Goal: Task Accomplishment & Management: Manage account settings

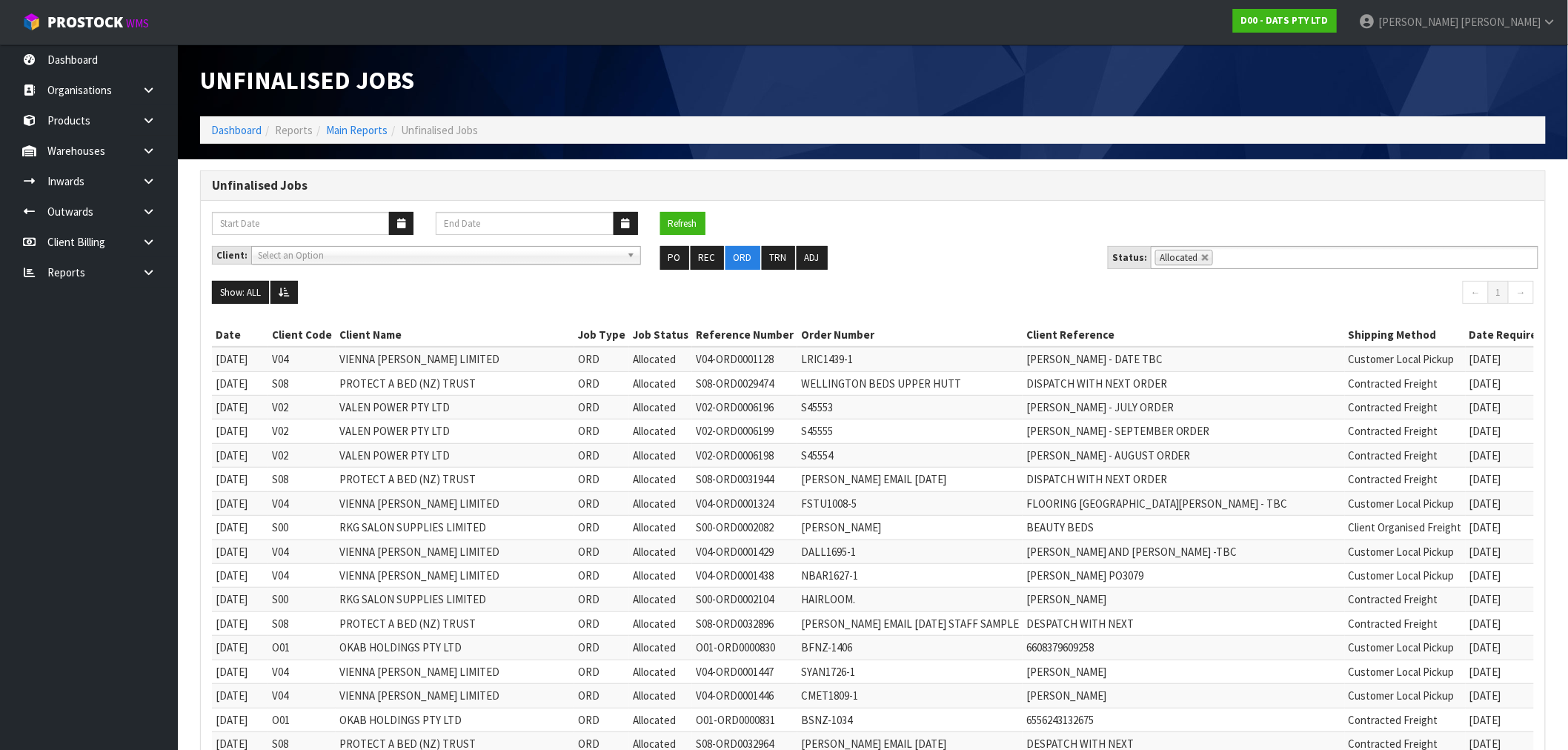
click at [209, 127] on ol "Dashboard Reports Main Reports Unfinalised Jobs" at bounding box center [872, 130] width 1345 height 27
click at [234, 126] on link "Dashboard" at bounding box center [237, 130] width 50 height 14
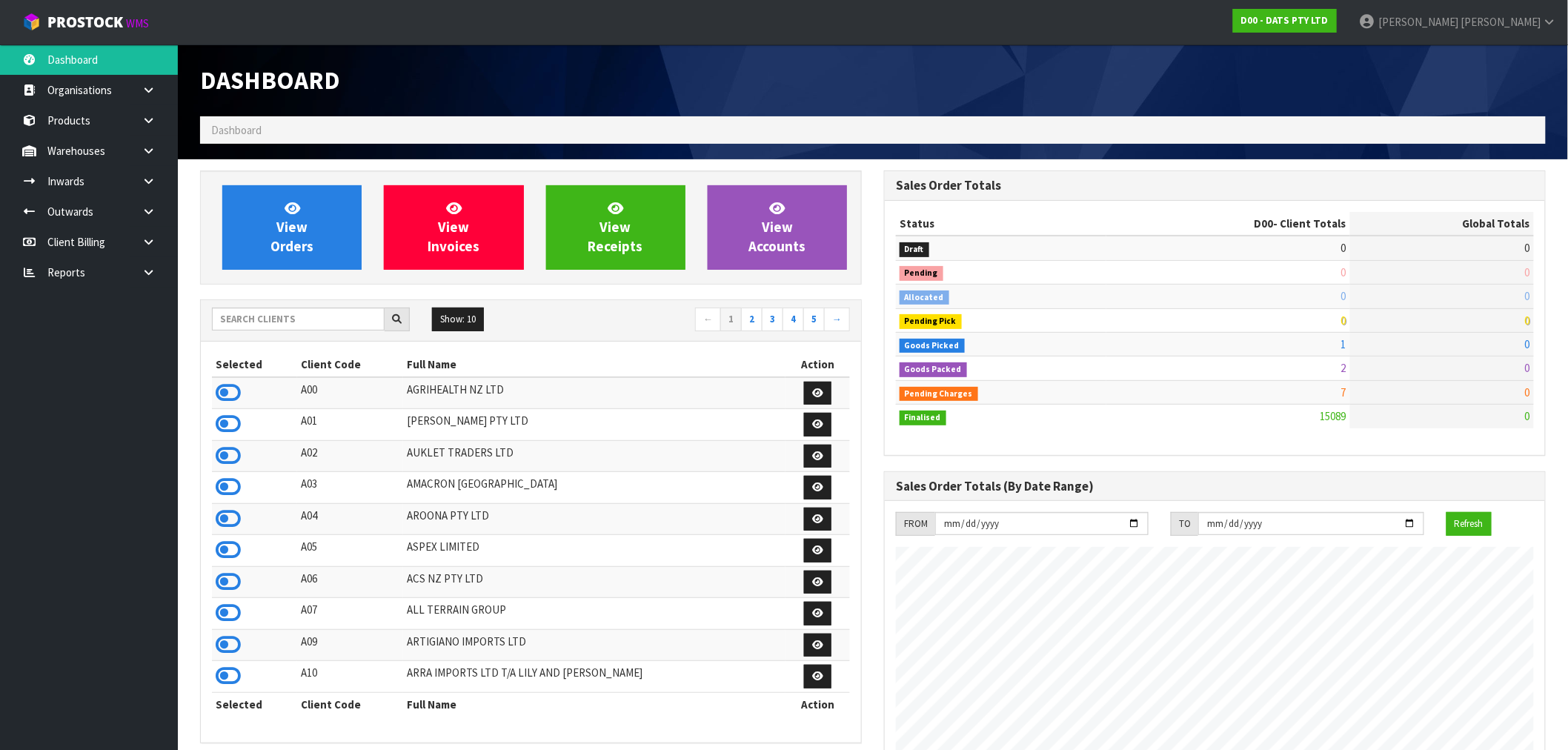
scroll to position [1124, 684]
click at [308, 324] on input "text" at bounding box center [297, 319] width 173 height 23
click at [231, 579] on icon at bounding box center [228, 582] width 25 height 22
click at [284, 176] on div "View Orders View Invoices View Receipts View Accounts" at bounding box center [530, 228] width 662 height 114
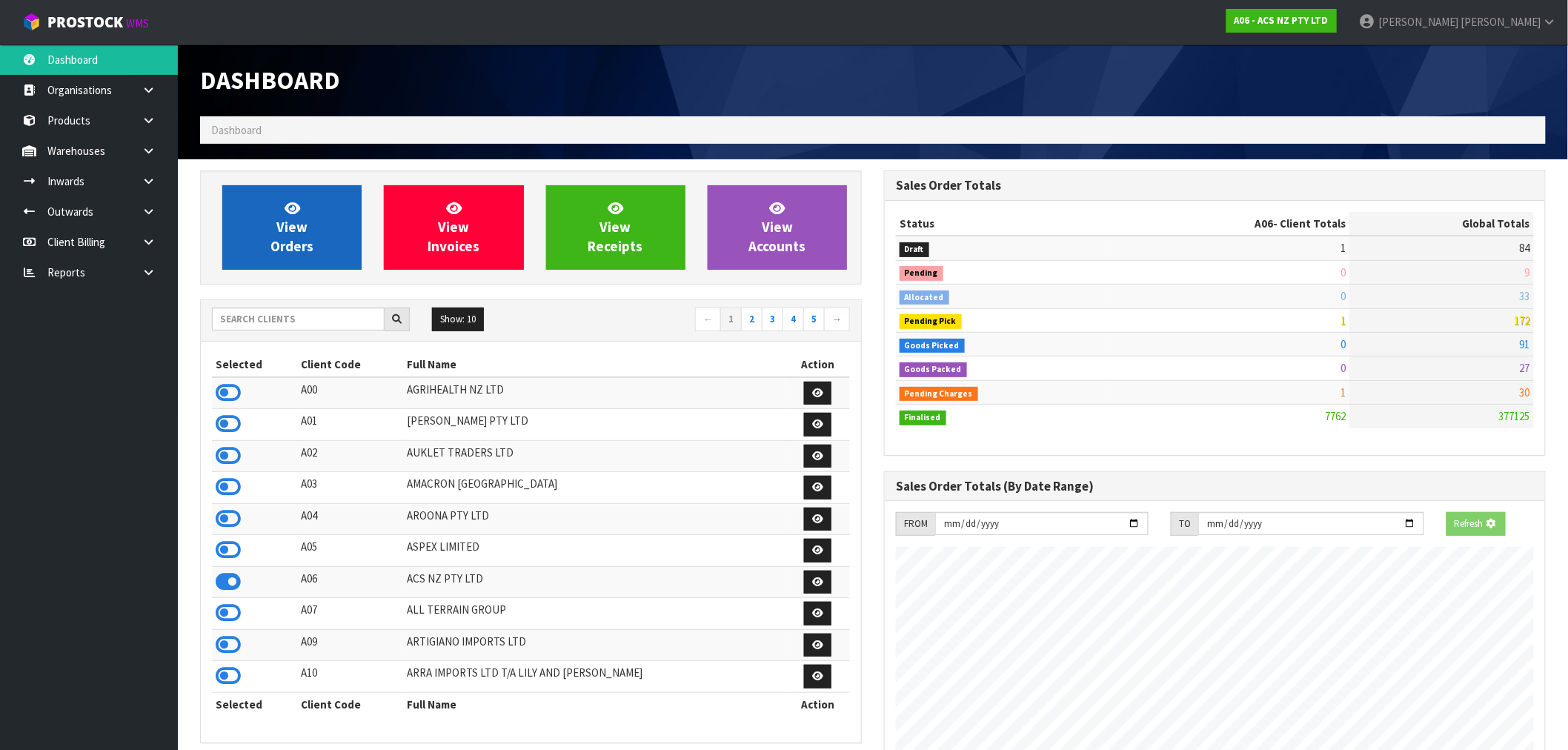
scroll to position [1124, 684]
click at [297, 220] on span "View Orders" at bounding box center [291, 228] width 43 height 56
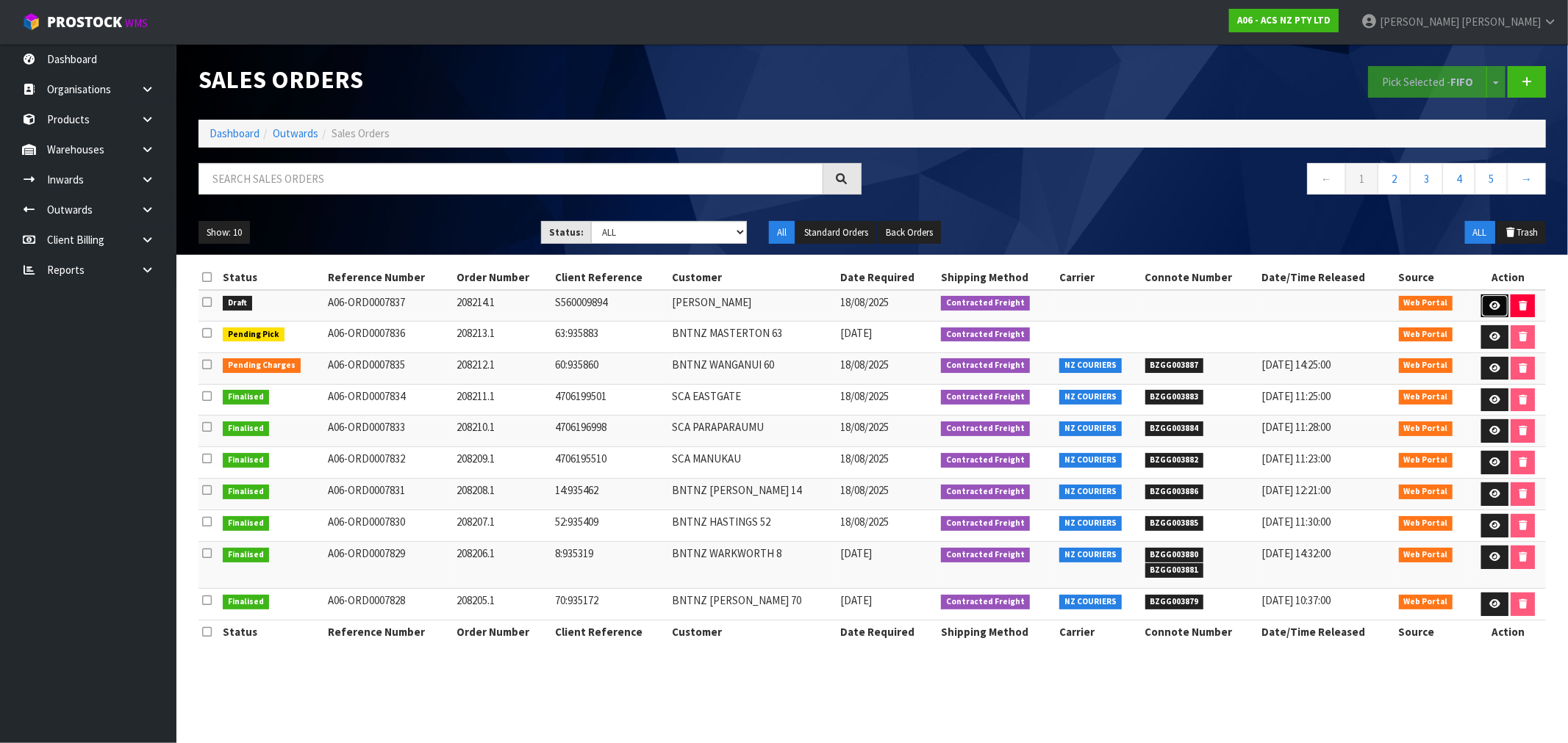
click at [1490, 307] on icon at bounding box center [1494, 306] width 11 height 10
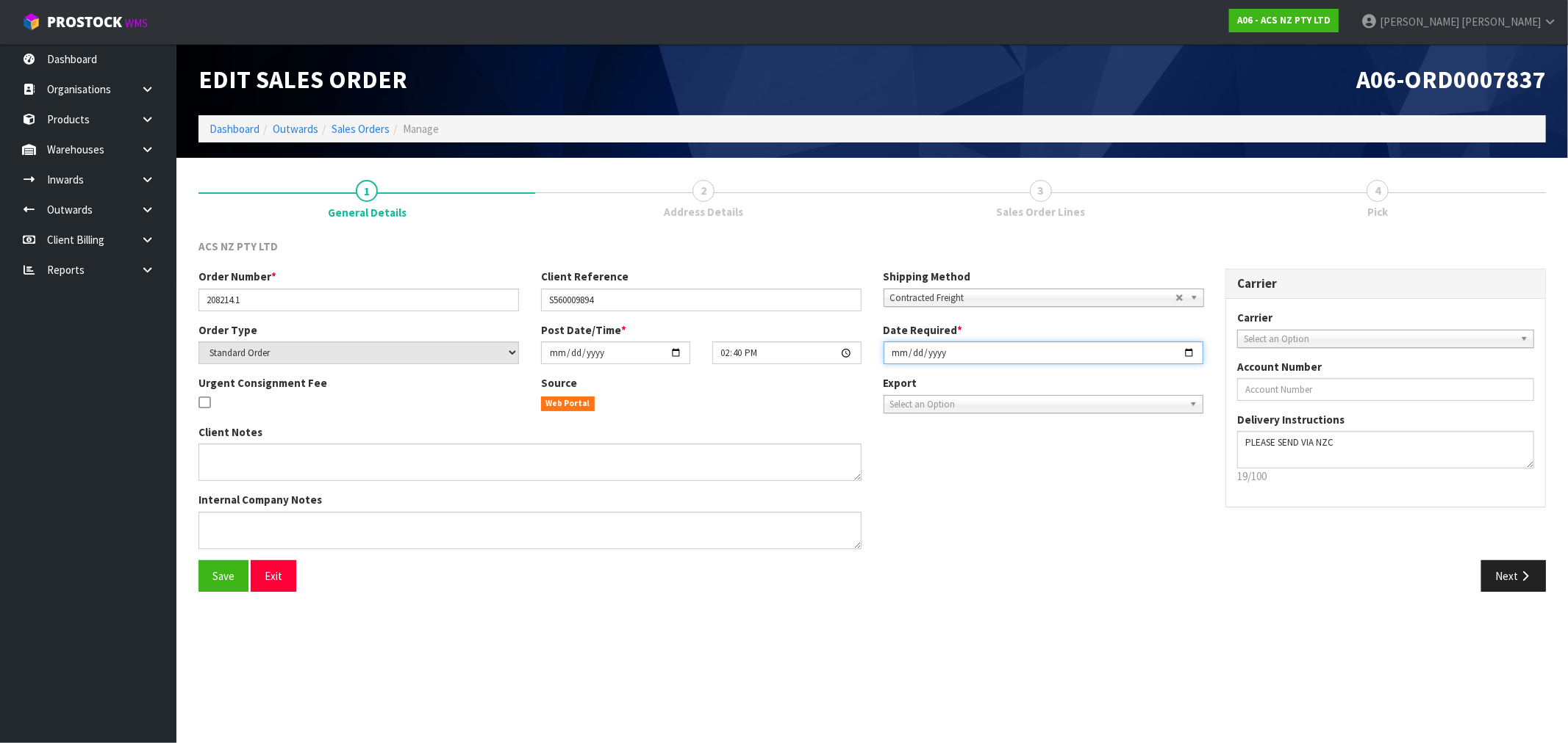
click at [897, 355] on input "[DATE]" at bounding box center [1044, 352] width 321 height 23
type input "[DATE]"
click at [198, 561] on button "Save" at bounding box center [223, 577] width 49 height 32
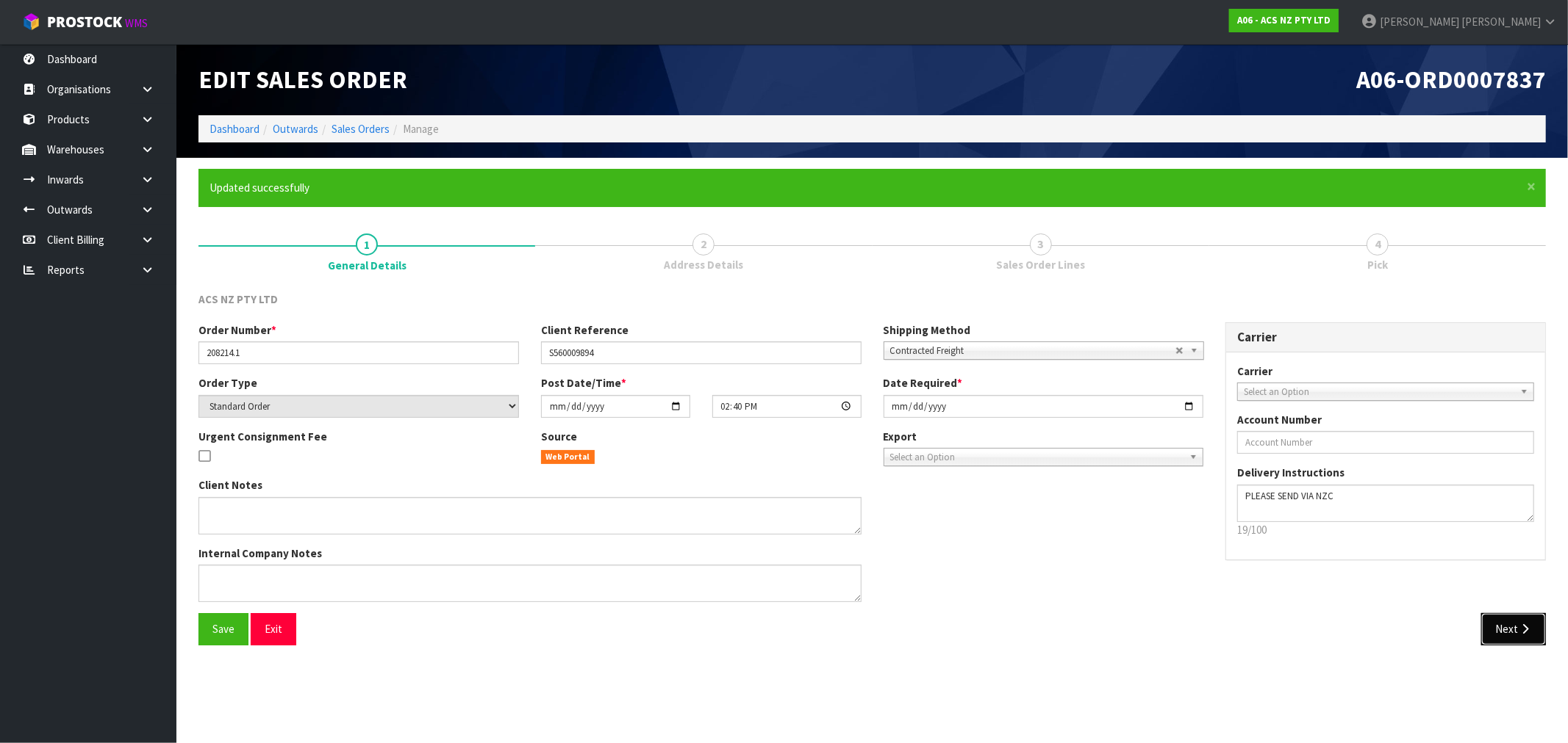
click at [1506, 625] on button "Next" at bounding box center [1513, 629] width 64 height 32
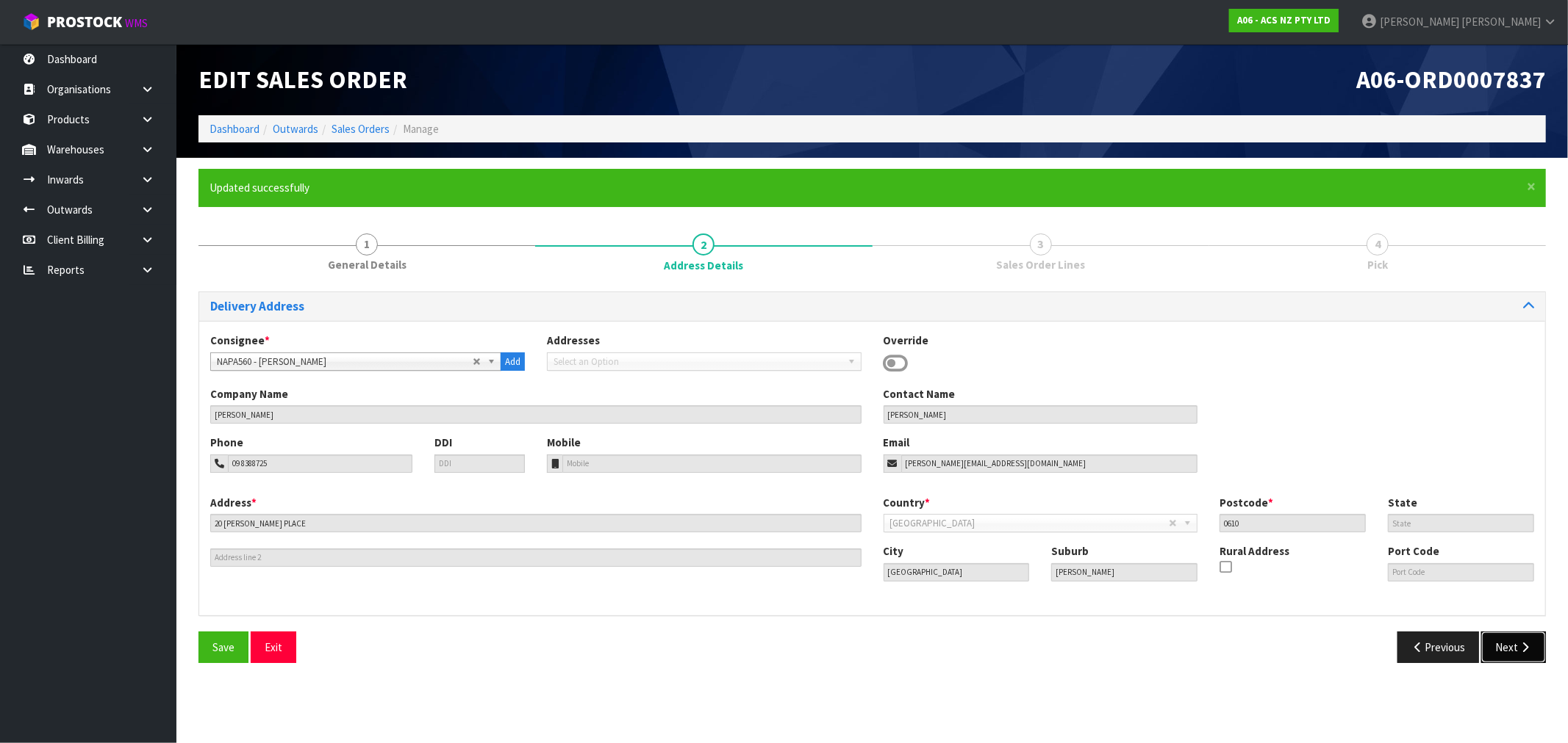
click at [1518, 651] on icon "button" at bounding box center [1524, 647] width 14 height 11
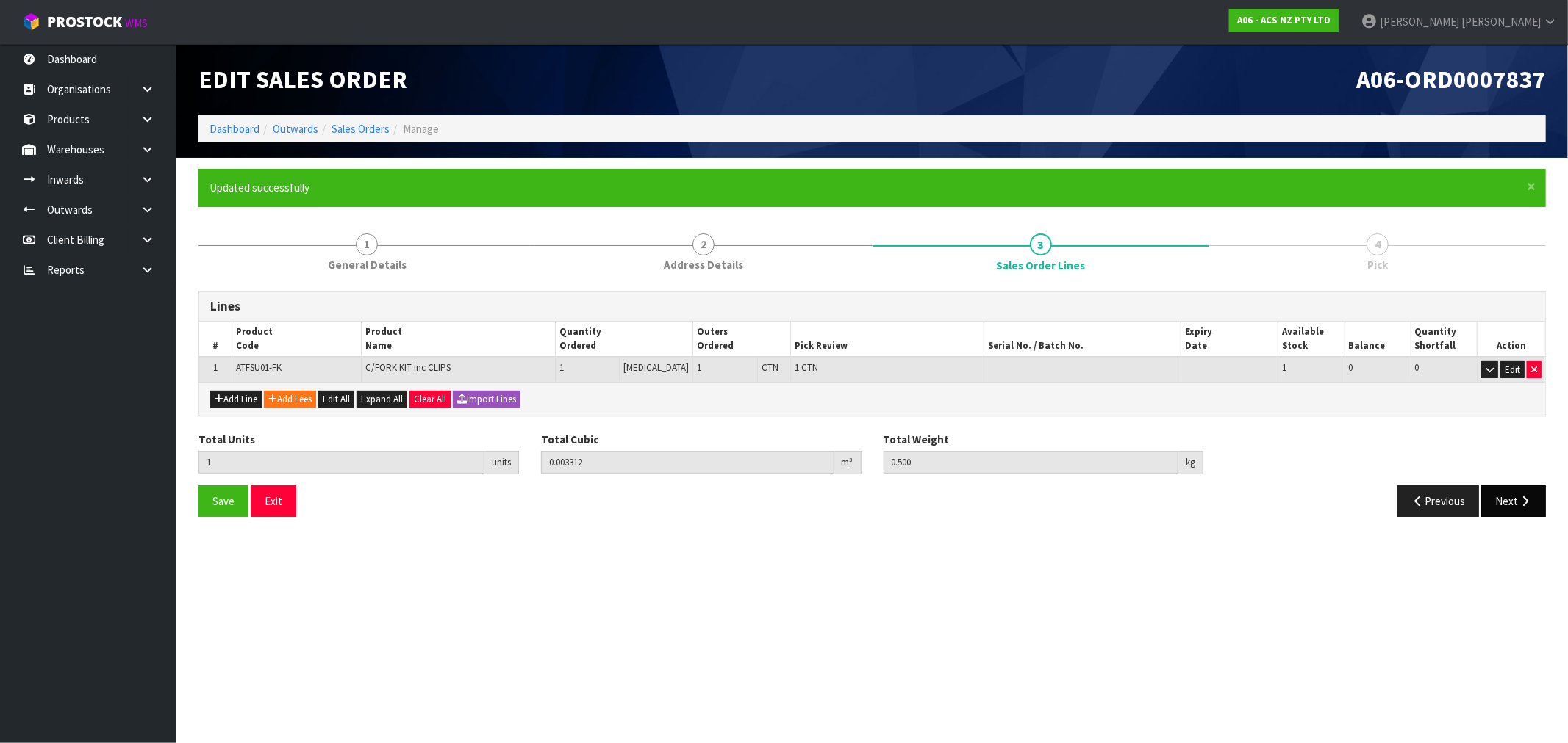
click at [1546, 504] on div "Previous Next" at bounding box center [1215, 502] width 685 height 32
click at [1512, 504] on button "Next" at bounding box center [1513, 502] width 64 height 32
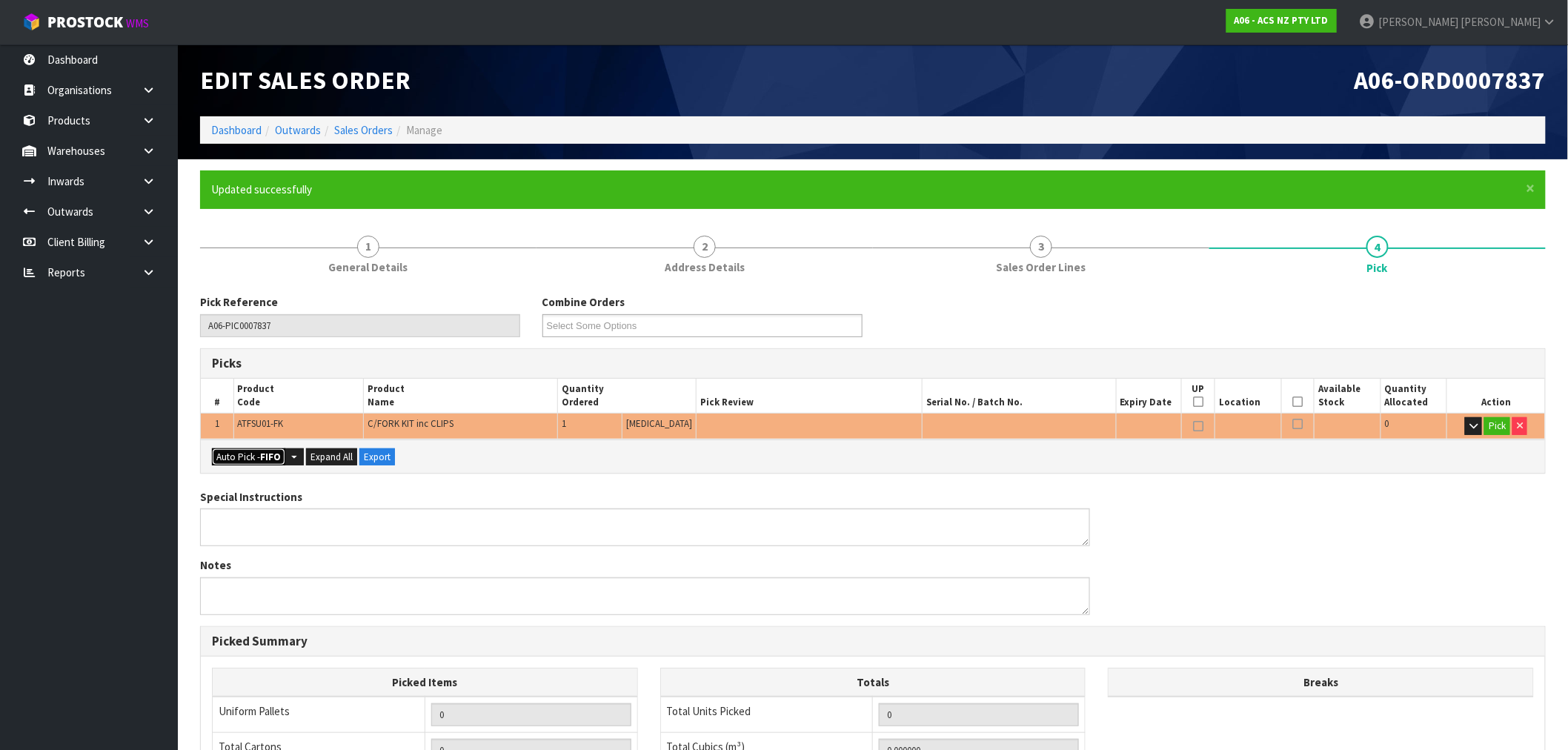
click at [274, 448] on button "Auto Pick - FIFO" at bounding box center [249, 457] width 74 height 18
type input "1"
type input "0.003312"
type input "0.500"
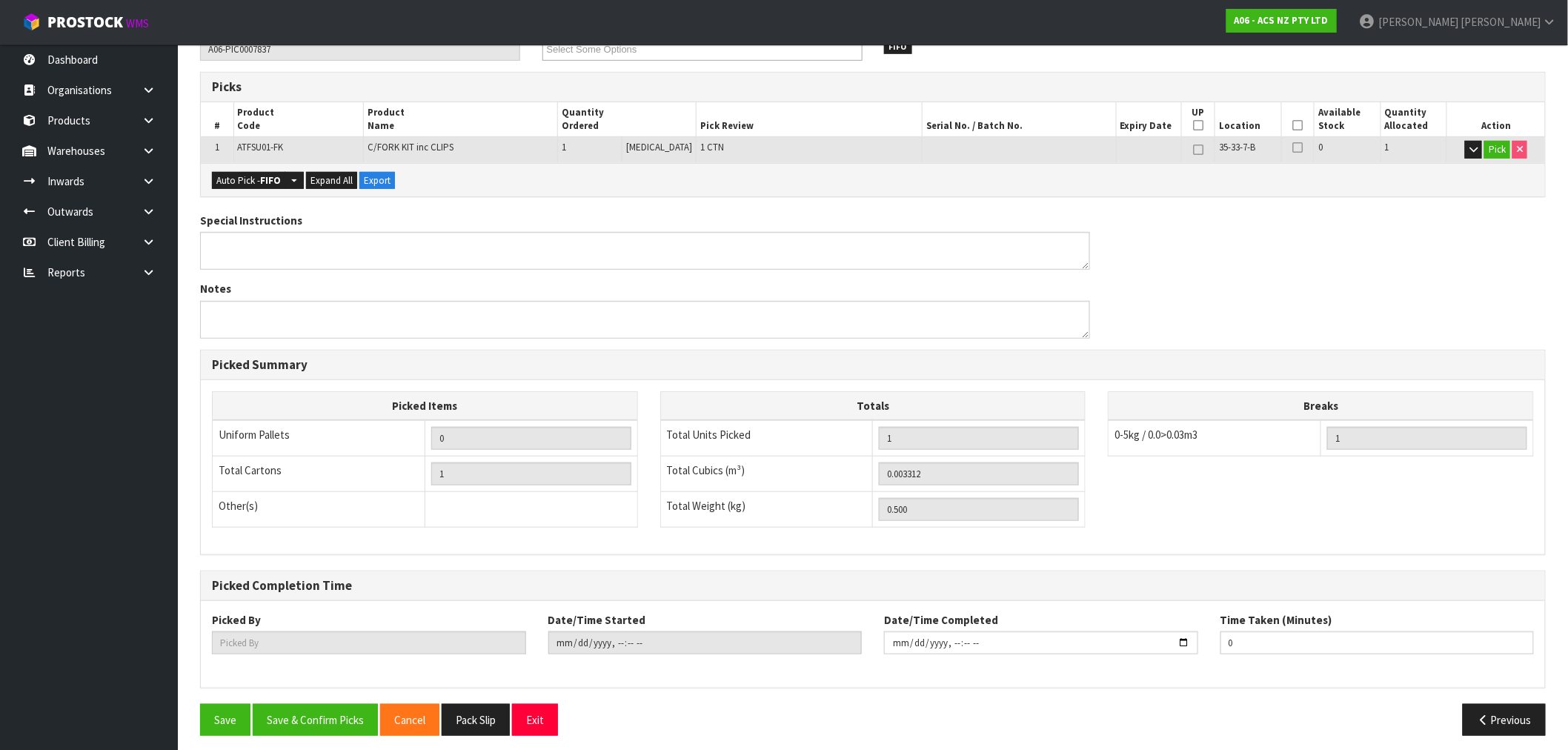
scroll to position [285, 0]
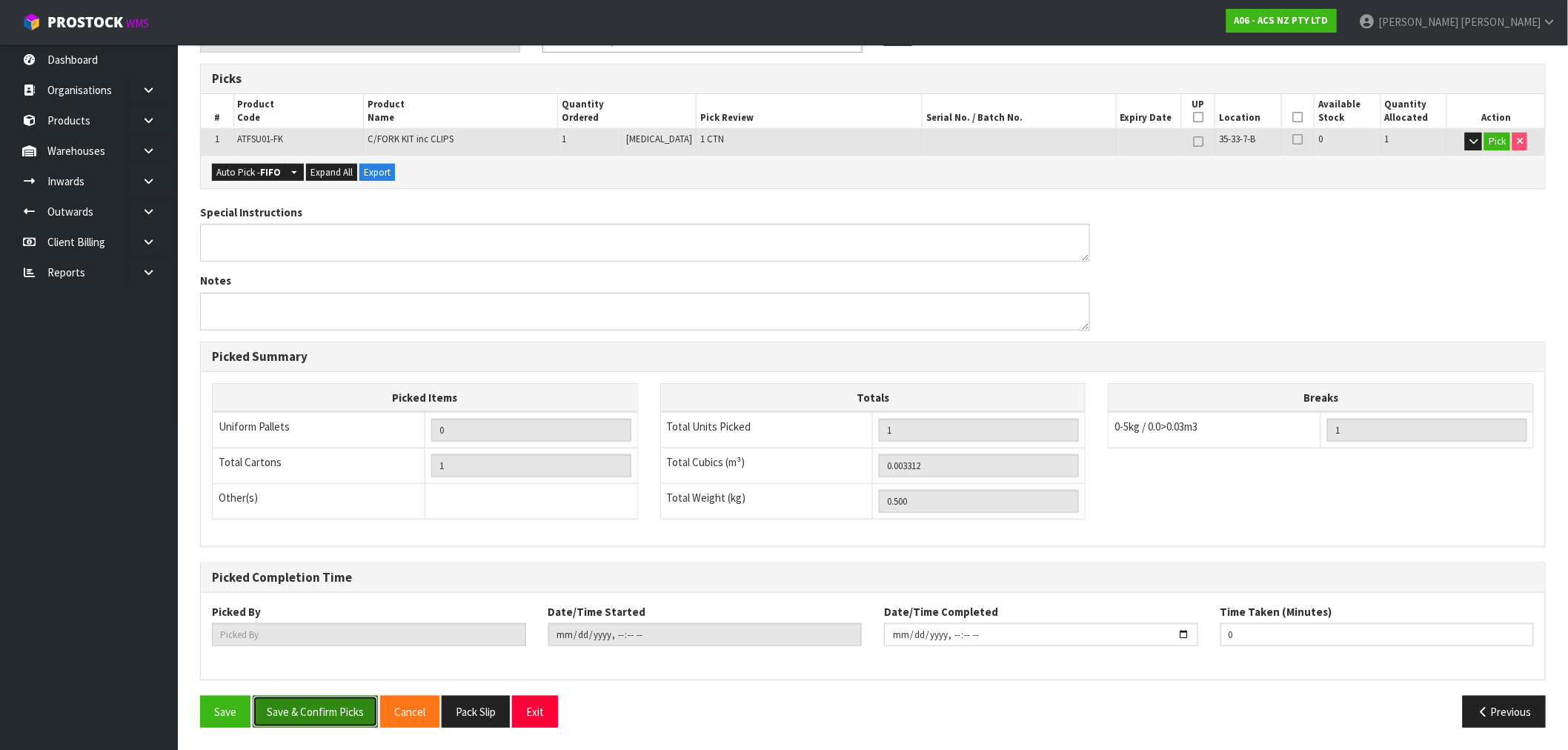
click at [323, 724] on button "Save & Confirm Picks" at bounding box center [314, 712] width 125 height 32
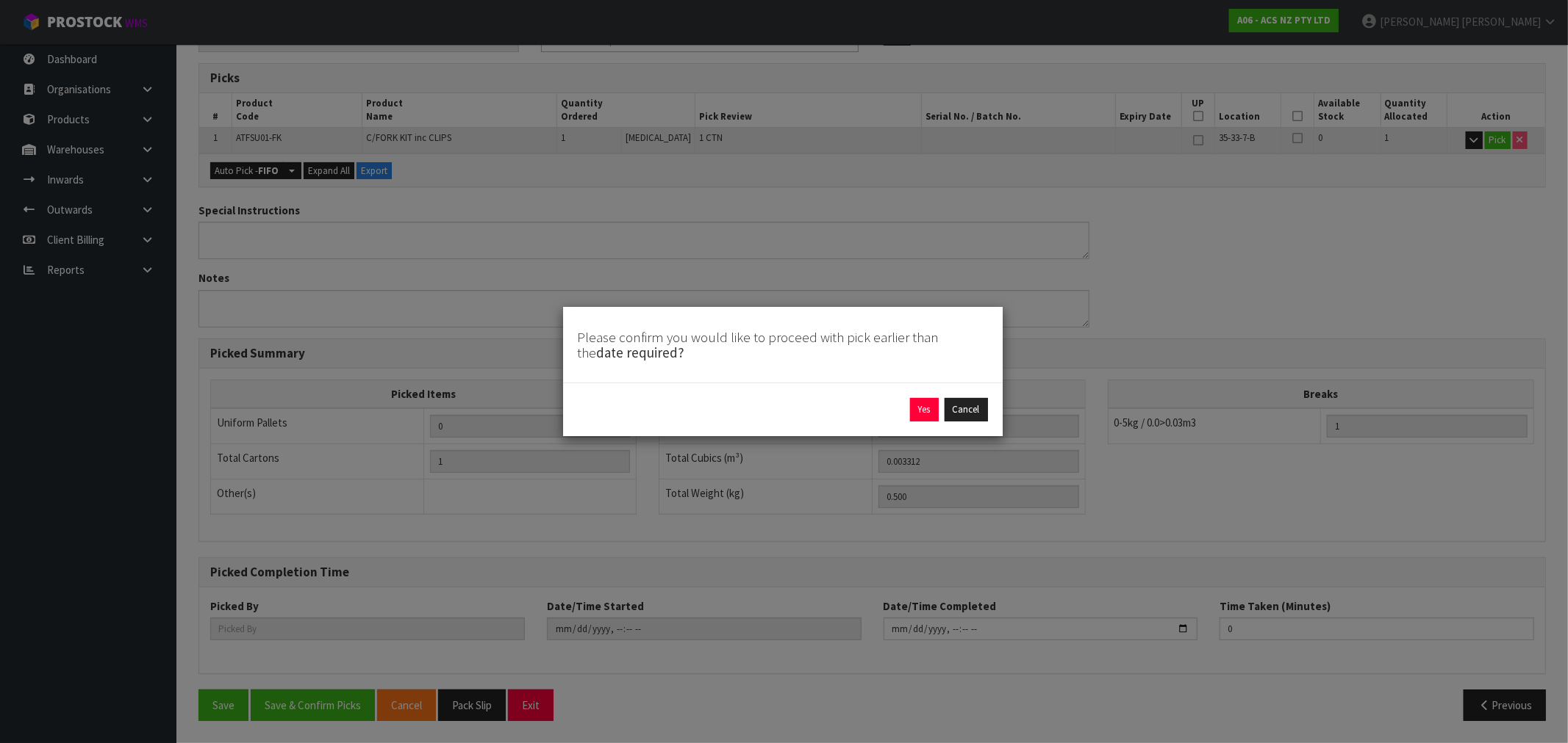
click at [906, 404] on div "Yes Cancel" at bounding box center [783, 410] width 410 height 24
click at [920, 413] on button "Yes" at bounding box center [924, 410] width 29 height 24
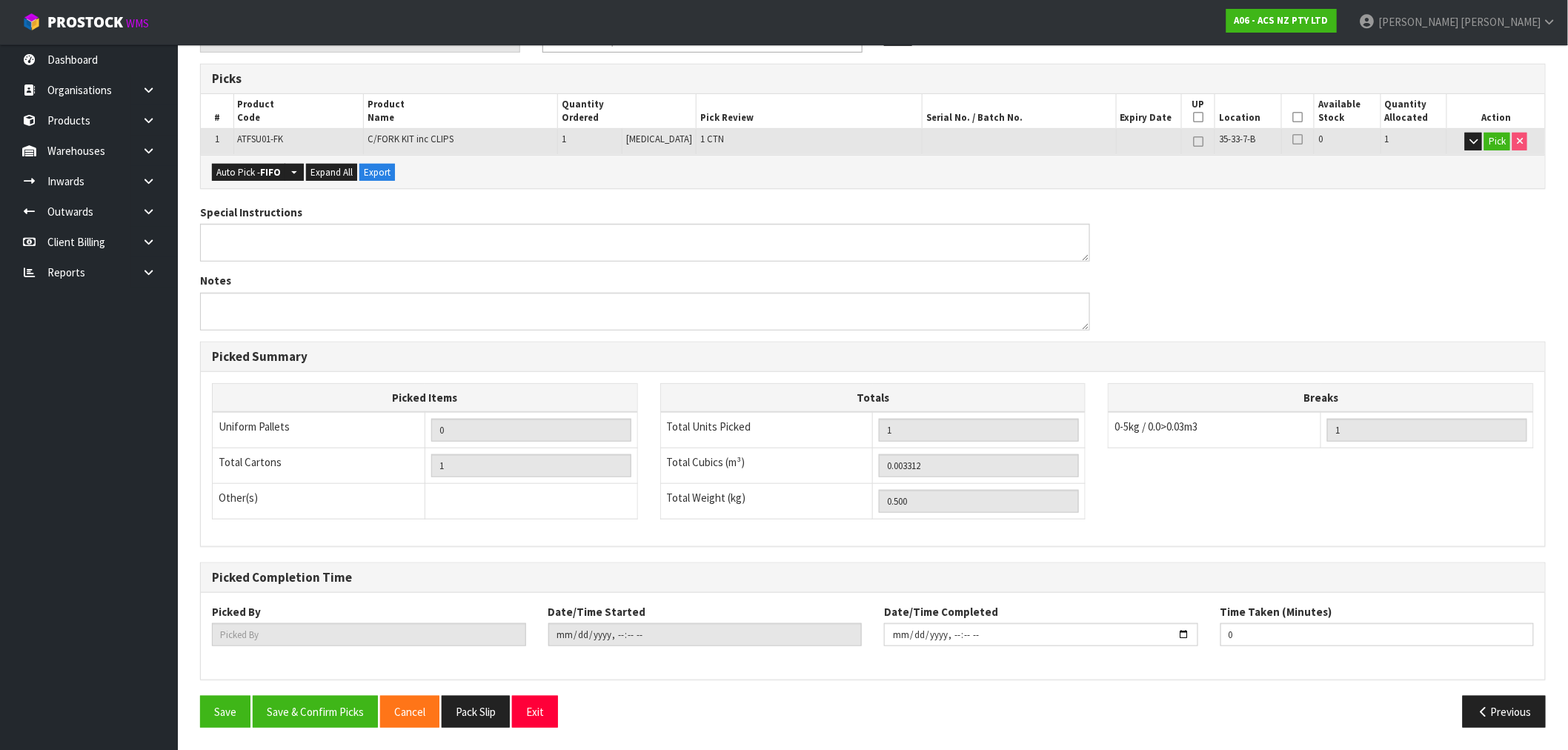
type input "[PERSON_NAME]"
type input "[DATE]T14:41:54"
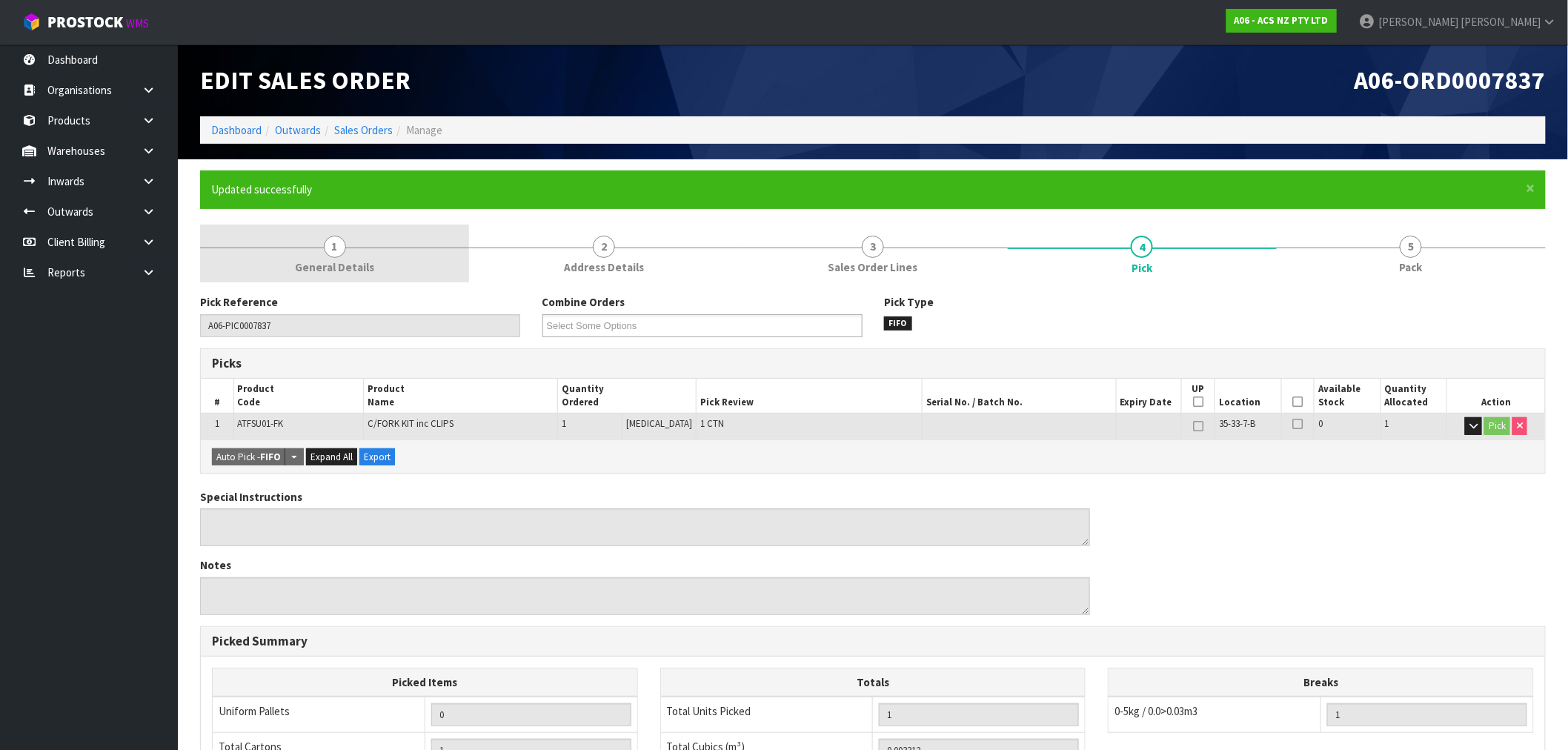
click at [410, 278] on link "1 General Details" at bounding box center [334, 254] width 269 height 59
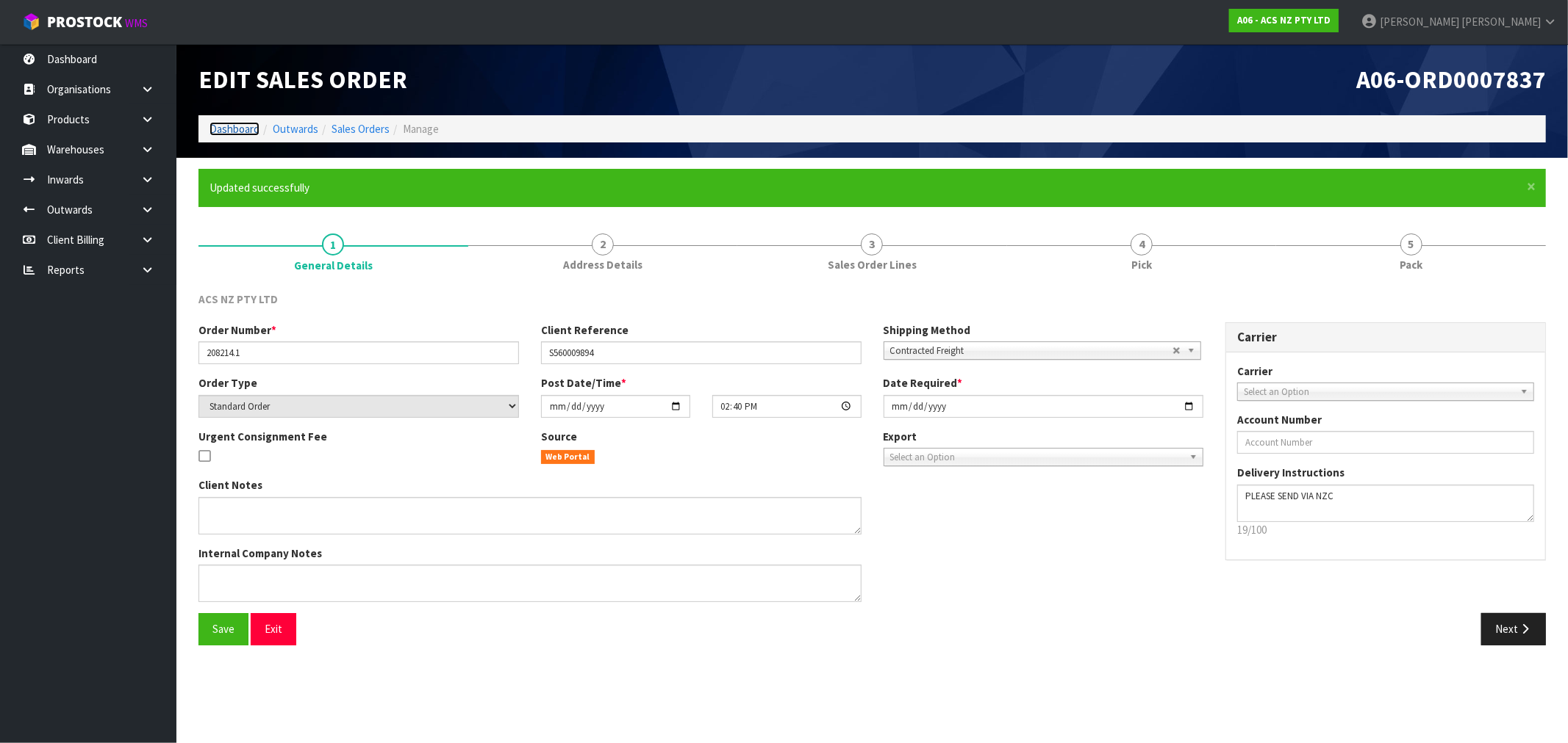
click at [216, 122] on link "Dashboard" at bounding box center [235, 129] width 49 height 14
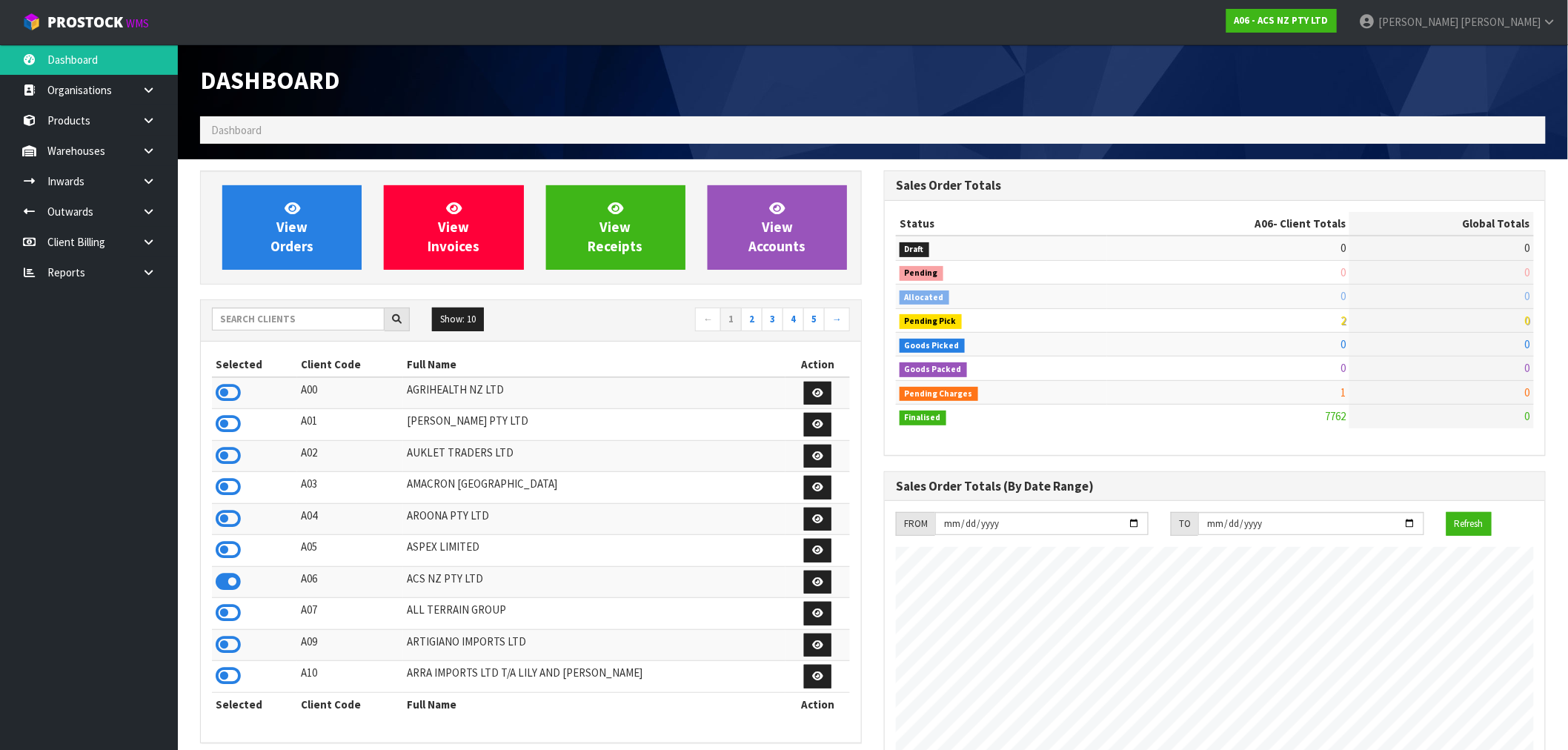
scroll to position [1124, 684]
click at [255, 321] on input "text" at bounding box center [297, 319] width 173 height 23
paste input "E04"
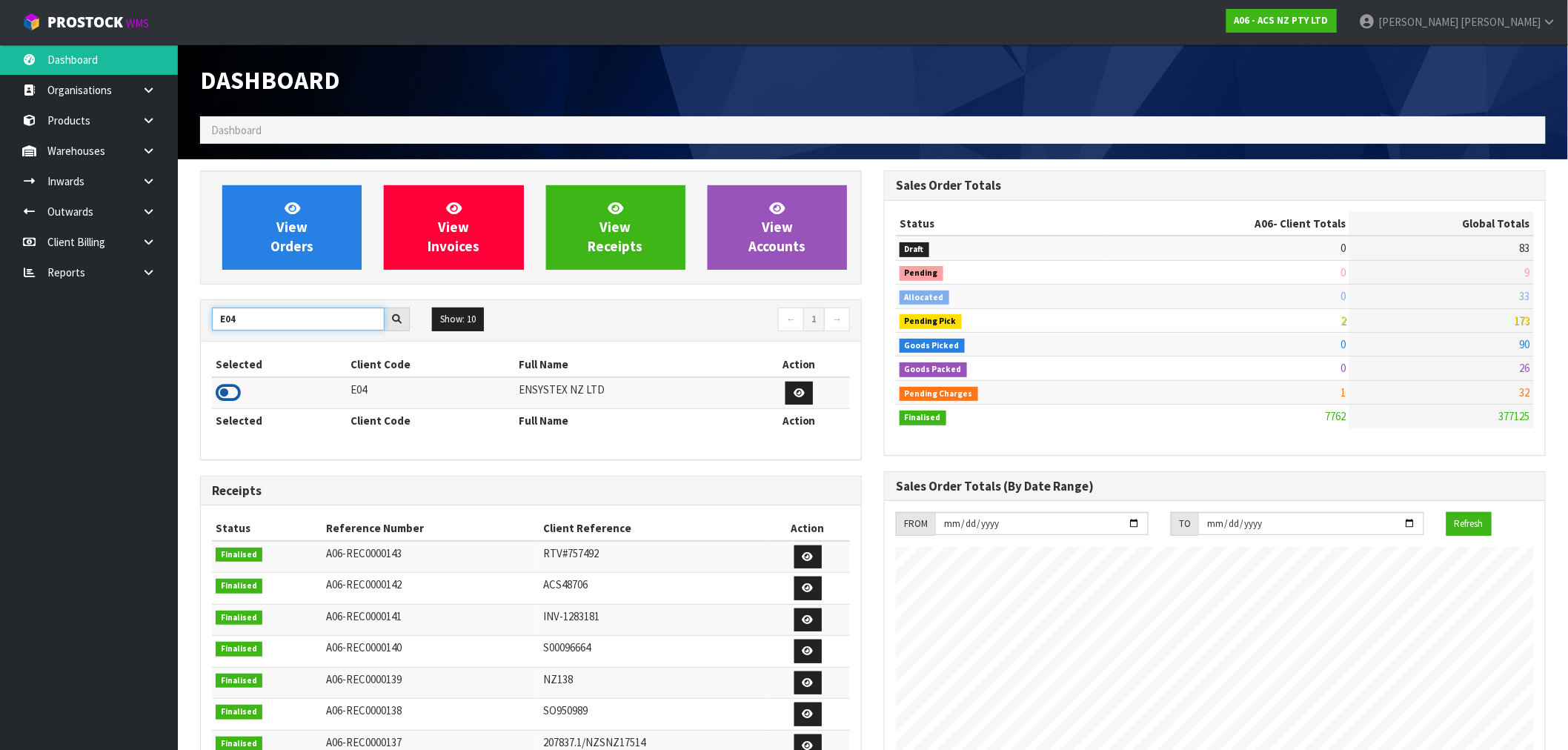
type input "E04"
click at [226, 398] on icon at bounding box center [228, 392] width 25 height 22
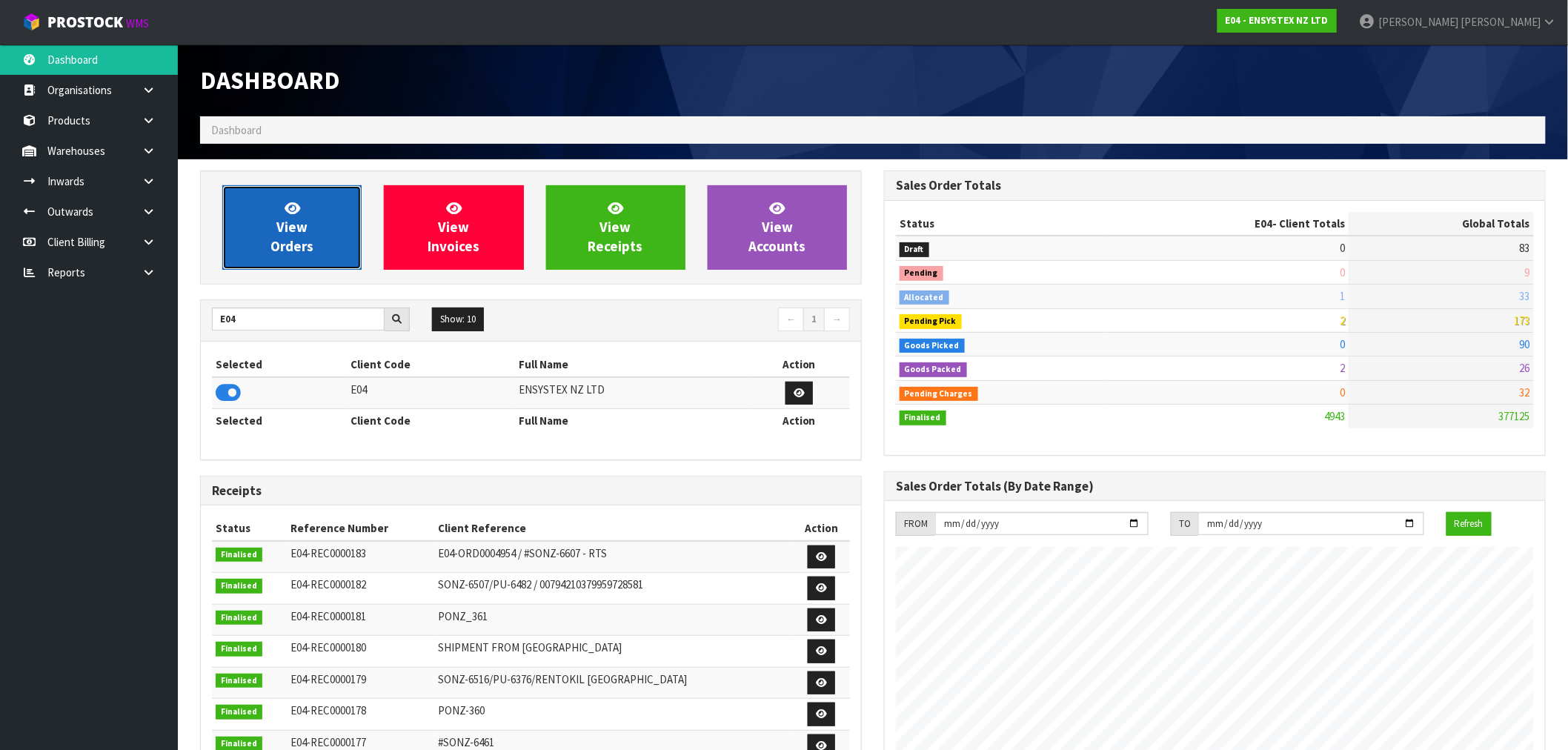
click at [258, 198] on link "View Orders" at bounding box center [292, 228] width 140 height 85
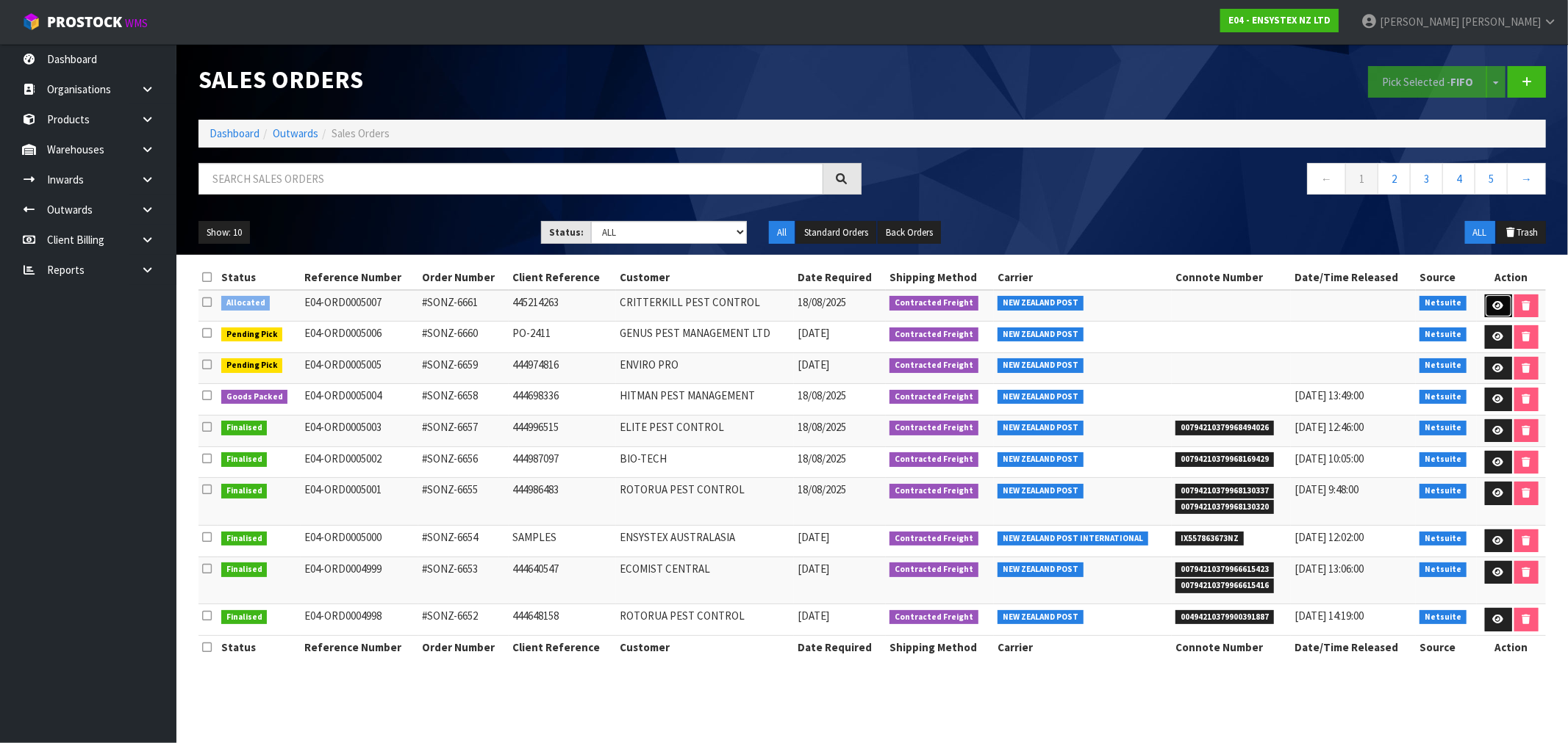
click at [1503, 307] on link at bounding box center [1498, 307] width 27 height 24
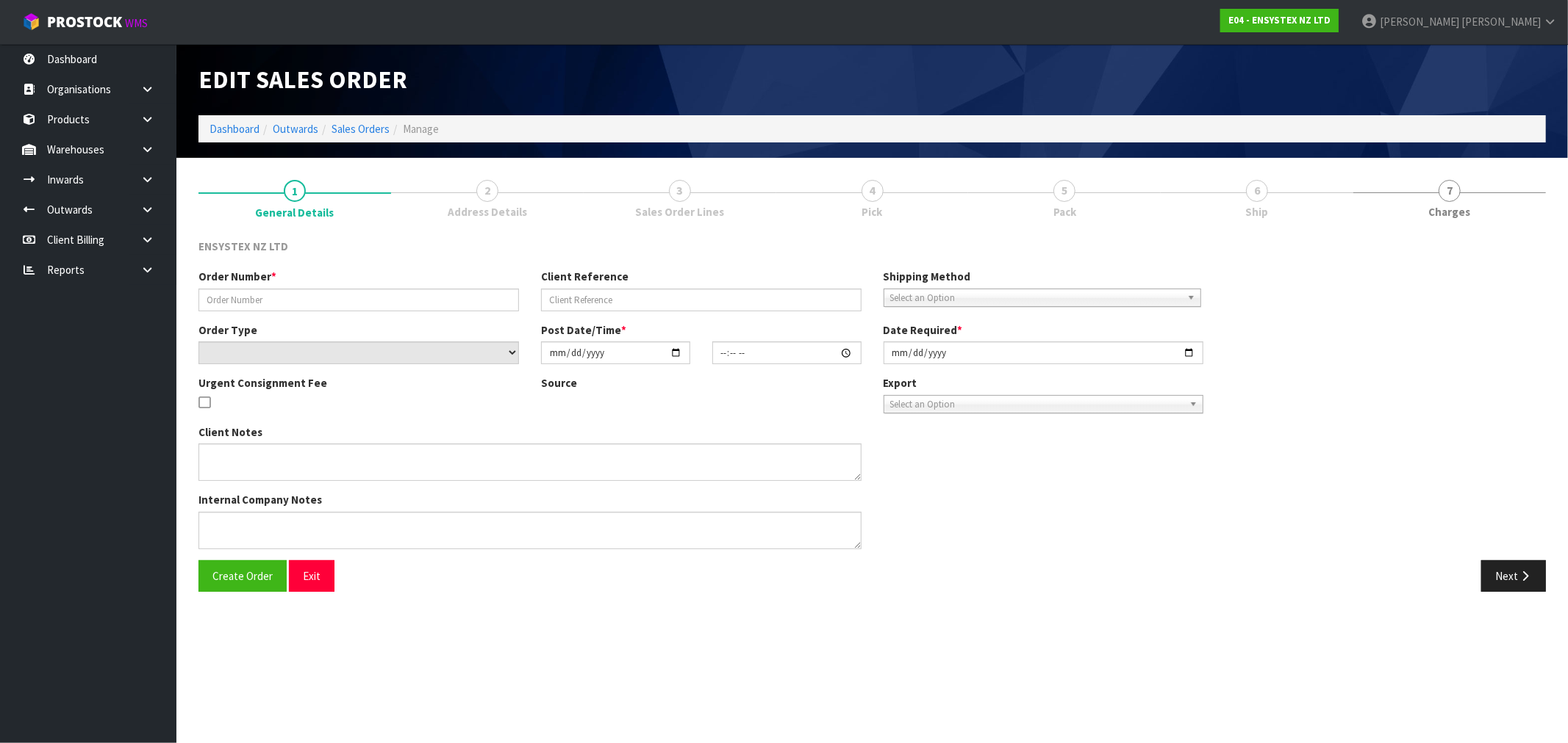
type input "#SONZ-6661"
type input "445214263"
select select "number:0"
type input "[DATE]"
type input "14:15:06.000"
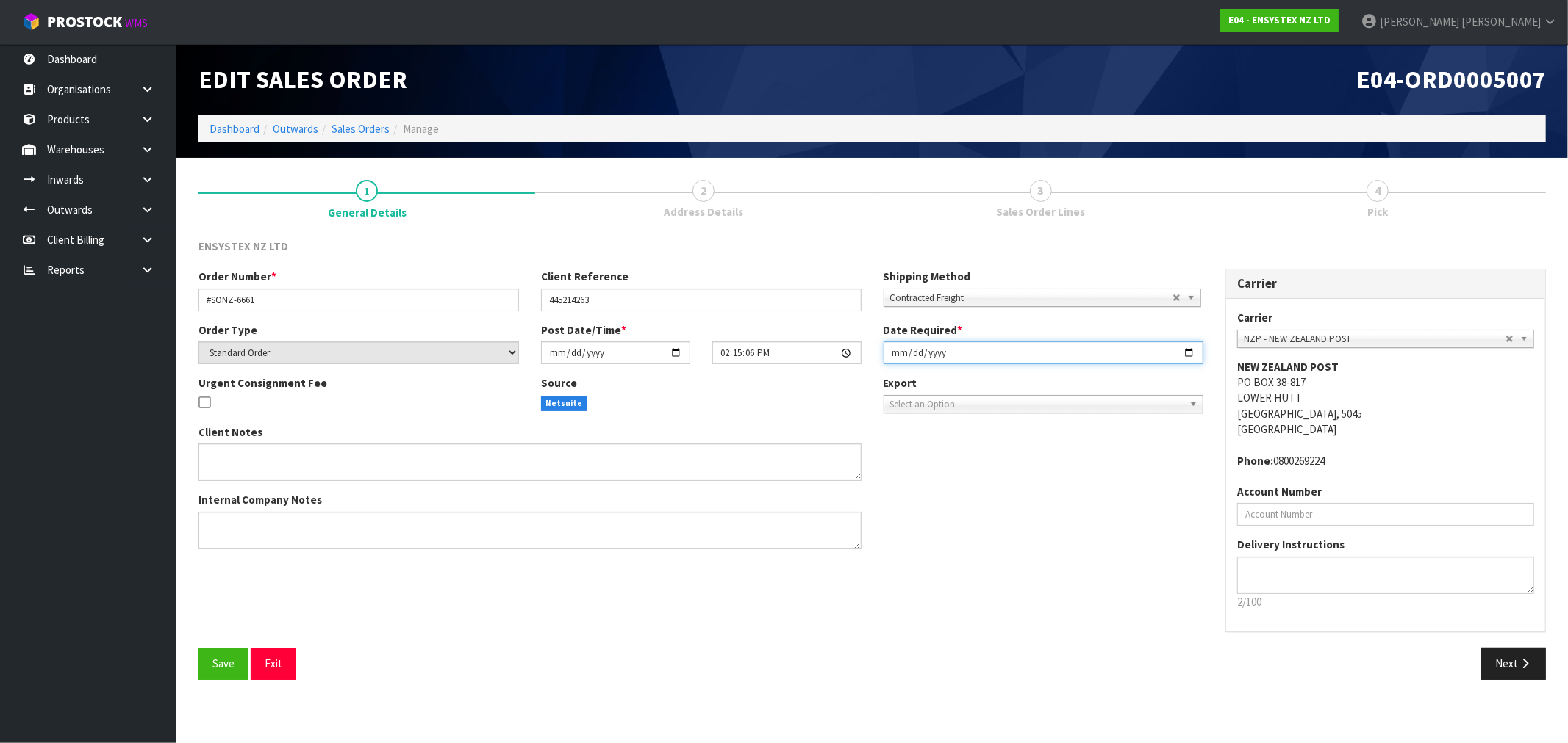
click at [884, 355] on input "[DATE]" at bounding box center [1044, 352] width 321 height 23
type input "[DATE]"
click at [198, 648] on button "Save" at bounding box center [223, 664] width 49 height 32
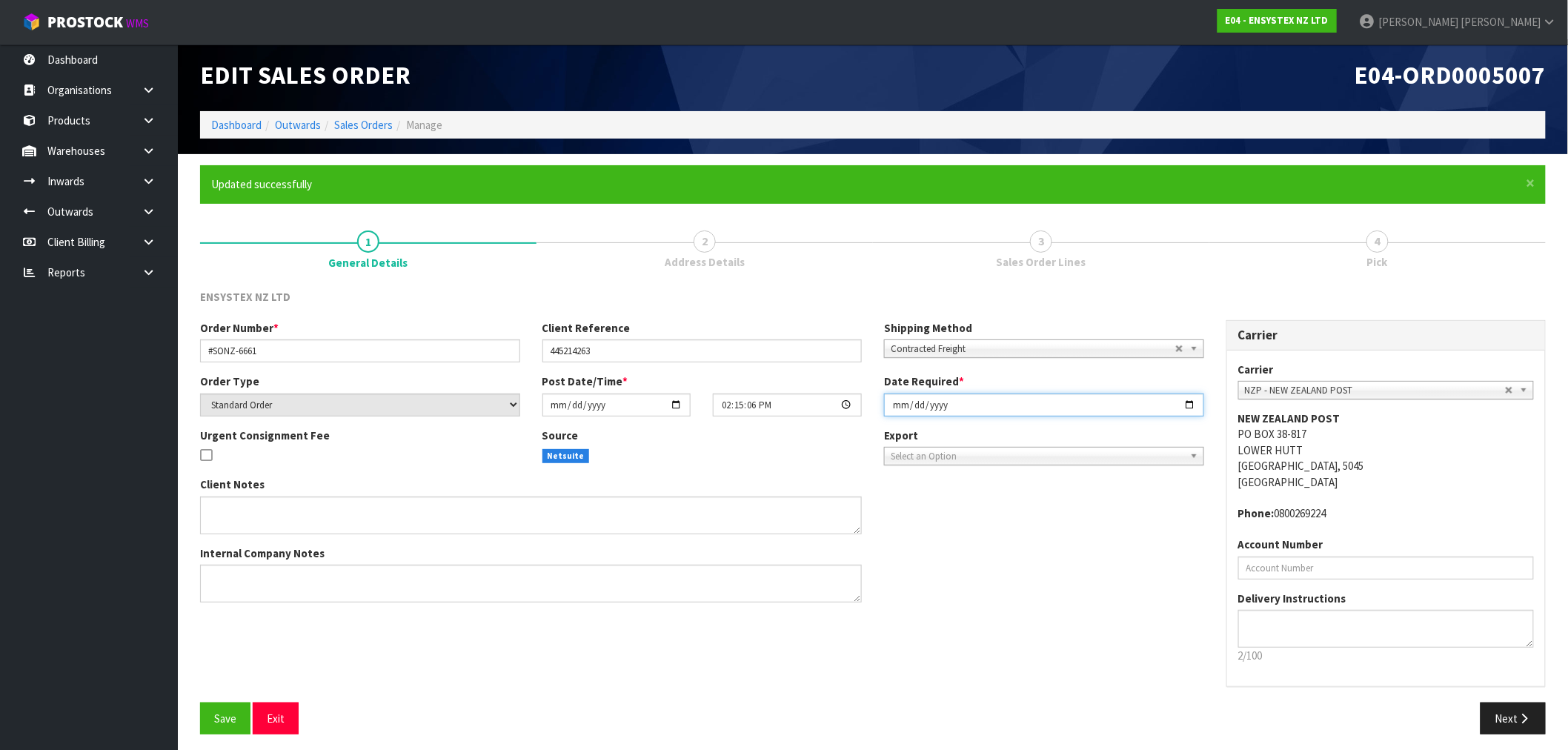
scroll to position [11, 0]
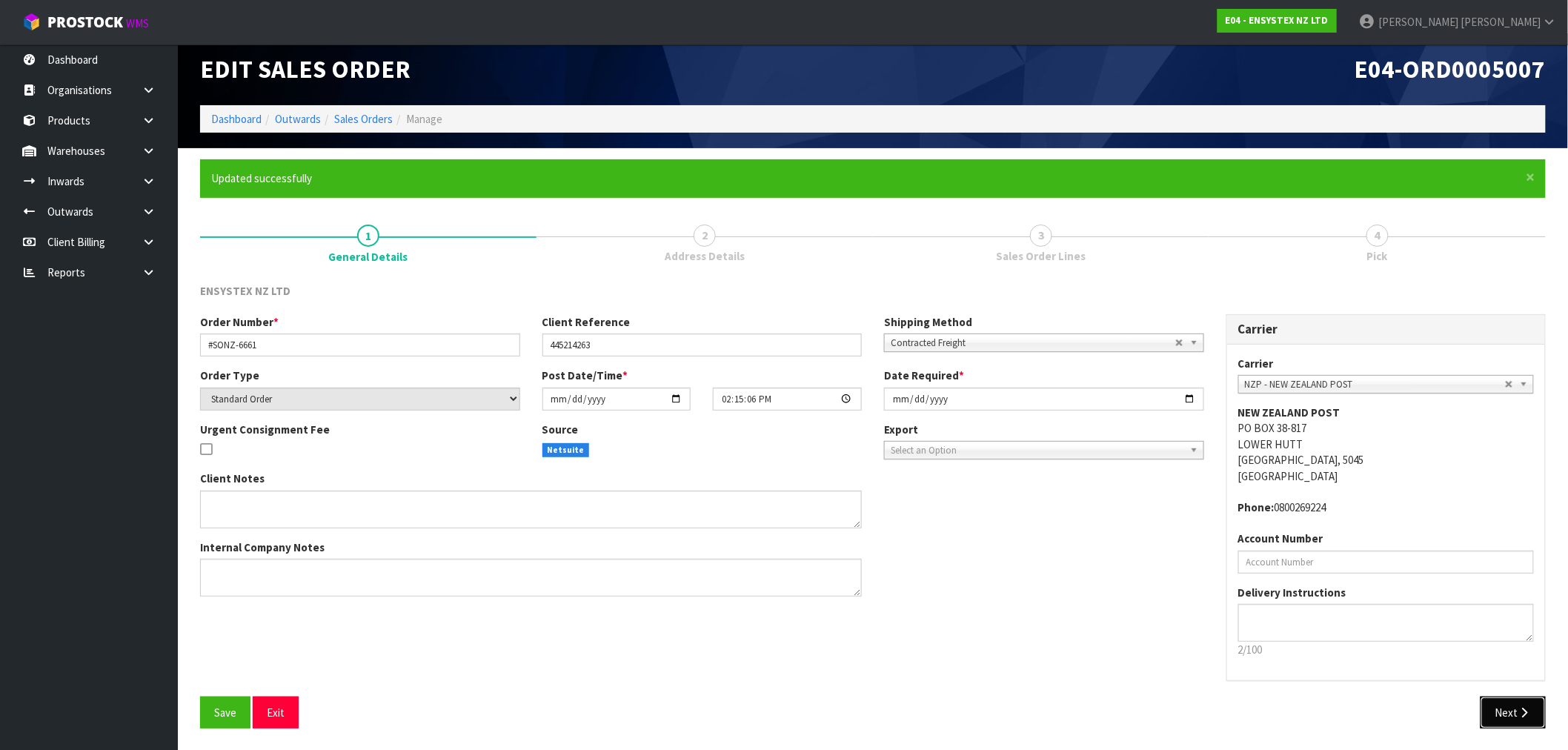
click at [1501, 715] on button "Next" at bounding box center [1513, 713] width 65 height 32
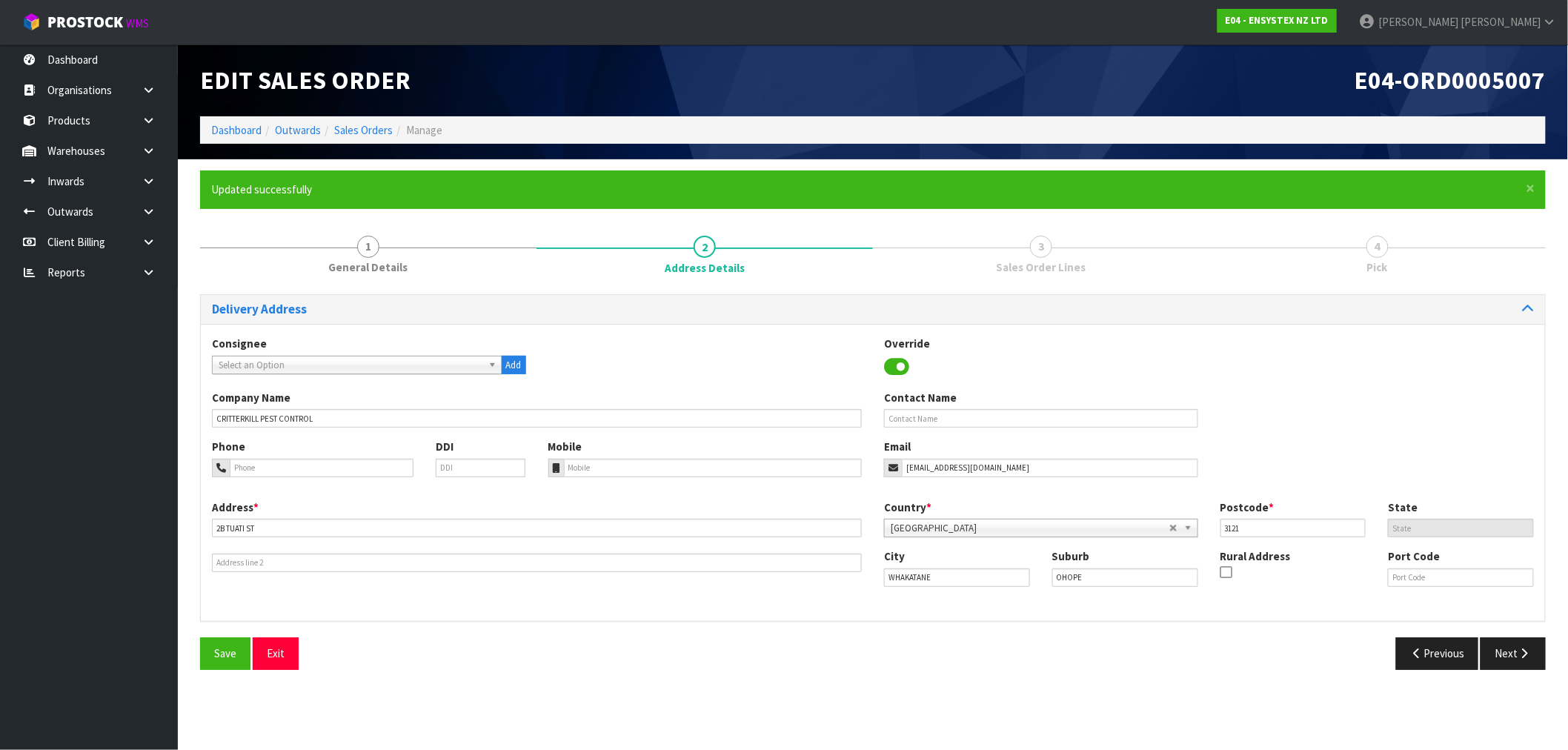
scroll to position [0, 0]
click at [1522, 650] on button "Next" at bounding box center [1525, 654] width 65 height 32
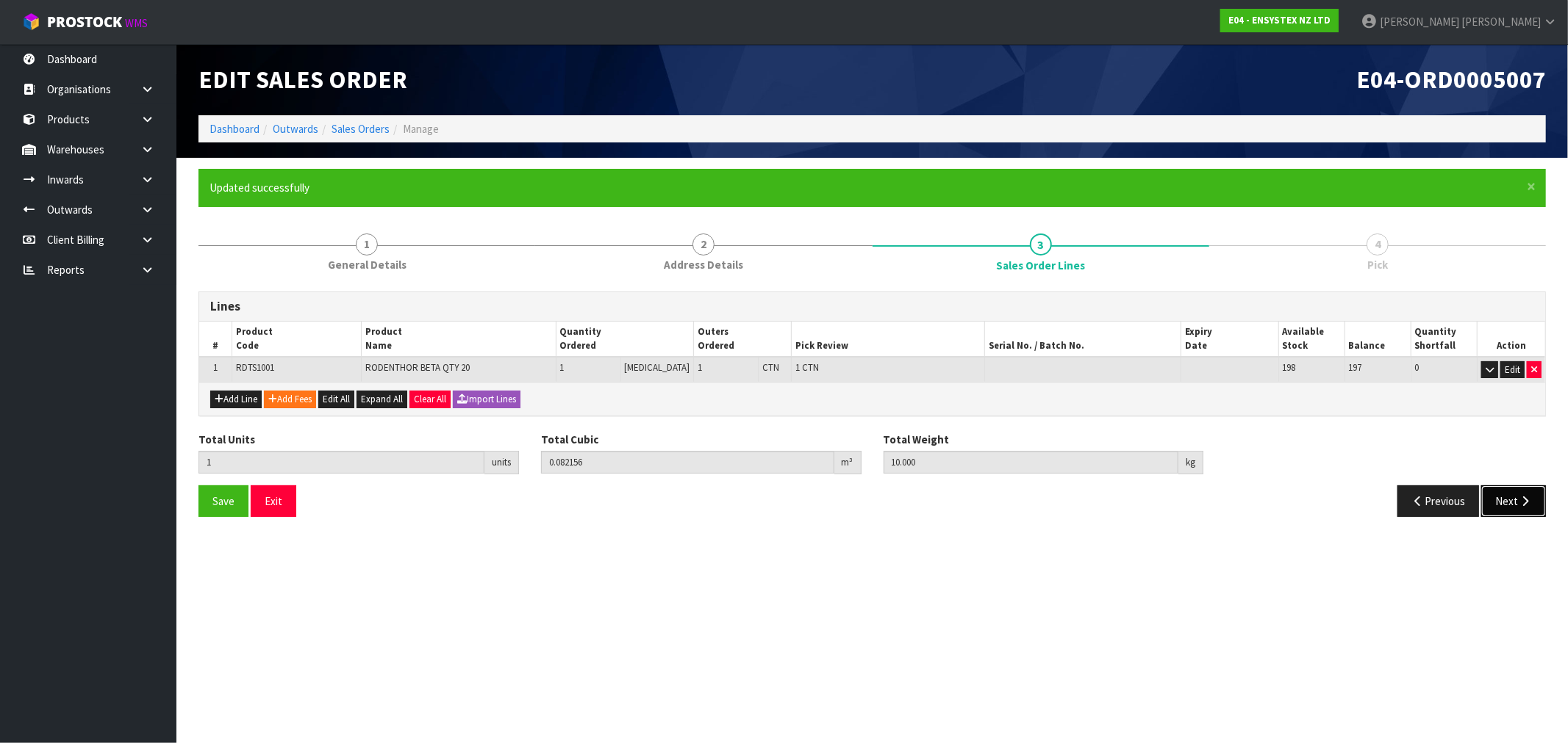
click at [1497, 508] on button "Next" at bounding box center [1513, 502] width 64 height 32
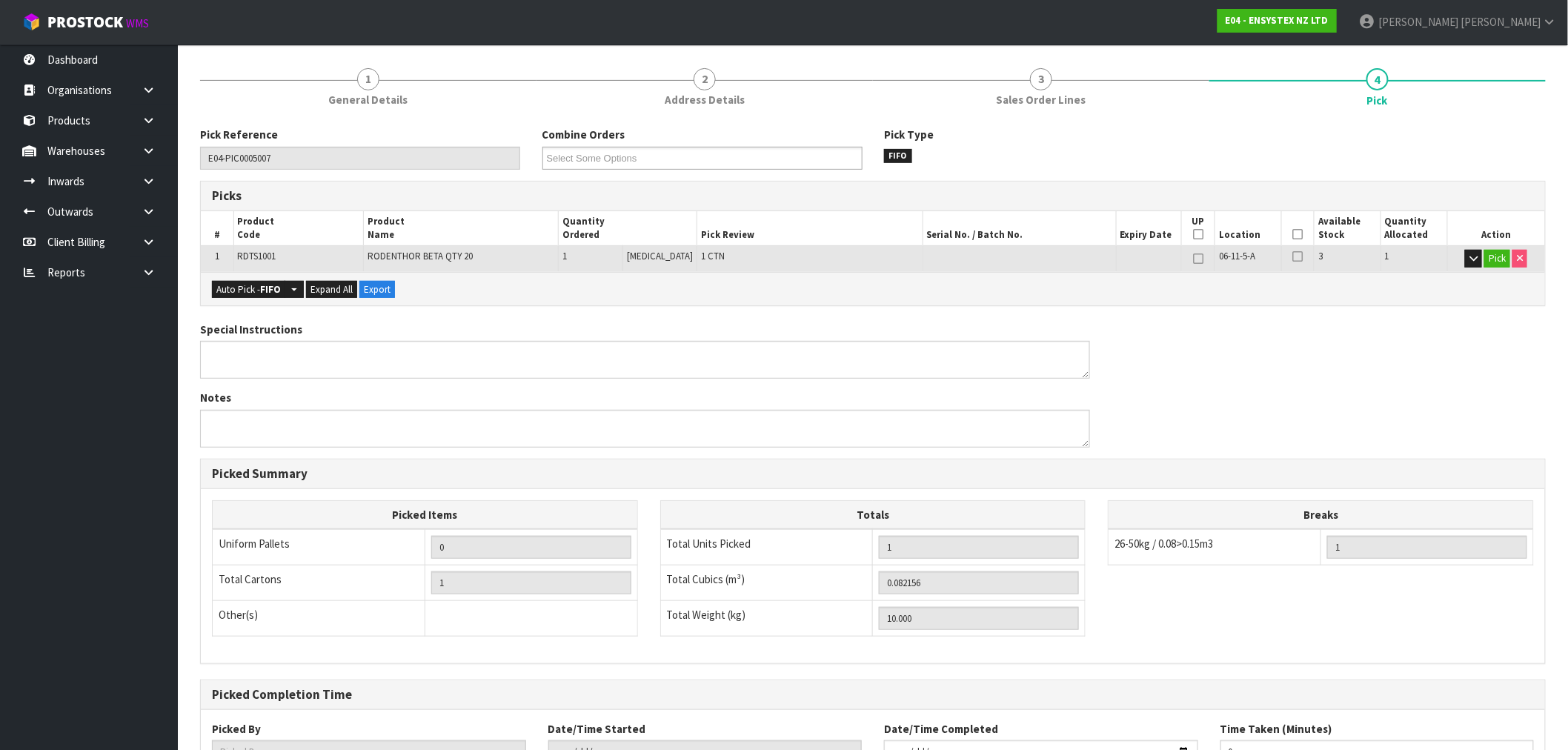
scroll to position [285, 0]
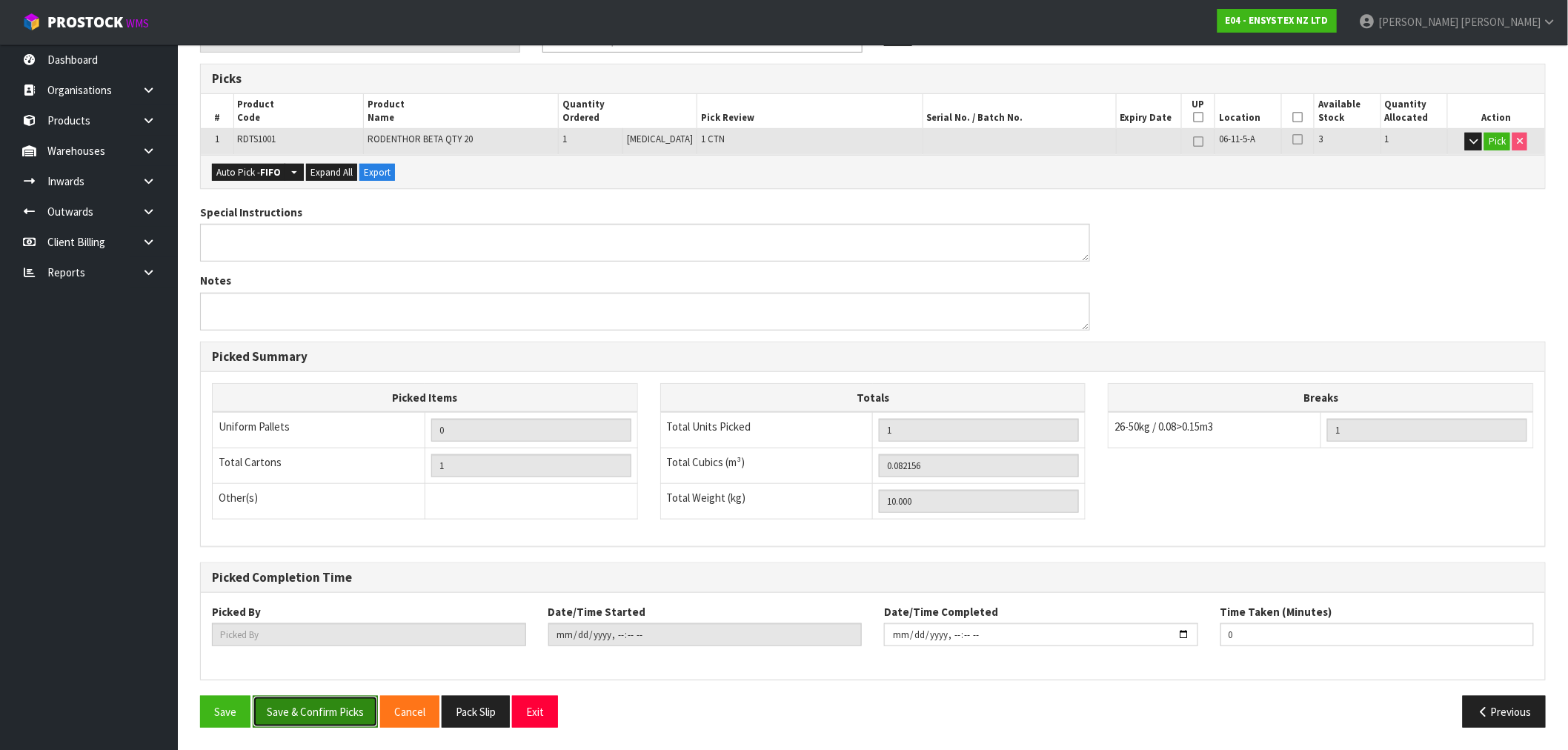
click at [326, 725] on button "Save & Confirm Picks" at bounding box center [314, 712] width 125 height 32
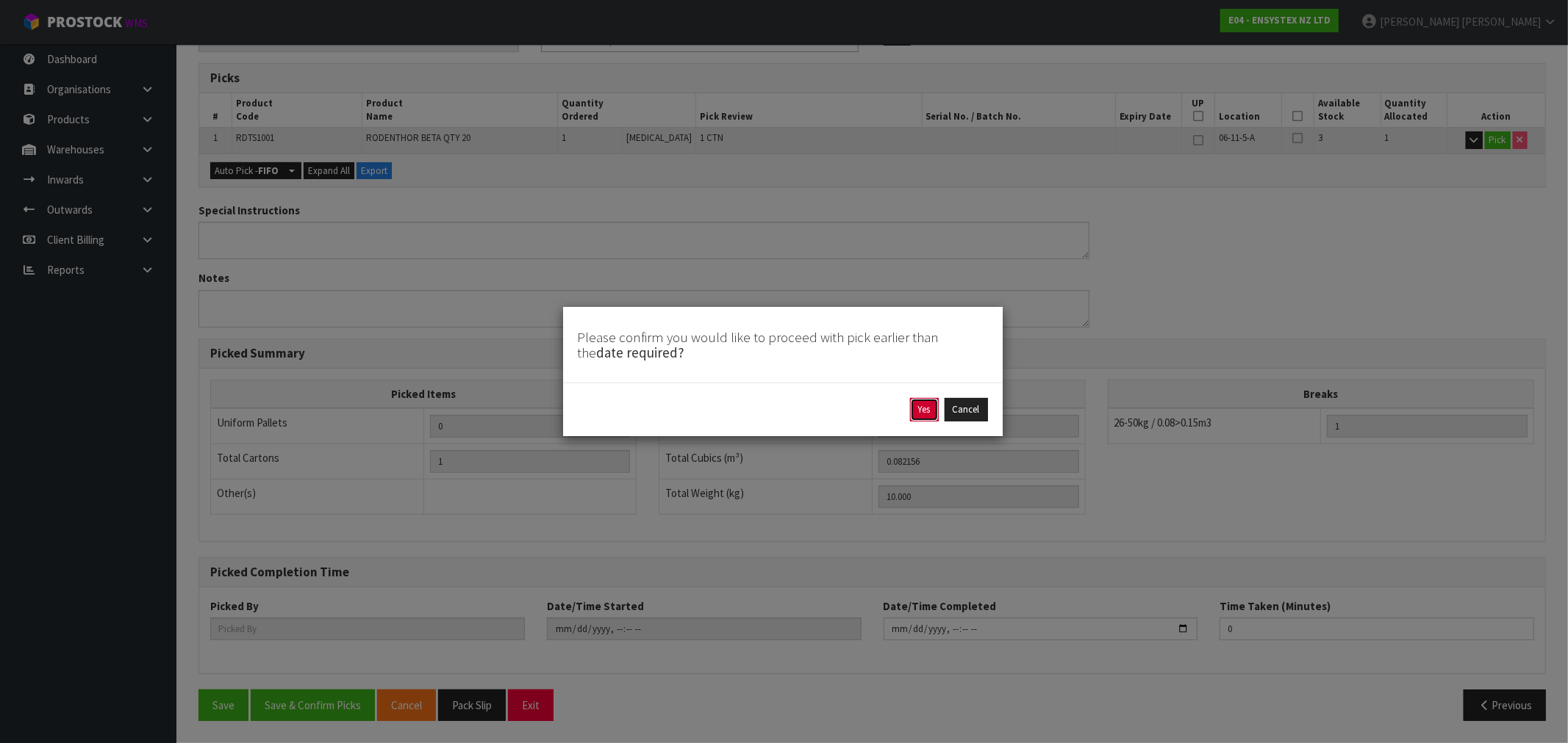
click at [915, 418] on button "Yes" at bounding box center [924, 410] width 29 height 24
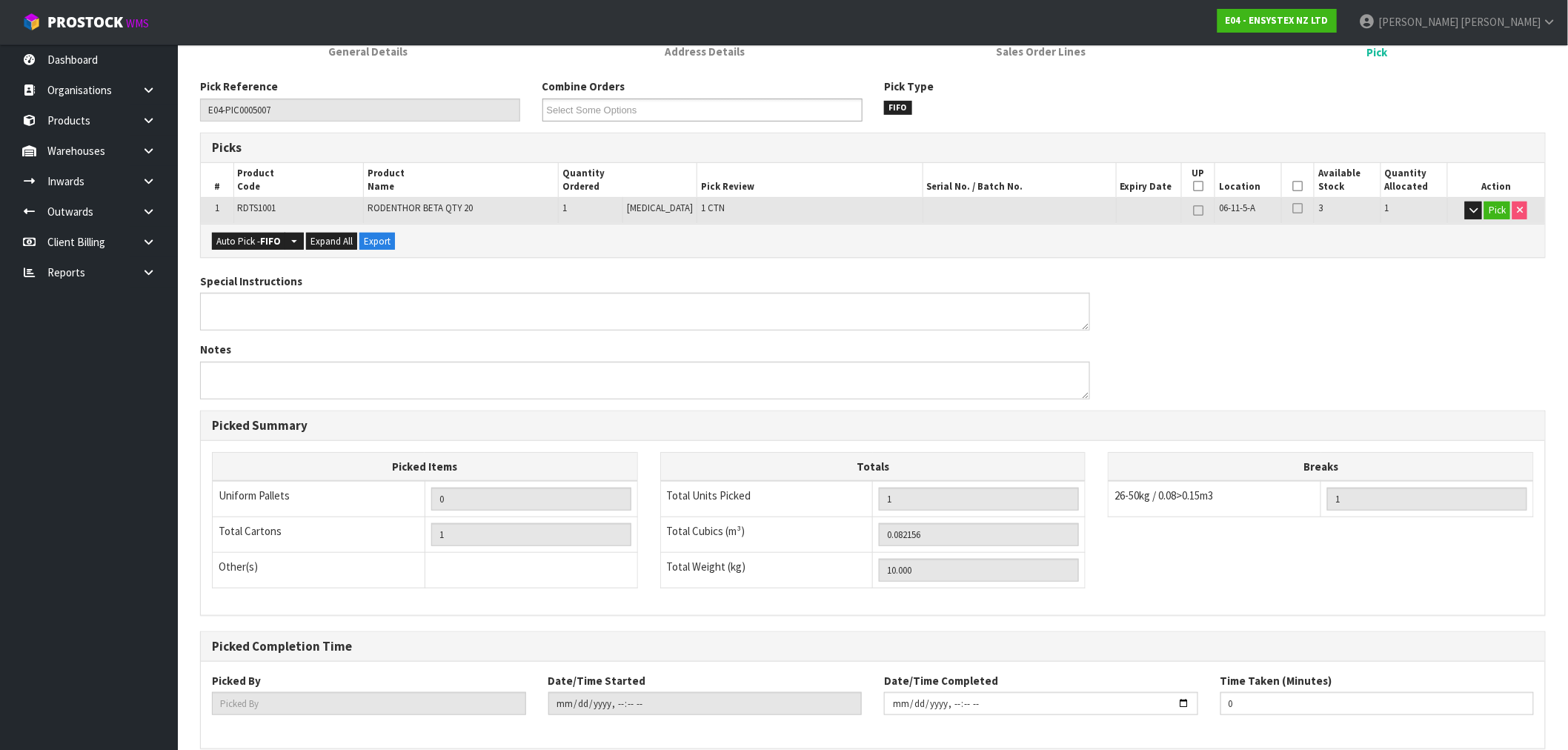
type input "[PERSON_NAME]"
type input "[DATE]T14:42:55"
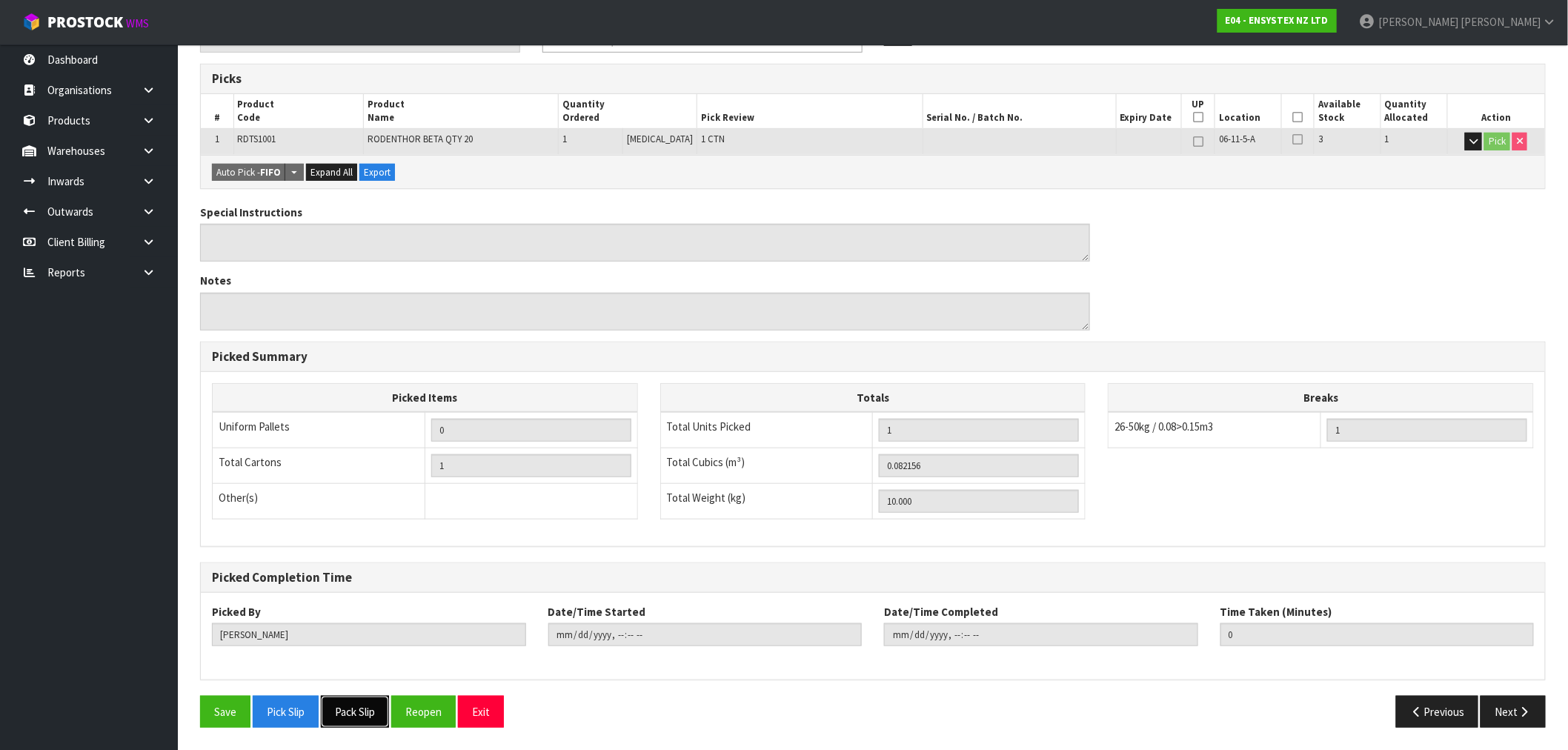
click at [360, 724] on button "Pack Slip" at bounding box center [355, 712] width 68 height 32
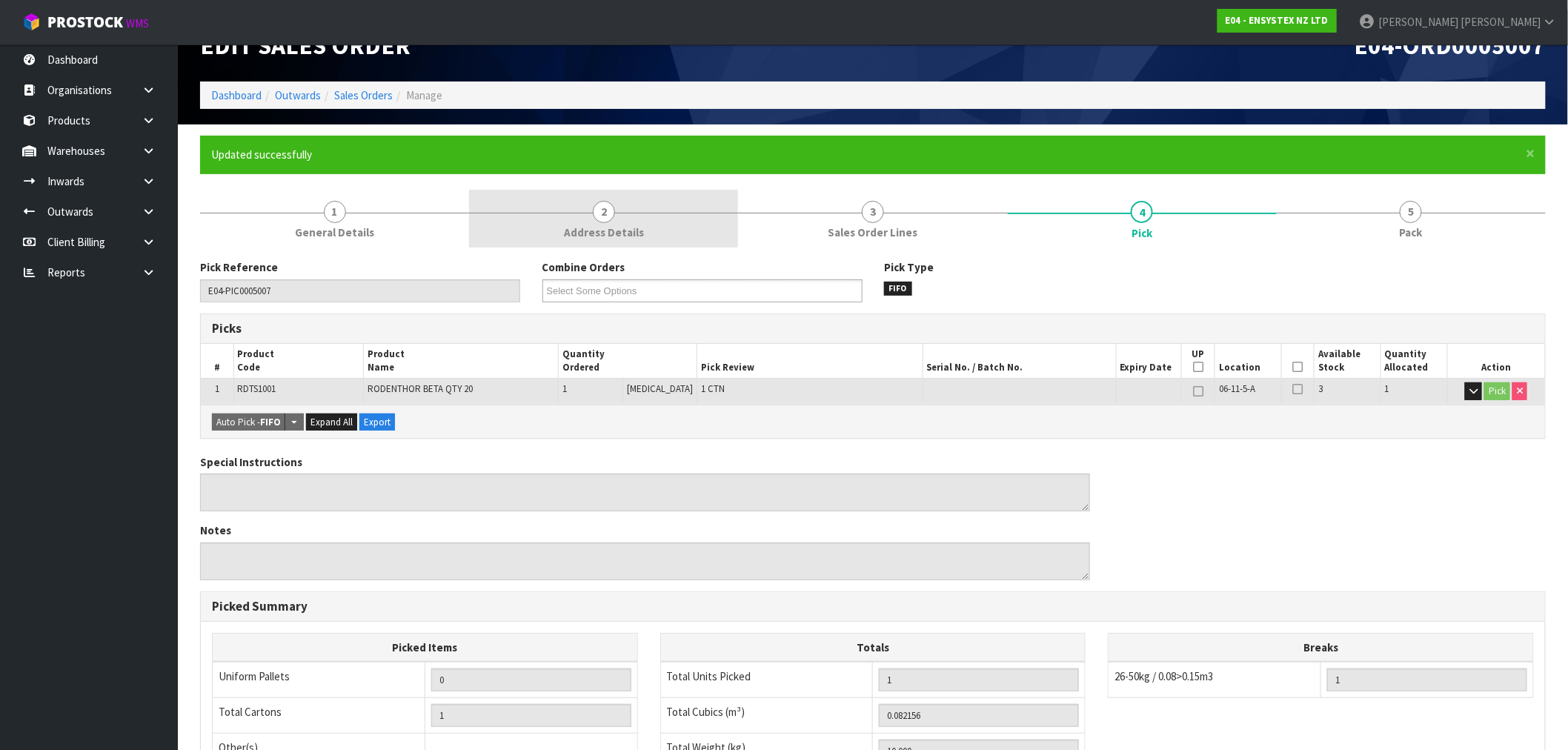
scroll to position [0, 0]
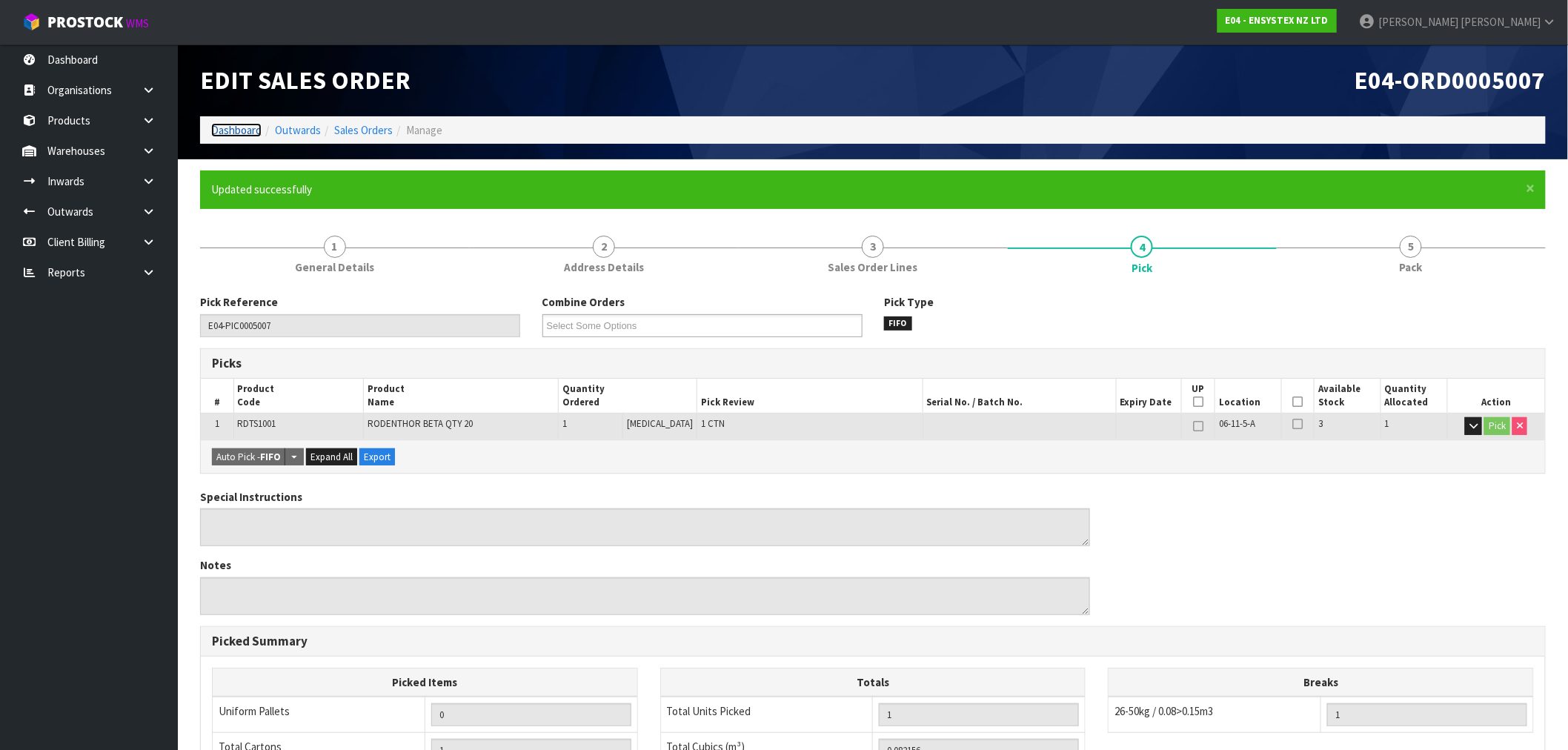
click at [244, 131] on link "Dashboard" at bounding box center [237, 130] width 50 height 14
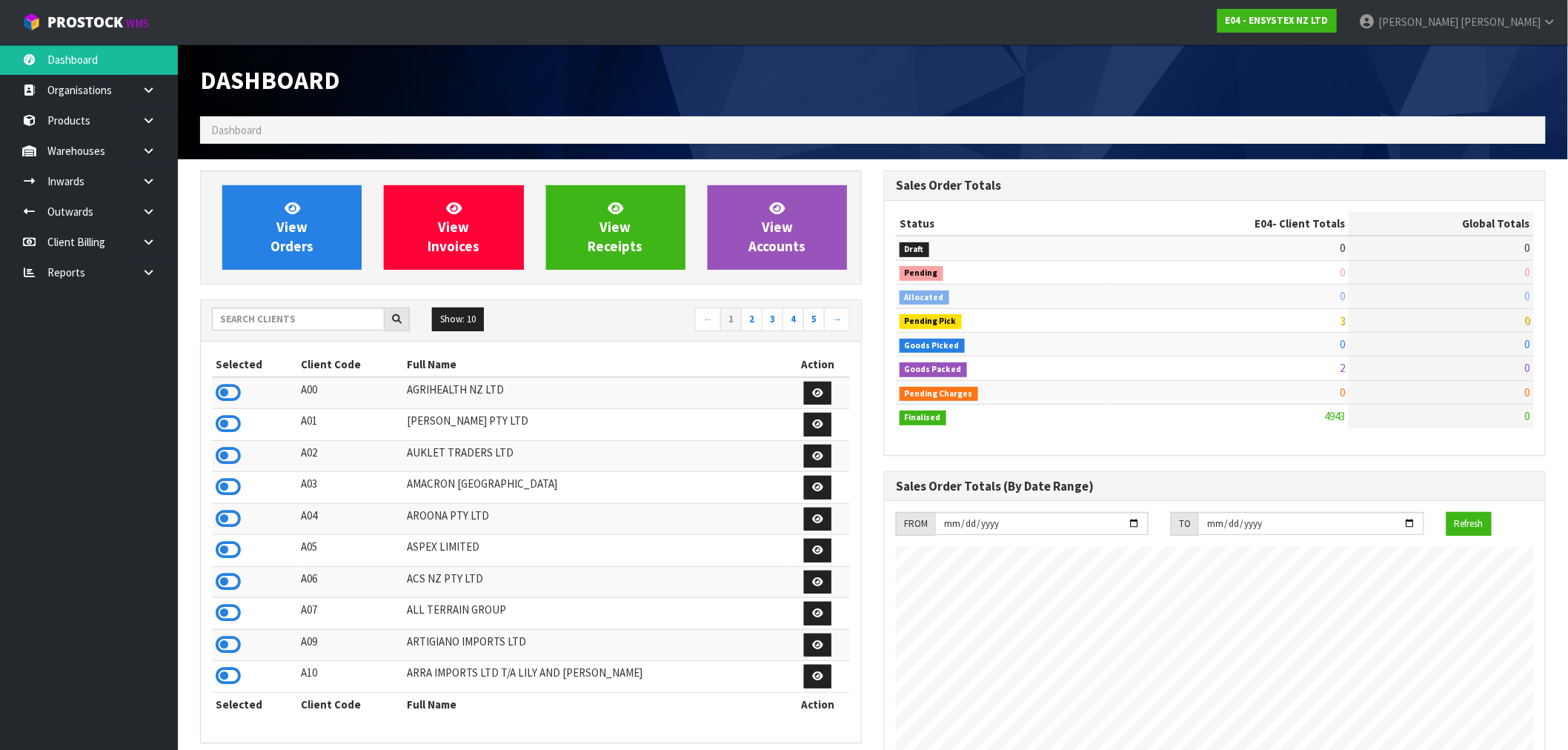
scroll to position [1124, 684]
click at [286, 319] on input "text" at bounding box center [297, 319] width 173 height 23
type input "C09"
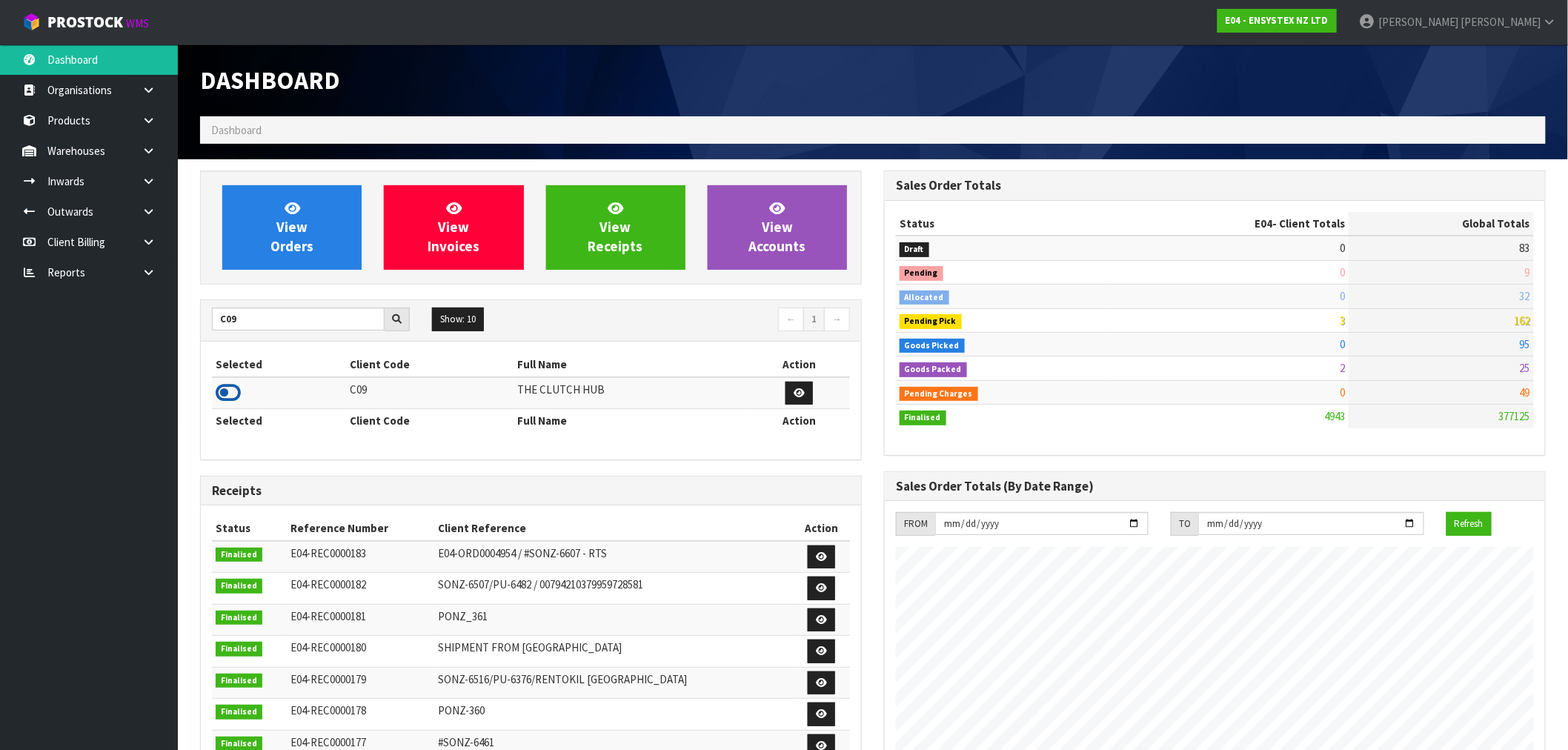
click at [229, 393] on icon at bounding box center [228, 392] width 25 height 22
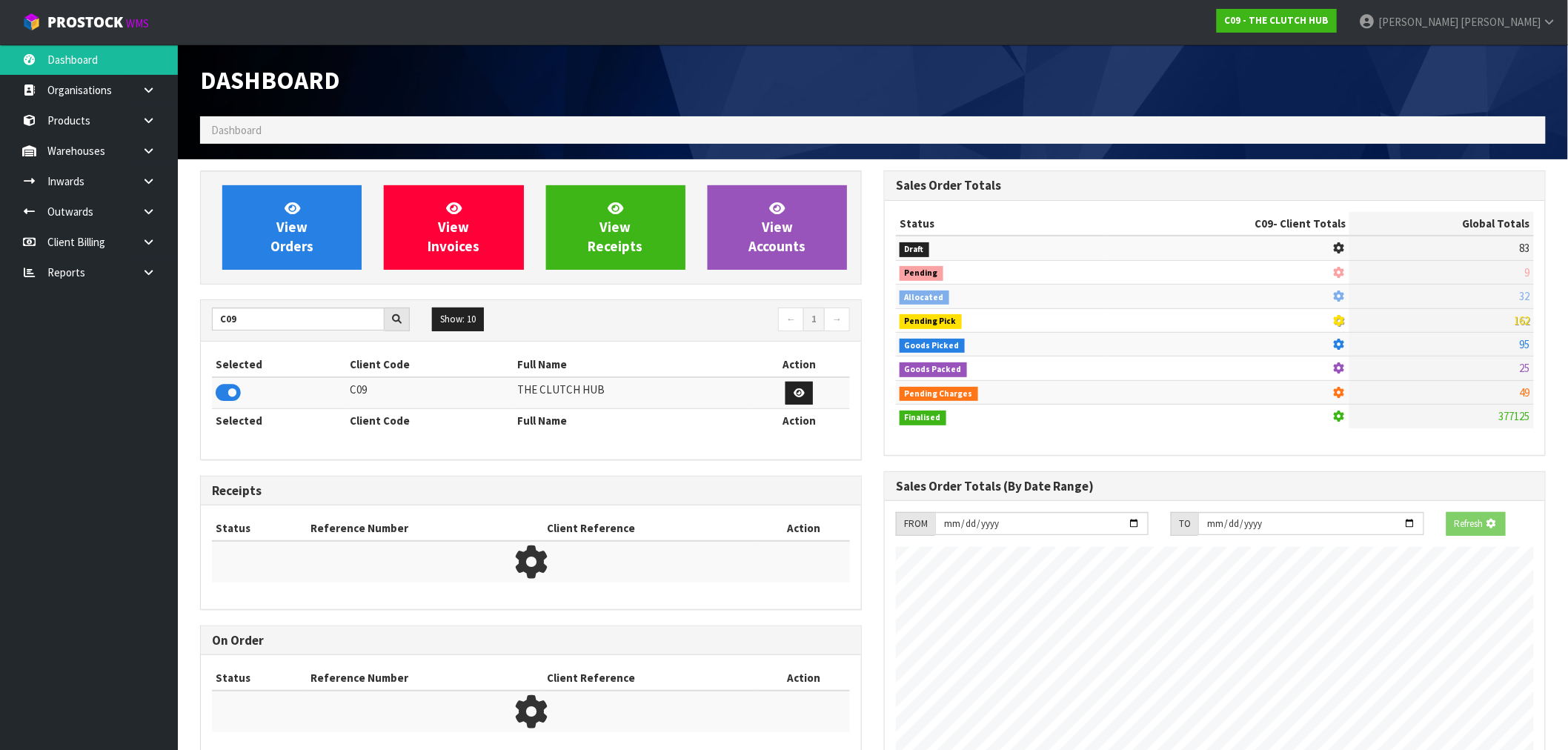
click at [300, 293] on div "View Orders View Invoices View Receipts View Accounts C09 Show: 10 5 10 25 50 ←…" at bounding box center [530, 473] width 684 height 605
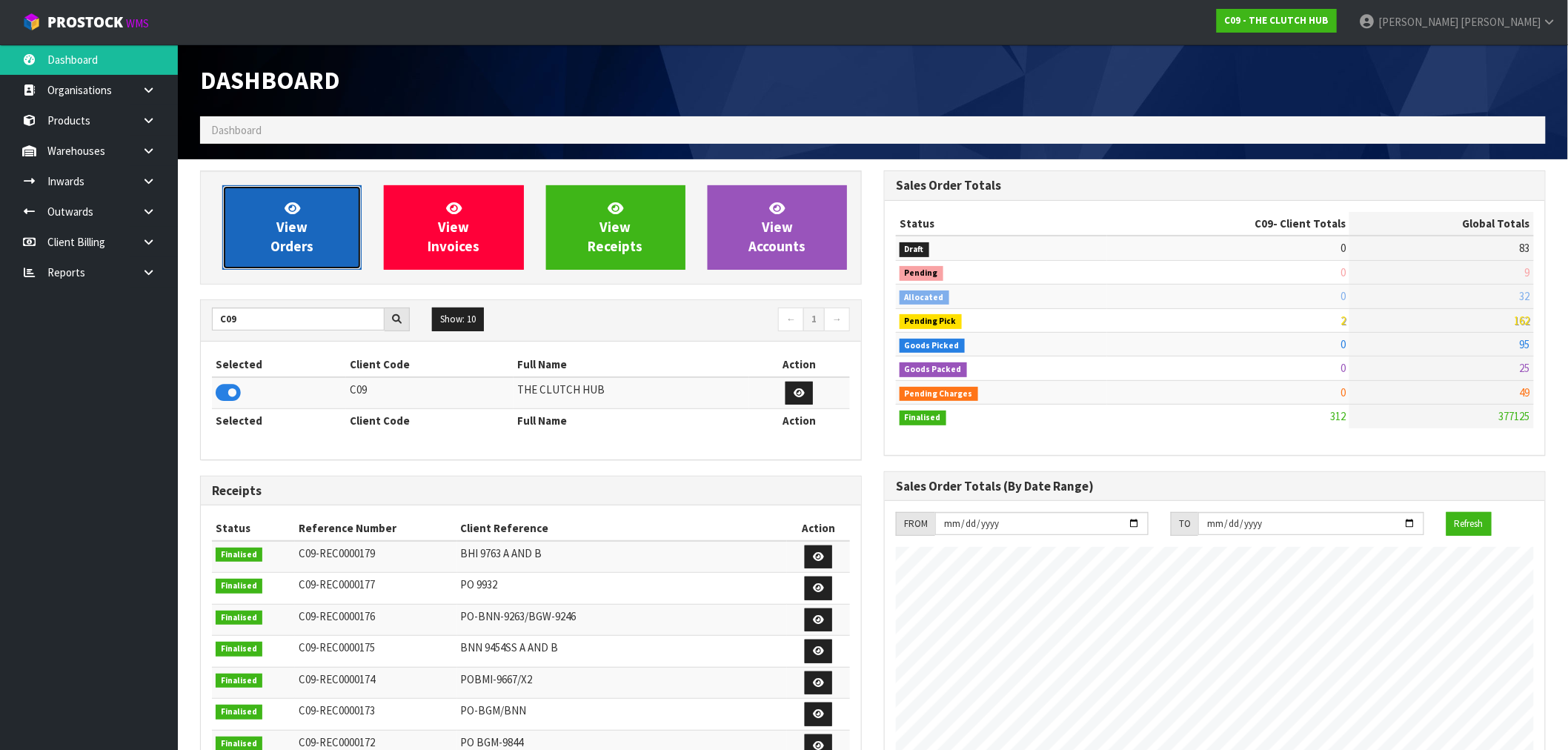
click at [302, 261] on link "View Orders" at bounding box center [292, 228] width 140 height 85
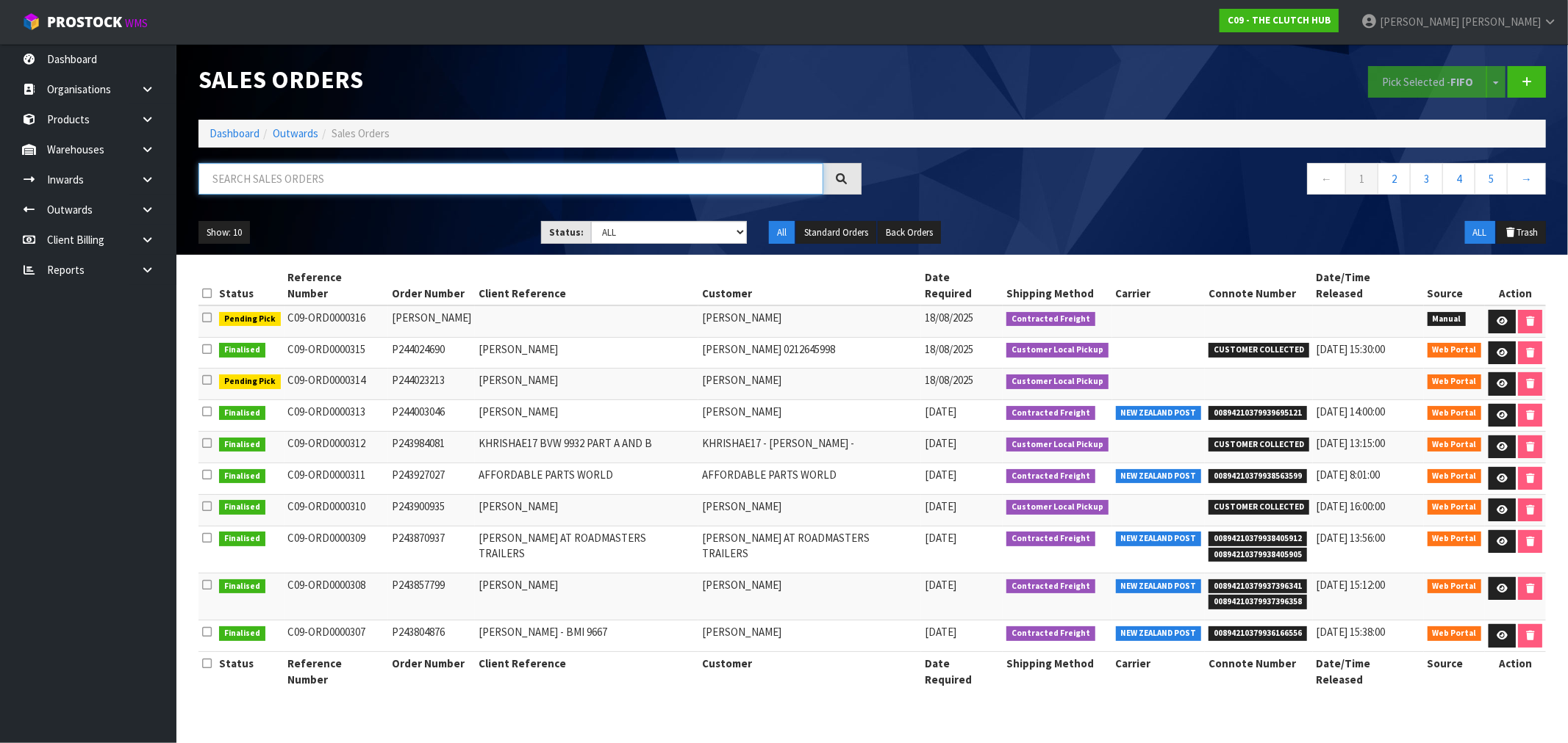
click at [351, 171] on input "text" at bounding box center [510, 179] width 625 height 32
type input "0315"
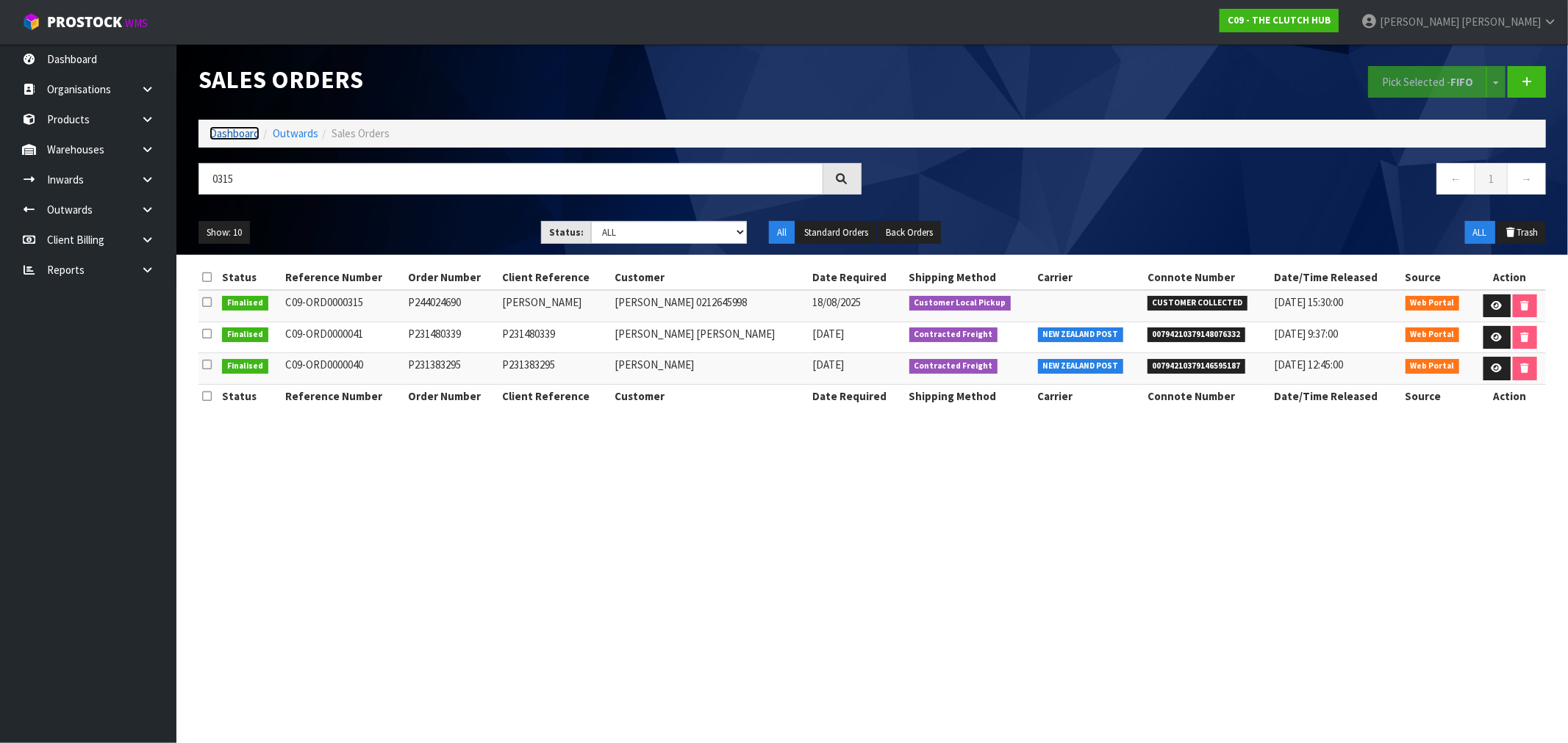
click at [247, 137] on link "Dashboard" at bounding box center [235, 134] width 49 height 14
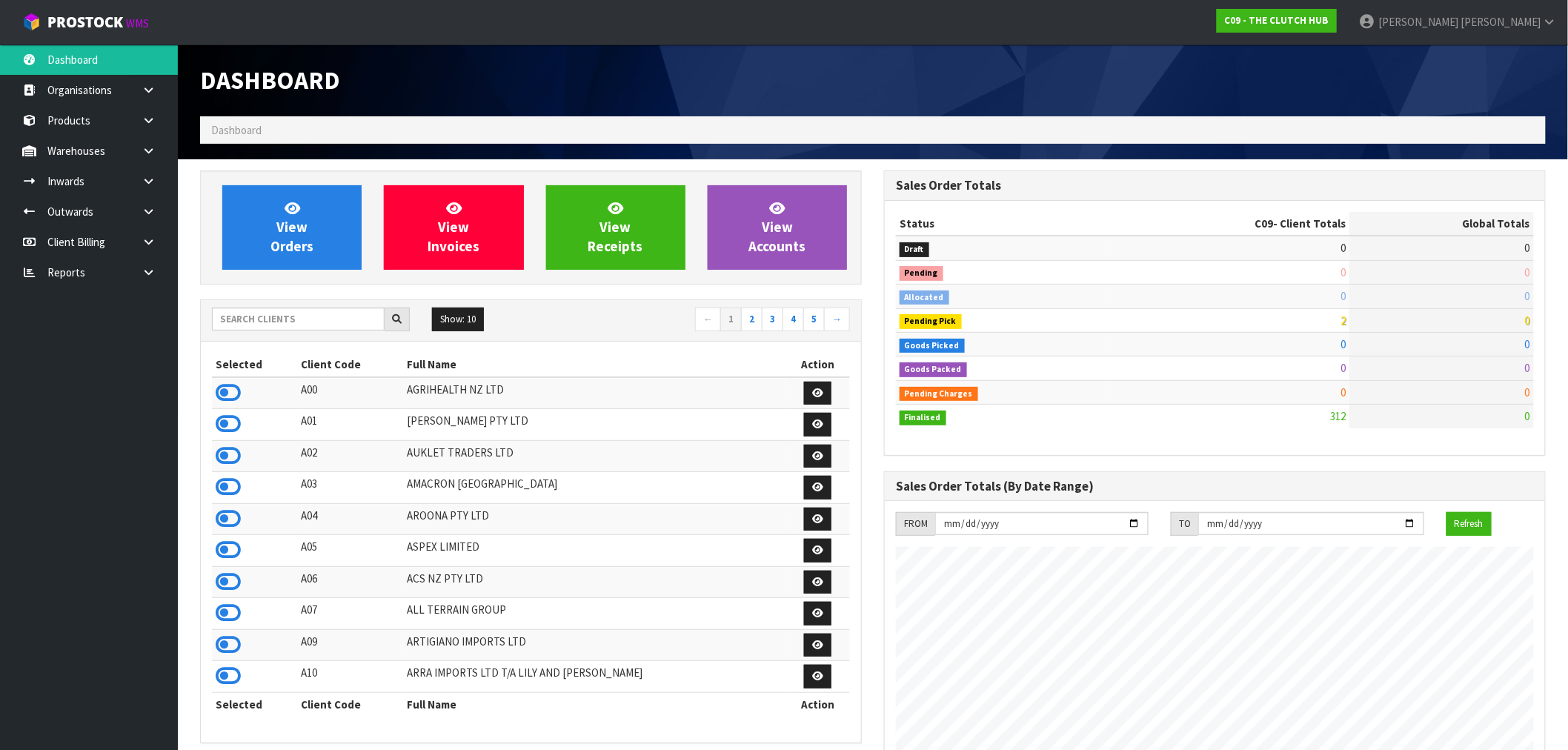
scroll to position [1124, 684]
click at [242, 308] on input "text" at bounding box center [297, 319] width 173 height 23
type input "E04"
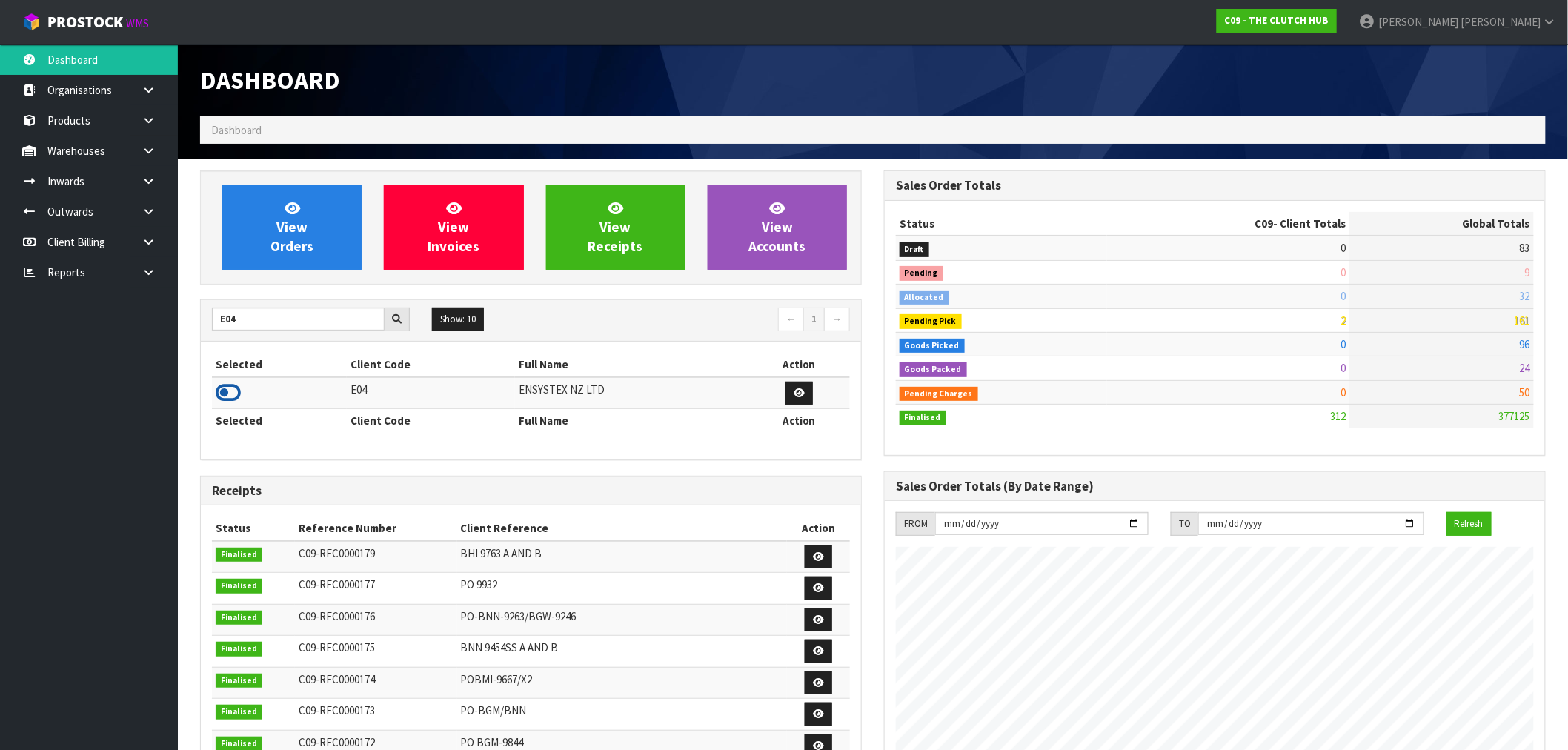
click at [229, 395] on icon at bounding box center [228, 392] width 25 height 22
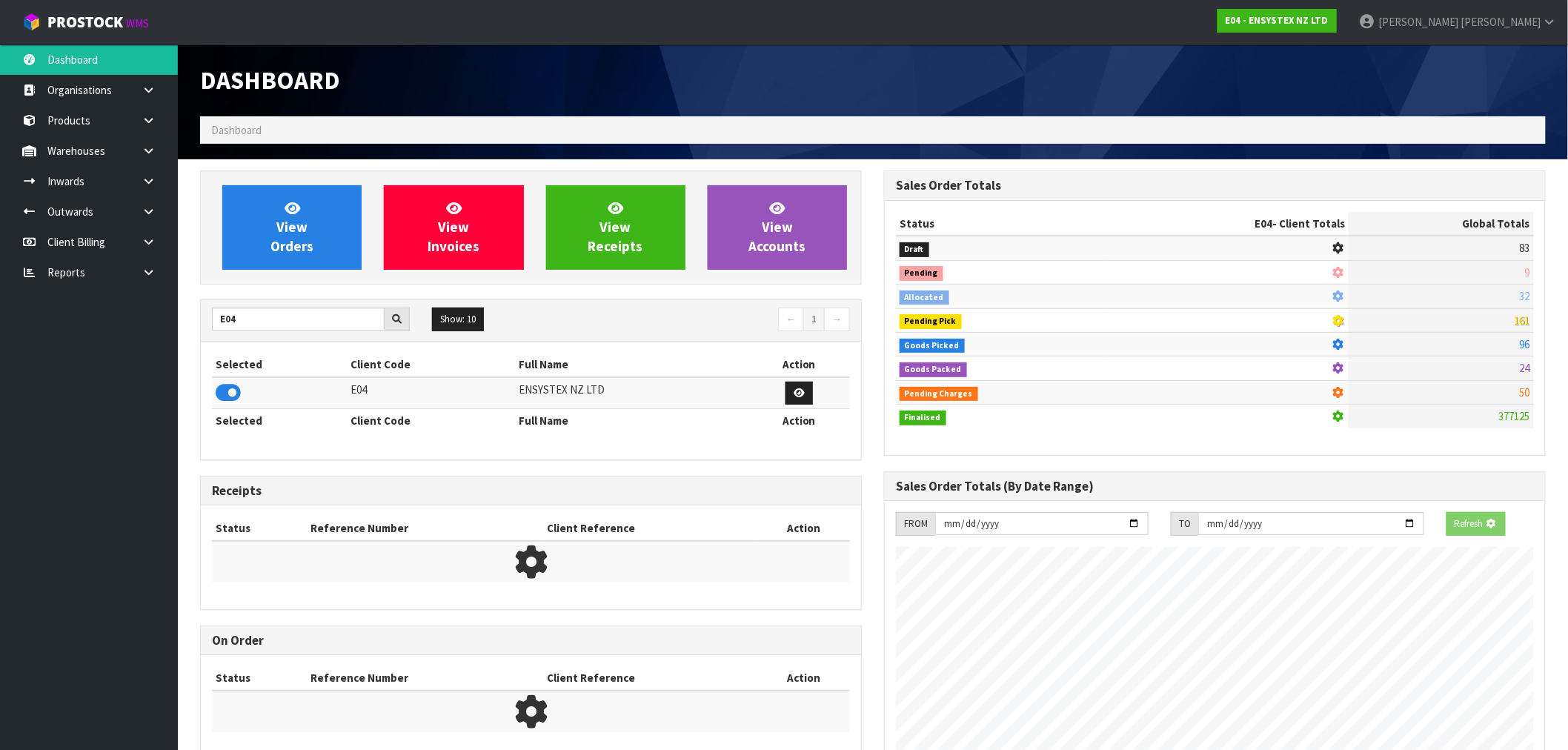
click at [283, 278] on div "View Orders View Invoices View Receipts View Accounts" at bounding box center [530, 228] width 662 height 114
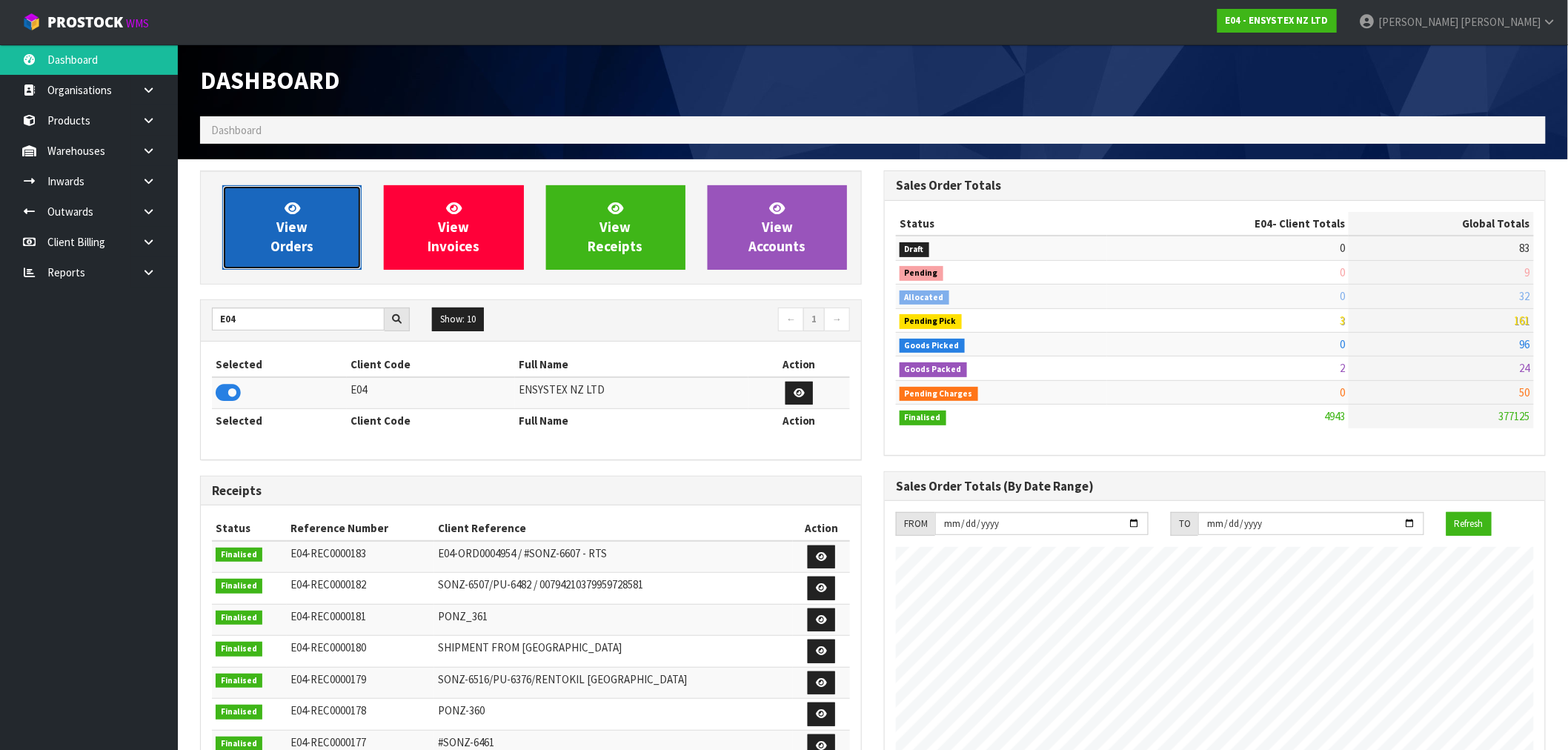
click at [306, 228] on span "View Orders" at bounding box center [291, 228] width 43 height 56
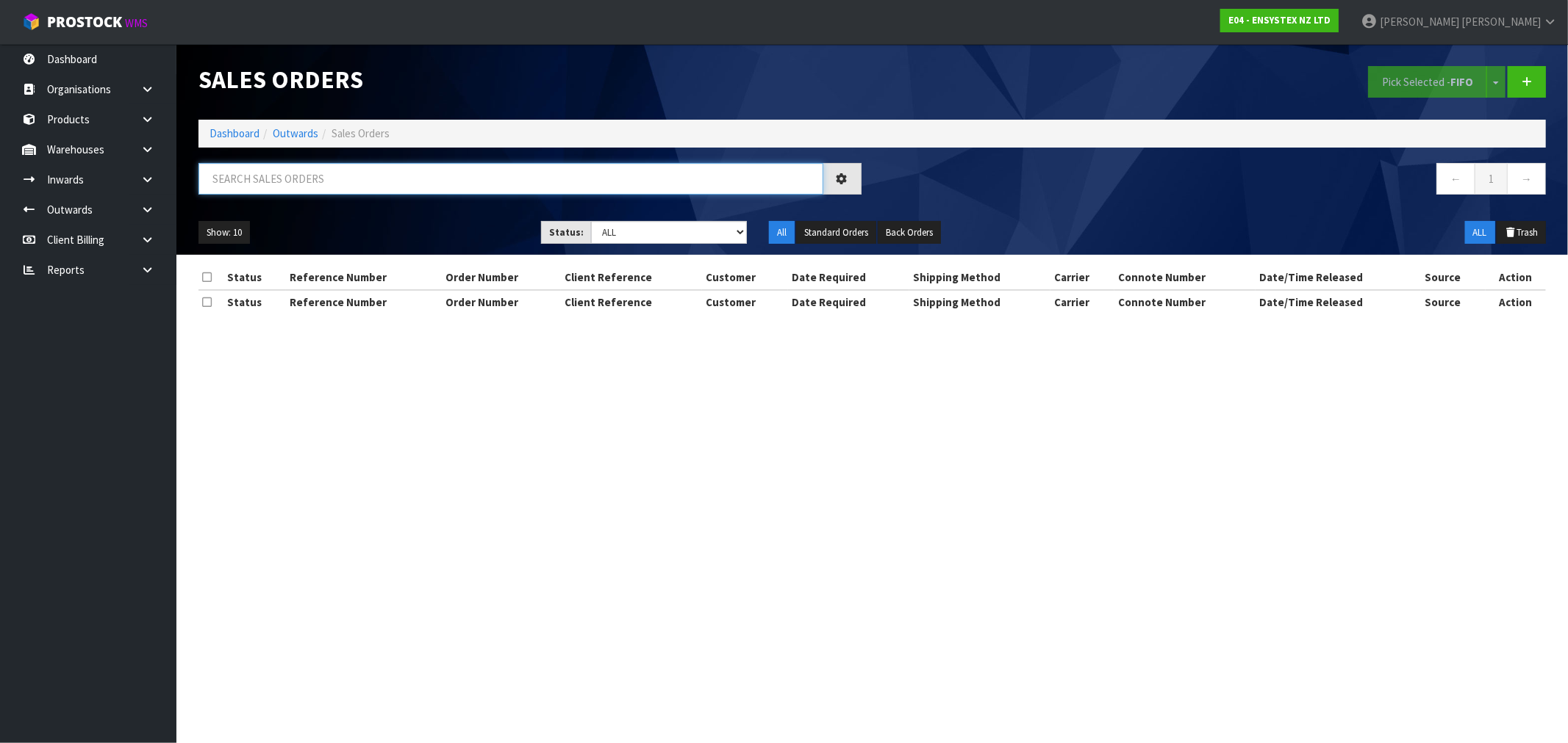
click at [327, 180] on input "text" at bounding box center [510, 179] width 625 height 32
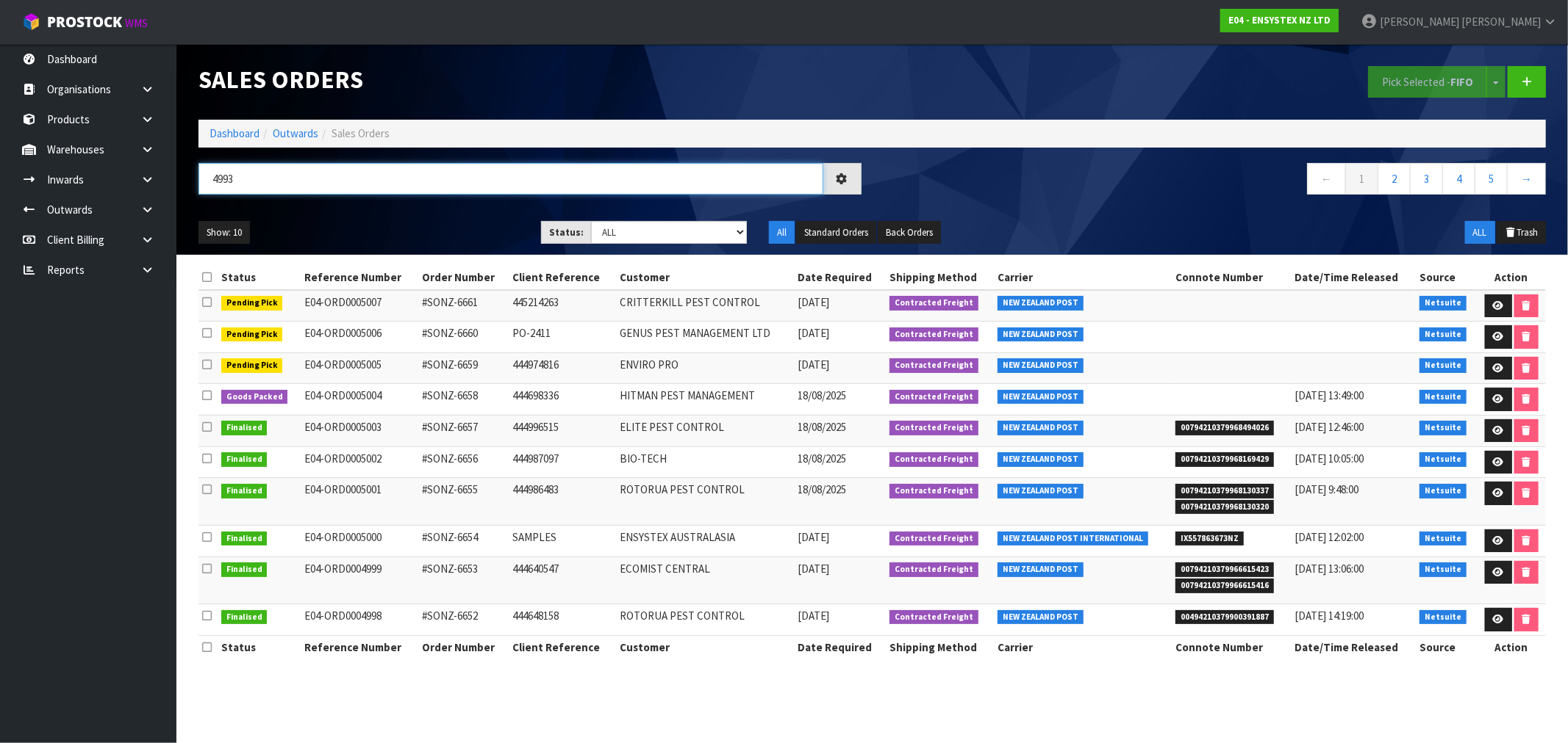
type input "4993"
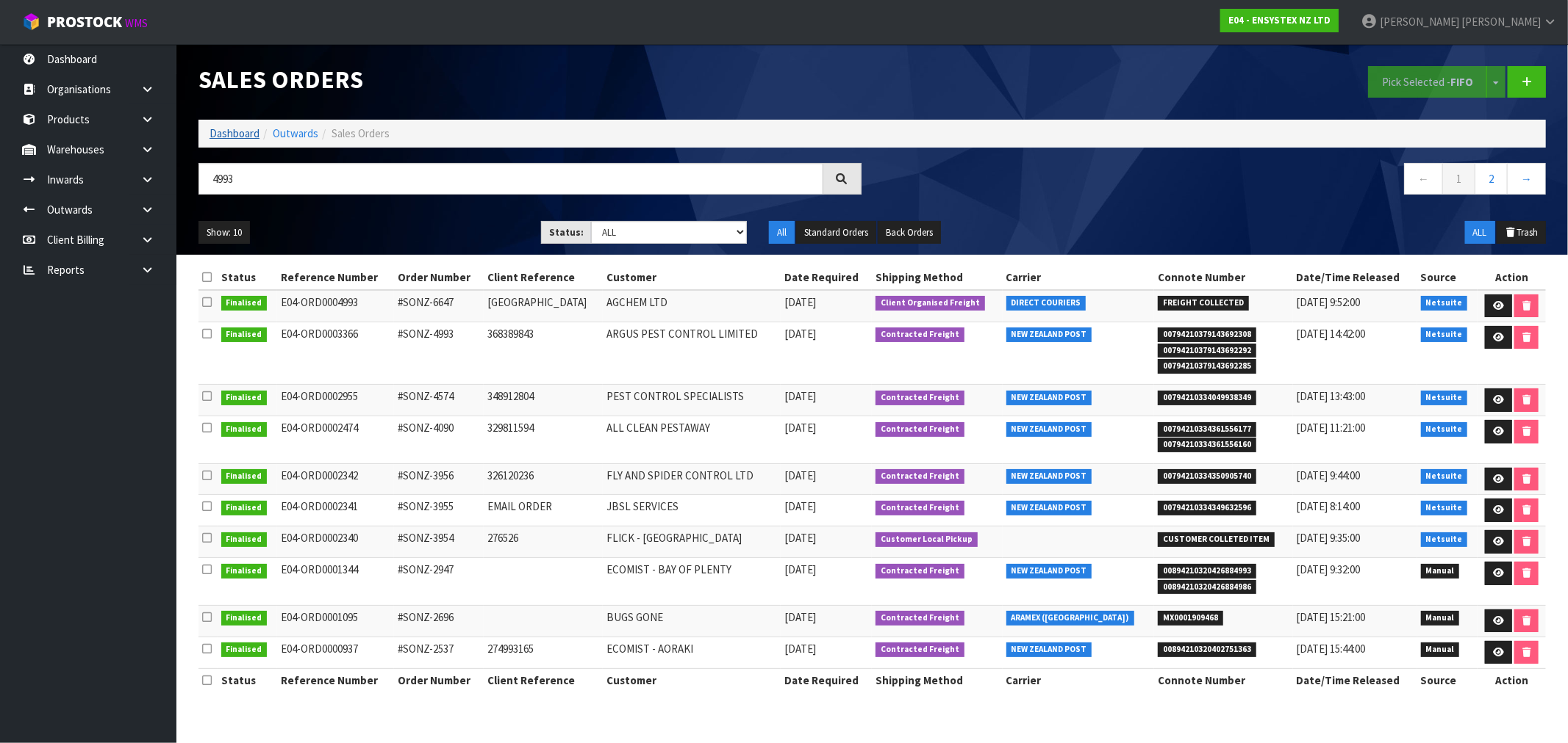
click at [233, 140] on ol "Dashboard Outwards Sales Orders" at bounding box center [871, 133] width 1347 height 27
click at [229, 130] on link "Dashboard" at bounding box center [235, 134] width 49 height 14
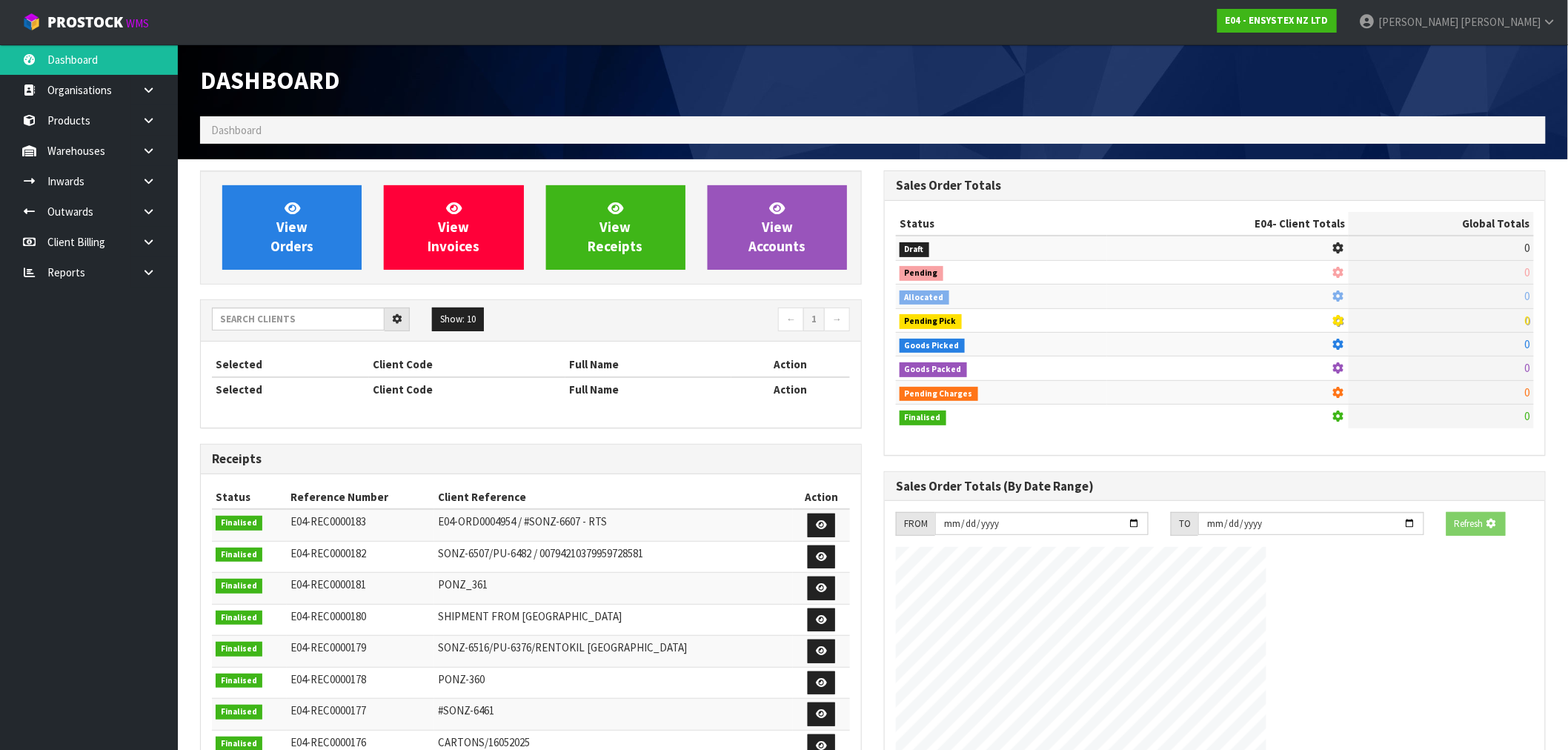
click at [249, 334] on div "Show: 10 5 10 25 50 ← 1 →" at bounding box center [531, 321] width 661 height 26
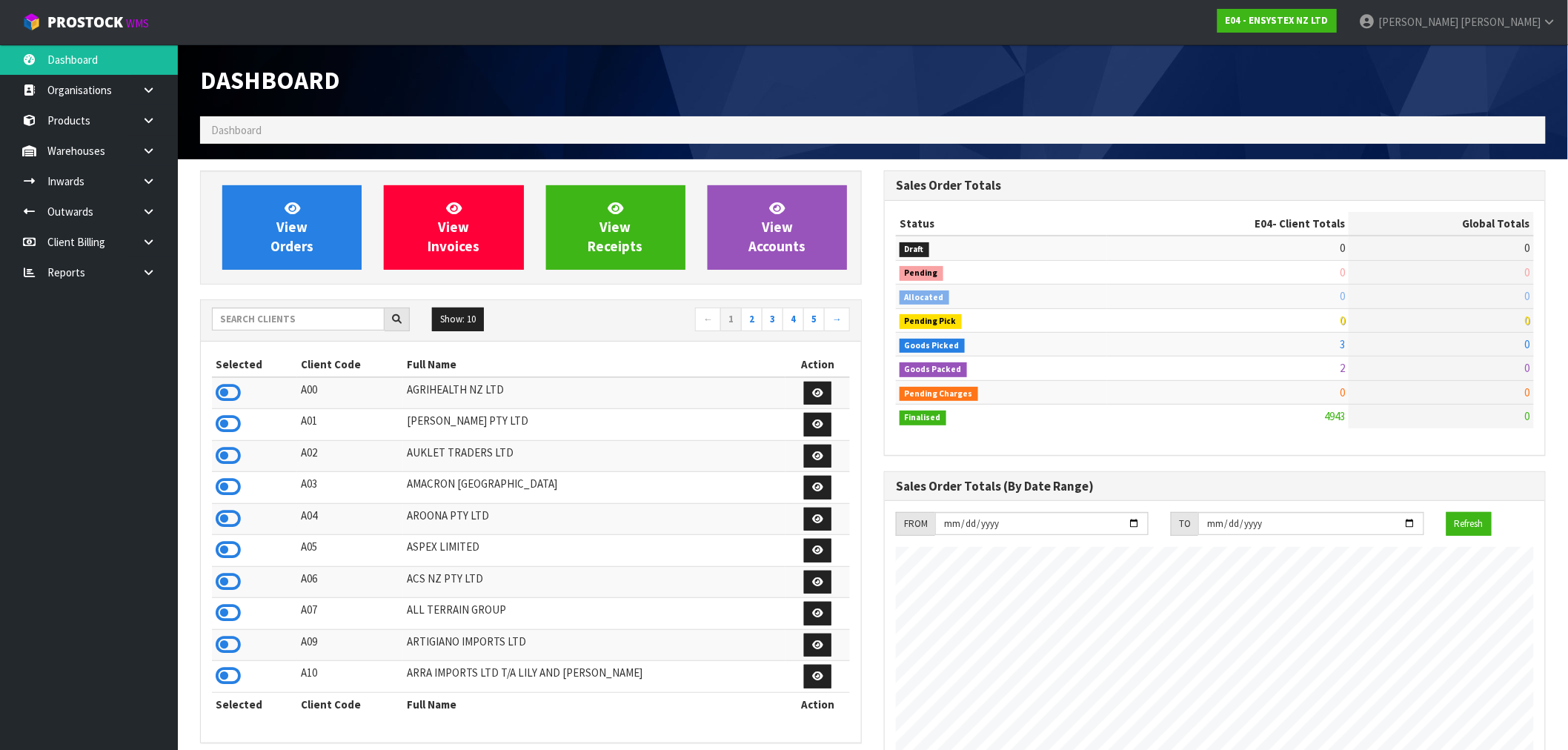
scroll to position [1124, 684]
click at [242, 327] on input "text" at bounding box center [297, 319] width 173 height 23
type input "D05"
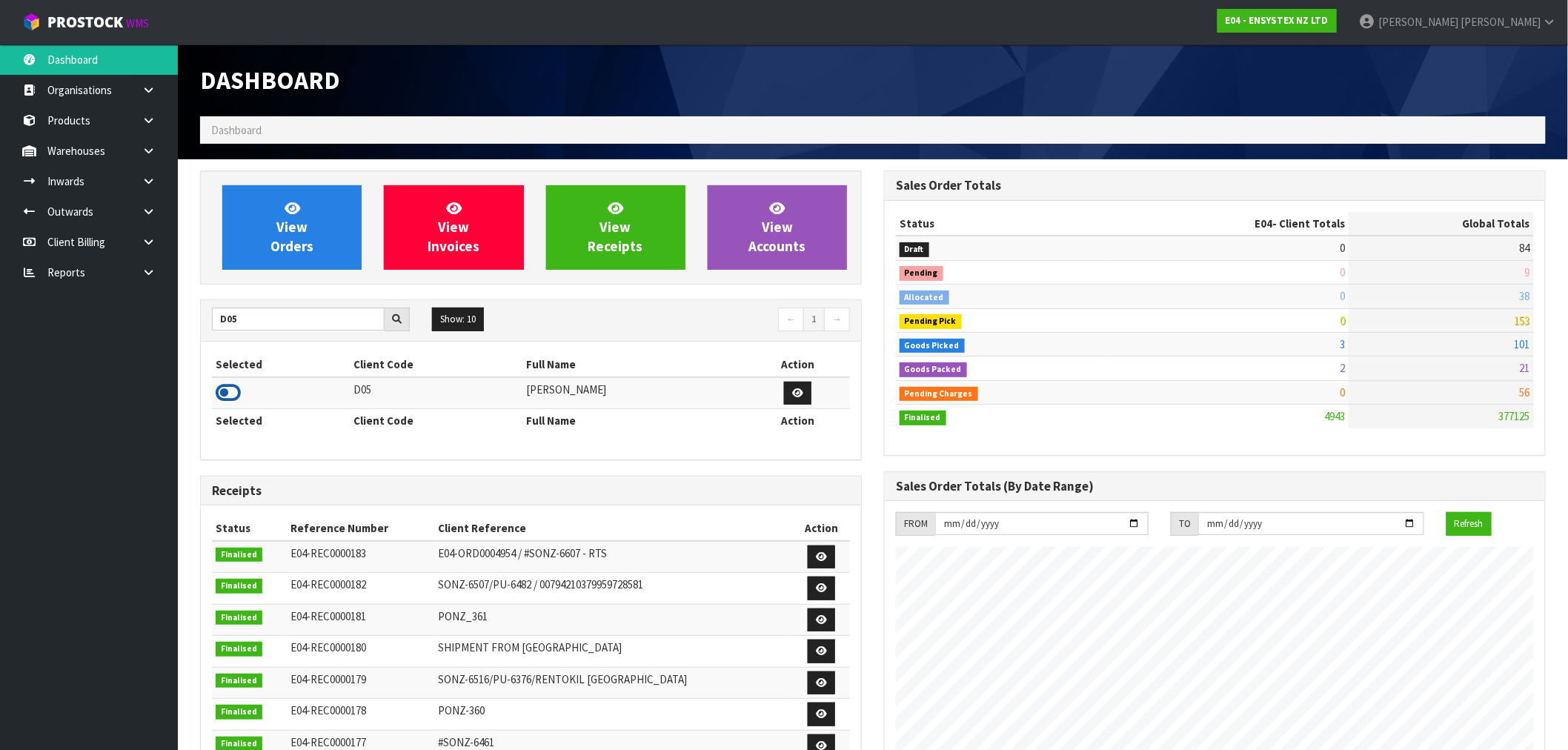
click at [238, 387] on icon at bounding box center [228, 392] width 25 height 22
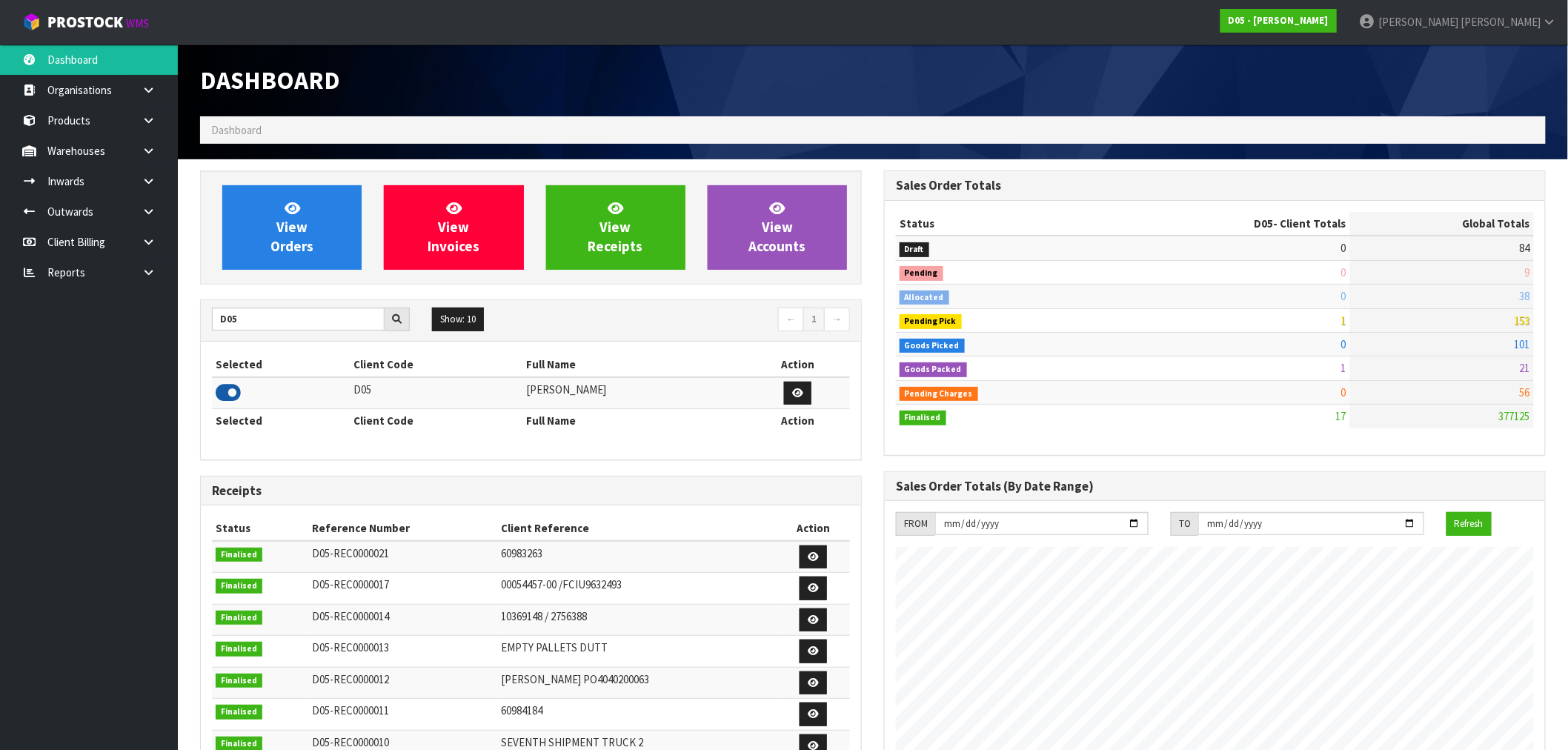
scroll to position [1004, 684]
click at [290, 212] on icon at bounding box center [292, 208] width 16 height 14
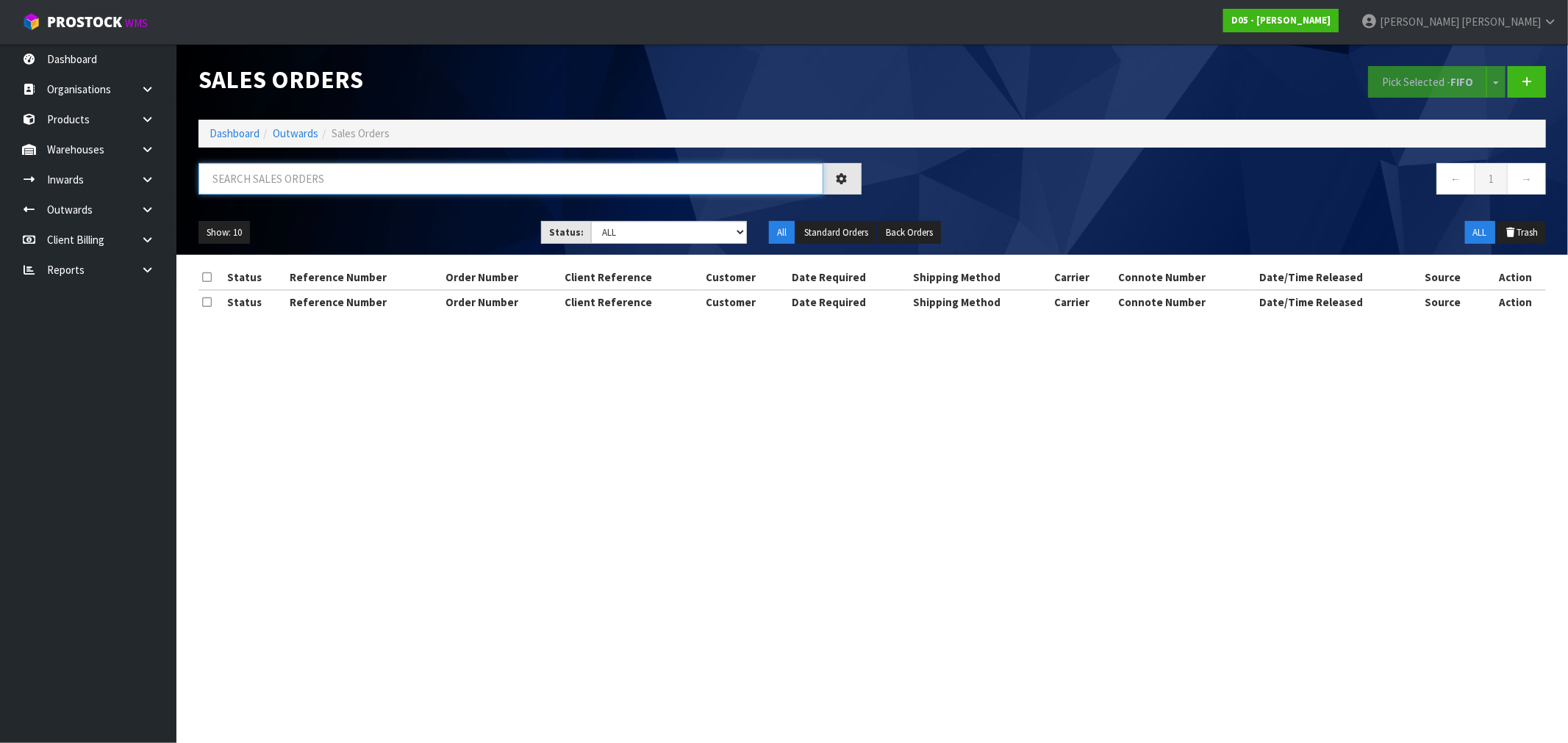
click at [320, 169] on input "text" at bounding box center [510, 179] width 625 height 32
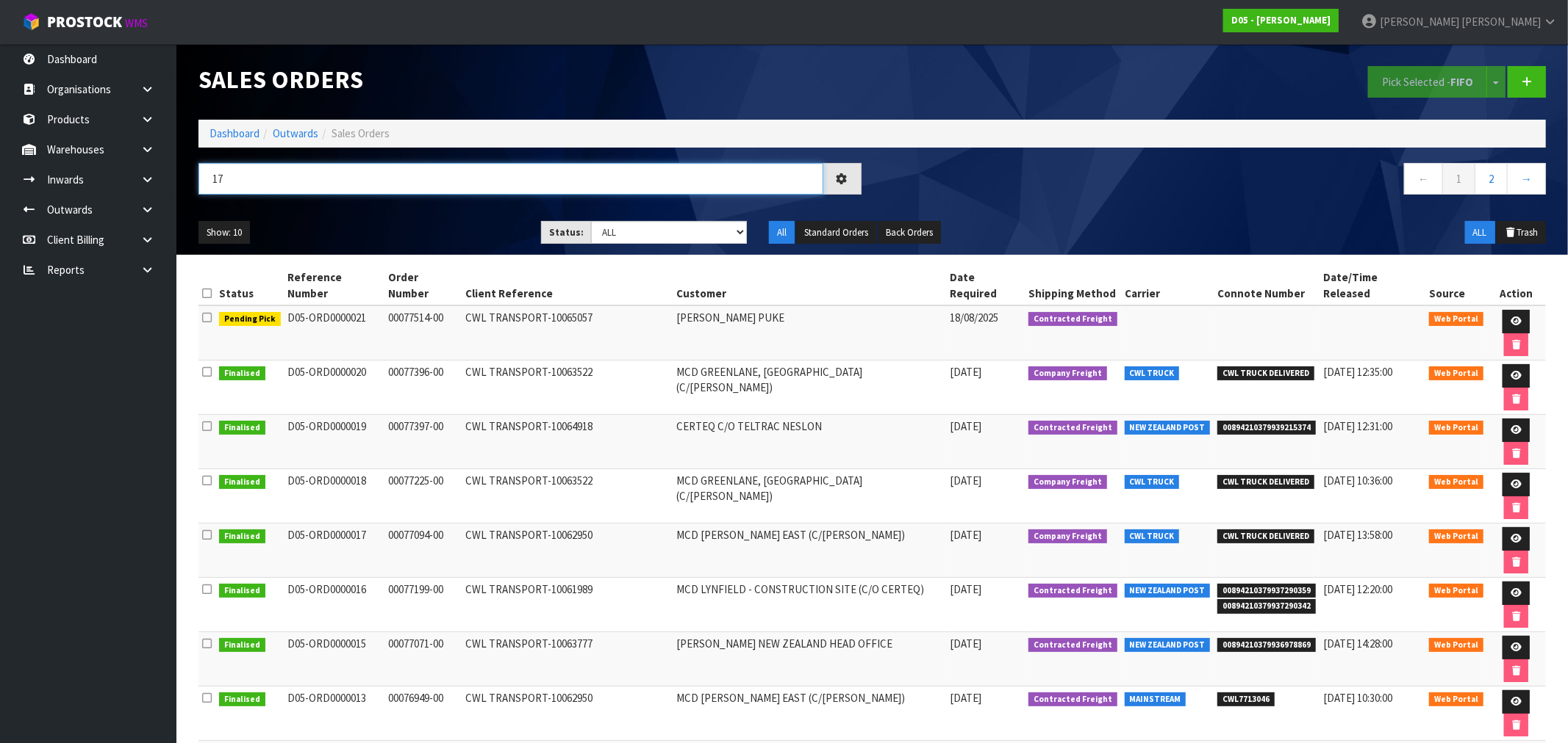
type input "17"
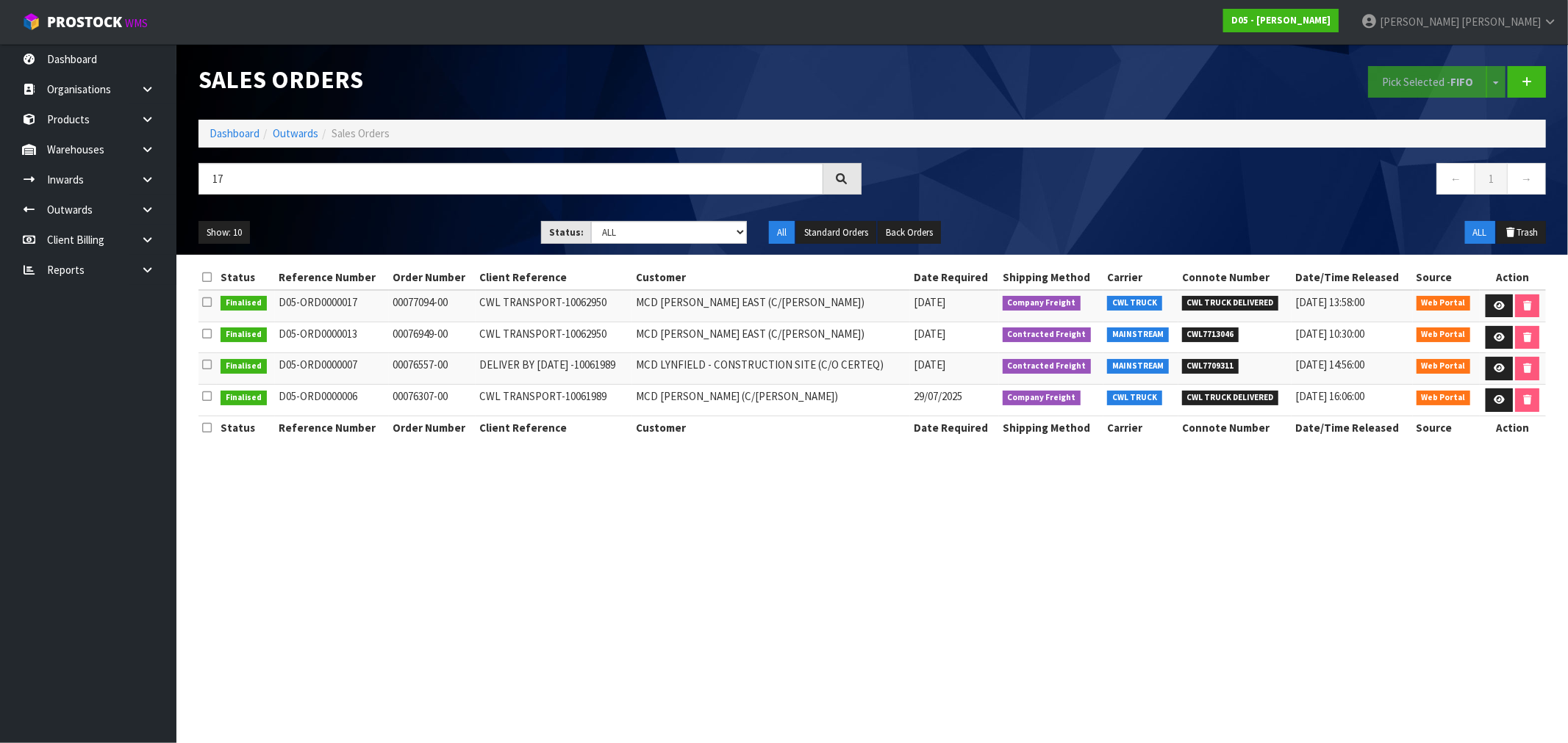
drag, startPoint x: 296, startPoint y: 156, endPoint x: 187, endPoint y: 169, distance: 109.8
click at [186, 167] on header "Sales Orders Pick Selected - FIFO Split button! FIFO - First In First Out FEFO …" at bounding box center [872, 149] width 1392 height 211
click at [219, 186] on input "17" at bounding box center [510, 179] width 625 height 32
click at [221, 188] on input "17" at bounding box center [510, 179] width 625 height 32
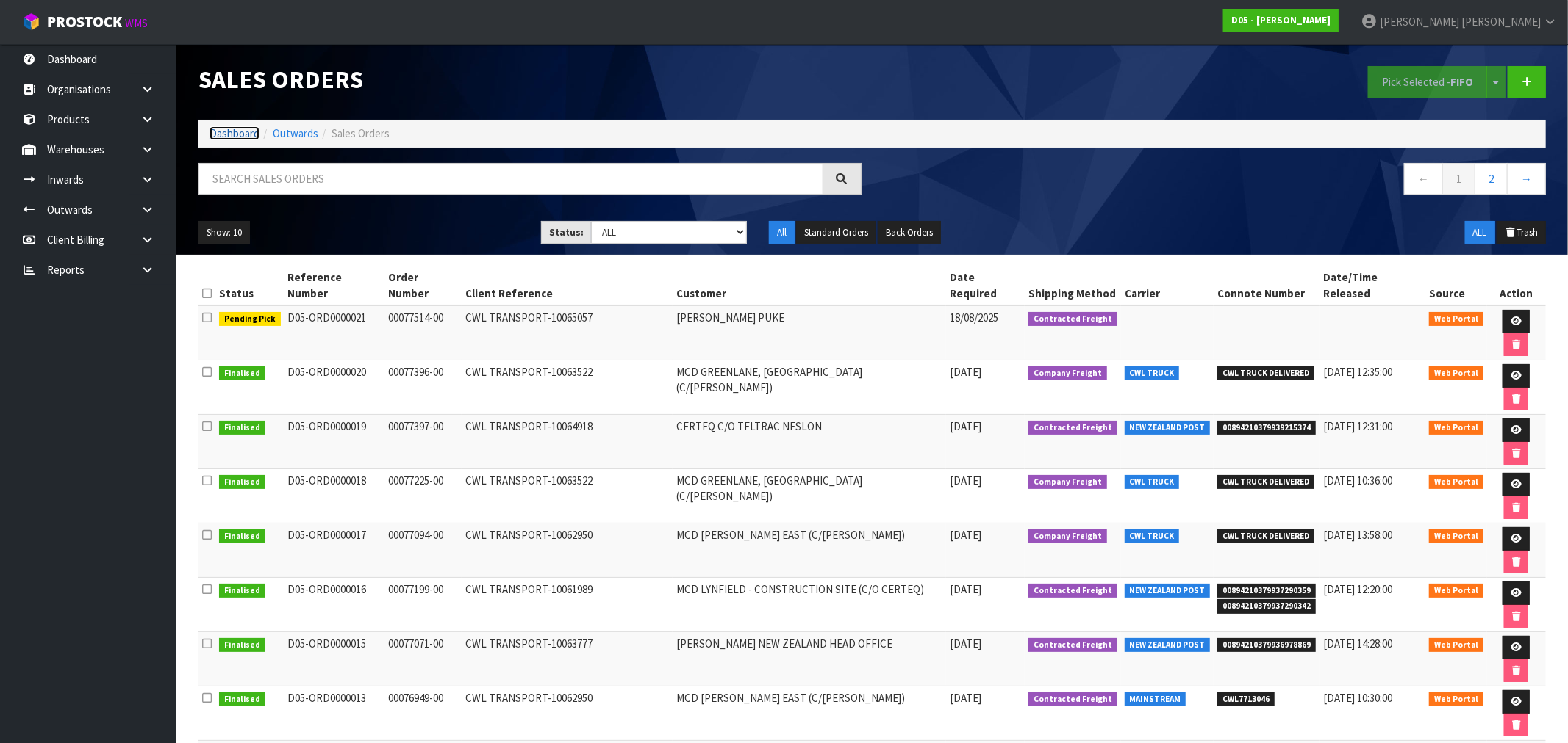
click at [231, 133] on link "Dashboard" at bounding box center [235, 134] width 49 height 14
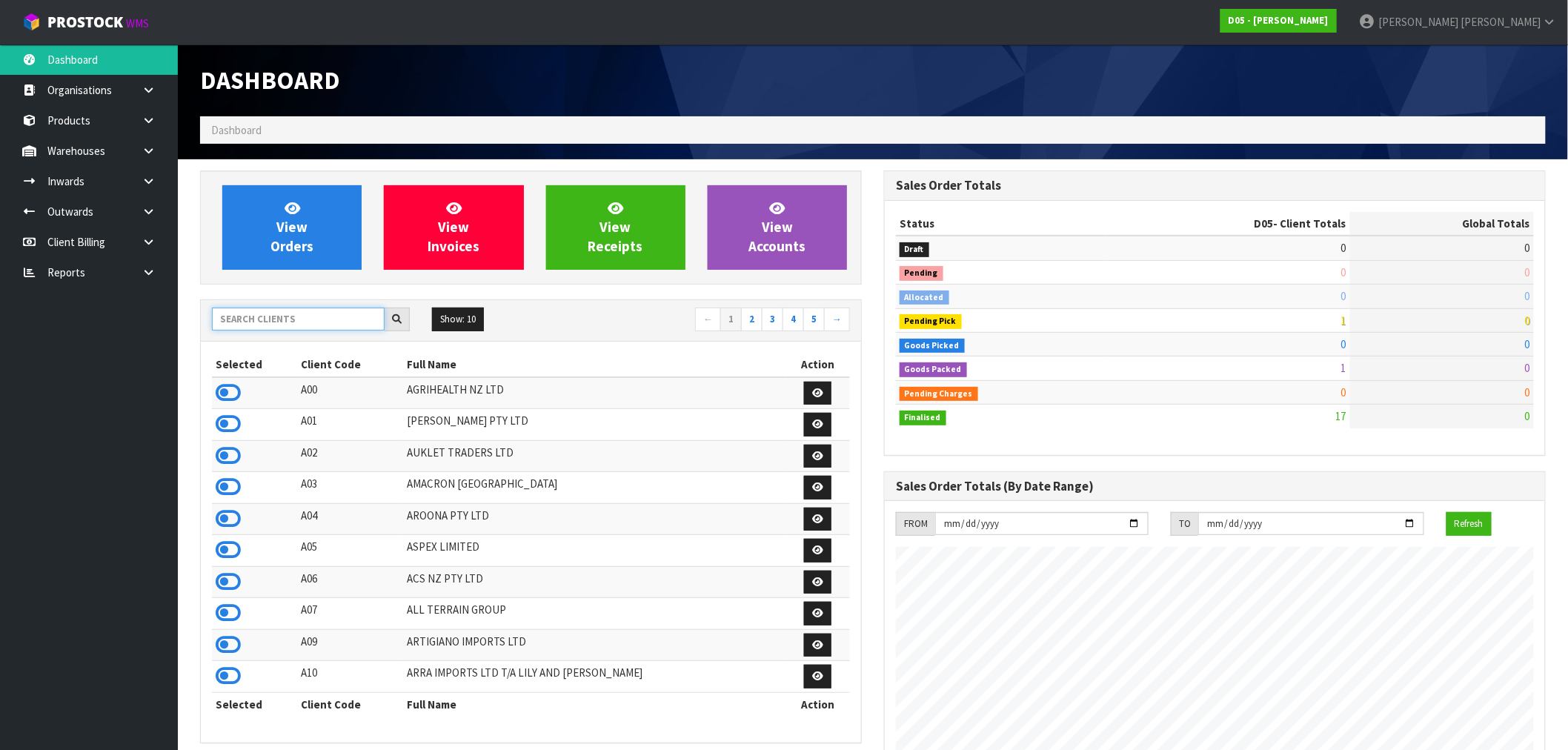
scroll to position [1004, 684]
click at [286, 325] on input "text" at bounding box center [297, 319] width 173 height 23
type input "B06"
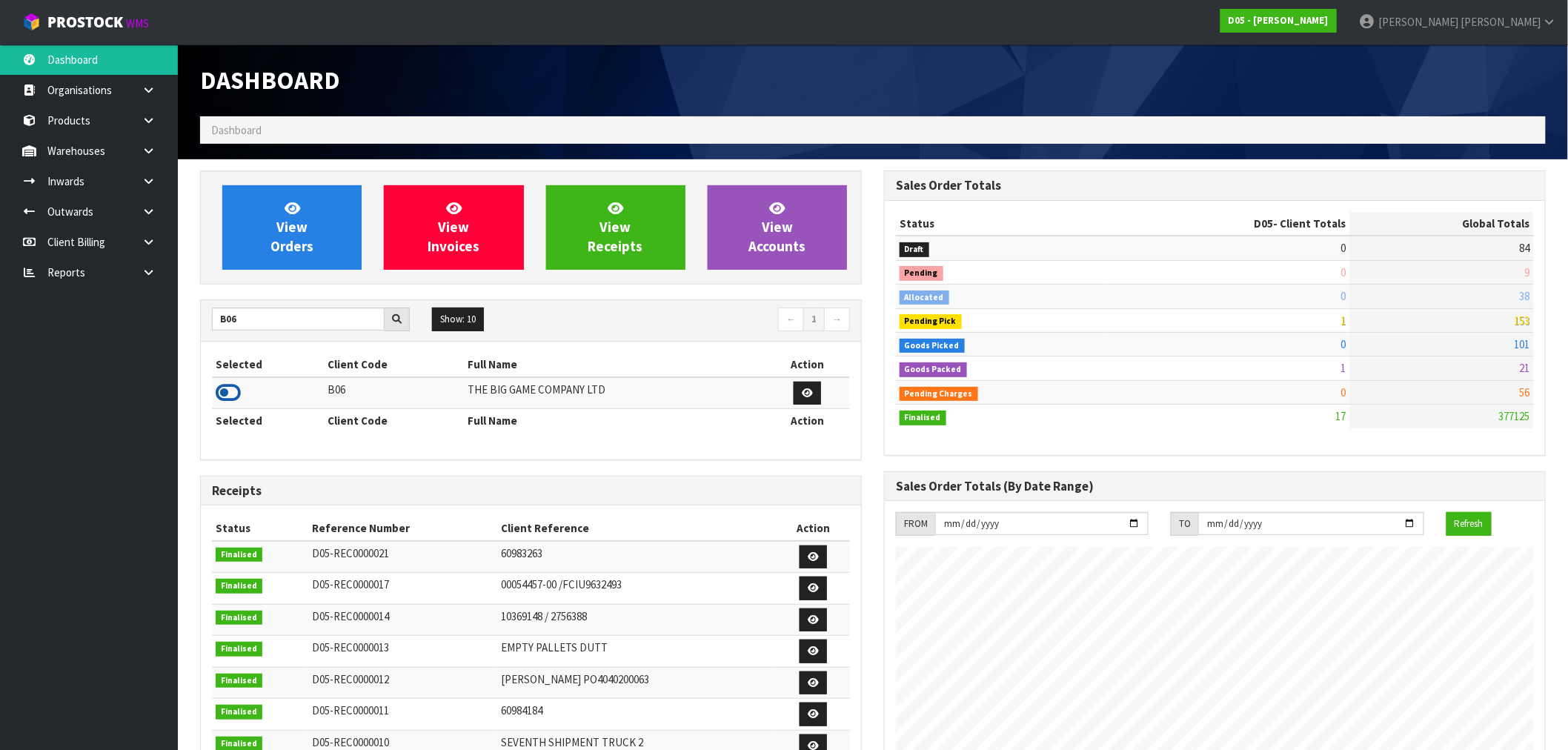
click at [224, 389] on icon at bounding box center [228, 392] width 25 height 22
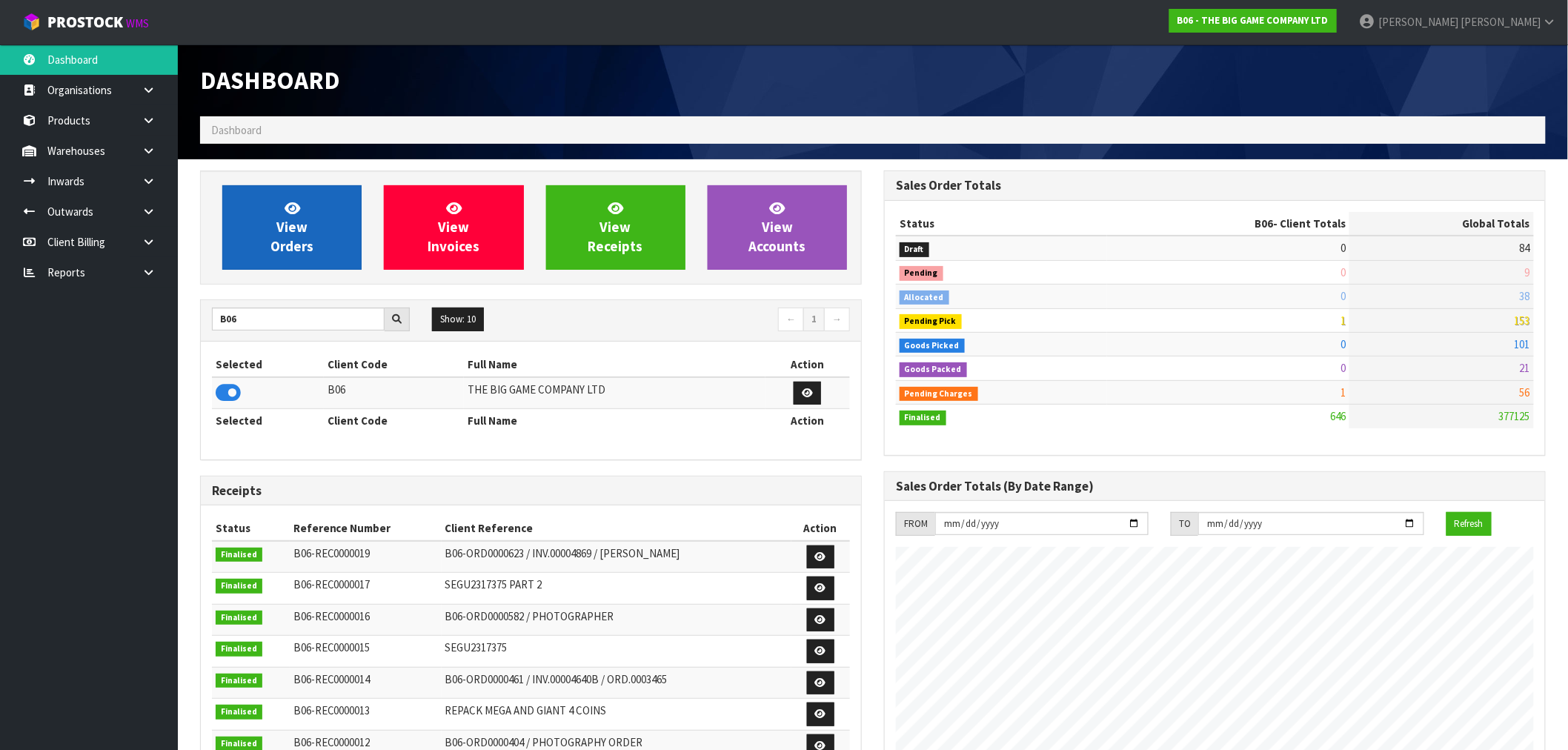
scroll to position [1124, 684]
click at [284, 268] on link "View Orders" at bounding box center [292, 228] width 140 height 85
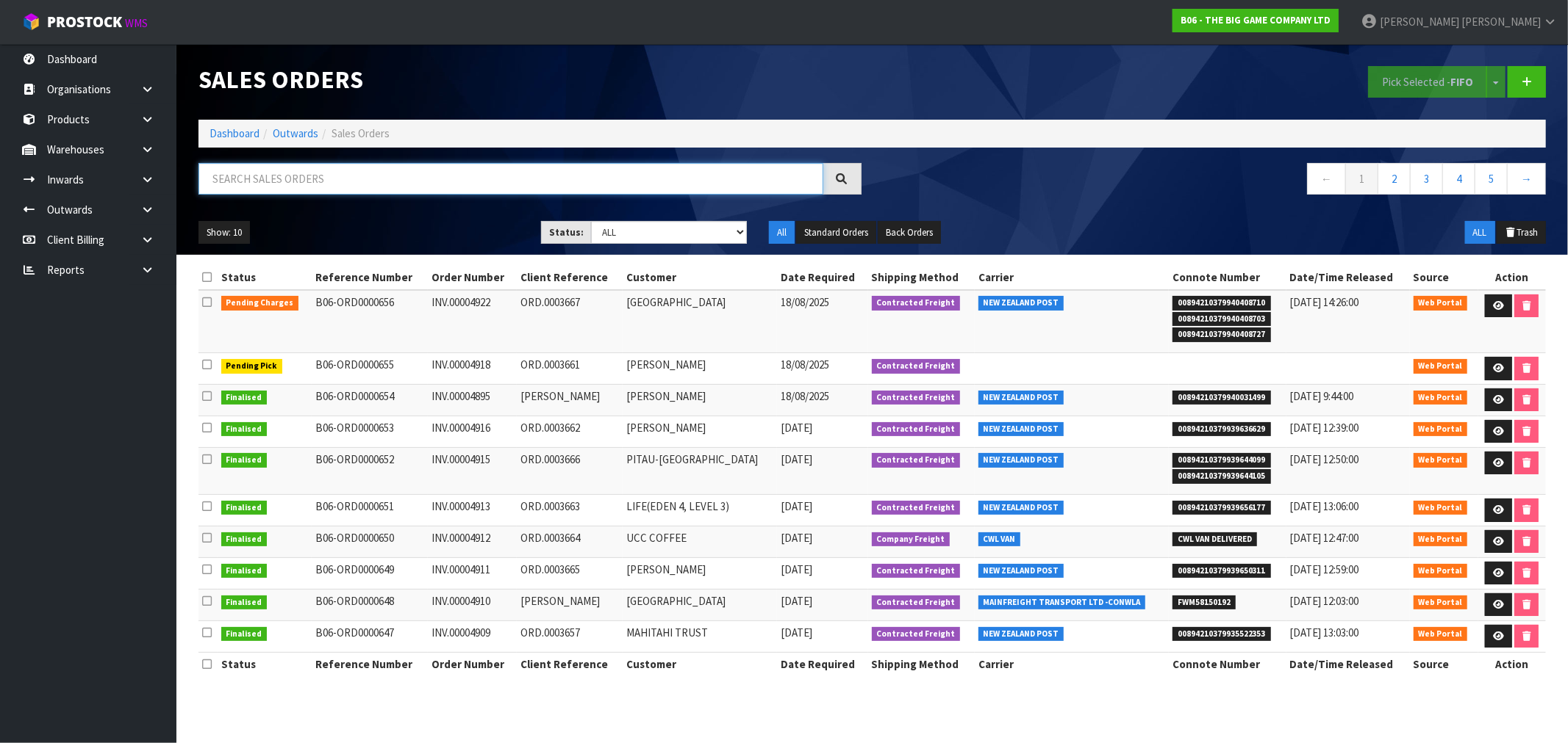
click at [371, 193] on input "text" at bounding box center [510, 179] width 625 height 32
type input "5"
type input "650"
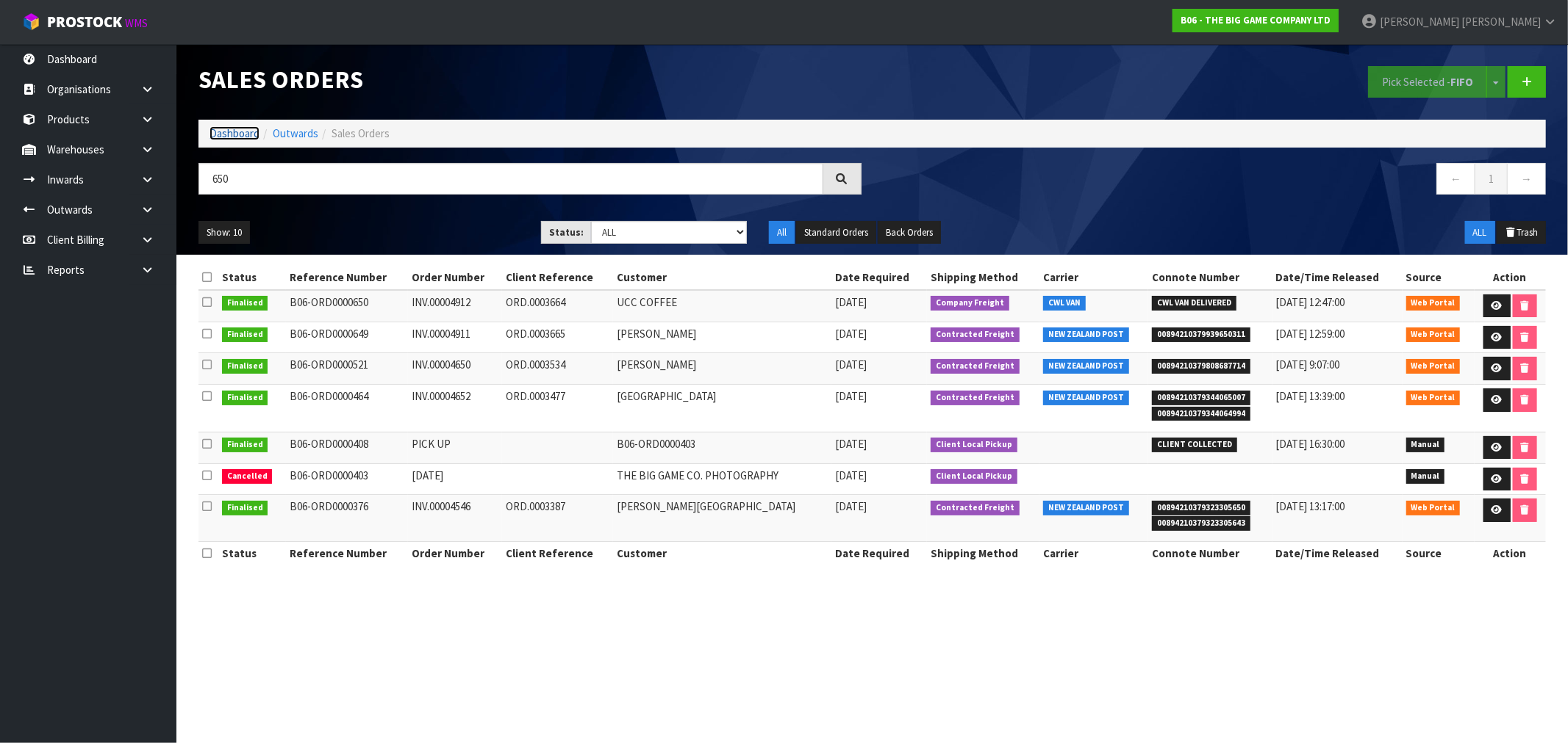
click at [250, 136] on link "Dashboard" at bounding box center [235, 134] width 49 height 14
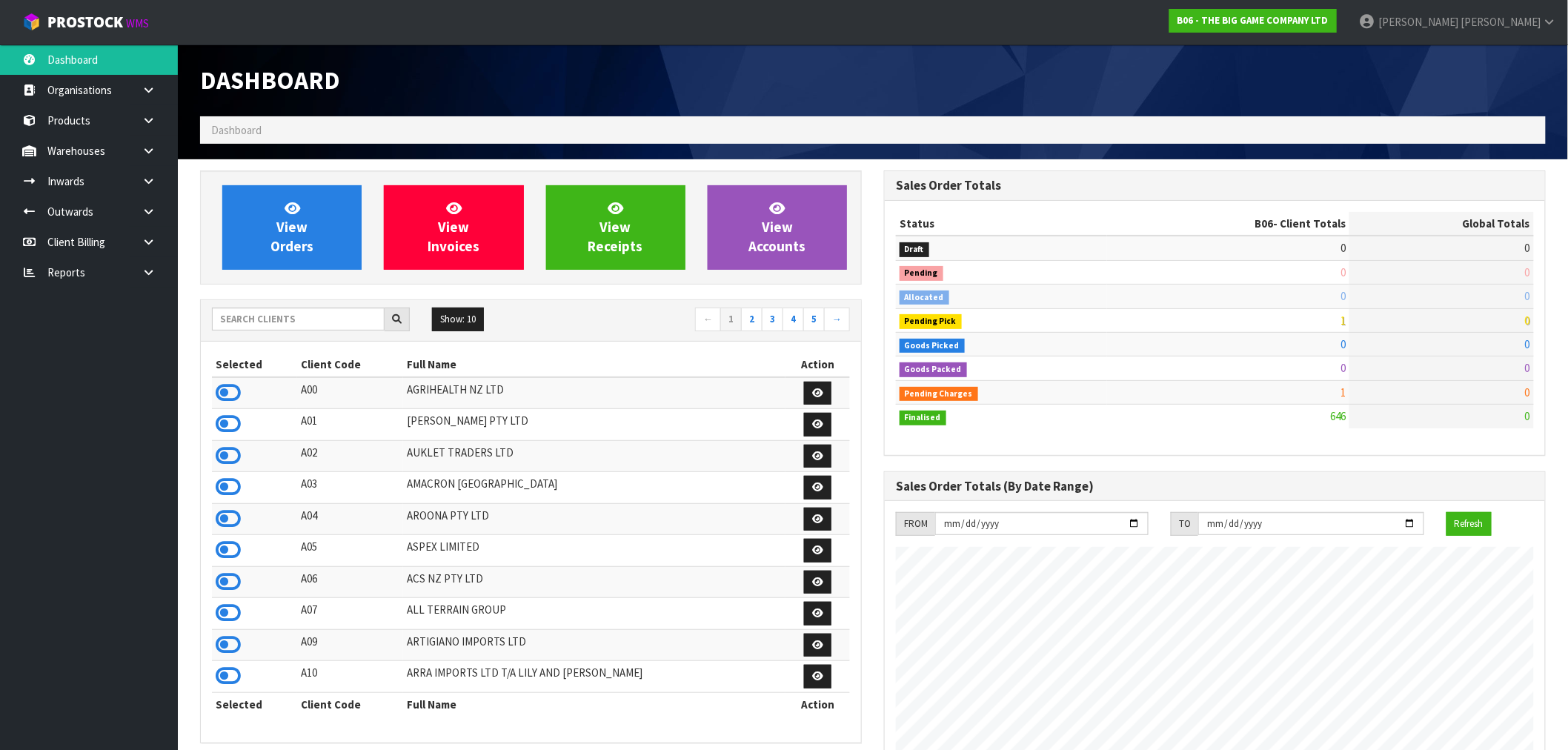
scroll to position [1124, 684]
click at [306, 317] on input "text" at bounding box center [297, 319] width 173 height 23
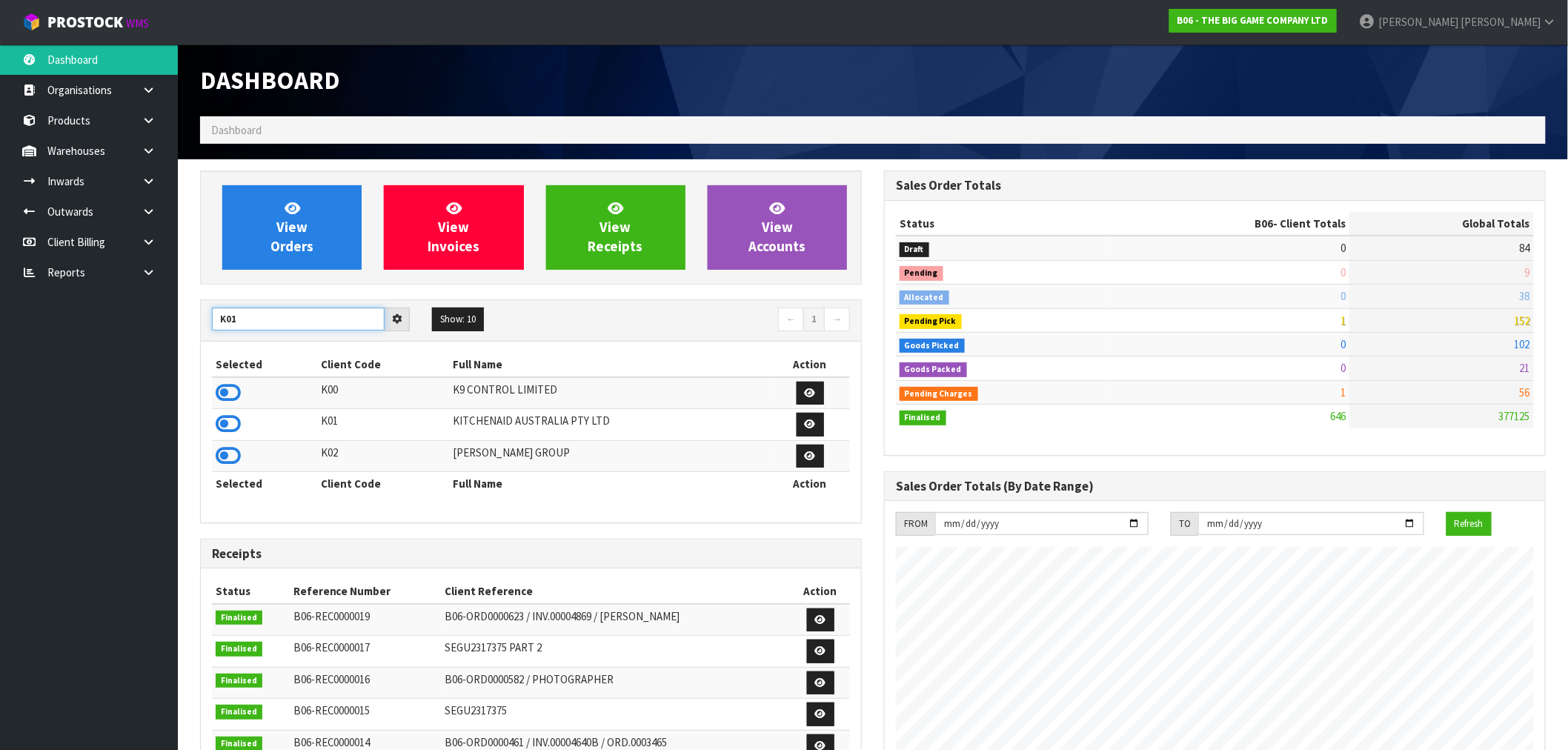
type input "K01"
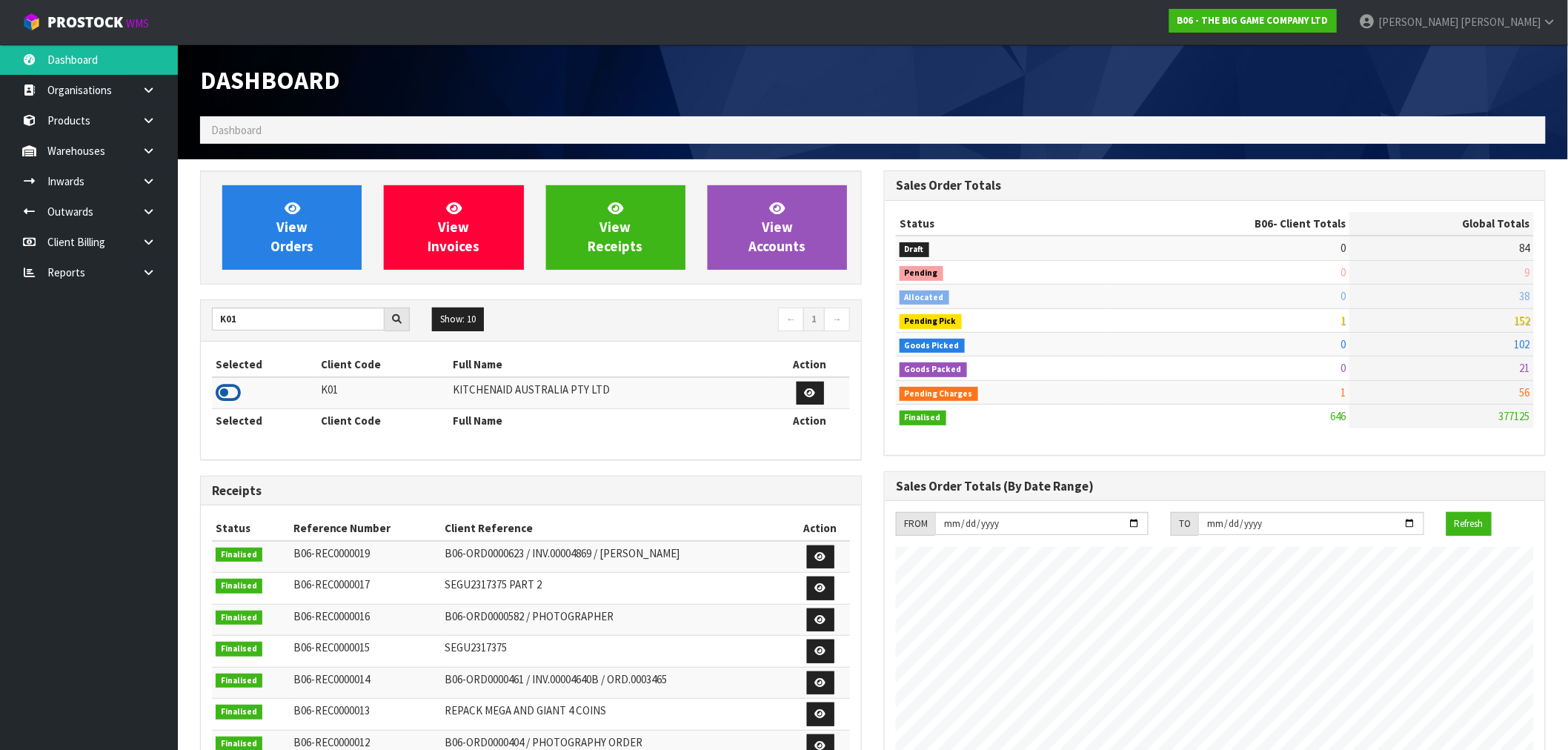
click at [232, 397] on icon at bounding box center [228, 392] width 25 height 22
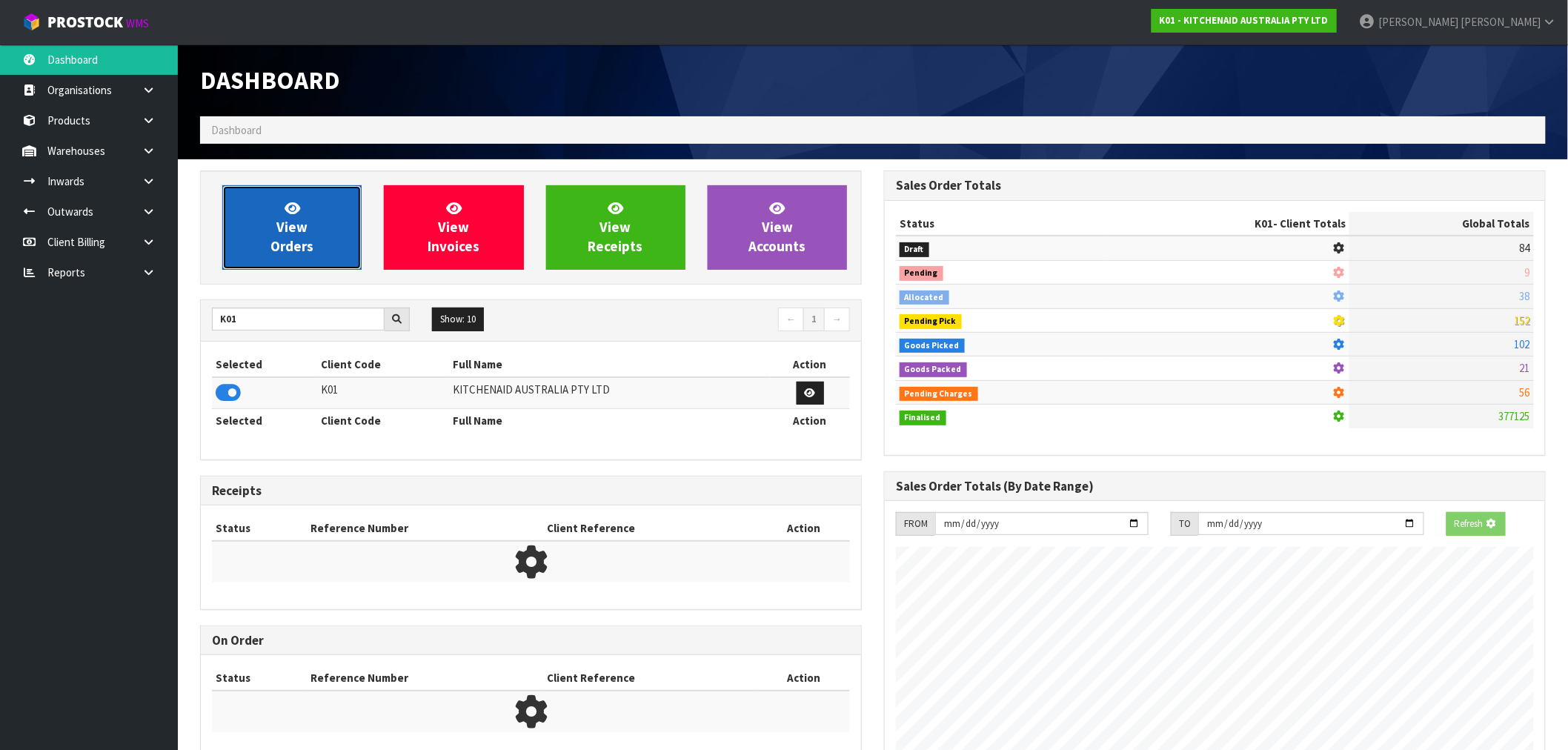
scroll to position [740625, 740435]
click at [283, 268] on link "View Orders" at bounding box center [292, 228] width 140 height 85
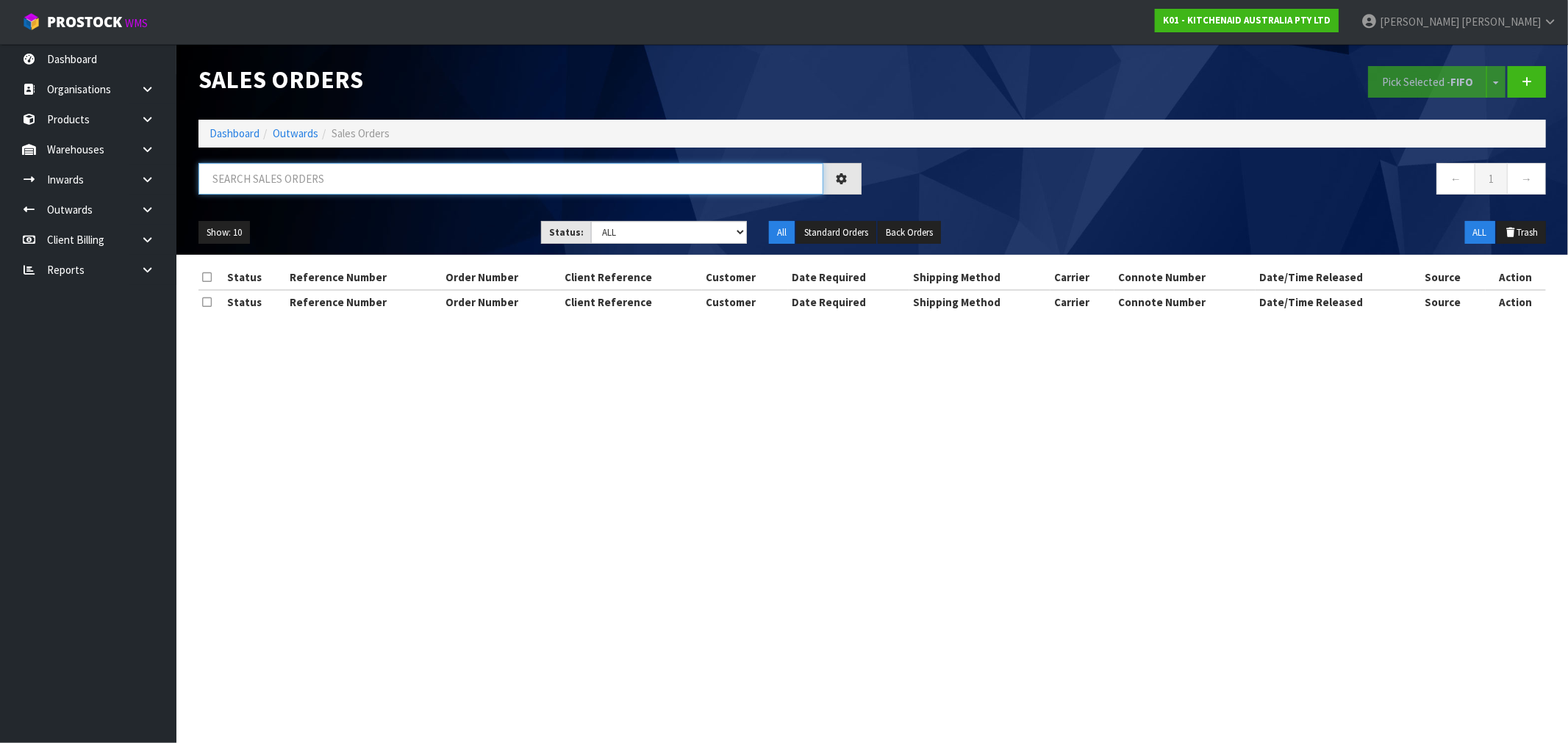
click at [329, 187] on input "text" at bounding box center [510, 179] width 625 height 32
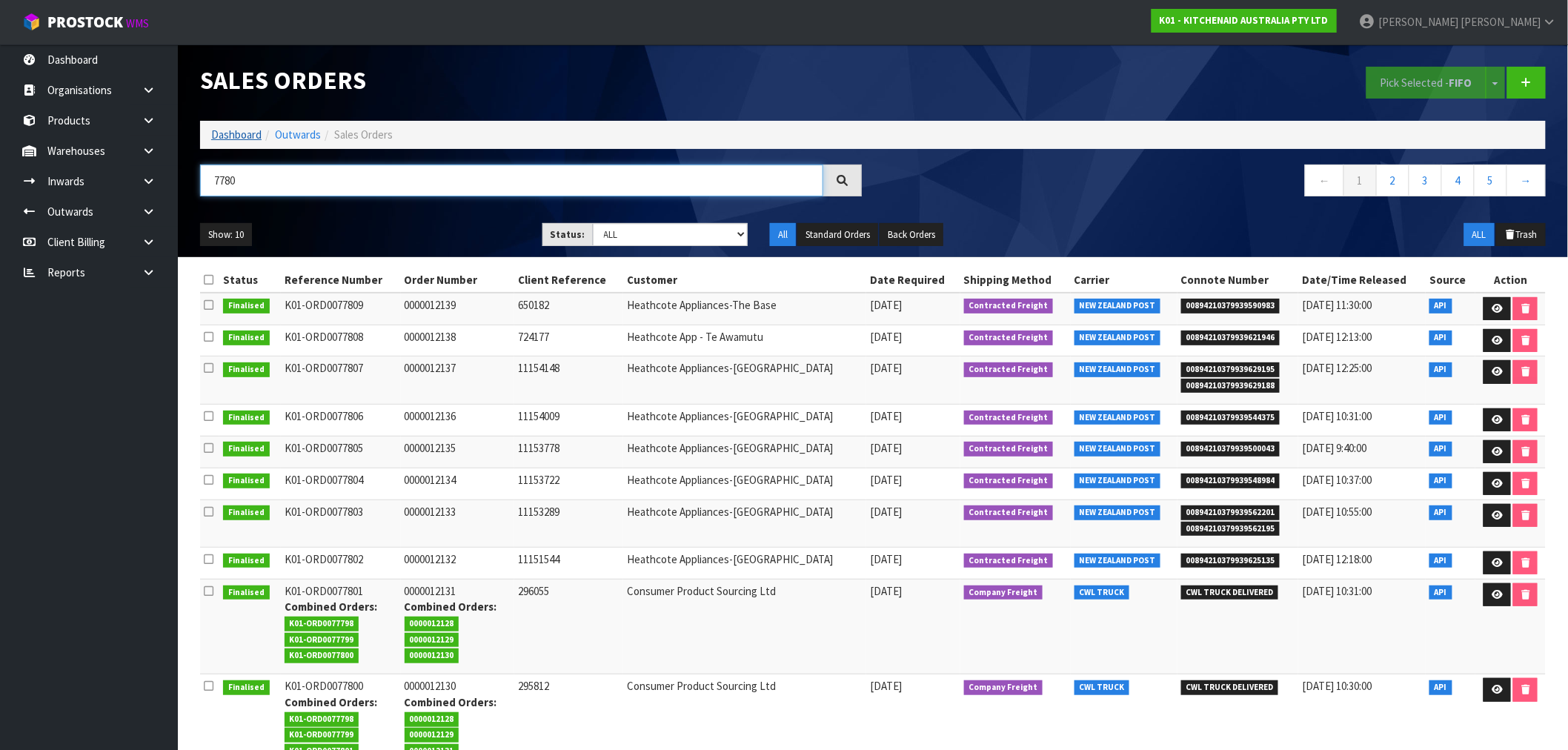
type input "7780"
click at [212, 137] on link "Dashboard" at bounding box center [237, 135] width 50 height 14
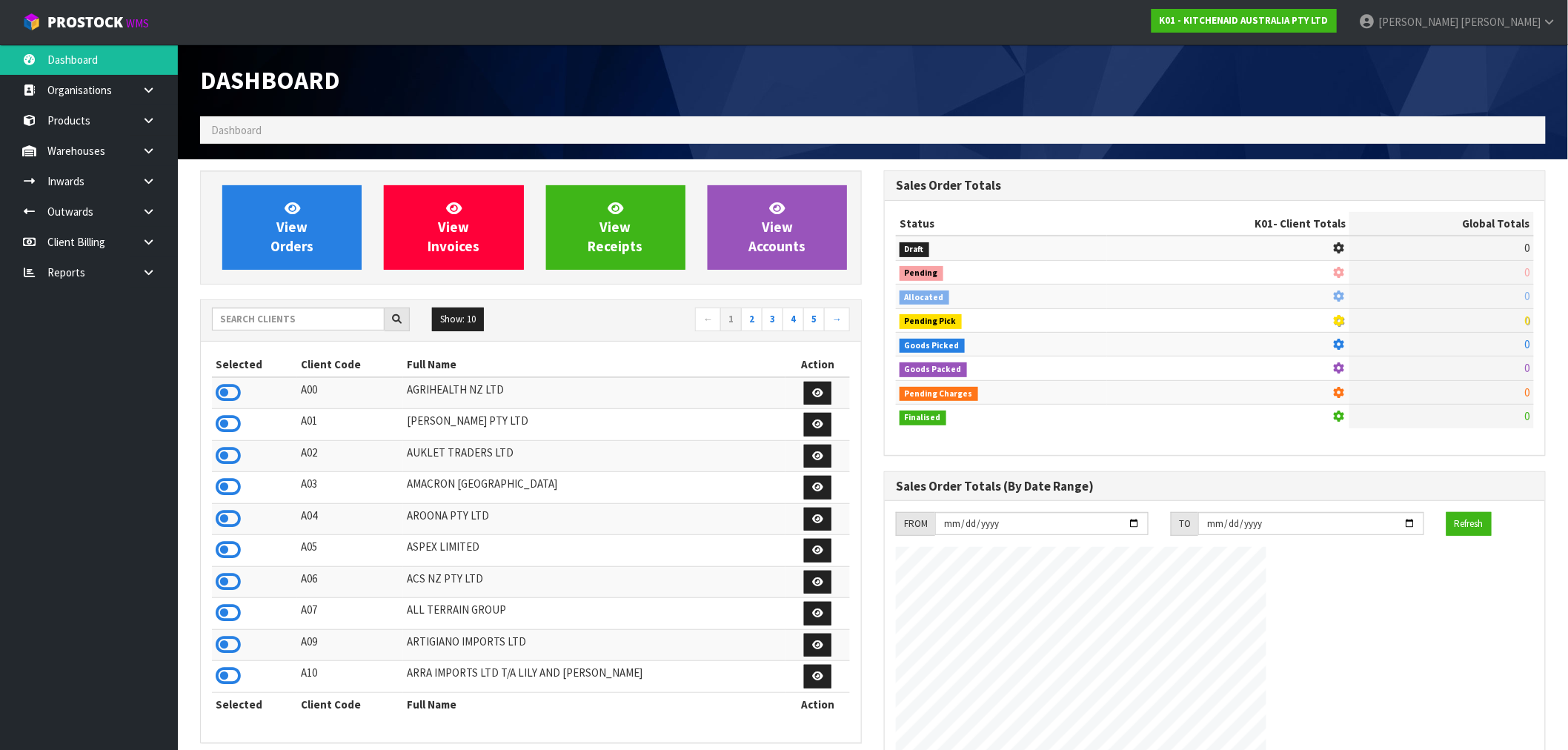
click at [276, 300] on div "View Orders View Invoices View Receipts View Accounts Show: 10 5 10 25" at bounding box center [530, 610] width 684 height 879
click at [279, 315] on input "text" at bounding box center [297, 319] width 173 height 23
type input "Y01"
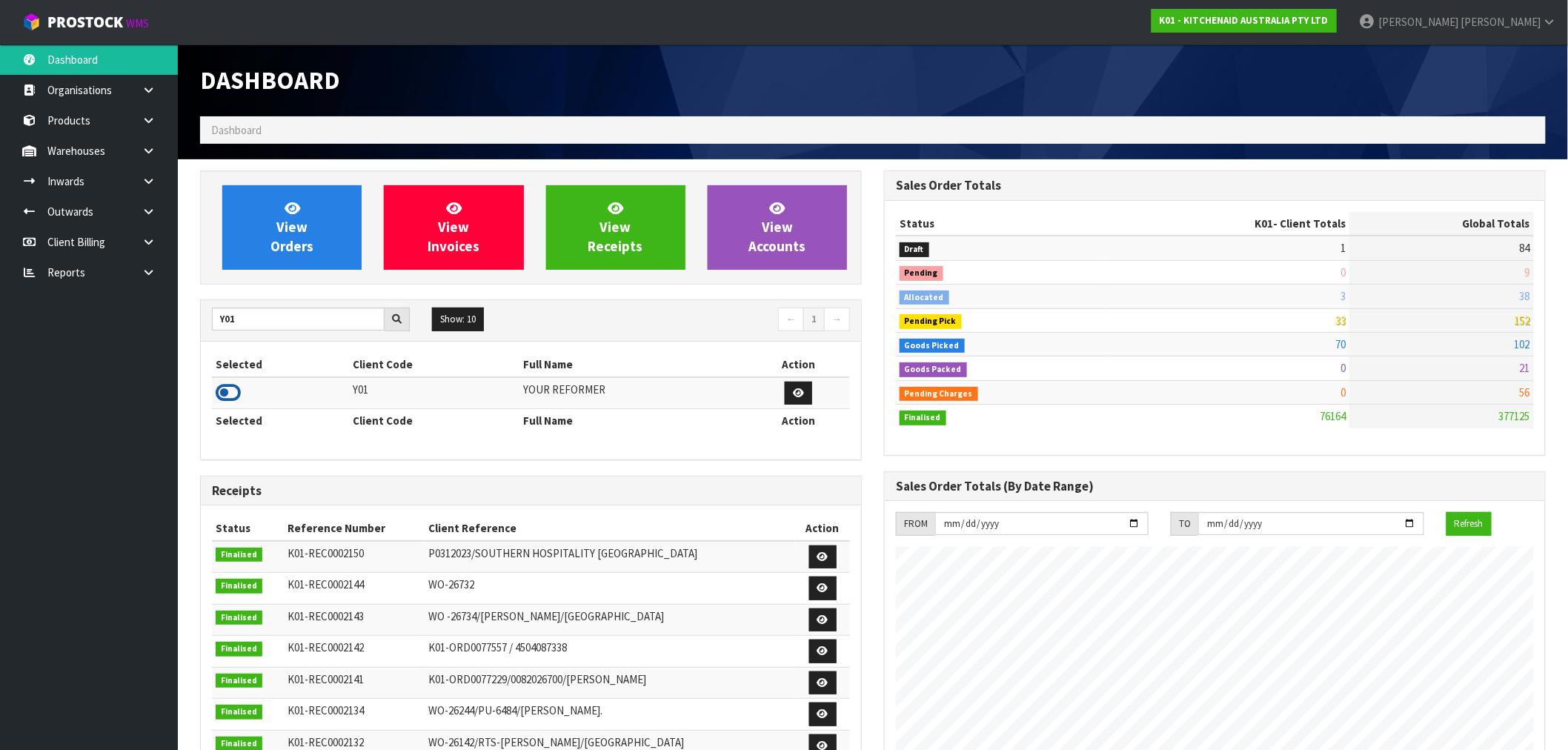
click at [229, 388] on icon at bounding box center [228, 392] width 25 height 22
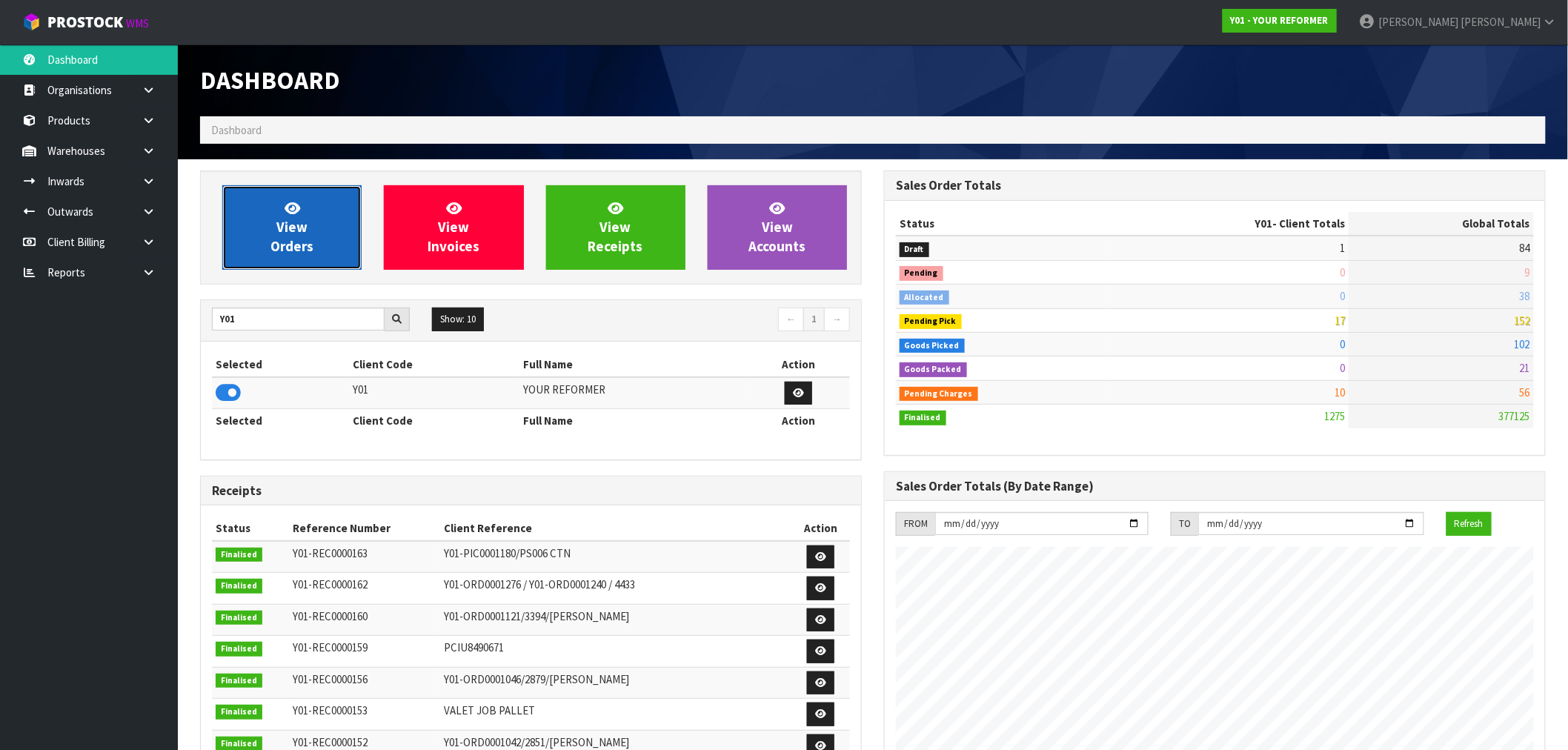
click at [274, 242] on span "View Orders" at bounding box center [291, 228] width 43 height 56
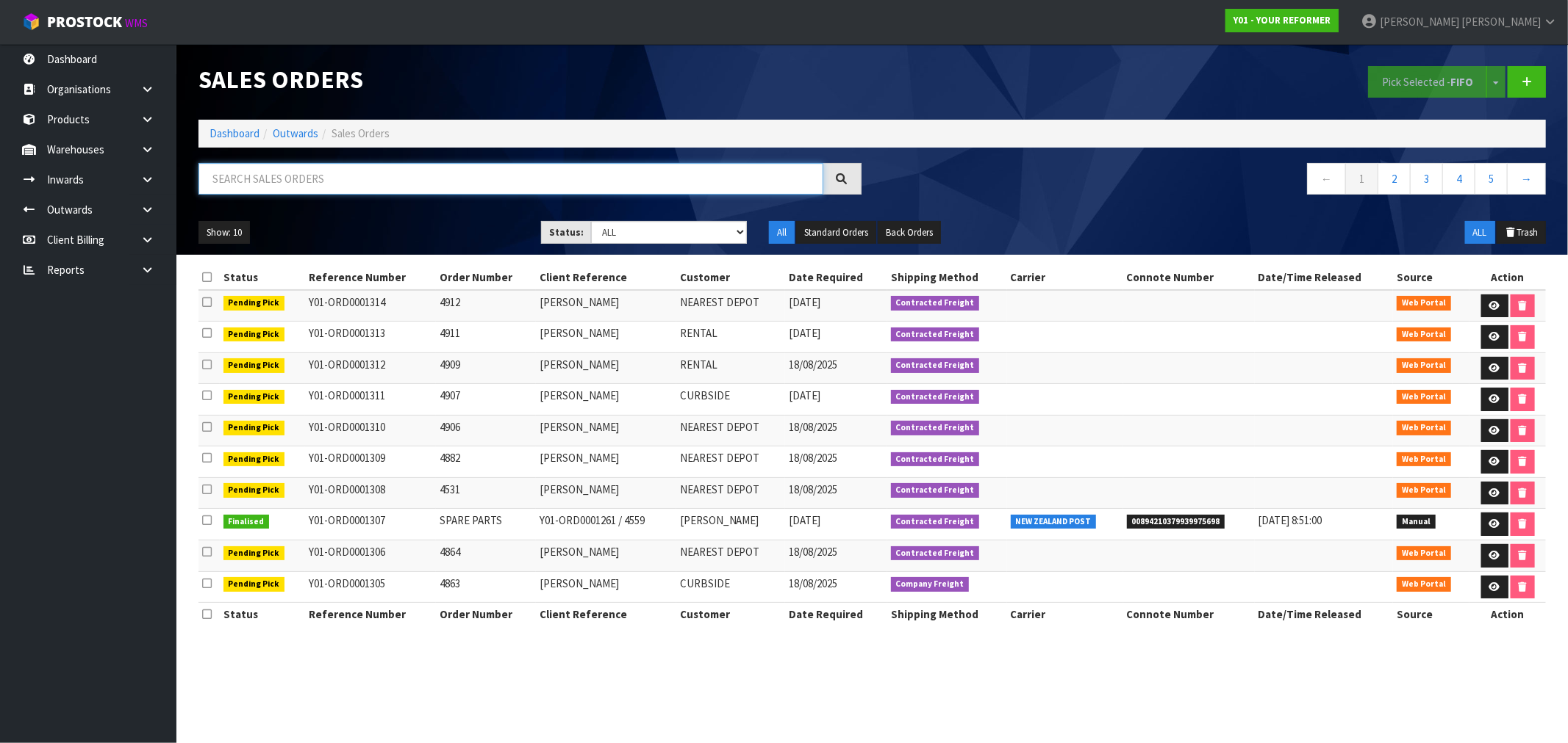
click at [315, 185] on input "text" at bounding box center [510, 179] width 625 height 32
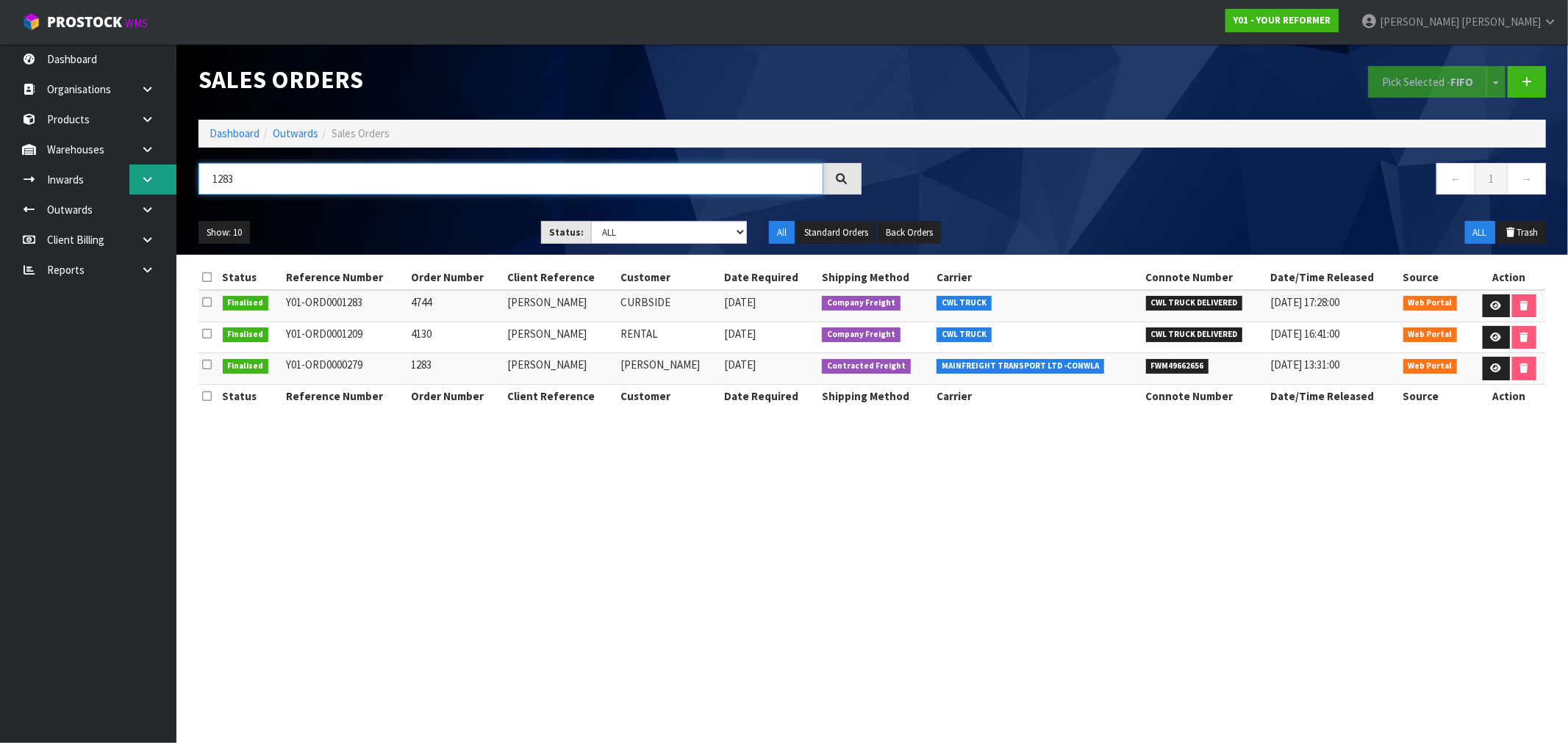
drag, startPoint x: 315, startPoint y: 185, endPoint x: 155, endPoint y: 188, distance: 160.0
click at [155, 188] on body "Toggle navigation ProStock WMS Y01 - YOUR REFORMER [PERSON_NAME] Logout Dashboa…" at bounding box center [784, 371] width 1568 height 743
type input "1274"
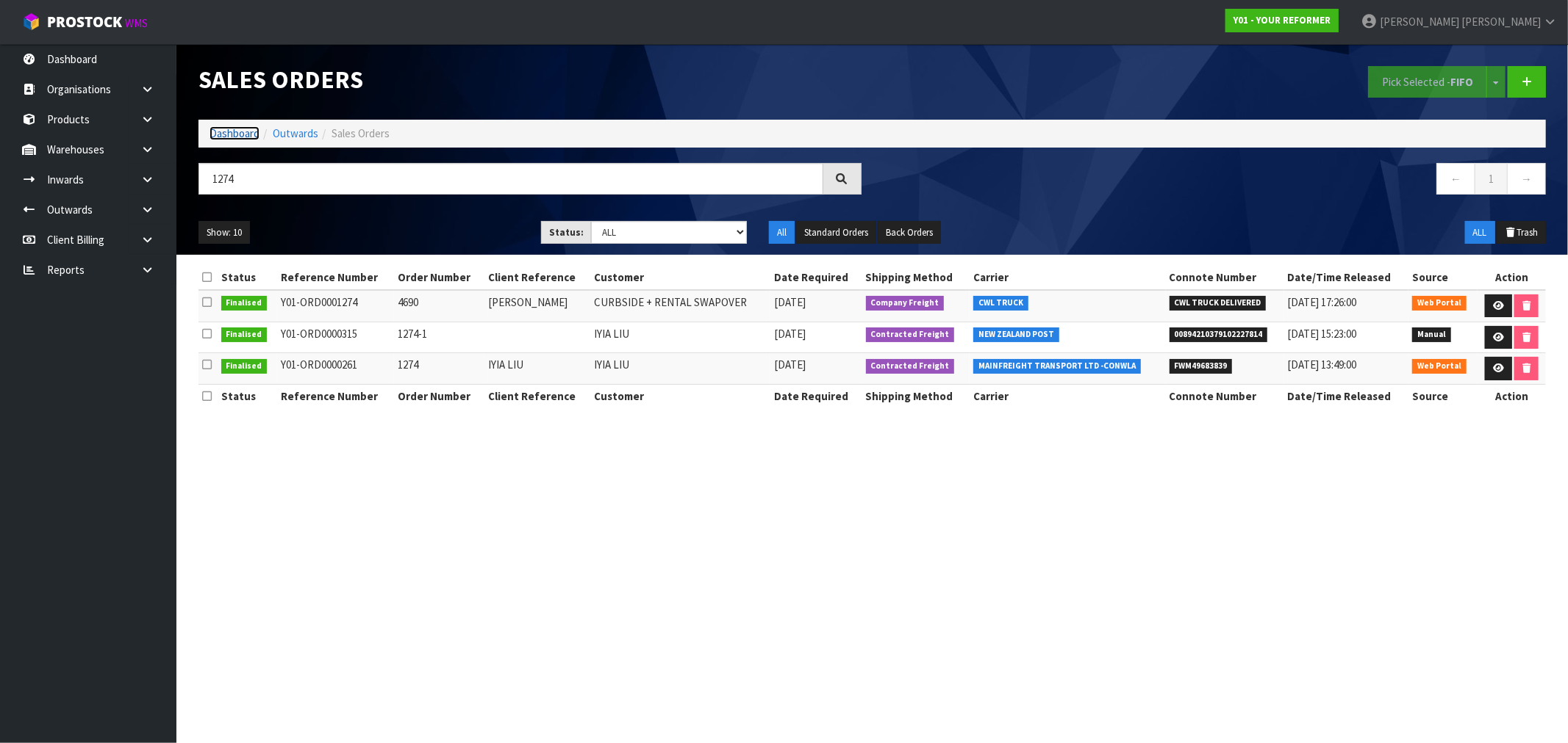
click at [245, 137] on link "Dashboard" at bounding box center [235, 134] width 49 height 14
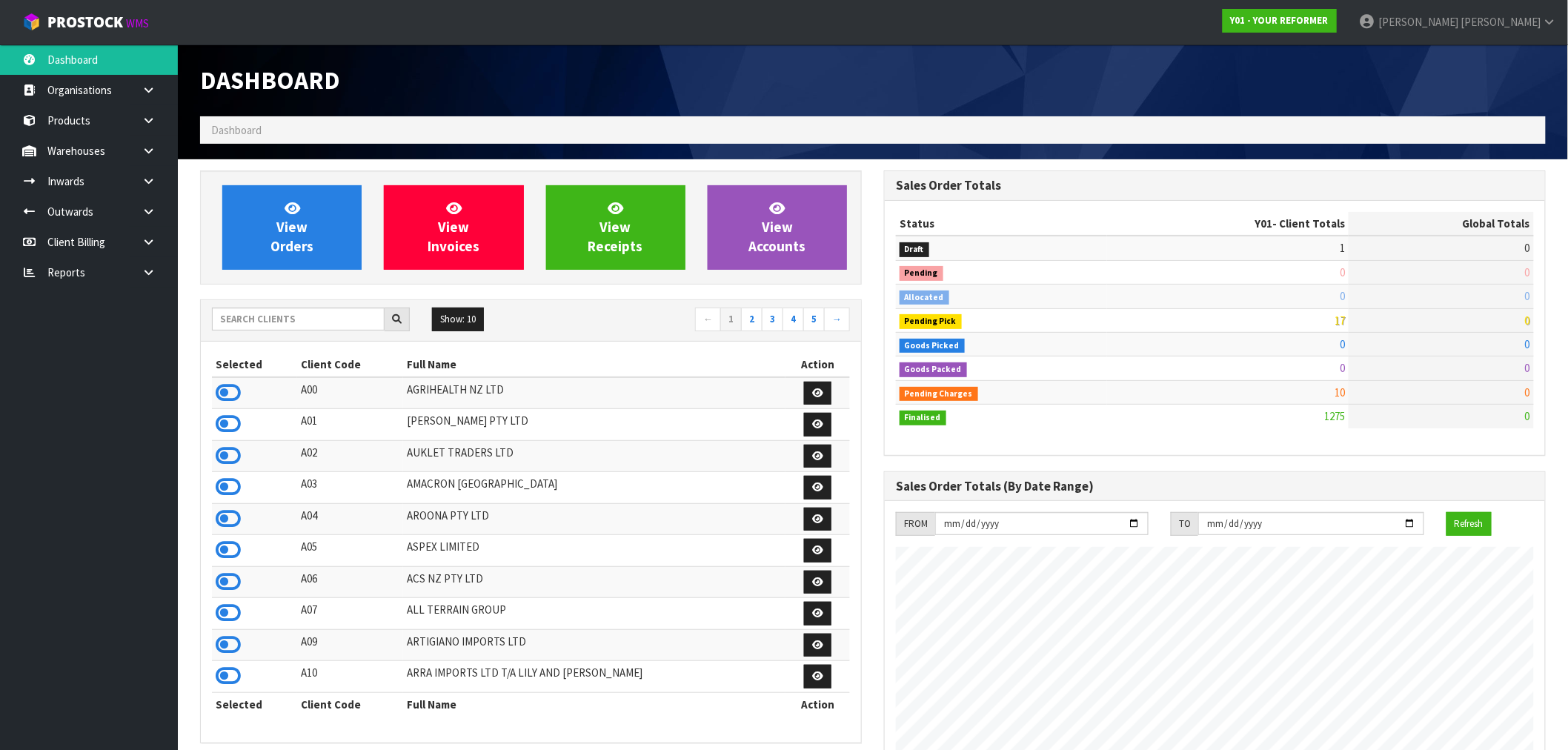
scroll to position [1124, 684]
click at [303, 308] on input "text" at bounding box center [297, 319] width 173 height 23
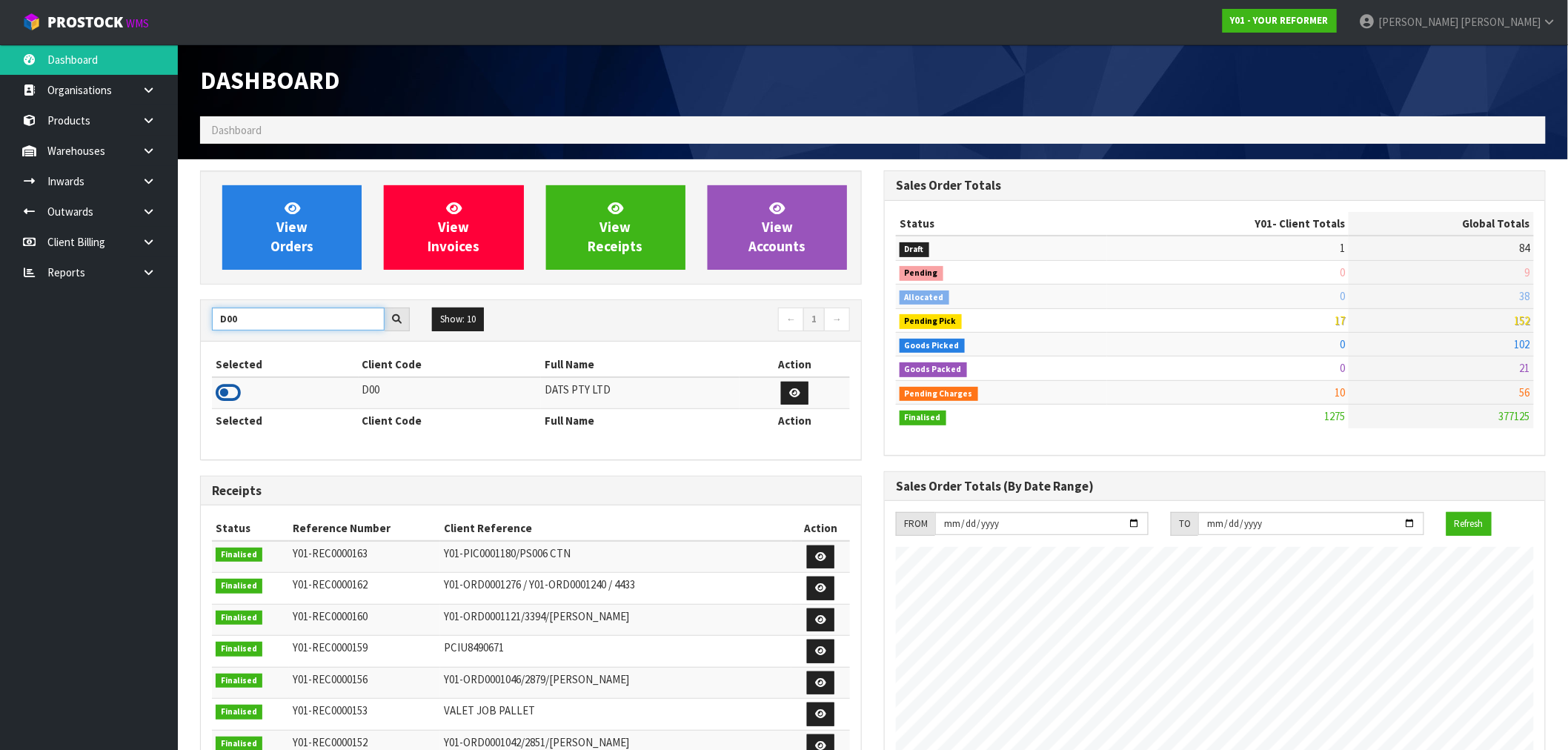
type input "D00"
click at [234, 394] on icon at bounding box center [228, 392] width 25 height 22
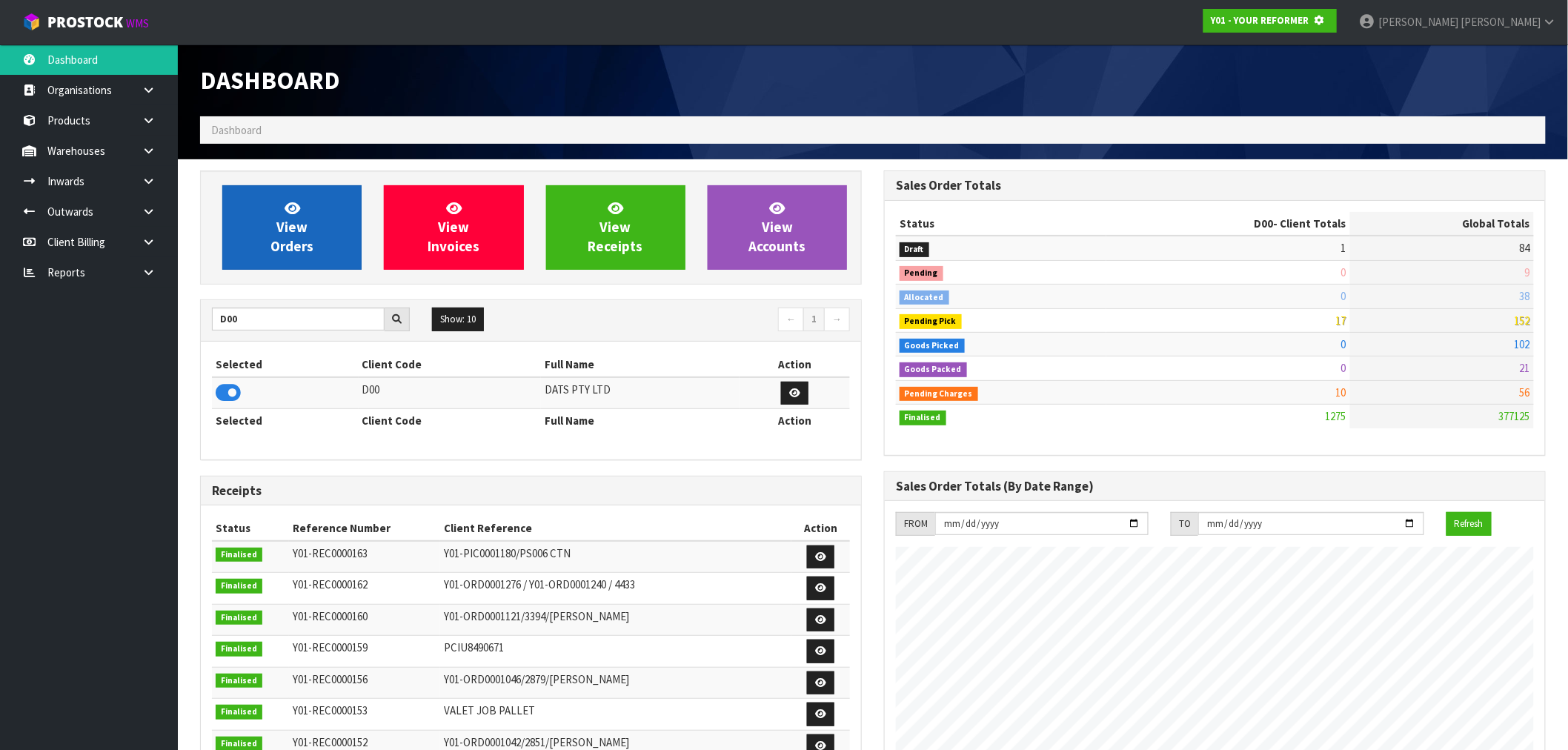
scroll to position [740625, 740435]
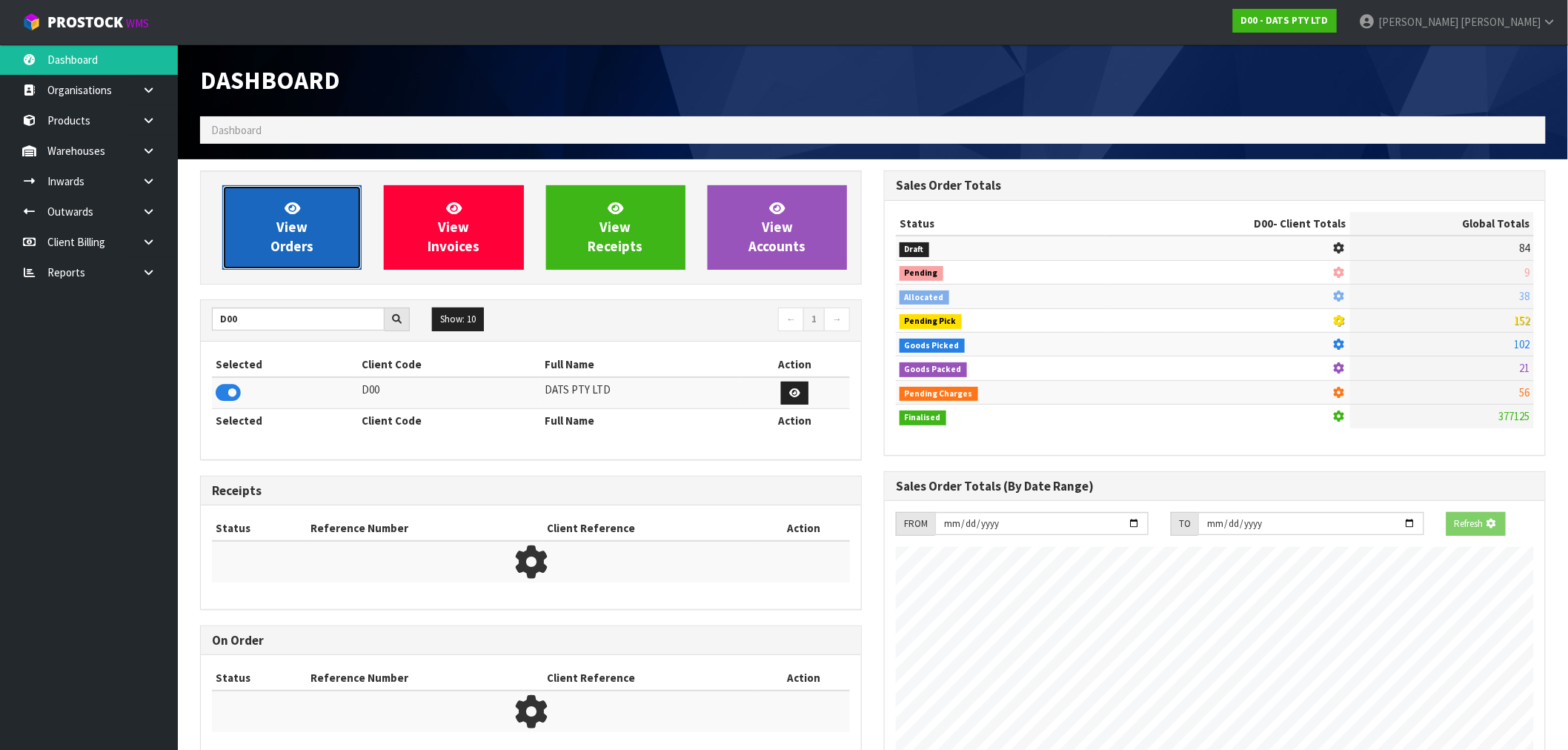
click at [323, 221] on link "View Orders" at bounding box center [292, 228] width 140 height 85
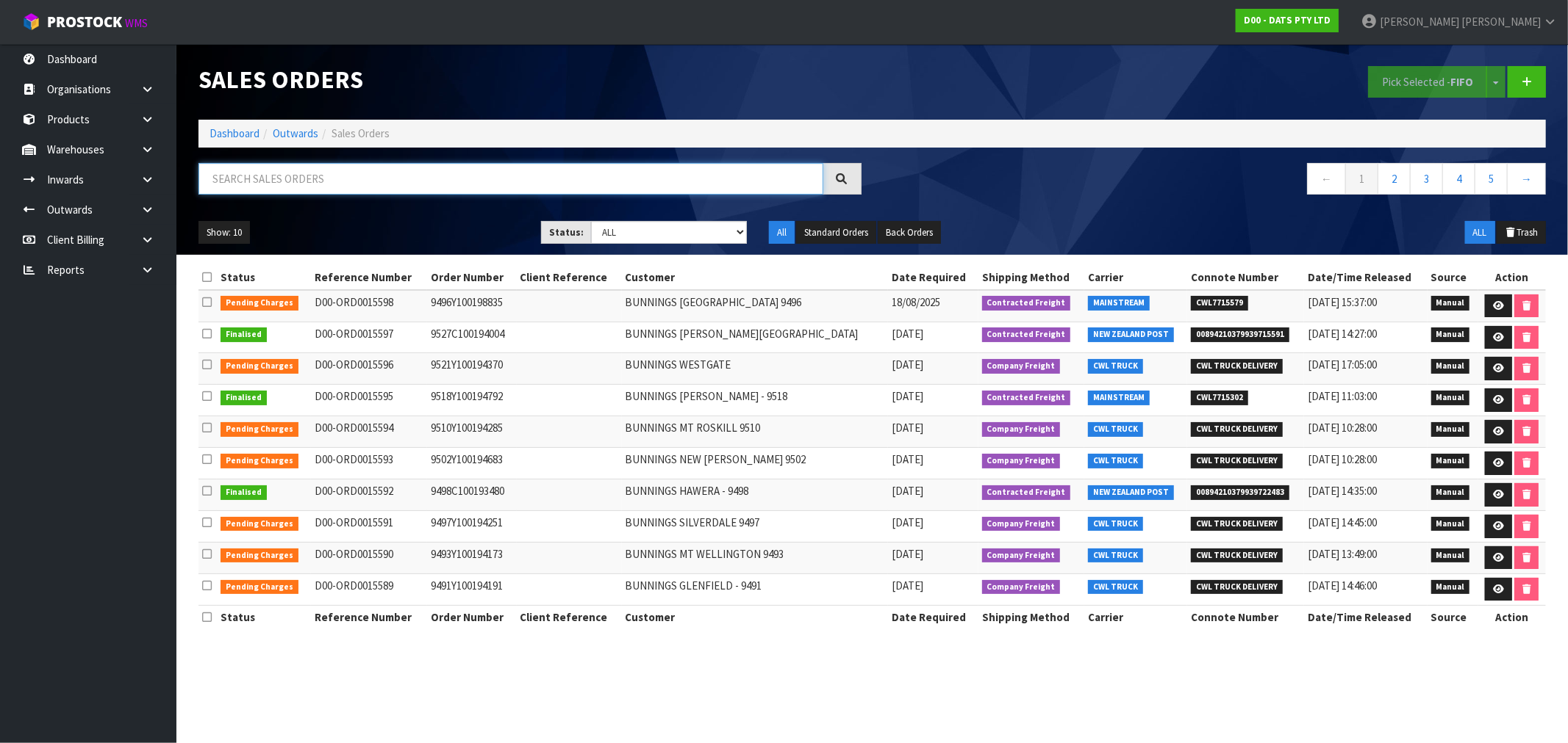
click at [395, 193] on input "text" at bounding box center [510, 179] width 625 height 32
type input "15598"
click at [475, 309] on td "9496Y100198835" at bounding box center [471, 306] width 90 height 32
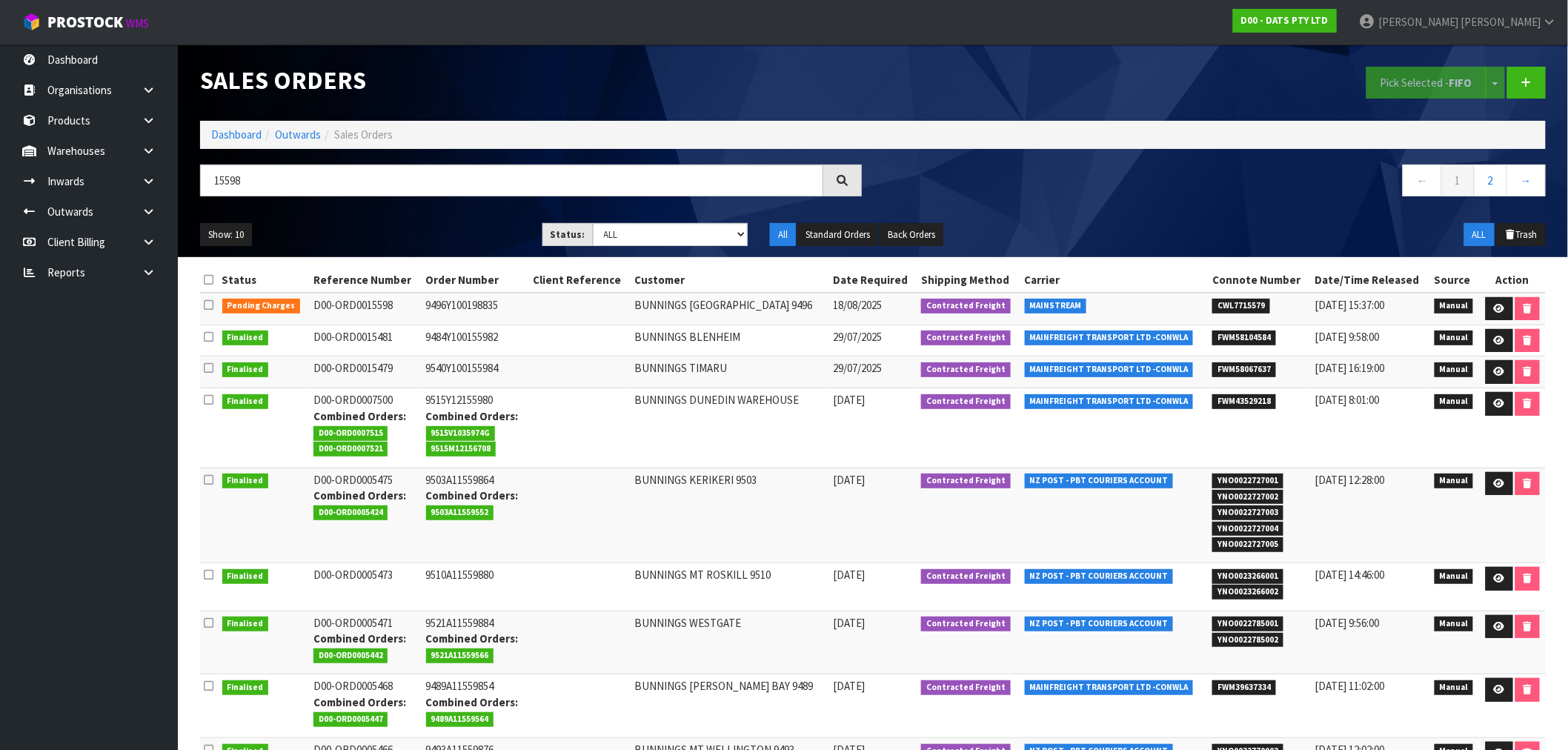
copy td "9496Y100198835"
click at [456, 302] on td "9496Y100198835" at bounding box center [475, 309] width 107 height 32
click at [455, 302] on td "9496Y100198835" at bounding box center [475, 309] width 107 height 32
copy td "9496Y100198835"
click at [1499, 317] on link at bounding box center [1499, 310] width 27 height 24
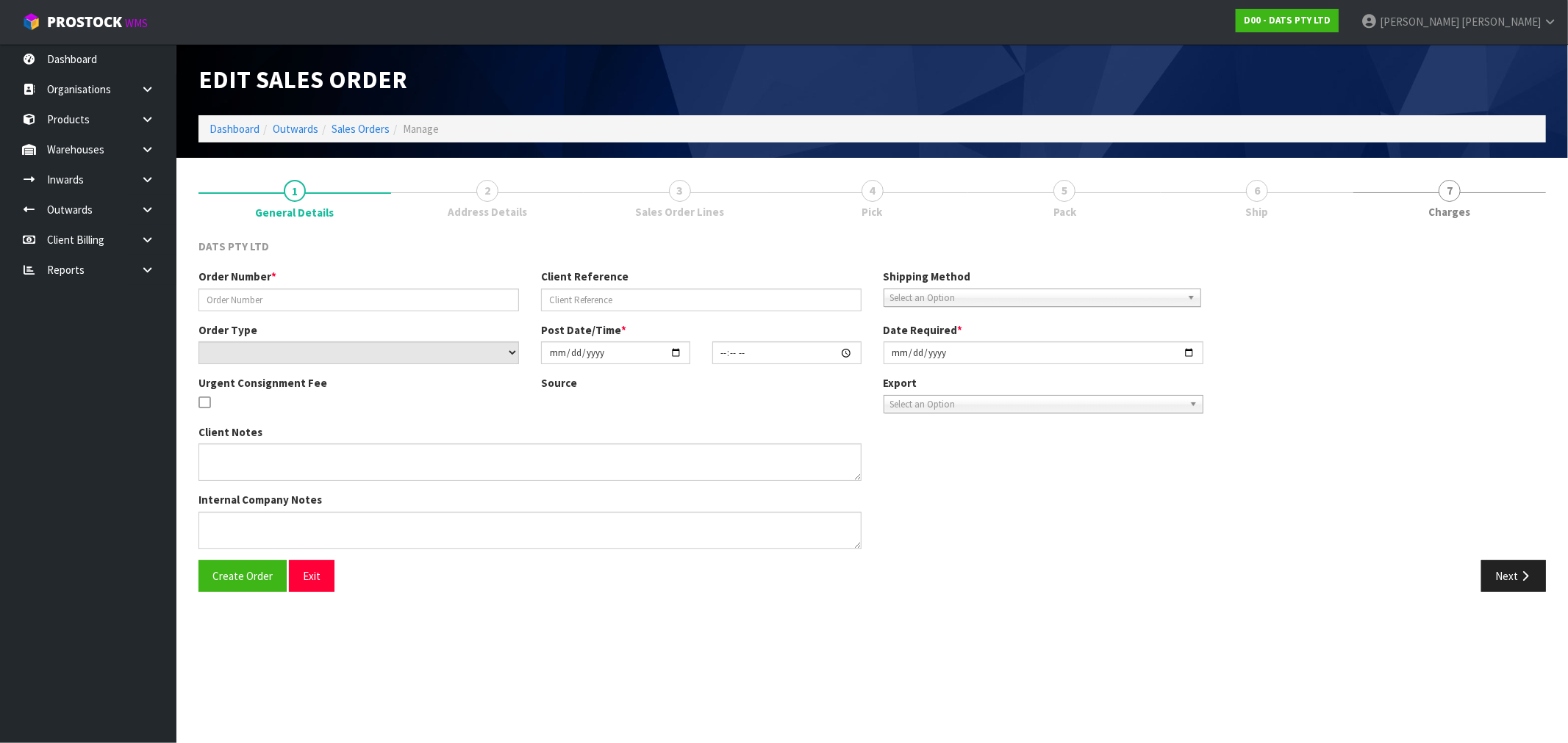
type input "9496Y100198835"
select select "number:0"
type input "[DATE]"
type input "08:55:00.000"
type input "[DATE]"
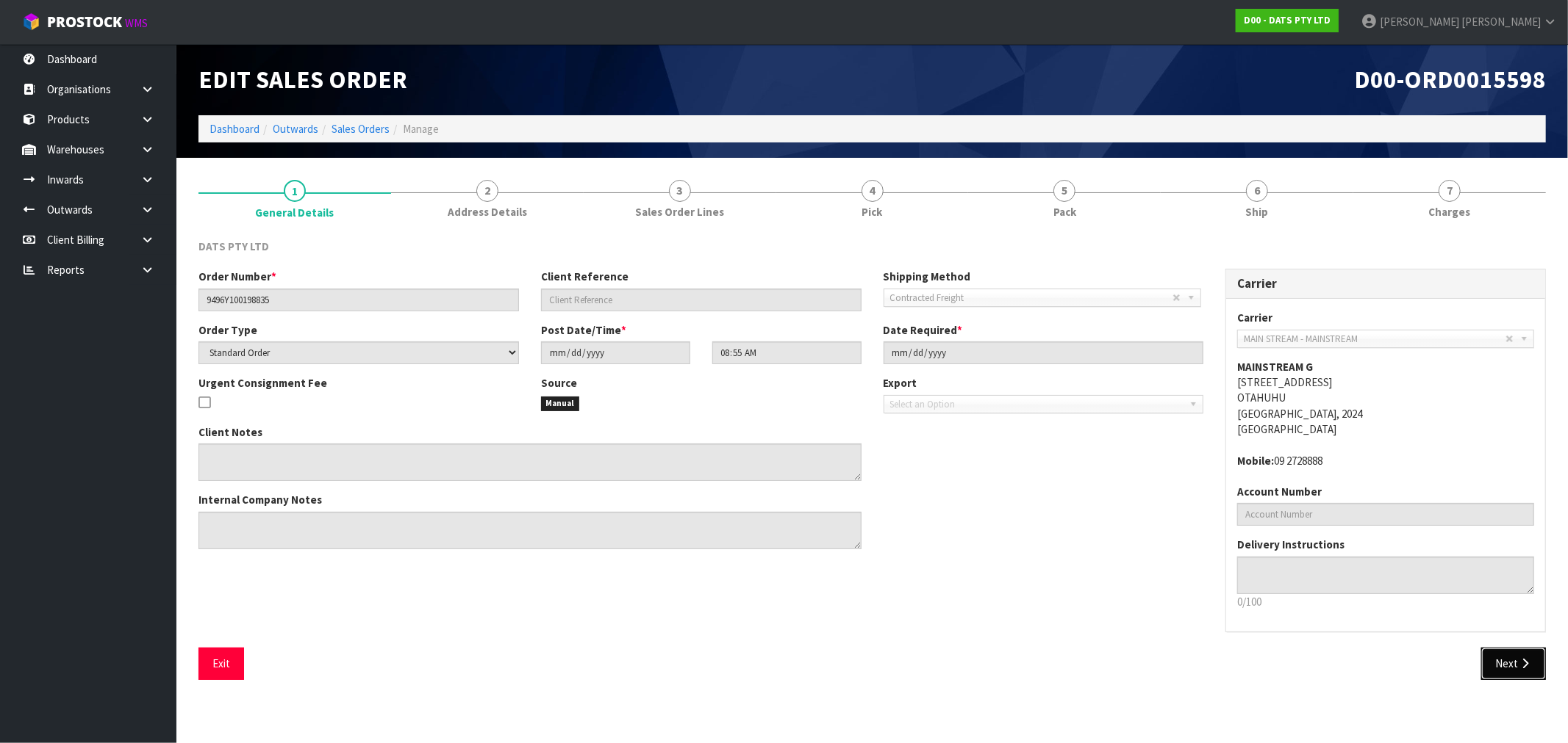
click at [1494, 658] on button "Next" at bounding box center [1513, 664] width 64 height 32
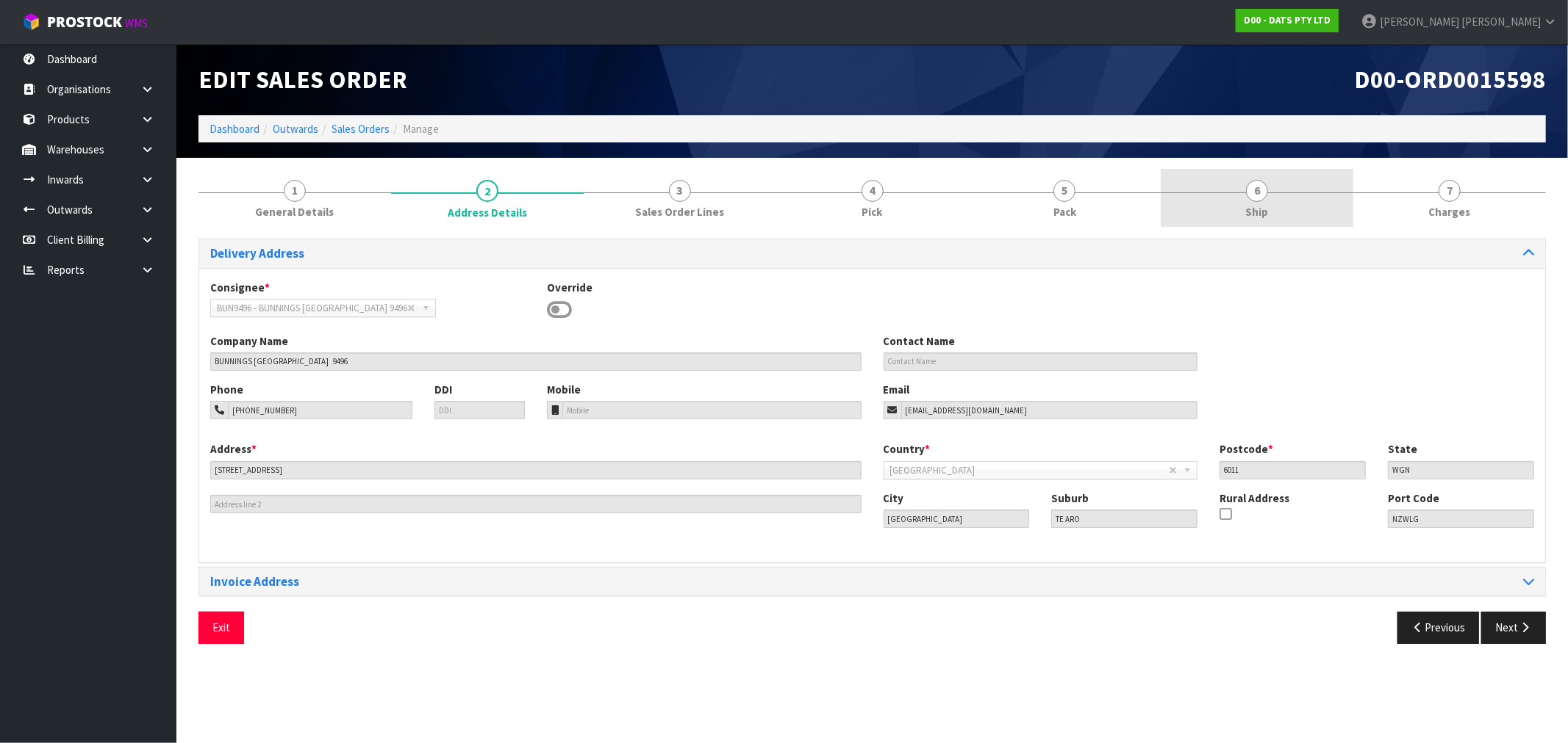
click at [1243, 208] on link "6 Ship" at bounding box center [1256, 198] width 193 height 58
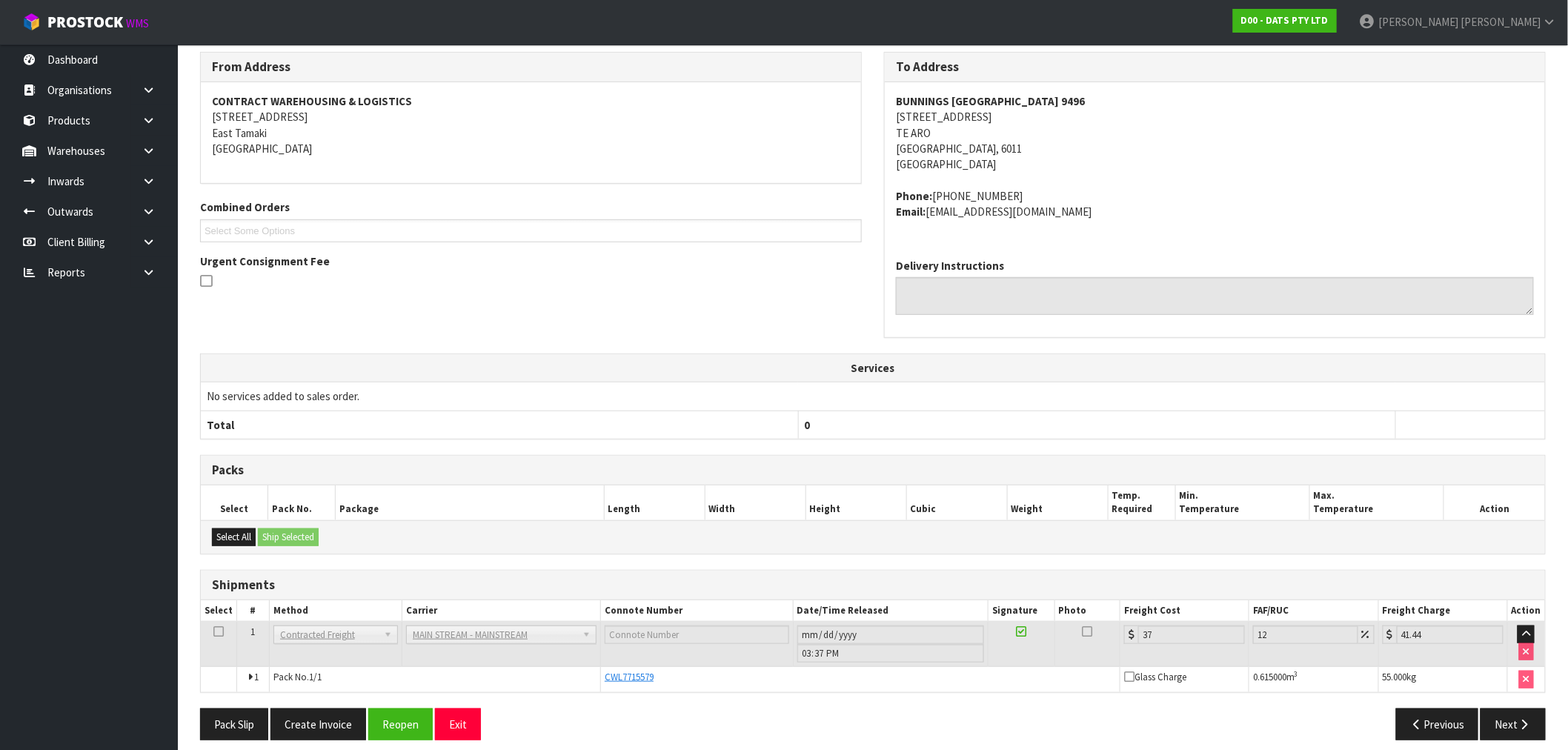
scroll to position [202, 0]
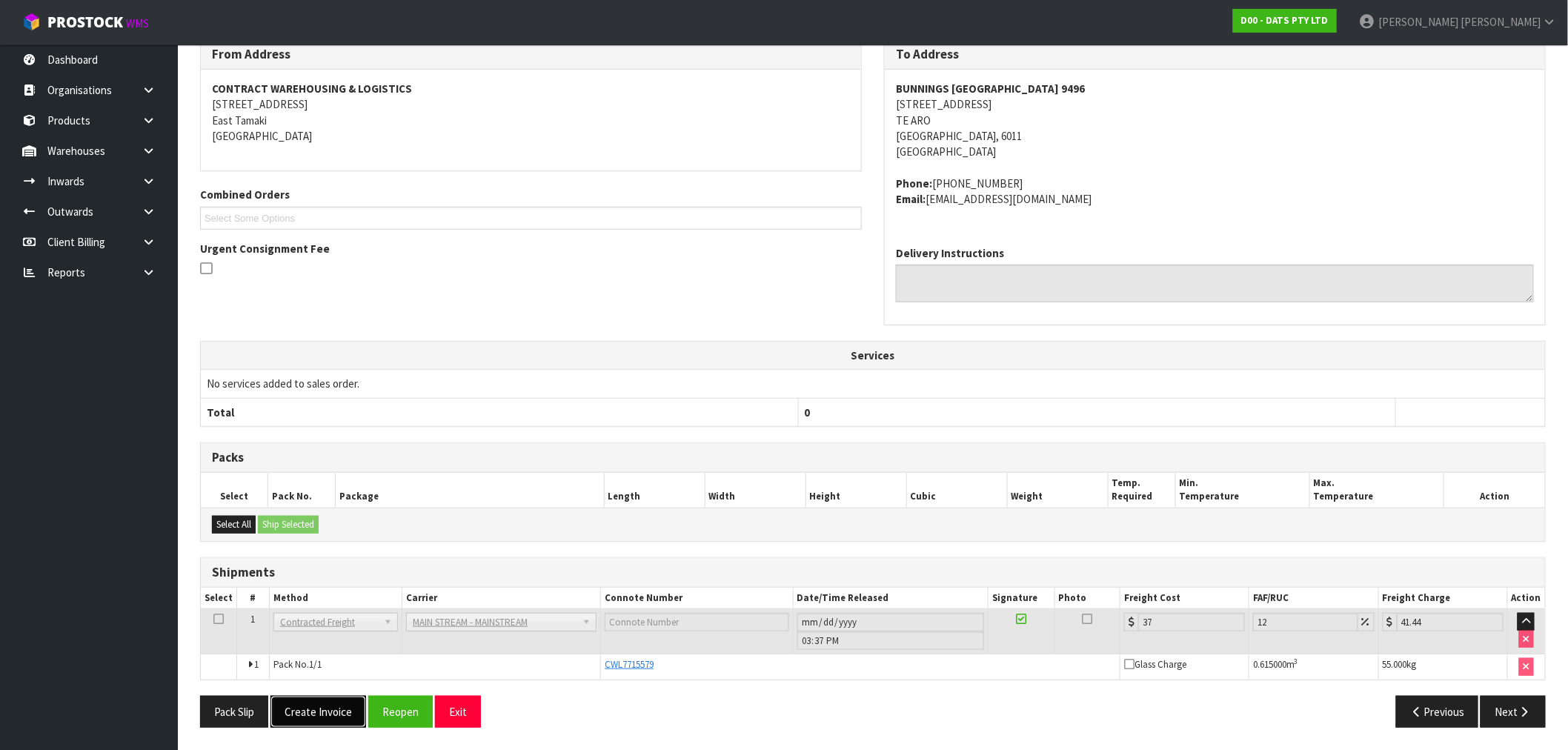
click at [337, 707] on button "Create Invoice" at bounding box center [318, 712] width 96 height 32
click at [314, 707] on button "View Invoice" at bounding box center [313, 712] width 86 height 32
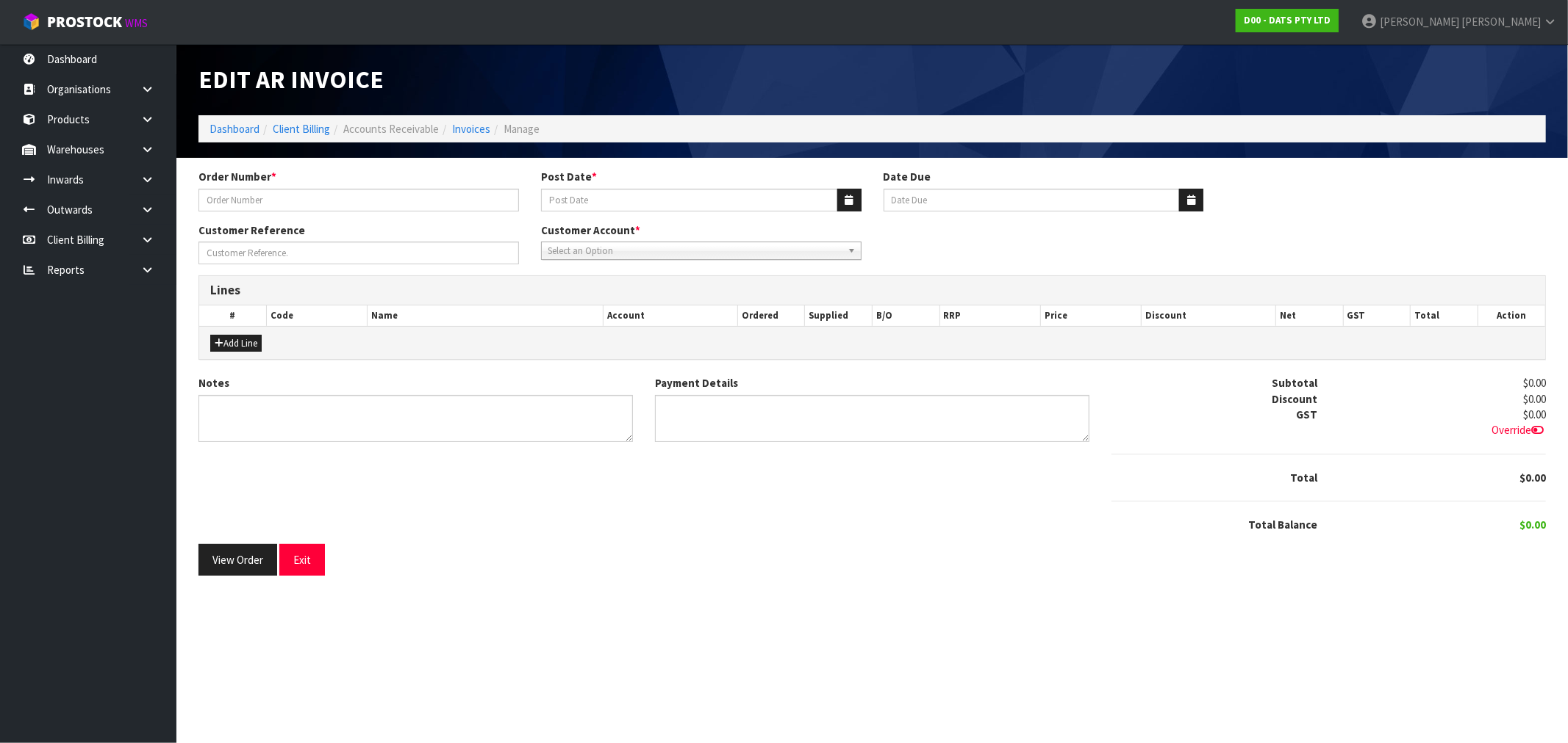
type input "9496Y100198835"
type input "18/08/2025"
type input "[DATE]"
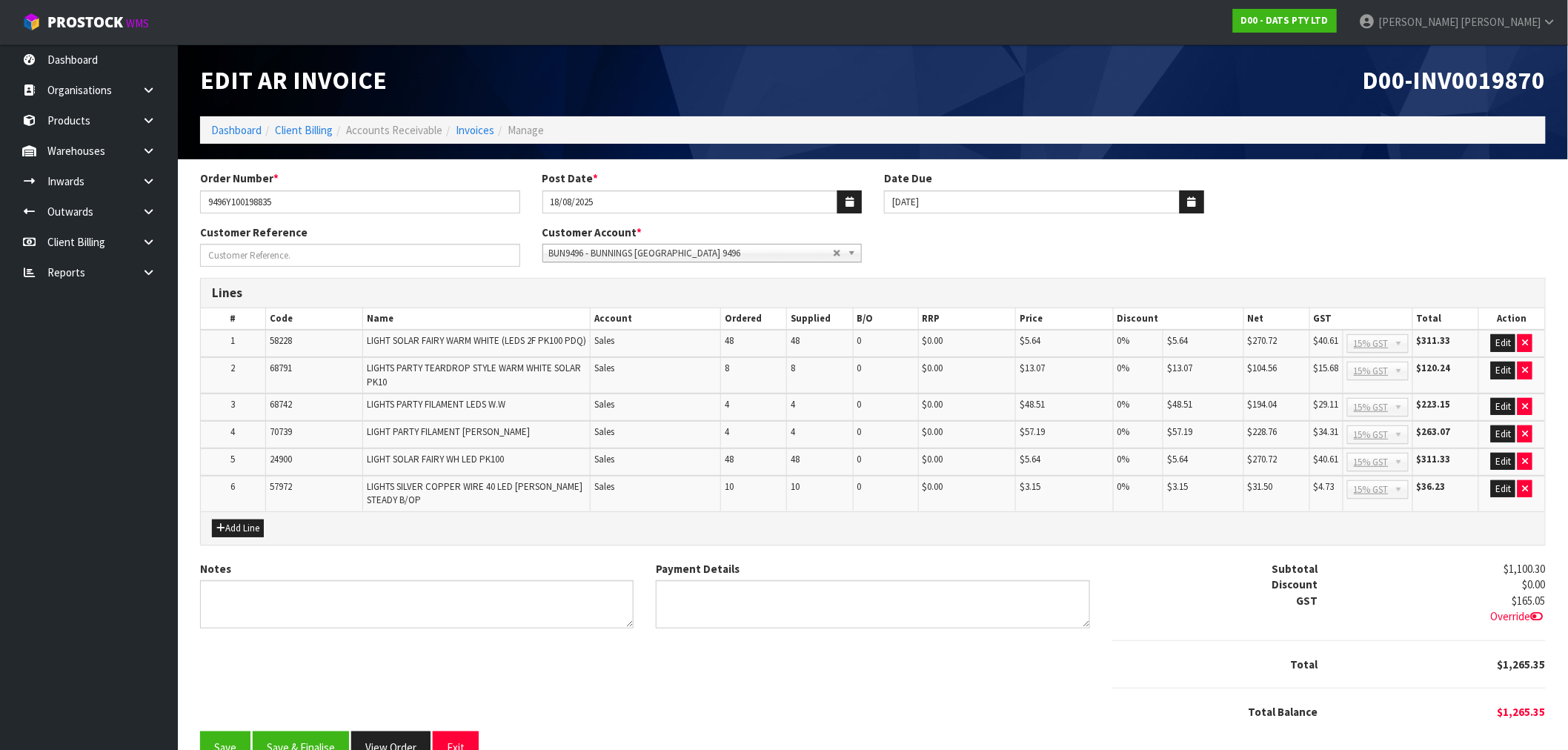
click at [1473, 86] on span "D00-INV0019870" at bounding box center [1454, 80] width 183 height 31
copy span "INV0019870"
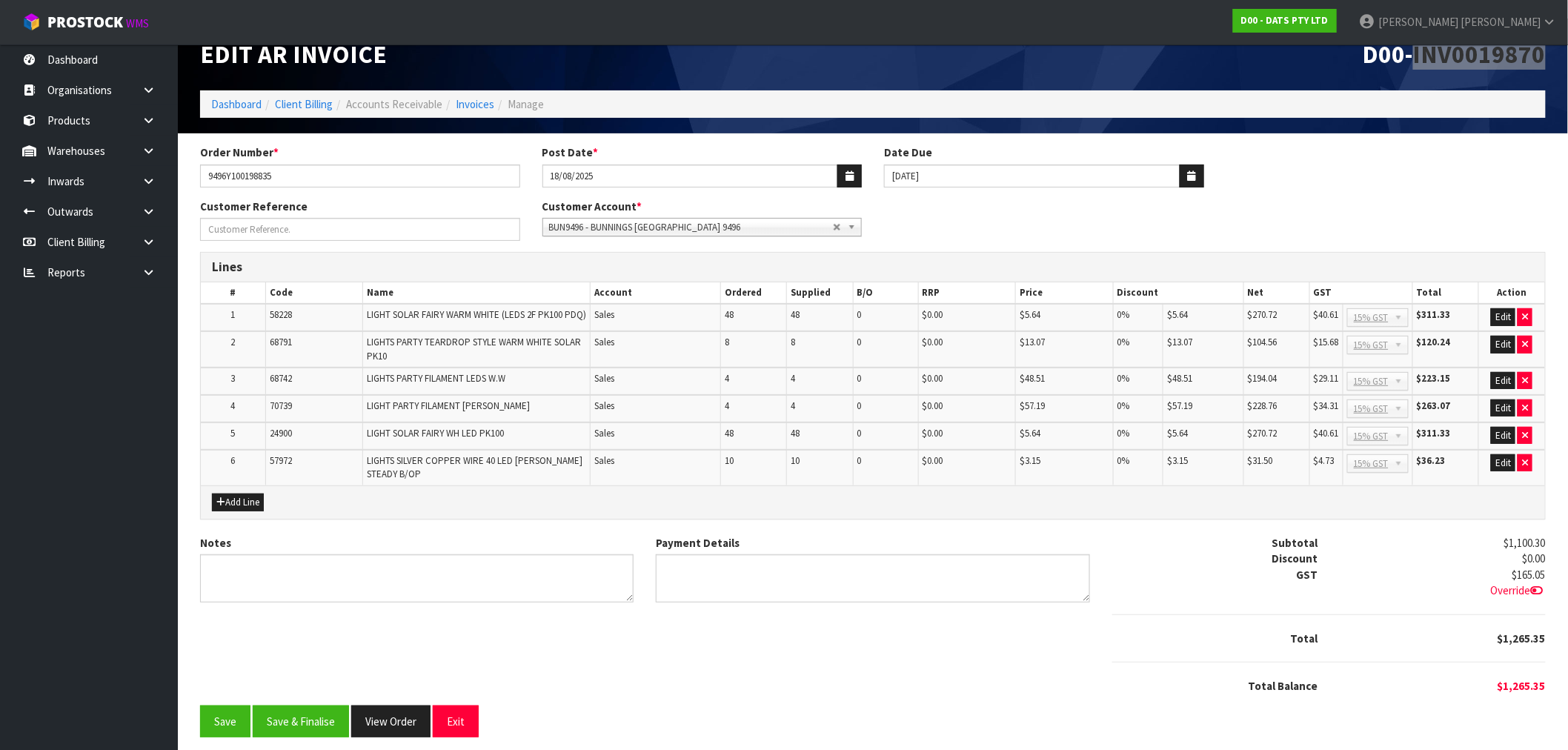
scroll to position [40, 0]
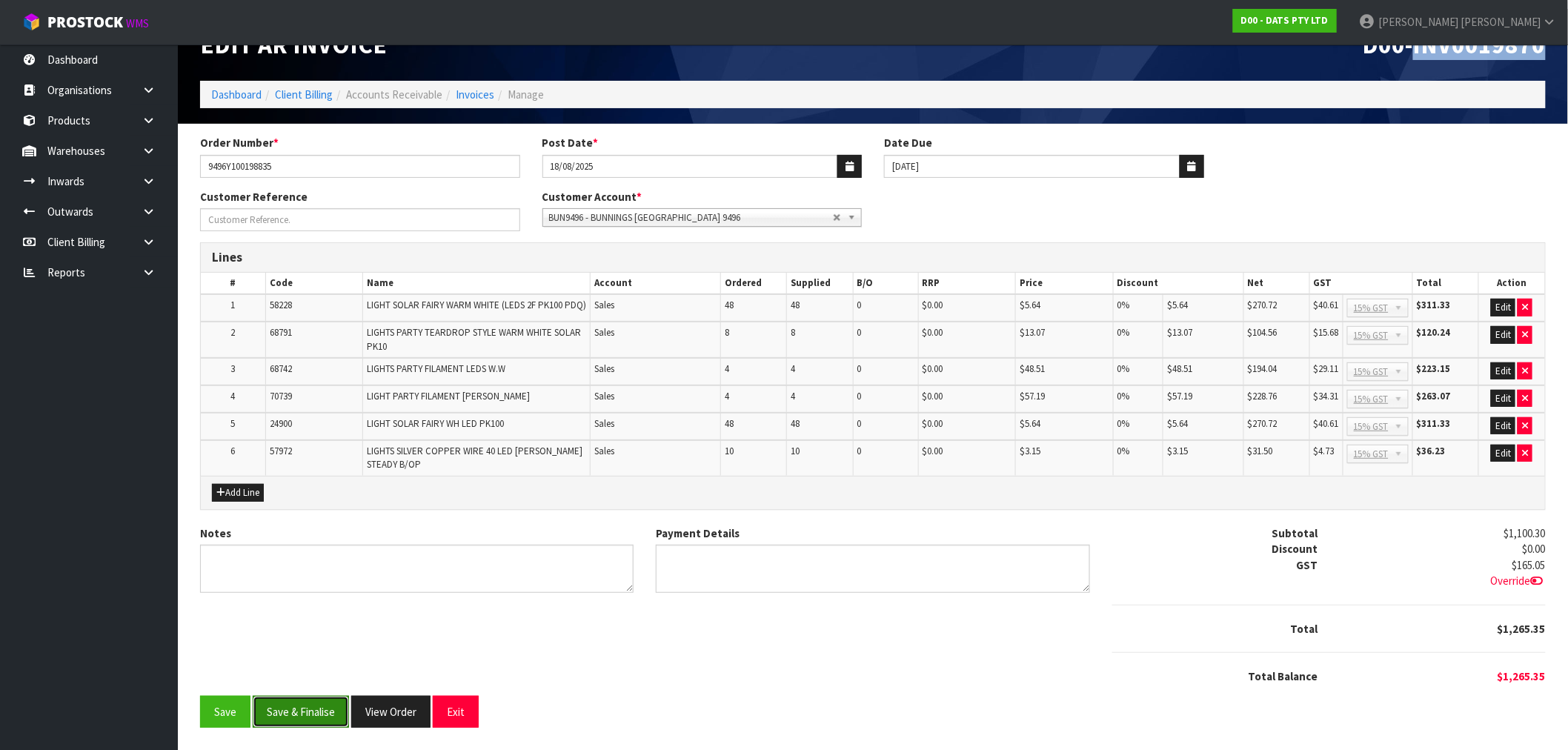
click at [304, 705] on button "Save & Finalise" at bounding box center [300, 712] width 97 height 32
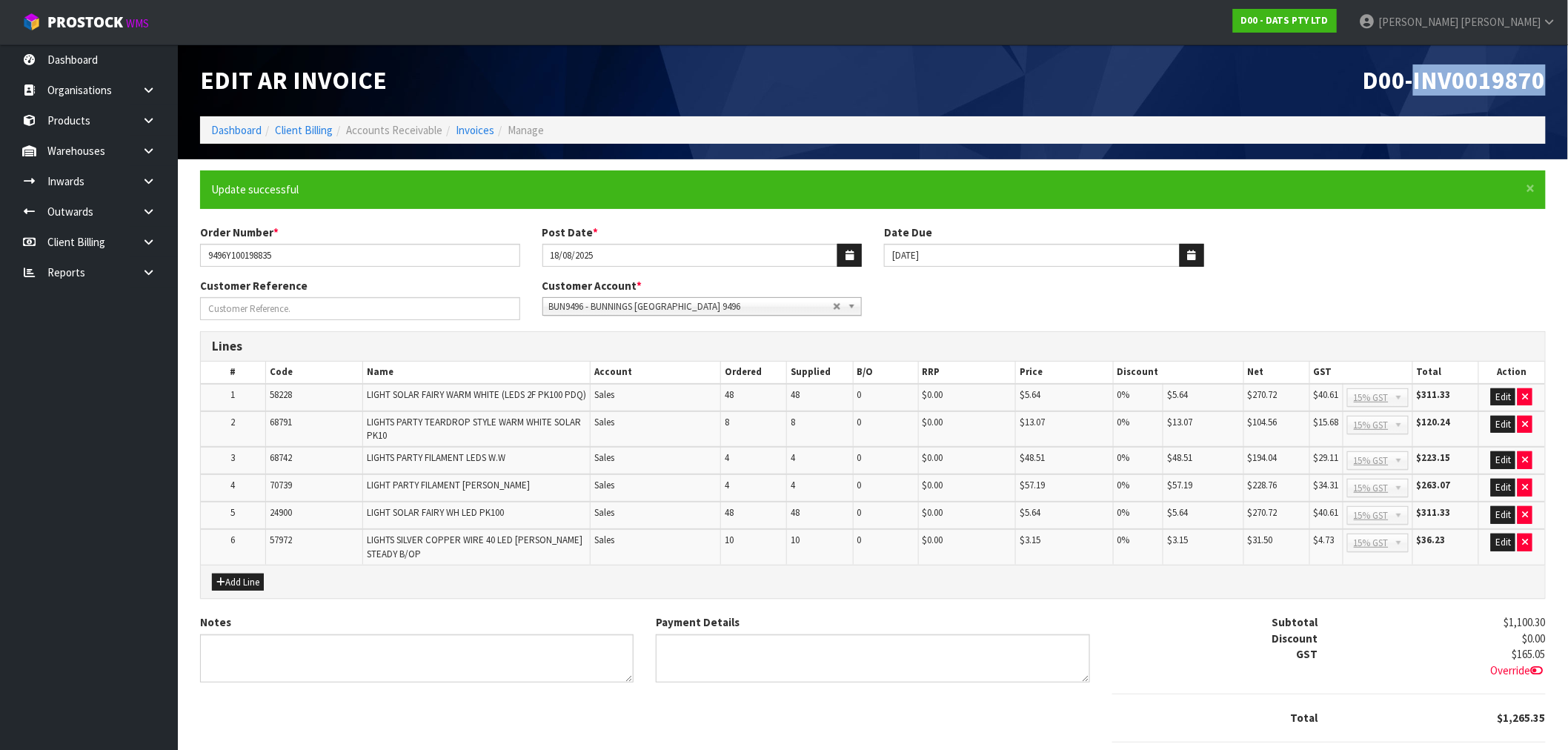
scroll to position [45, 0]
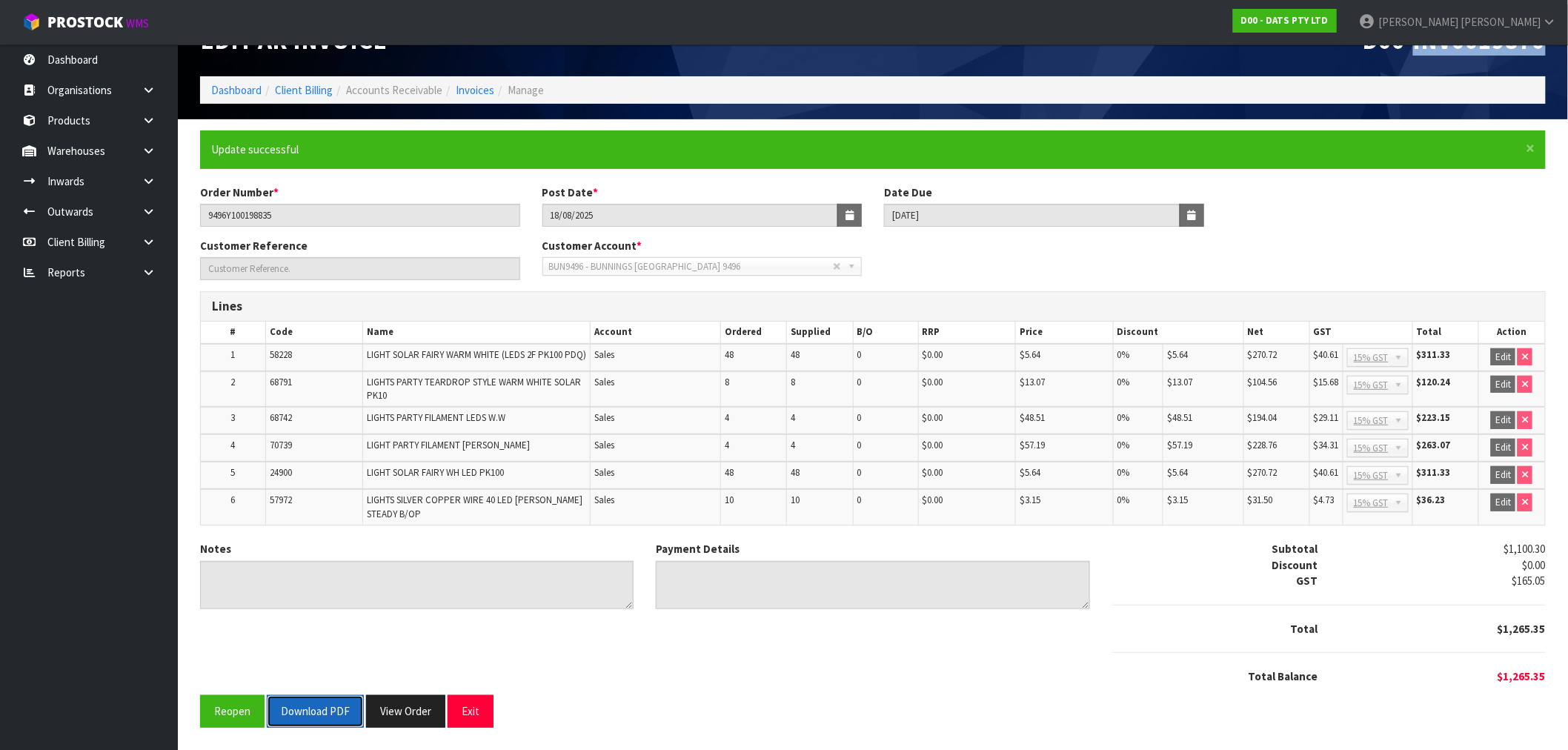
click at [286, 706] on button "Download PDF" at bounding box center [314, 712] width 97 height 32
click at [424, 707] on button "View Order" at bounding box center [405, 712] width 79 height 32
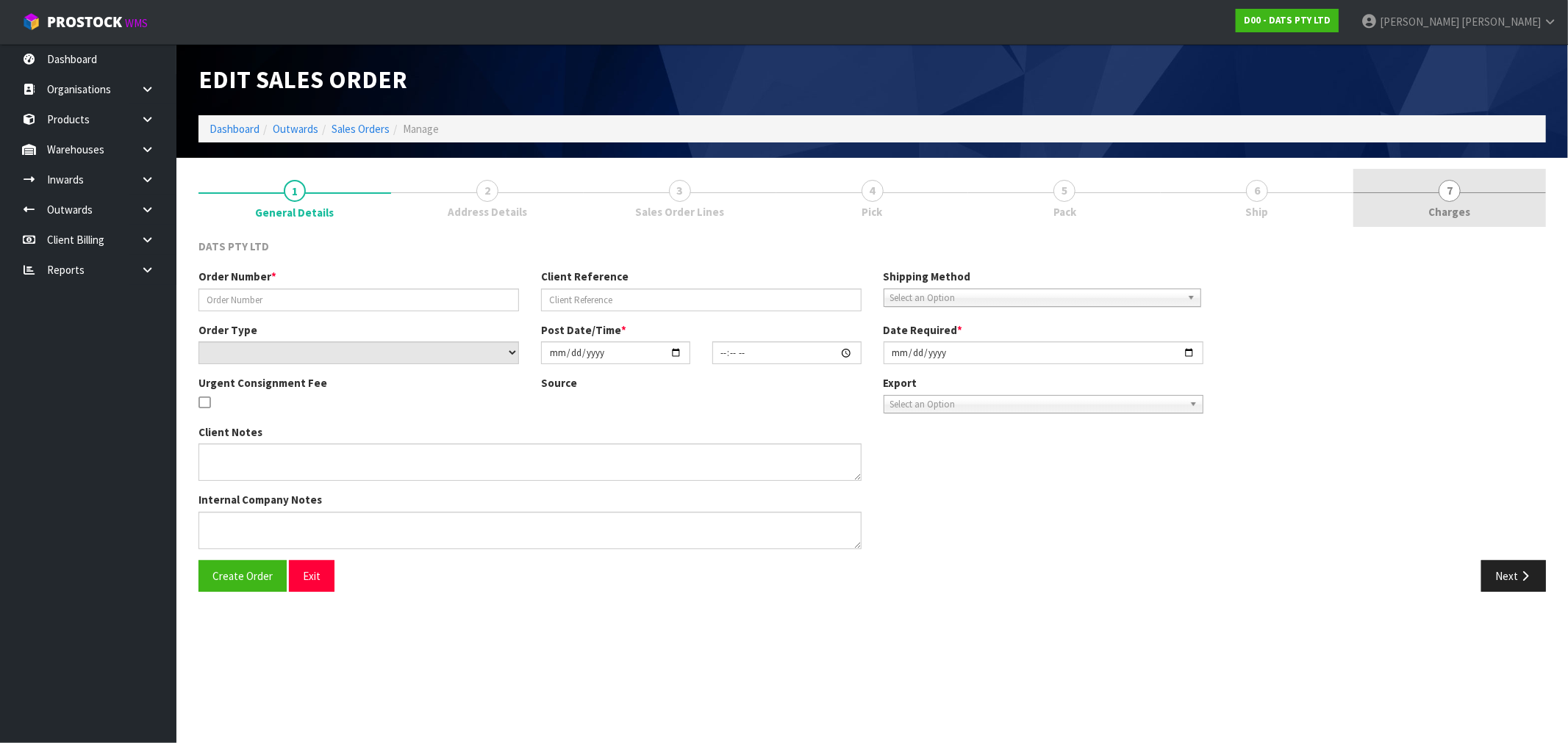
type input "9496Y100198835"
select select "number:0"
type input "[DATE]"
type input "08:55:00.000"
type input "[DATE]"
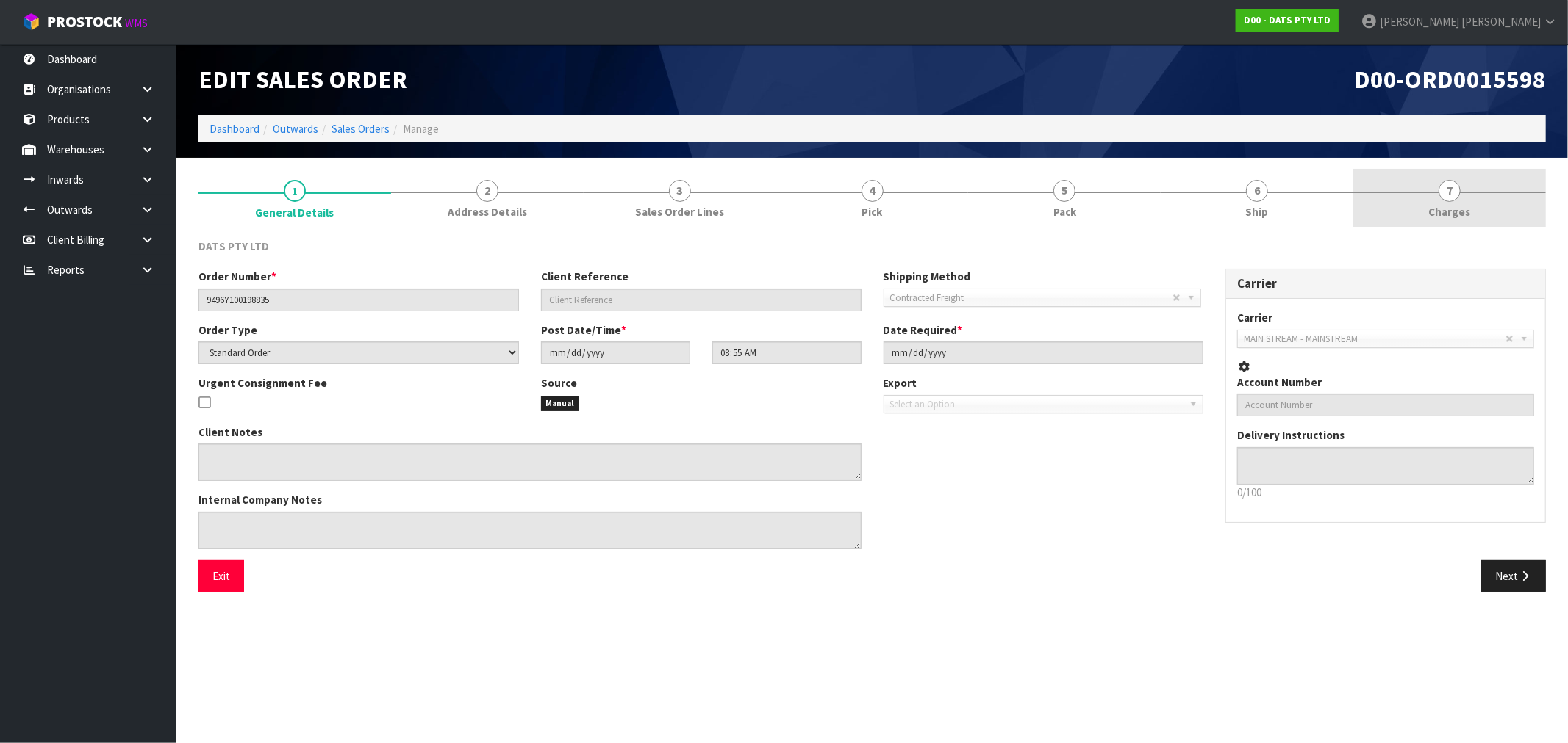
click at [1503, 193] on link "7 [GEOGRAPHIC_DATA]" at bounding box center [1449, 198] width 193 height 58
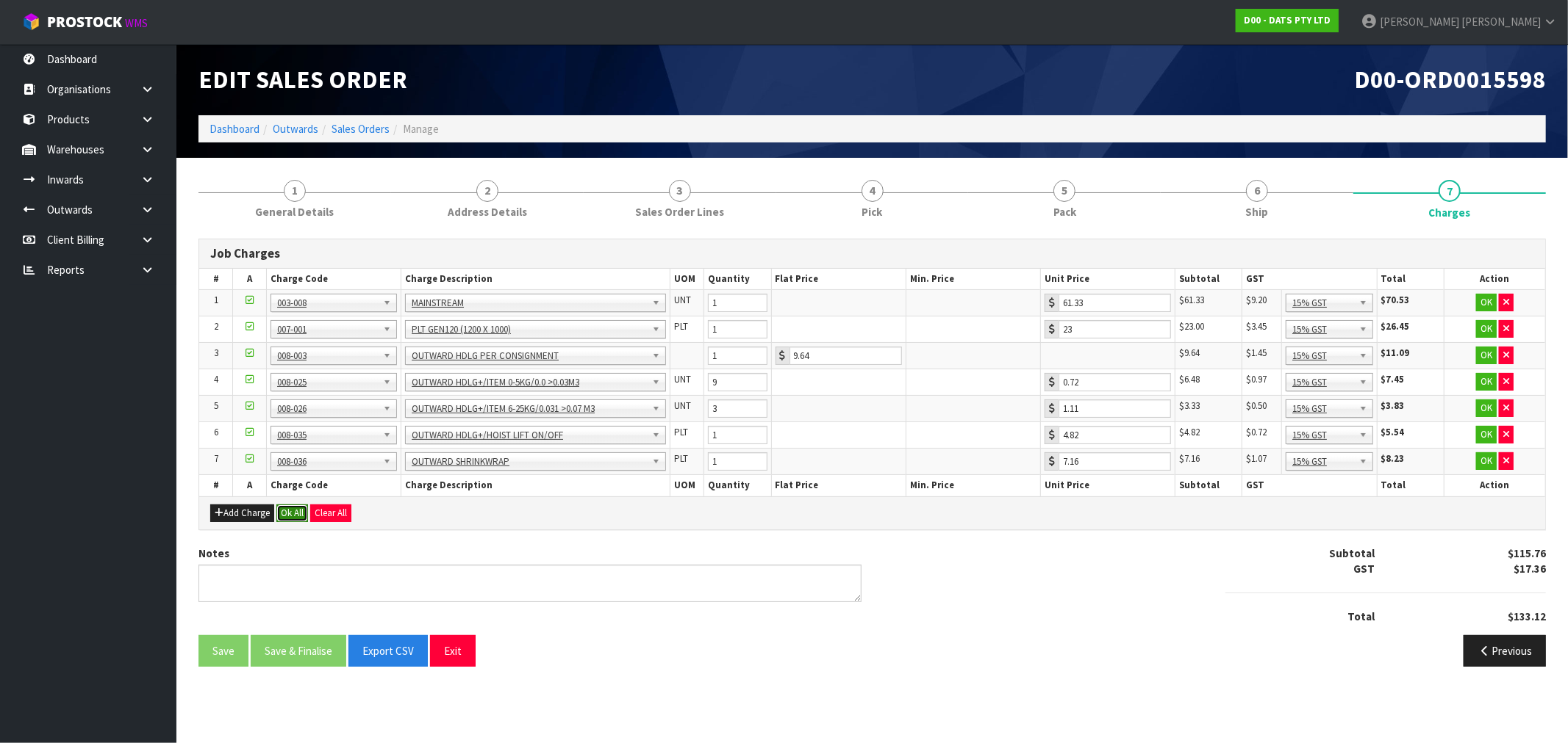
click at [294, 515] on button "Ok All" at bounding box center [292, 513] width 32 height 18
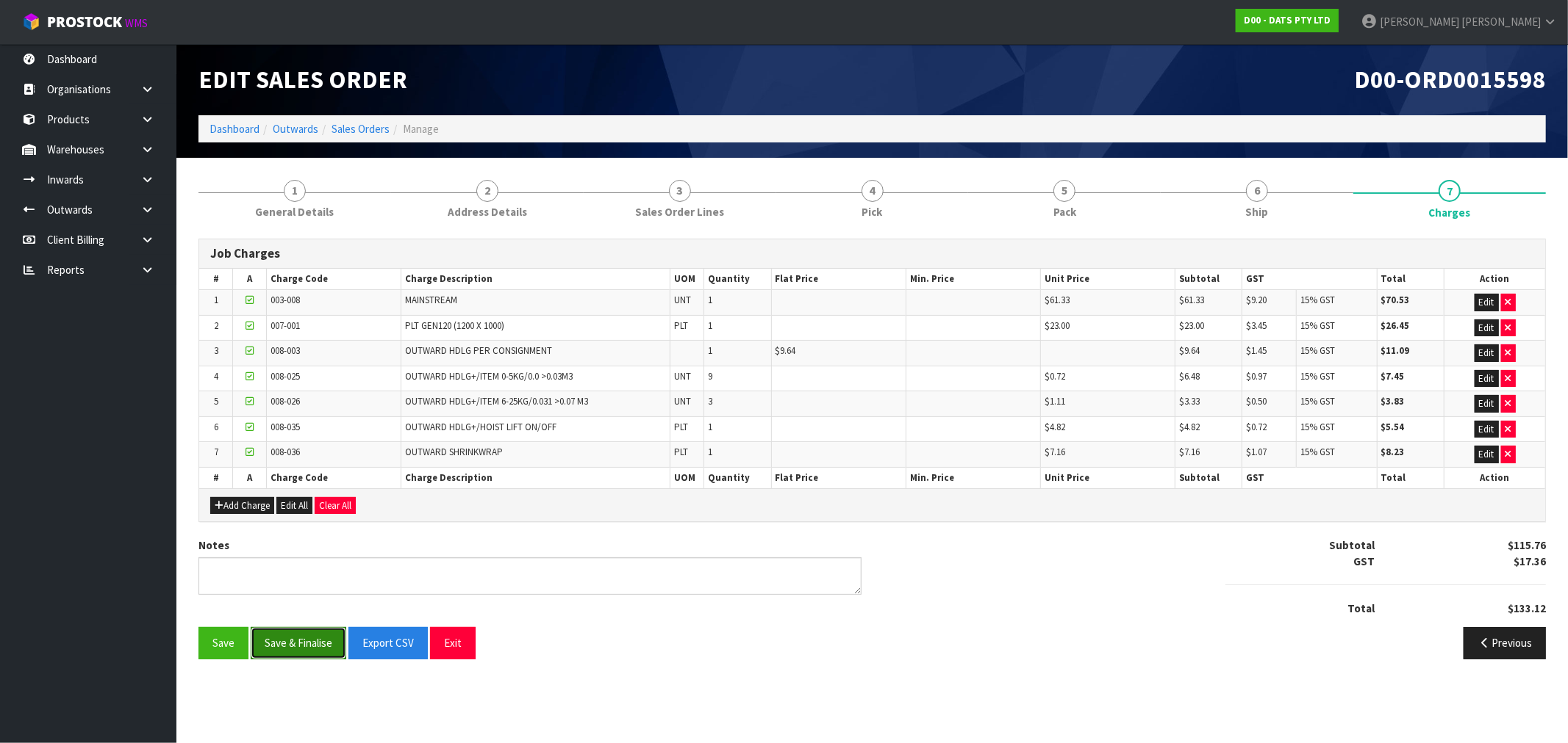
click at [310, 646] on button "Save & Finalise" at bounding box center [298, 643] width 96 height 32
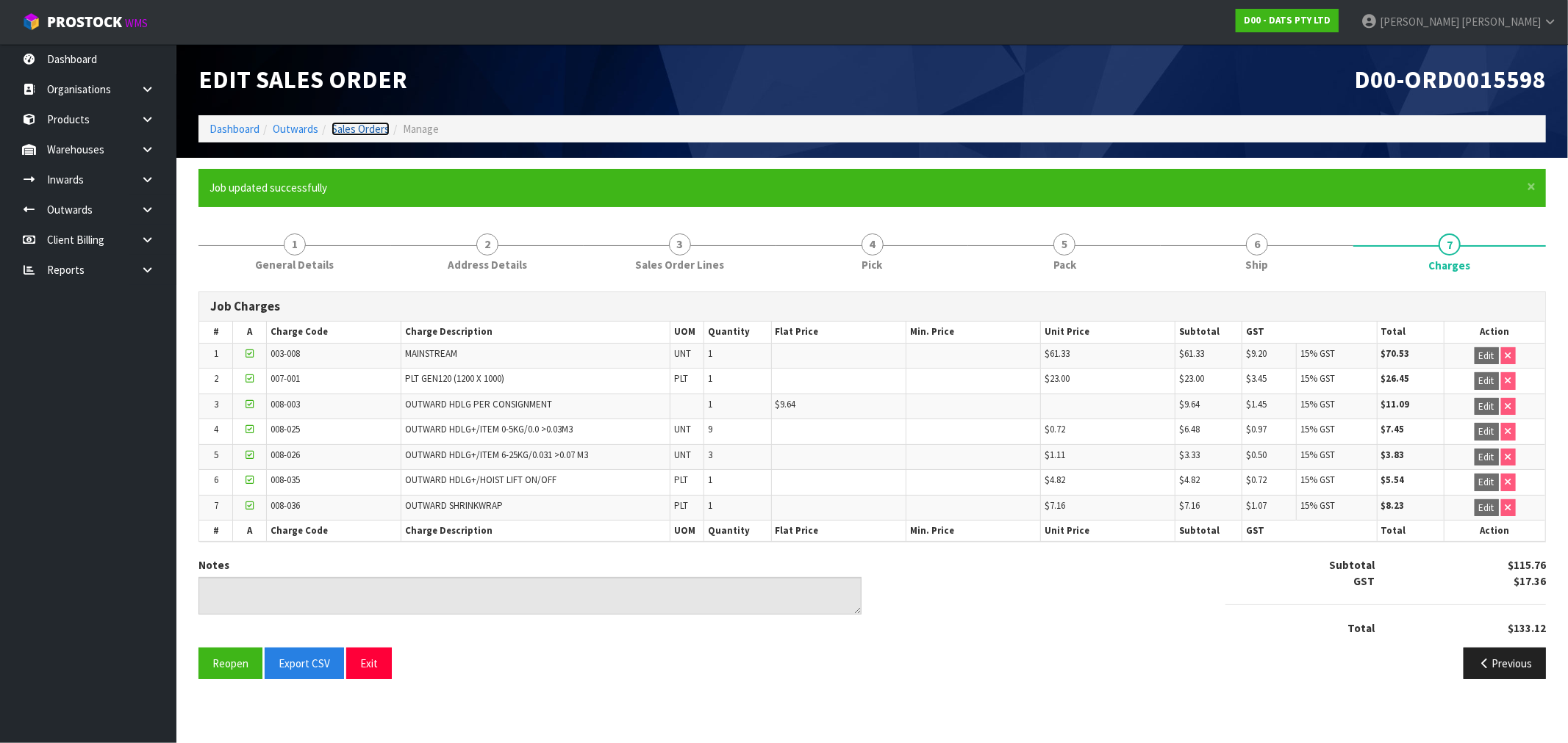
click at [378, 130] on link "Sales Orders" at bounding box center [360, 129] width 58 height 14
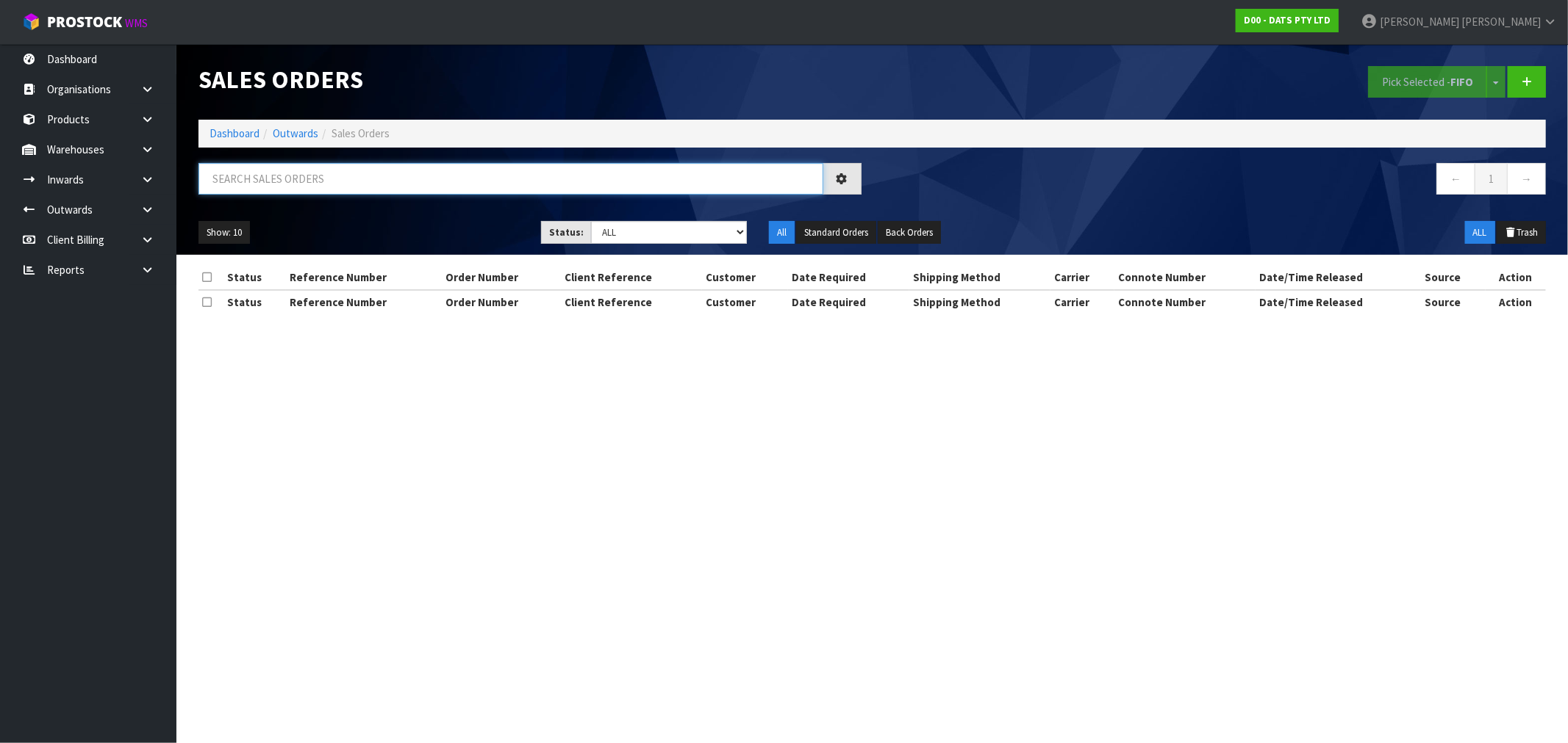
click at [404, 187] on input "text" at bounding box center [510, 179] width 625 height 32
paste input "9496Y100184476"
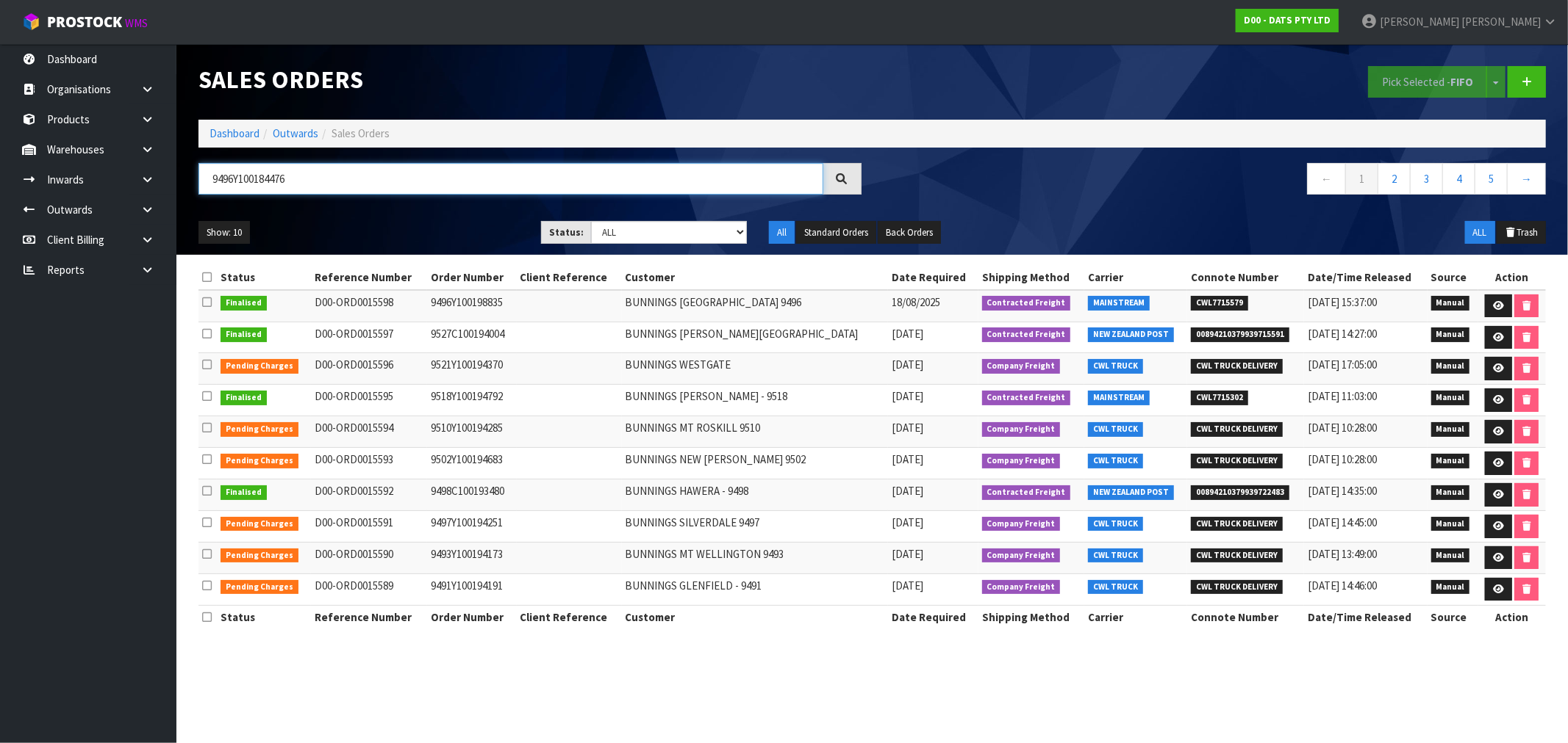
click at [224, 187] on input "9496Y100184476" at bounding box center [510, 179] width 625 height 32
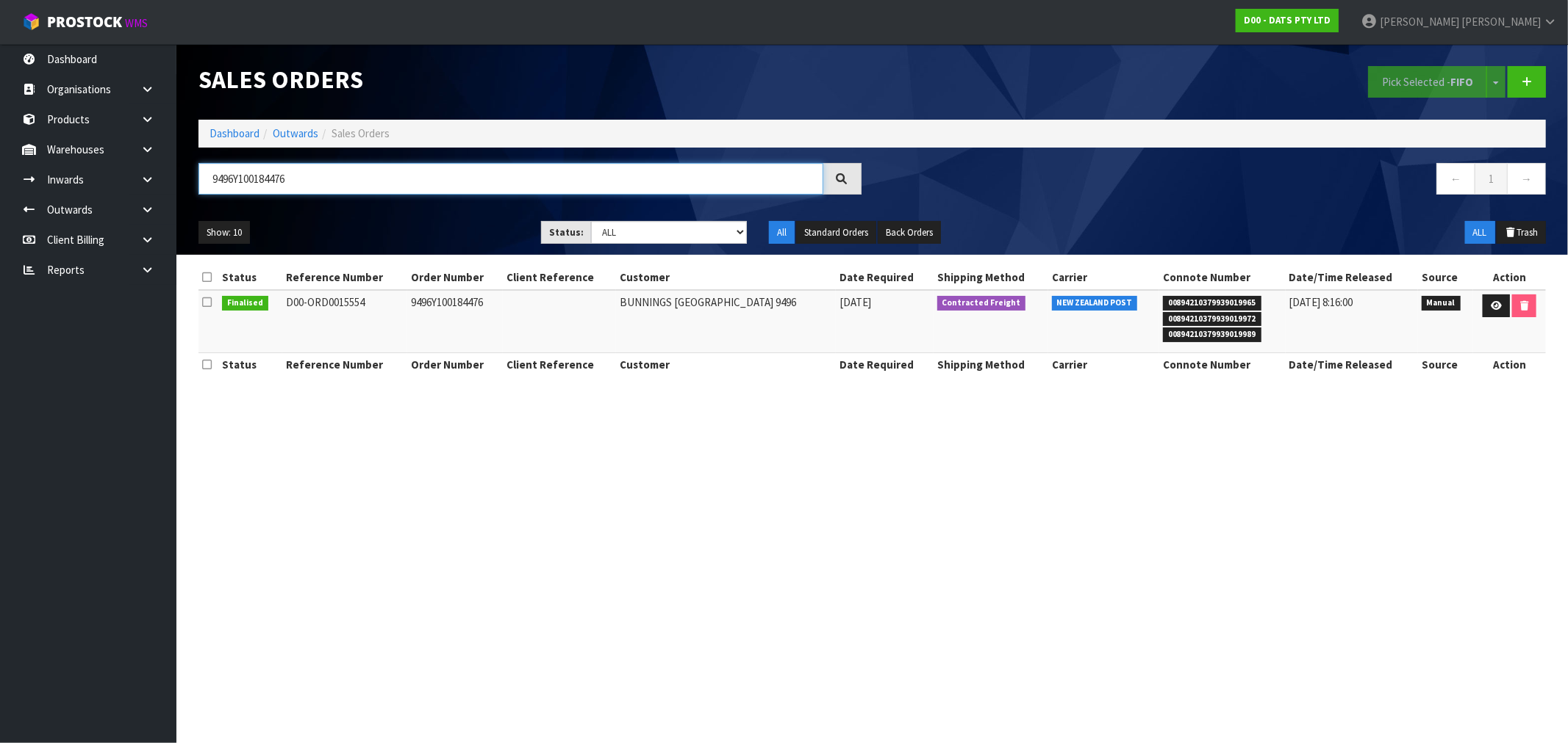
type input "9496Y100184476"
click at [662, 313] on td "BUNNINGS [GEOGRAPHIC_DATA] 9496" at bounding box center [726, 322] width 220 height 63
click at [1501, 315] on link at bounding box center [1496, 307] width 27 height 24
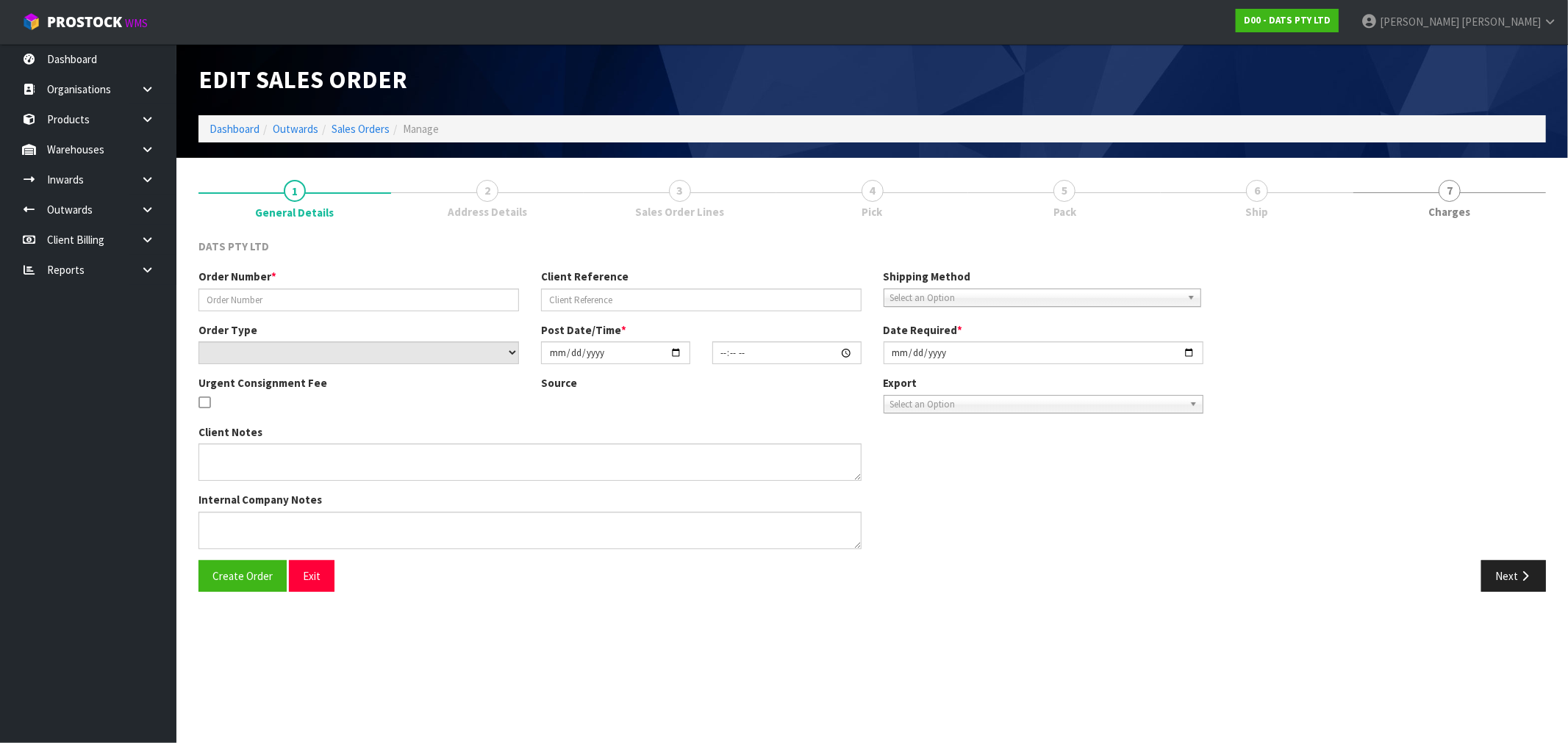
type input "9496Y100184476"
select select "number:0"
type input "[DATE]"
type input "09:34:00.000"
type input "[DATE]"
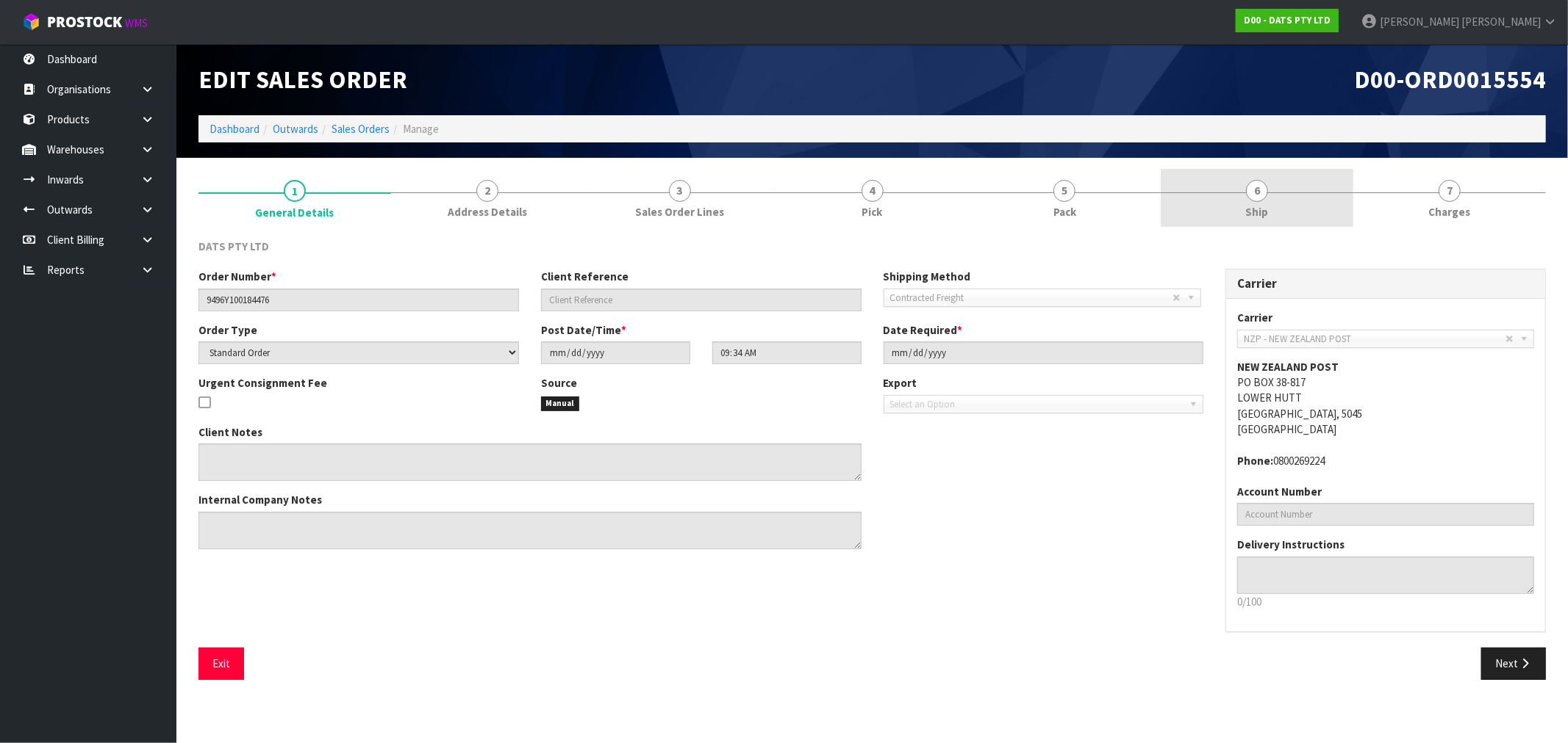
click at [1240, 202] on link "6 Ship" at bounding box center [1256, 198] width 193 height 58
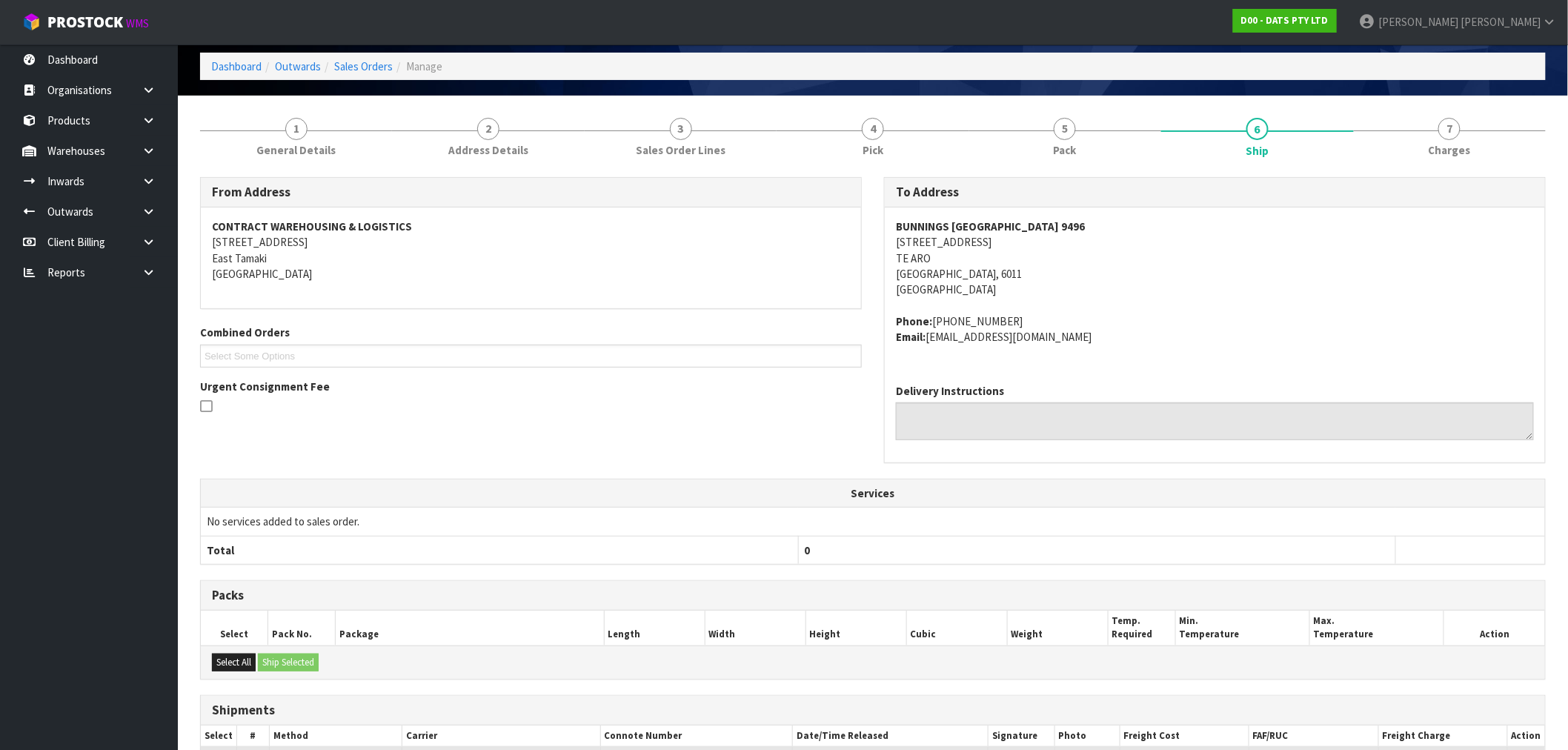
scroll to position [264, 0]
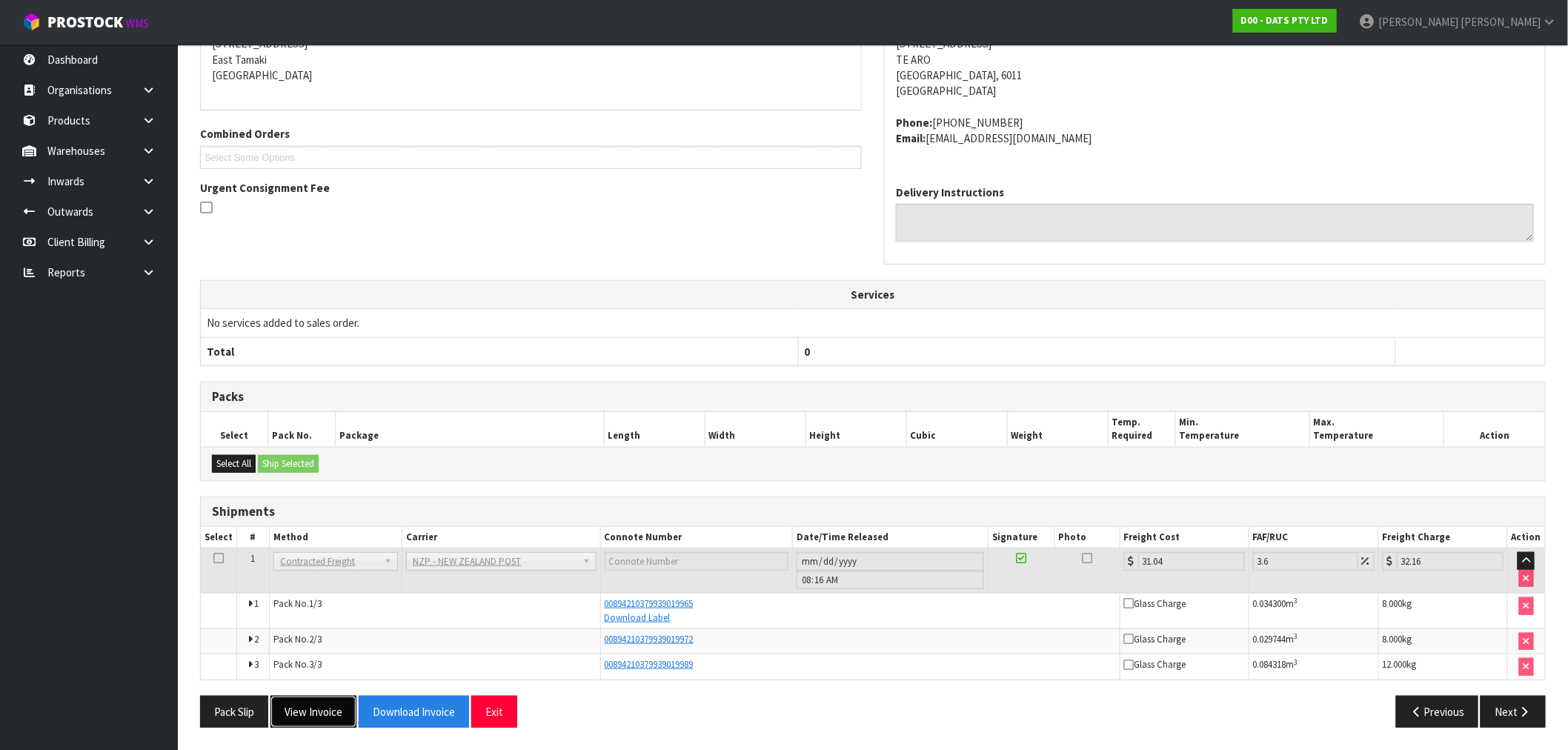
click at [307, 713] on button "View Invoice" at bounding box center [313, 712] width 86 height 32
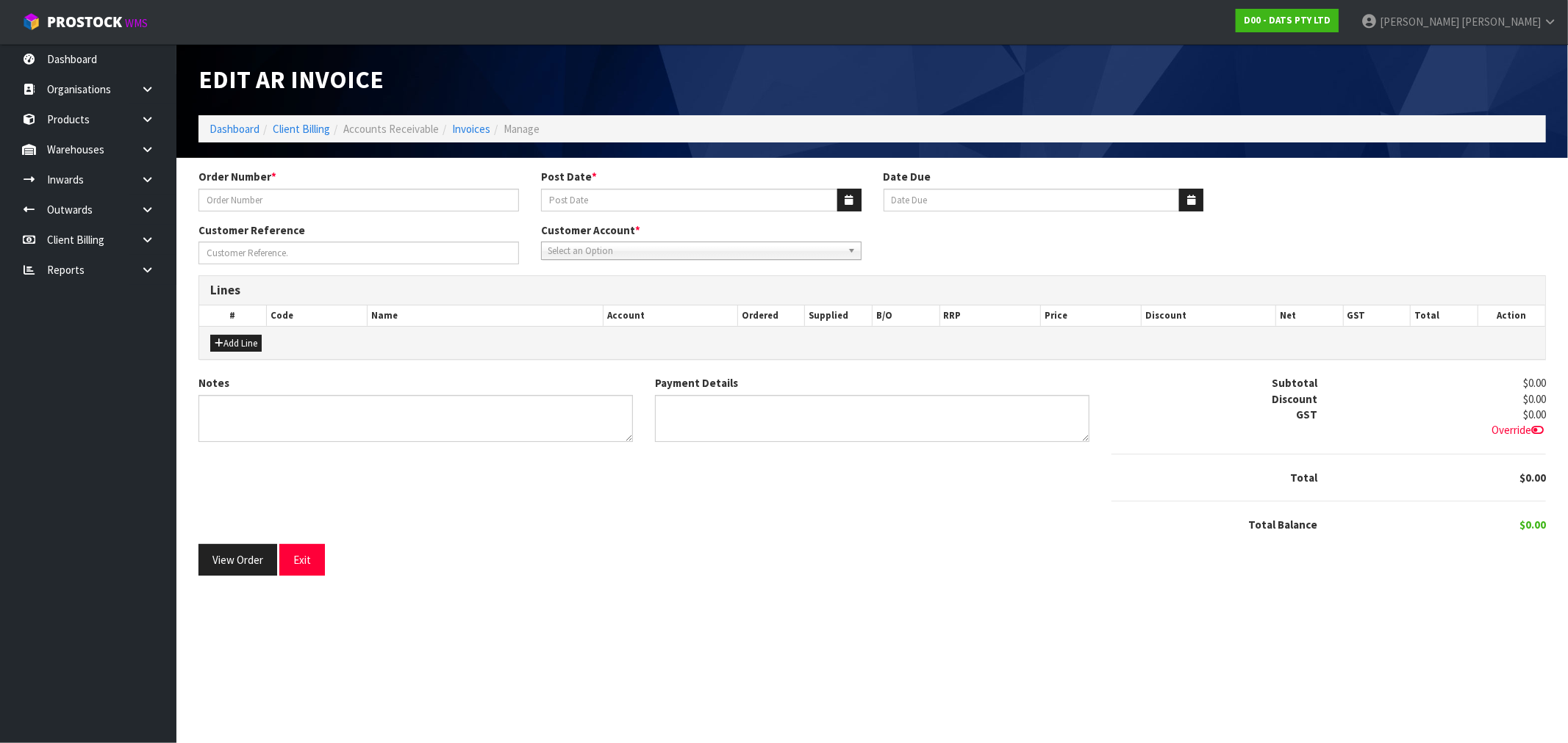
type input "9496Y100184476"
type input "[DATE]"
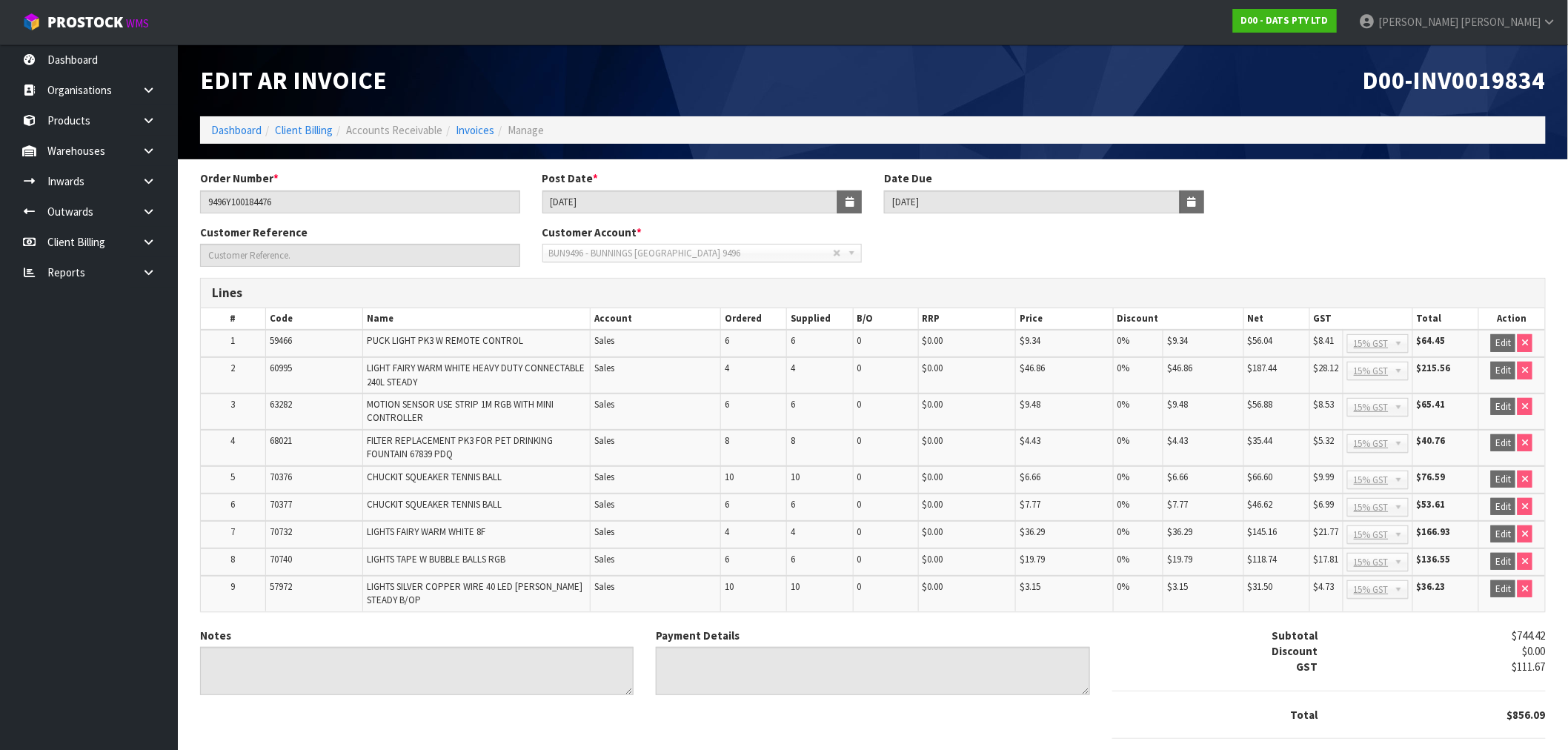
click at [1493, 89] on span "D00-INV0019834" at bounding box center [1454, 80] width 183 height 31
copy span "INV0019834"
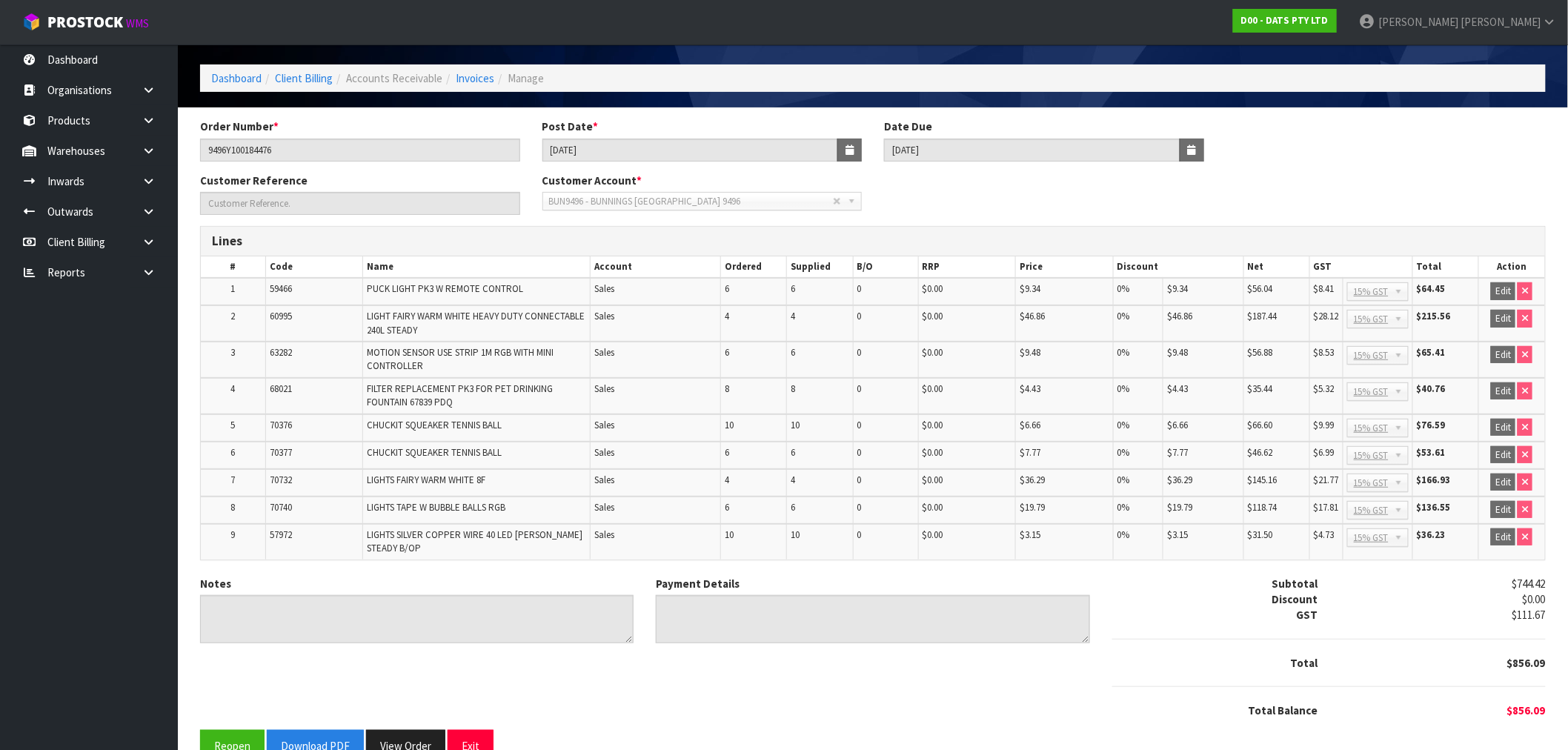
scroll to position [80, 0]
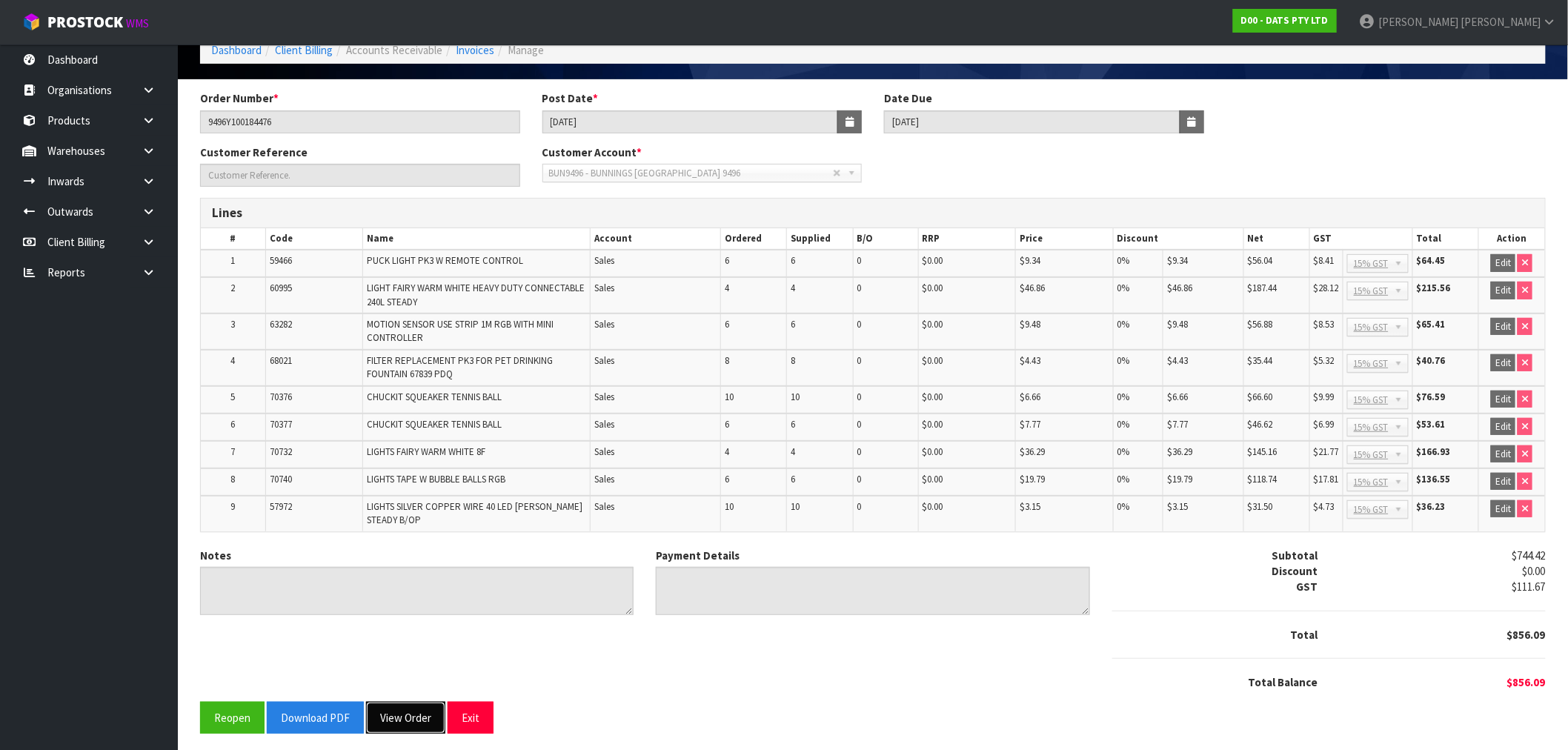
click at [417, 705] on button "View Order" at bounding box center [405, 718] width 79 height 32
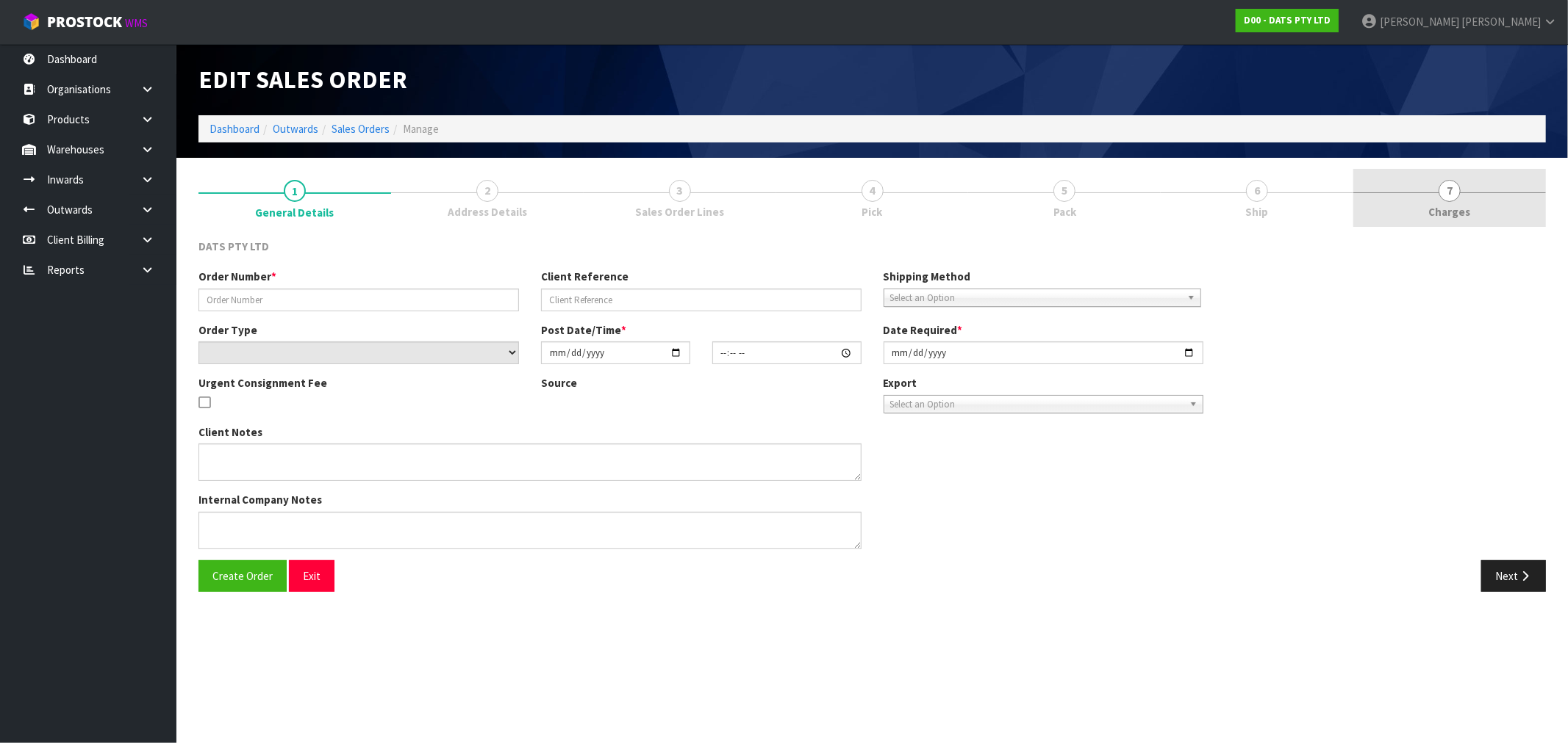
type input "9496Y100184476"
select select "number:0"
type input "[DATE]"
type input "09:34:00.000"
type input "[DATE]"
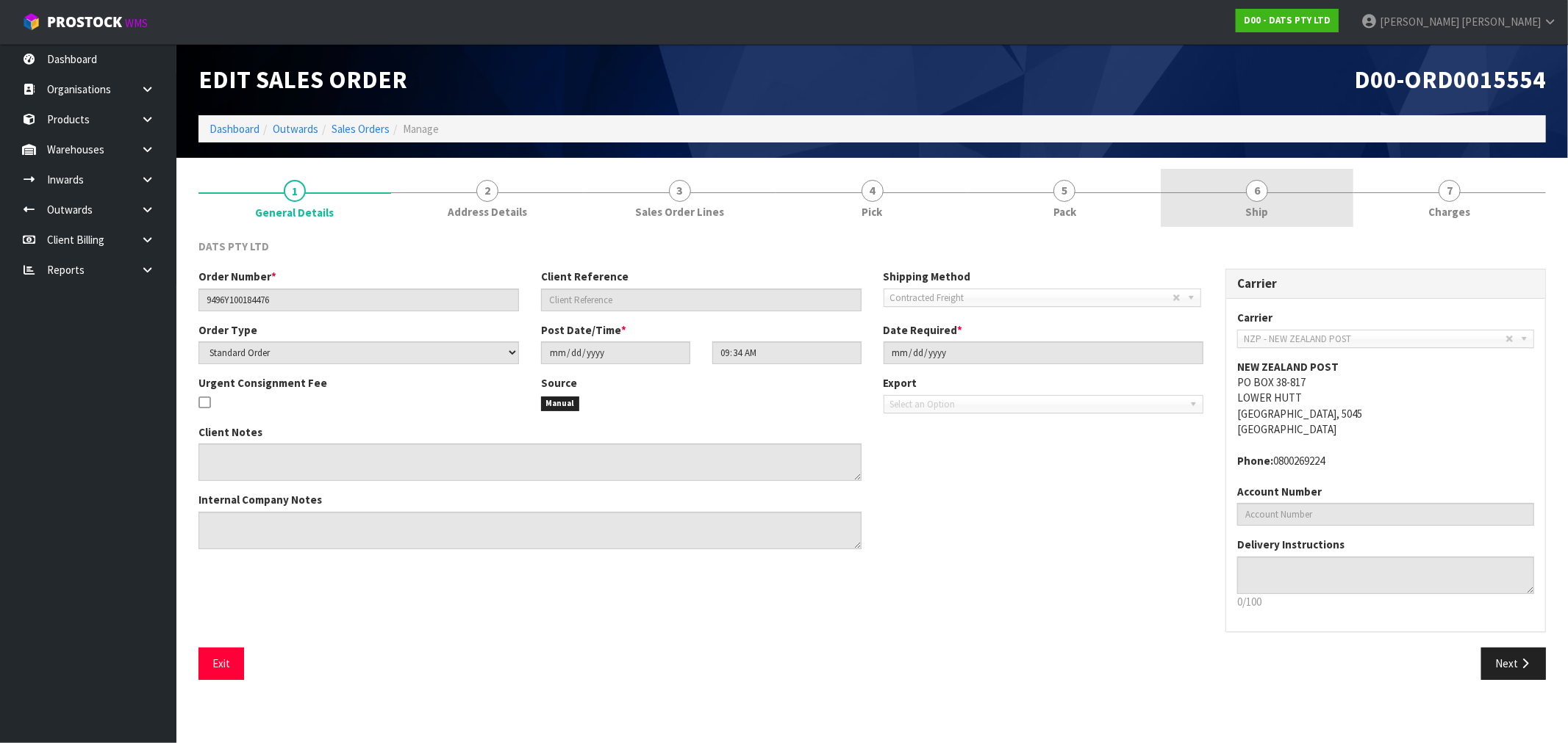
click at [1254, 215] on span "Ship" at bounding box center [1257, 212] width 23 height 16
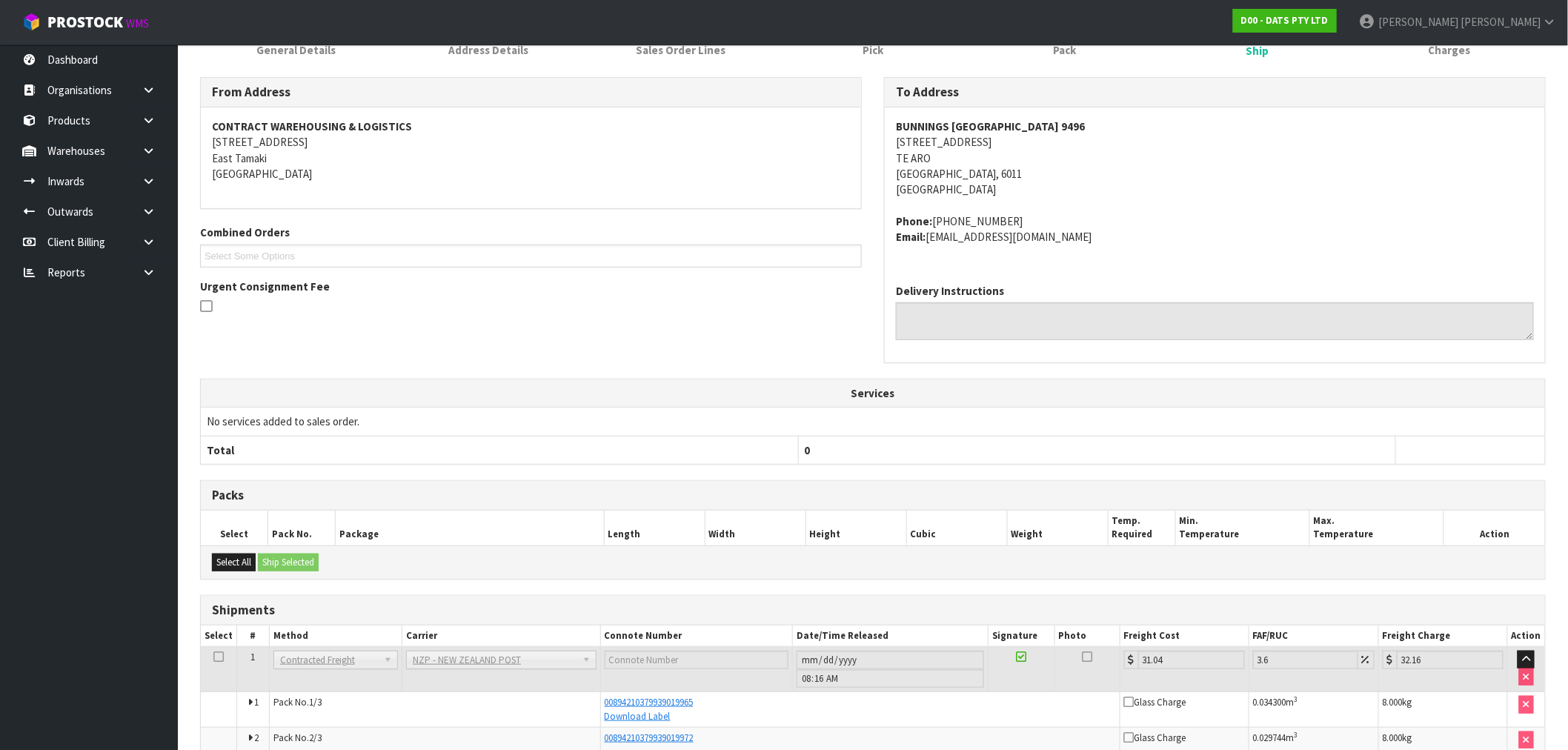
scroll to position [264, 0]
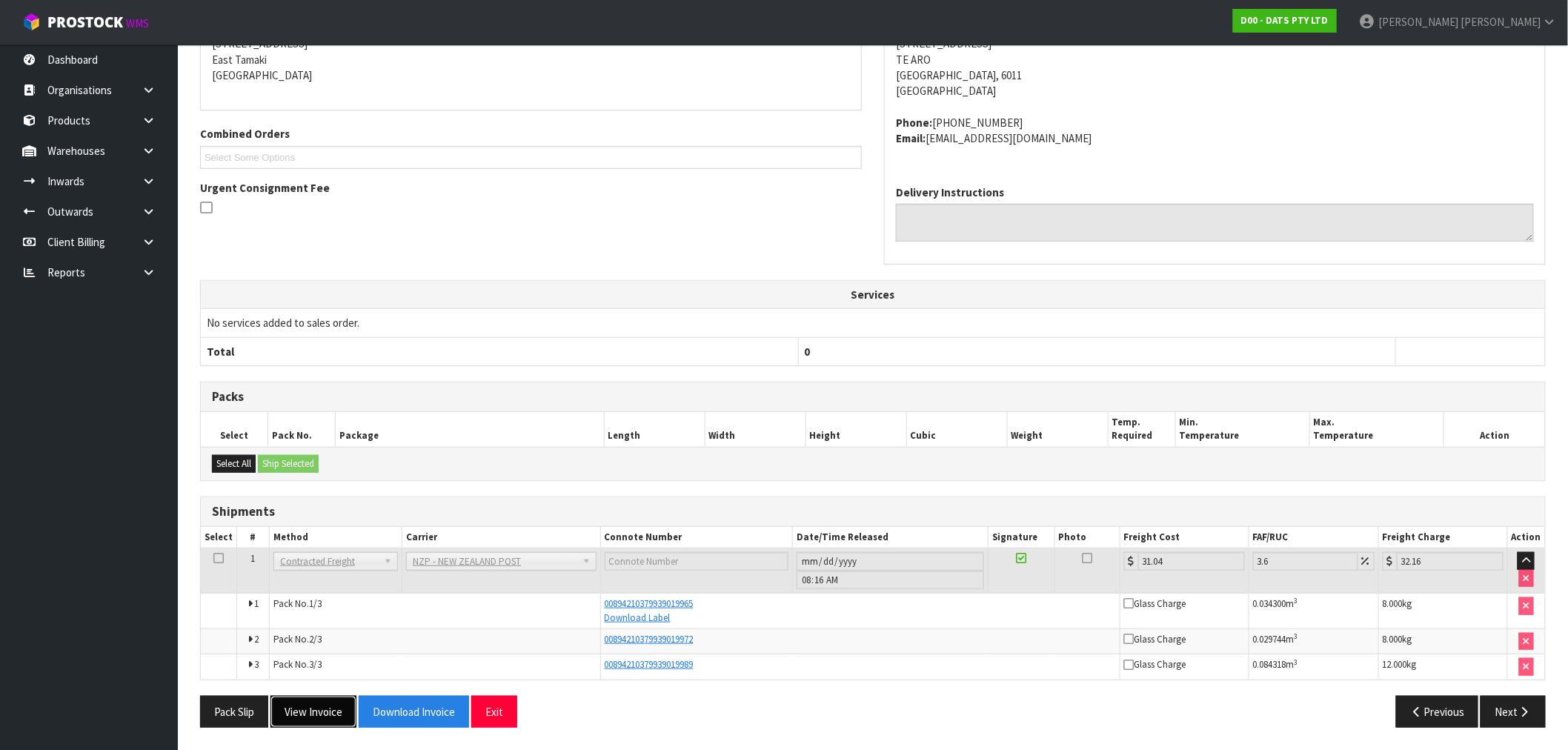
click at [316, 719] on button "View Invoice" at bounding box center [313, 712] width 86 height 32
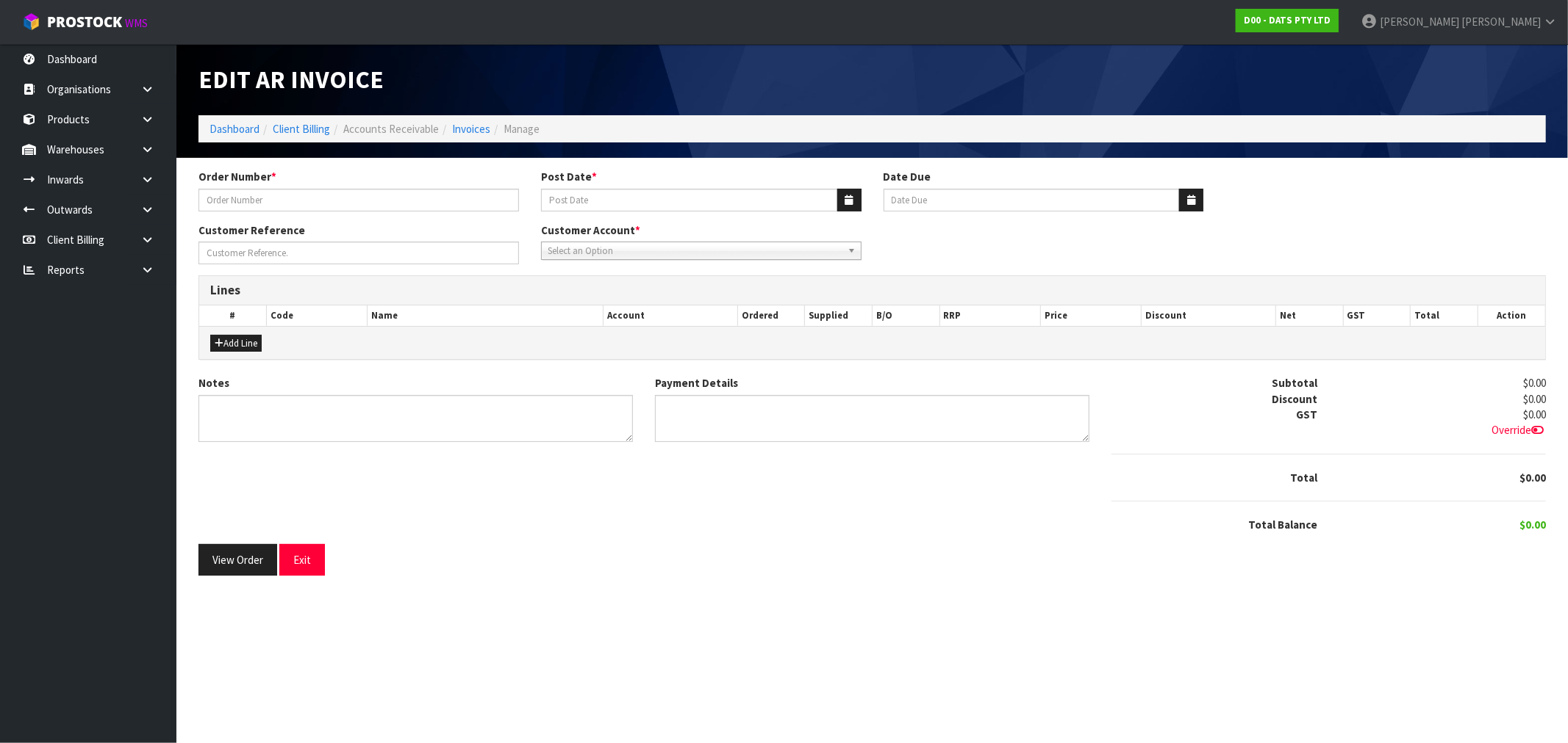
type input "9496Y100184476"
type input "[DATE]"
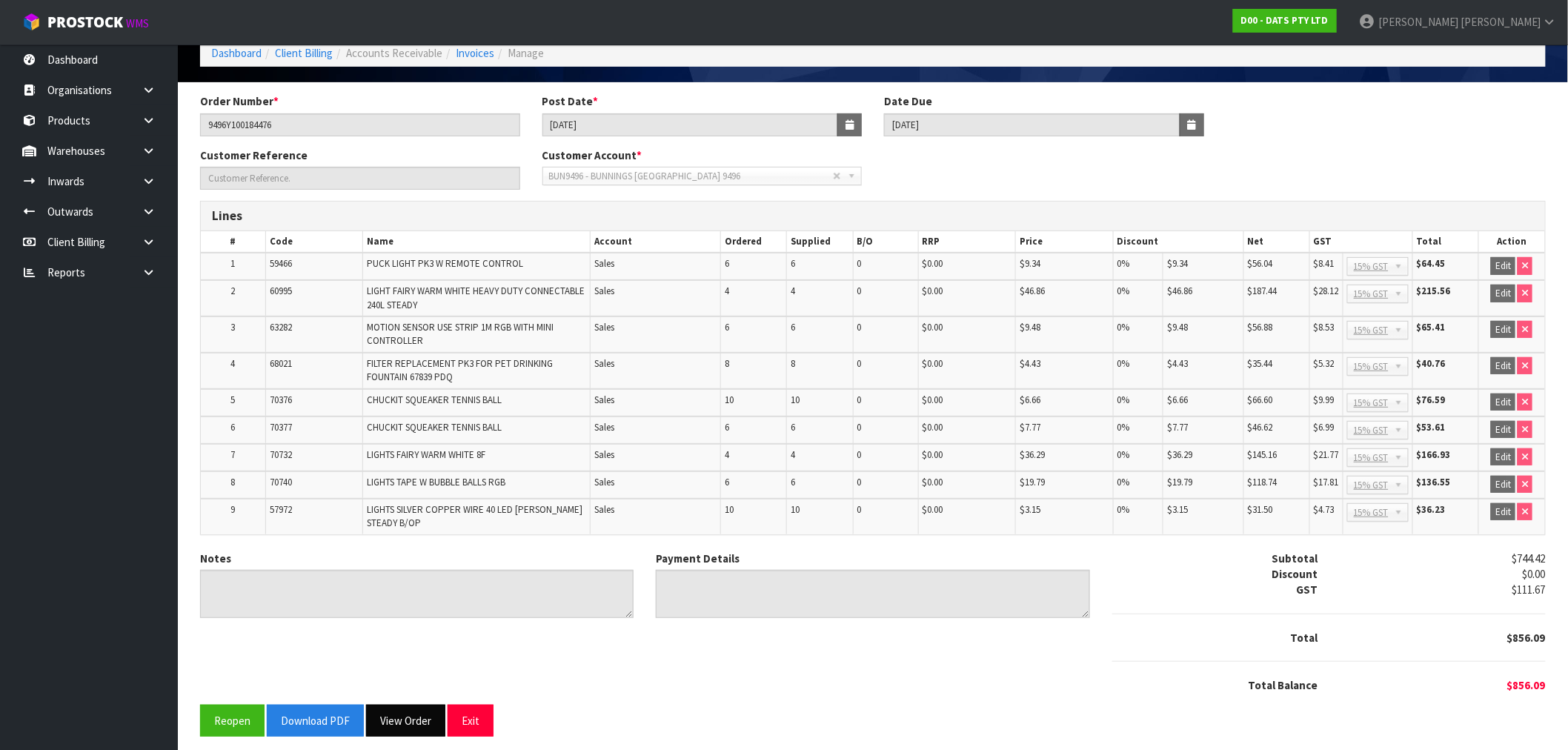
scroll to position [80, 0]
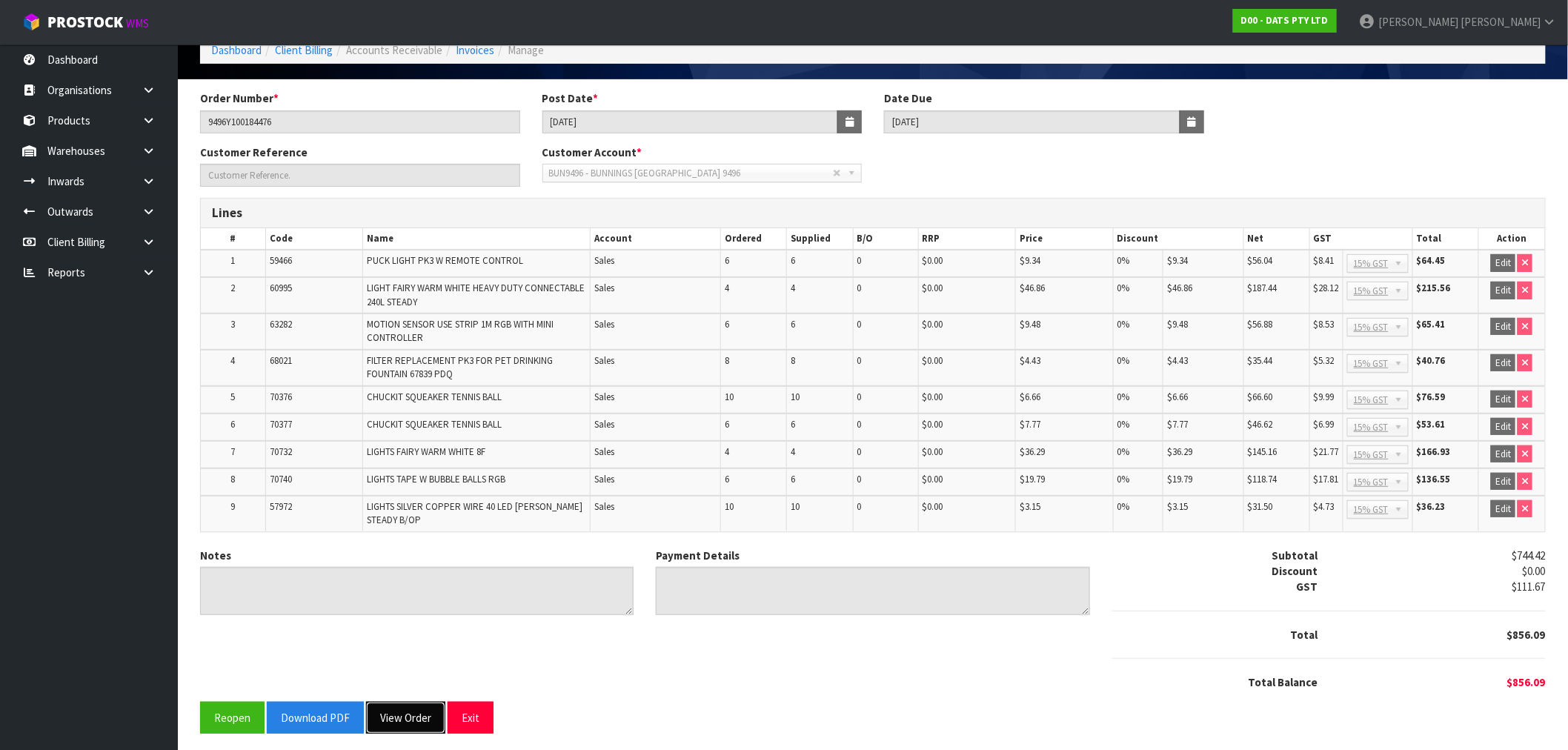
click at [402, 716] on button "View Order" at bounding box center [405, 718] width 79 height 32
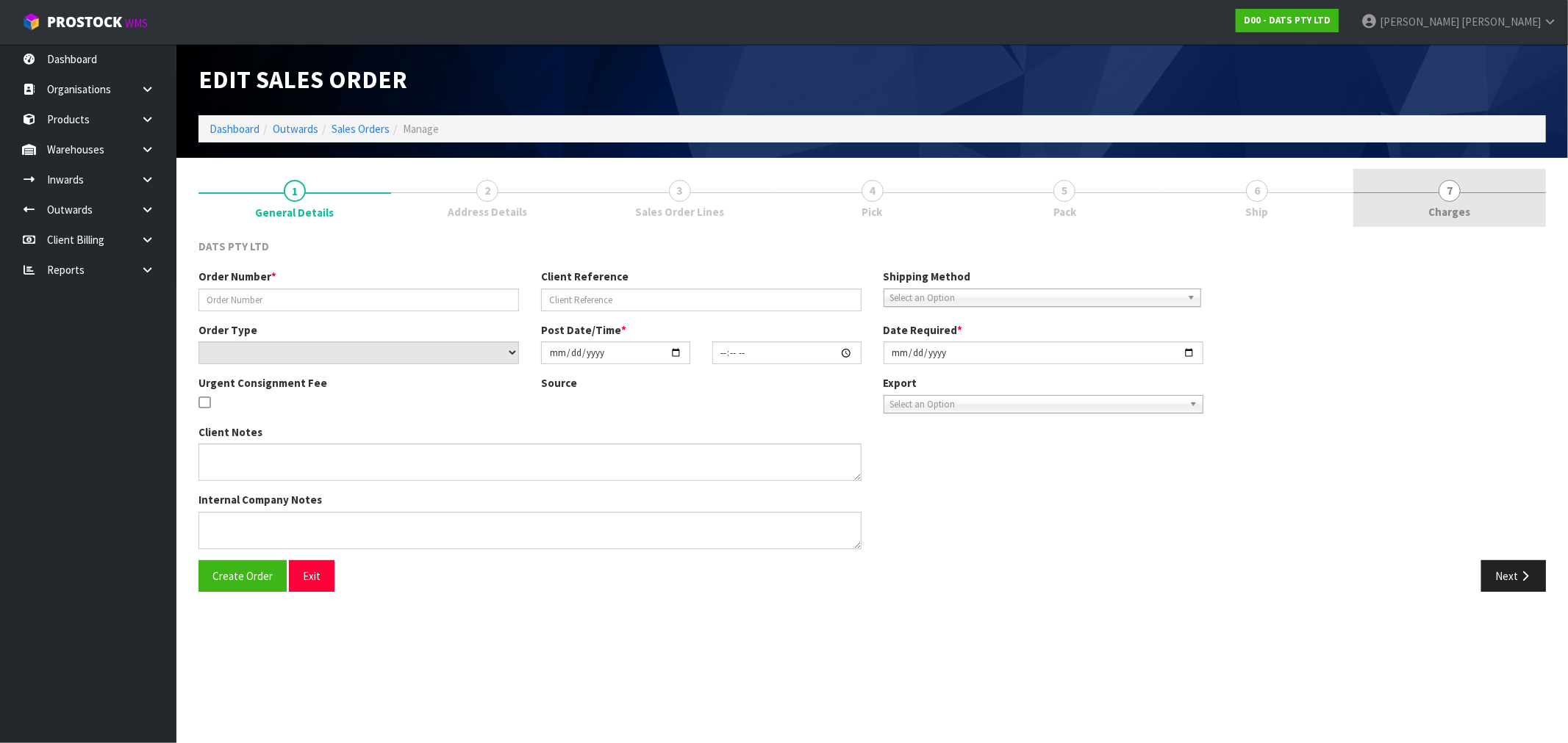
type input "9496Y100184476"
select select "number:0"
type input "[DATE]"
type input "09:34:00.000"
type input "[DATE]"
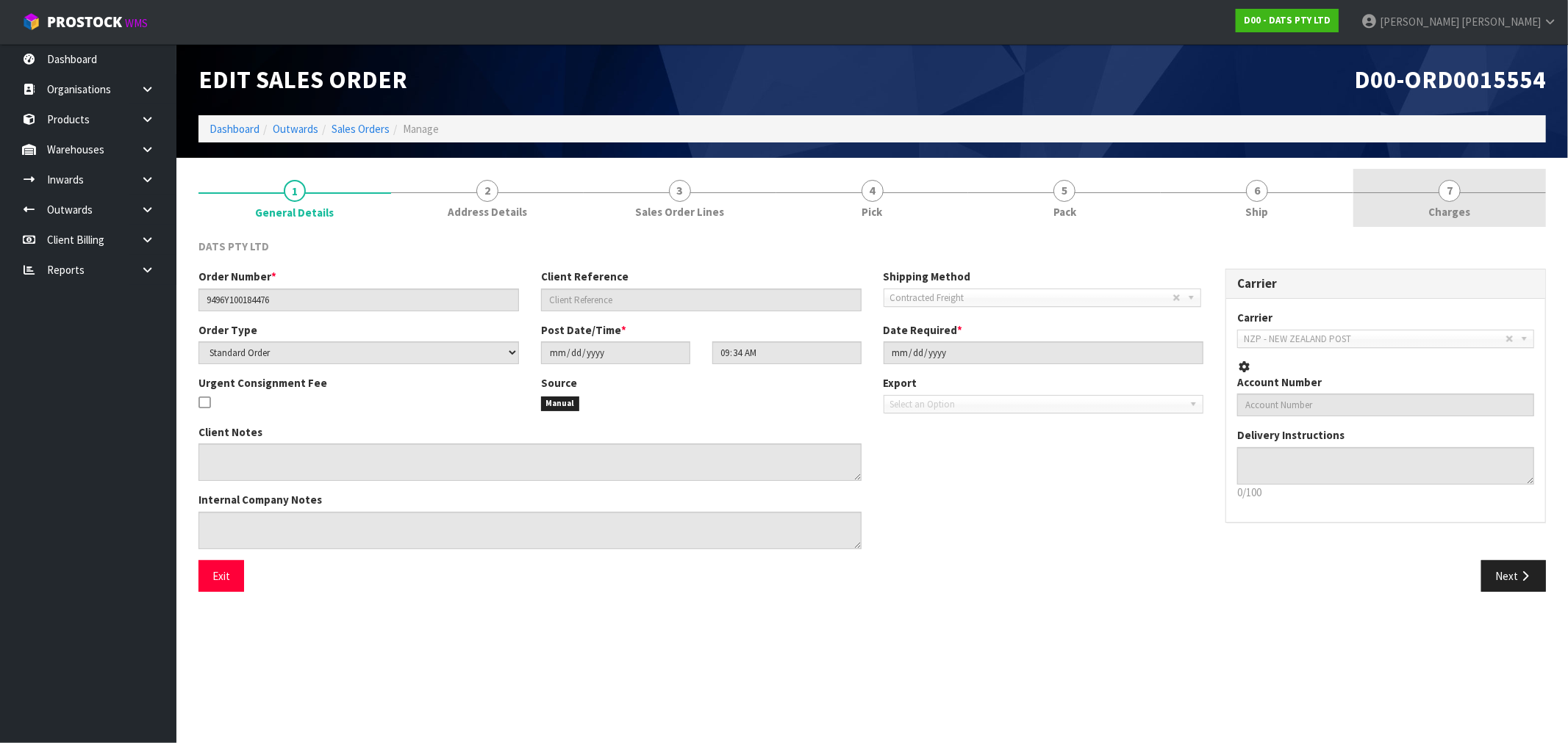
click at [1461, 193] on div at bounding box center [1449, 193] width 193 height 1
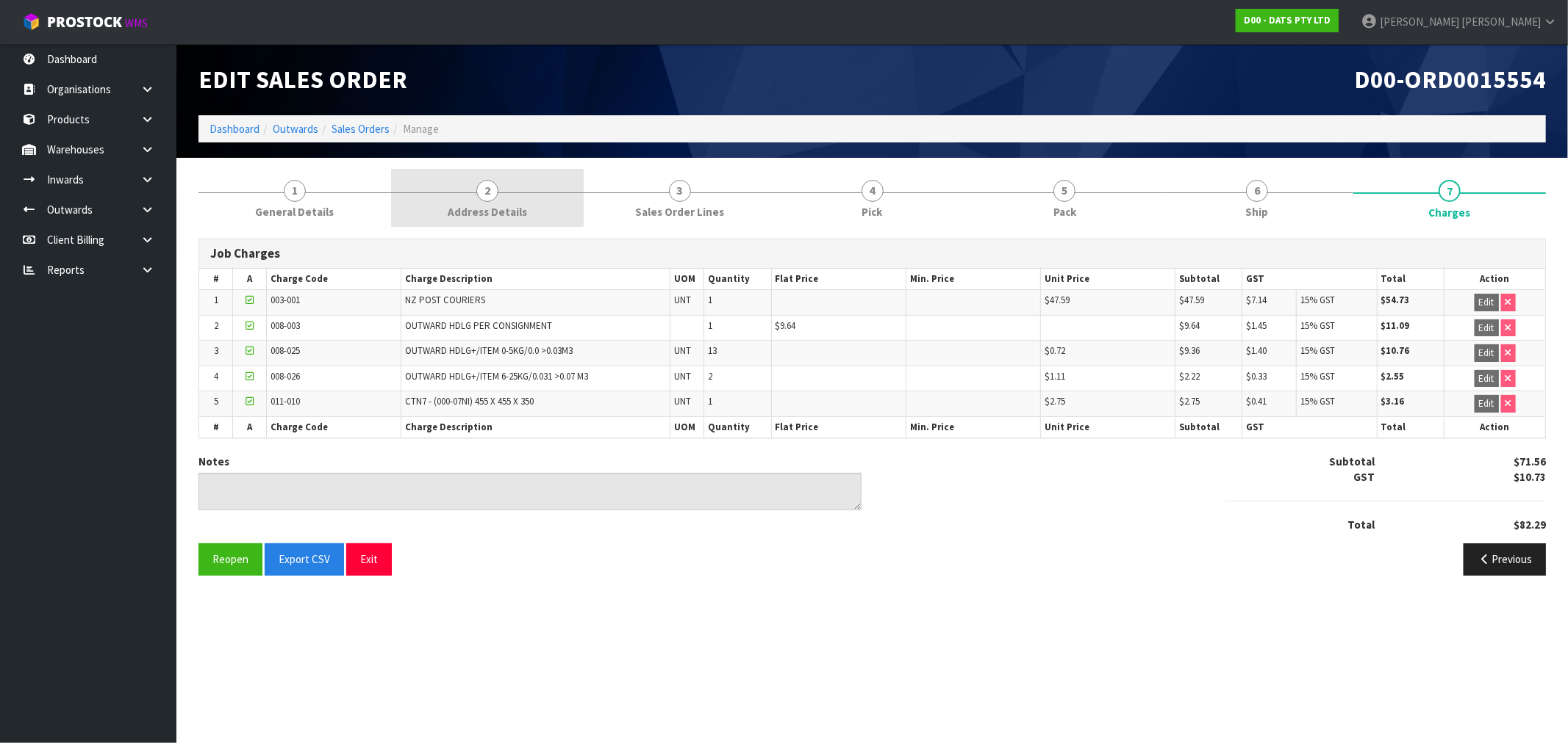
click at [458, 196] on link "2 Address Details" at bounding box center [487, 198] width 193 height 58
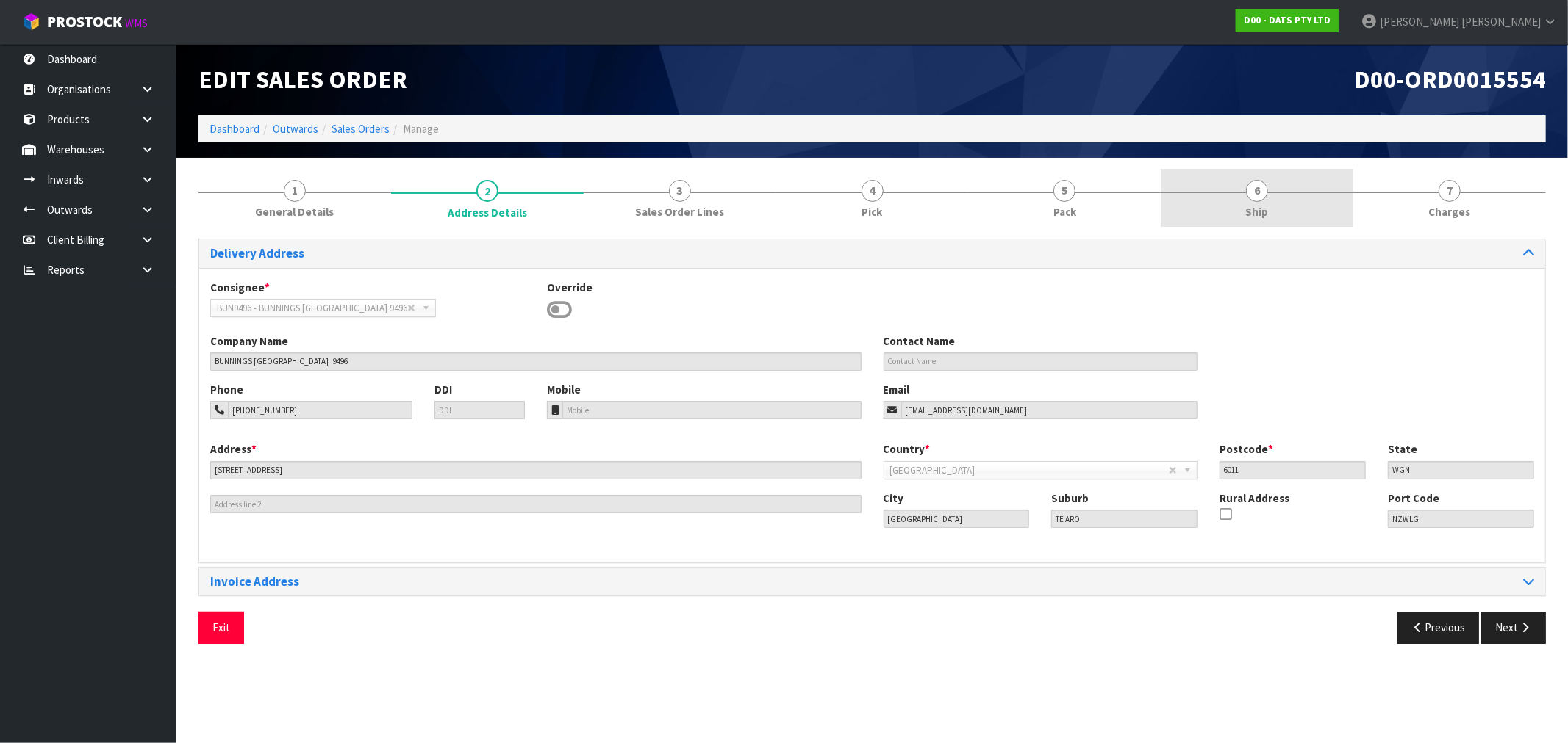
click at [1275, 193] on link "6 Ship" at bounding box center [1256, 198] width 193 height 58
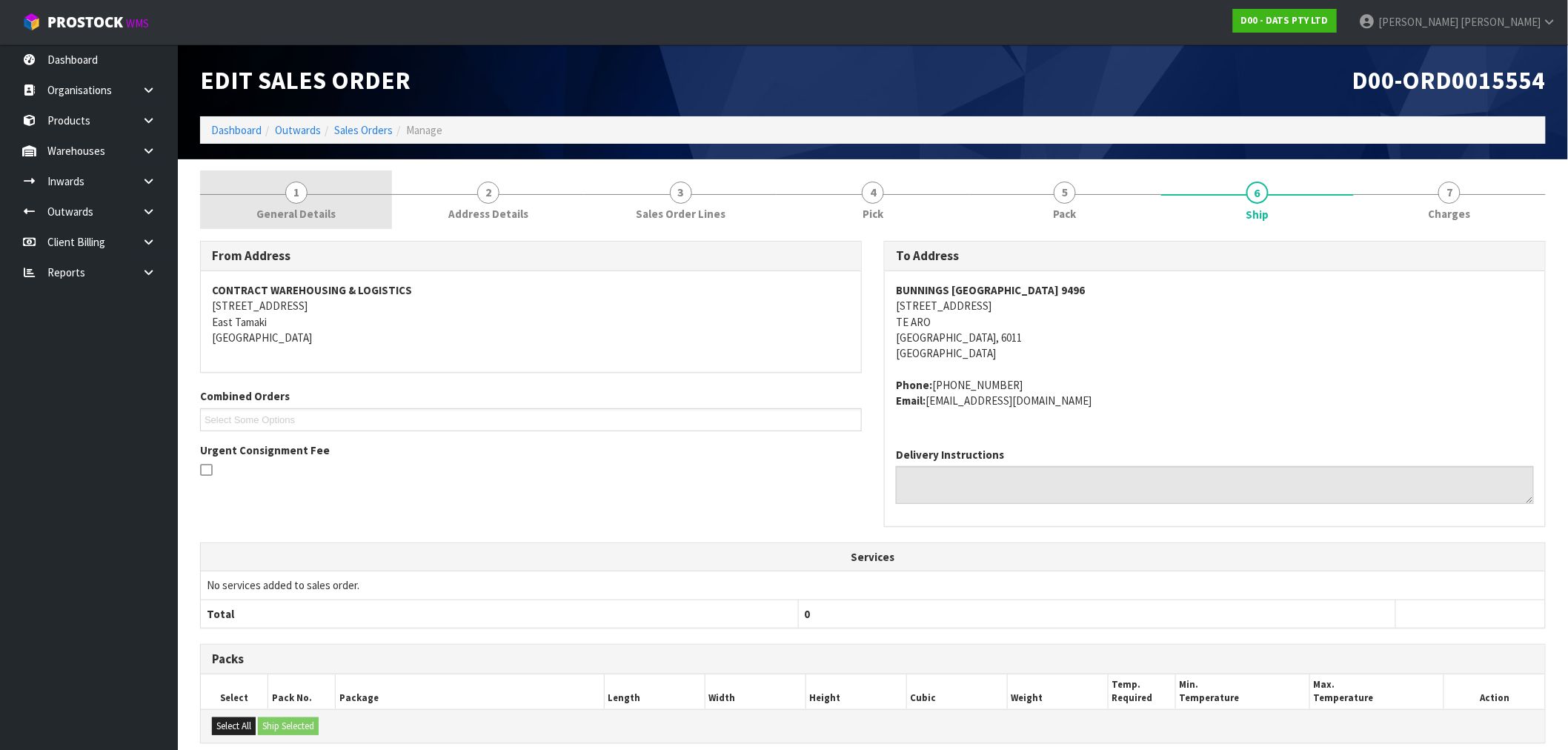
click at [341, 211] on link "1 General Details" at bounding box center [295, 200] width 192 height 59
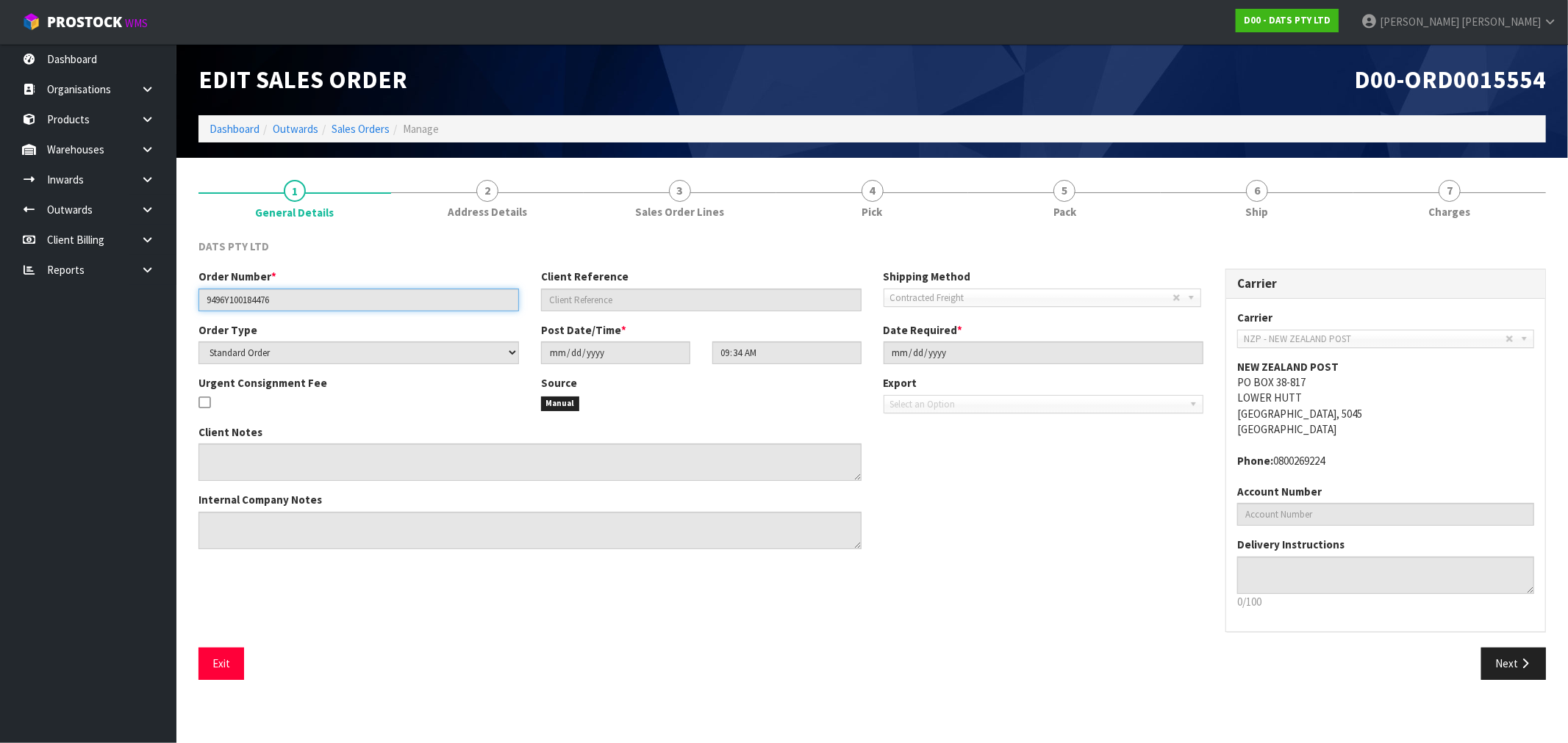
drag, startPoint x: 299, startPoint y: 297, endPoint x: 178, endPoint y: 301, distance: 121.1
click at [178, 301] on section "1 General Details 2 Address Details 3 Sales Order Lines 4 Pick 5 Pack 6 Ship 7 …" at bounding box center [872, 430] width 1392 height 544
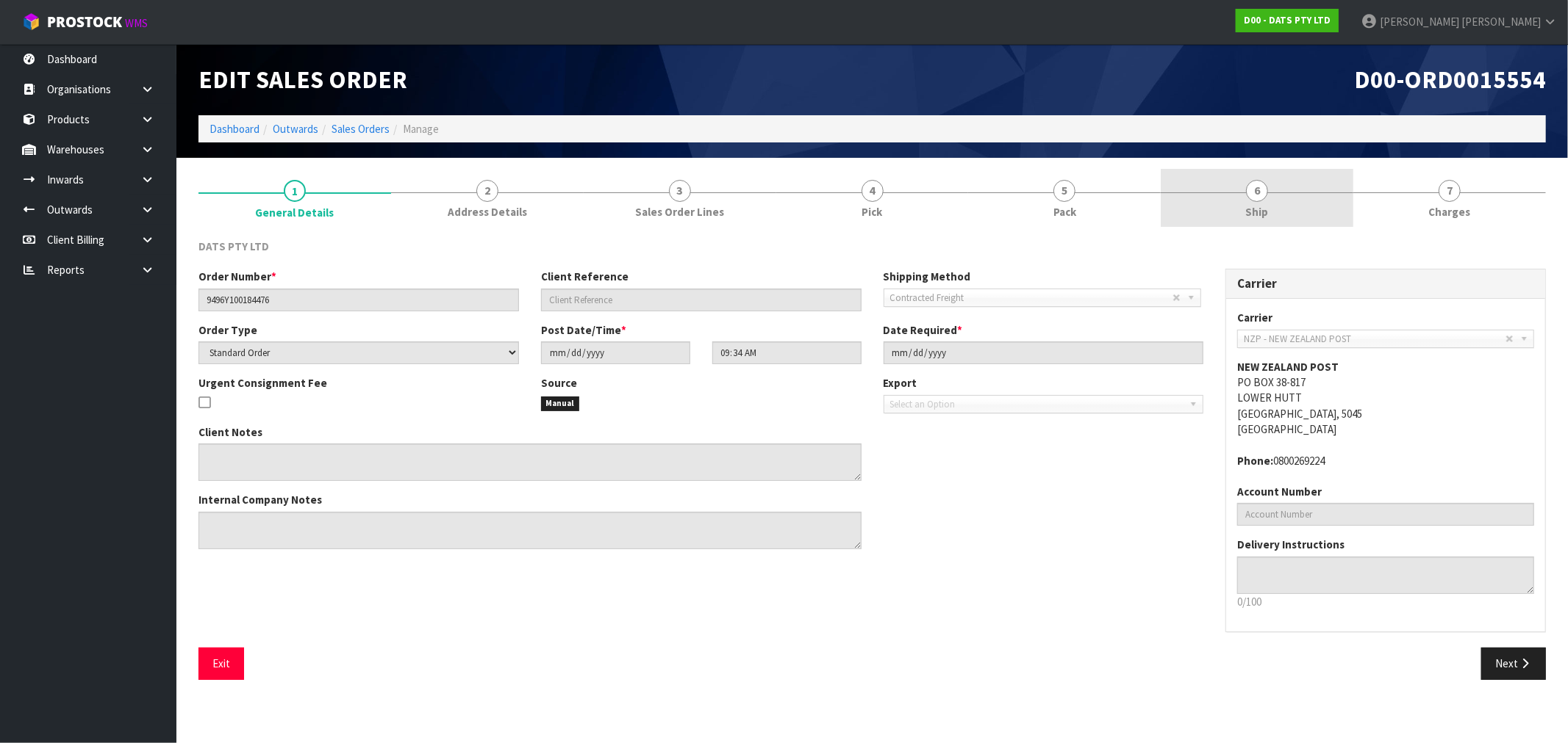
click at [1196, 194] on link "6 Ship" at bounding box center [1256, 198] width 193 height 58
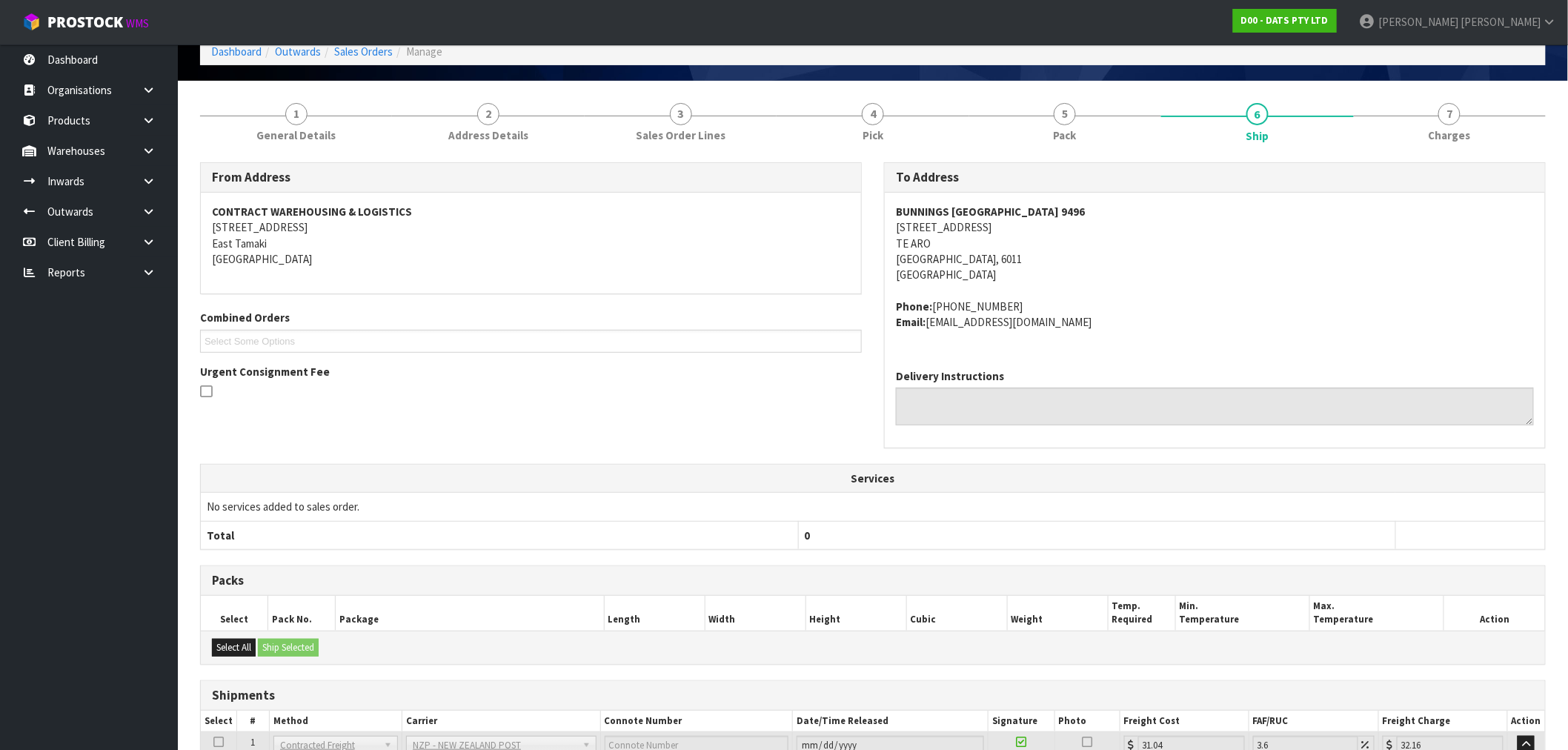
scroll to position [264, 0]
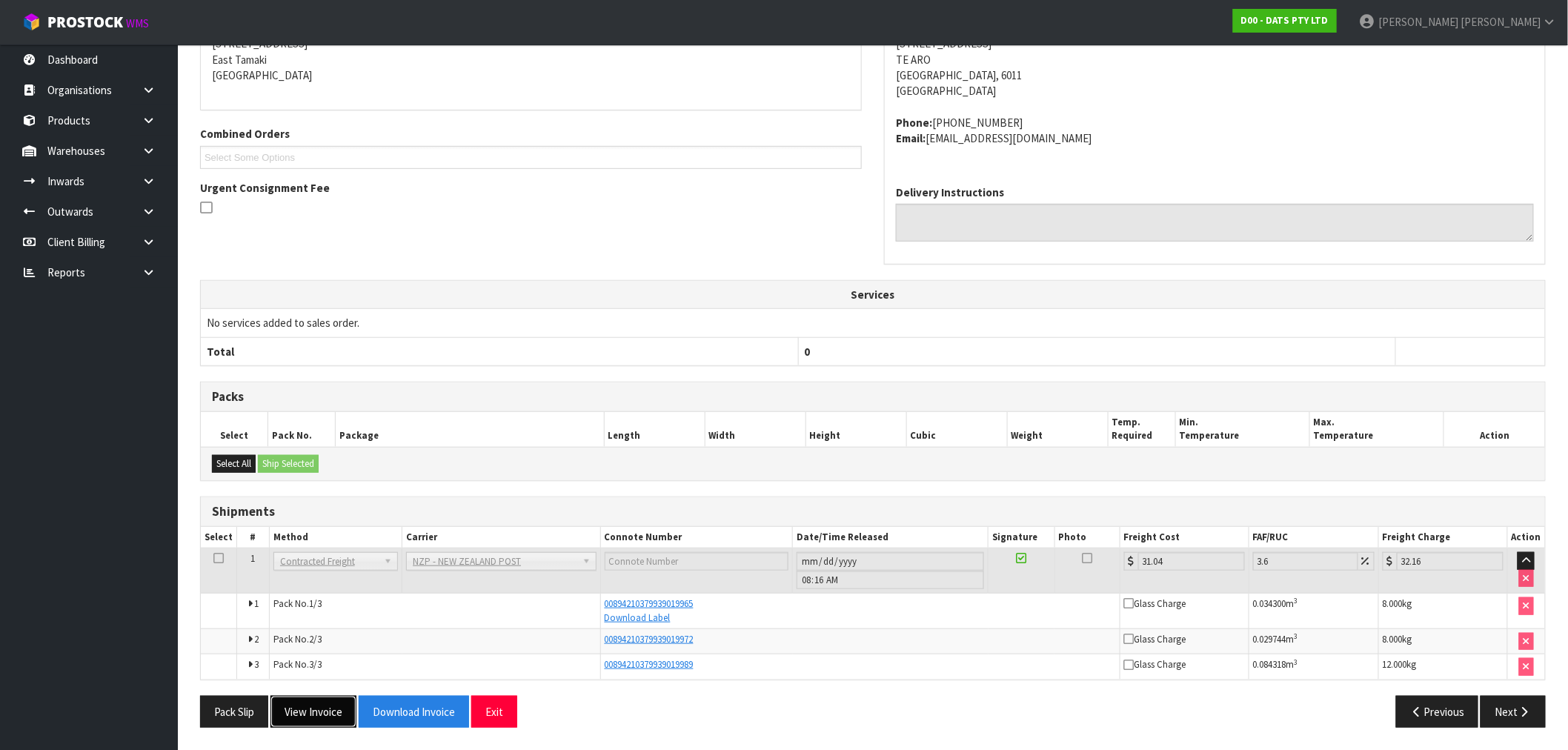
click at [315, 708] on button "View Invoice" at bounding box center [313, 712] width 86 height 32
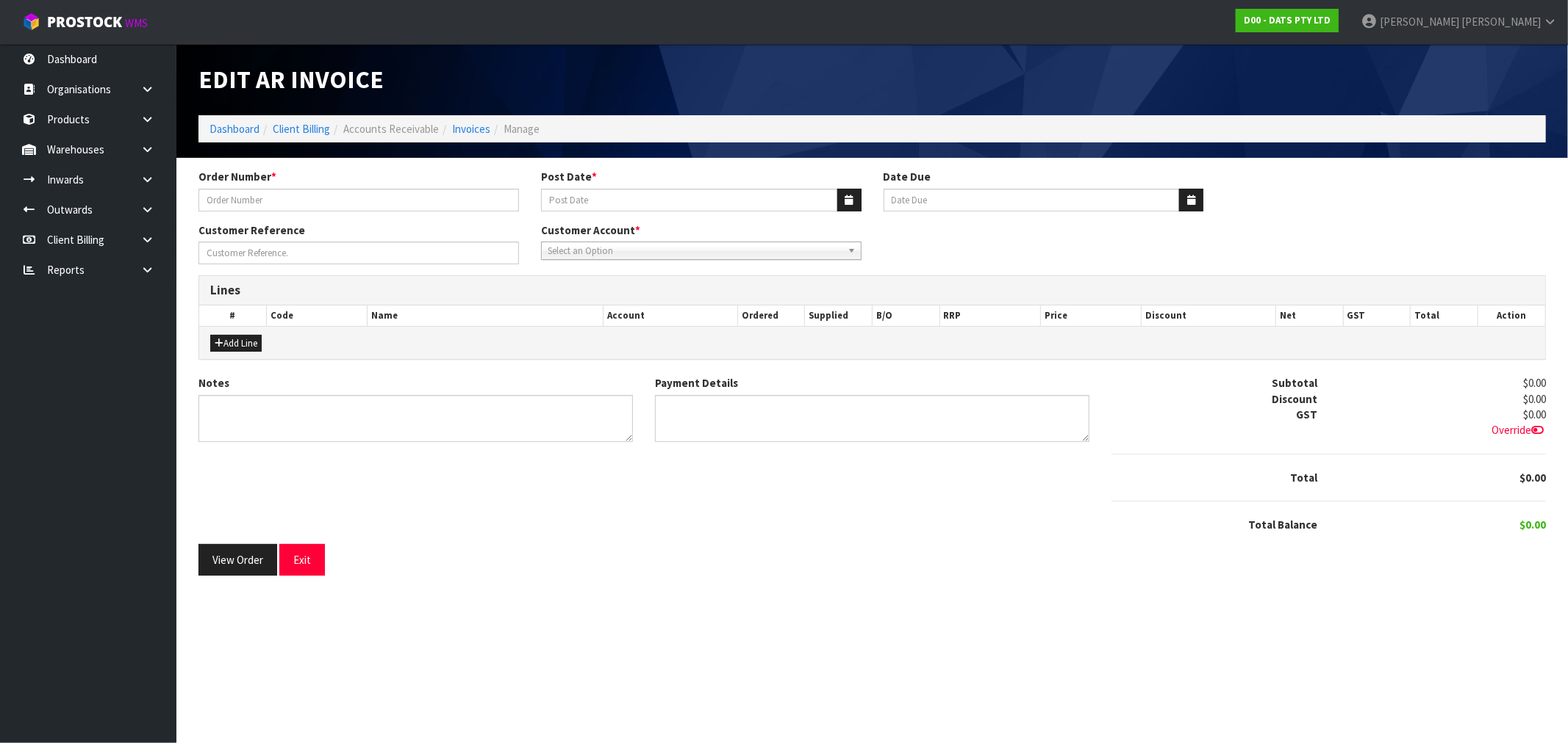
type input "9496Y100184476"
type input "[DATE]"
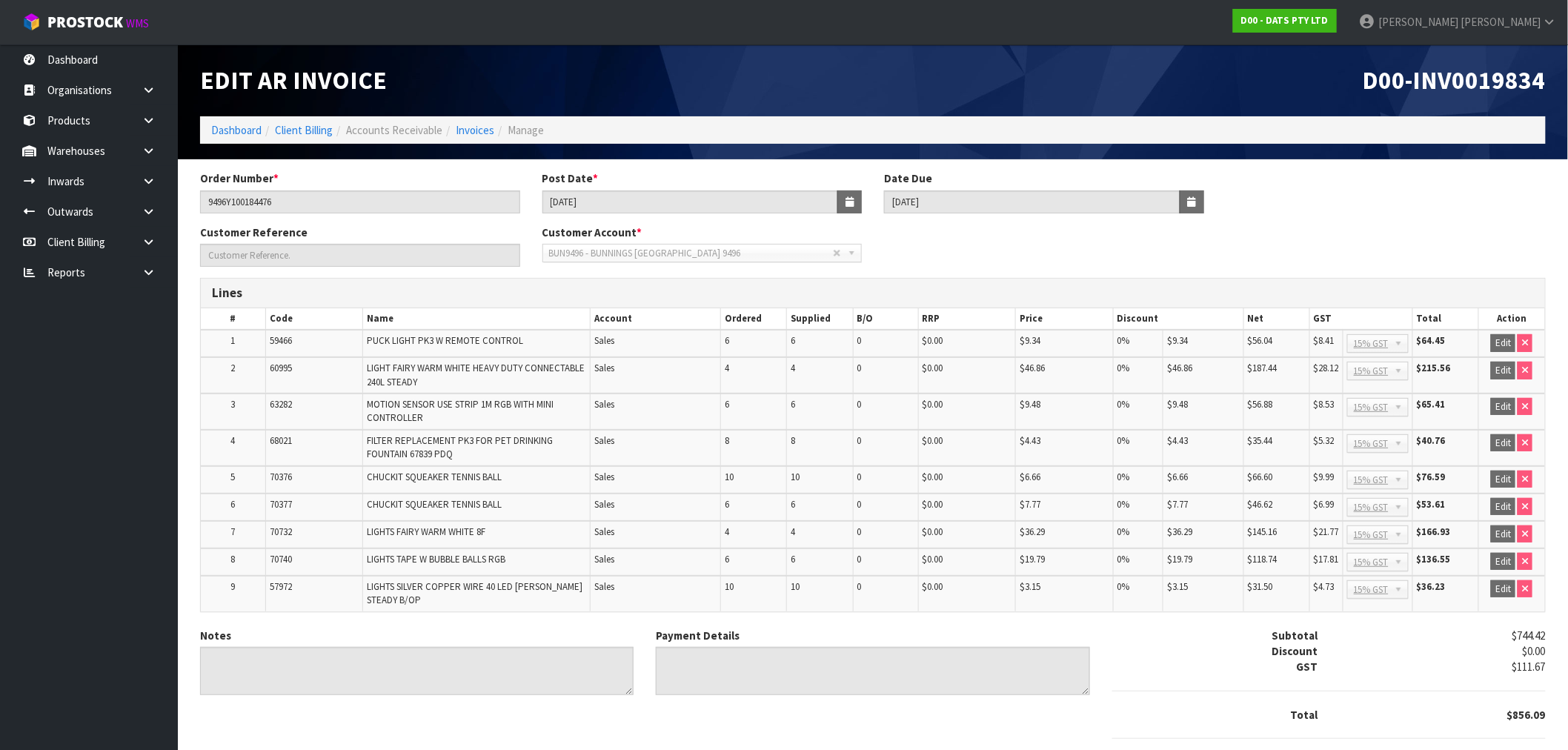
click at [1458, 68] on span "D00-INV0019834" at bounding box center [1454, 80] width 183 height 31
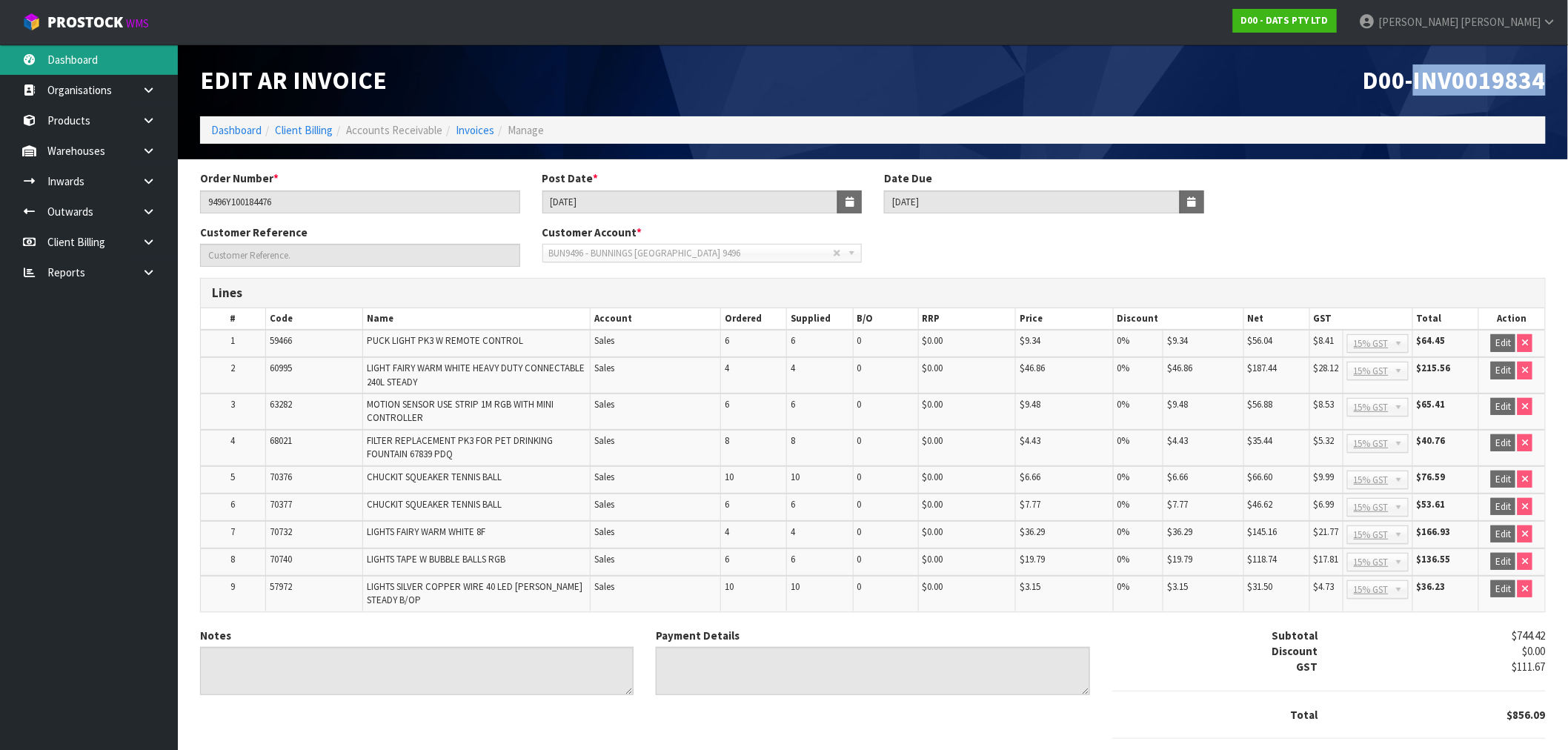
copy span "INV0019834"
click at [488, 124] on link "Invoices" at bounding box center [475, 130] width 39 height 14
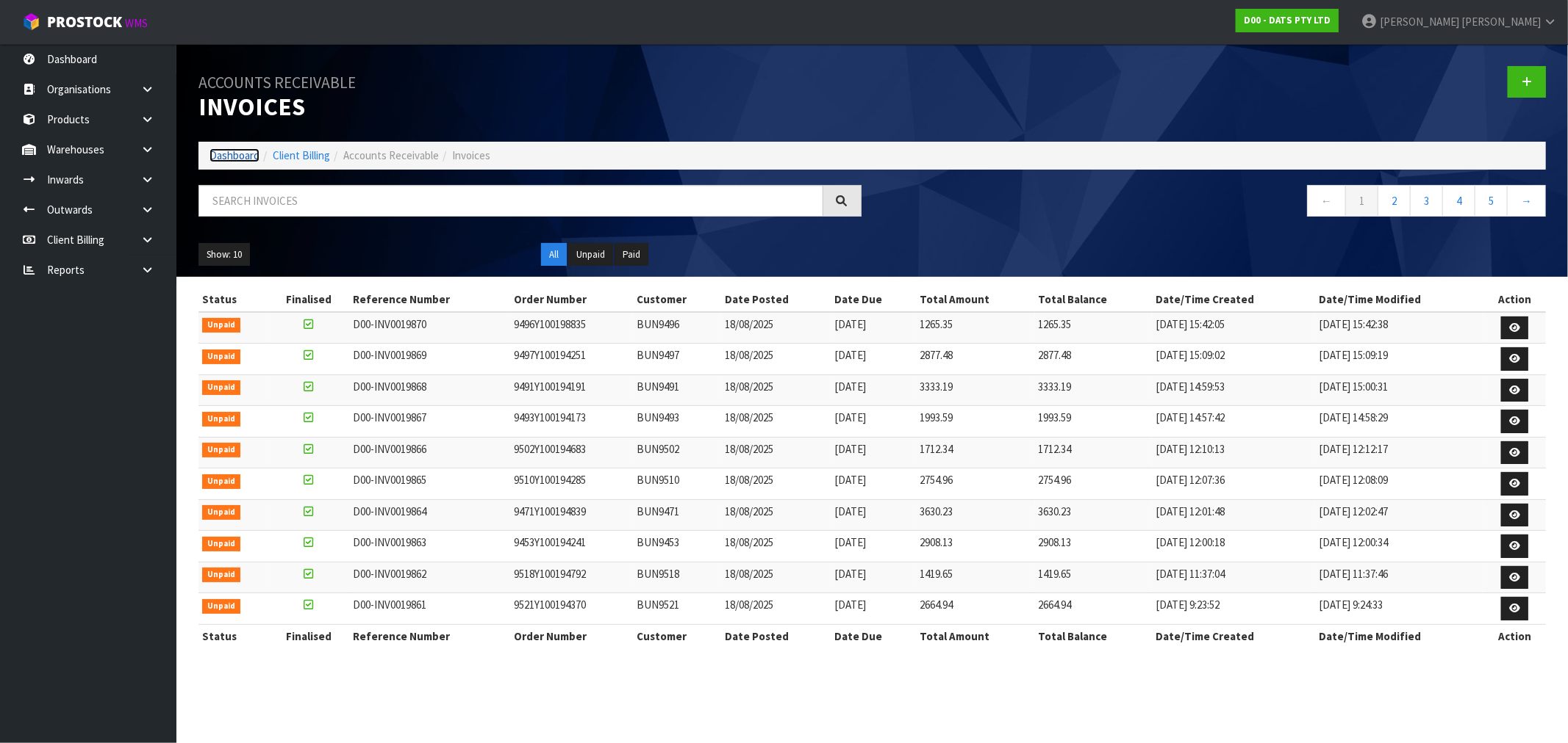
click at [236, 162] on link "Dashboard" at bounding box center [235, 155] width 49 height 14
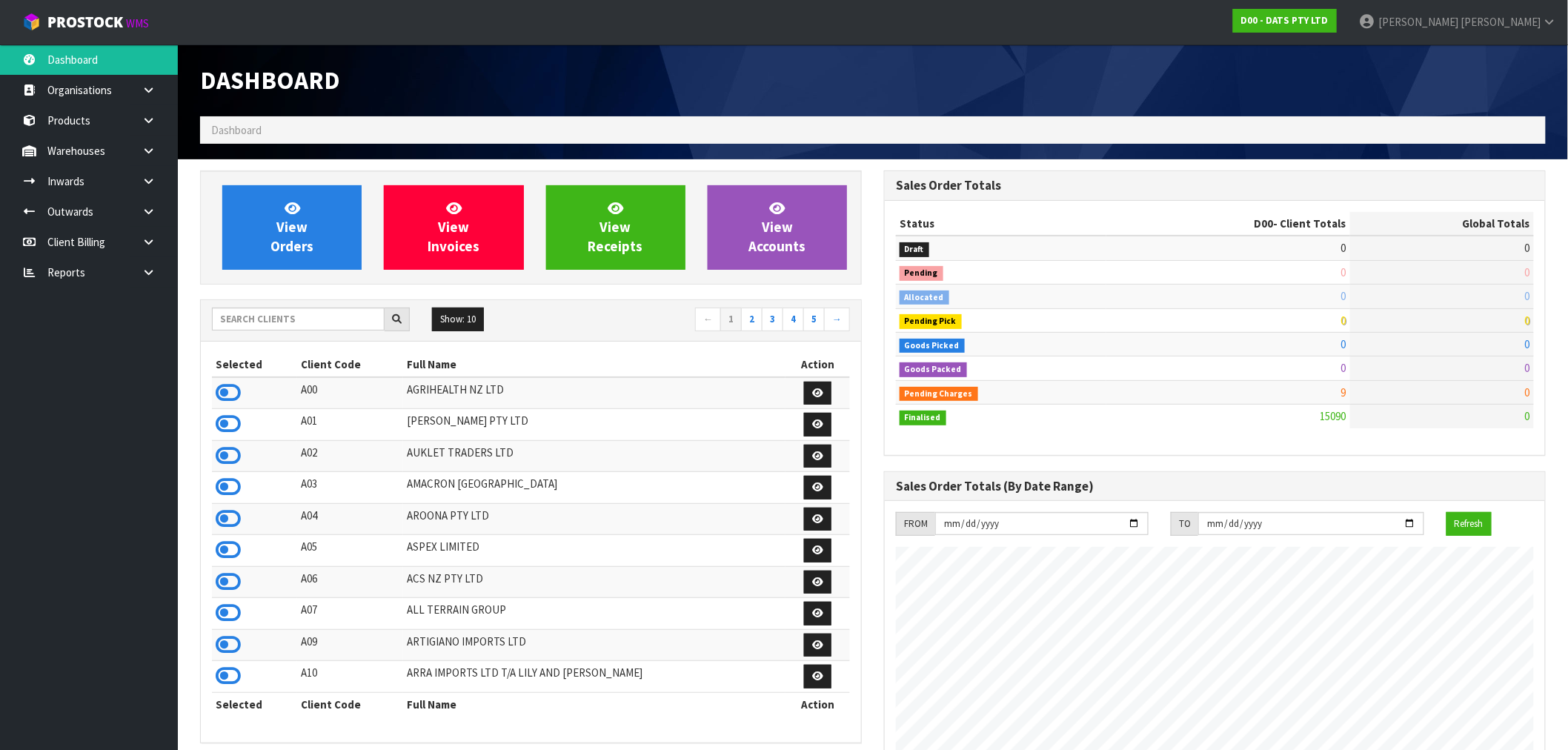
scroll to position [1124, 684]
click at [145, 276] on icon at bounding box center [149, 272] width 14 height 11
click at [108, 320] on link "CWL" at bounding box center [89, 334] width 178 height 30
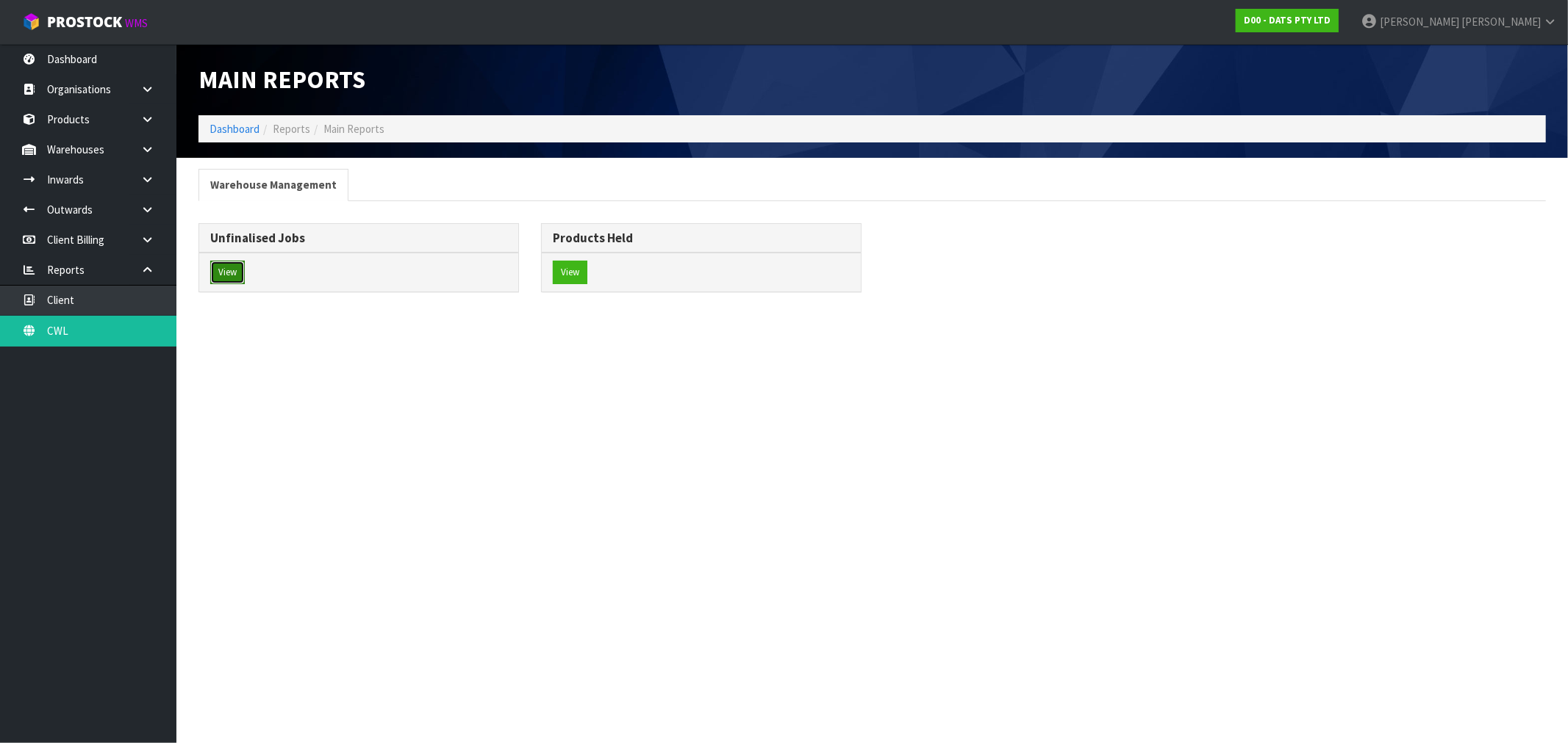
click at [240, 272] on button "View" at bounding box center [227, 273] width 35 height 24
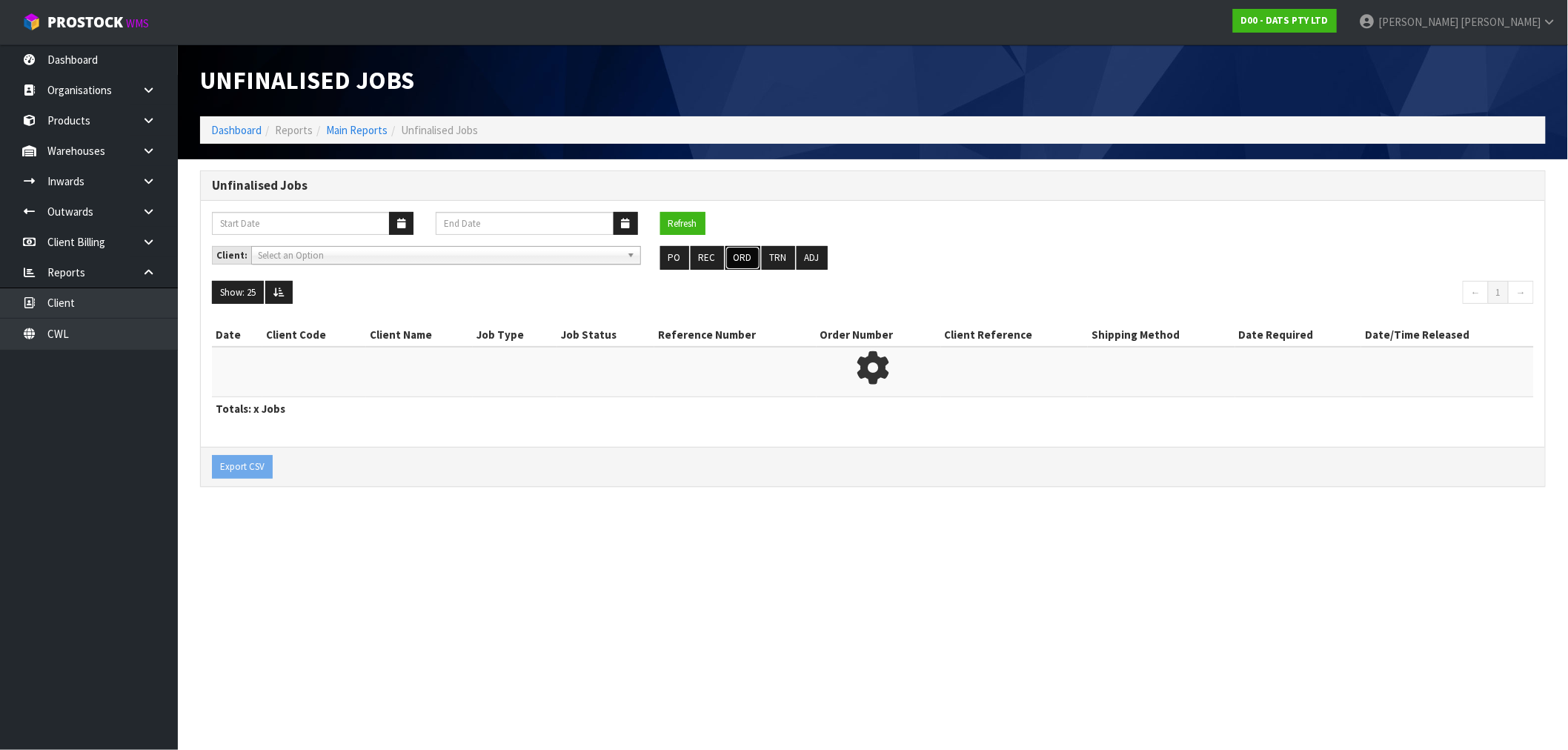
click at [753, 262] on button "ORD" at bounding box center [743, 259] width 35 height 24
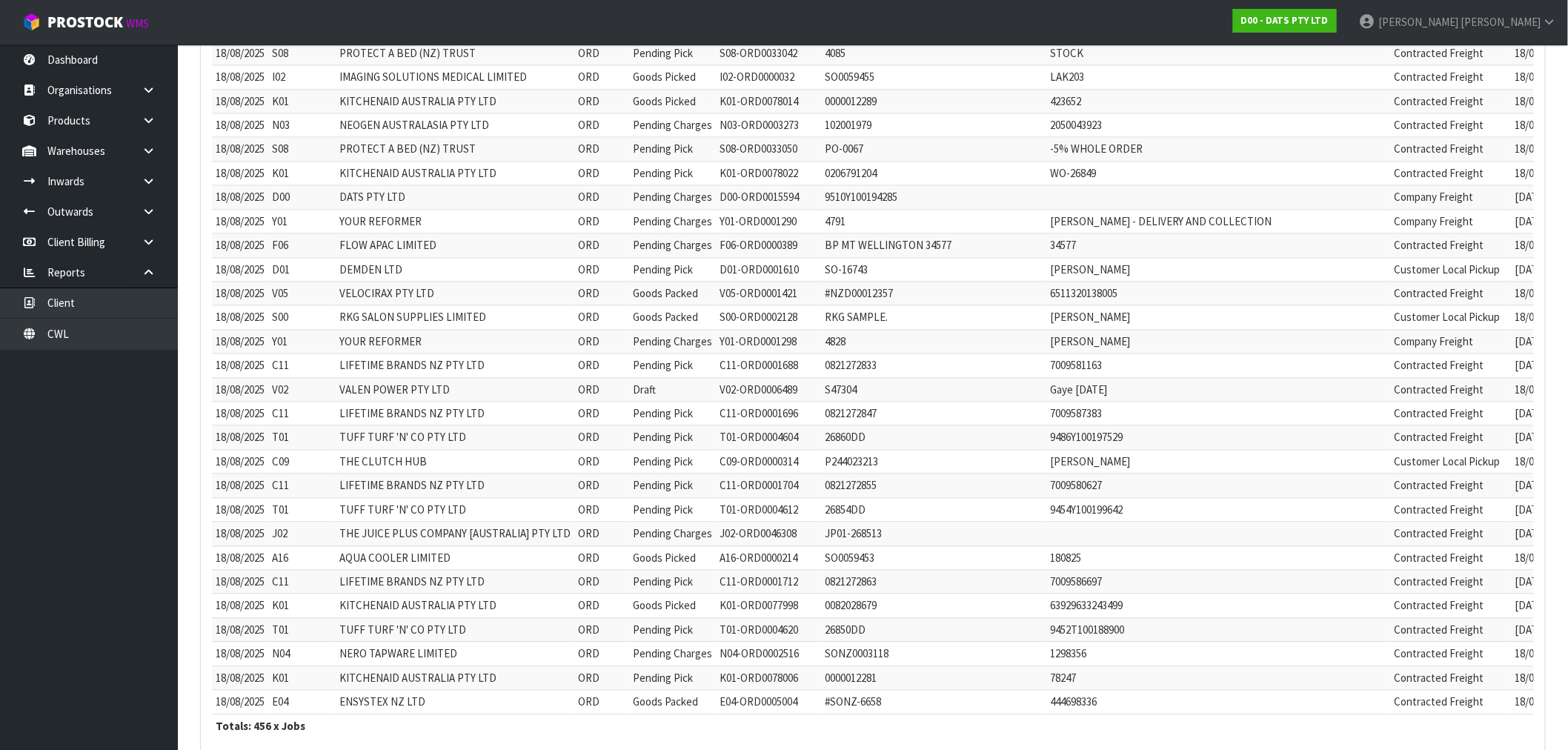
scroll to position [10728, 0]
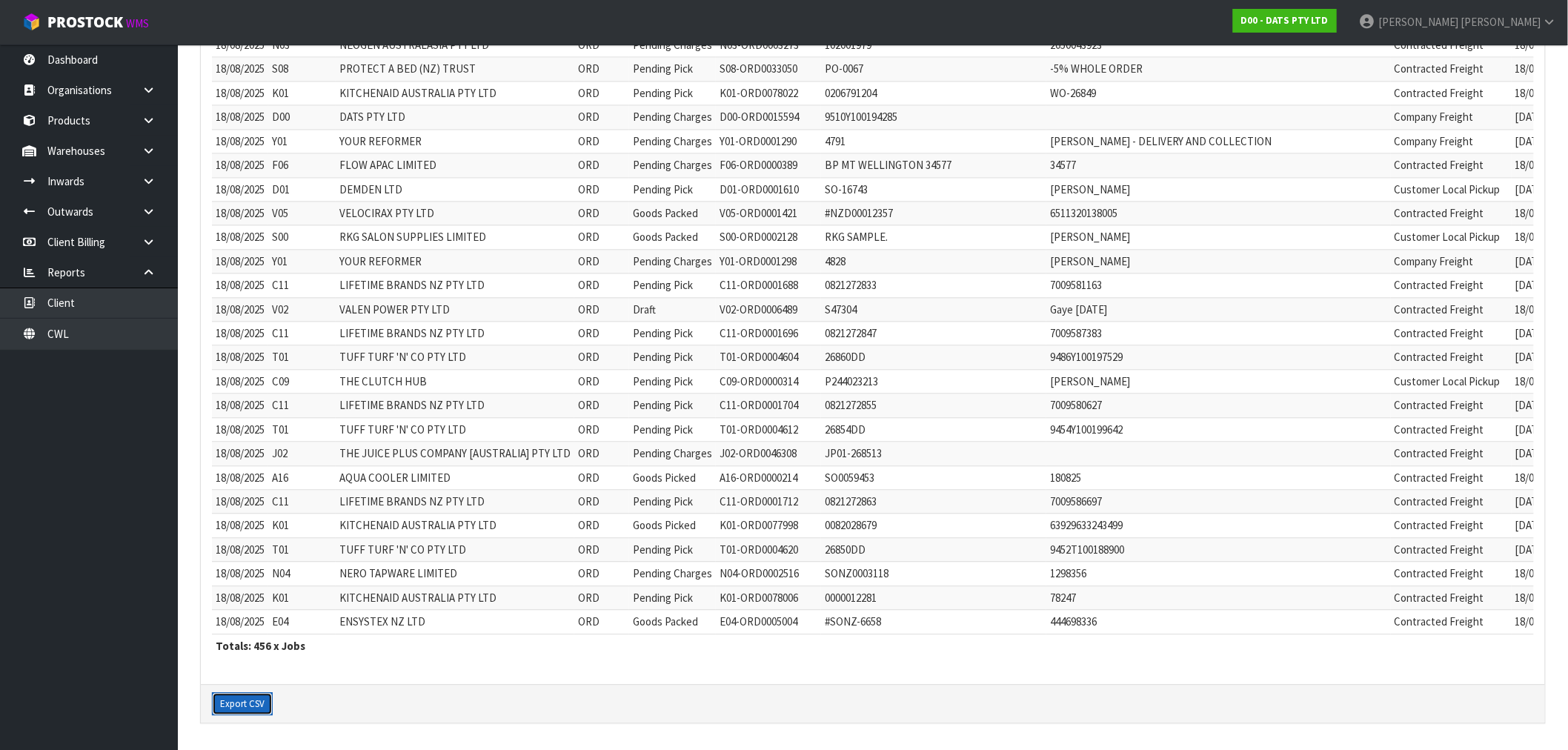
click at [243, 698] on button "Export CSV" at bounding box center [242, 705] width 61 height 24
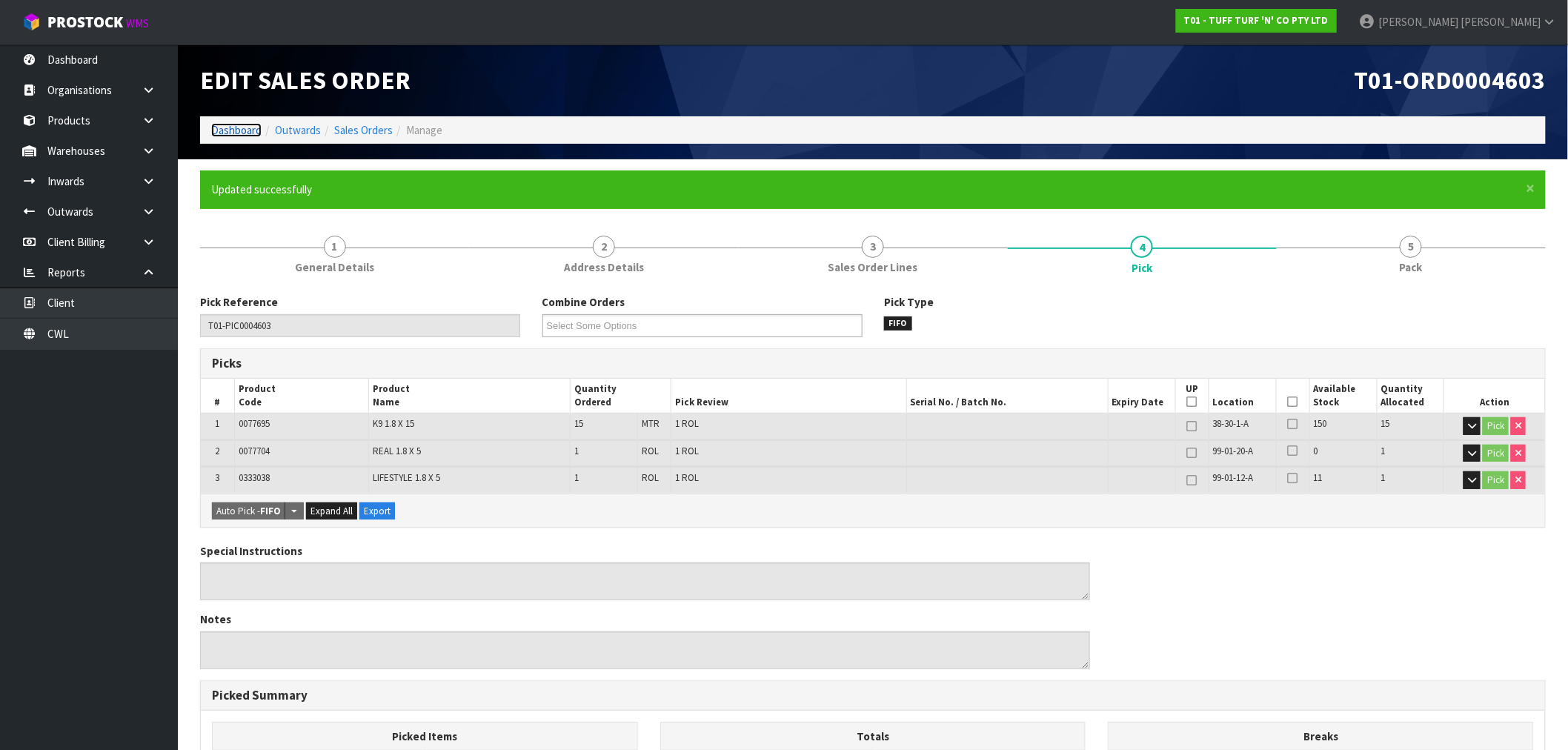
click at [226, 134] on link "Dashboard" at bounding box center [237, 130] width 50 height 14
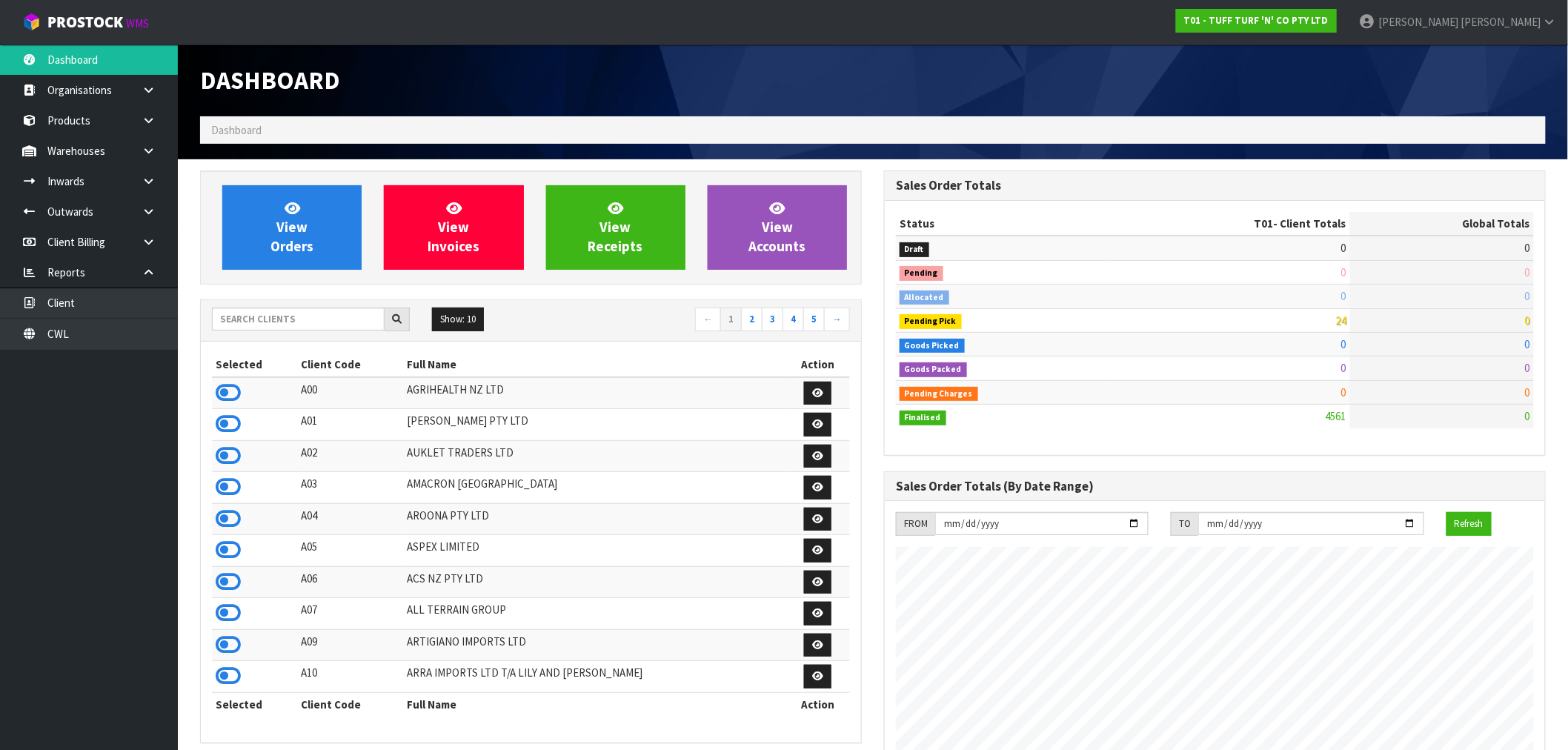
scroll to position [1124, 684]
click at [108, 345] on link "CWL" at bounding box center [89, 334] width 178 height 30
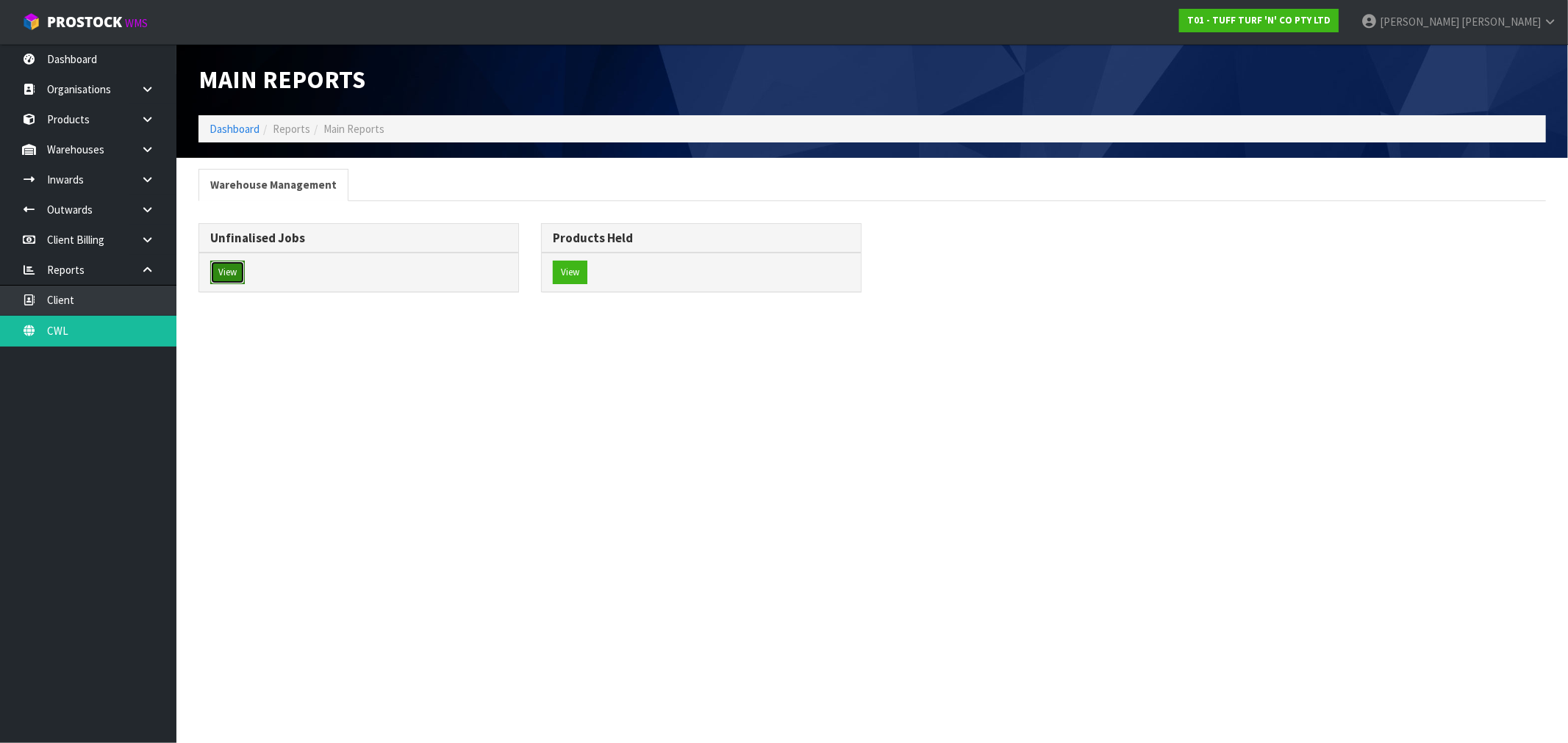
click at [224, 278] on button "View" at bounding box center [227, 273] width 35 height 24
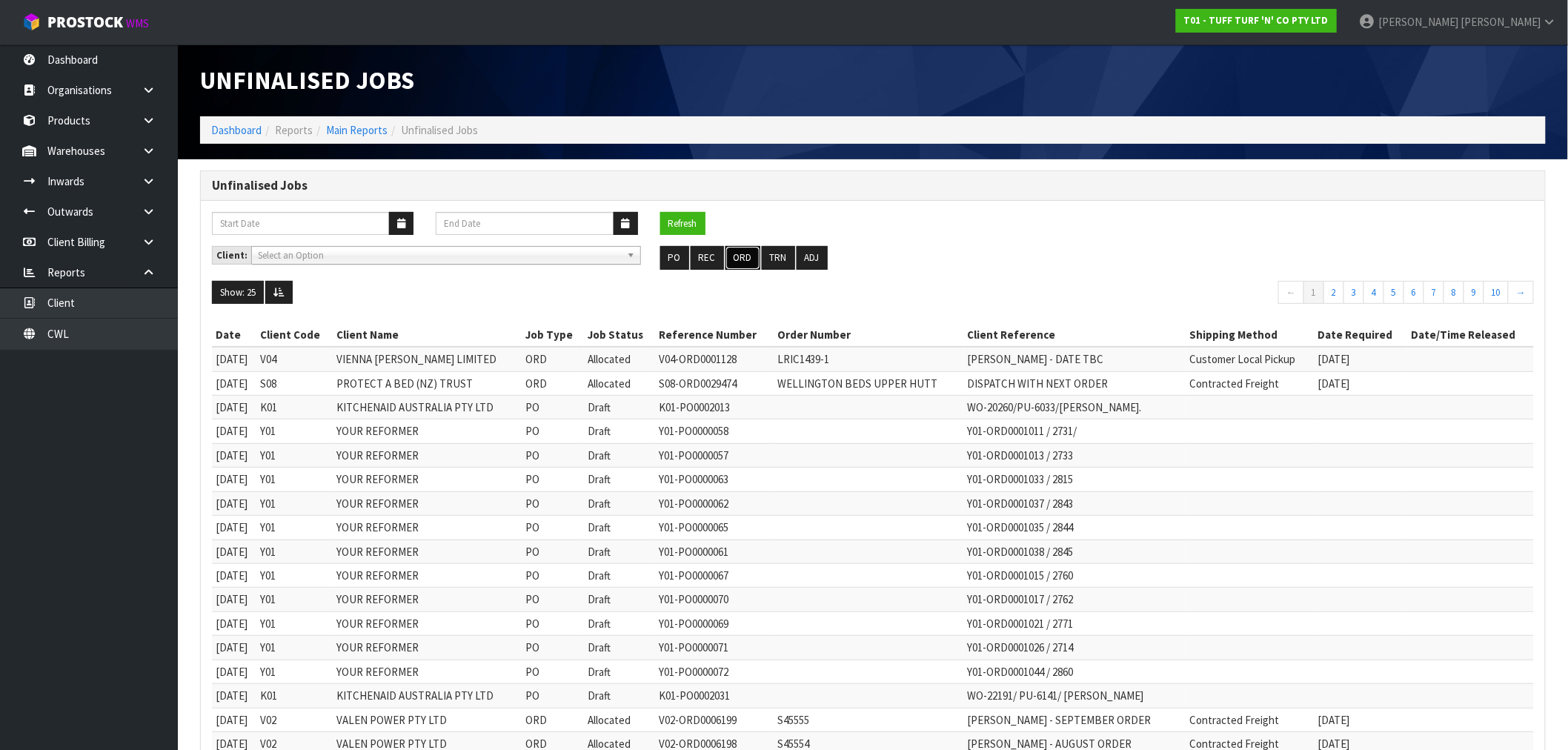
click at [743, 264] on button "ORD" at bounding box center [743, 259] width 35 height 24
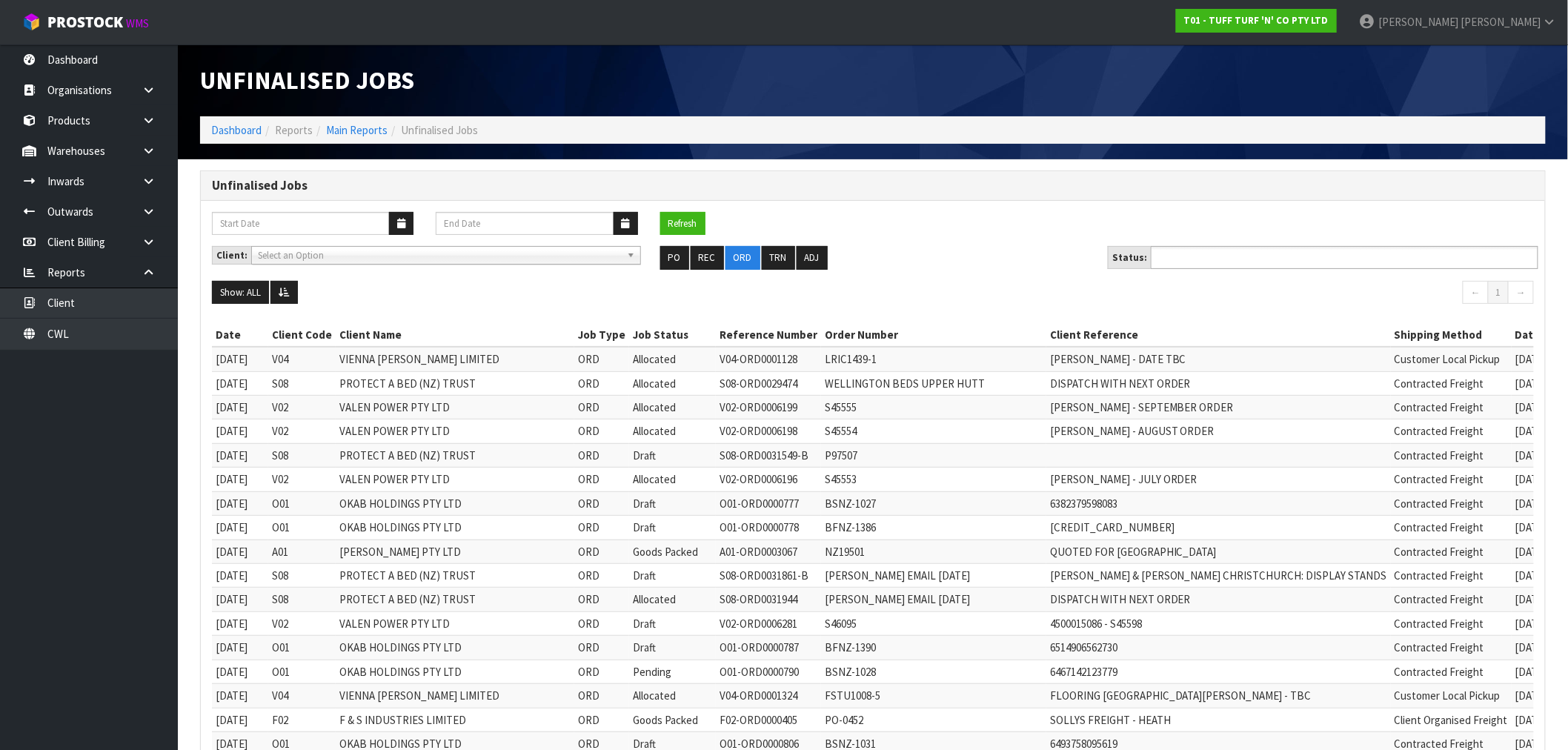
click at [1311, 258] on ul at bounding box center [1344, 258] width 387 height 23
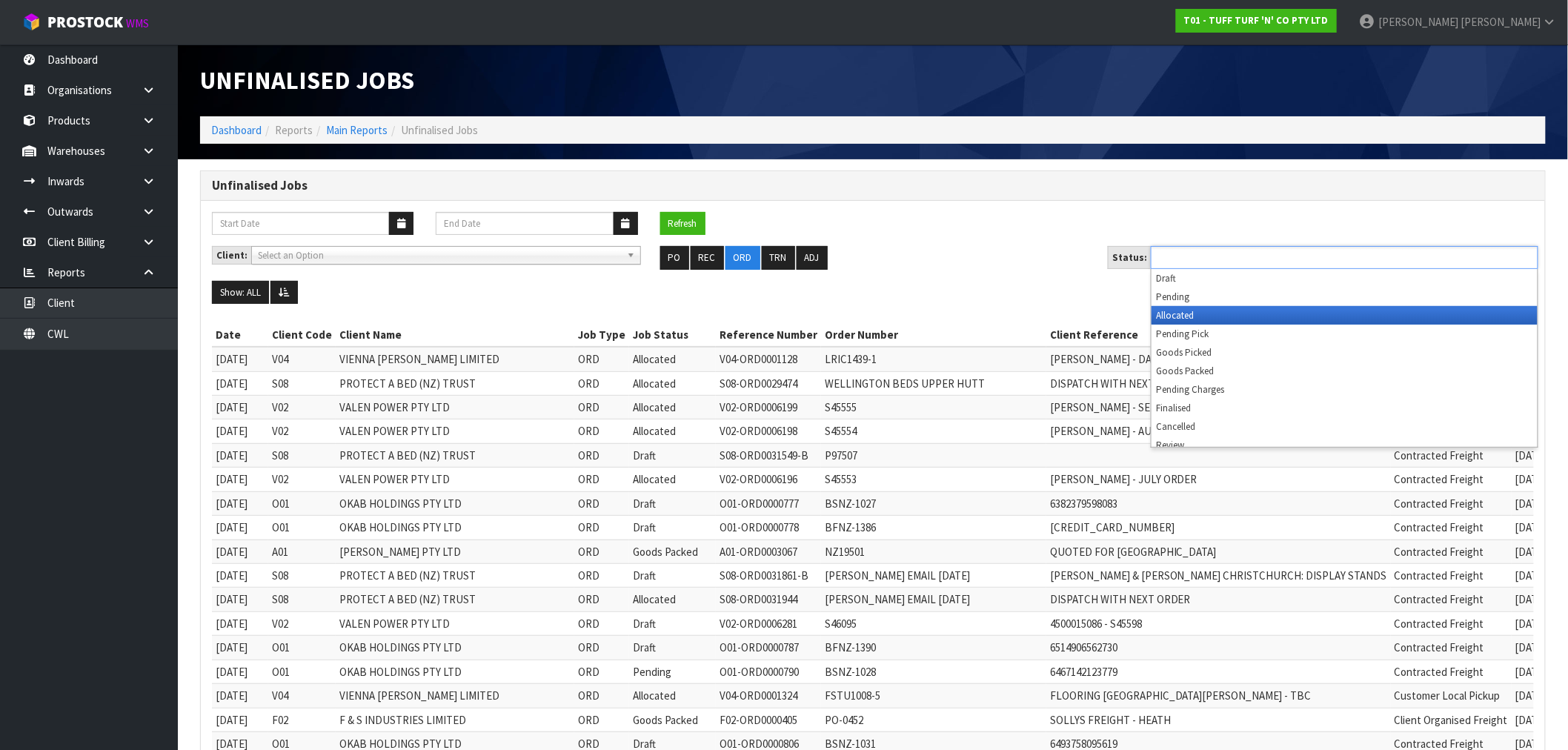
click at [1211, 314] on li "Allocated" at bounding box center [1344, 316] width 386 height 19
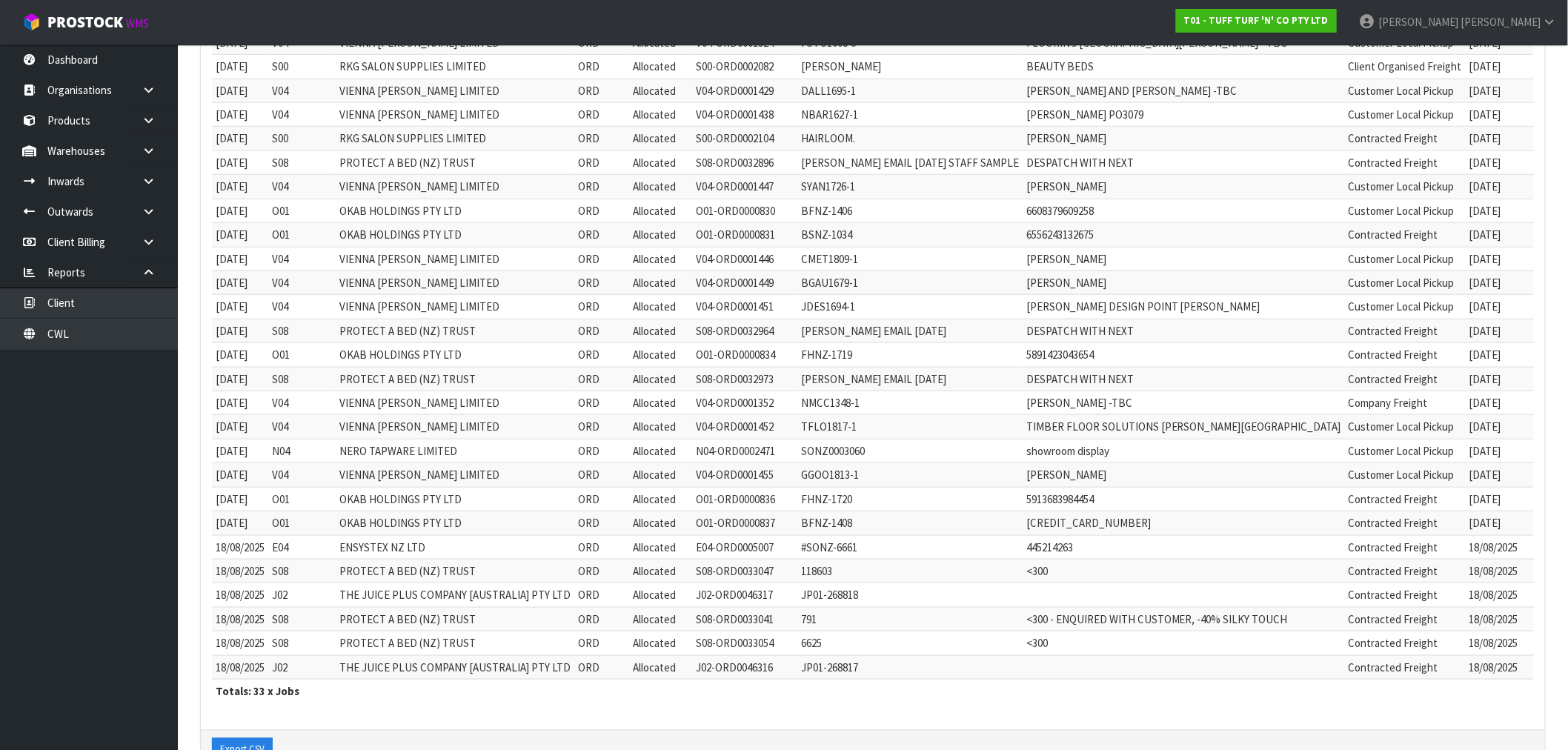
scroll to position [510, 0]
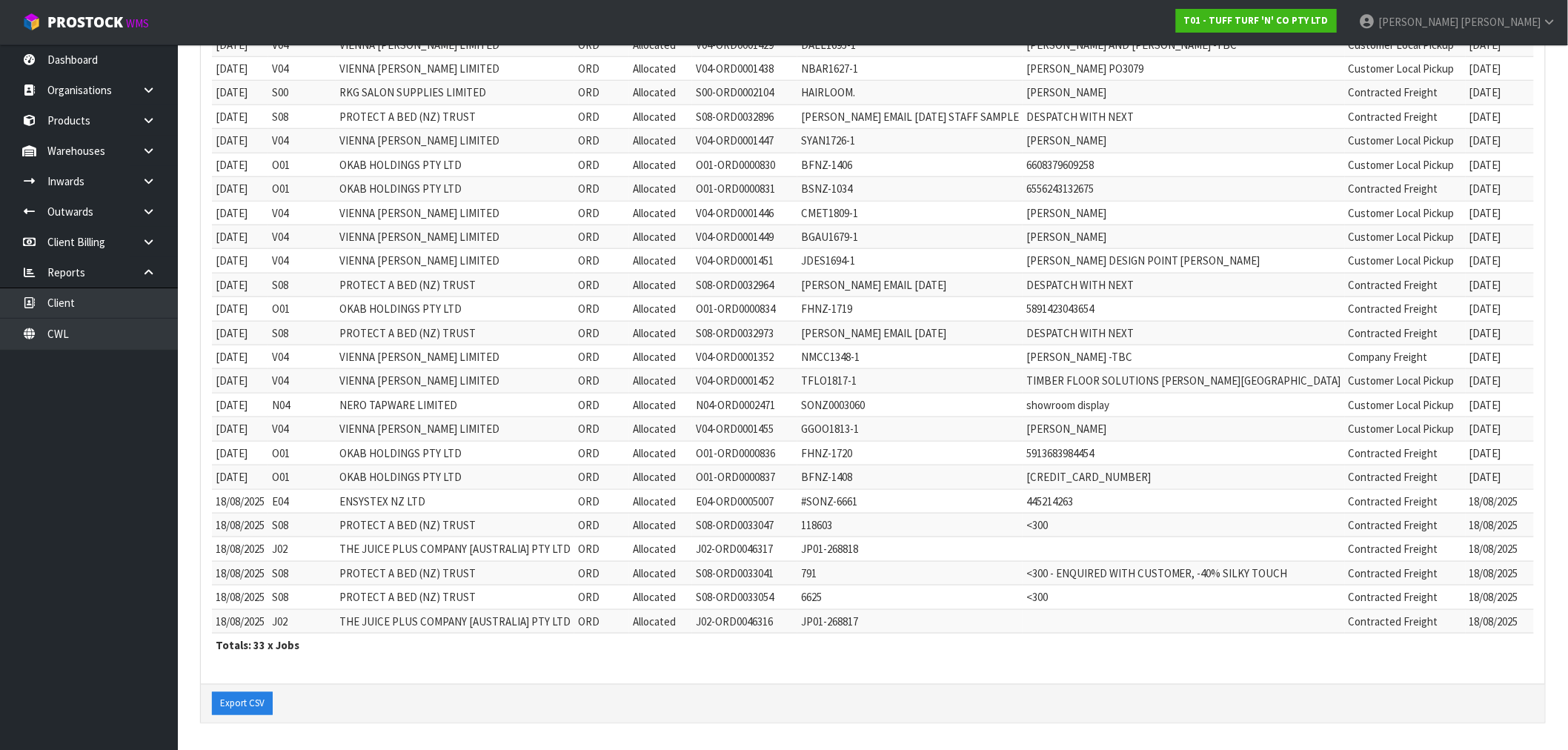
click at [295, 498] on td "E04" at bounding box center [302, 501] width 68 height 24
click at [287, 501] on td "E04" at bounding box center [302, 501] width 68 height 24
copy td "E04"
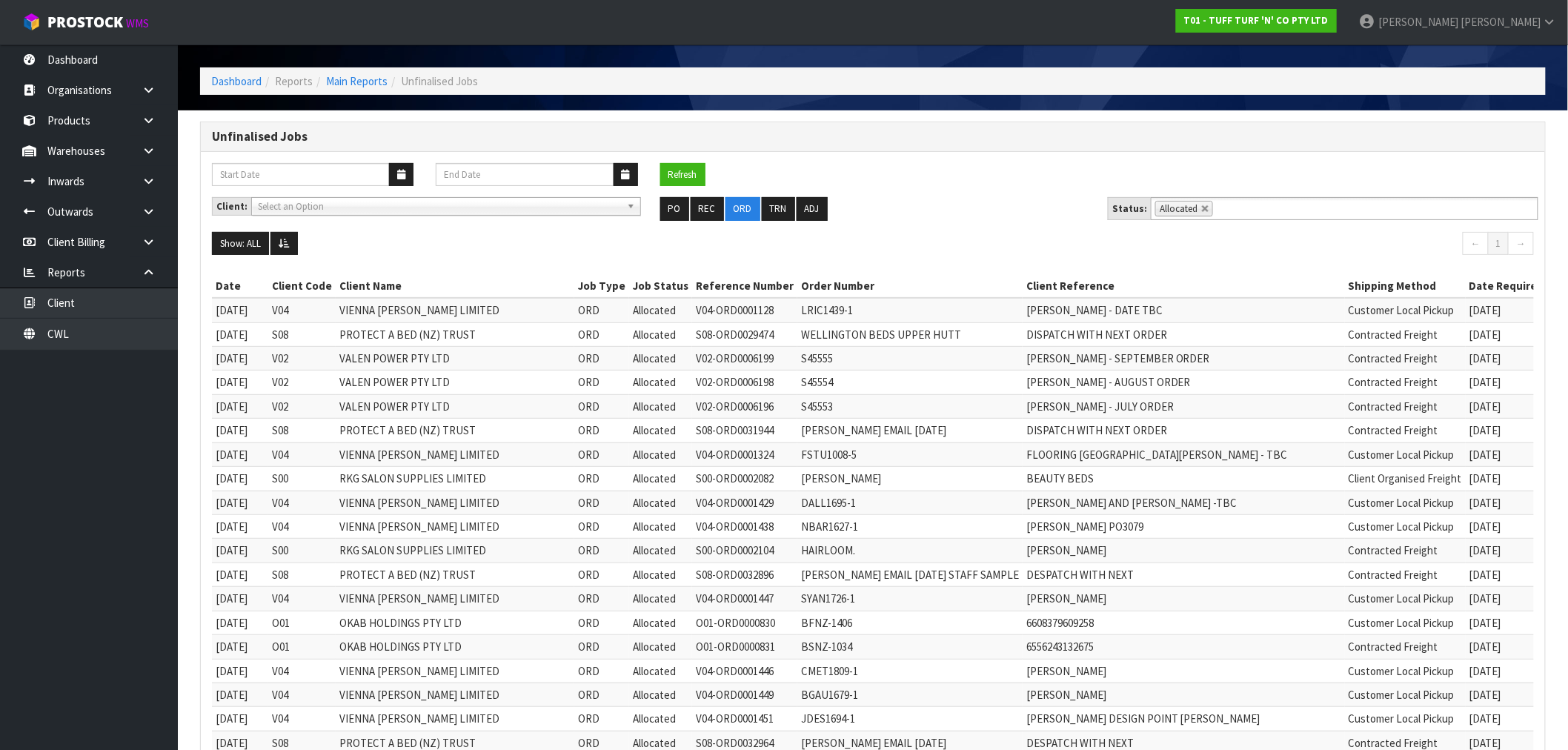
scroll to position [0, 0]
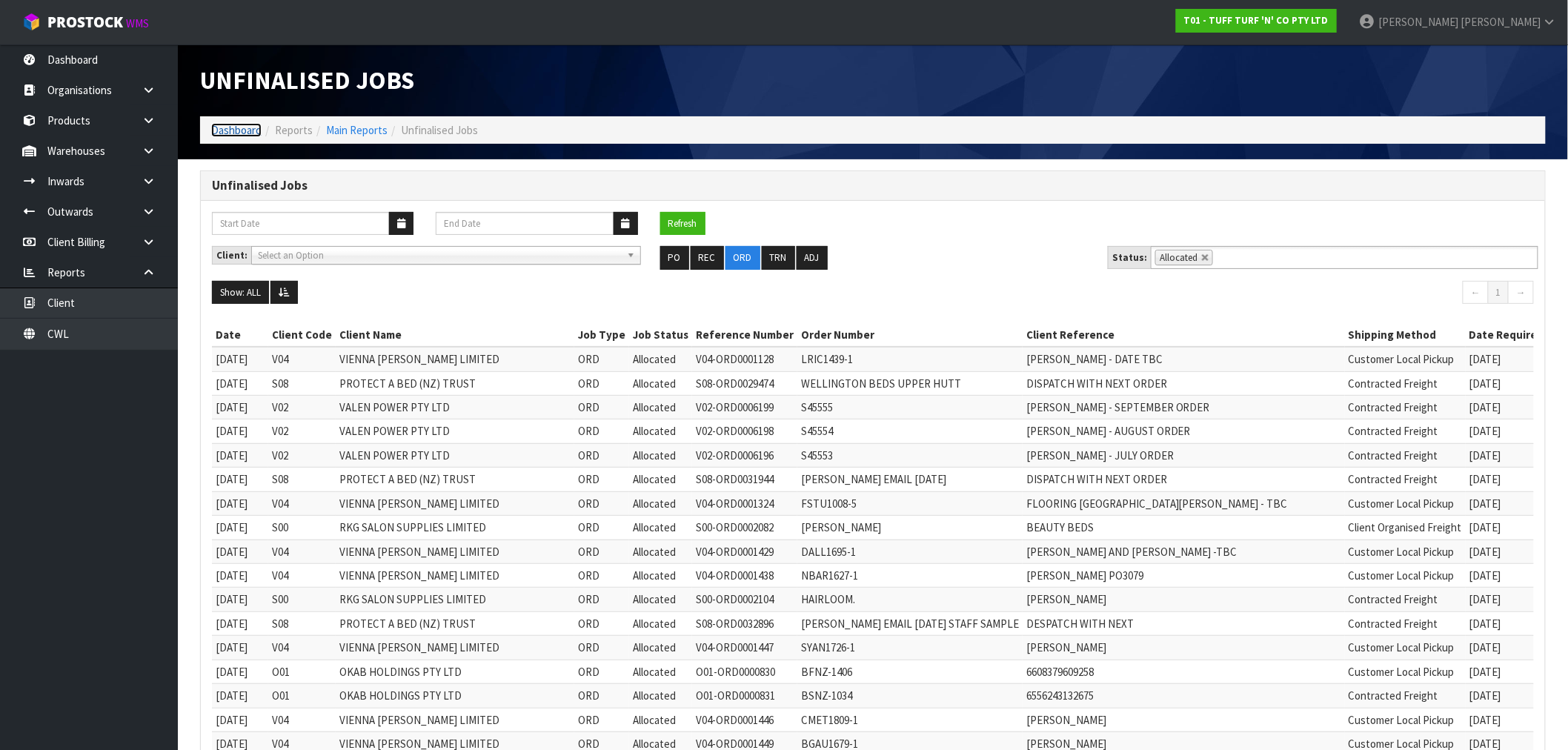
click at [229, 132] on link "Dashboard" at bounding box center [237, 130] width 50 height 14
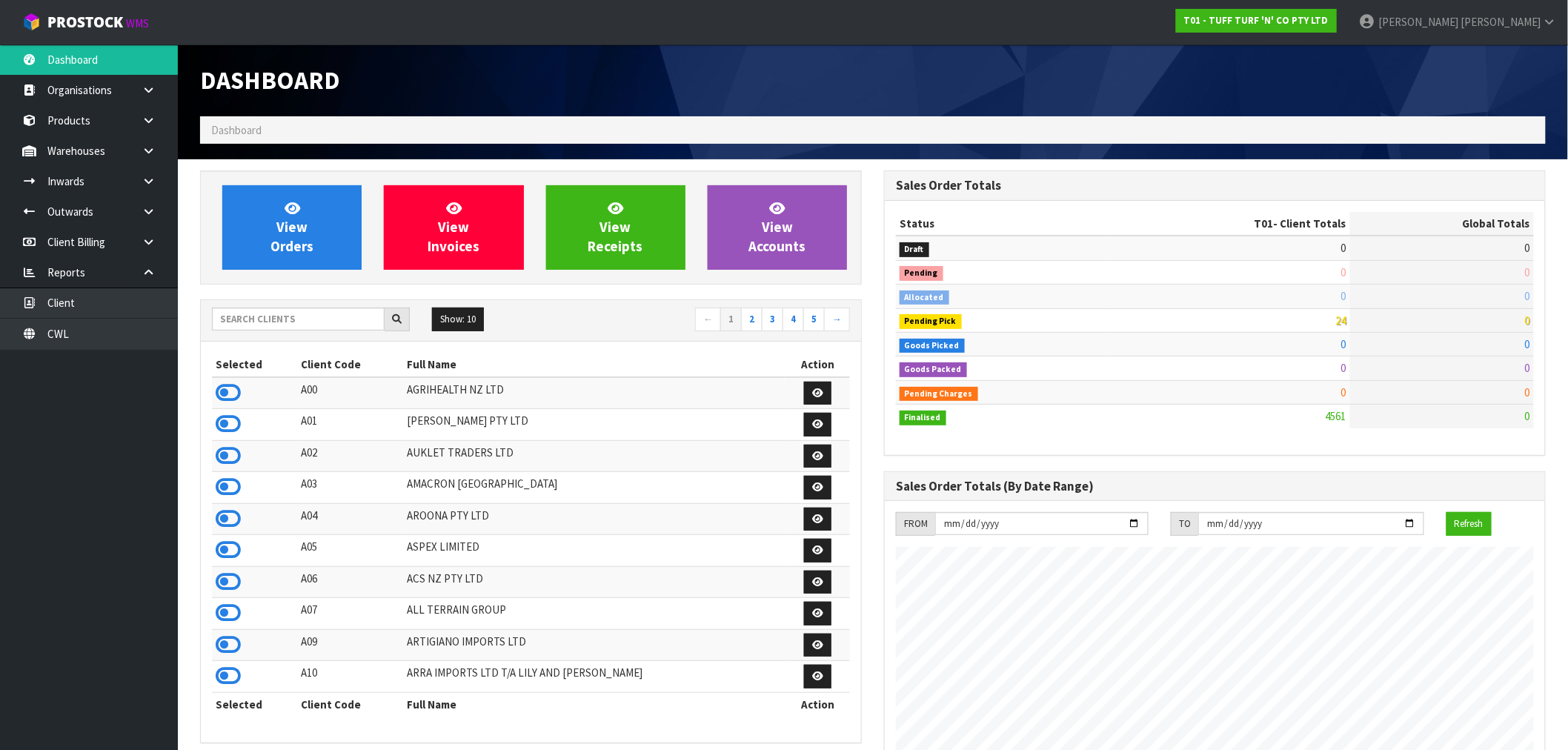
scroll to position [1124, 684]
click at [266, 317] on input "text" at bounding box center [297, 319] width 173 height 23
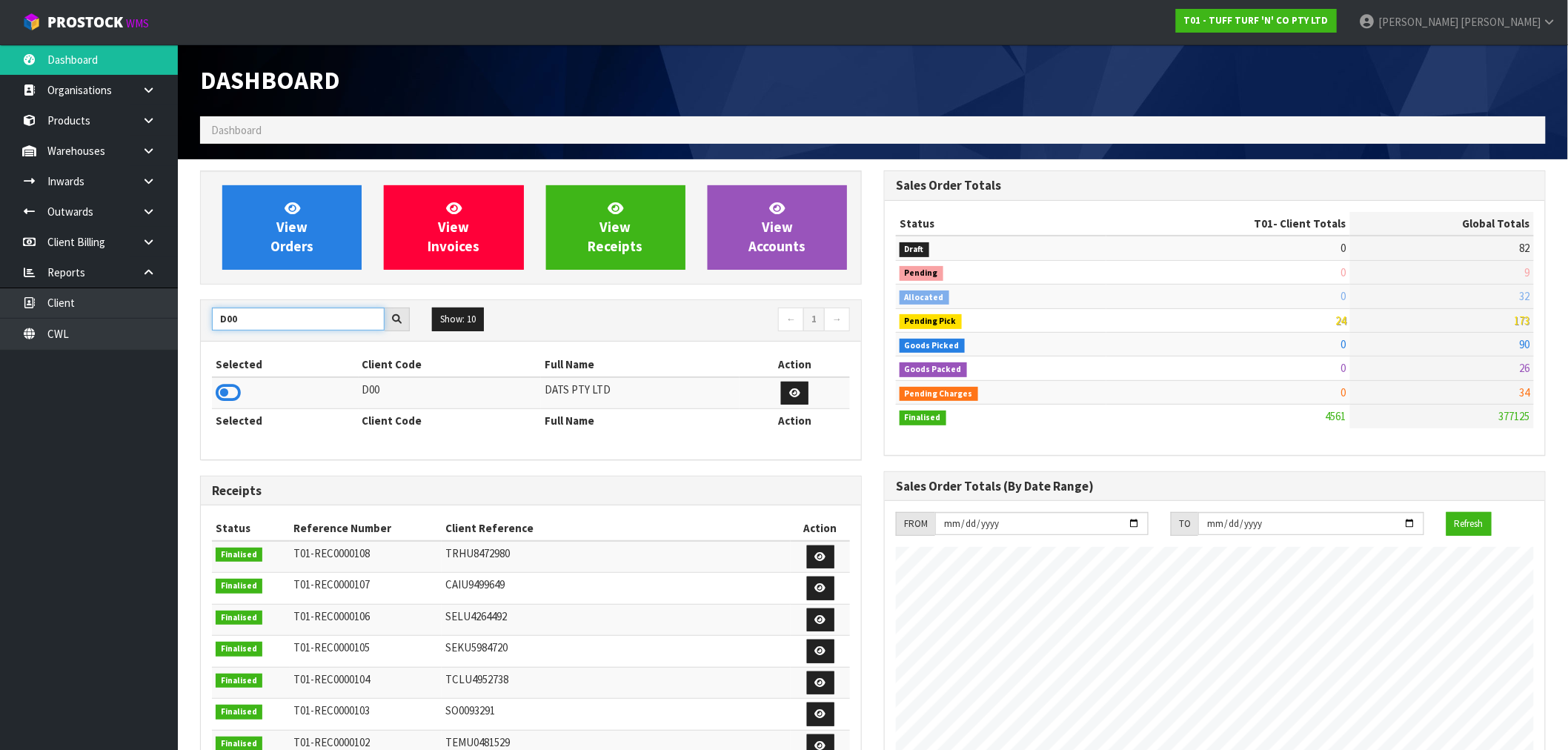
type input "D00"
click at [242, 390] on td at bounding box center [284, 393] width 147 height 32
click at [235, 390] on icon at bounding box center [228, 392] width 25 height 22
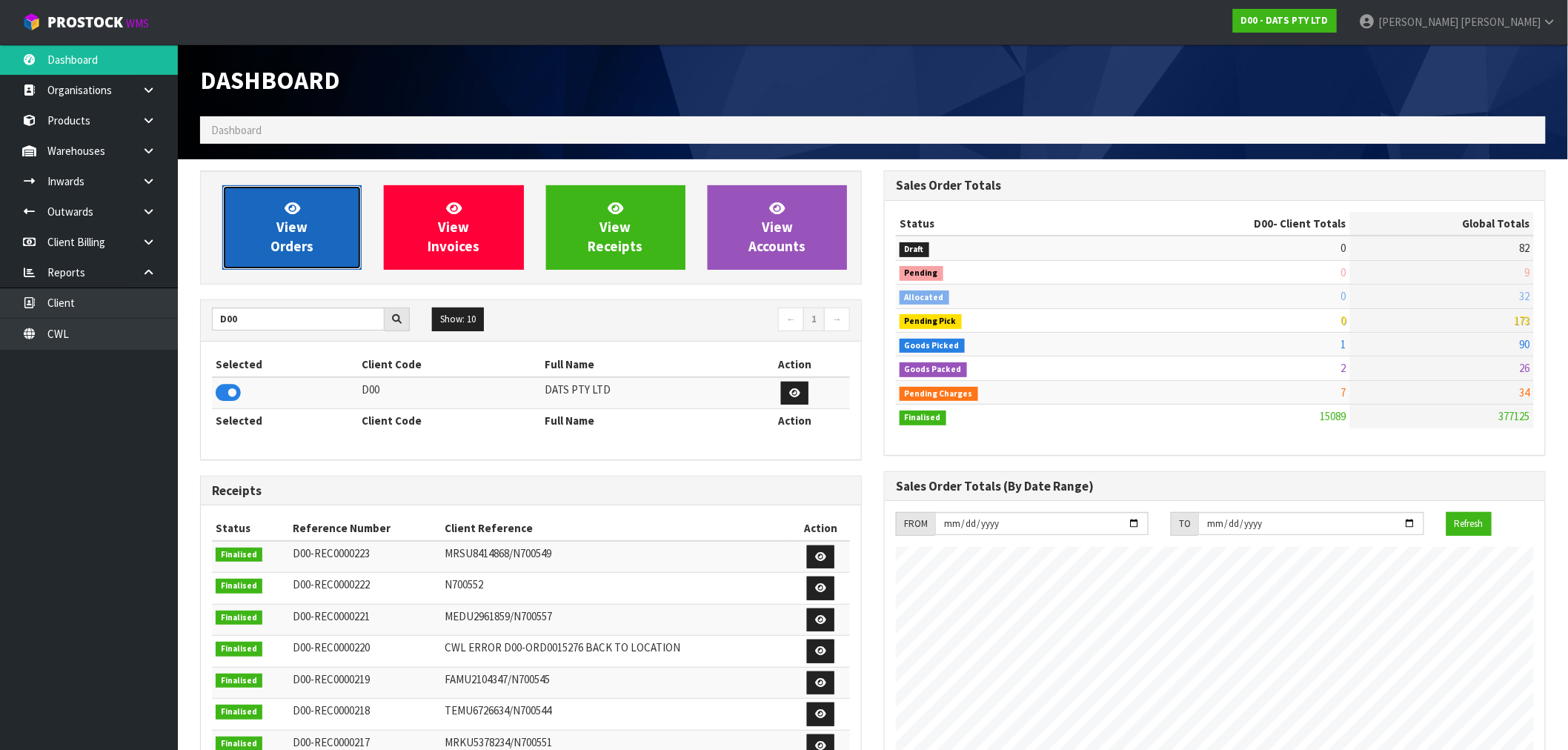
click at [297, 206] on icon at bounding box center [292, 208] width 16 height 14
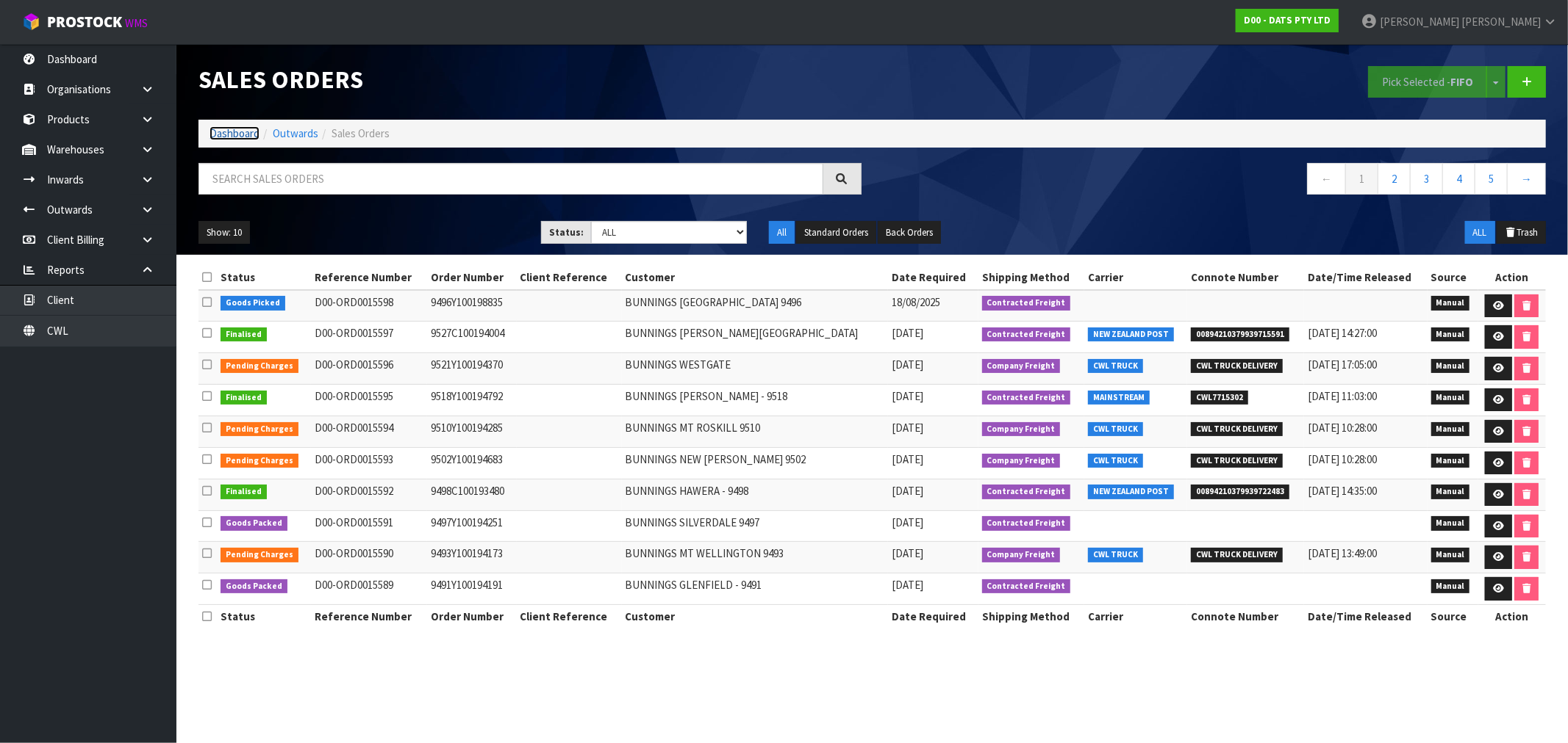
click at [215, 133] on link "Dashboard" at bounding box center [235, 134] width 49 height 14
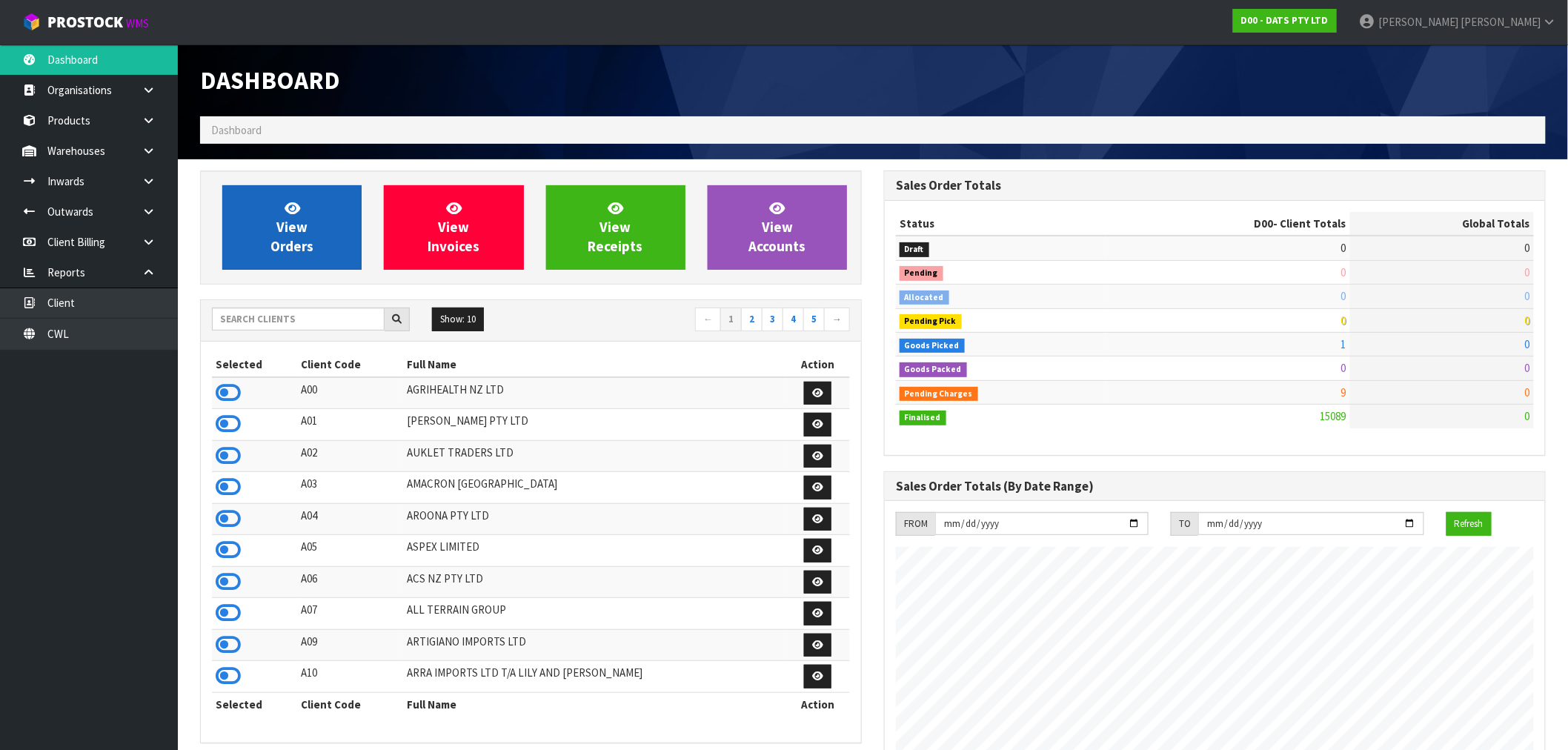
scroll to position [1124, 684]
click at [282, 230] on span "View Orders" at bounding box center [291, 228] width 43 height 56
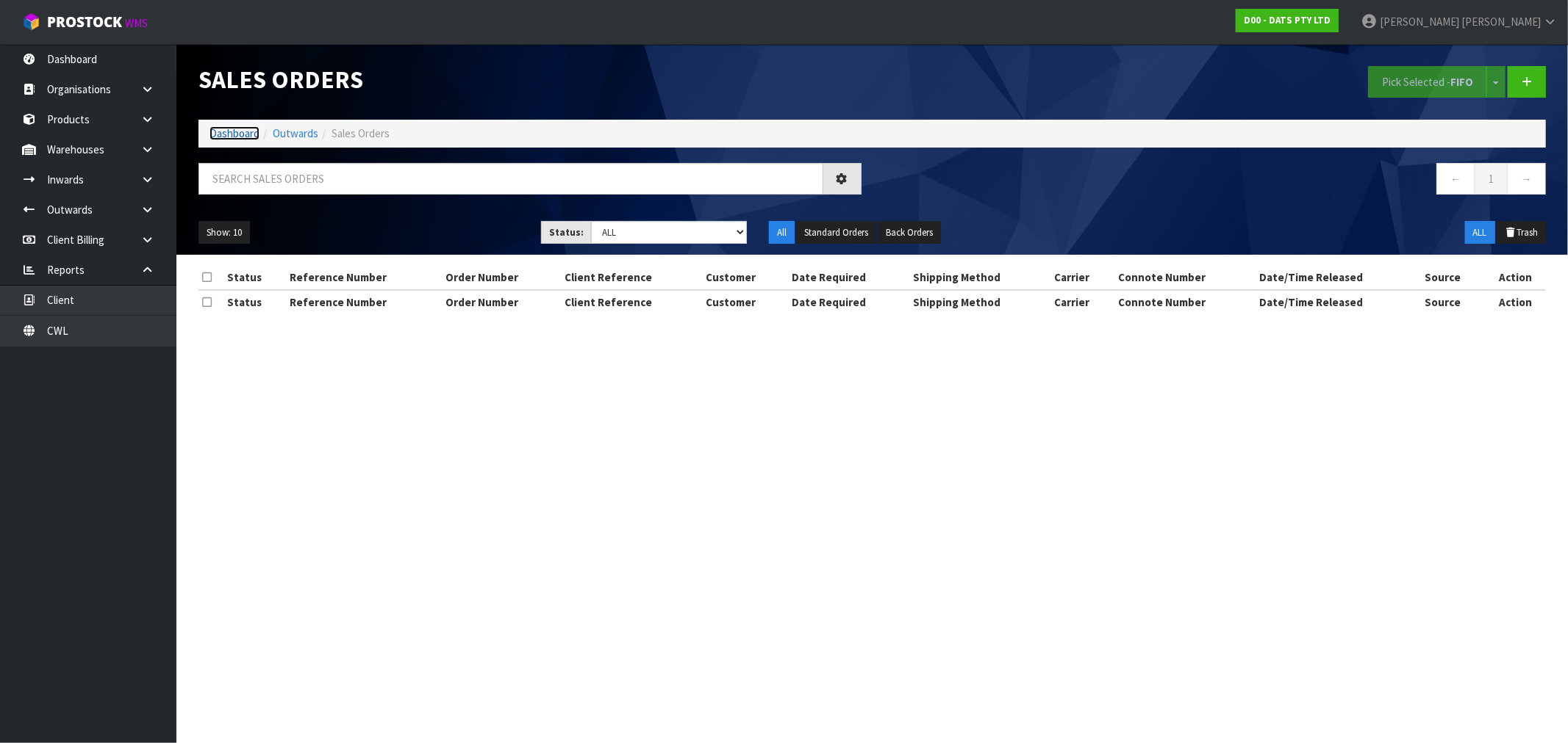
click at [243, 129] on link "Dashboard" at bounding box center [235, 134] width 49 height 14
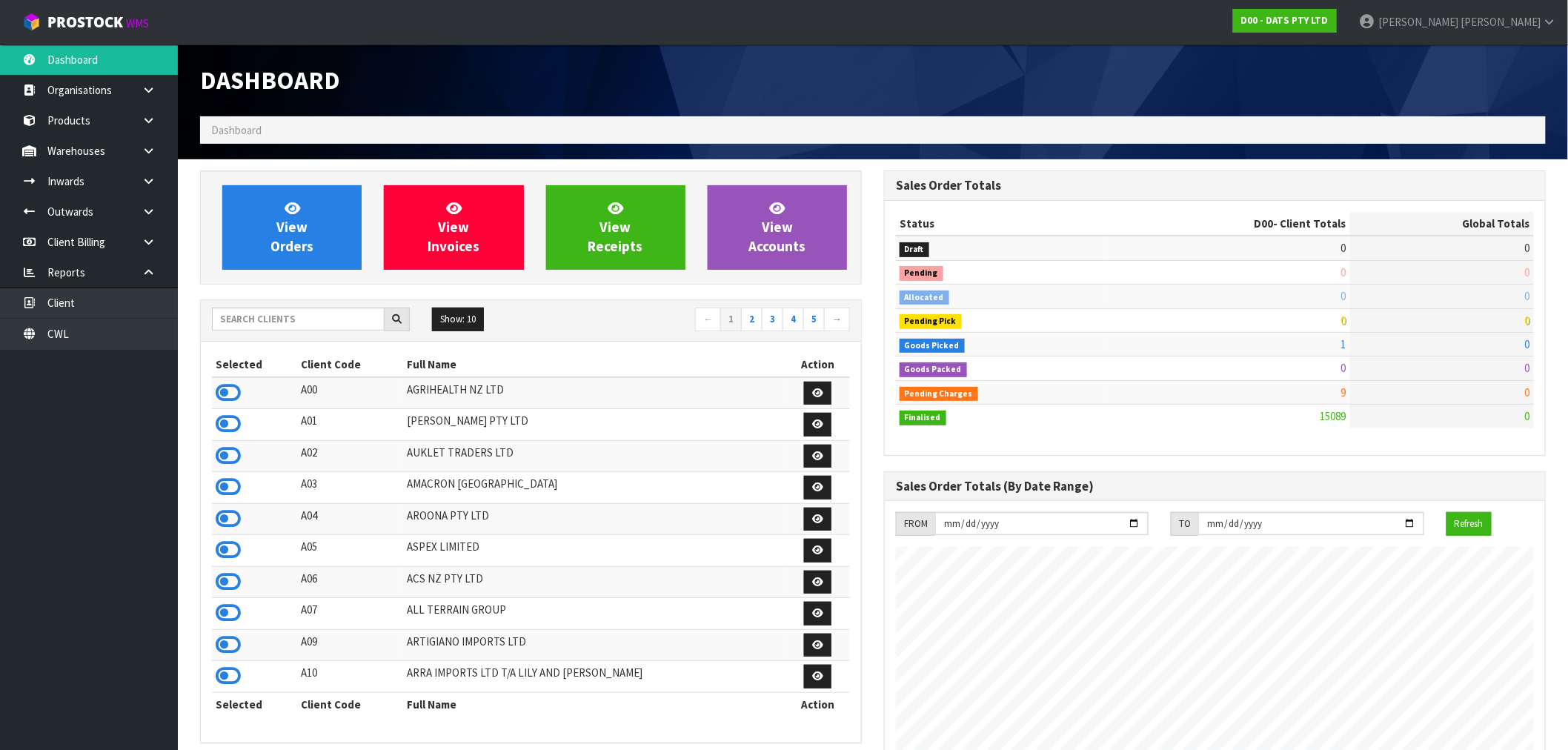
scroll to position [1124, 684]
click at [333, 324] on input "text" at bounding box center [297, 319] width 173 height 23
click at [352, 238] on link "View Orders" at bounding box center [292, 228] width 140 height 85
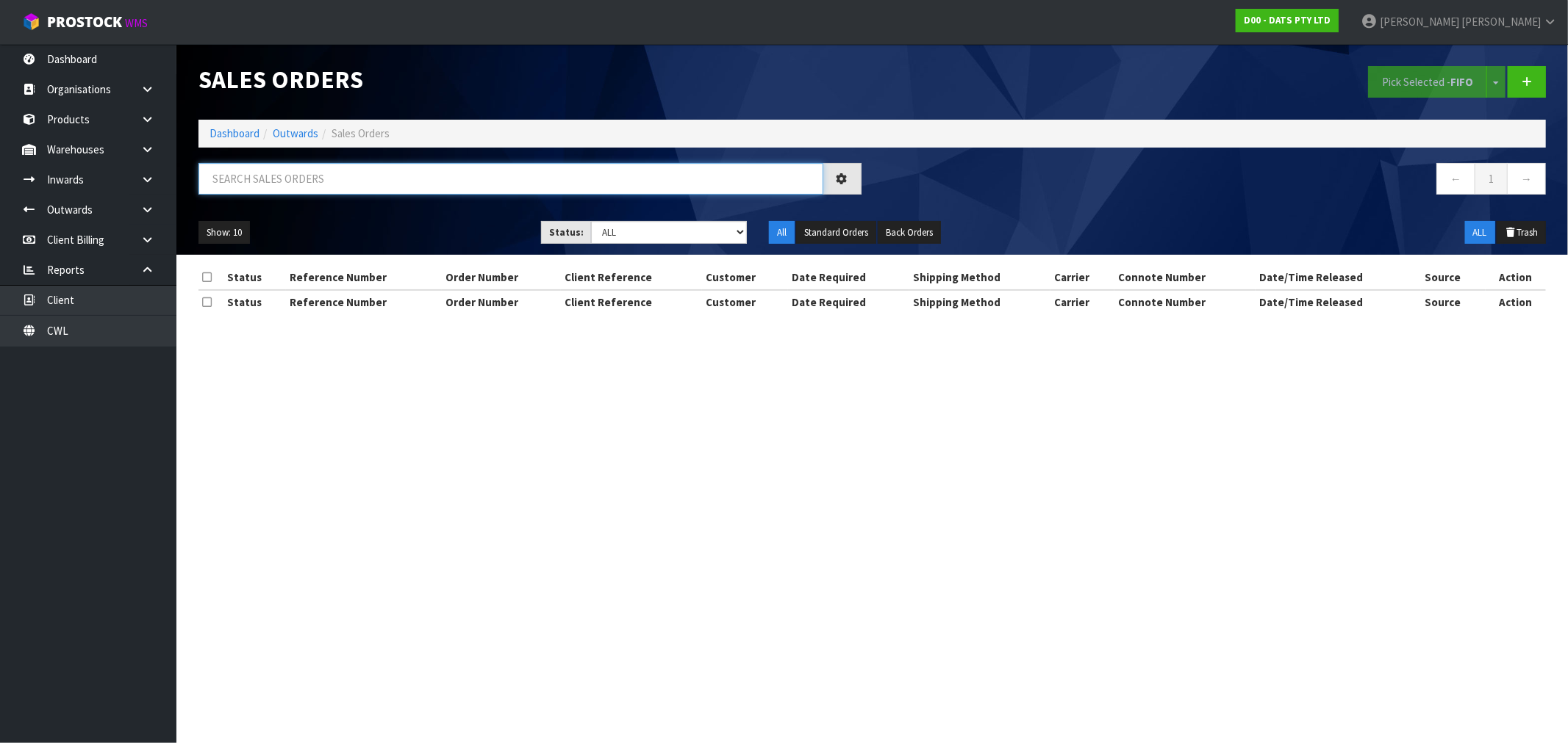
click at [368, 186] on input "text" at bounding box center [510, 179] width 625 height 32
type input "15590"
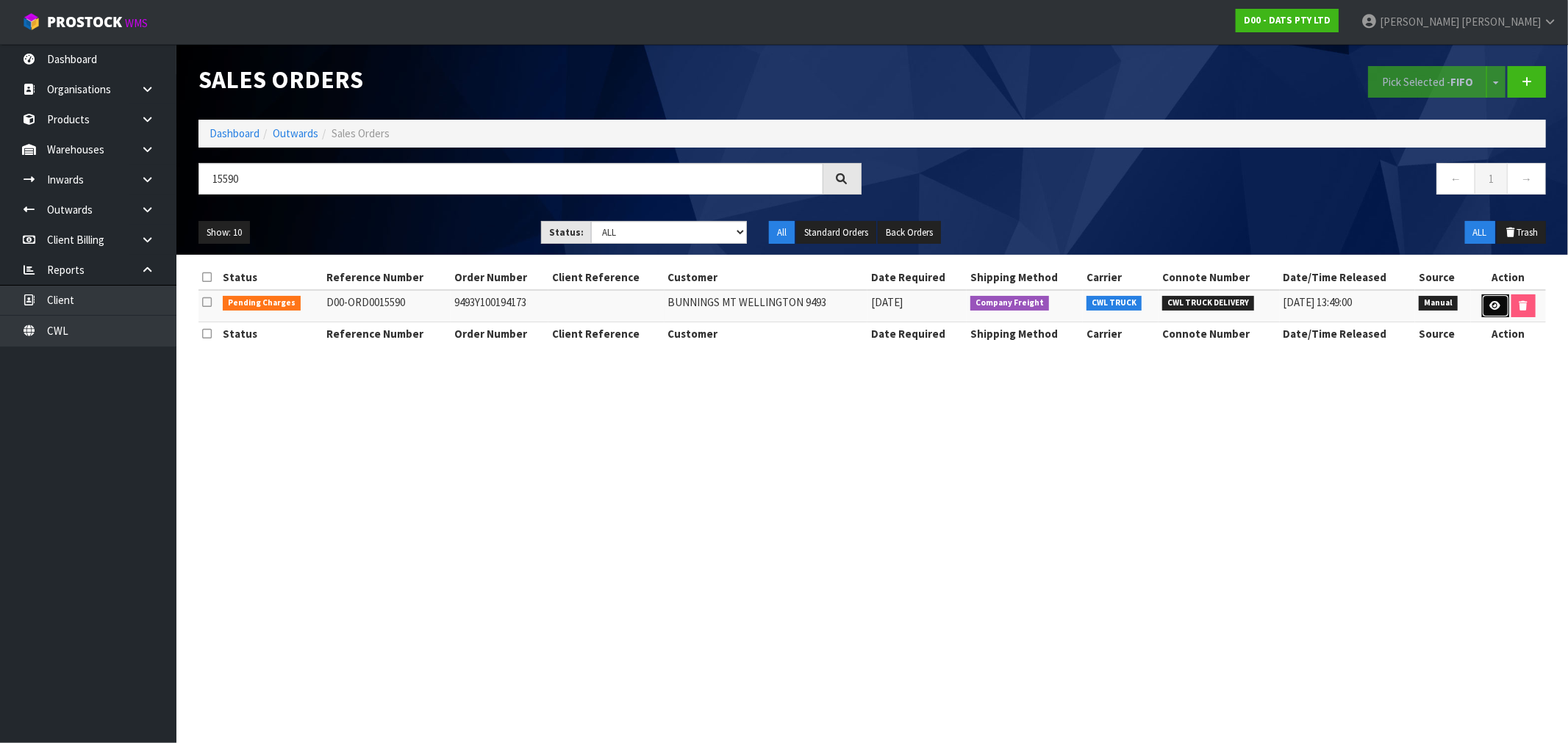
click at [1496, 310] on icon at bounding box center [1495, 306] width 11 height 10
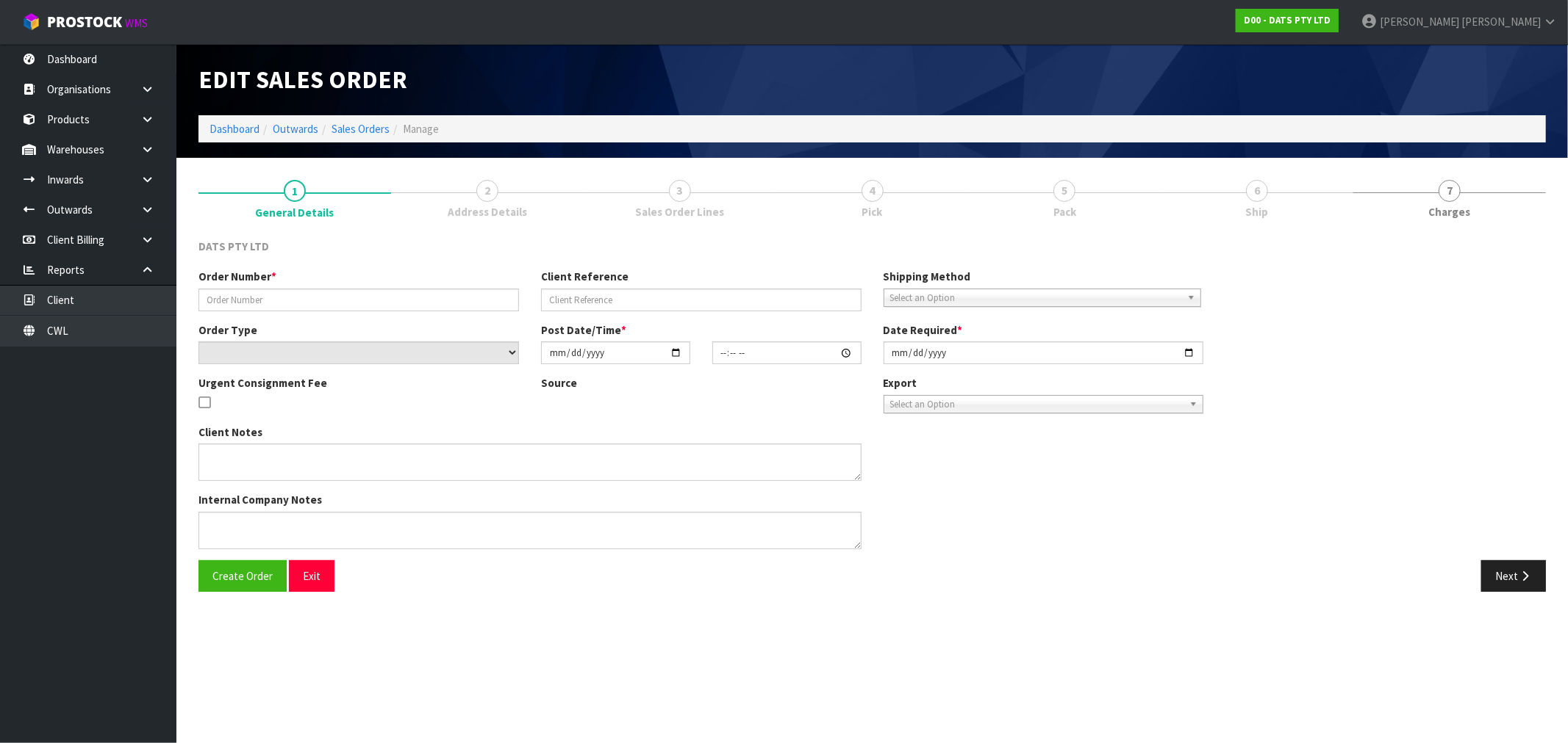
type input "9493Y100194173"
select select "number:0"
type input "2025-08-15"
type input "09:19:00.000"
type input "2025-08-15"
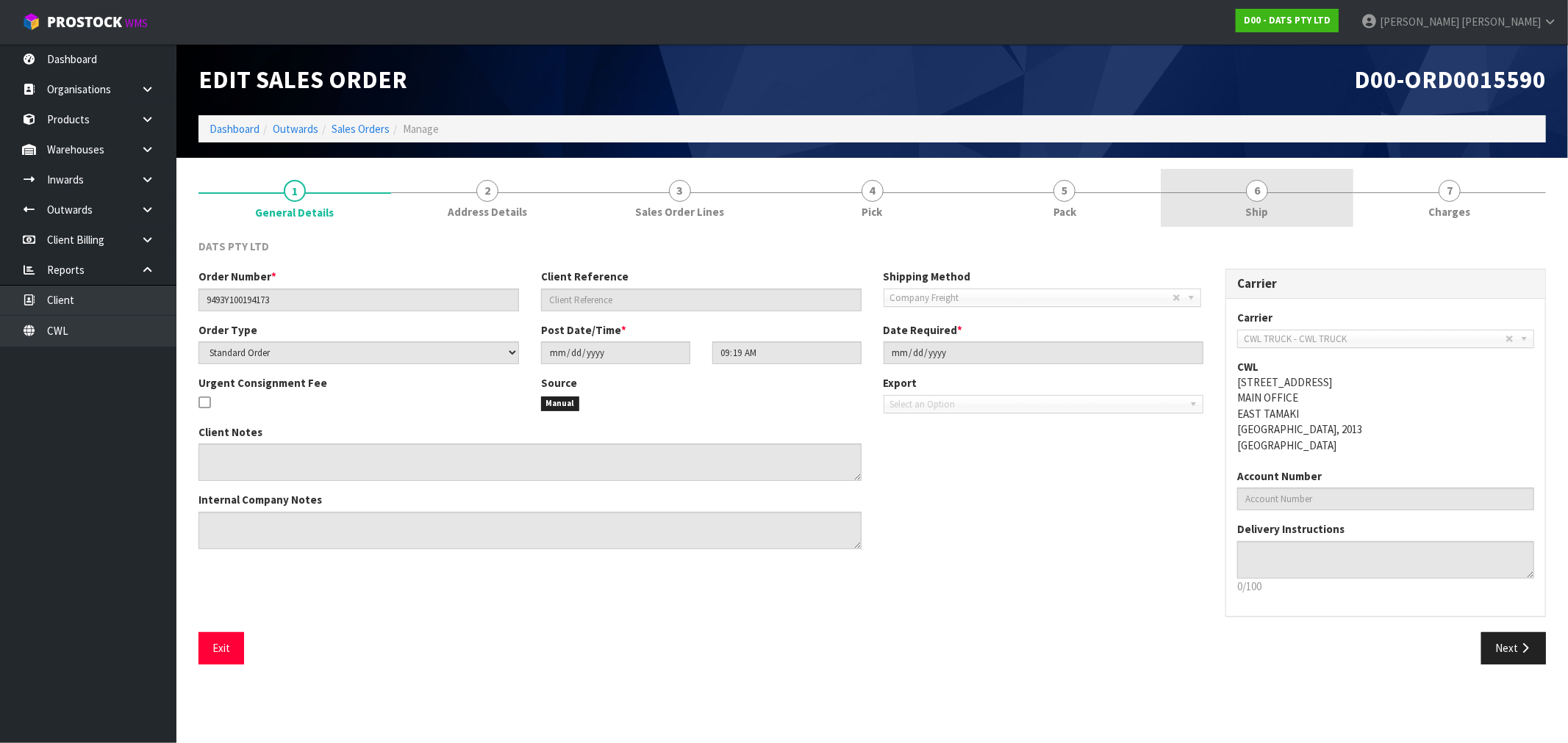
click at [1226, 207] on link "6 Ship" at bounding box center [1256, 198] width 193 height 58
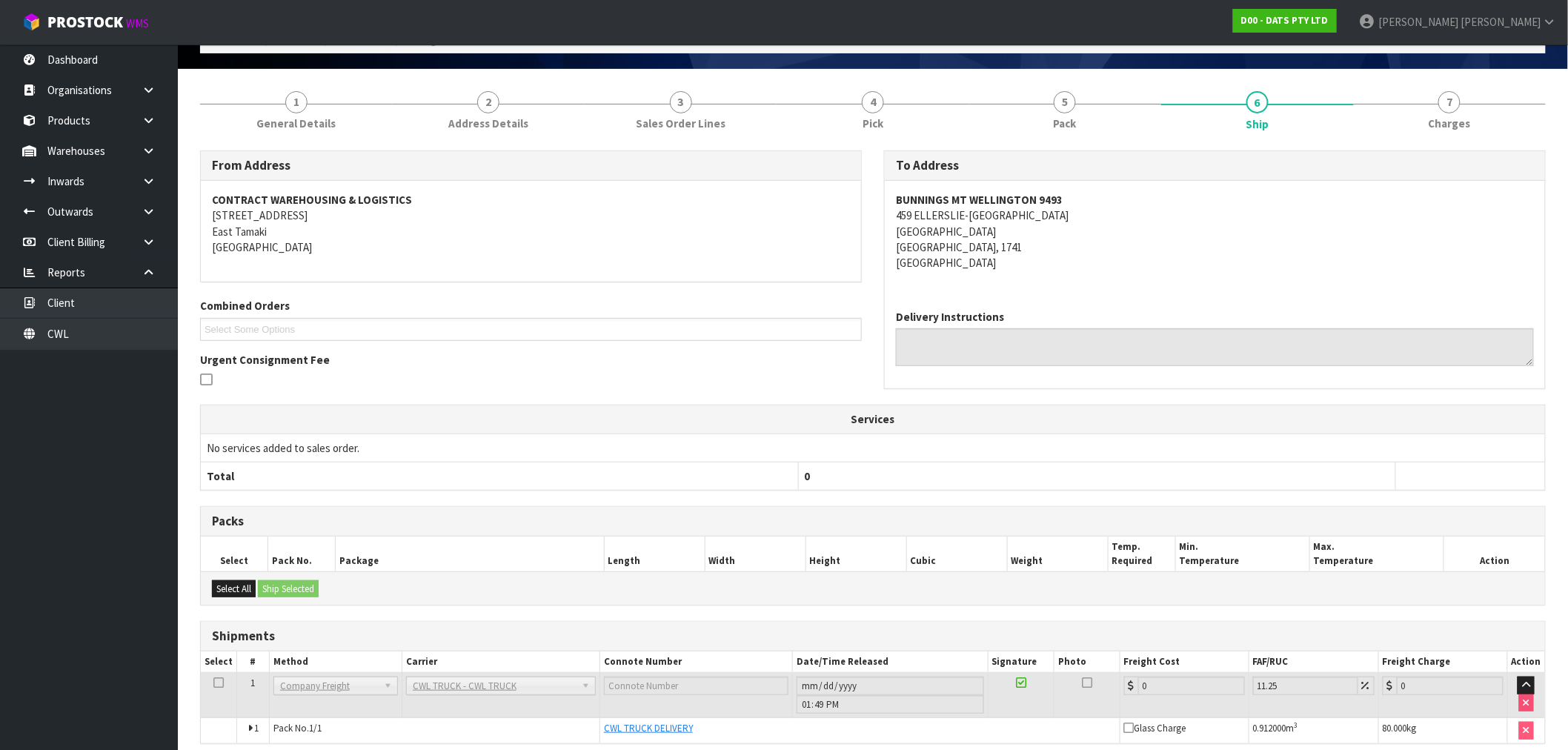
scroll to position [154, 0]
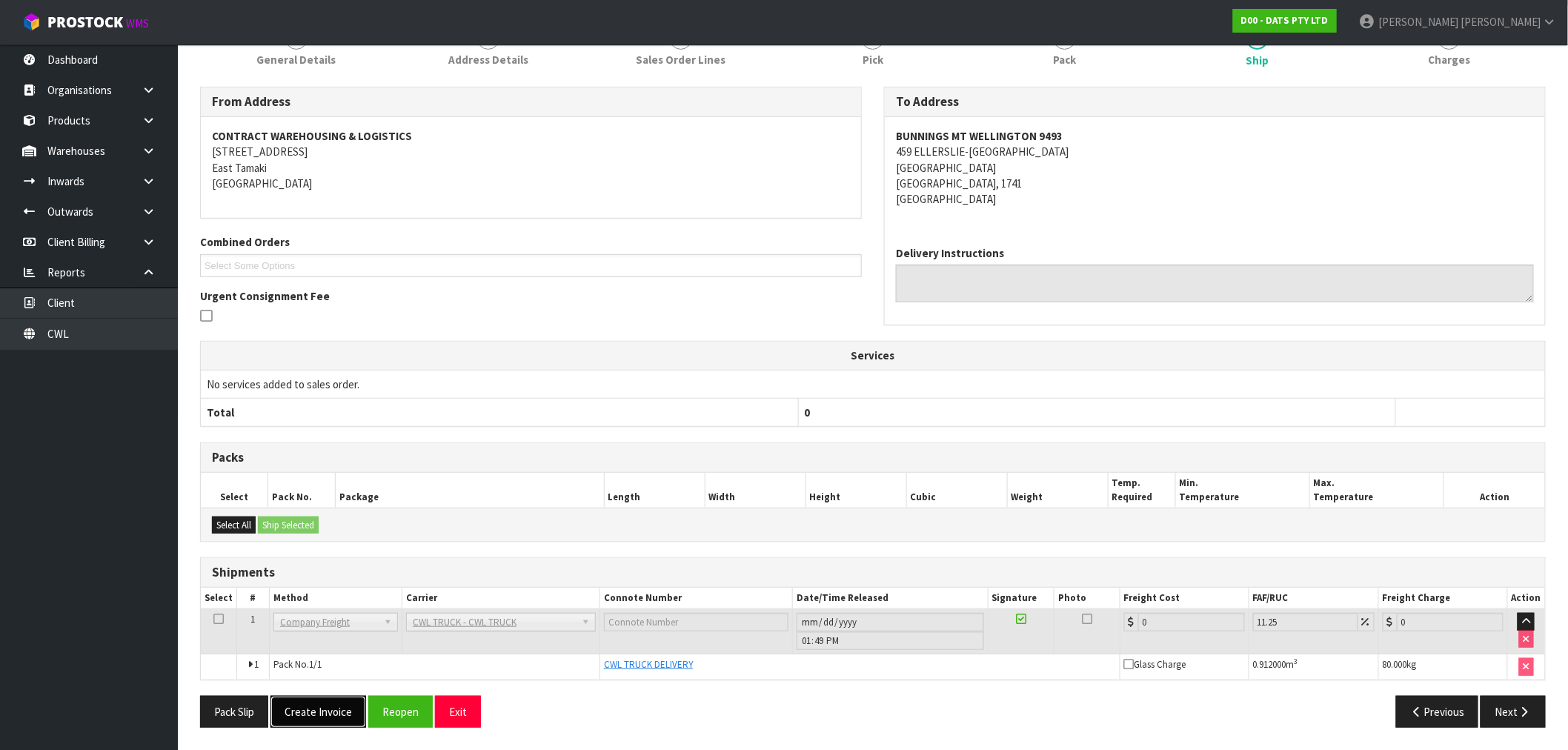
click at [335, 725] on button "Create Invoice" at bounding box center [318, 712] width 96 height 32
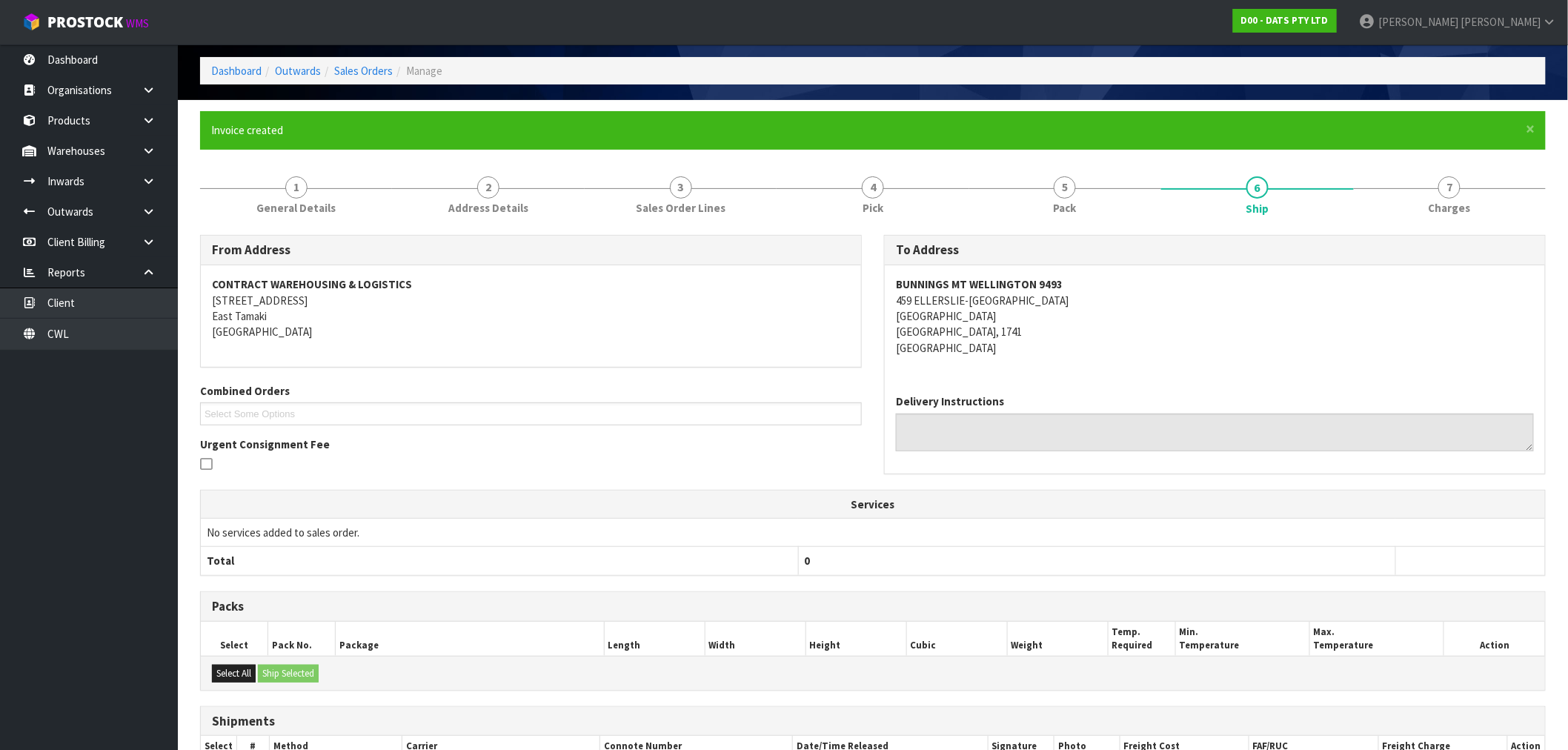
scroll to position [209, 0]
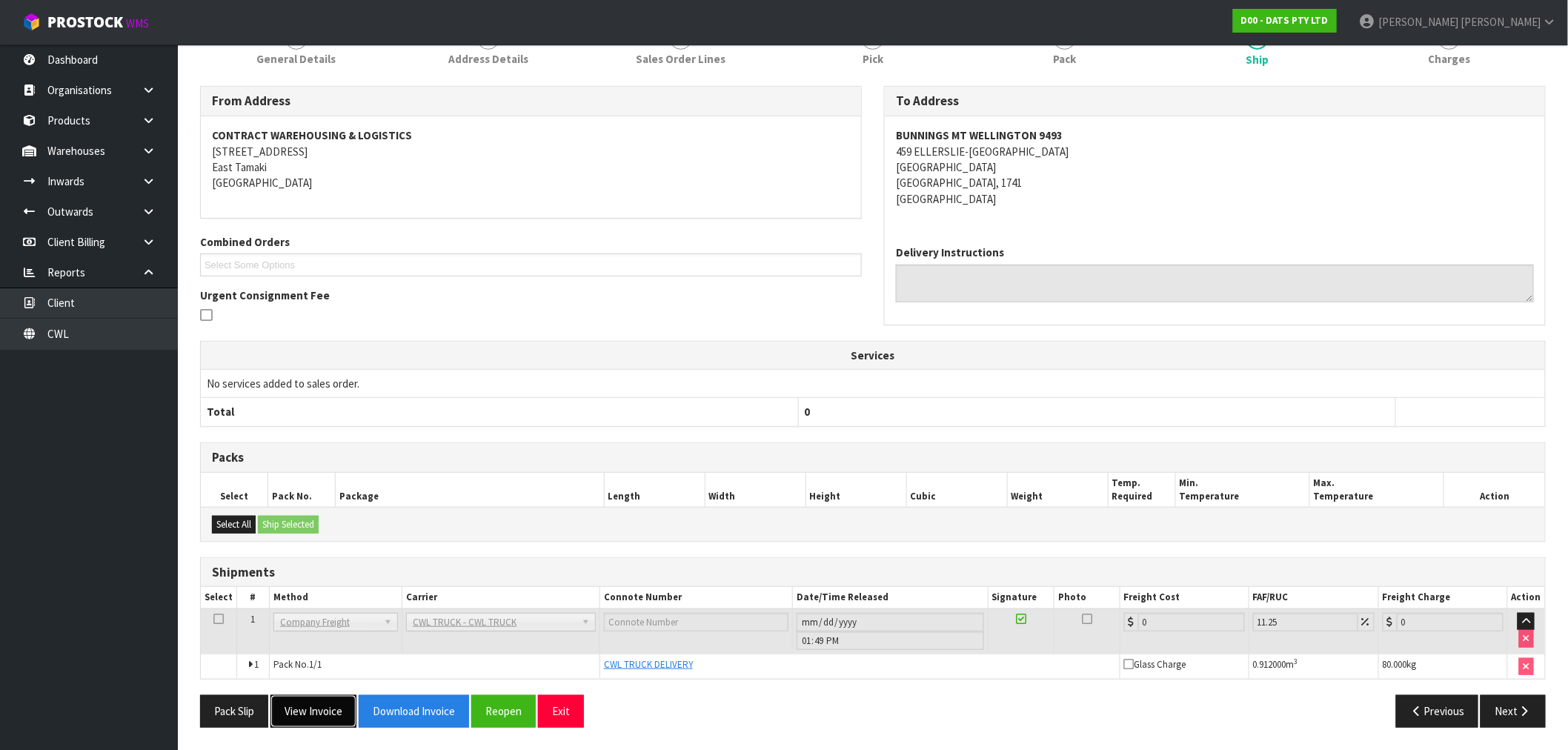
click at [338, 704] on button "View Invoice" at bounding box center [313, 712] width 86 height 32
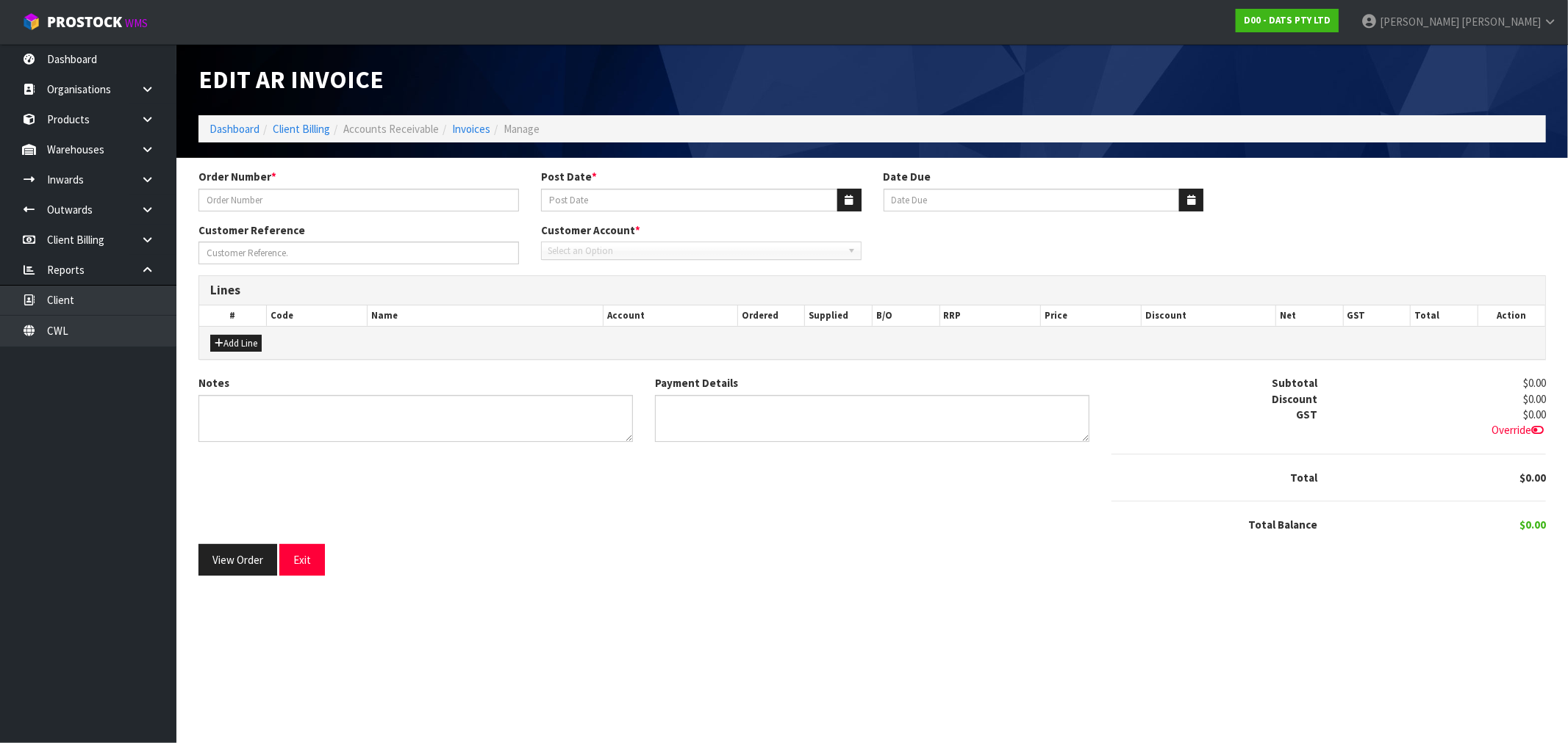
type input "9493Y100194173"
type input "18/08/2025"
type input "[DATE]"
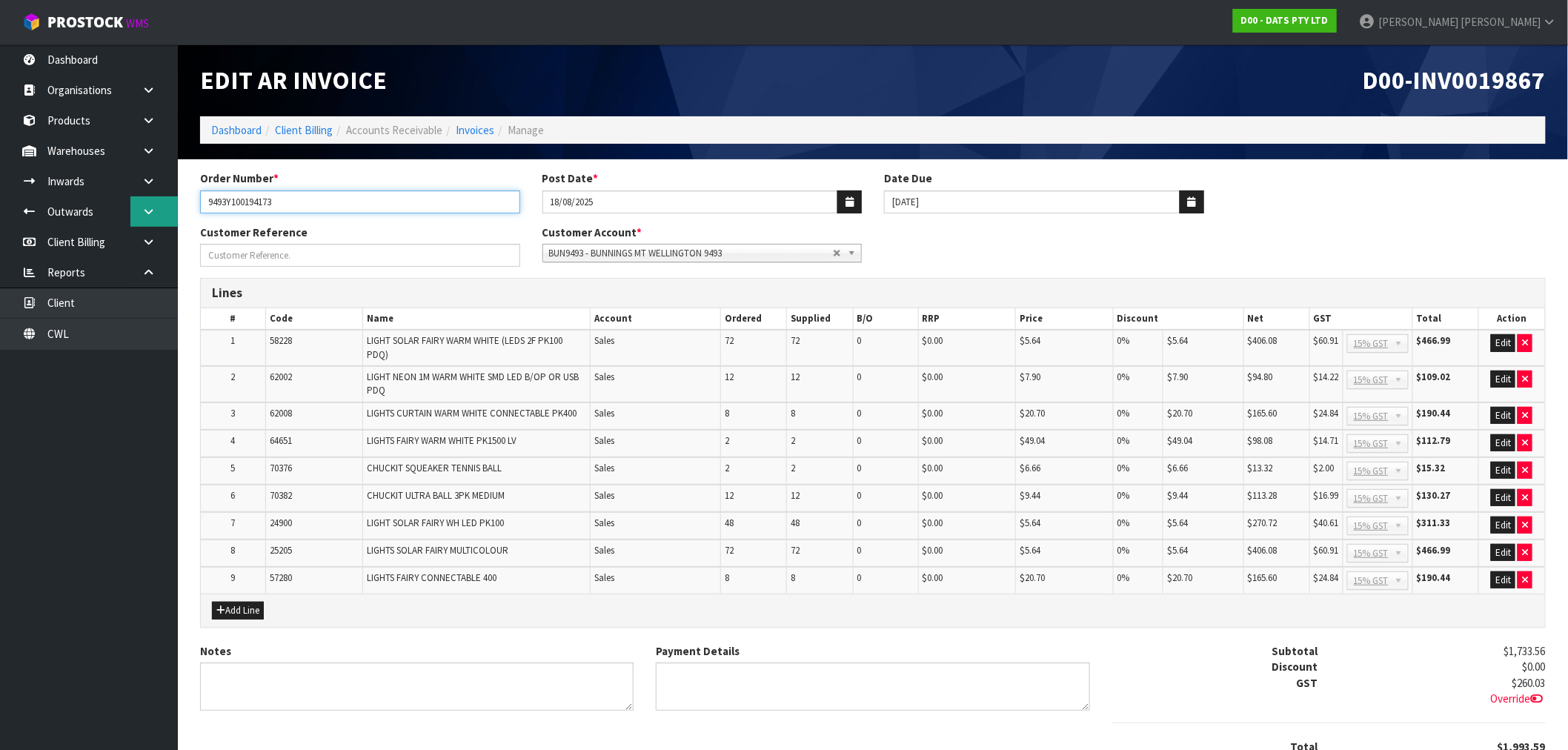
drag, startPoint x: 309, startPoint y: 197, endPoint x: 174, endPoint y: 208, distance: 135.4
click at [196, 204] on div "Order Number * 9493Y100194173" at bounding box center [359, 192] width 342 height 42
click at [1509, 73] on span "D00-INV0019867" at bounding box center [1454, 80] width 183 height 31
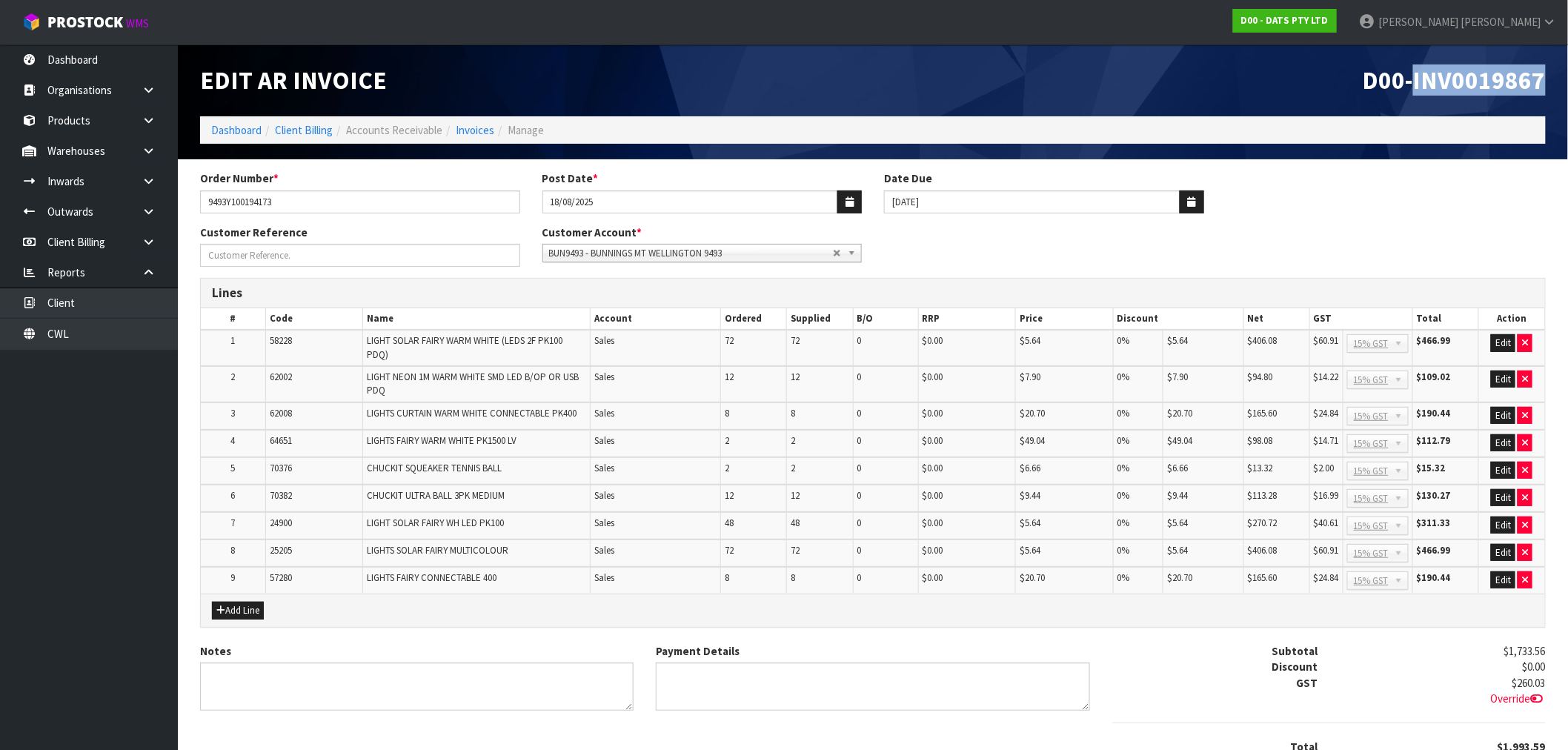
click at [1509, 73] on span "D00-INV0019867" at bounding box center [1454, 80] width 183 height 31
copy span "INV0019867"
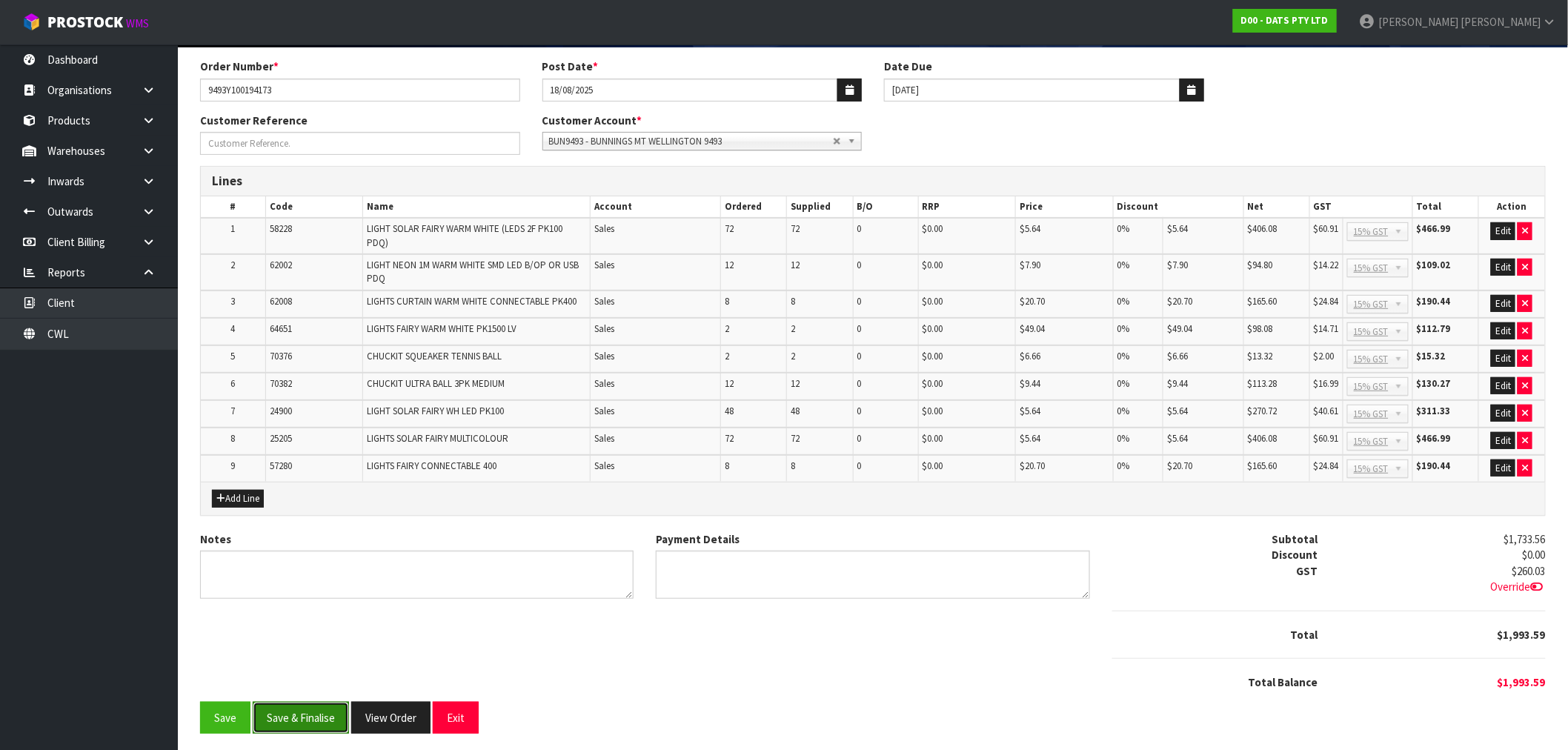
click at [345, 702] on button "Save & Finalise" at bounding box center [300, 718] width 97 height 32
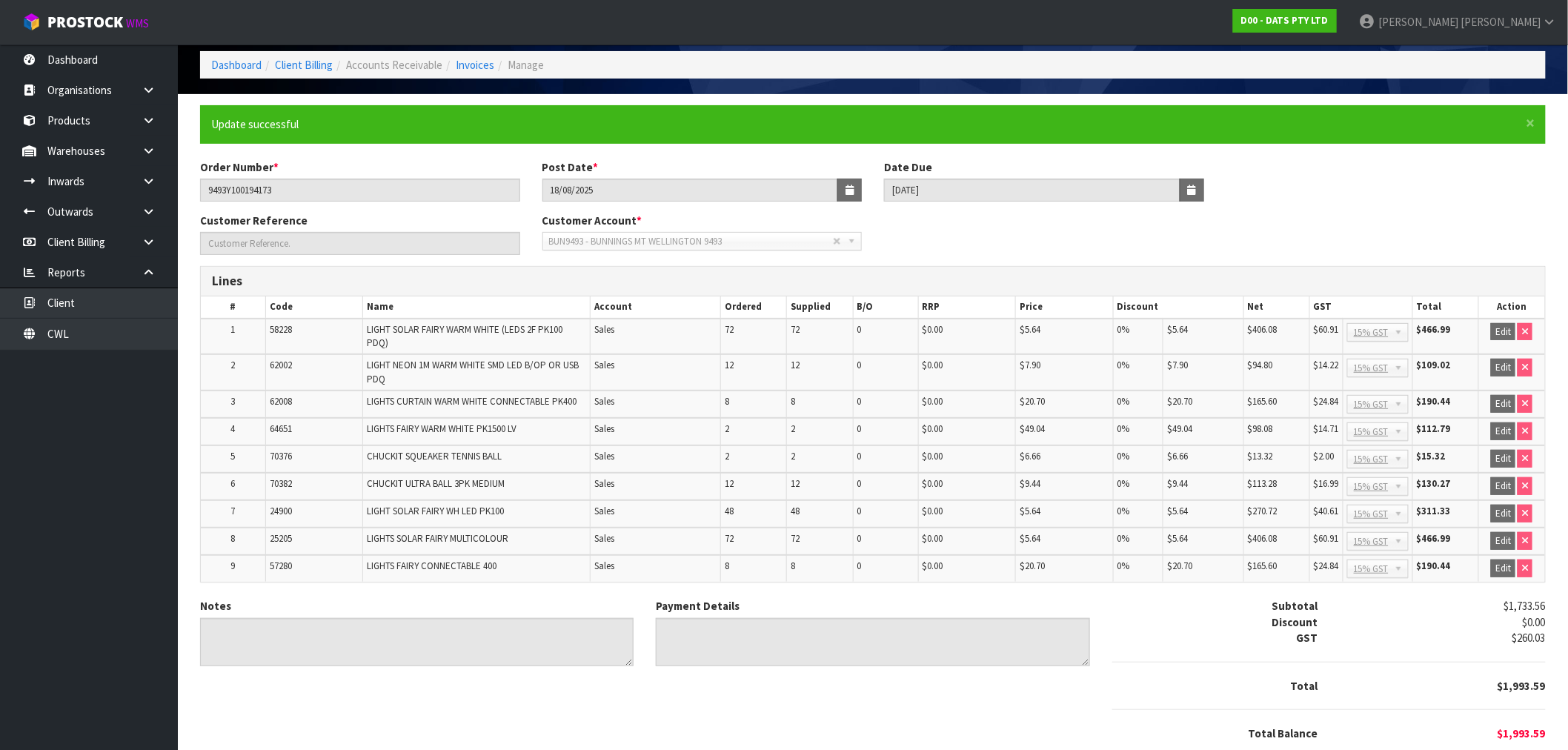
scroll to position [116, 0]
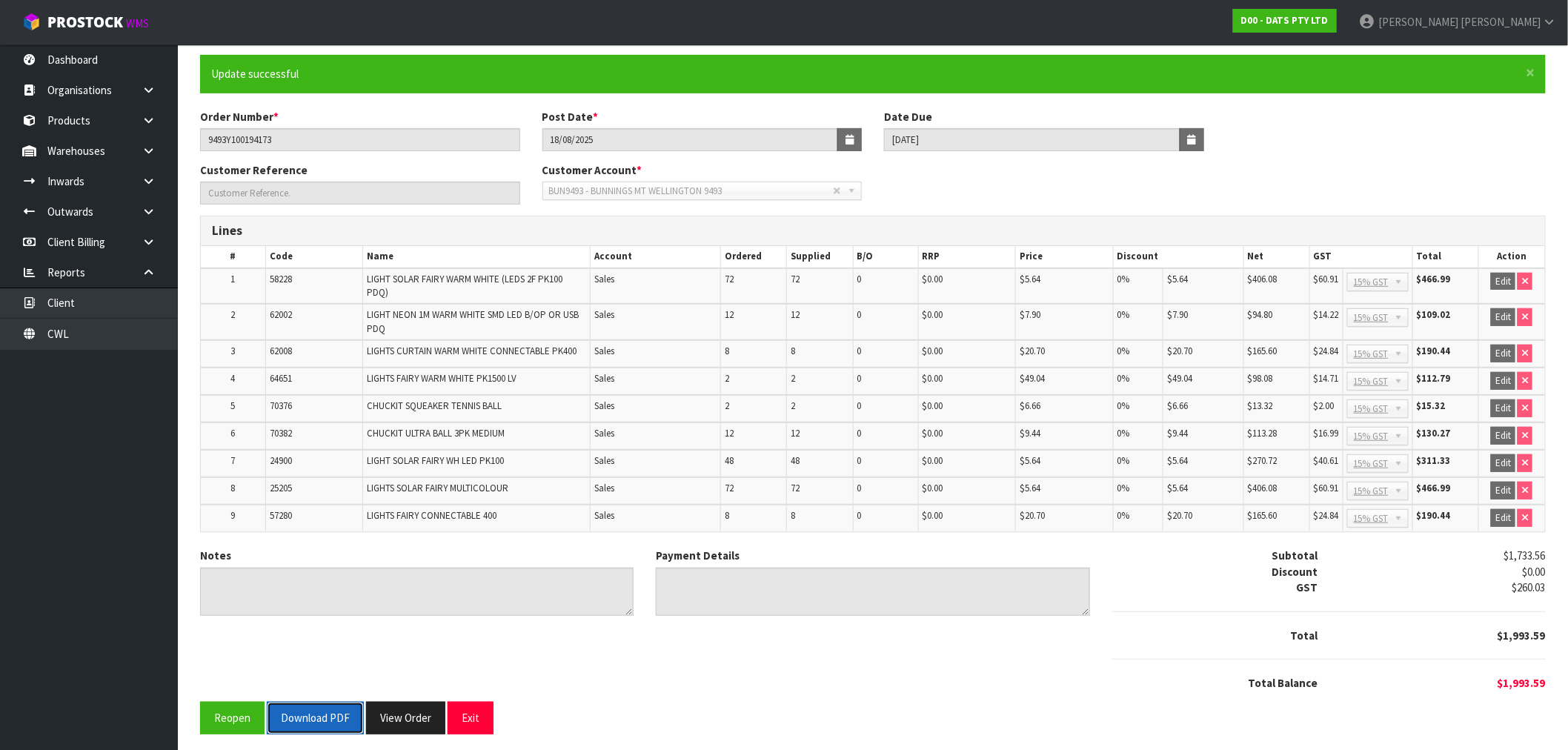
click at [309, 704] on button "Download PDF" at bounding box center [314, 718] width 97 height 32
click at [420, 693] on div "Notes Payment Details Subtotal $1,733.56 Discount $0.00 GST $260.03 Total $1,99…" at bounding box center [872, 625] width 1368 height 154
click at [419, 704] on button "View Order" at bounding box center [405, 718] width 79 height 32
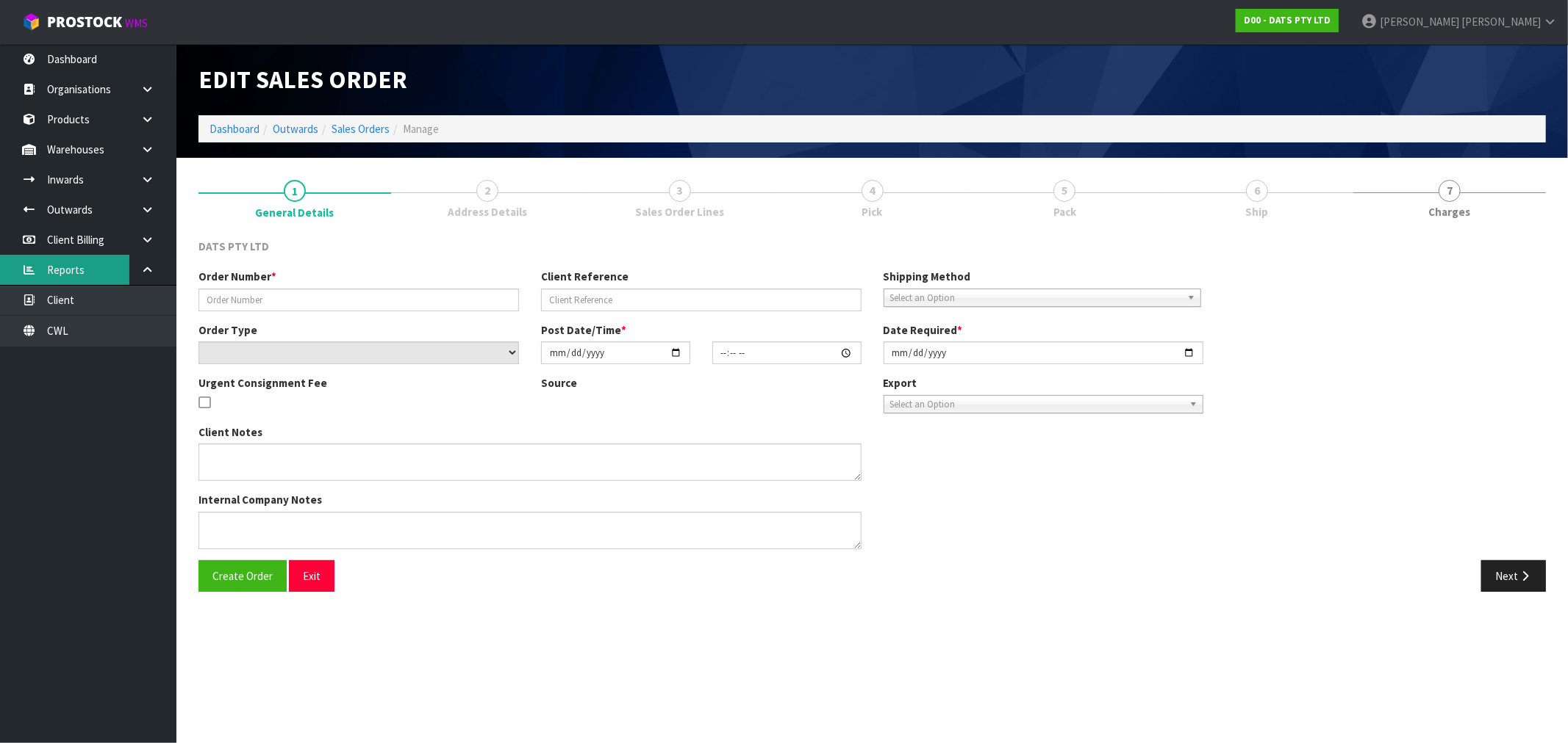
type input "9493Y100194173"
select select "number:0"
type input "2025-08-15"
type input "09:19:00.000"
type input "2025-08-15"
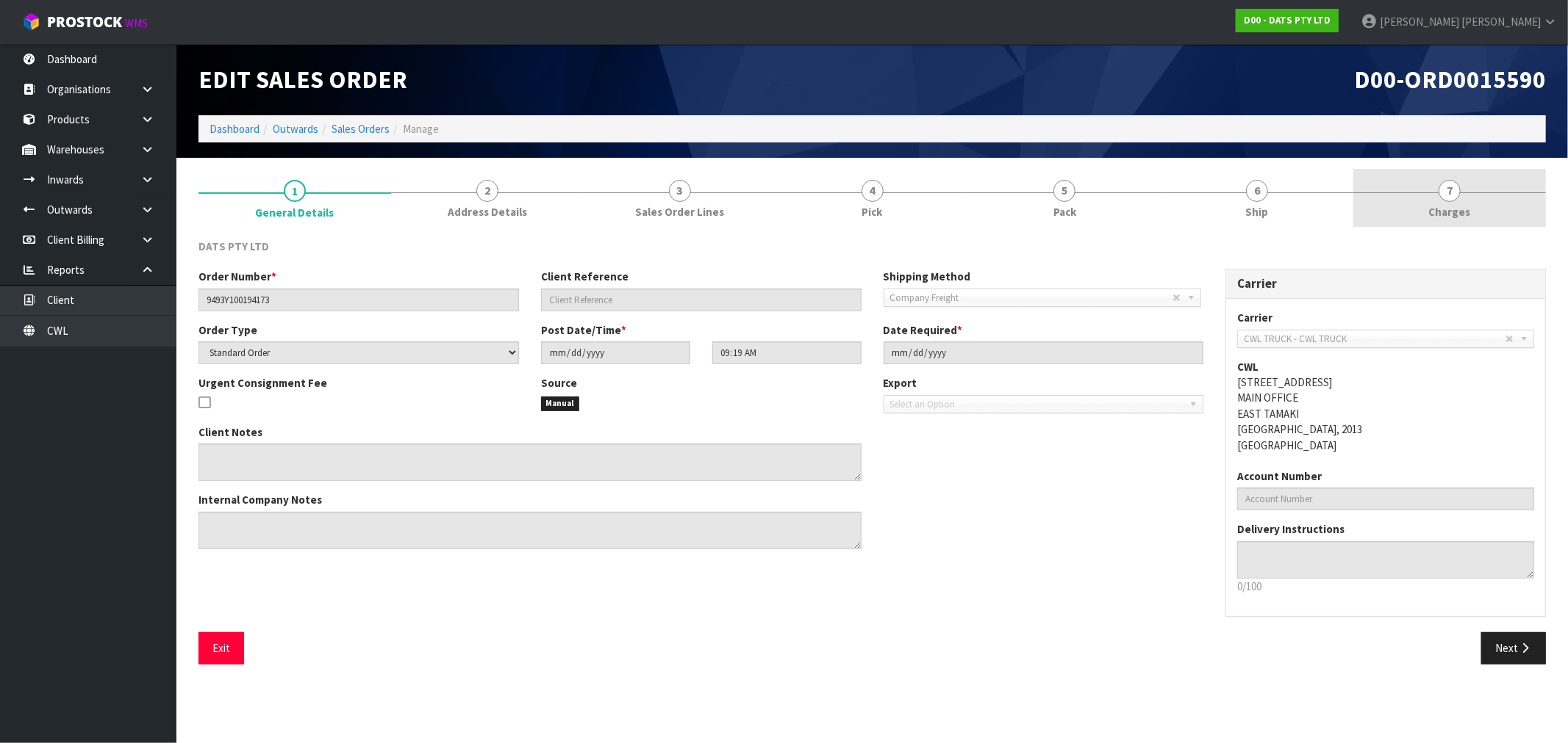
click at [1416, 207] on link "7 [GEOGRAPHIC_DATA]" at bounding box center [1449, 198] width 193 height 58
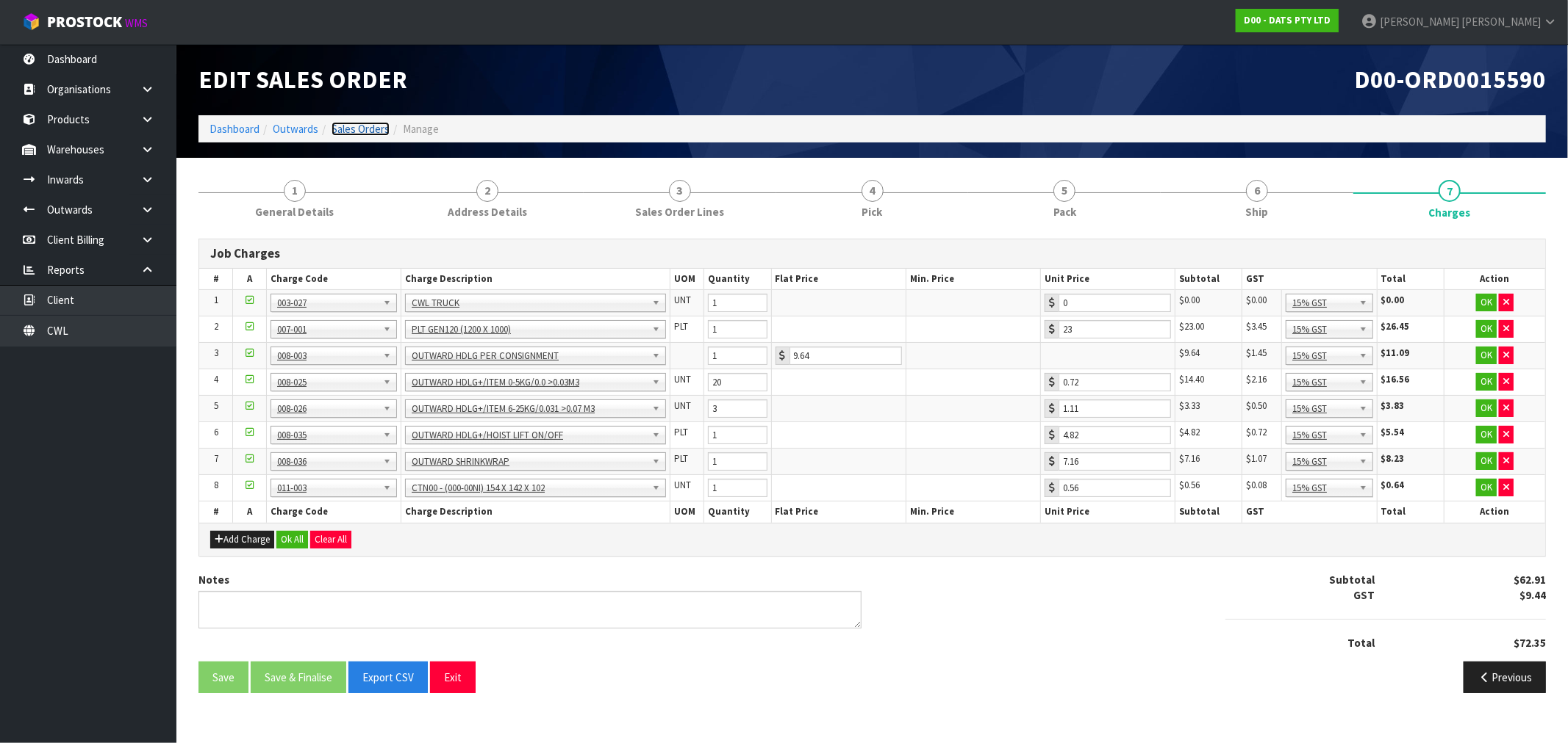
click at [364, 129] on link "Sales Orders" at bounding box center [360, 129] width 58 height 14
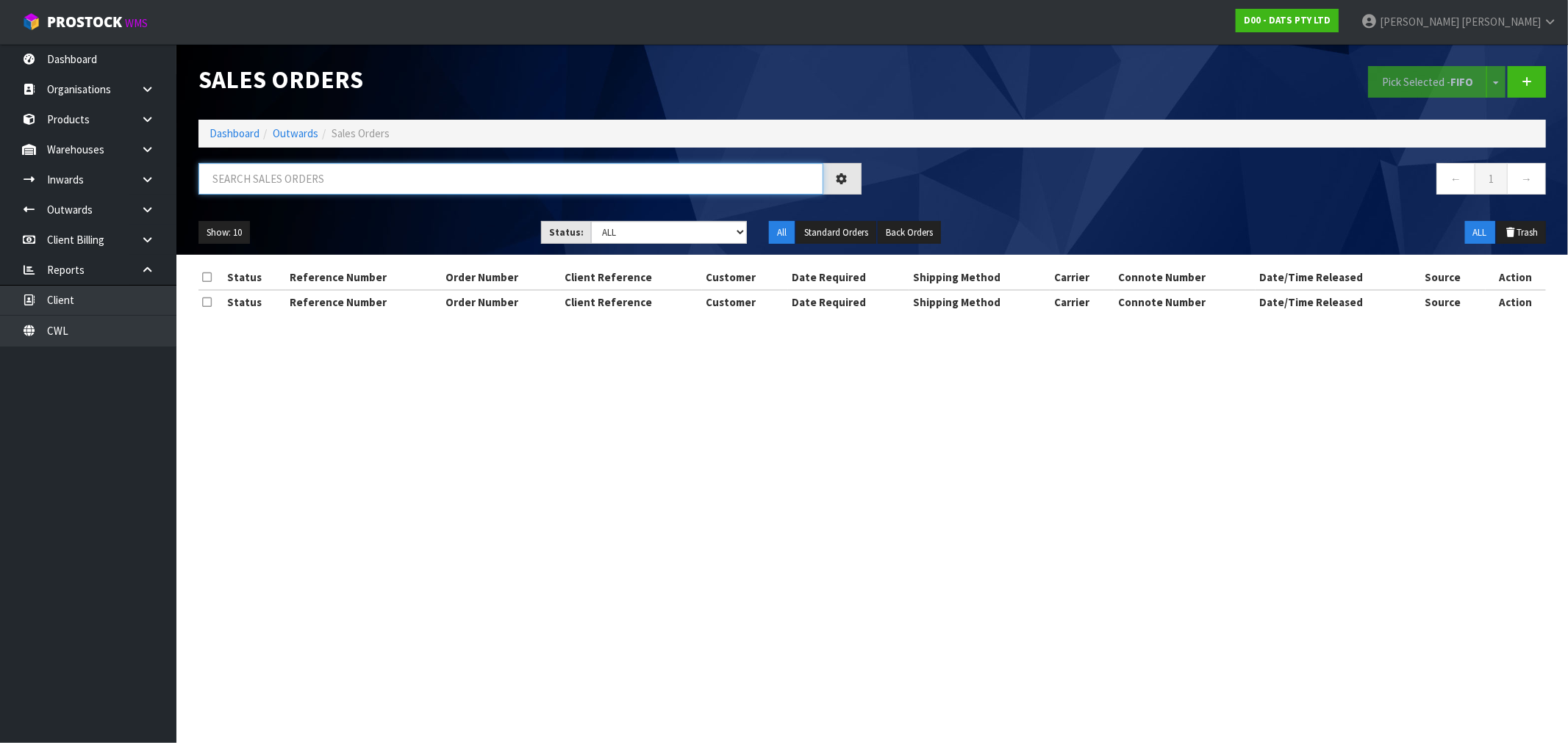
click at [478, 172] on input "text" at bounding box center [510, 179] width 625 height 32
type input "15589"
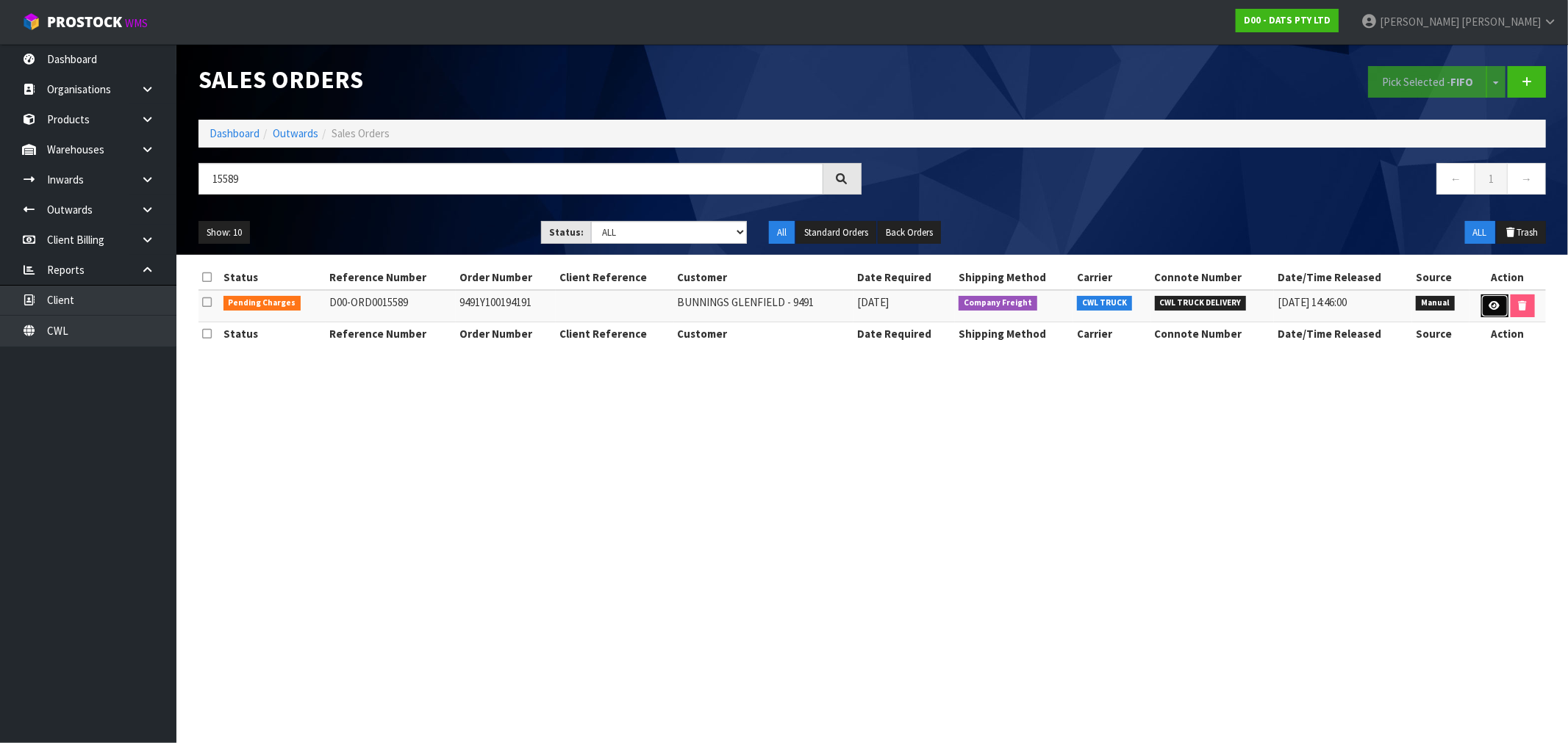
click at [1486, 313] on link at bounding box center [1494, 307] width 27 height 24
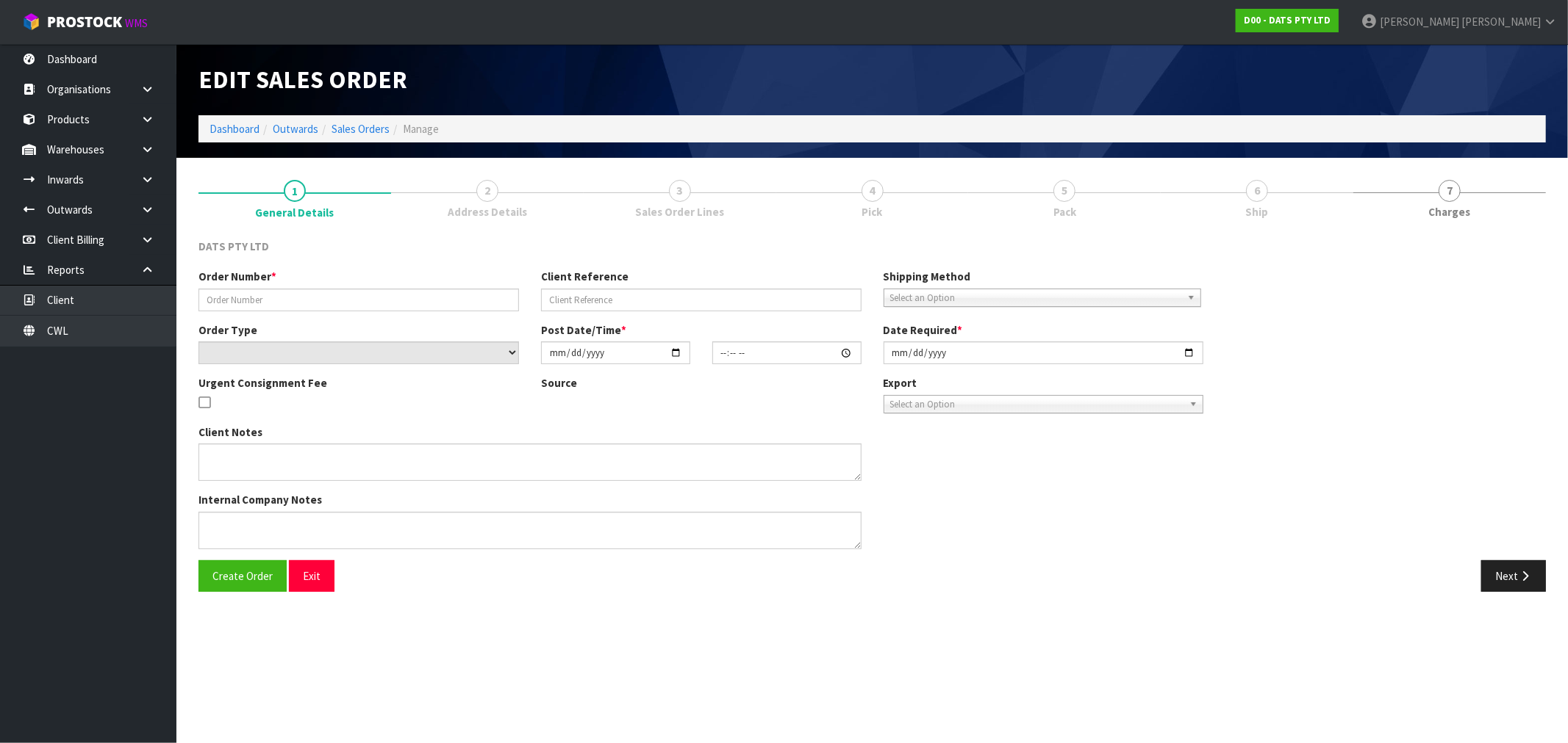
type input "9491Y100194191"
select select "number:0"
type input "2025-08-15"
type input "08:53:00.000"
type input "2025-08-15"
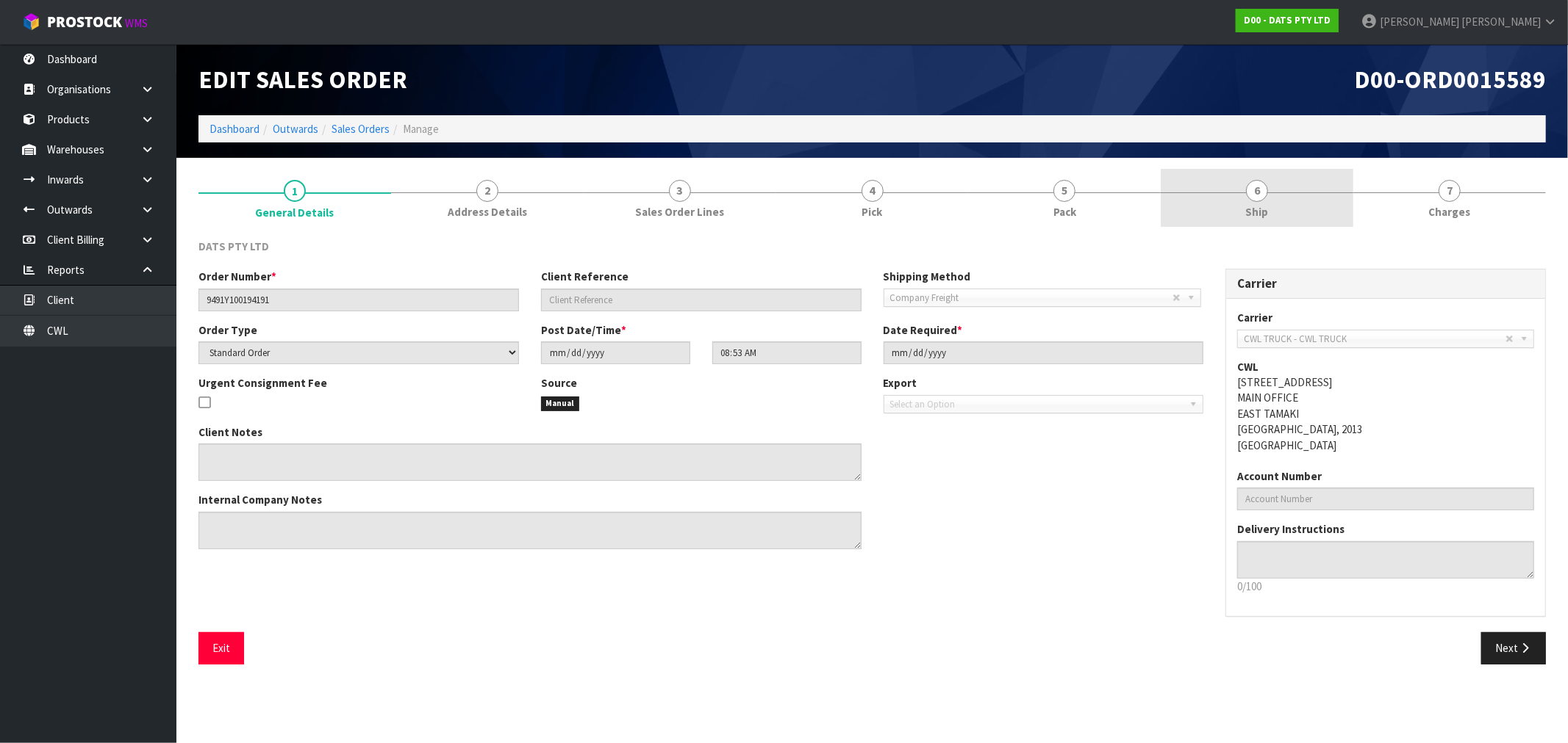
click at [1283, 207] on link "6 Ship" at bounding box center [1256, 198] width 193 height 58
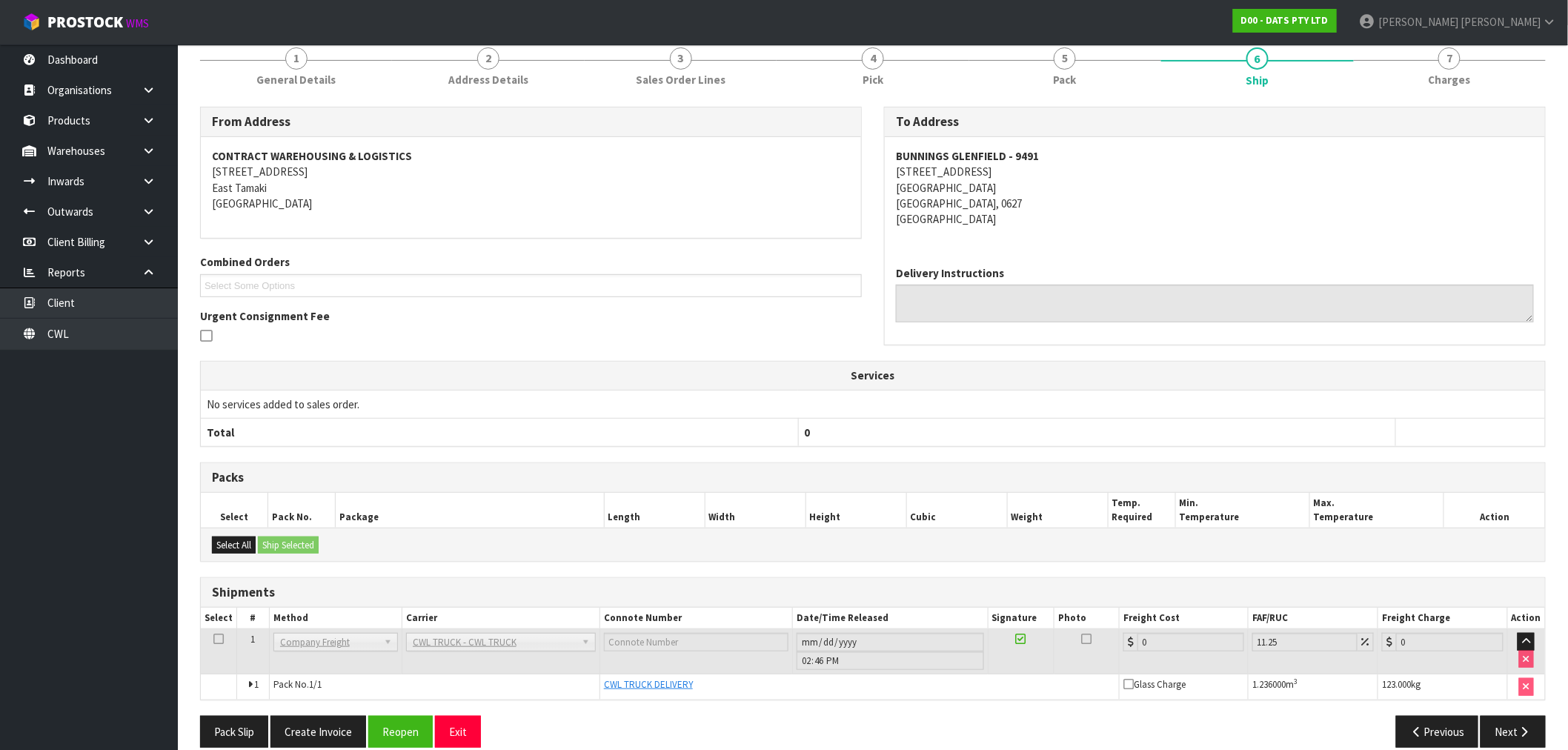
scroll to position [154, 0]
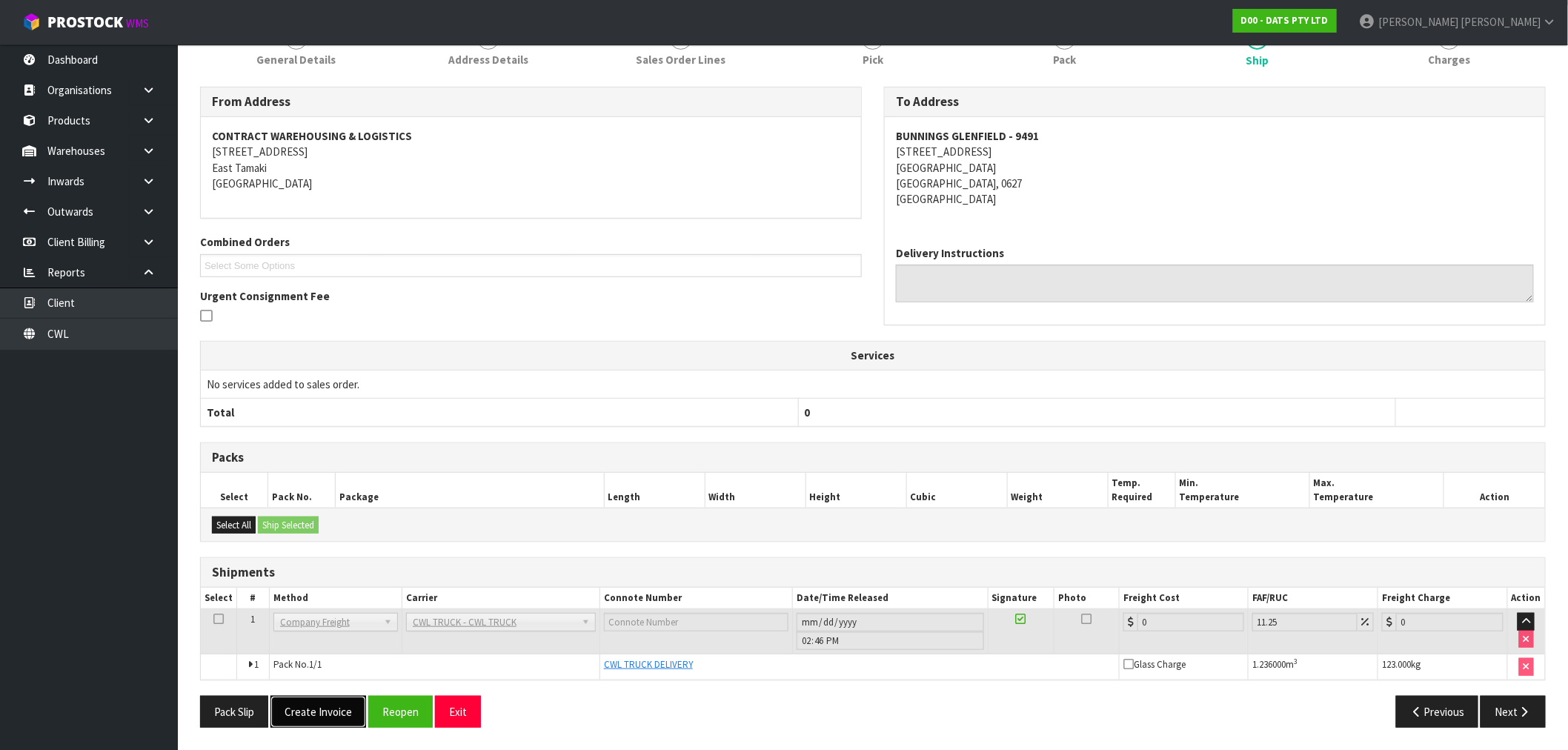
click at [343, 721] on button "Create Invoice" at bounding box center [318, 712] width 96 height 32
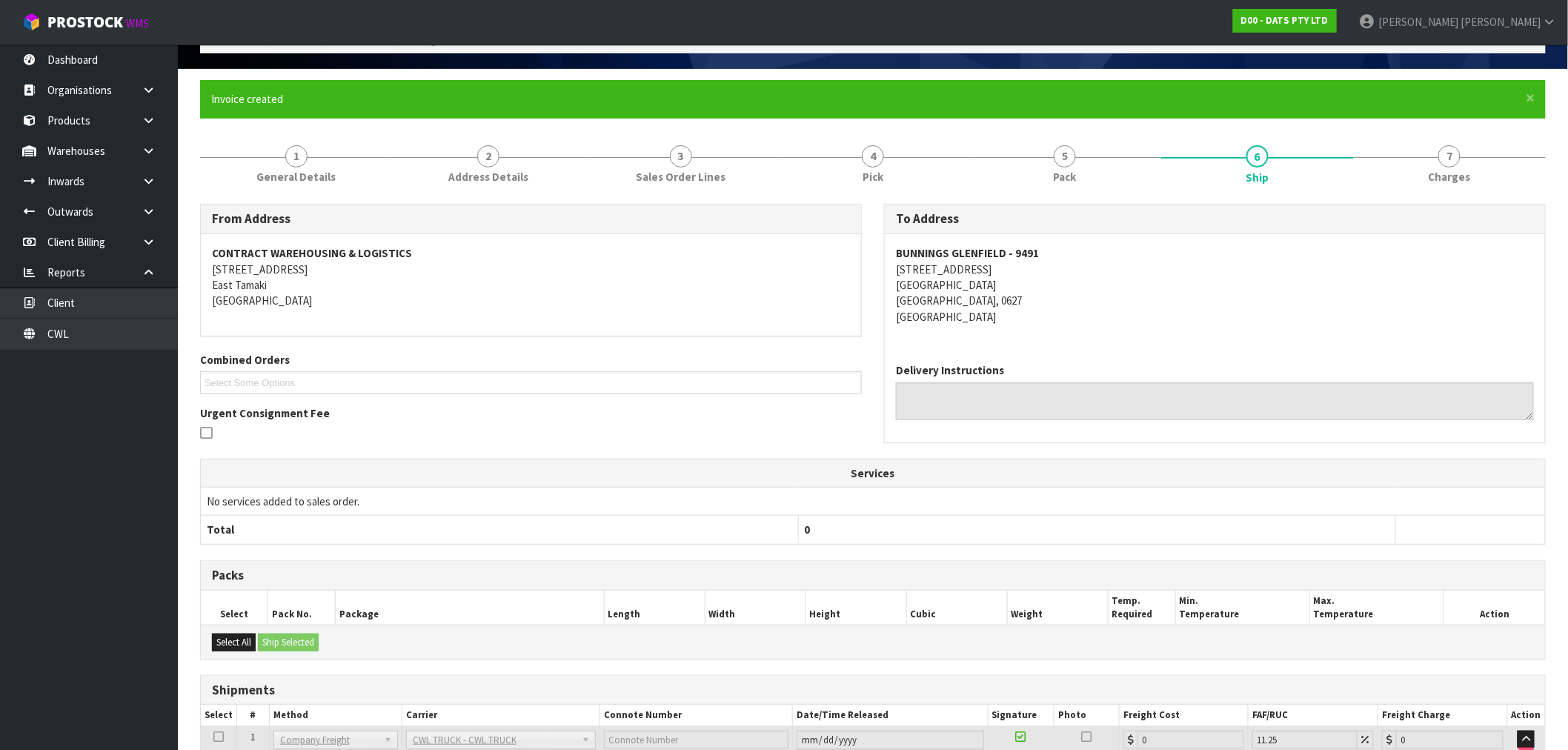
scroll to position [209, 0]
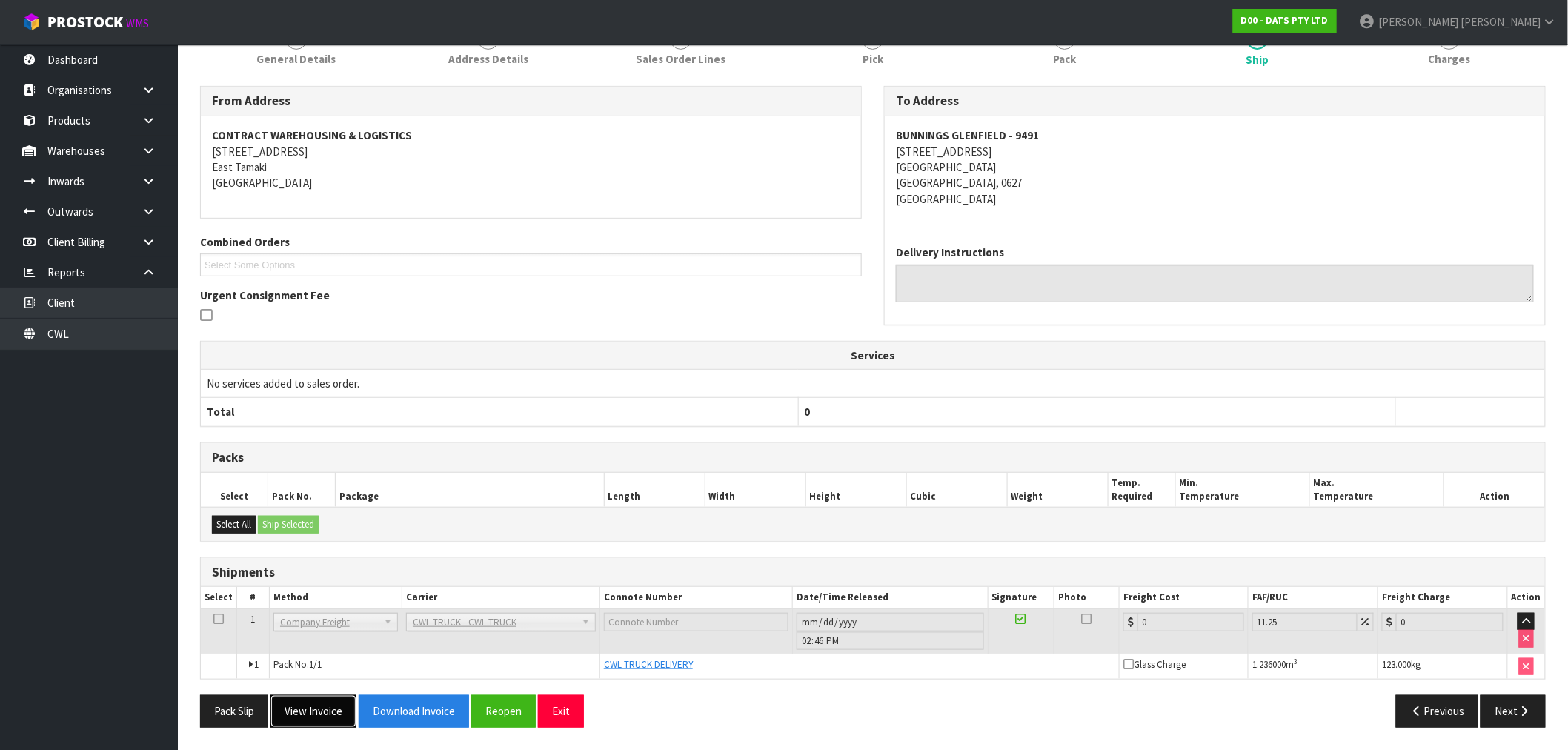
click at [341, 716] on button "View Invoice" at bounding box center [313, 712] width 86 height 32
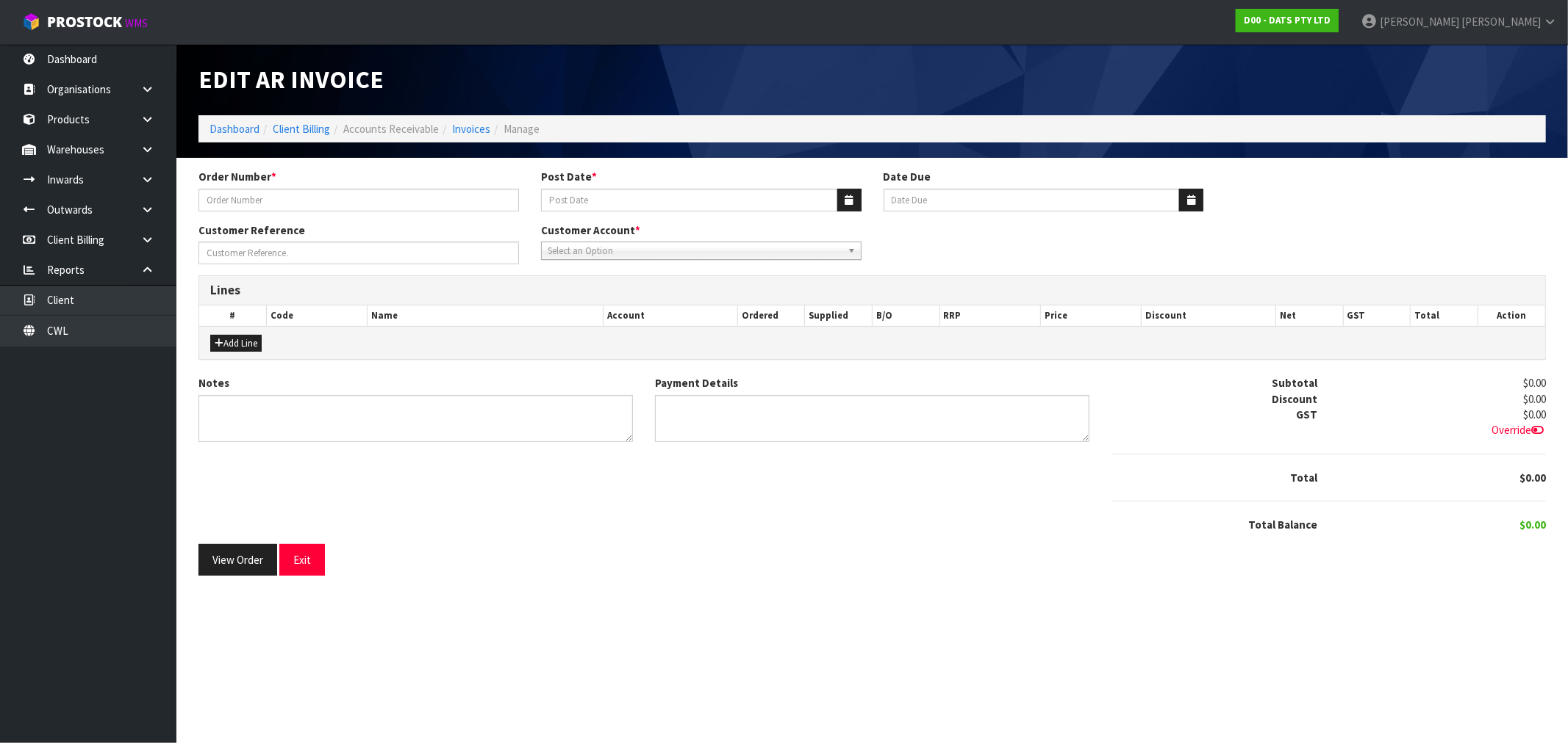
type input "9491Y100194191"
type input "18/08/2025"
type input "[DATE]"
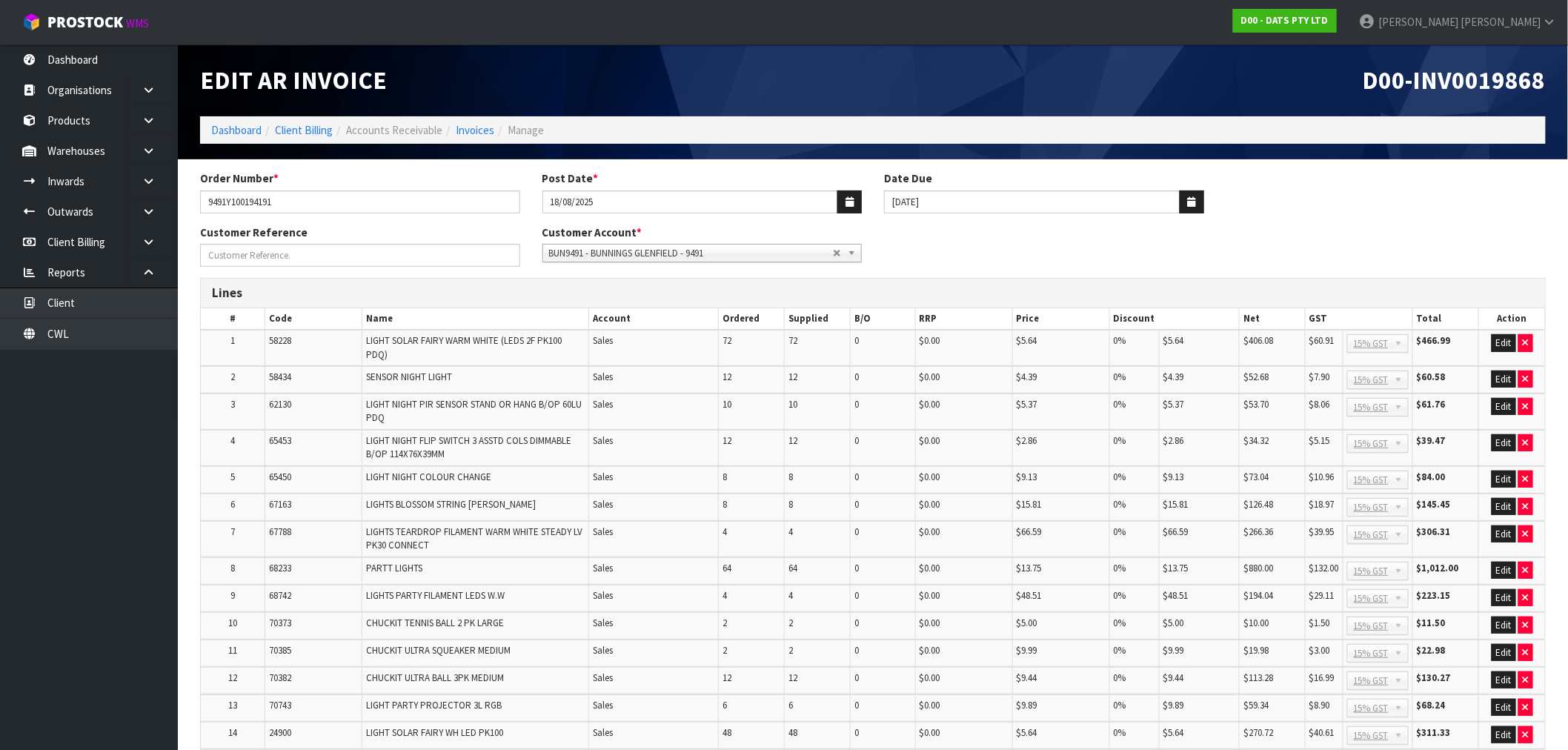
click at [1495, 82] on span "D00-INV0019868" at bounding box center [1454, 80] width 183 height 31
copy span "INV0019868"
drag, startPoint x: 252, startPoint y: 203, endPoint x: 82, endPoint y: 203, distance: 170.0
click at [112, 203] on body "Toggle navigation ProStock WMS D00 - DATS PTY LTD Rocio Lopez Logout Dashboard …" at bounding box center [784, 375] width 1568 height 750
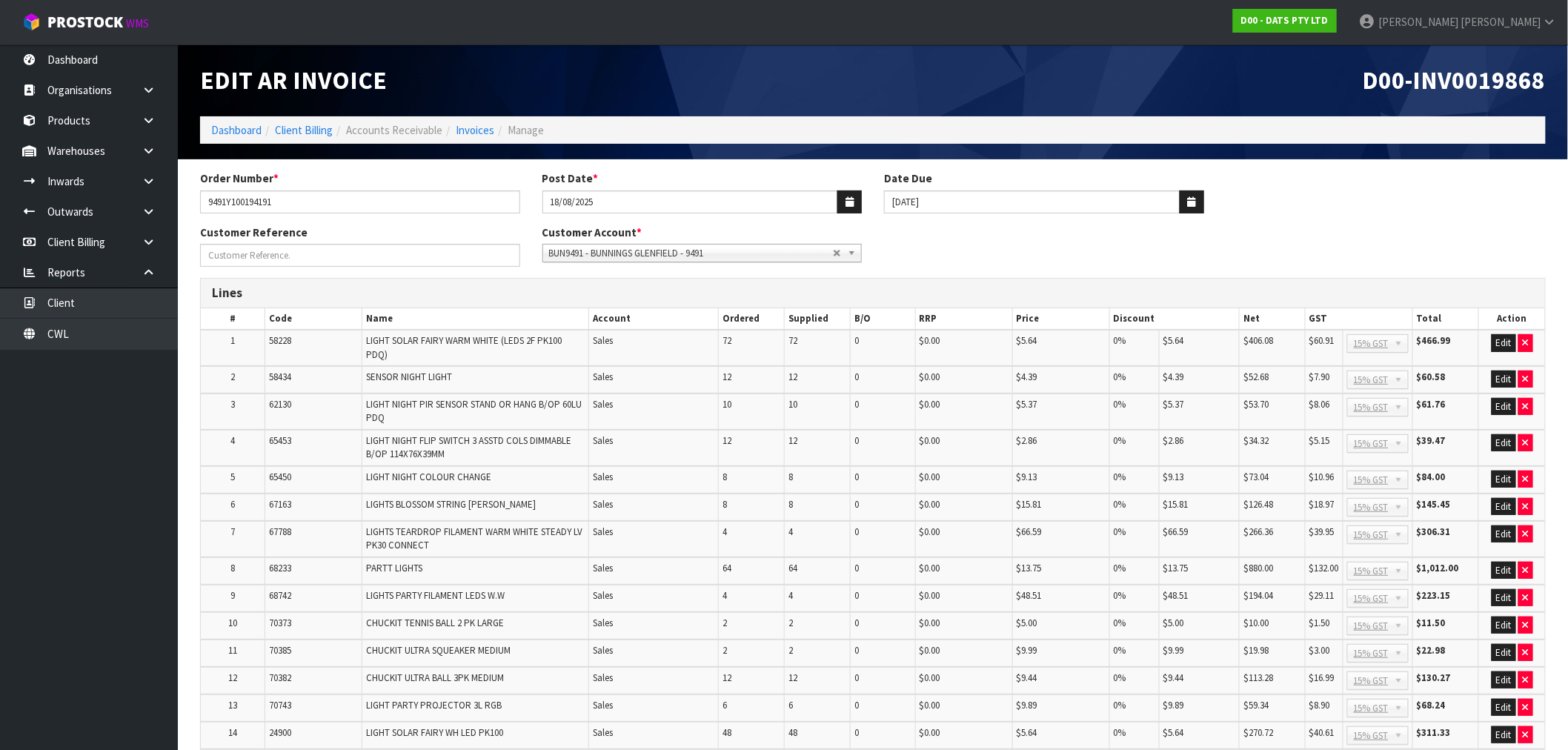
click at [1455, 80] on span "D00-INV0019868" at bounding box center [1454, 80] width 183 height 31
copy span "INV0019868"
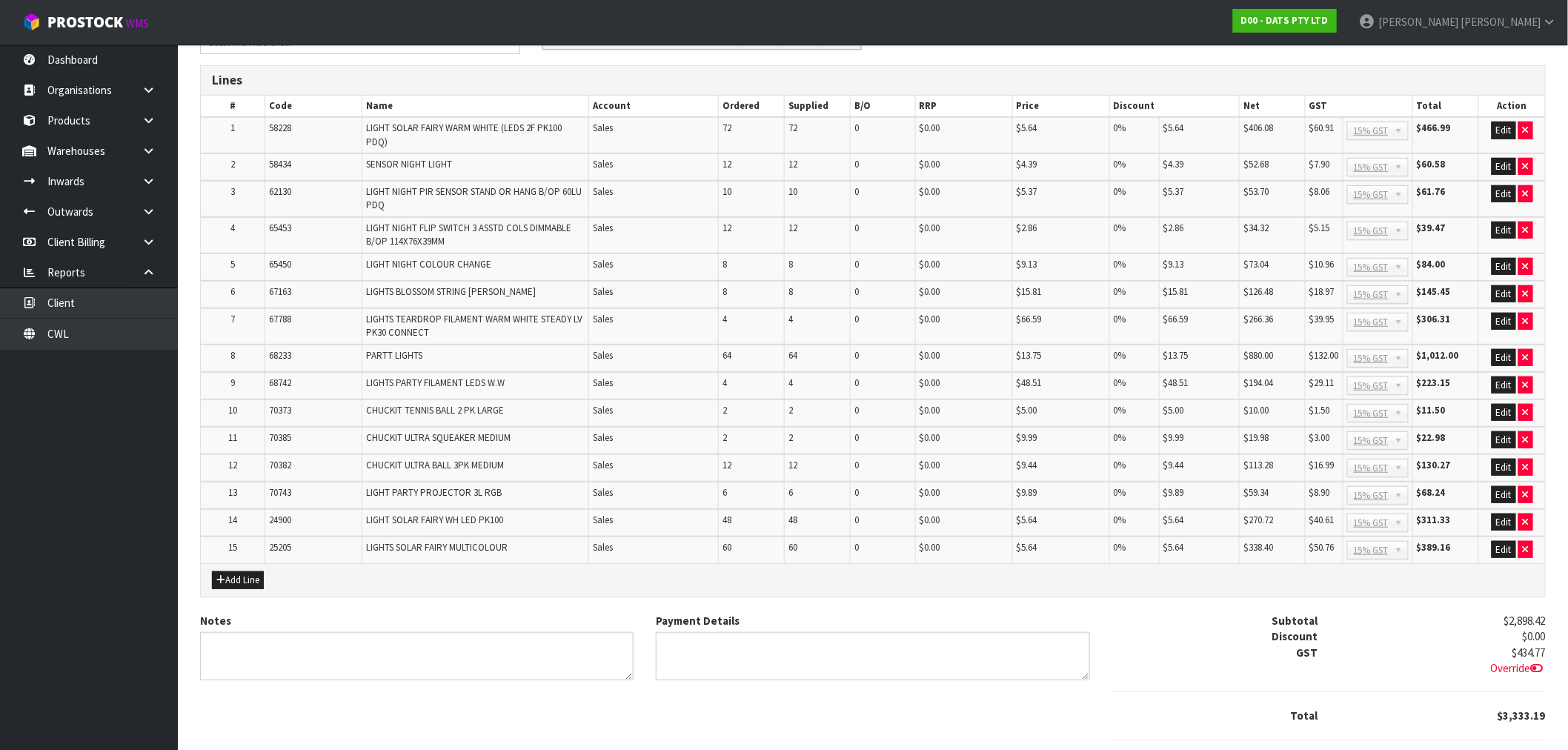
scroll to position [290, 0]
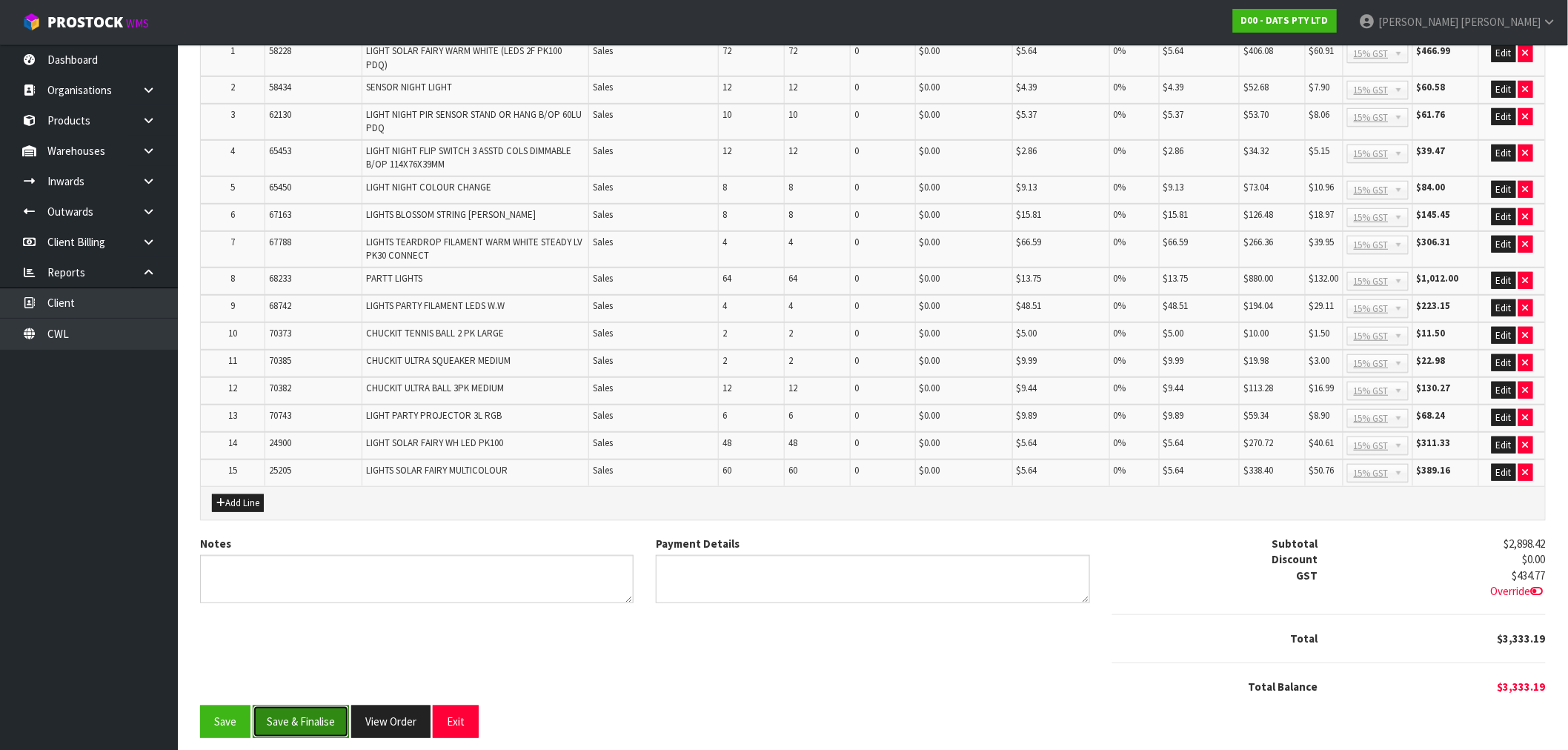
click at [316, 710] on button "Save & Finalise" at bounding box center [300, 722] width 97 height 32
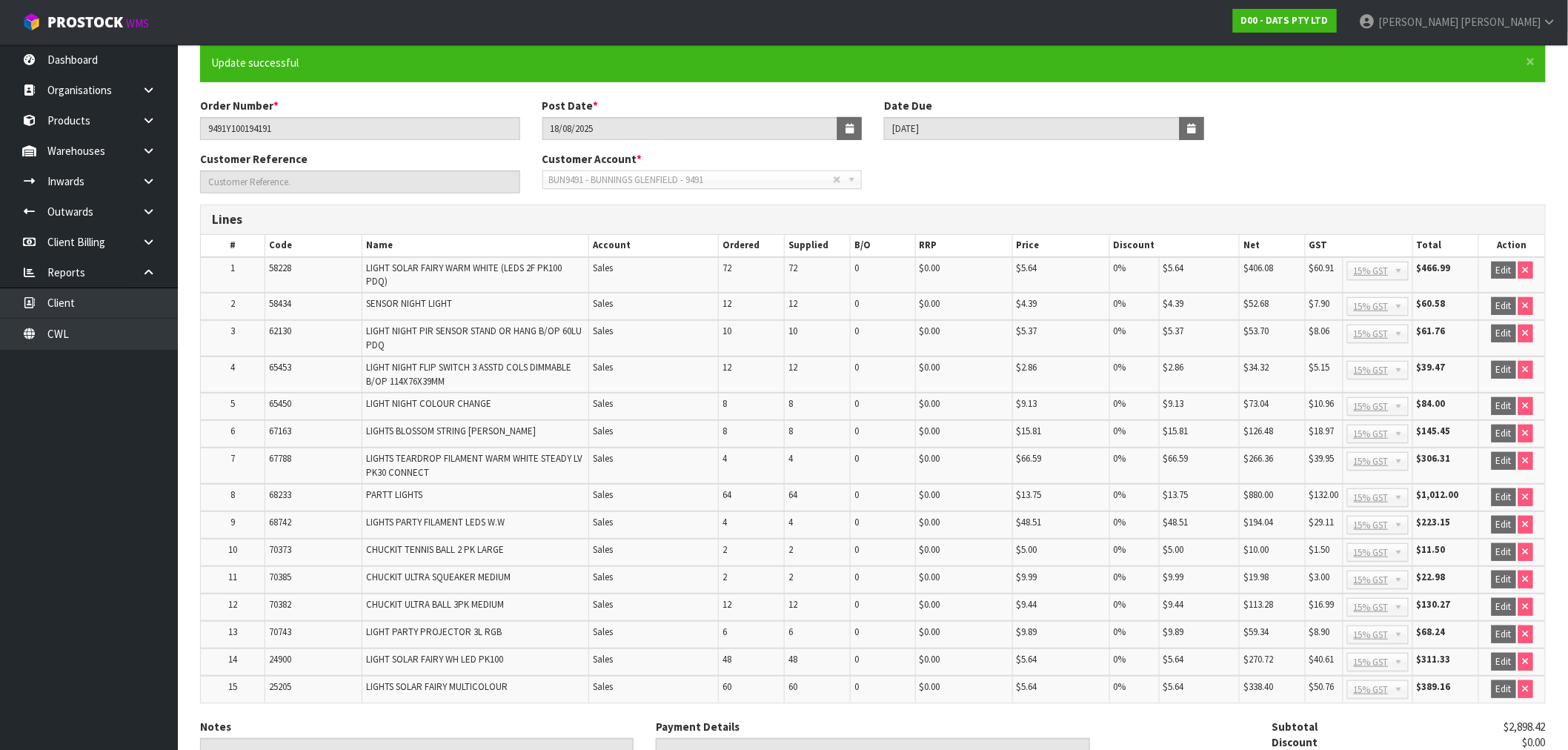
scroll to position [295, 0]
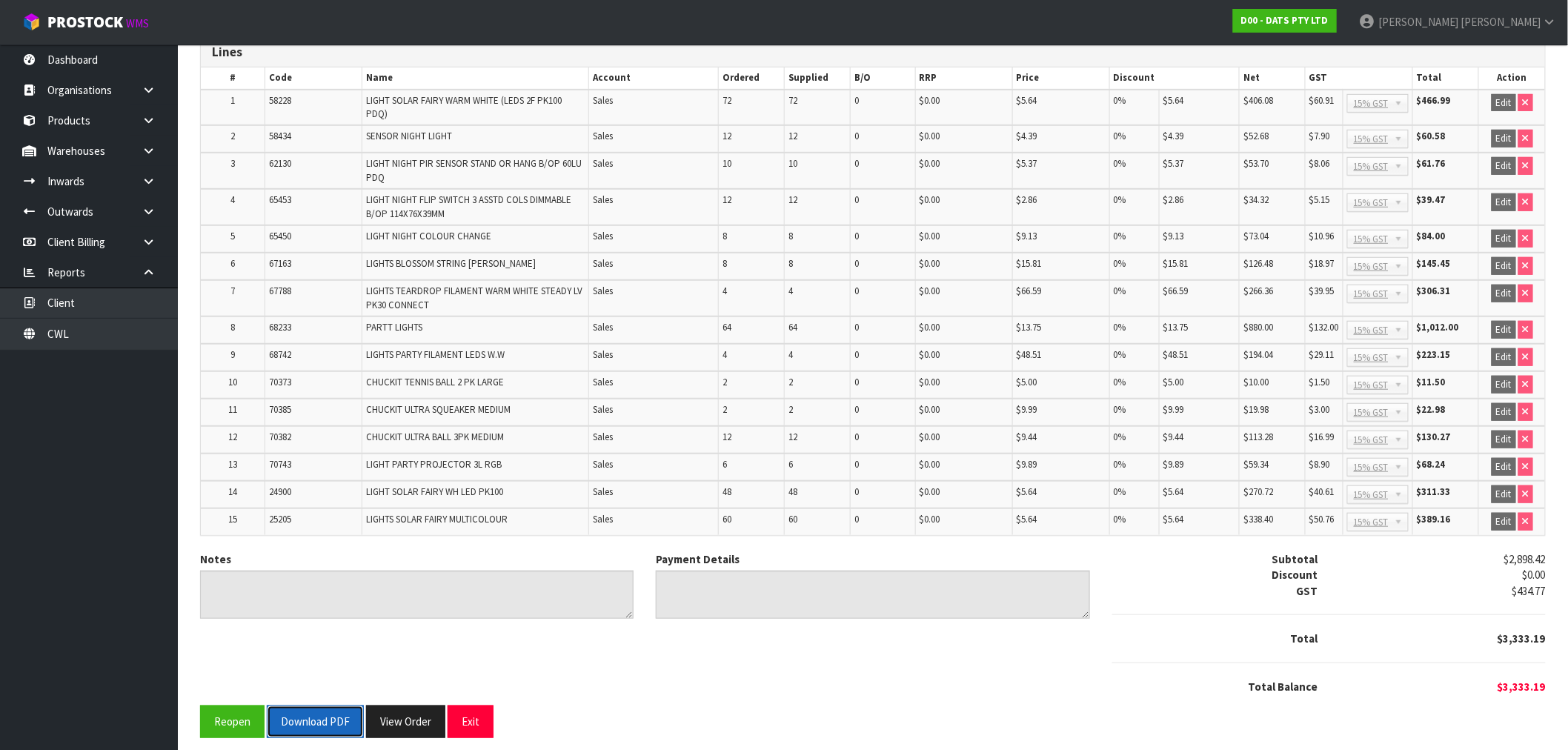
click at [313, 706] on button "Download PDF" at bounding box center [314, 722] width 97 height 32
click at [431, 717] on button "View Order" at bounding box center [405, 722] width 79 height 32
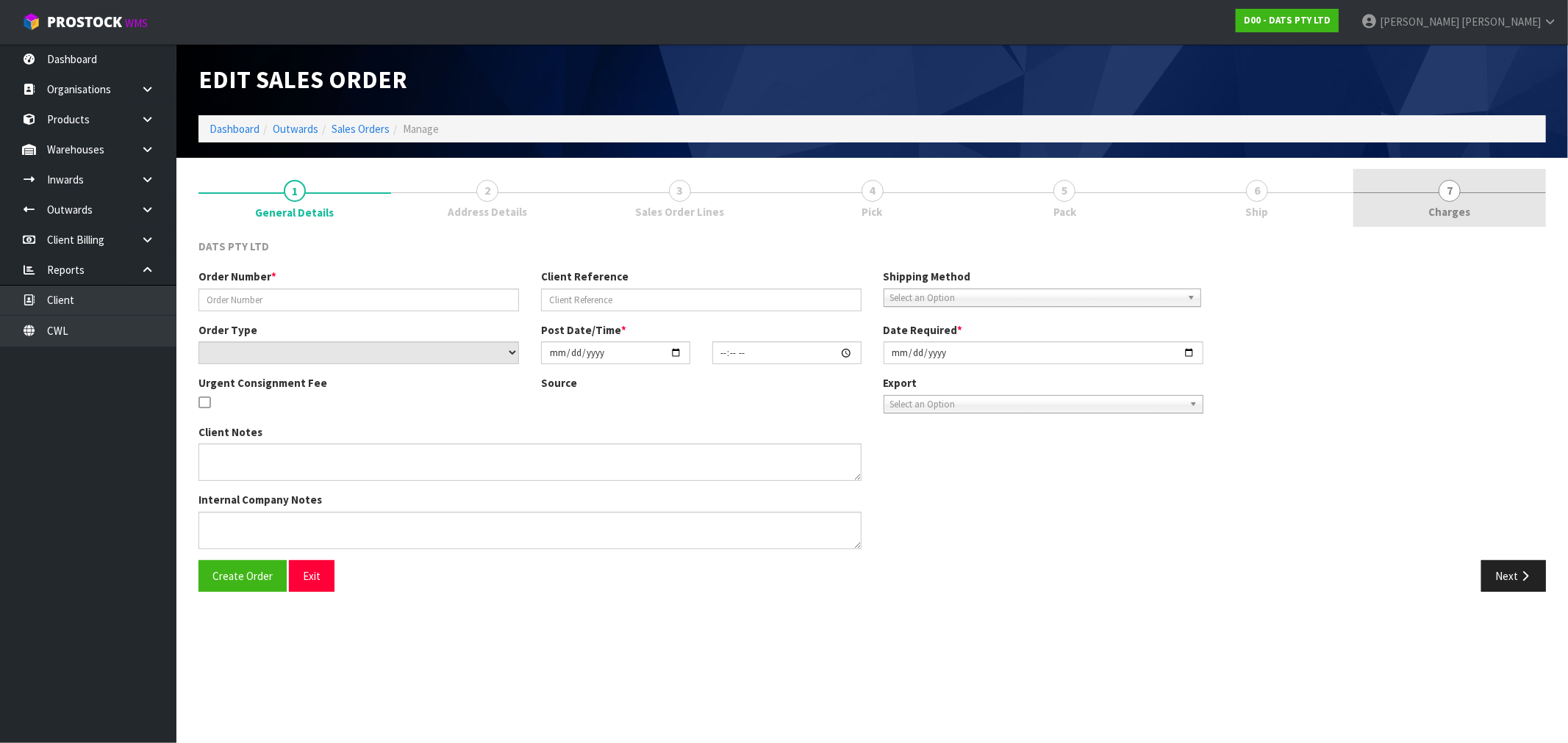
type input "9491Y100194191"
select select "number:0"
type input "2025-08-15"
type input "08:53:00.000"
type input "2025-08-15"
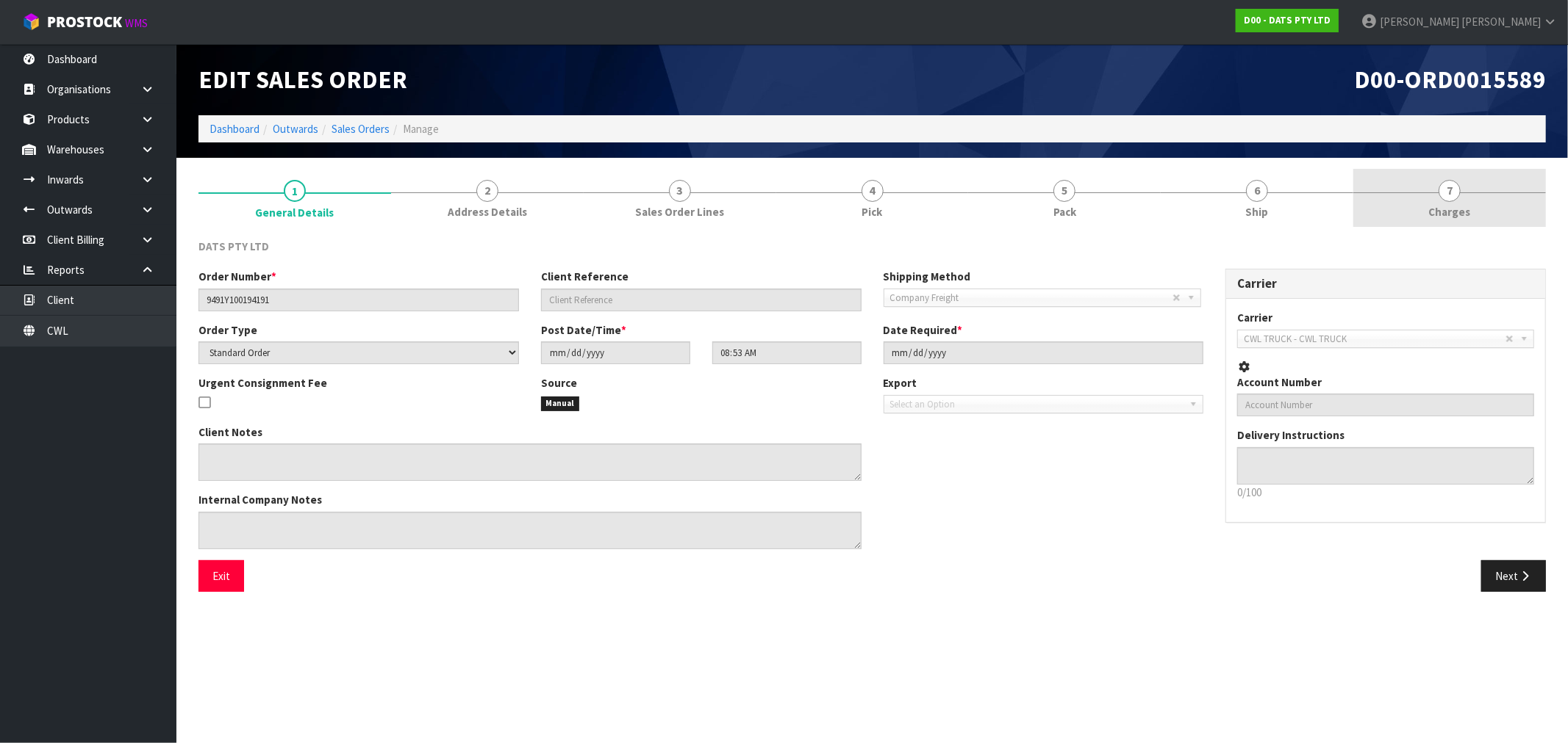
click at [1531, 222] on link "7 [GEOGRAPHIC_DATA]" at bounding box center [1449, 198] width 193 height 58
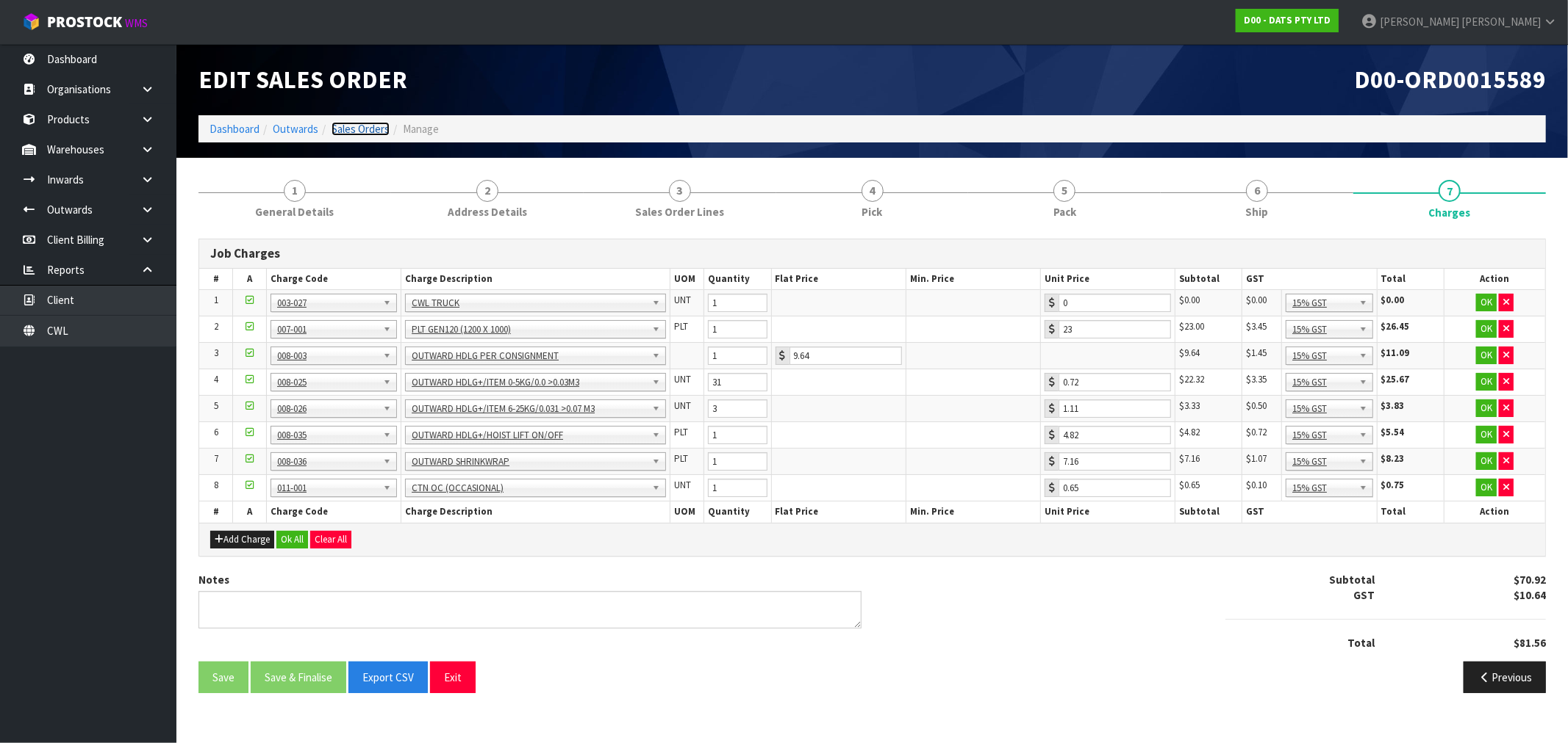
click at [366, 133] on link "Sales Orders" at bounding box center [360, 129] width 58 height 14
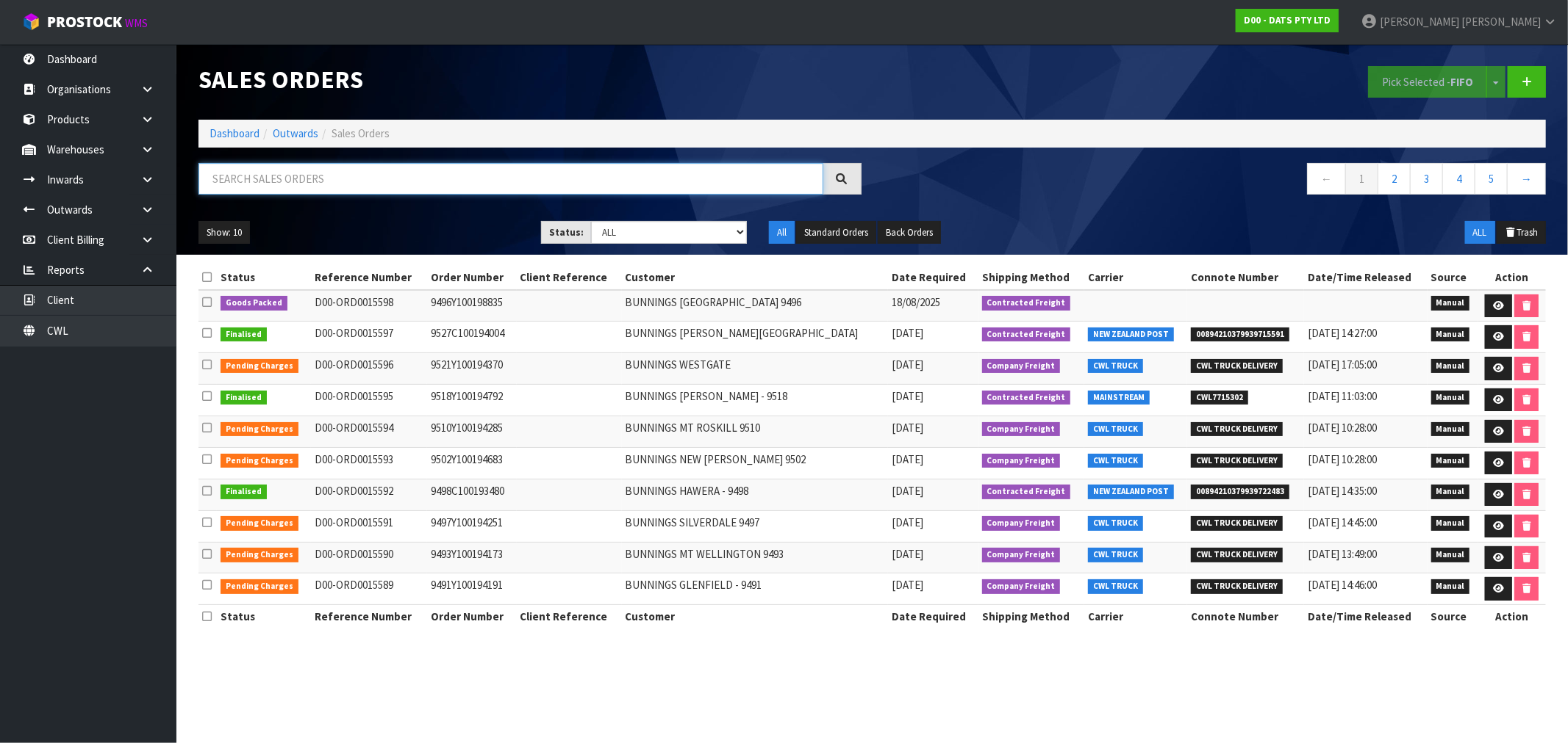
click at [620, 170] on input "text" at bounding box center [510, 179] width 625 height 32
type input "15591"
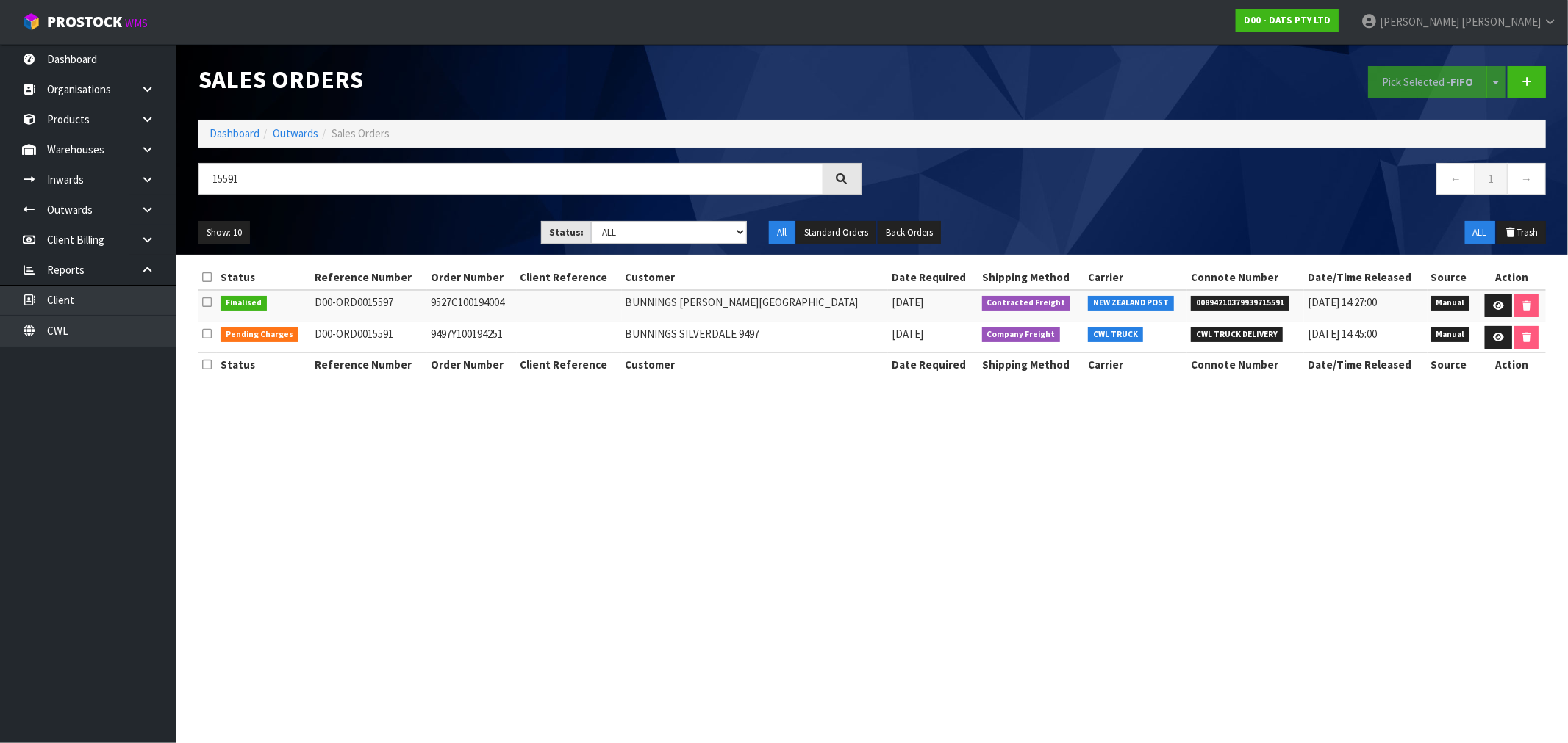
click at [463, 341] on td "9497Y100194251" at bounding box center [471, 337] width 90 height 32
copy td "9497Y100194251"
drag, startPoint x: 1494, startPoint y: 341, endPoint x: 1418, endPoint y: 339, distance: 76.0
click at [1494, 341] on icon at bounding box center [1498, 337] width 11 height 10
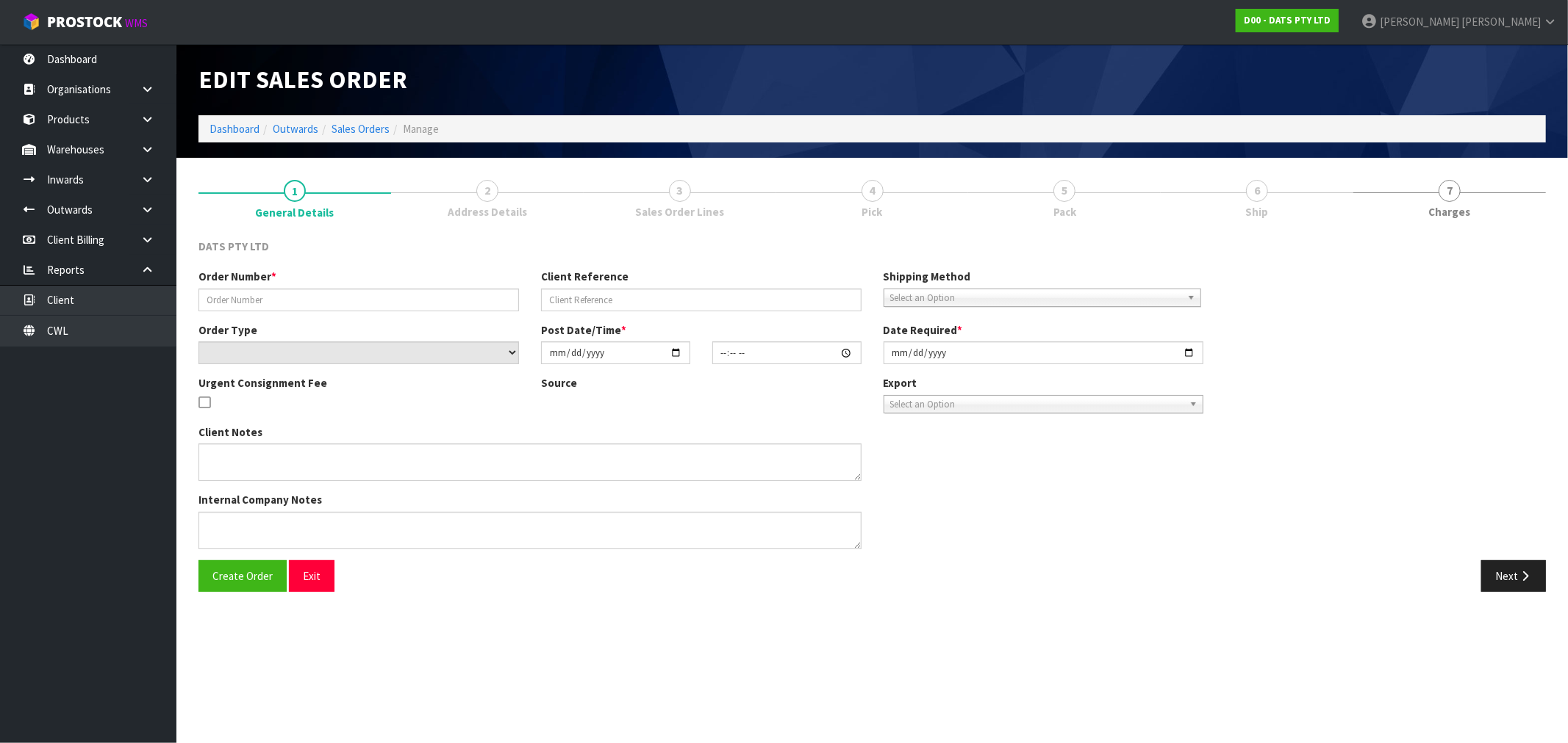
type input "9497Y100194251"
select select "number:0"
type input "2025-08-15"
type input "09:22:00.000"
type input "2025-08-15"
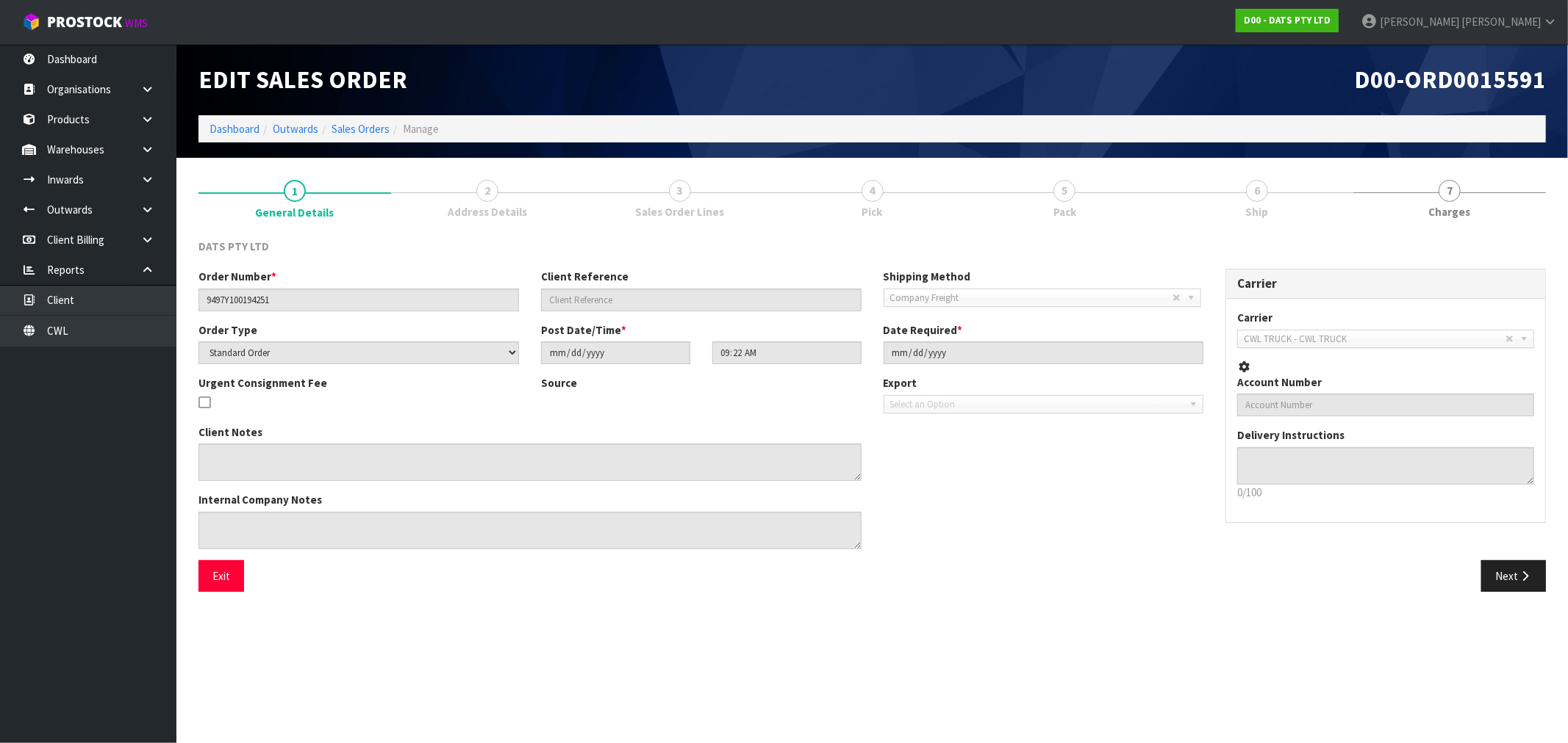
click at [1287, 196] on link "6 Ship" at bounding box center [1256, 198] width 193 height 58
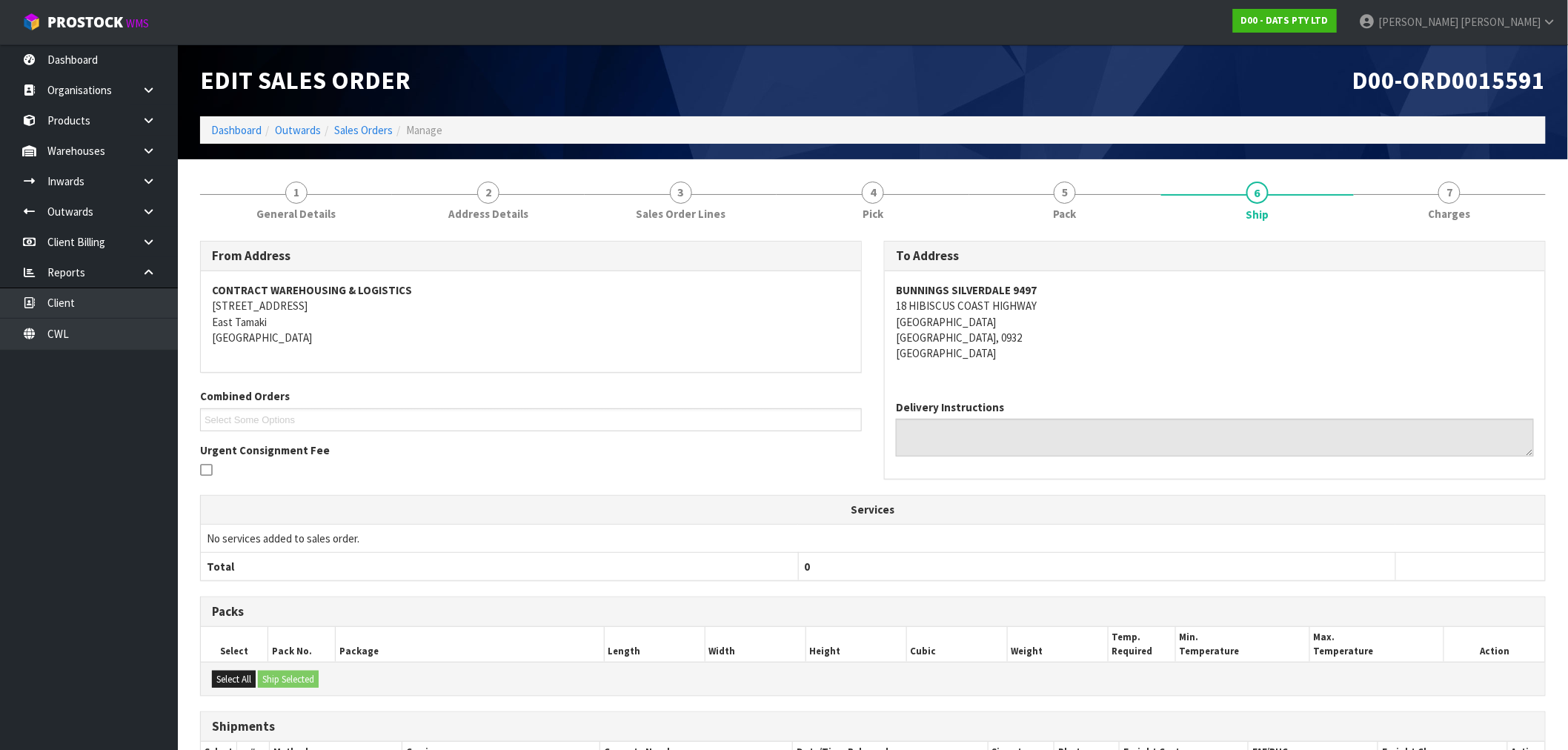
scroll to position [154, 0]
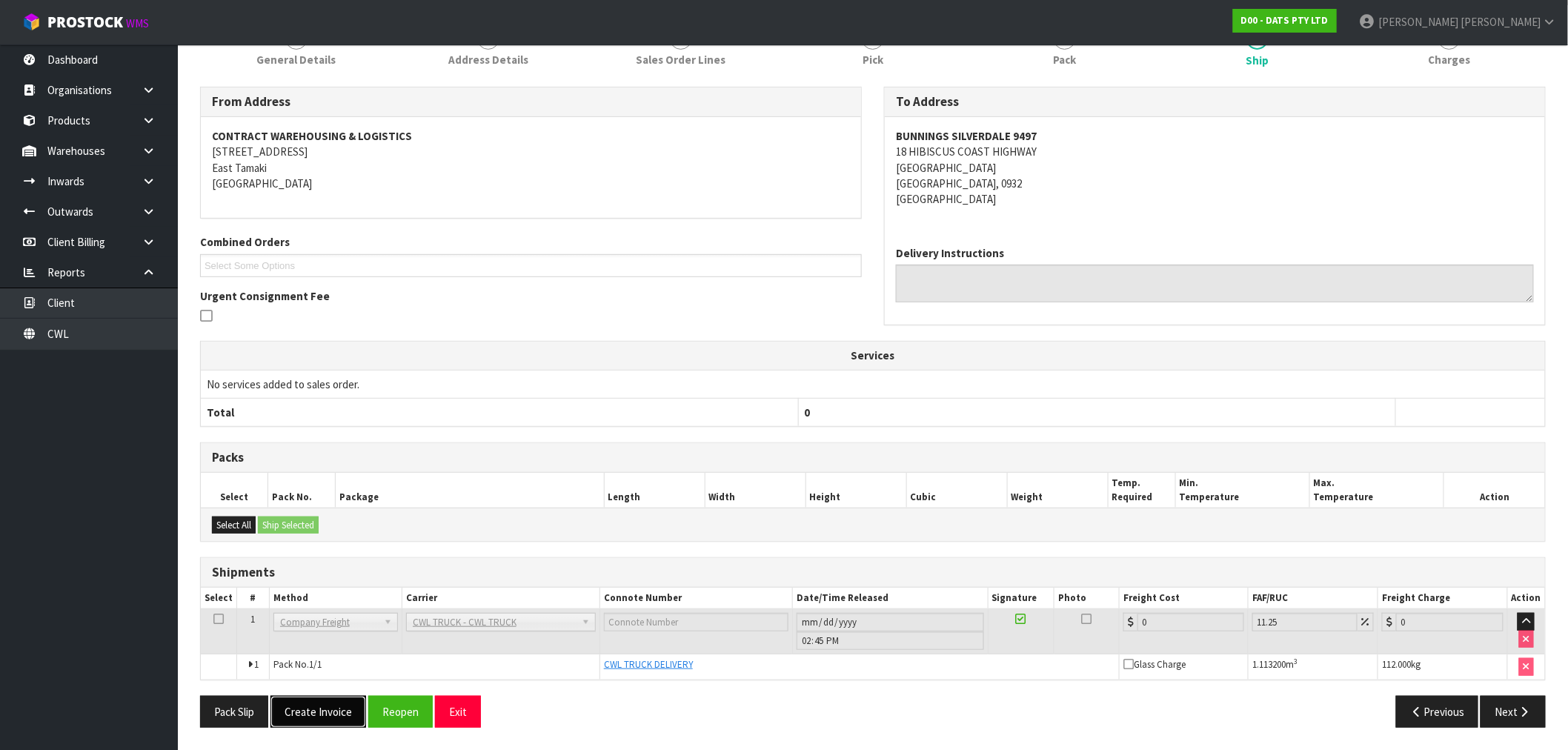
click at [299, 701] on button "Create Invoice" at bounding box center [318, 712] width 96 height 32
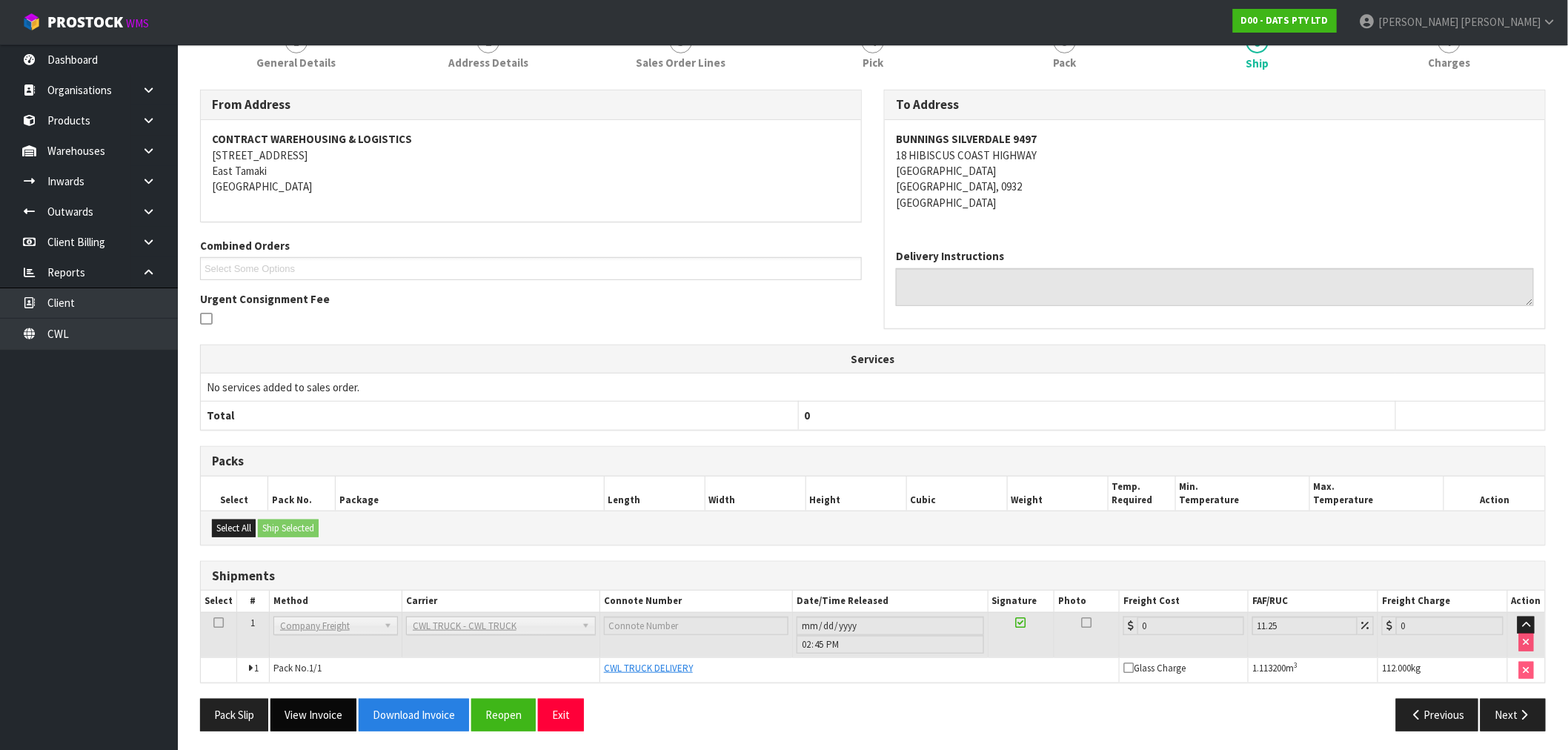
scroll to position [209, 0]
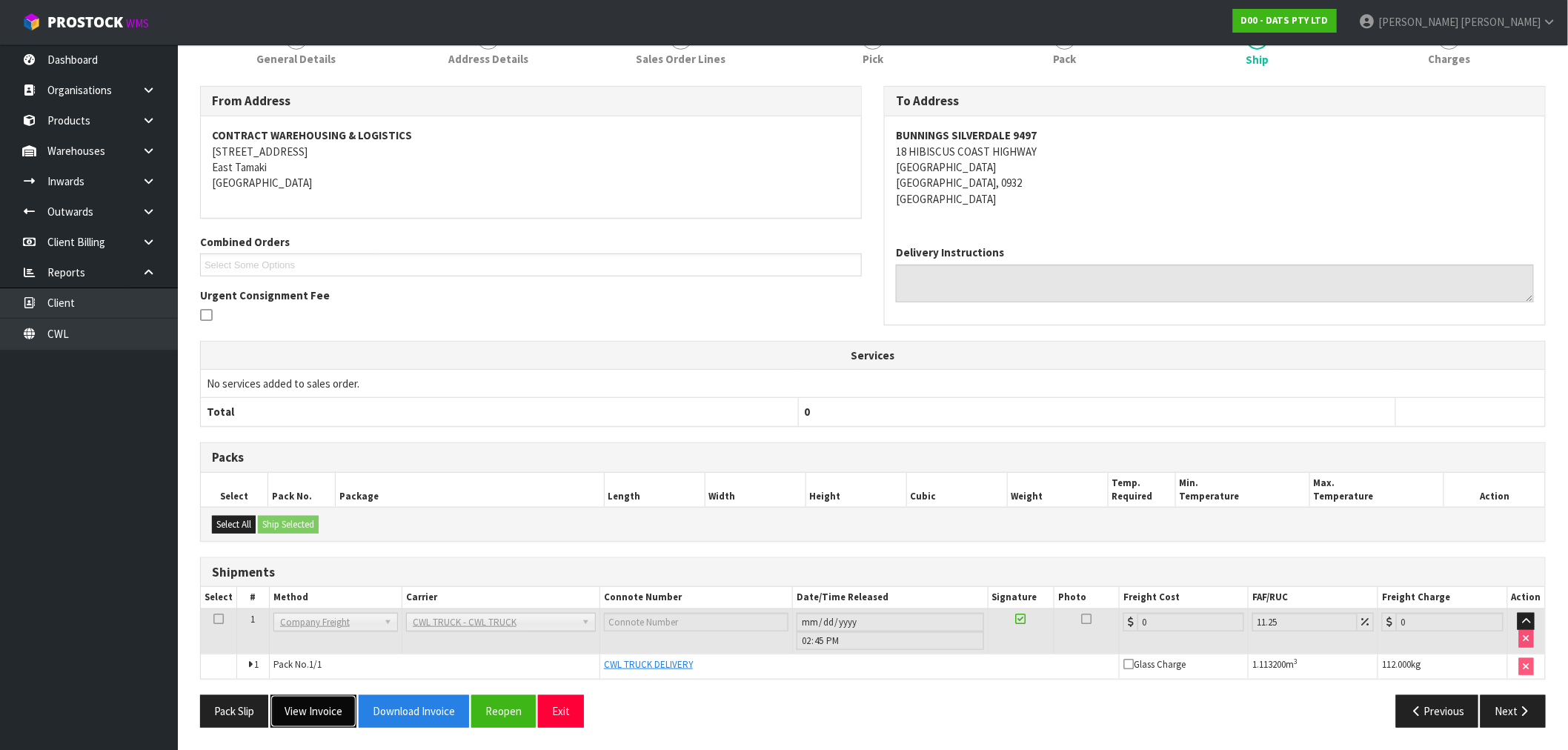
click at [344, 719] on button "View Invoice" at bounding box center [313, 712] width 86 height 32
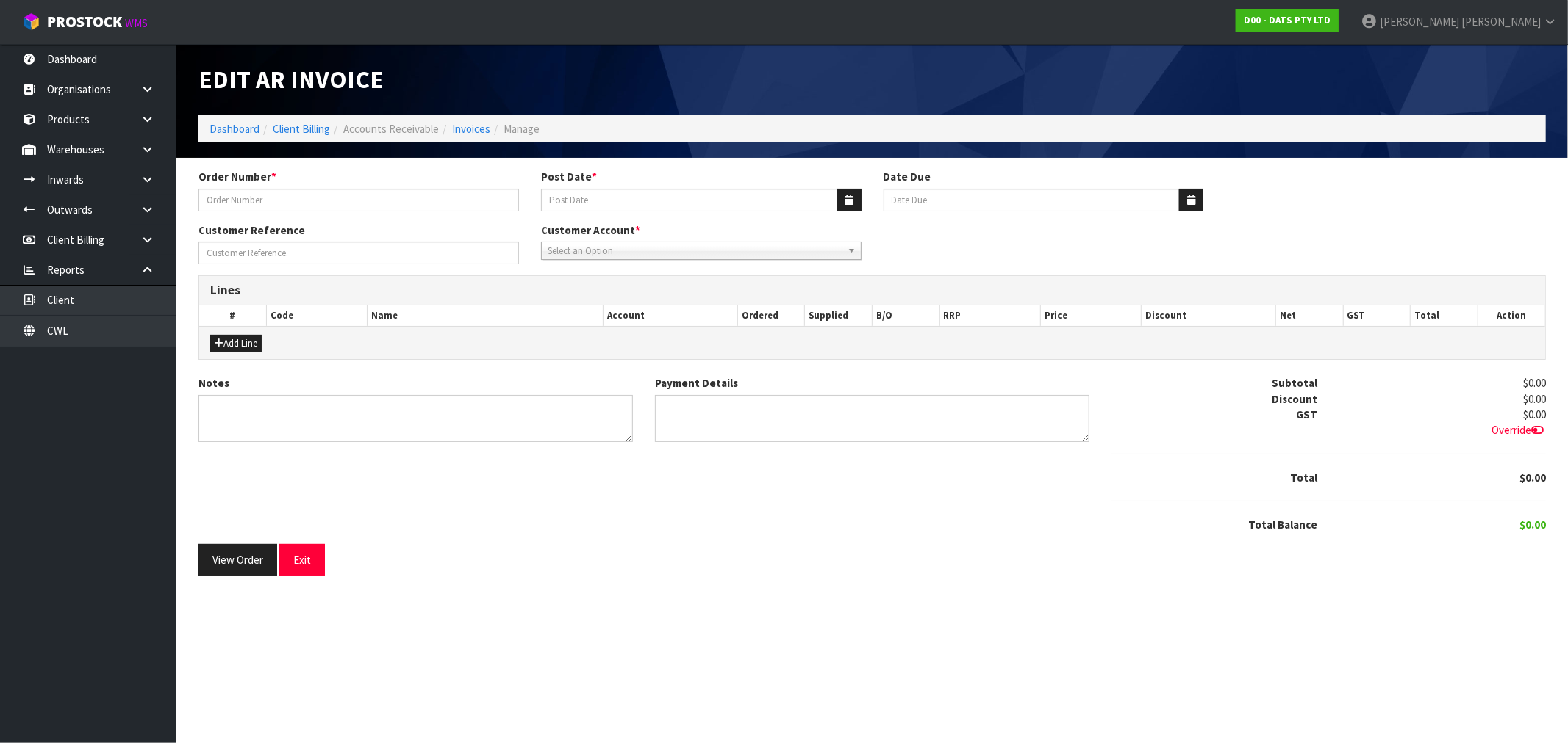
type input "9497Y100194251"
type input "18/08/2025"
type input "[DATE]"
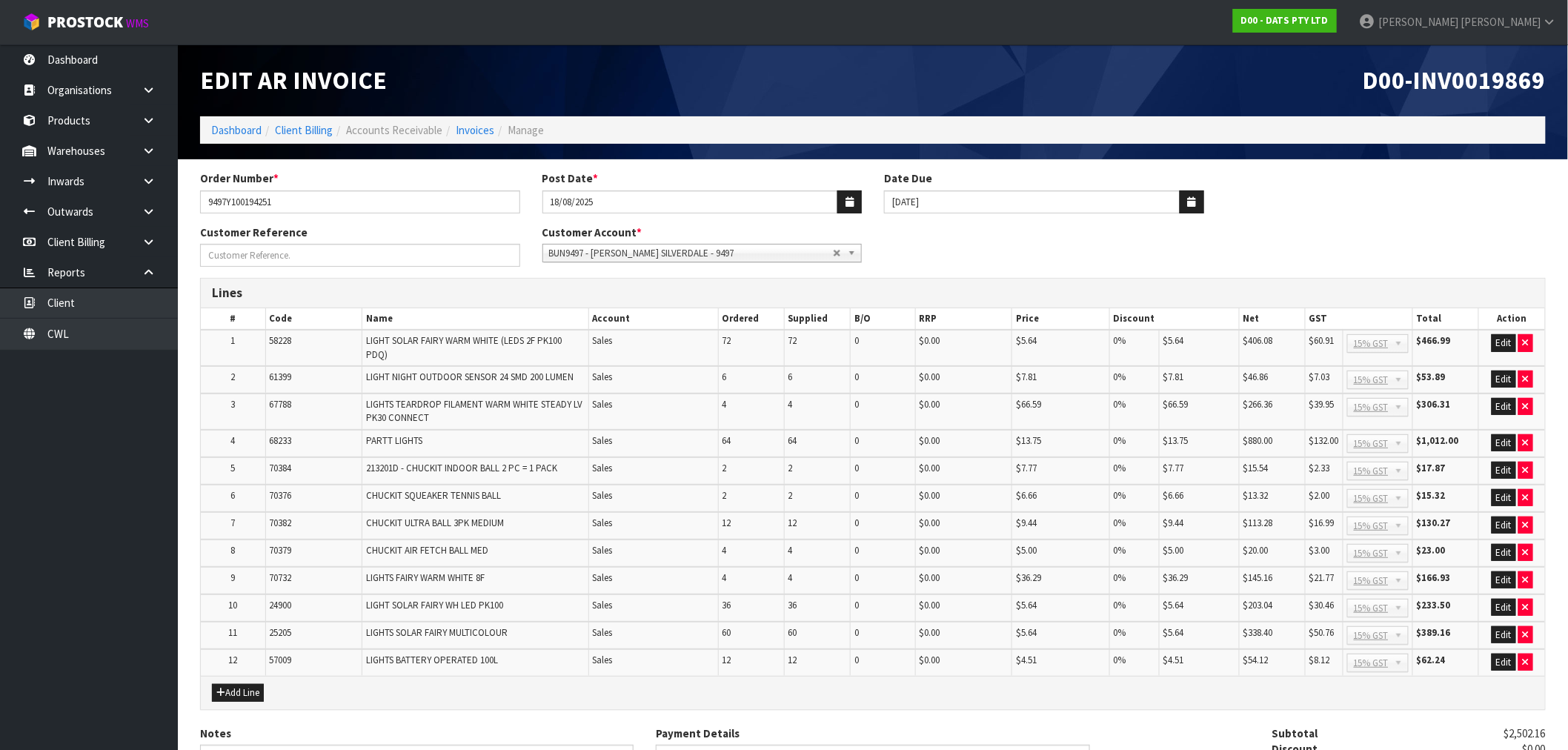
click at [1457, 84] on span "D00-INV0019869" at bounding box center [1454, 80] width 183 height 31
copy span "INV0019869"
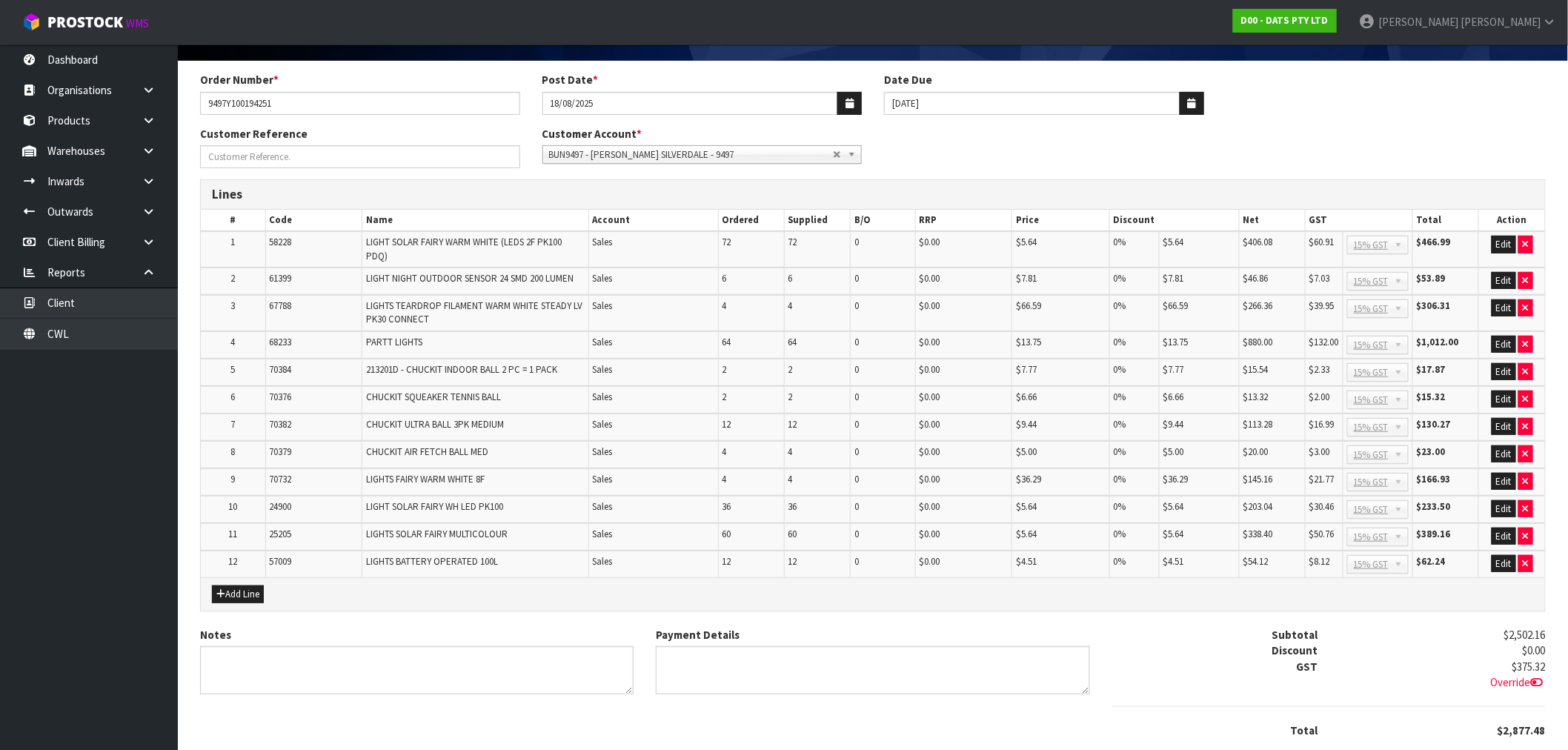
scroll to position [192, 0]
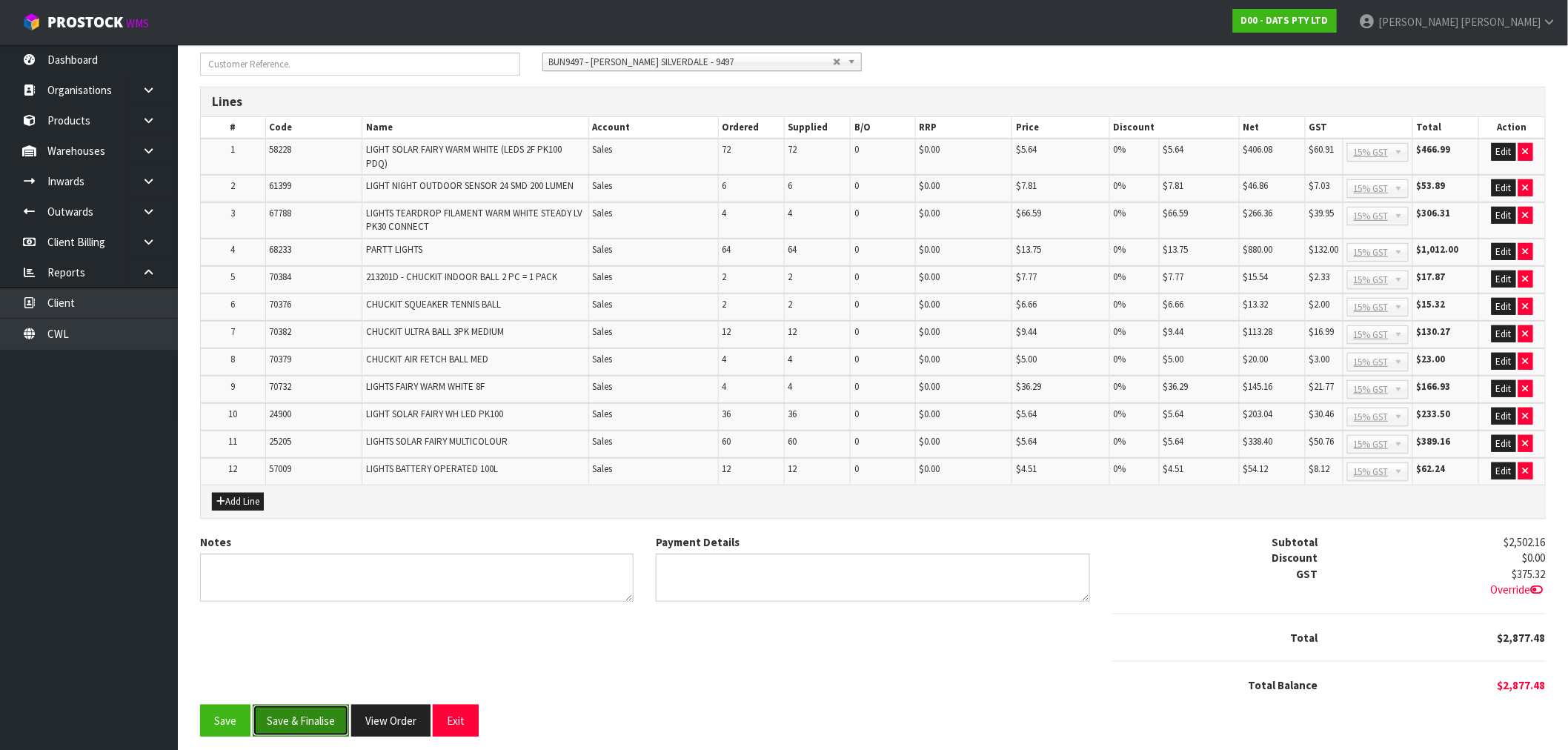
click at [299, 727] on button "Save & Finalise" at bounding box center [300, 721] width 97 height 32
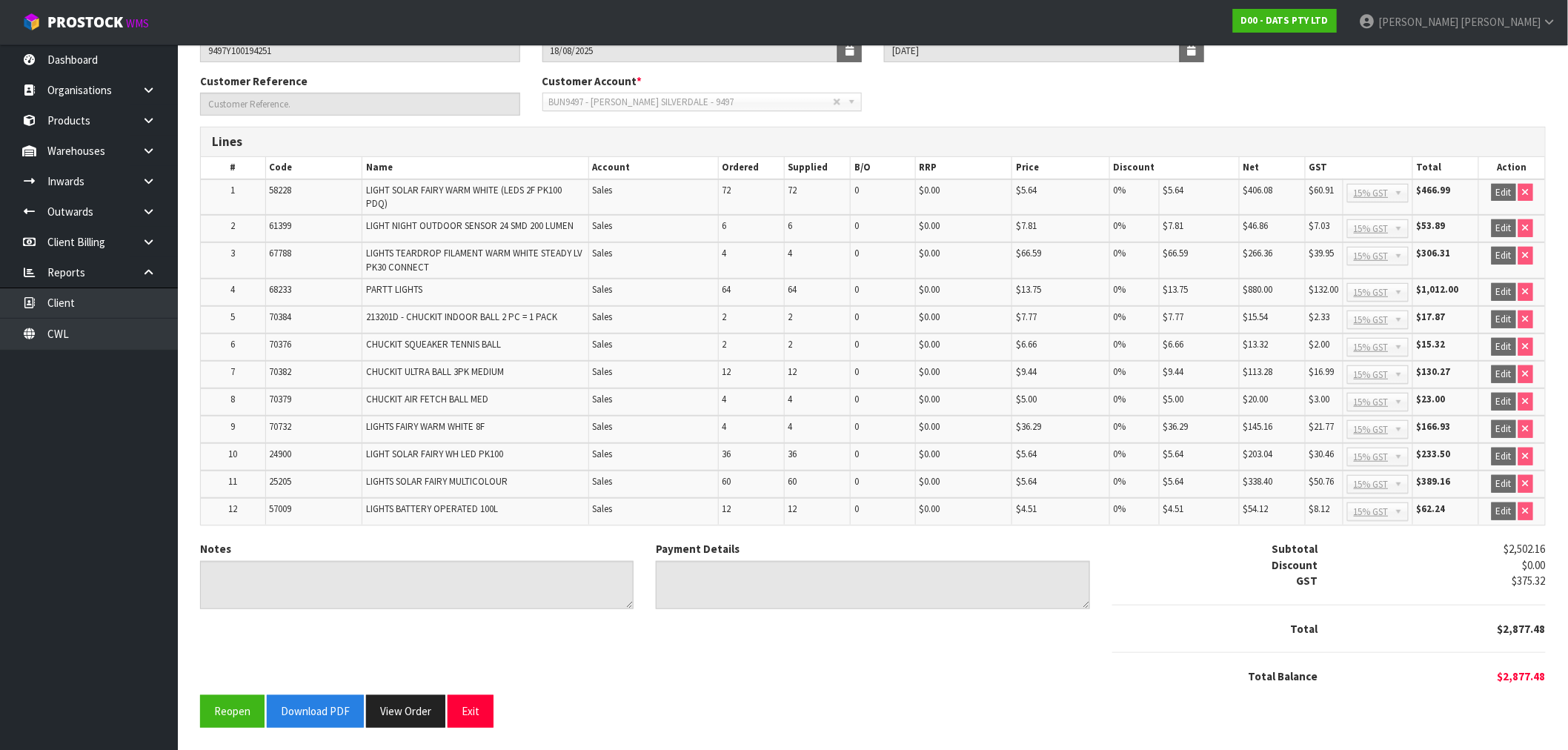
scroll to position [197, 0]
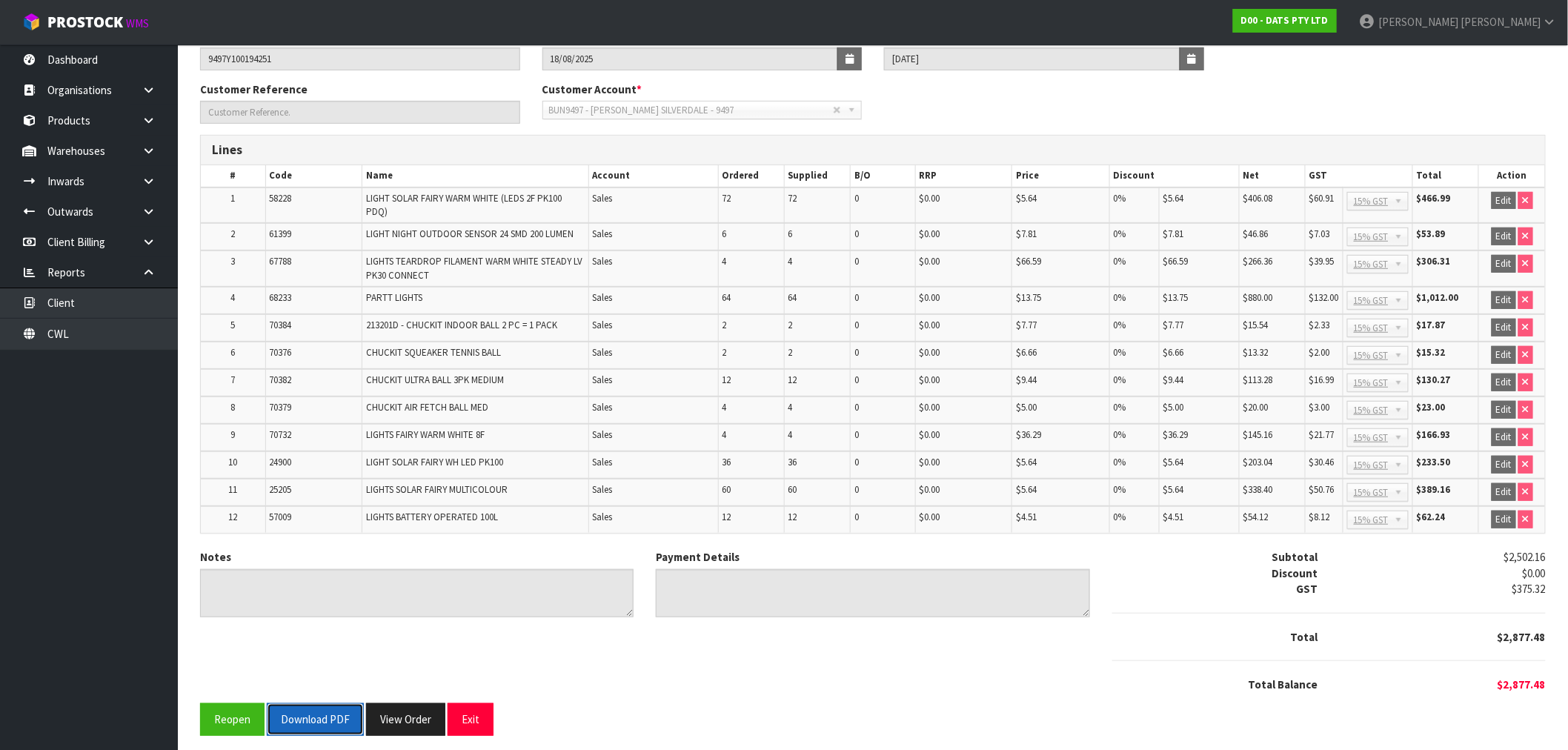
click at [305, 710] on button "Download PDF" at bounding box center [314, 720] width 97 height 32
drag, startPoint x: 396, startPoint y: 712, endPoint x: 410, endPoint y: 709, distance: 14.3
click at [396, 712] on button "View Order" at bounding box center [405, 720] width 79 height 32
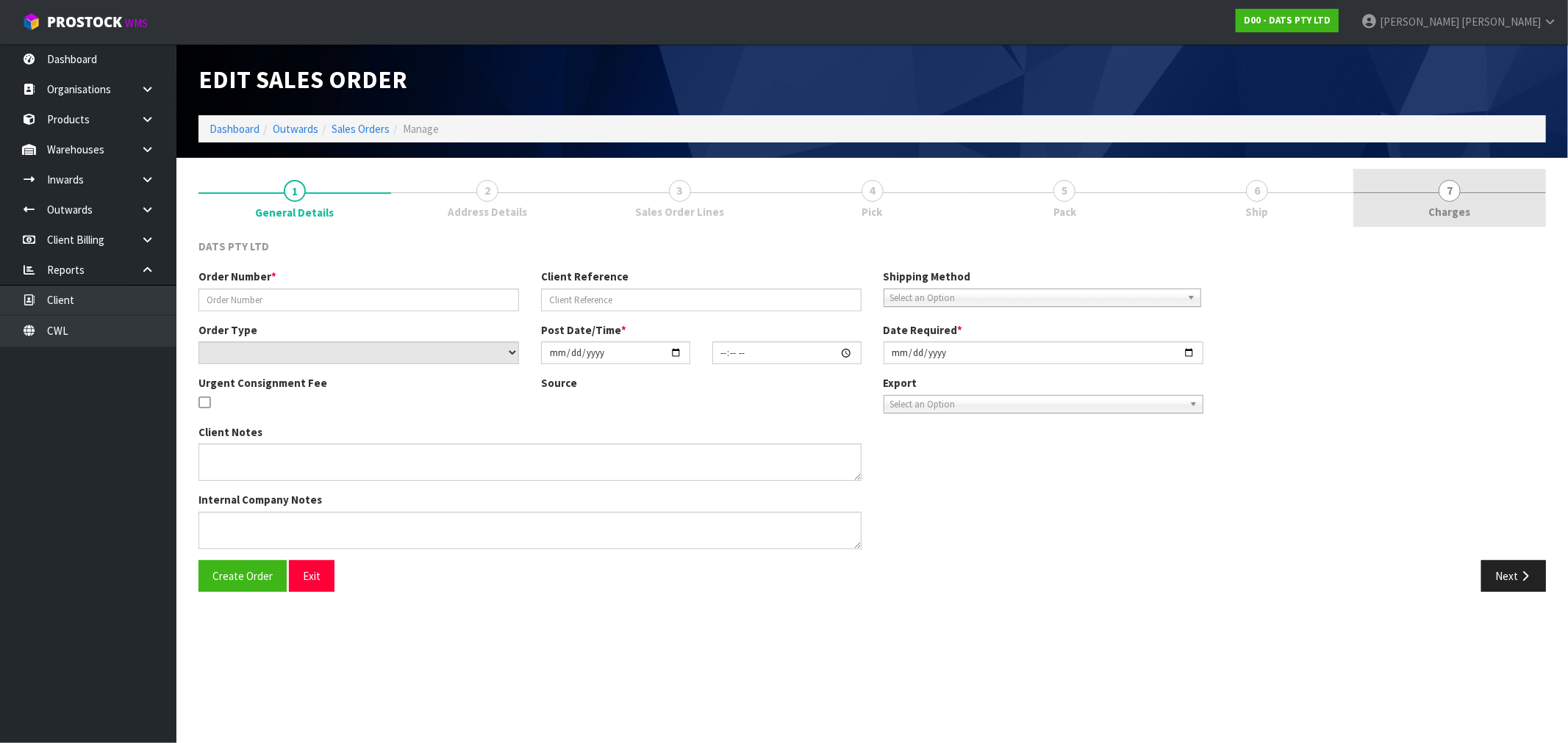
type input "9497Y100194251"
select select "number:0"
type input "2025-08-15"
type input "09:22:00.000"
type input "2025-08-15"
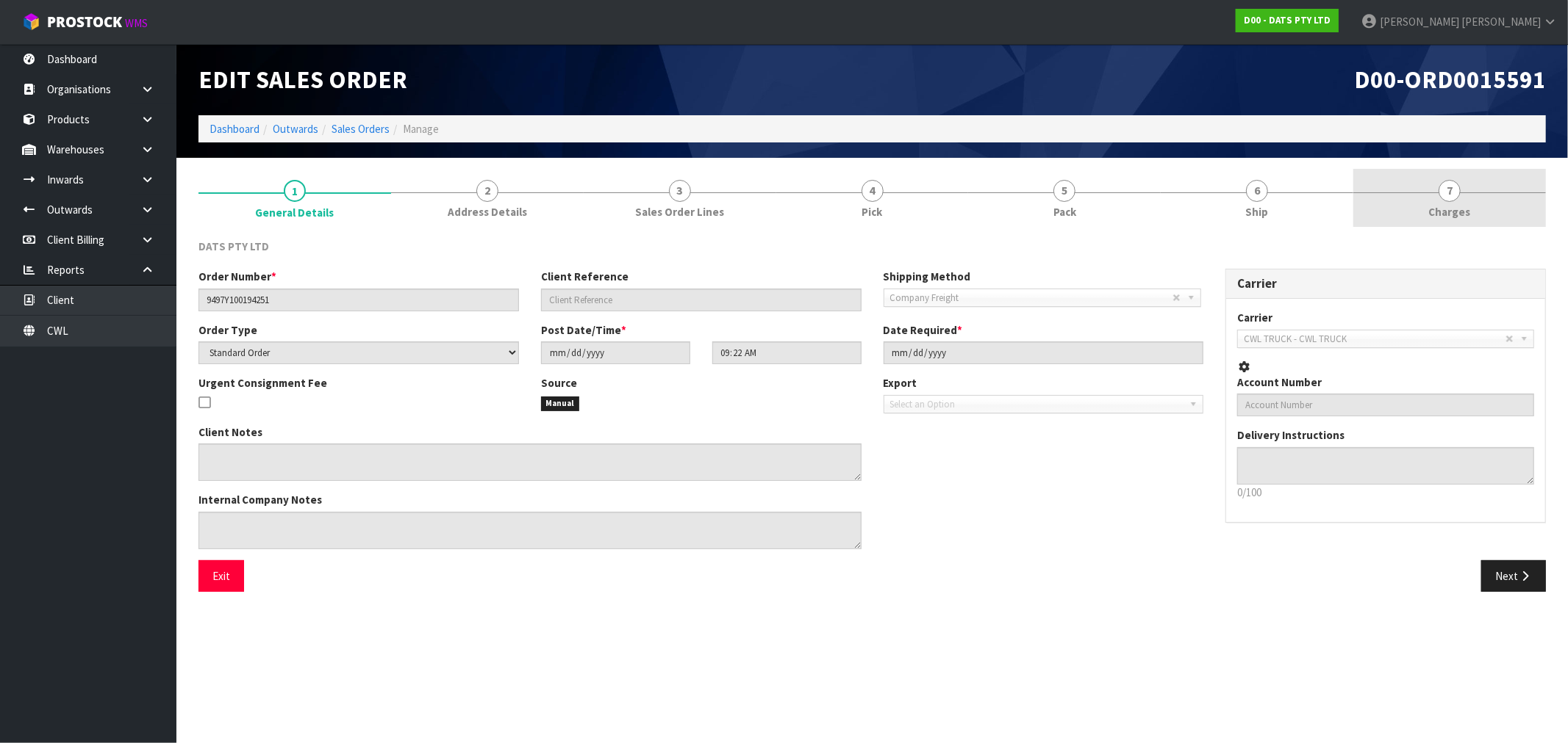
click at [1438, 201] on link "7 [GEOGRAPHIC_DATA]" at bounding box center [1449, 198] width 193 height 58
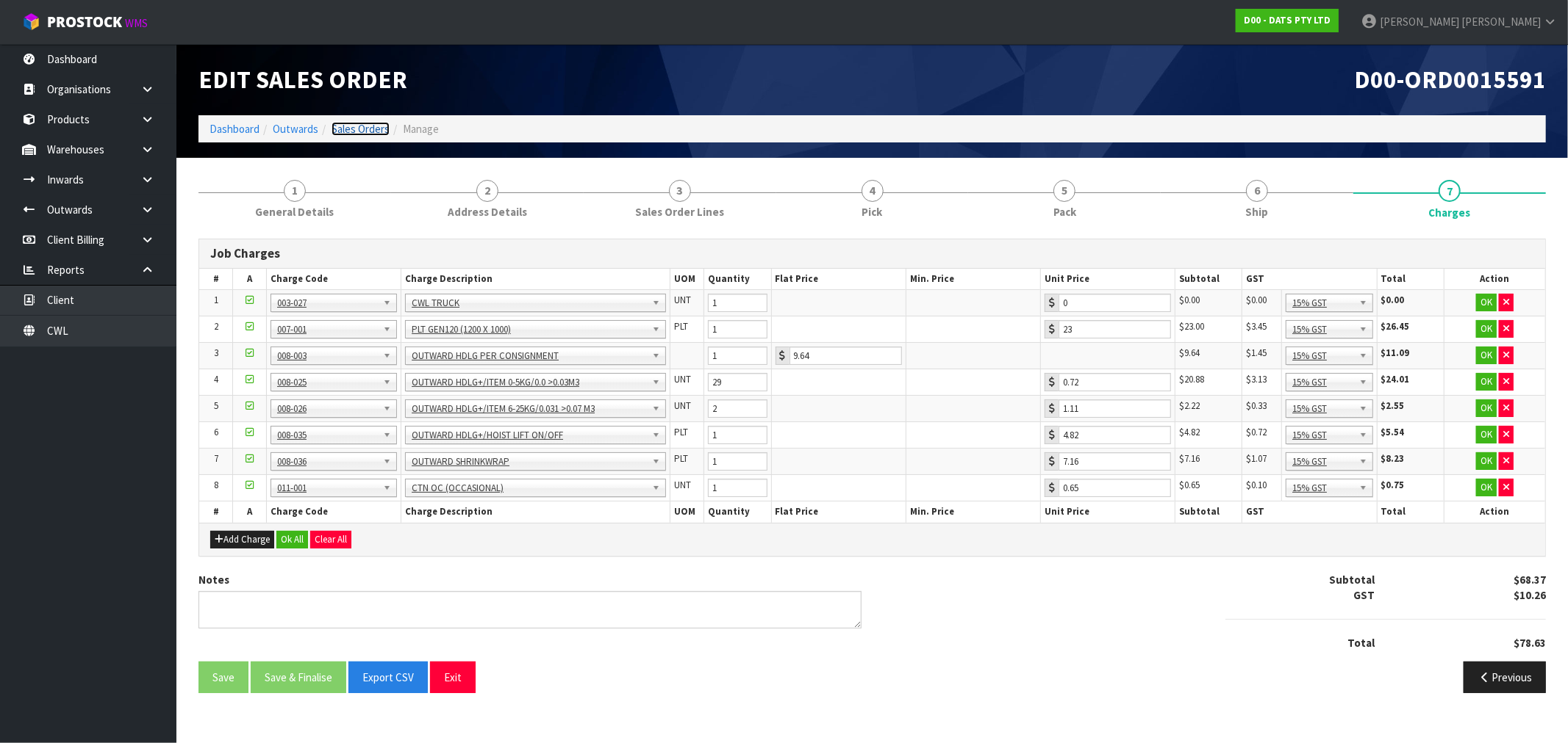
click at [344, 136] on link "Sales Orders" at bounding box center [360, 129] width 58 height 14
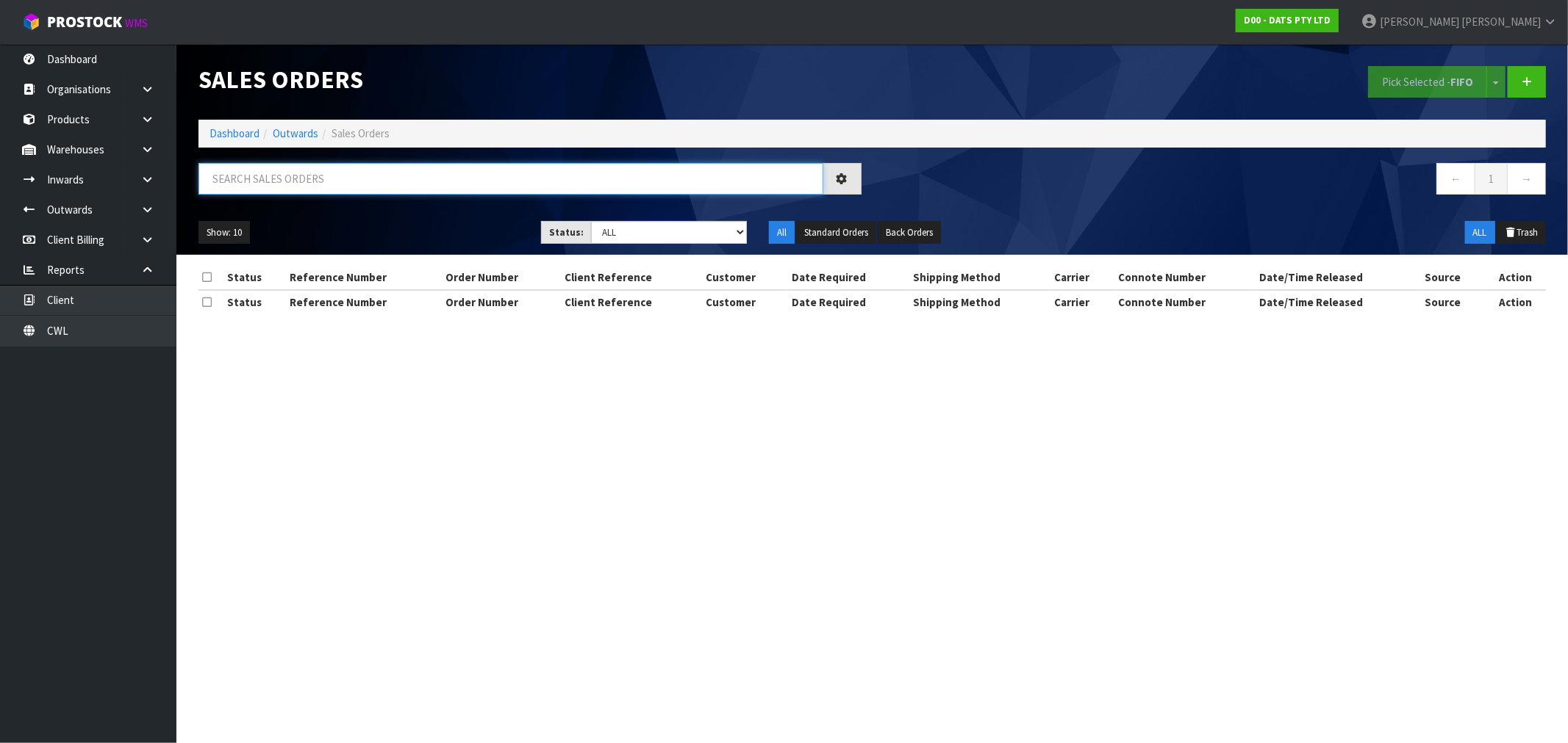
click at [459, 173] on input "text" at bounding box center [510, 179] width 625 height 32
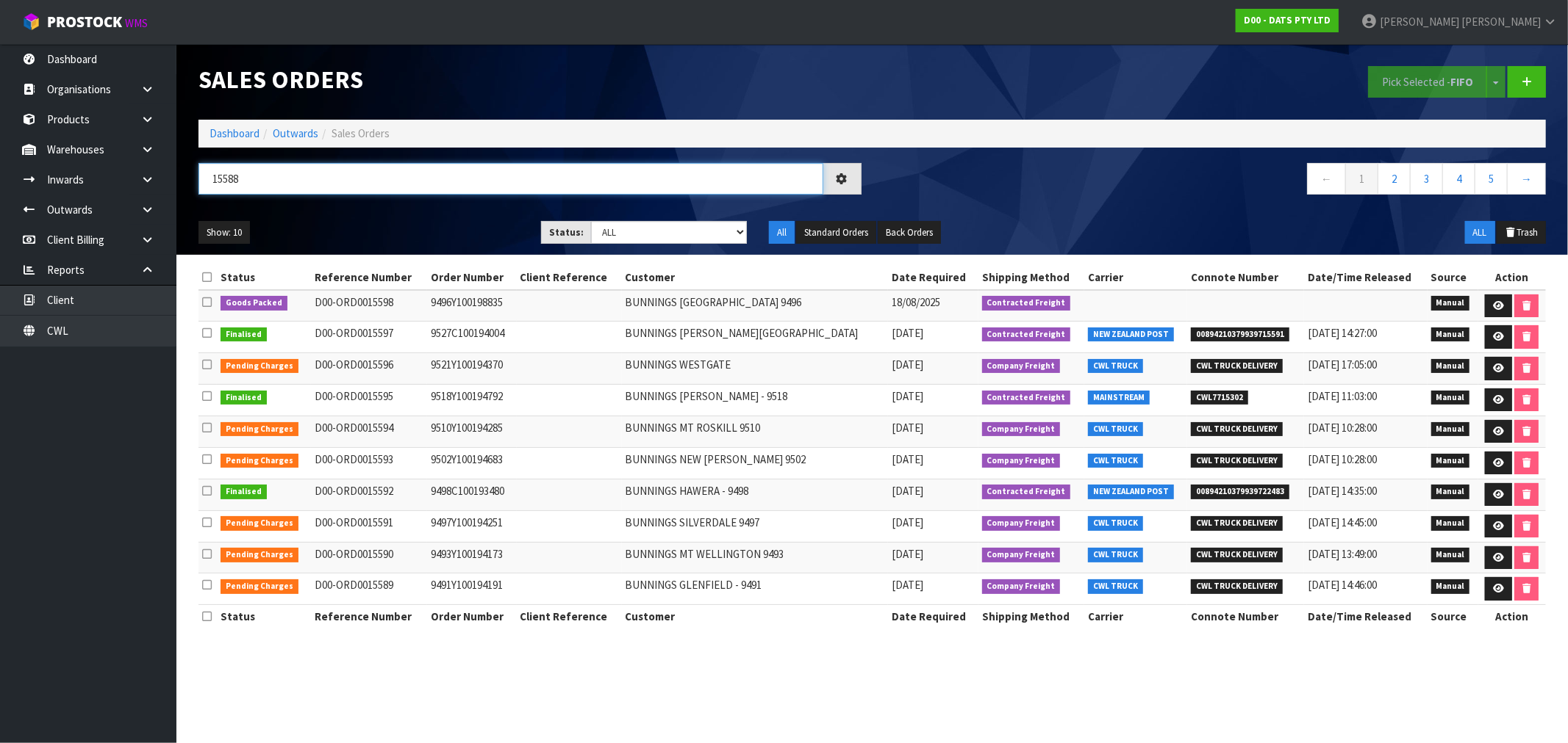
type input "15588"
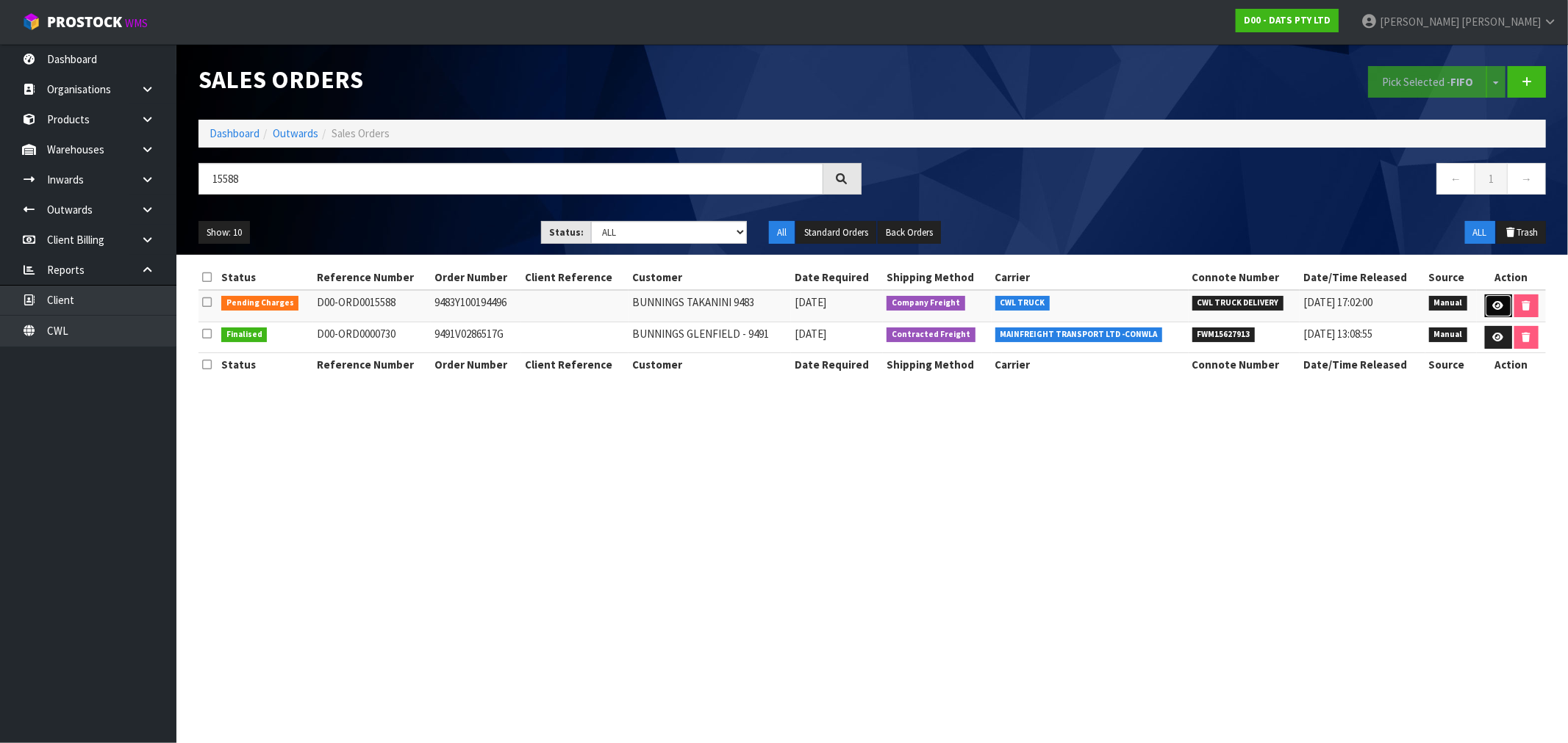
click at [1502, 298] on link at bounding box center [1498, 307] width 27 height 24
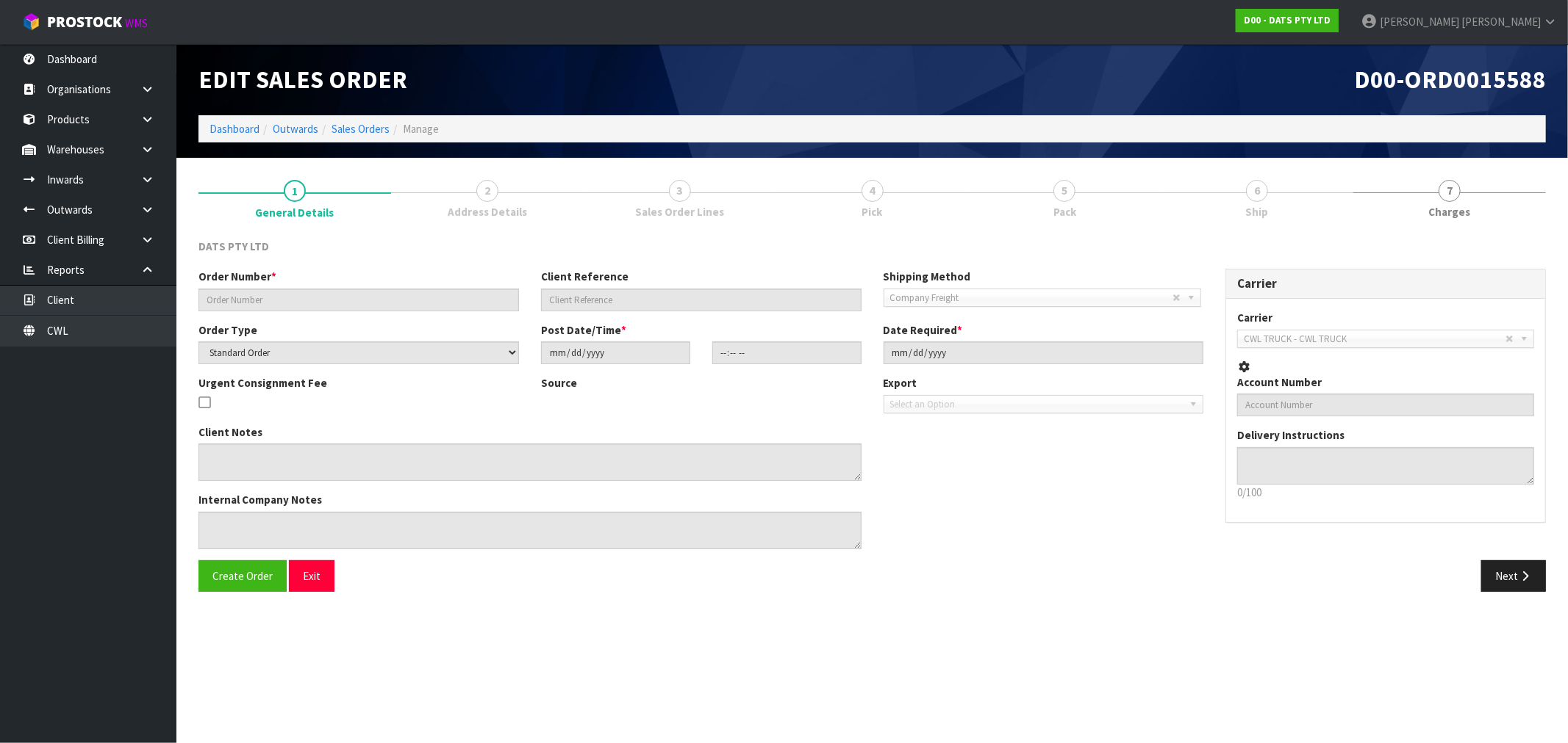
type input "9483Y100194496"
select select "number:0"
type input "2025-08-15"
type input "08:50:00.000"
type input "2025-08-15"
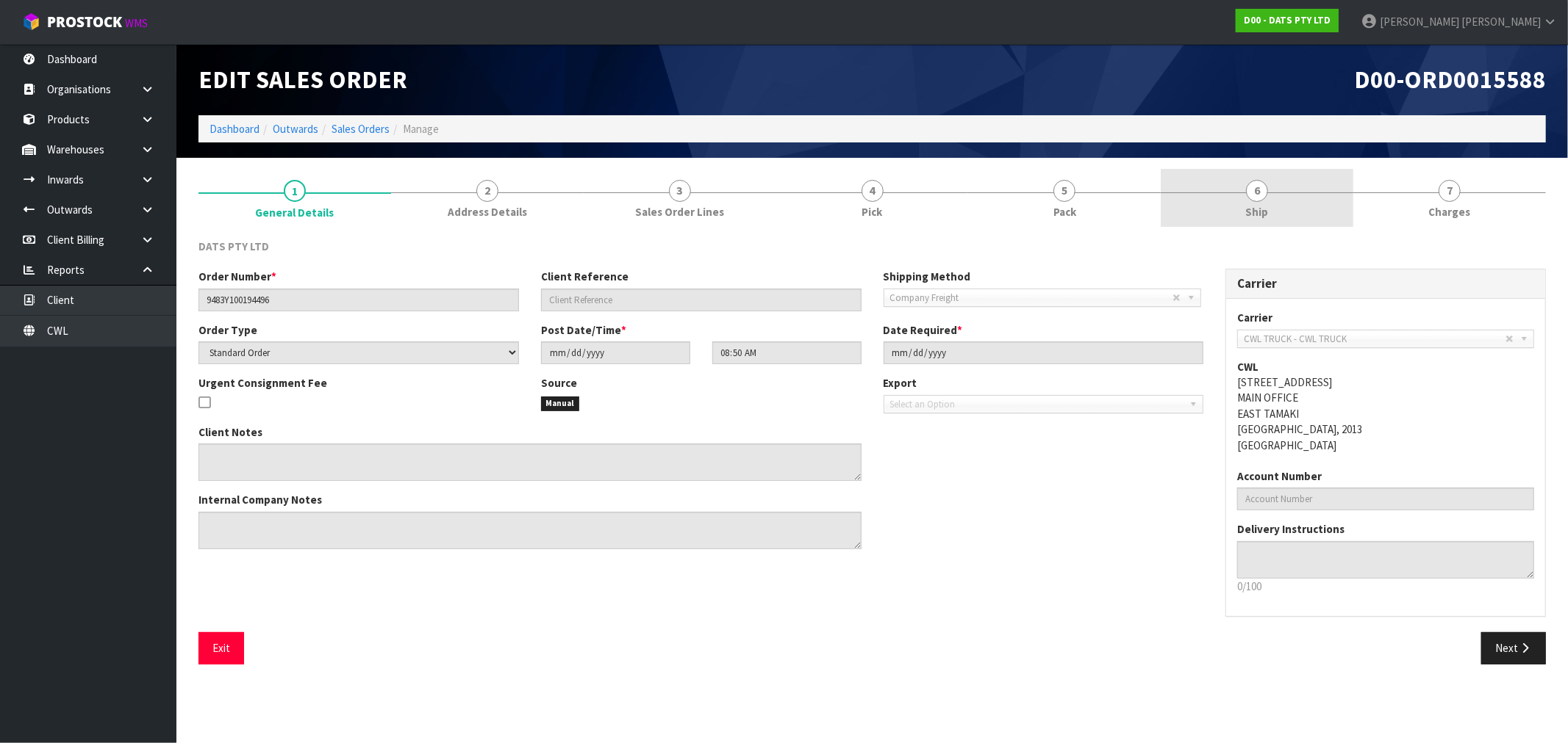
click at [1254, 202] on link "6 Ship" at bounding box center [1256, 198] width 193 height 58
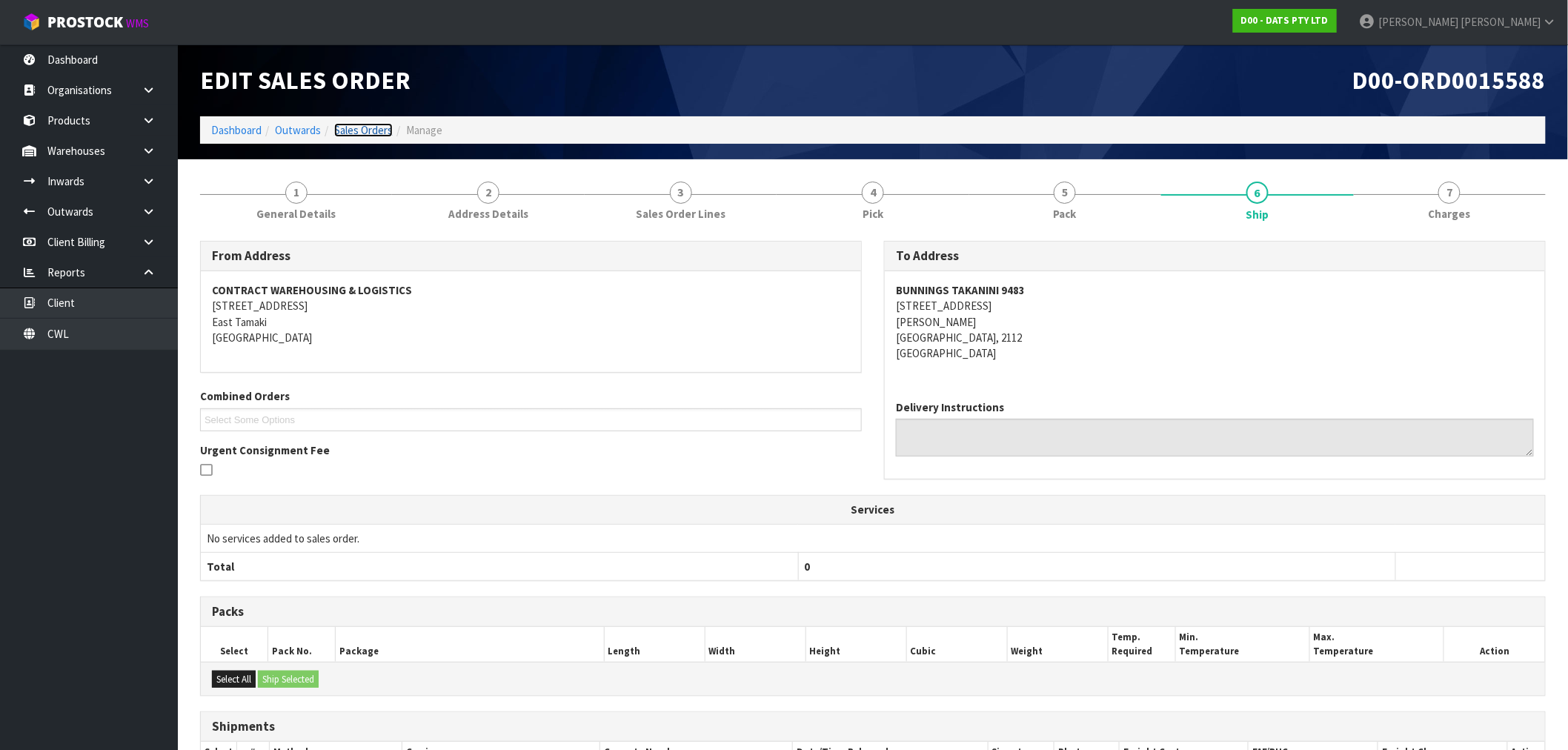
click at [369, 134] on link "Sales Orders" at bounding box center [363, 130] width 59 height 14
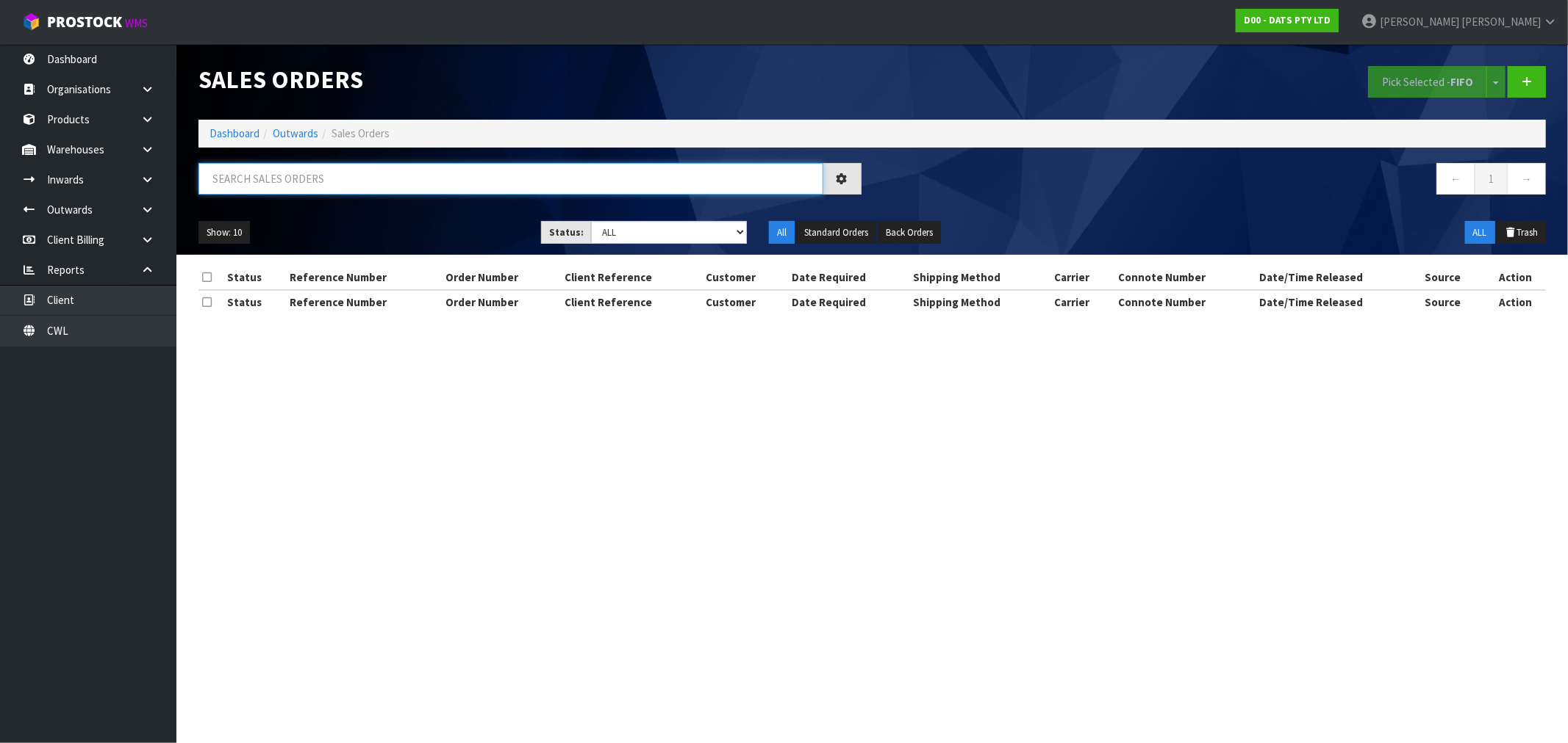
click at [437, 175] on input "text" at bounding box center [510, 179] width 625 height 32
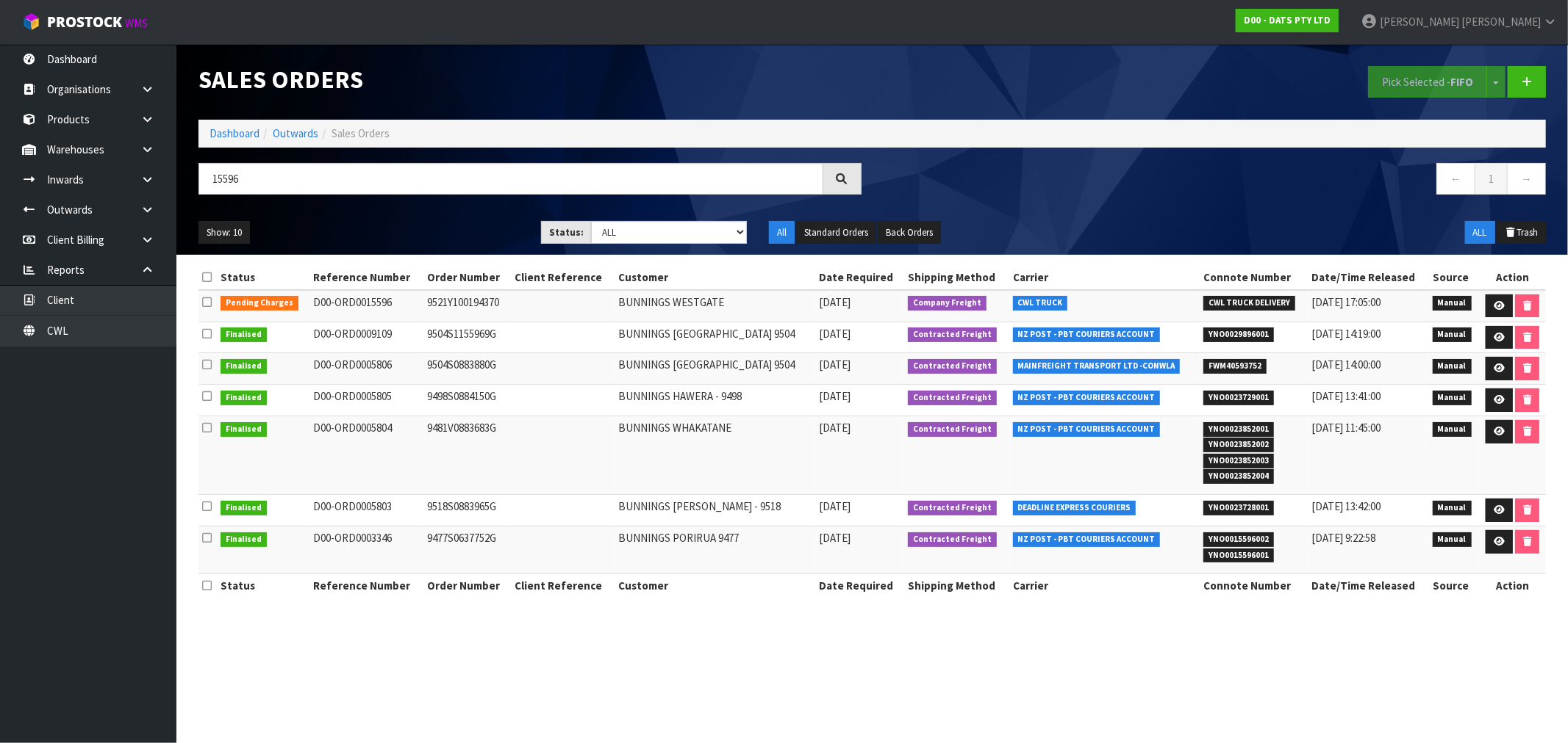
click at [320, 199] on div "15596" at bounding box center [530, 184] width 685 height 43
click at [310, 187] on input "15596" at bounding box center [510, 179] width 625 height 32
type input "15594"
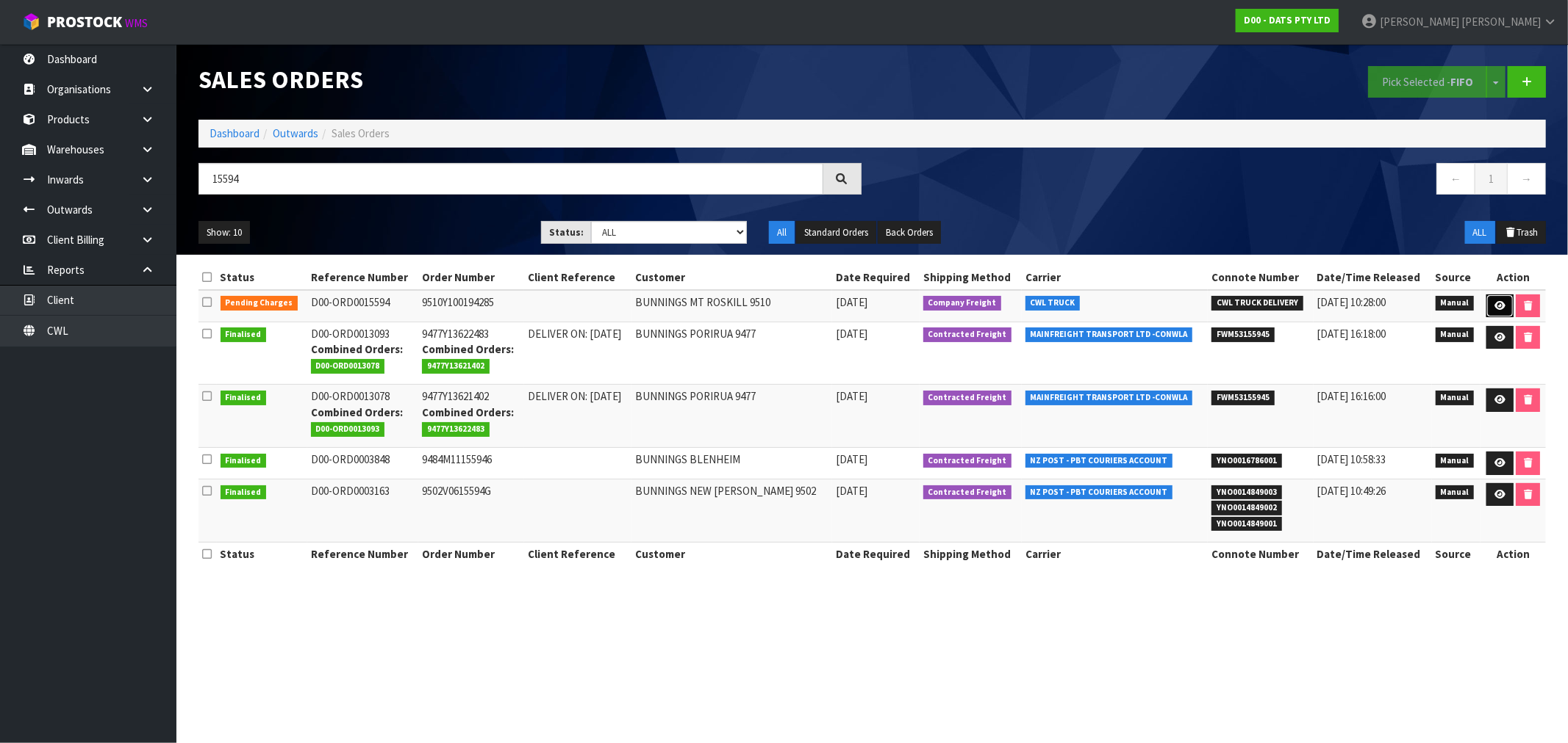
click at [1497, 307] on icon at bounding box center [1500, 306] width 11 height 10
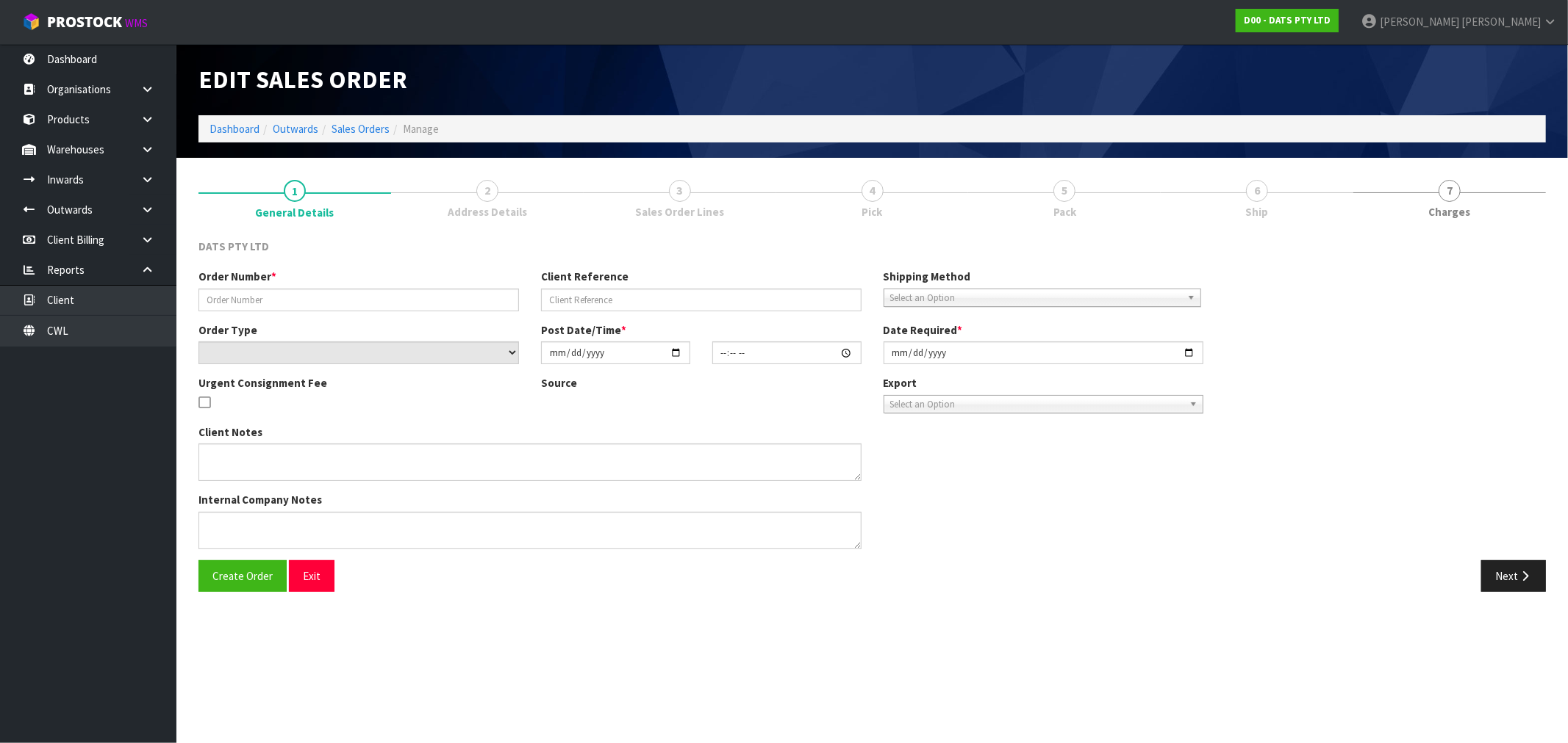
type input "9510Y100194285"
select select "number:0"
type input "2025-08-15"
type input "09:32:00.000"
type input "2025-08-15"
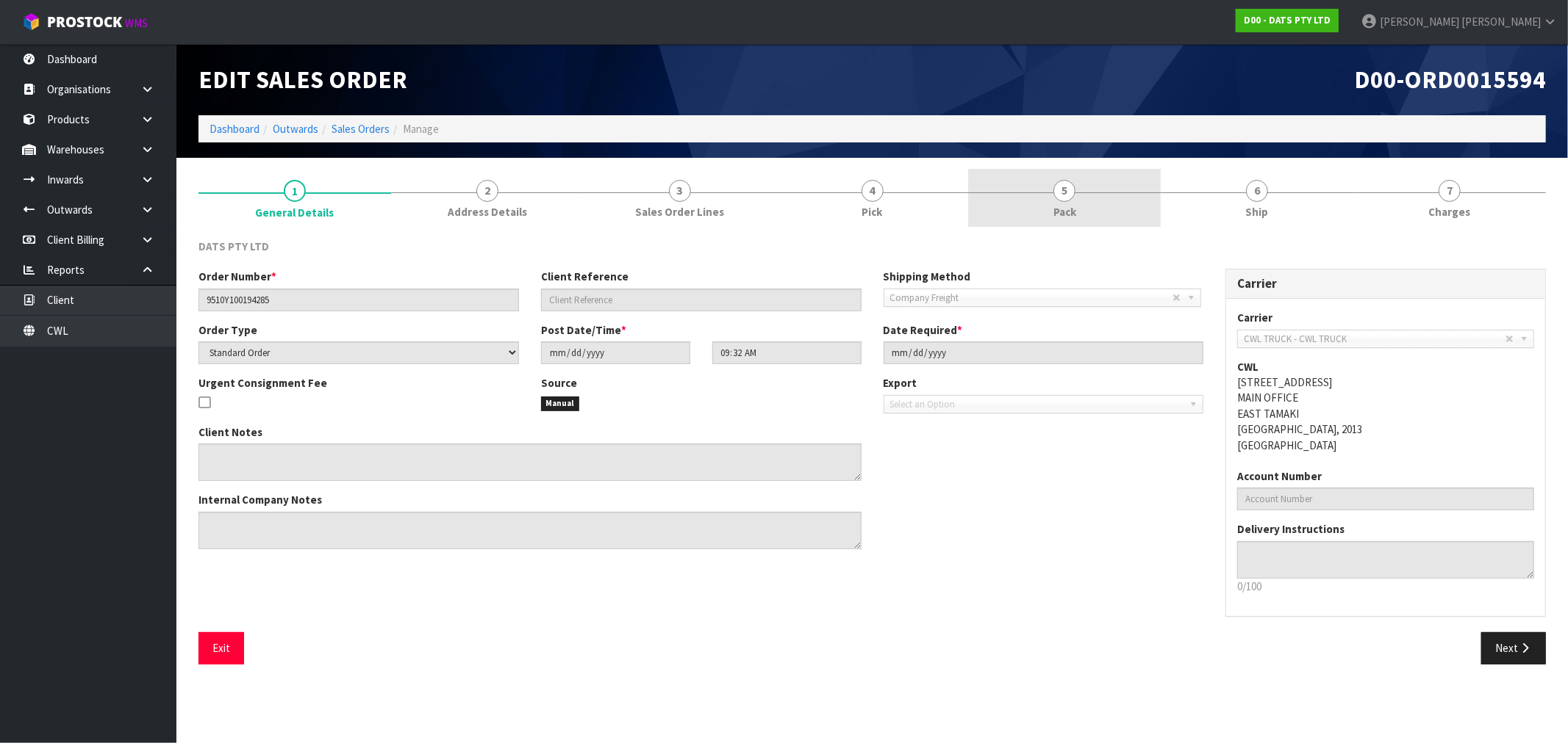
click at [1146, 212] on link "5 Pack" at bounding box center [1064, 198] width 193 height 58
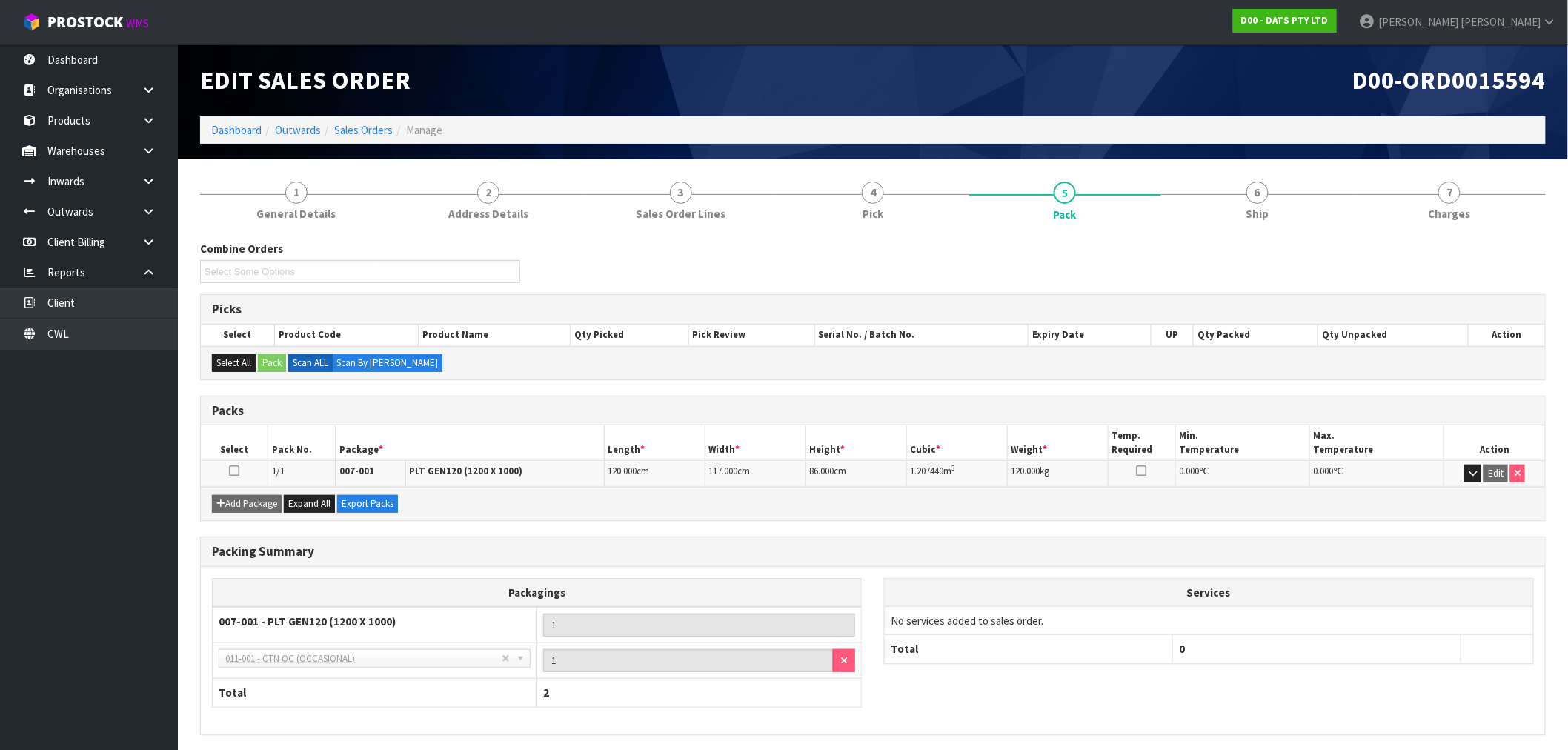
click at [1234, 230] on div "Combine Orders D00-ORD0015598 Select Some Options Picks Select Product Code Pro…" at bounding box center [872, 511] width 1345 height 564
click at [1234, 204] on link "6 Ship" at bounding box center [1258, 200] width 192 height 59
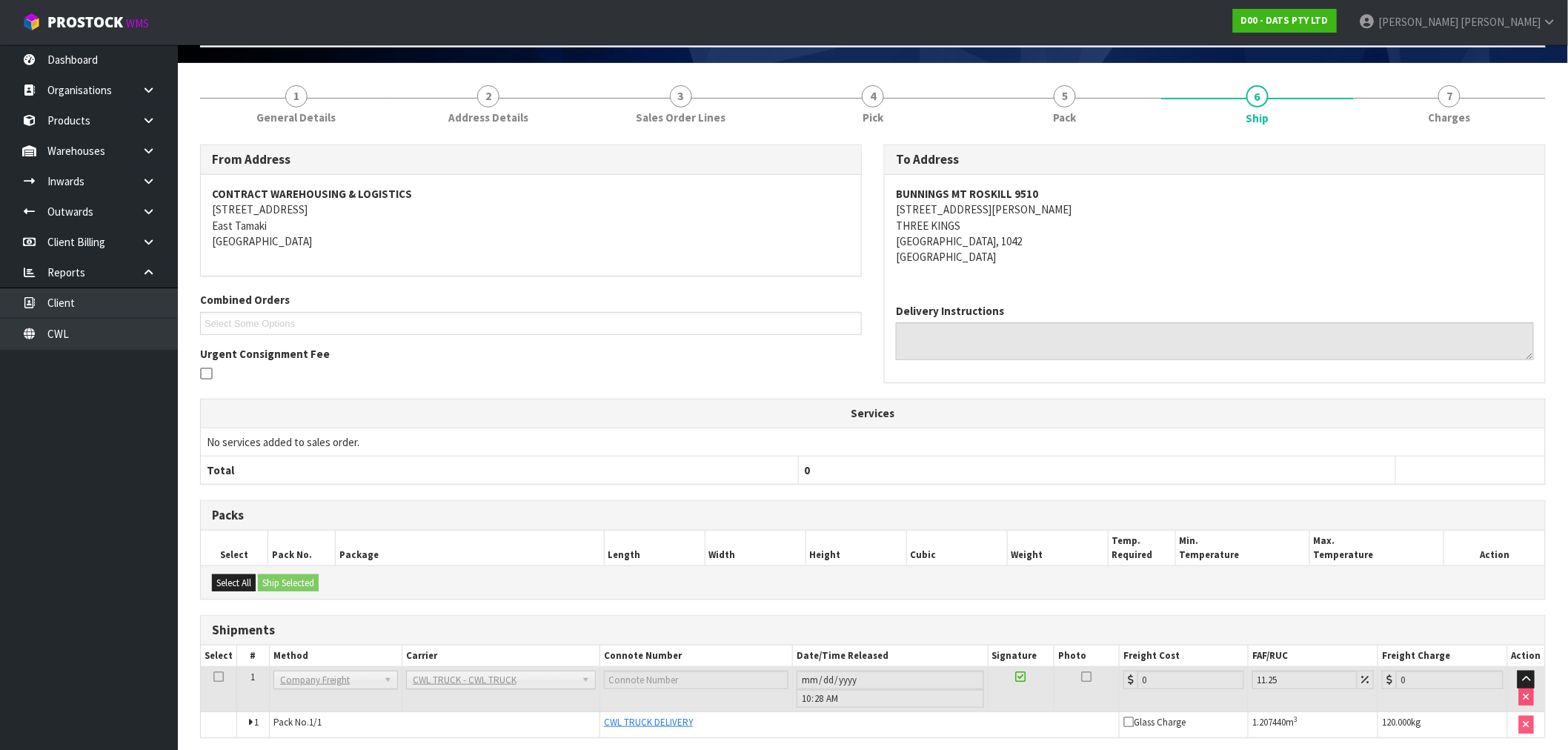
scroll to position [154, 0]
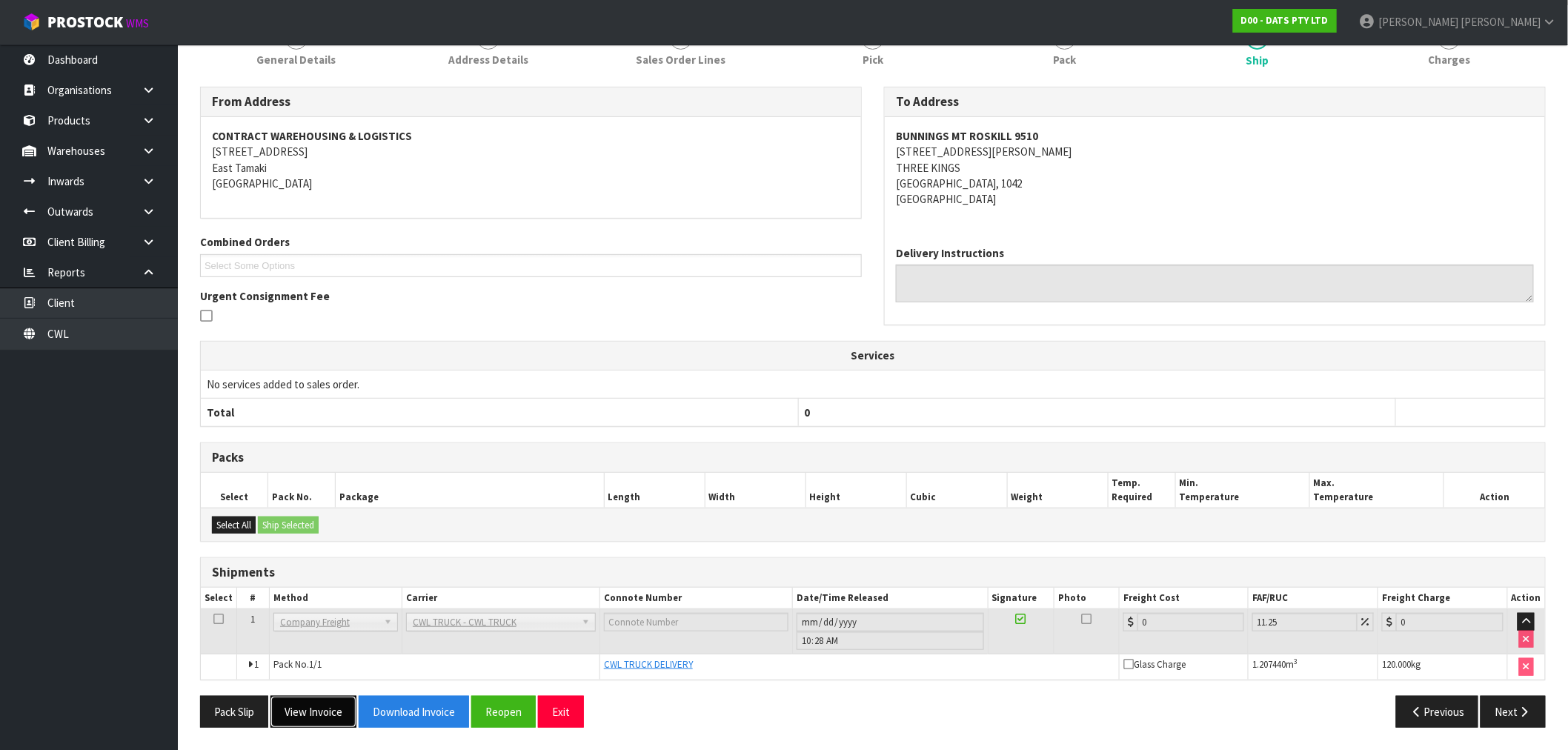
click at [335, 714] on button "View Invoice" at bounding box center [313, 712] width 86 height 32
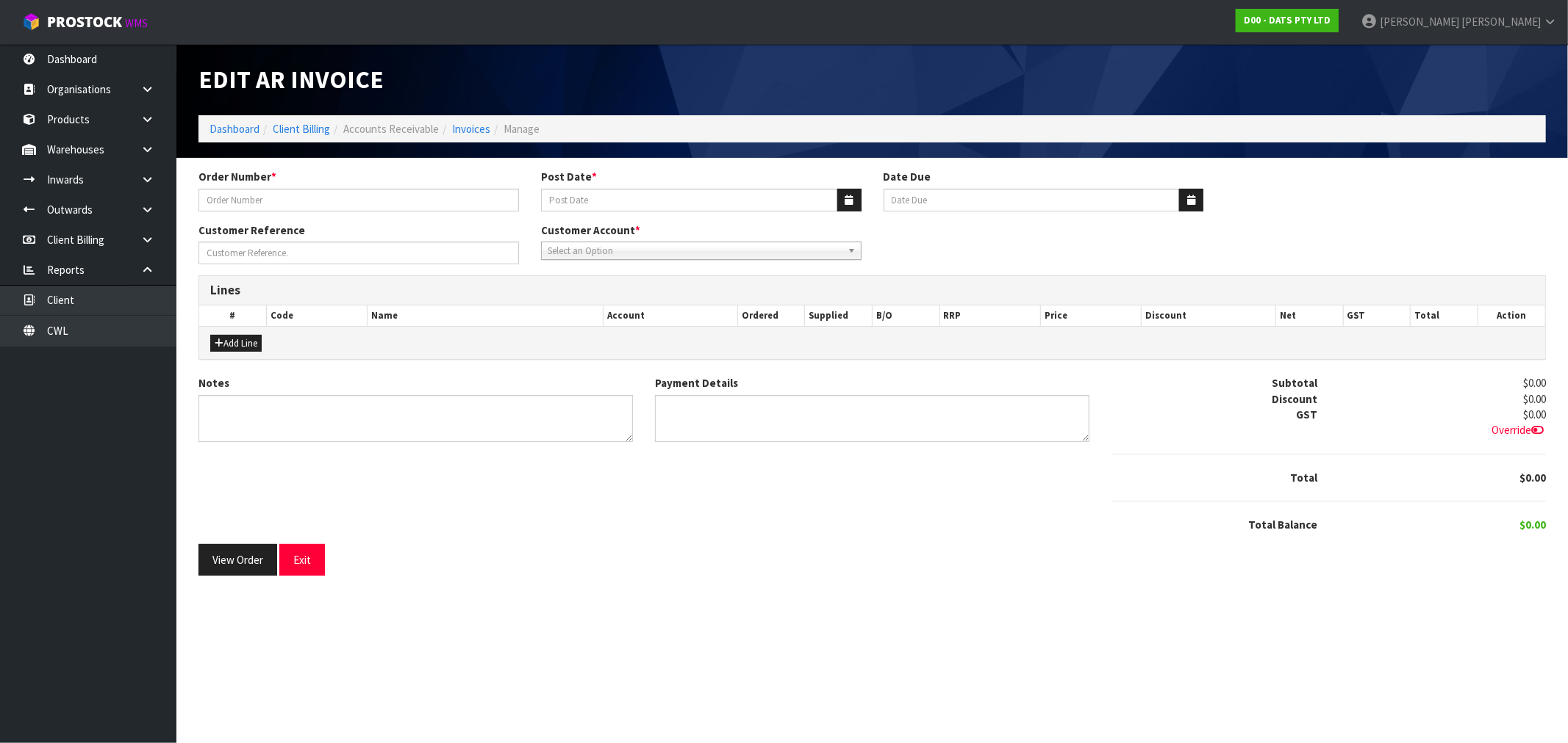
type input "9510Y100194285"
type input "18/08/2025"
type input "[DATE]"
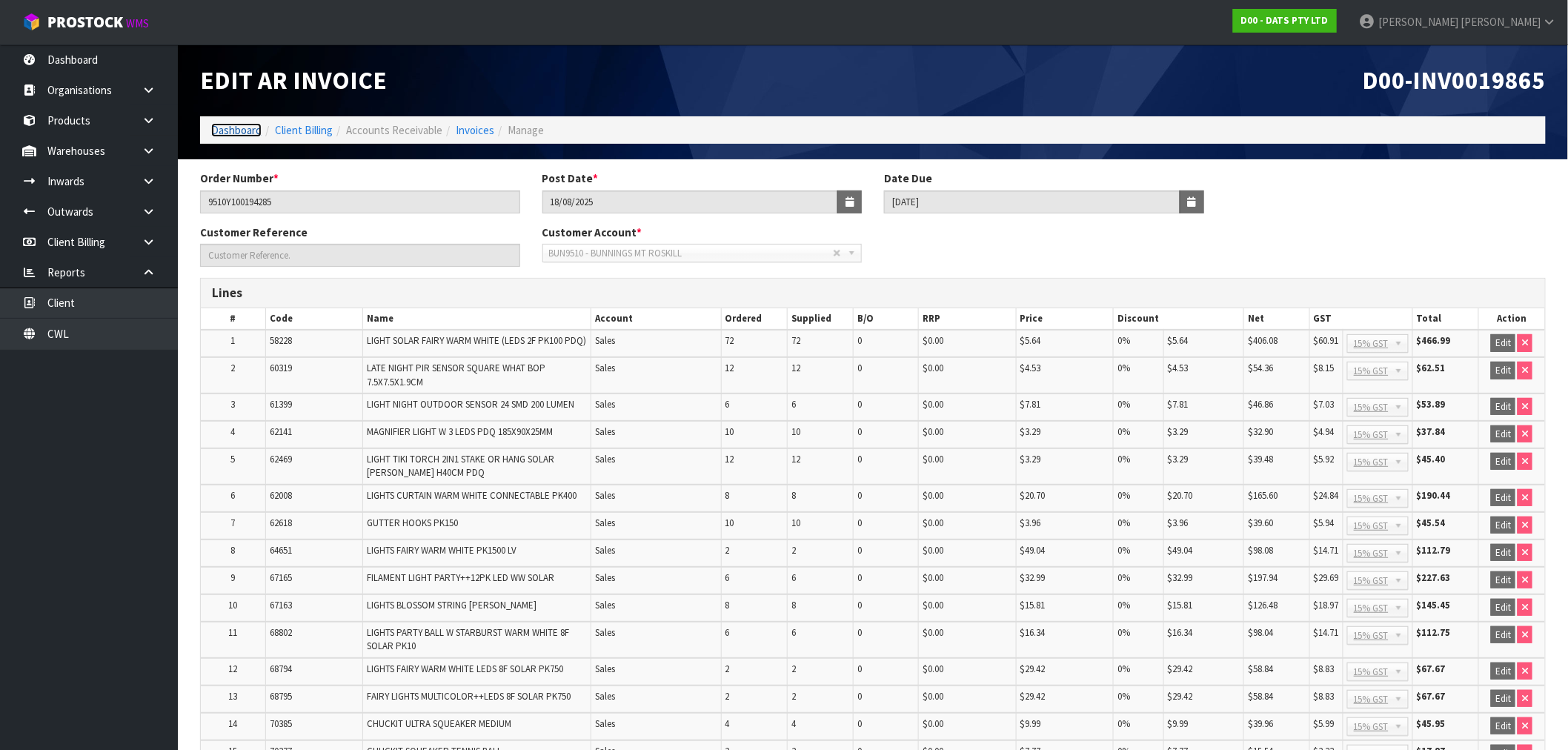
click at [230, 128] on link "Dashboard" at bounding box center [237, 130] width 50 height 14
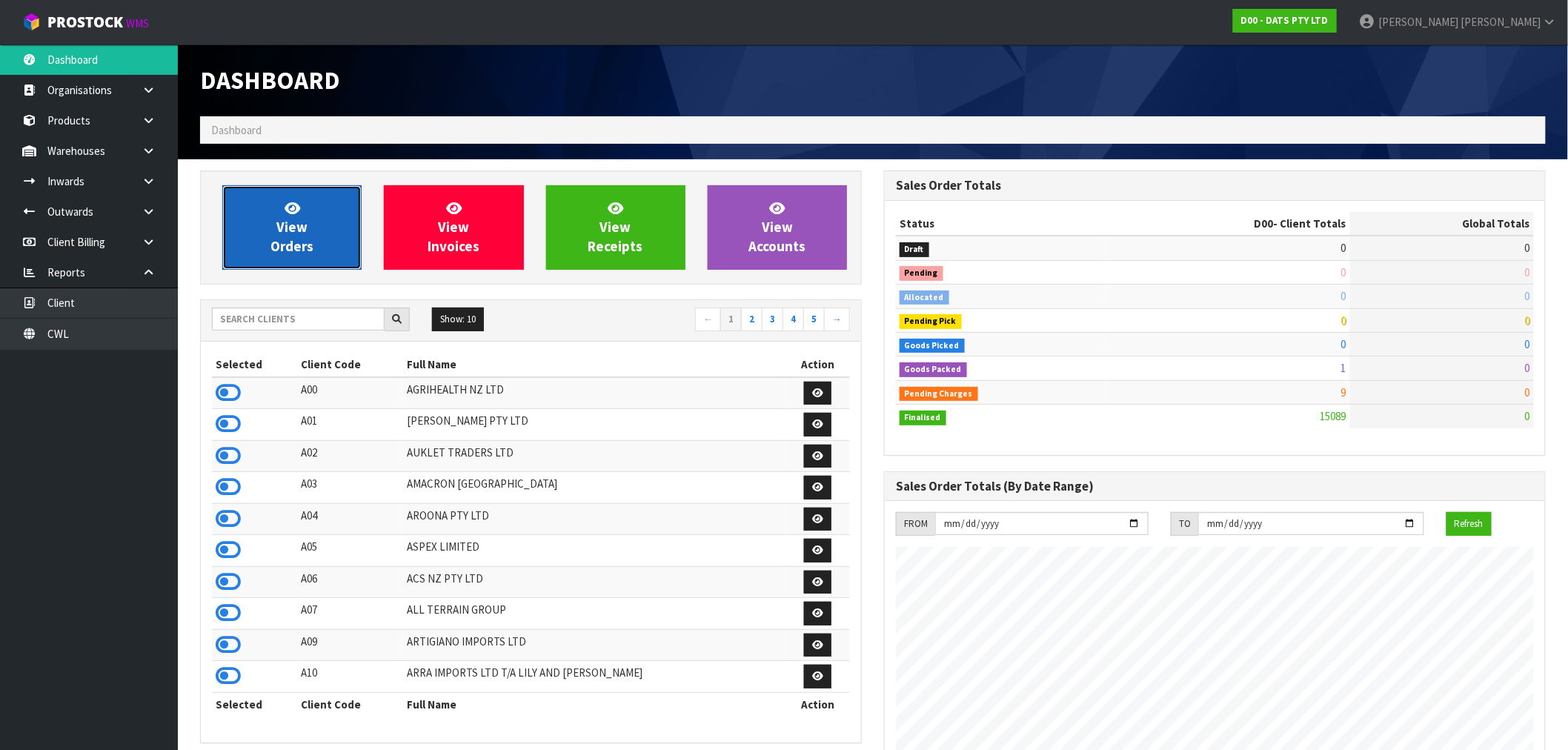
scroll to position [1124, 684]
click at [309, 206] on link "View Orders" at bounding box center [292, 228] width 140 height 85
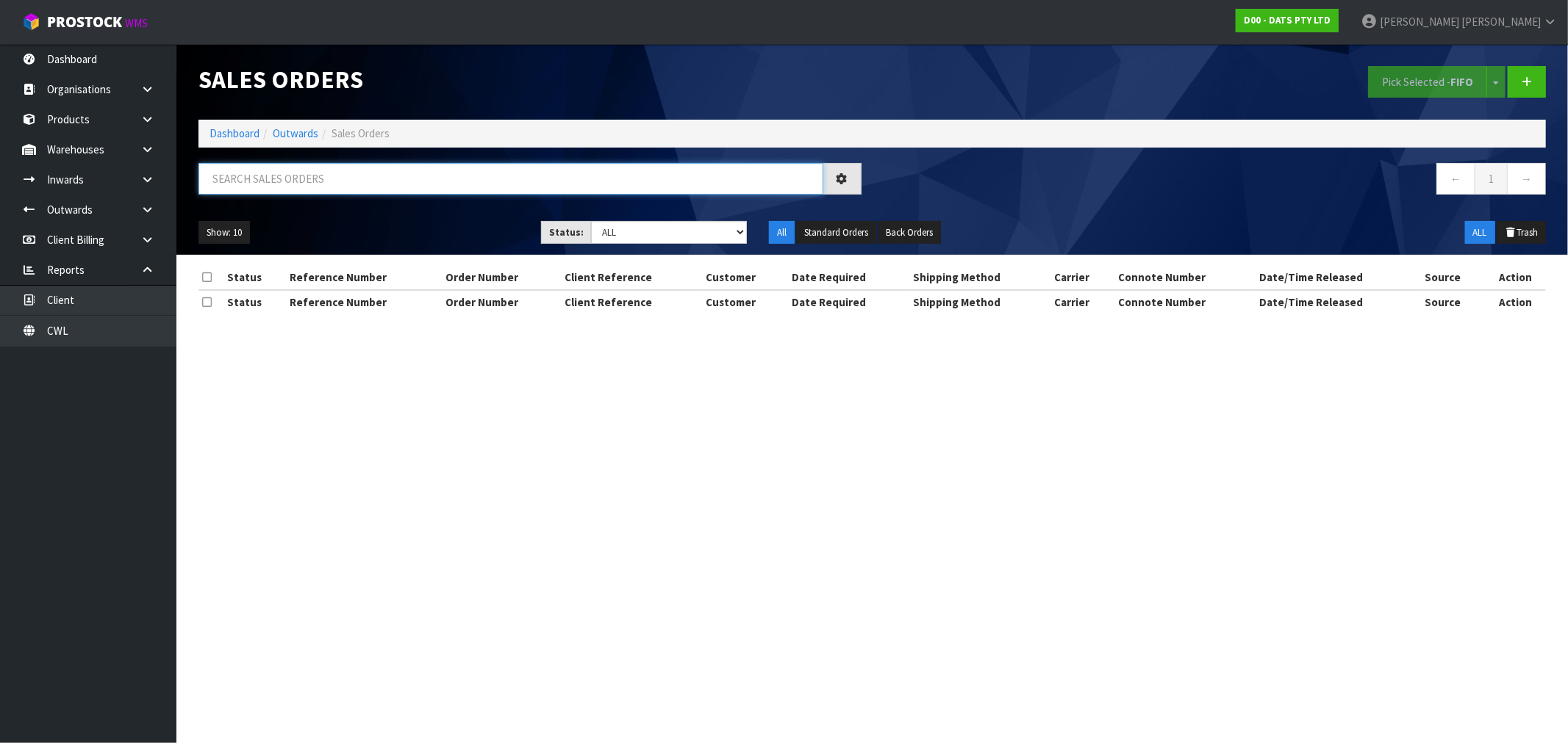
click at [361, 180] on input "text" at bounding box center [510, 179] width 625 height 32
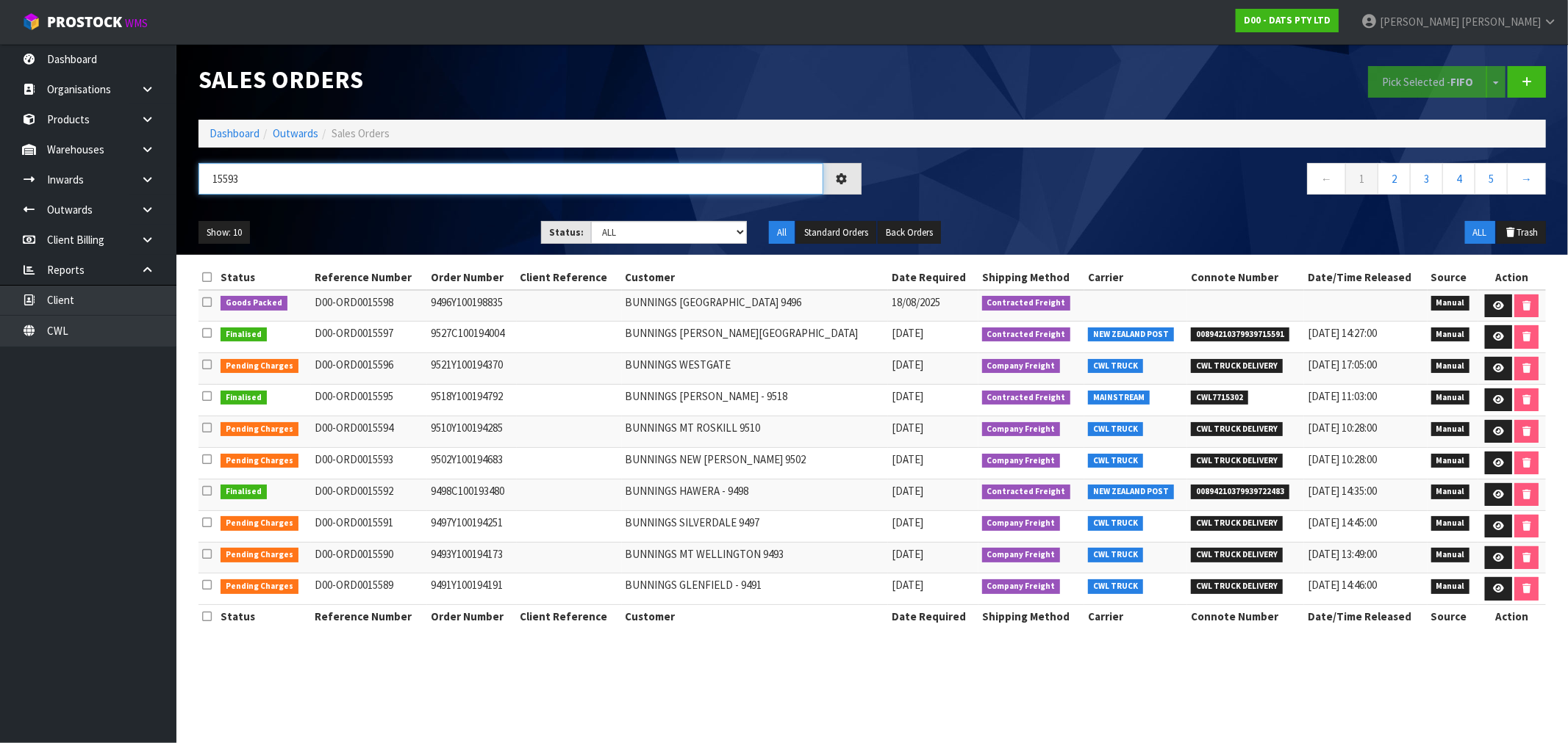
click at [361, 179] on input "15593" at bounding box center [510, 179] width 625 height 32
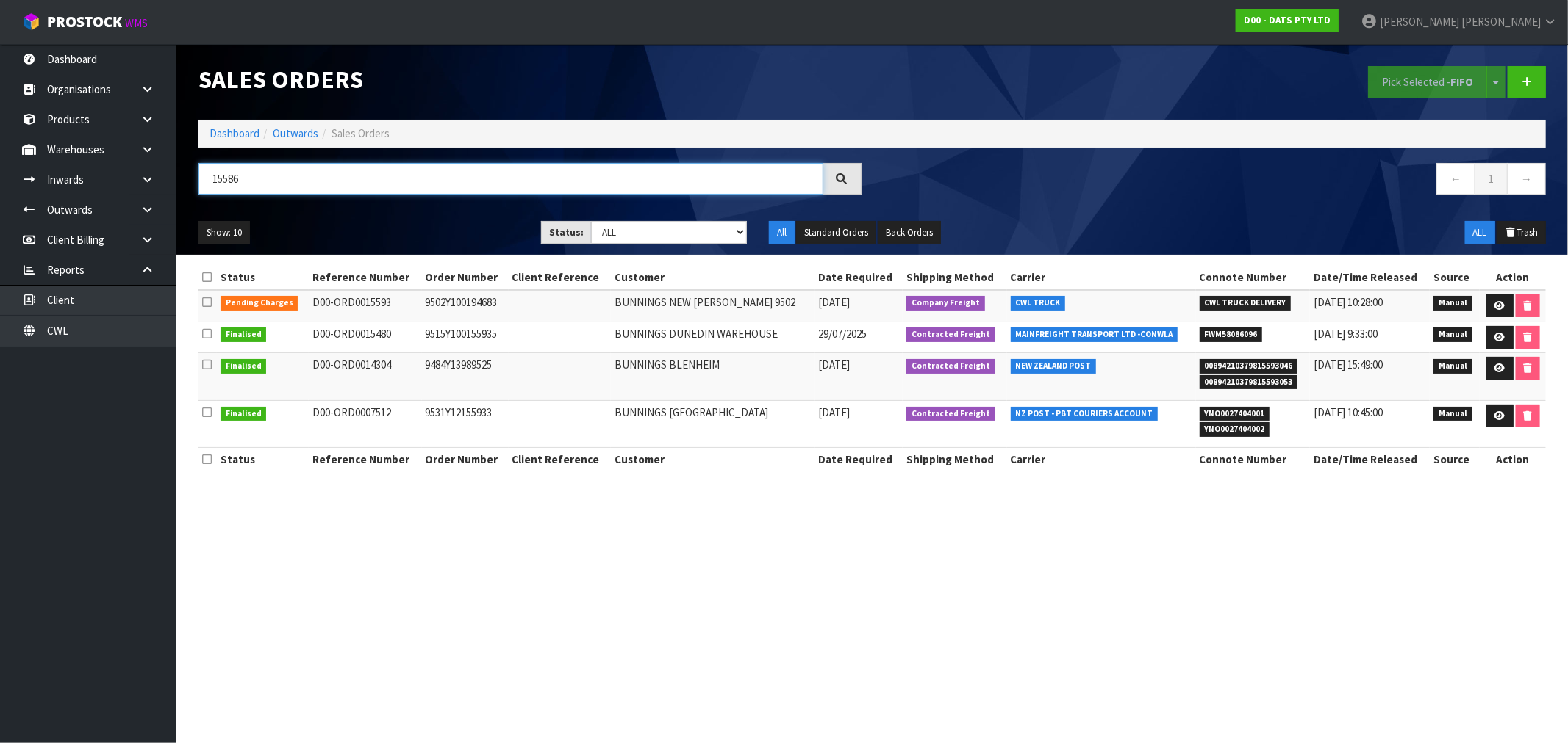
click at [361, 179] on input "15586" at bounding box center [510, 179] width 625 height 32
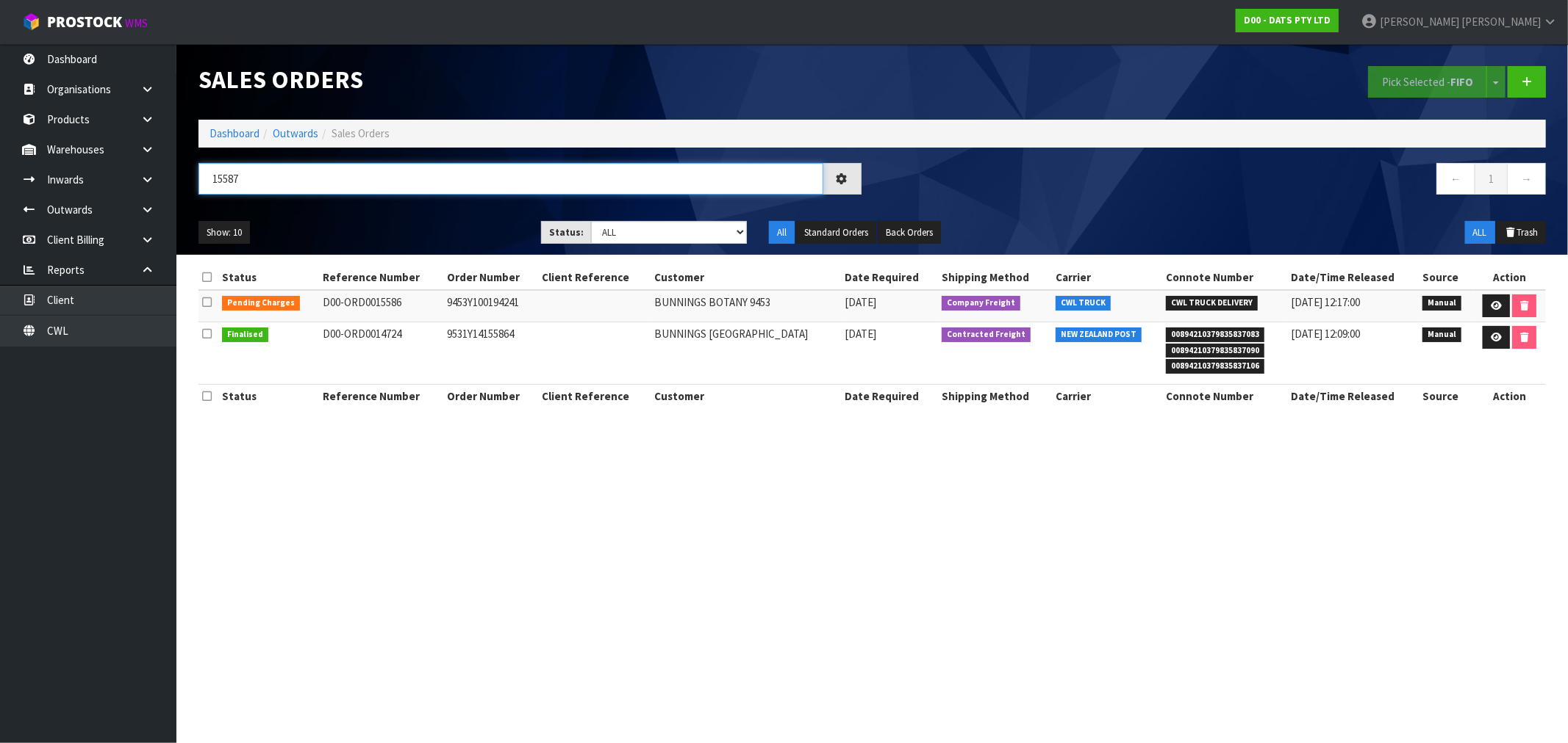
type input "15587"
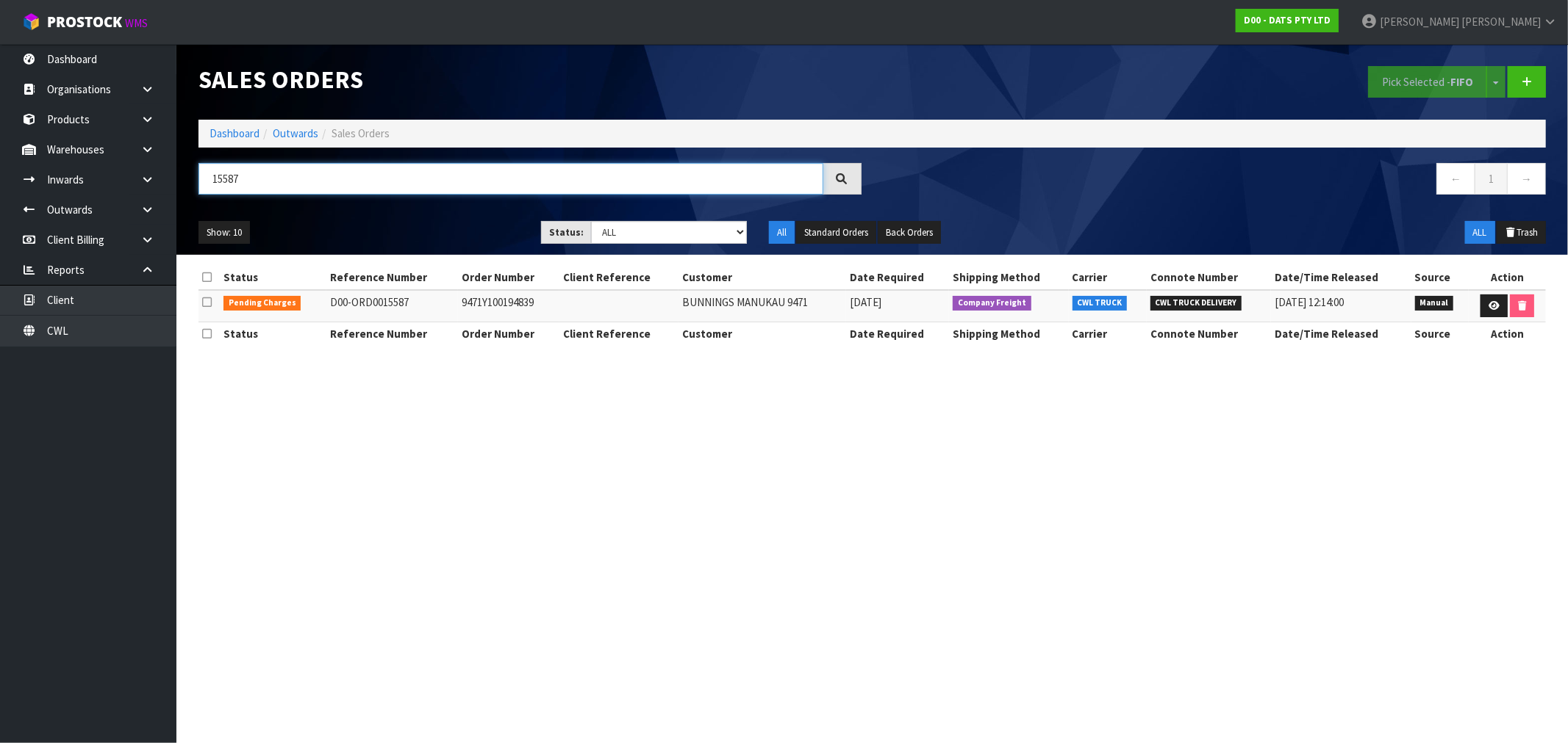
click at [326, 179] on input "15587" at bounding box center [510, 179] width 625 height 32
drag, startPoint x: 326, startPoint y: 179, endPoint x: 335, endPoint y: 193, distance: 16.6
click at [335, 193] on input "15587" at bounding box center [510, 179] width 625 height 32
click at [230, 136] on link "Dashboard" at bounding box center [235, 134] width 49 height 14
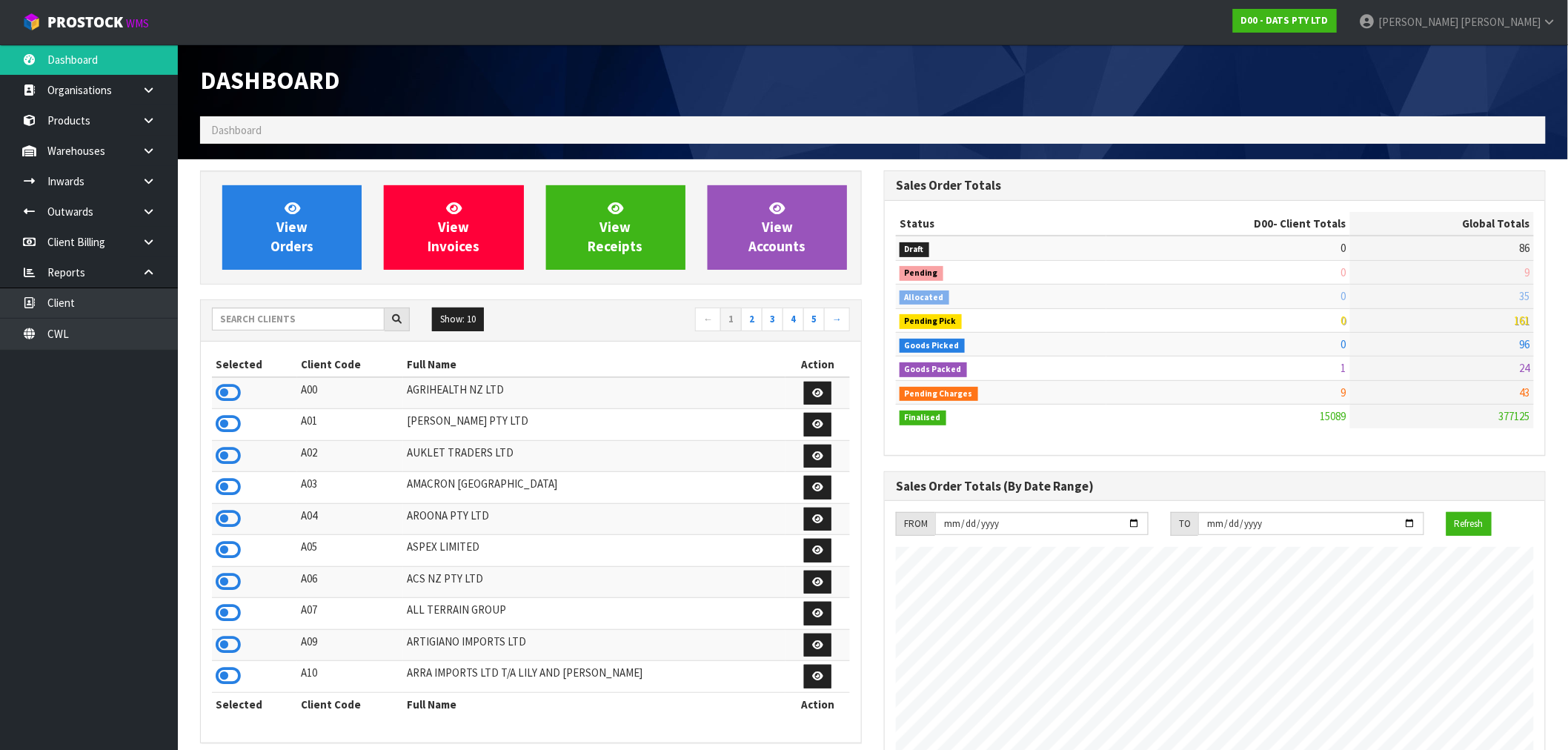
scroll to position [1124, 684]
click at [906, 368] on span "Goods Packed" at bounding box center [933, 370] width 68 height 15
click at [905, 367] on span "Goods Packed" at bounding box center [933, 370] width 68 height 15
click at [308, 216] on link "View Orders" at bounding box center [292, 228] width 140 height 85
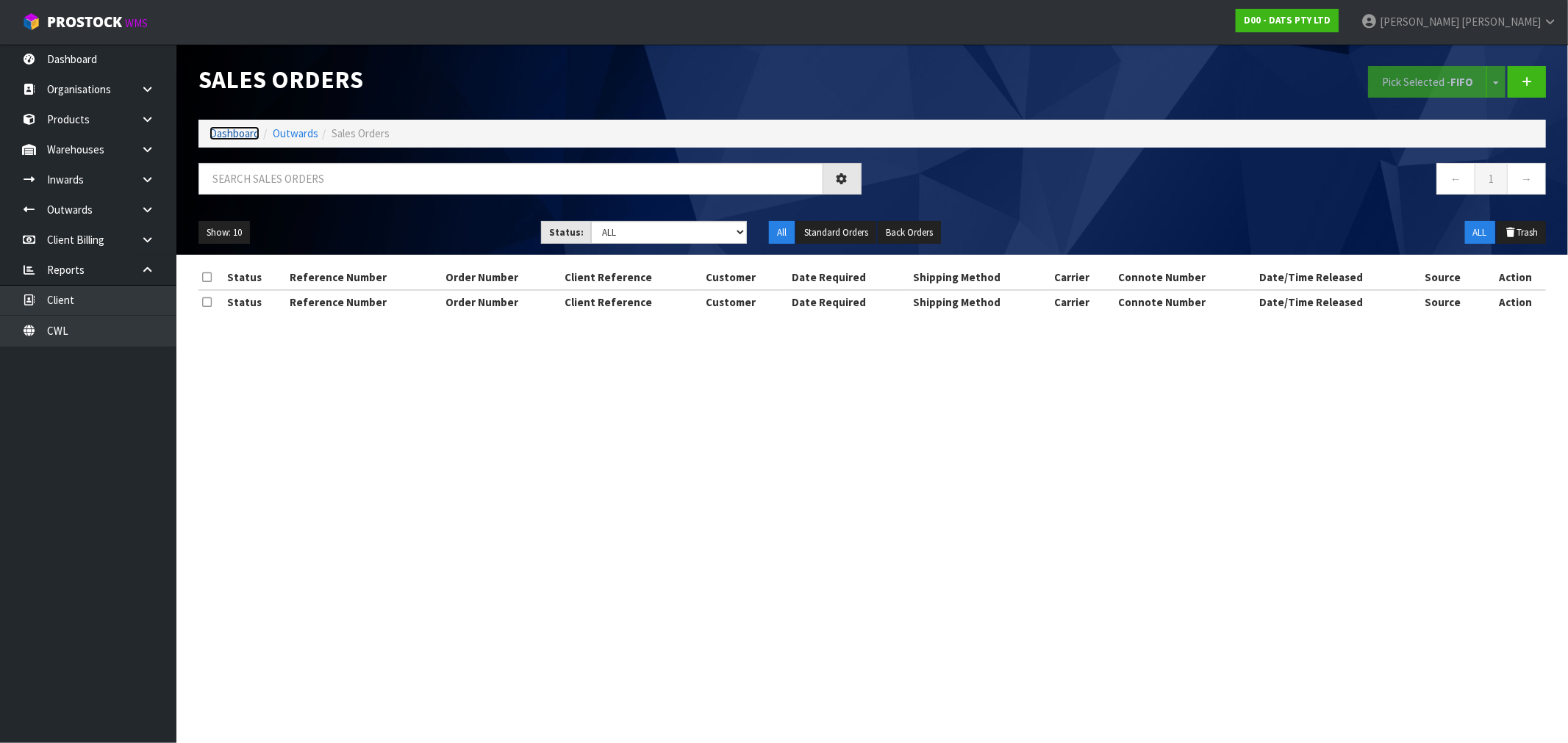
click at [238, 135] on link "Dashboard" at bounding box center [235, 134] width 49 height 14
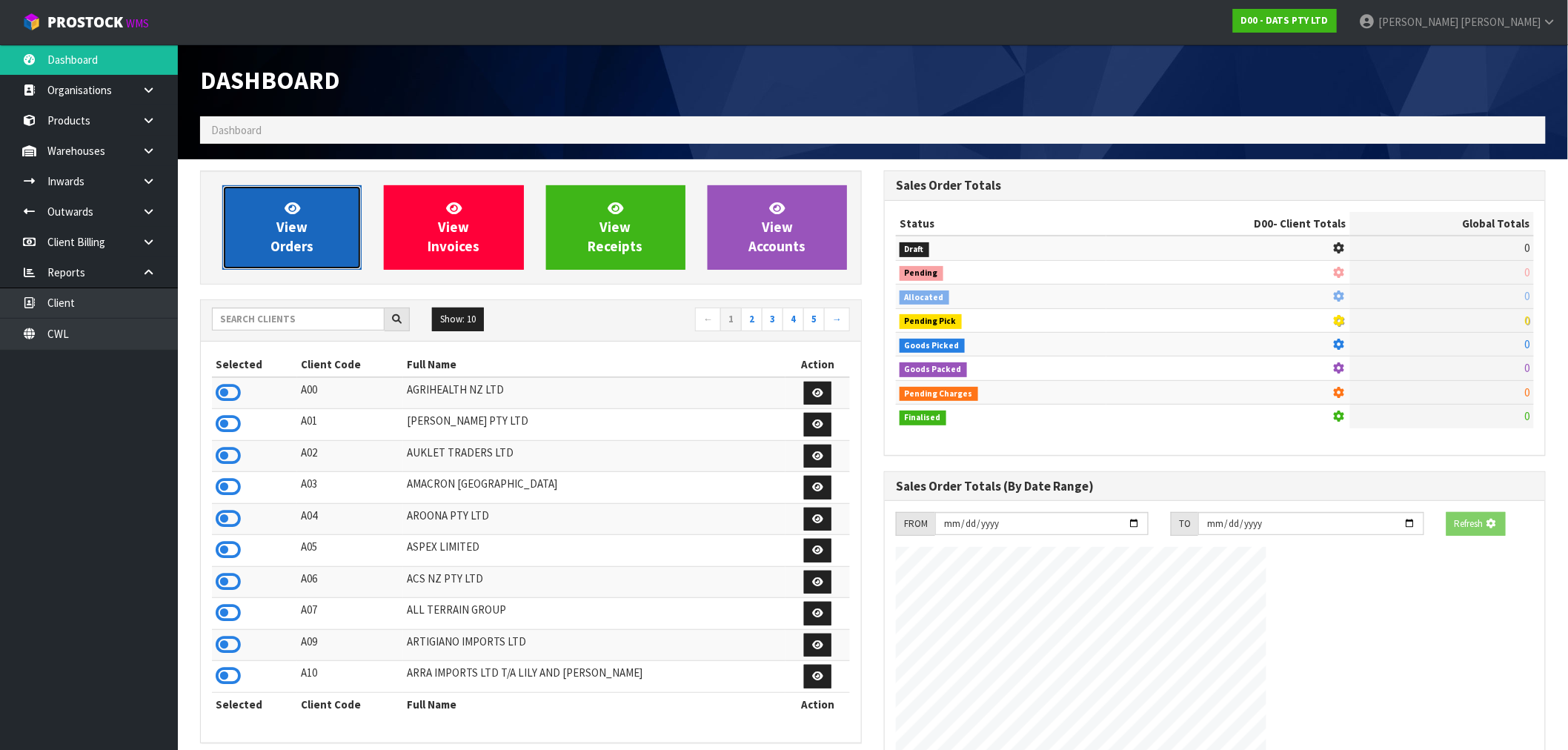
click at [312, 189] on link "View Orders" at bounding box center [292, 228] width 140 height 85
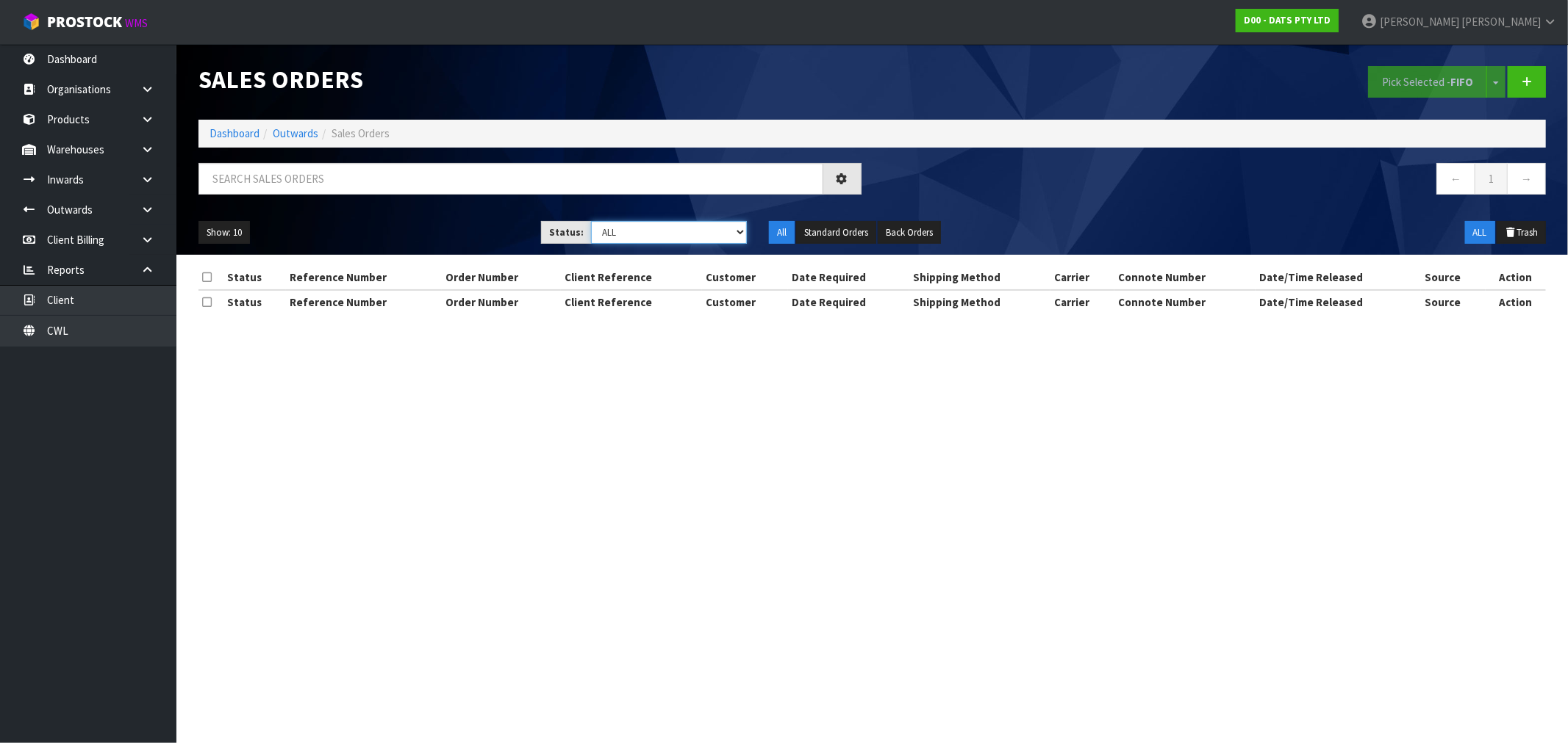
click at [669, 225] on select "Draft Pending Allocated Pending Pick Goods Picked Goods Packed Pending Charges …" at bounding box center [668, 232] width 155 height 23
select select "string:5"
click at [591, 222] on select "Draft Pending Allocated Pending Pick Goods Picked Goods Packed Pending Charges …" at bounding box center [668, 232] width 155 height 23
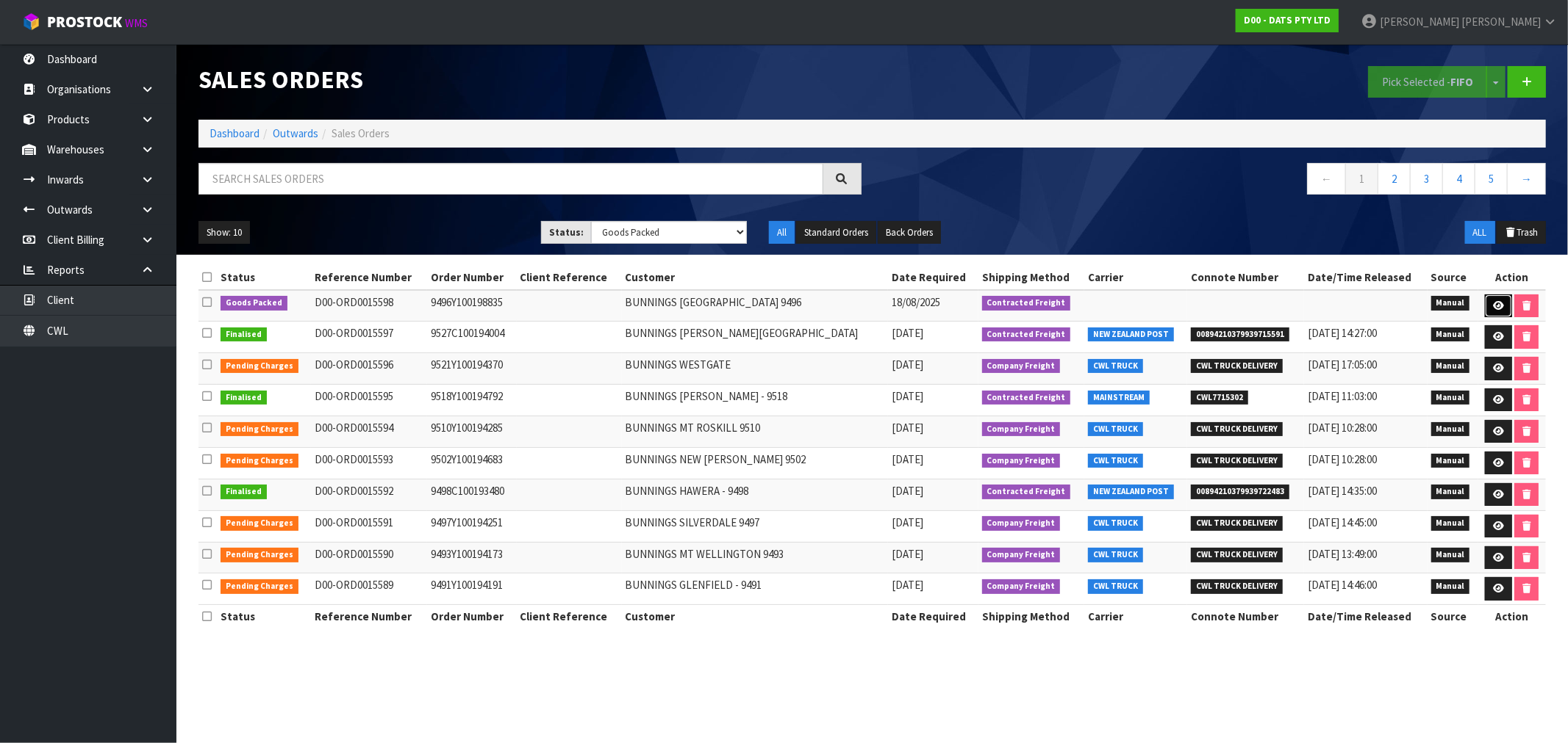
click at [1498, 305] on icon at bounding box center [1498, 306] width 11 height 10
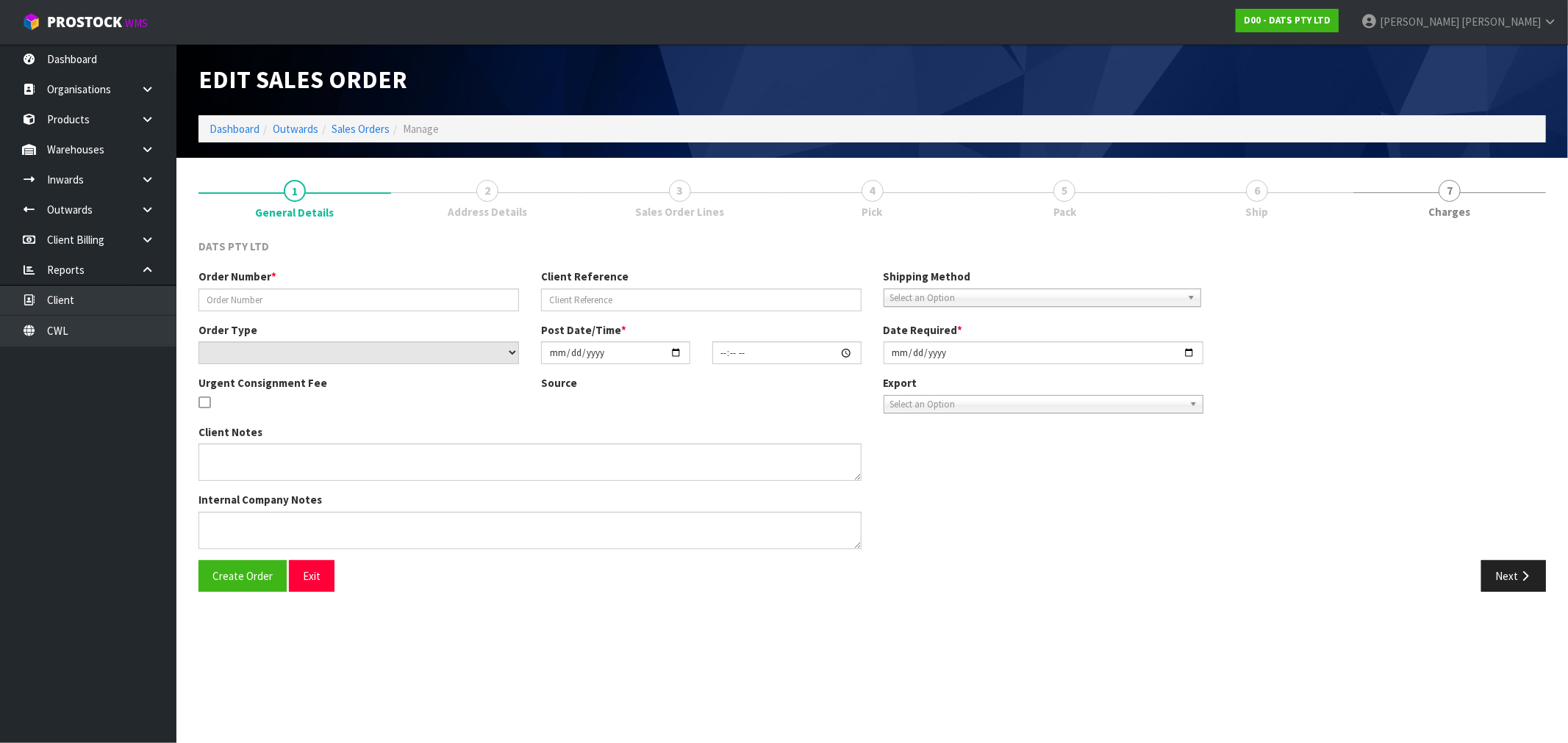
type input "9496Y100198835"
select select "number:0"
type input "[DATE]"
type input "08:55:00.000"
type input "[DATE]"
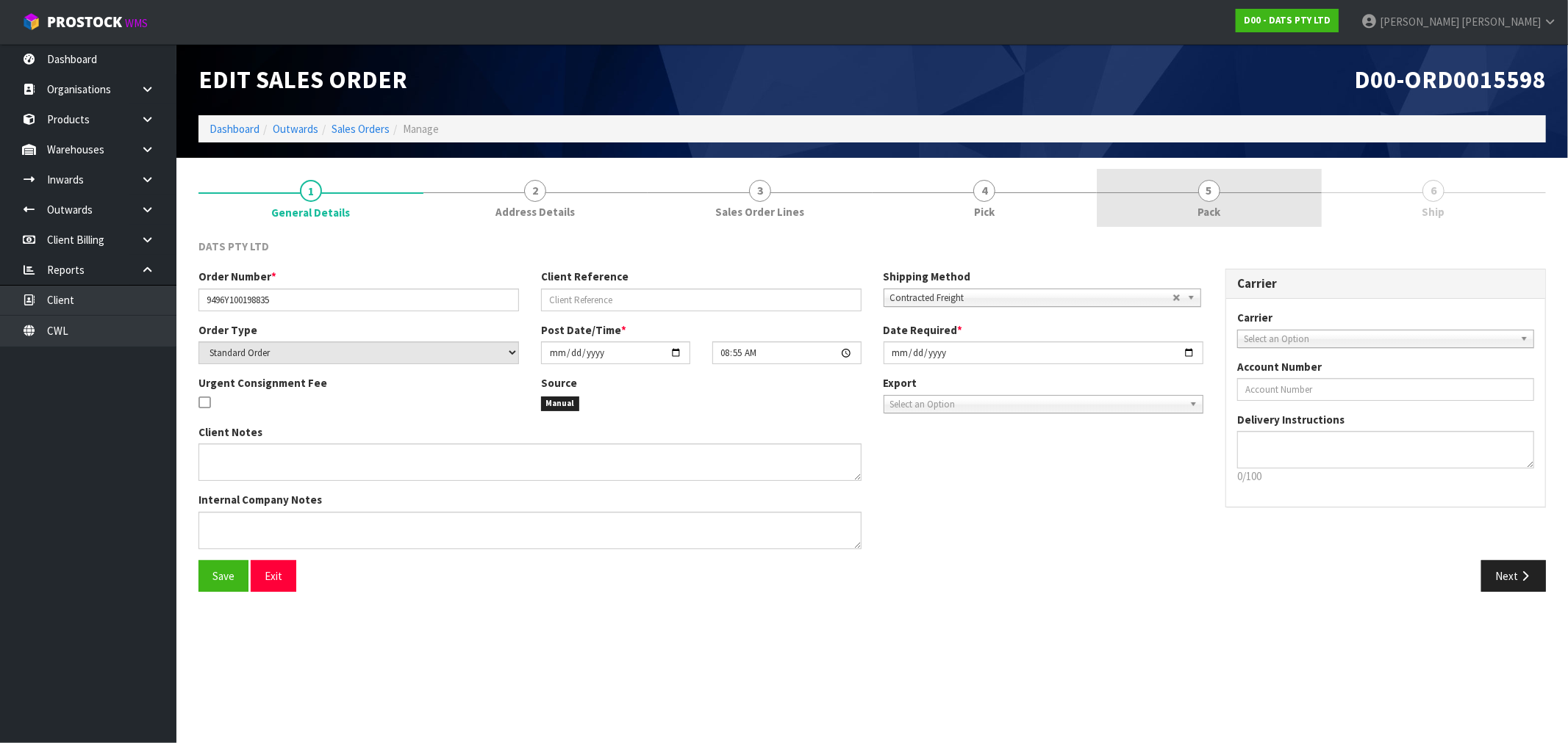
click at [1189, 221] on link "5 Pack" at bounding box center [1209, 198] width 225 height 58
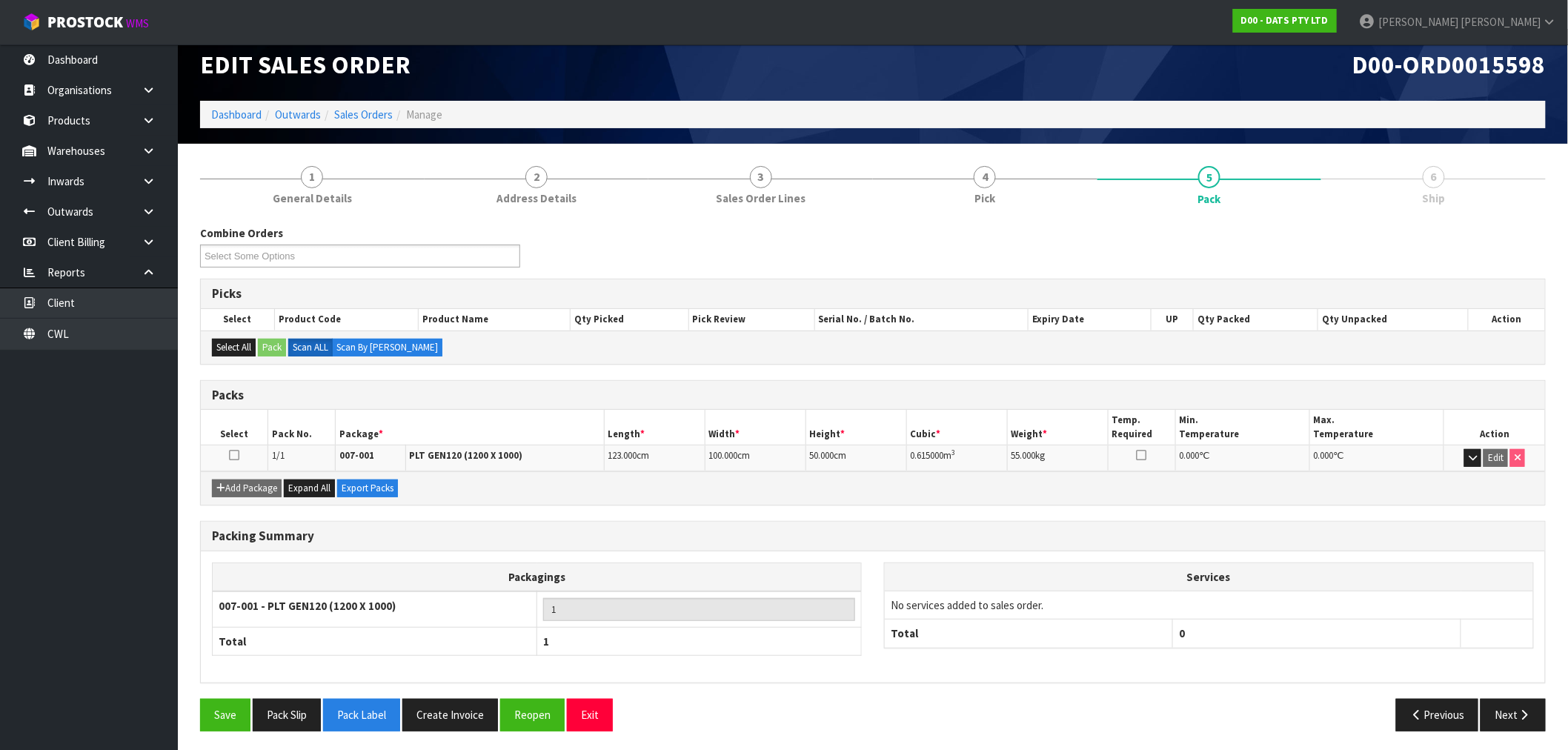
scroll to position [19, 0]
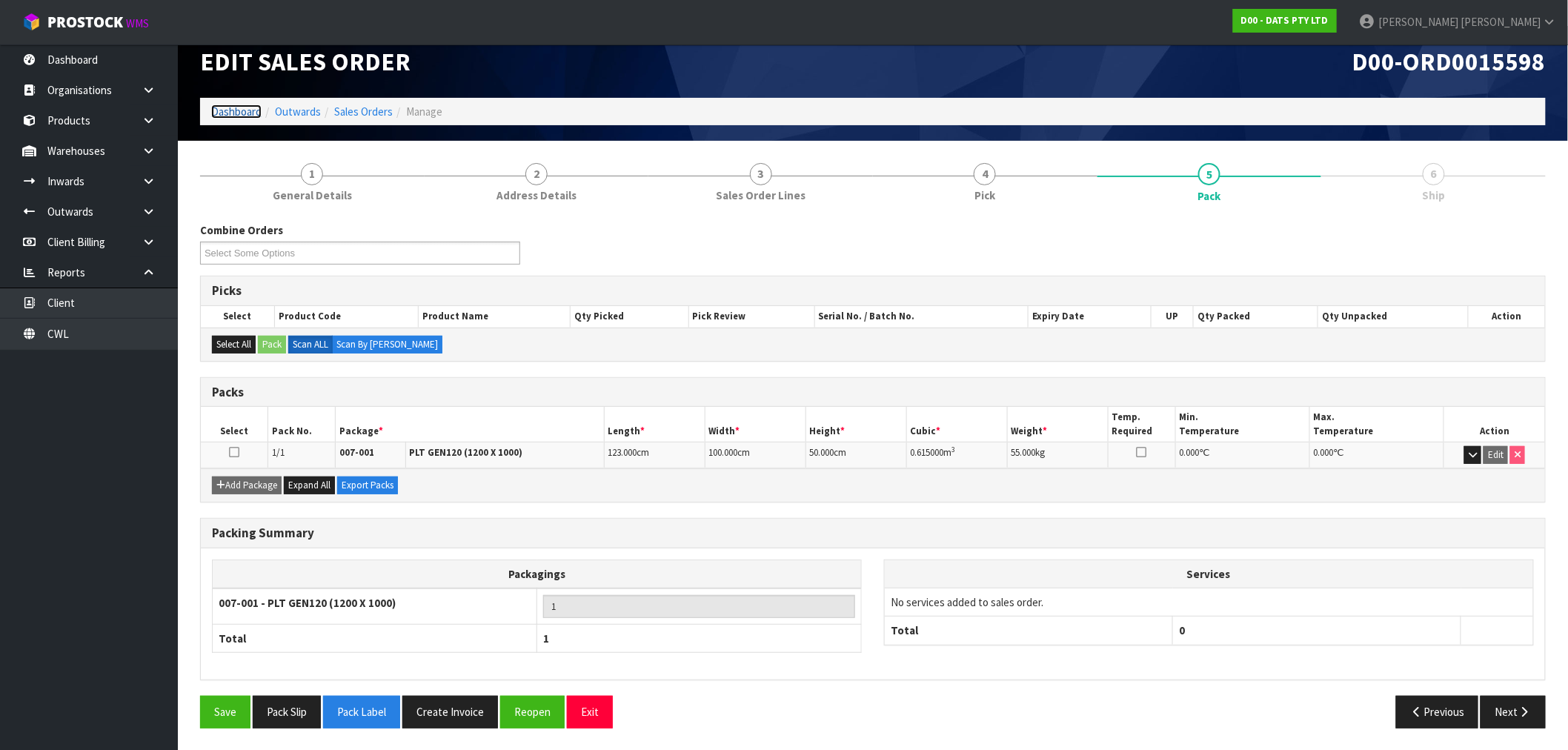
drag, startPoint x: 235, startPoint y: 109, endPoint x: 218, endPoint y: 117, distance: 18.8
click at [235, 109] on link "Dashboard" at bounding box center [237, 112] width 50 height 14
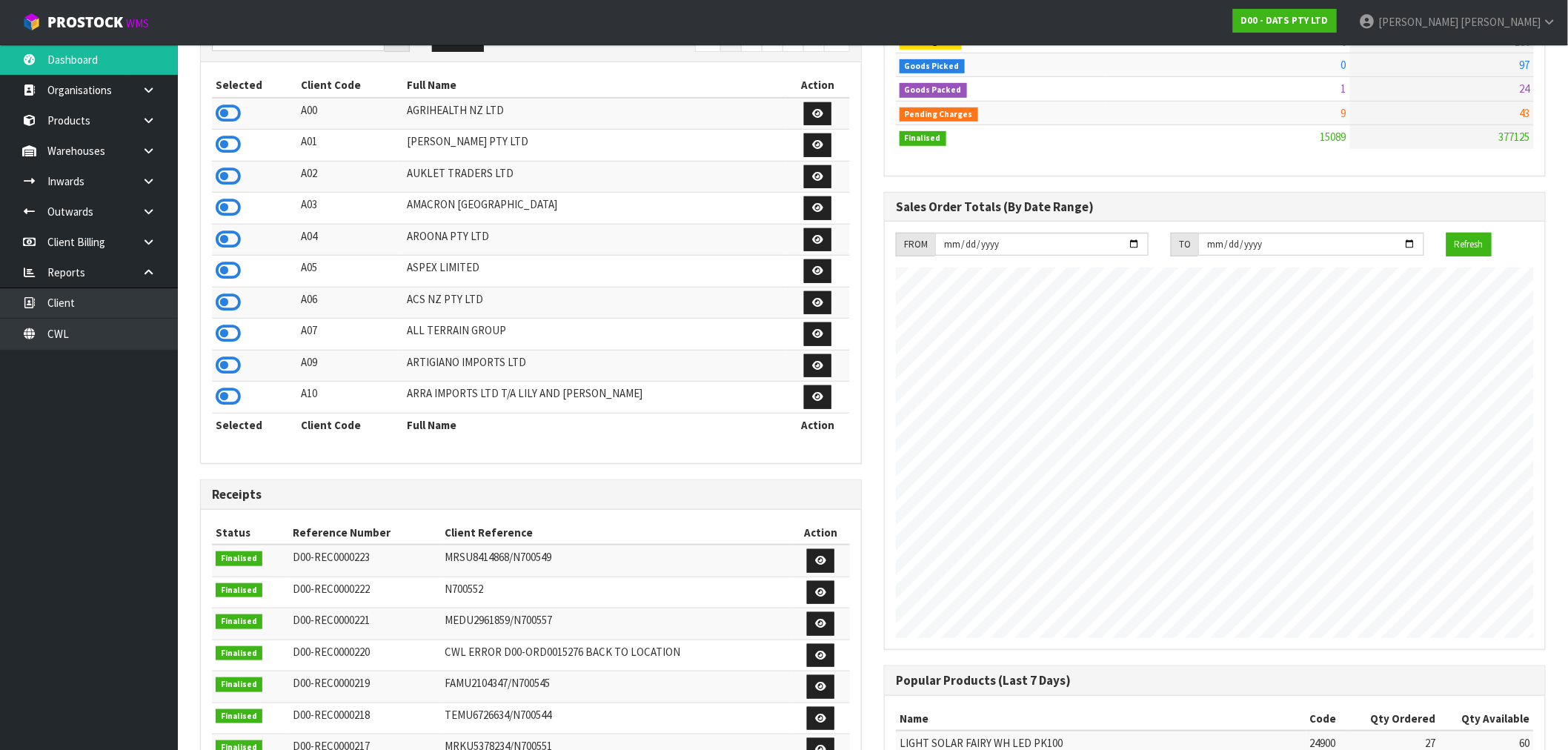
scroll to position [31, 0]
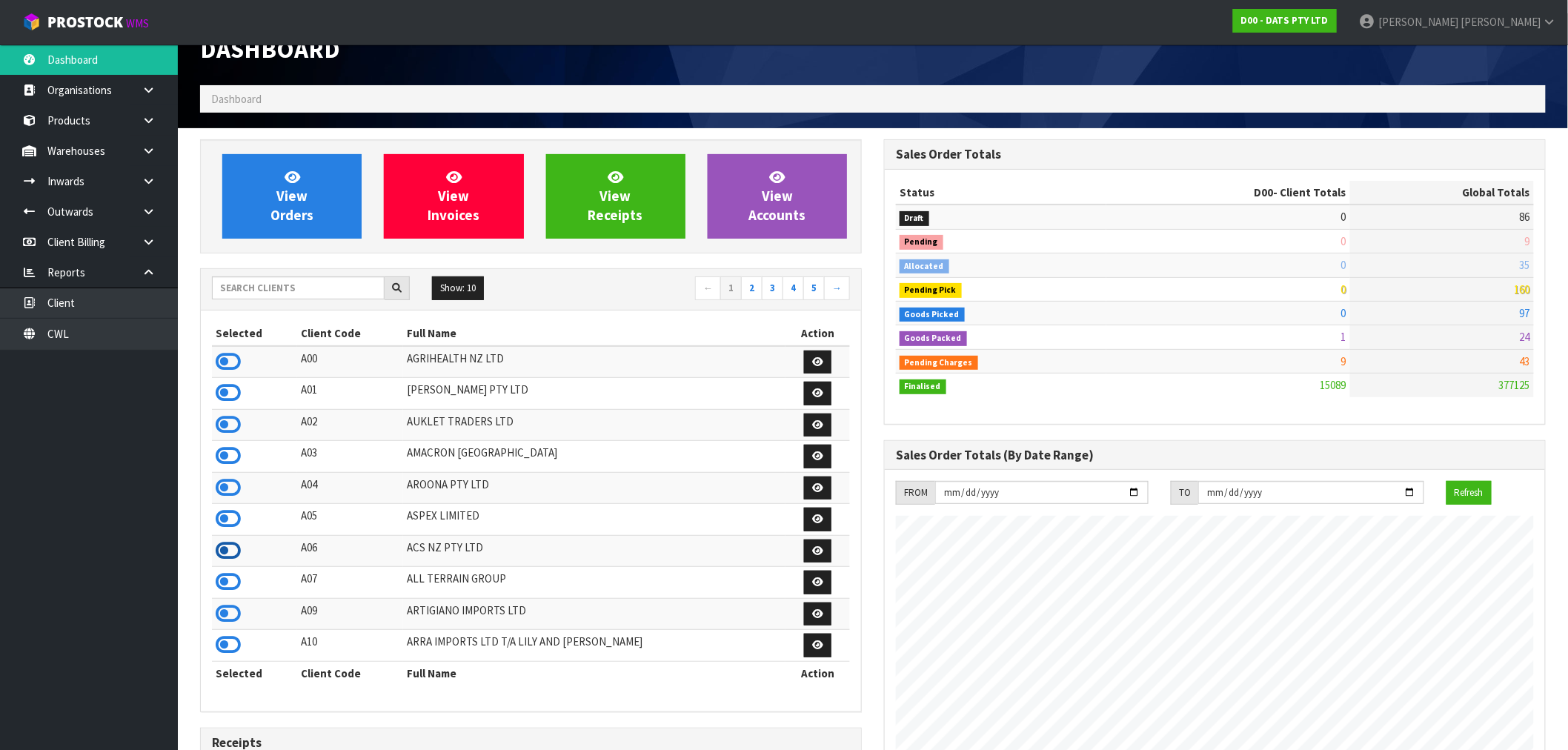
click at [232, 557] on icon at bounding box center [228, 551] width 25 height 22
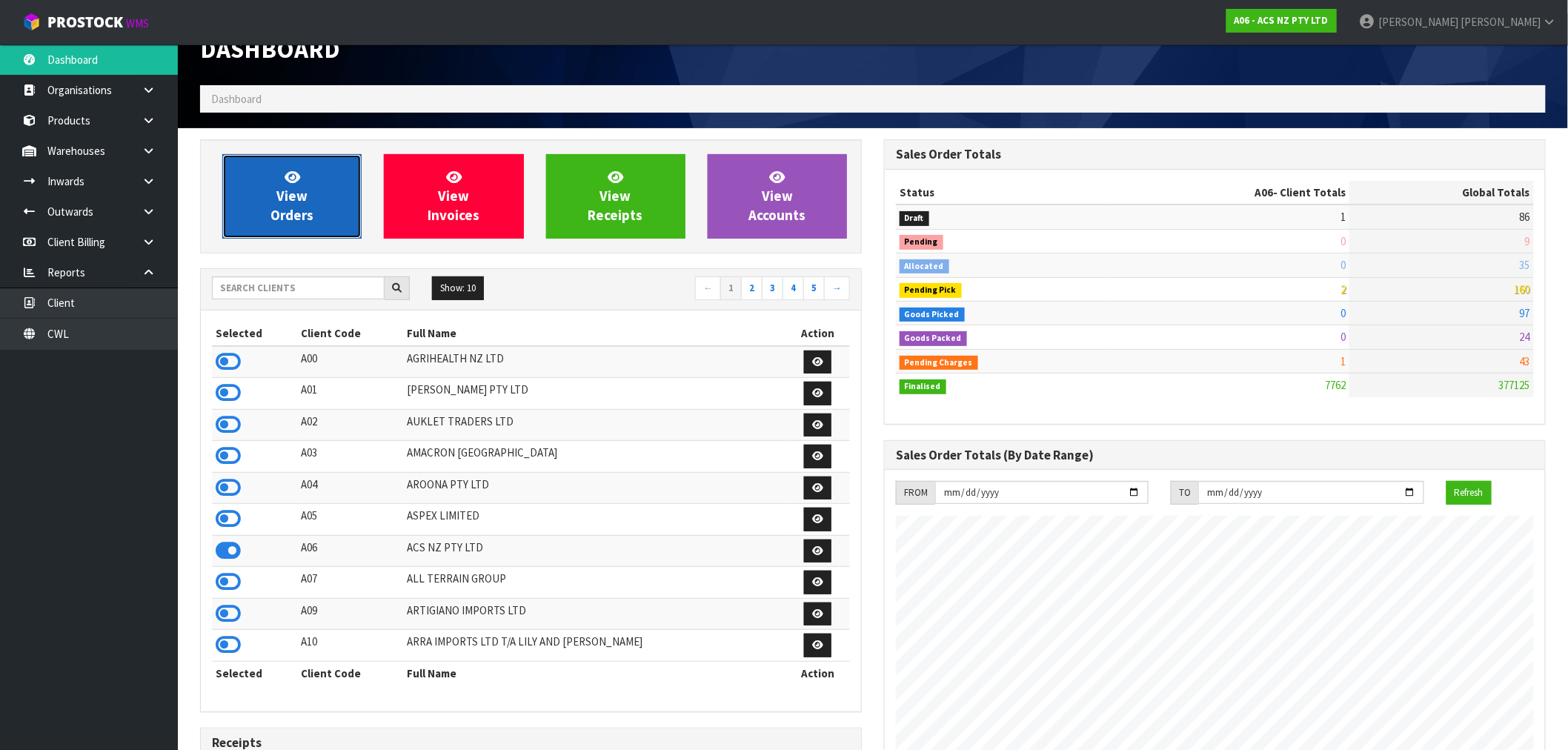
click at [291, 214] on span "View Orders" at bounding box center [291, 197] width 43 height 56
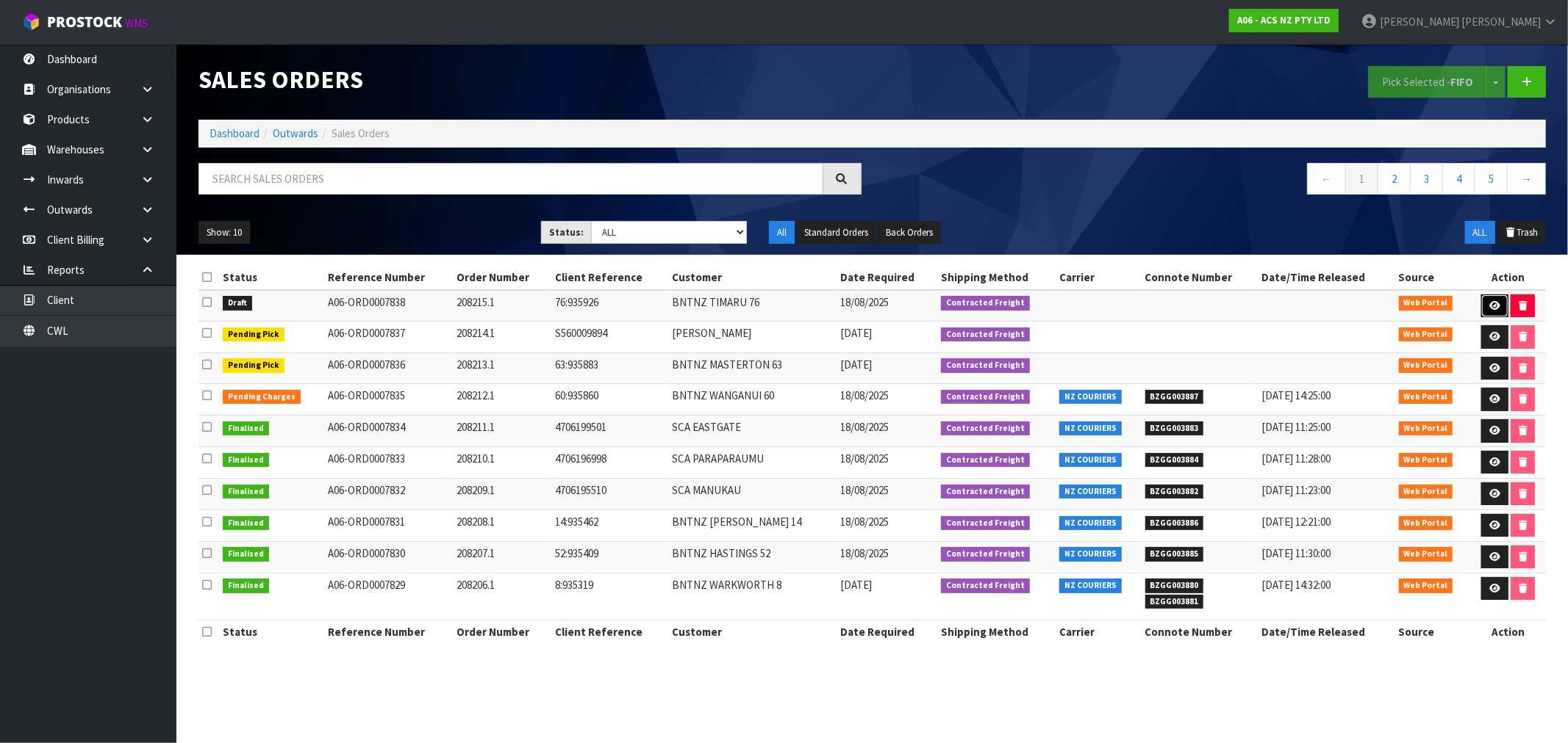
click at [1496, 300] on link at bounding box center [1494, 307] width 27 height 24
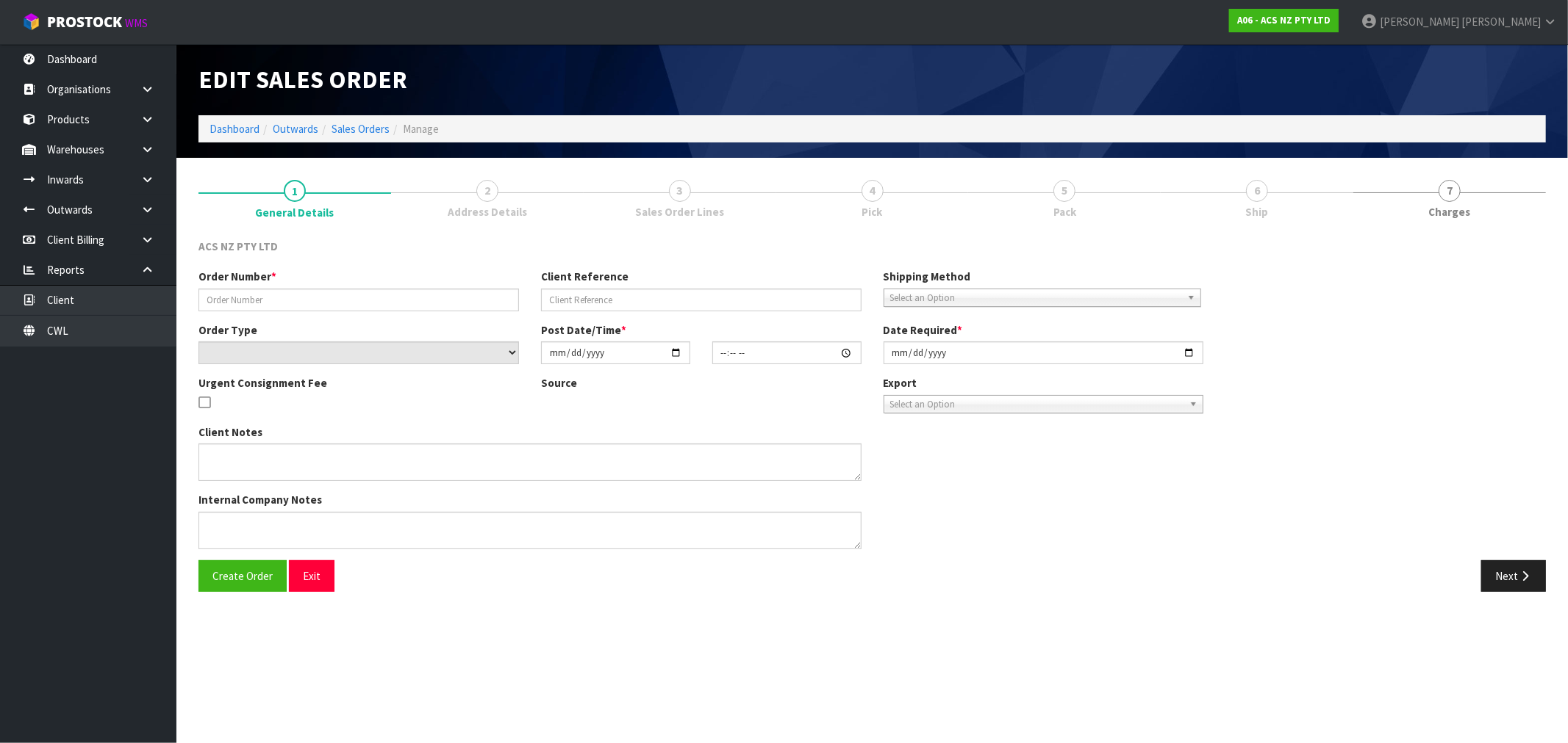
type input "208215.1"
type input "76:935926"
select select "number:0"
type input "[DATE]"
type input "14:47:00.000"
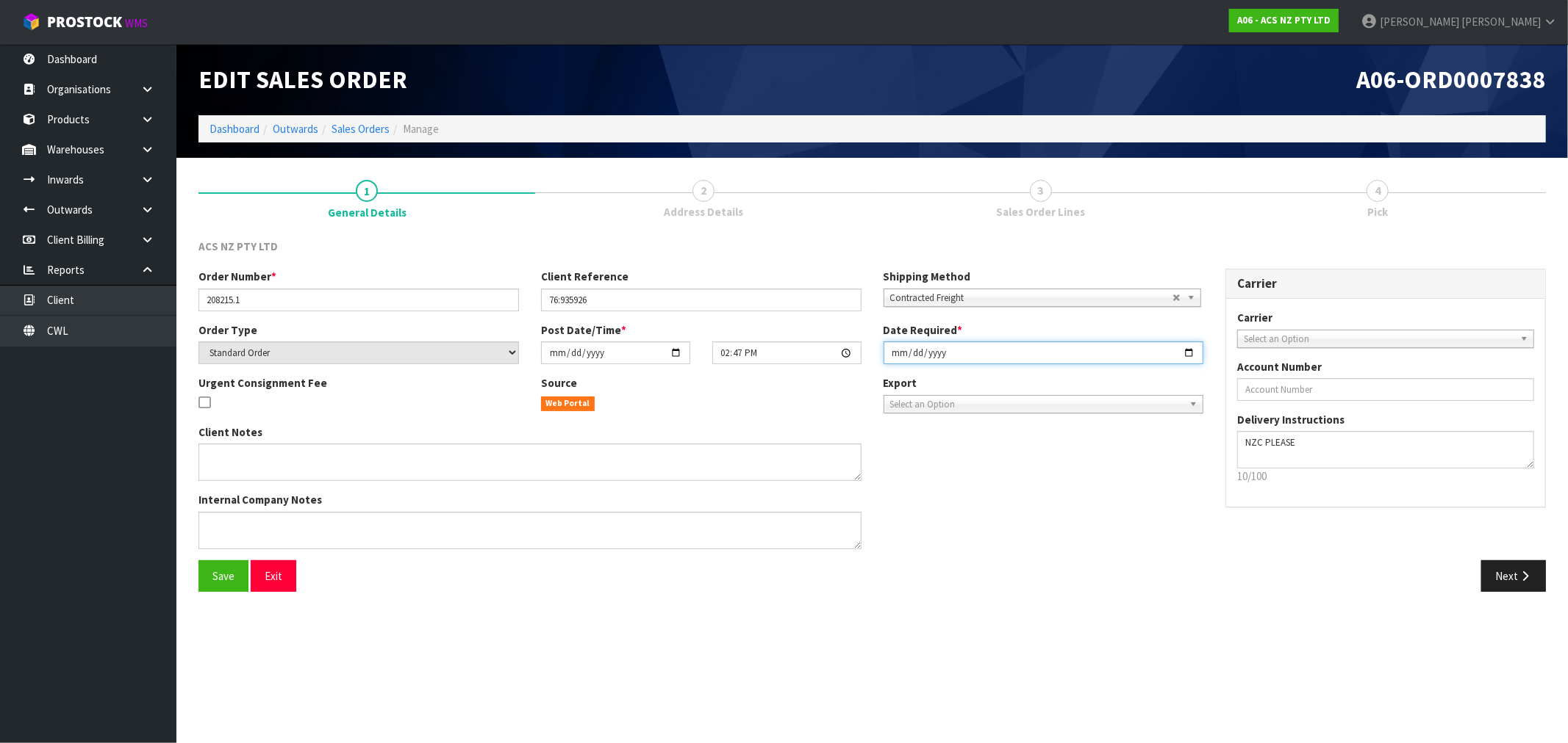
click at [893, 345] on input "[DATE]" at bounding box center [1044, 352] width 321 height 23
type input "[DATE]"
click at [198, 561] on button "Save" at bounding box center [223, 577] width 49 height 32
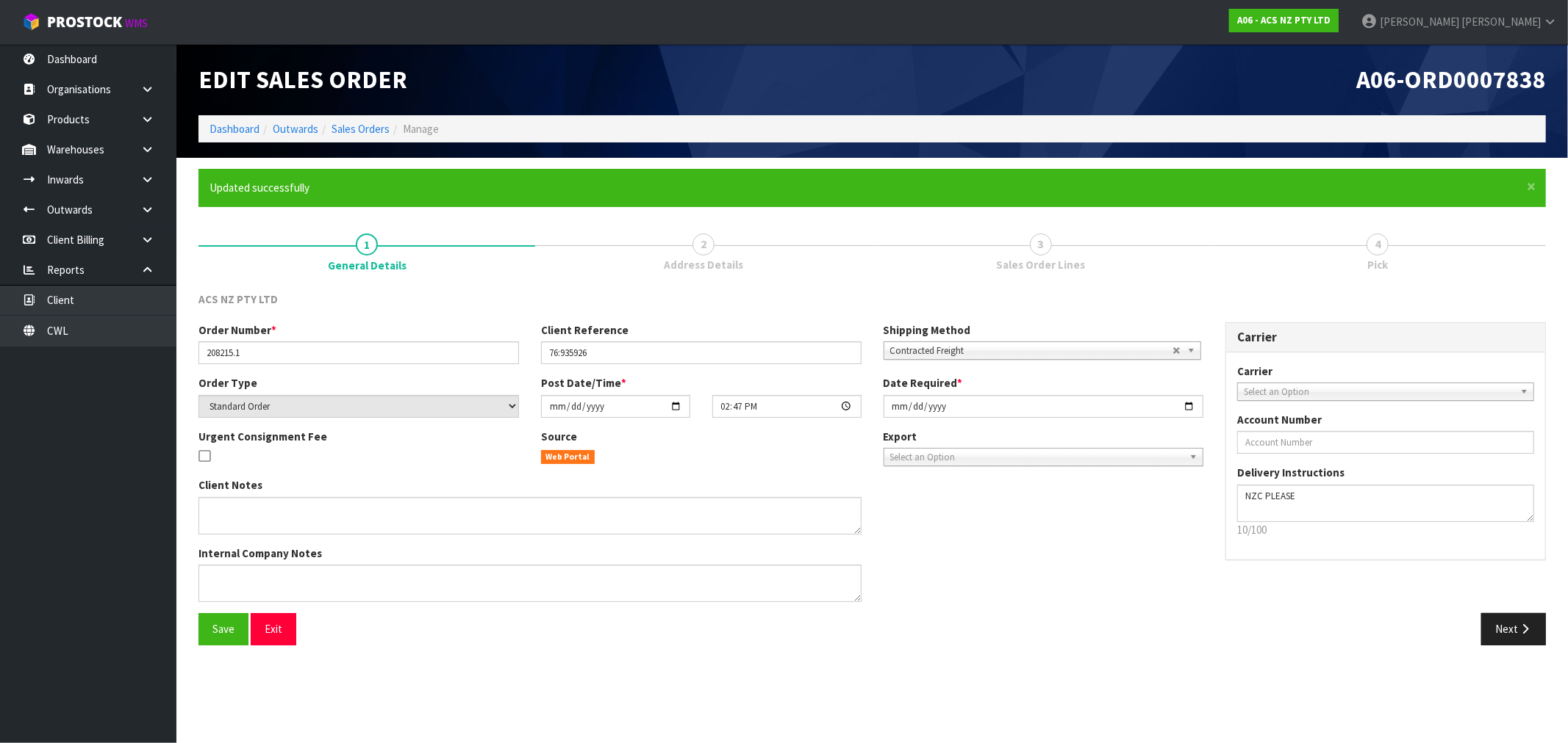
click at [1291, 402] on div "Carrier ANGEL - ANGEL TRANSPORT CONROY - CONROY REMOVALS DEAEXPAKL - DEADLINE E…" at bounding box center [1386, 456] width 319 height 208
click at [1291, 401] on div "Carrier ANGEL - ANGEL TRANSPORT CONROY - CONROY REMOVALS DEAEXPAKL - DEADLINE E…" at bounding box center [1386, 456] width 319 height 208
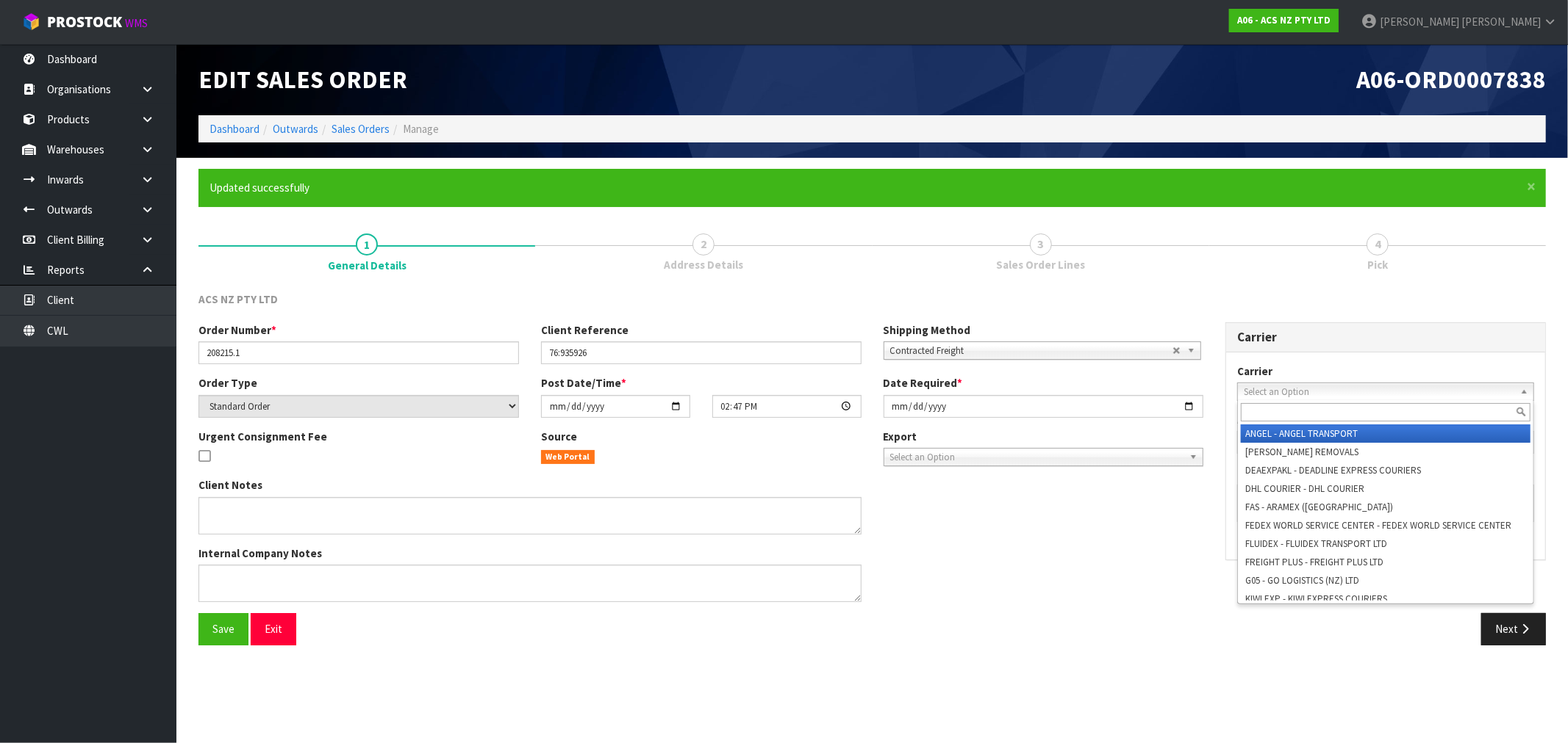
click at [1287, 390] on span "Select an Option" at bounding box center [1378, 393] width 270 height 18
type input "nzc"
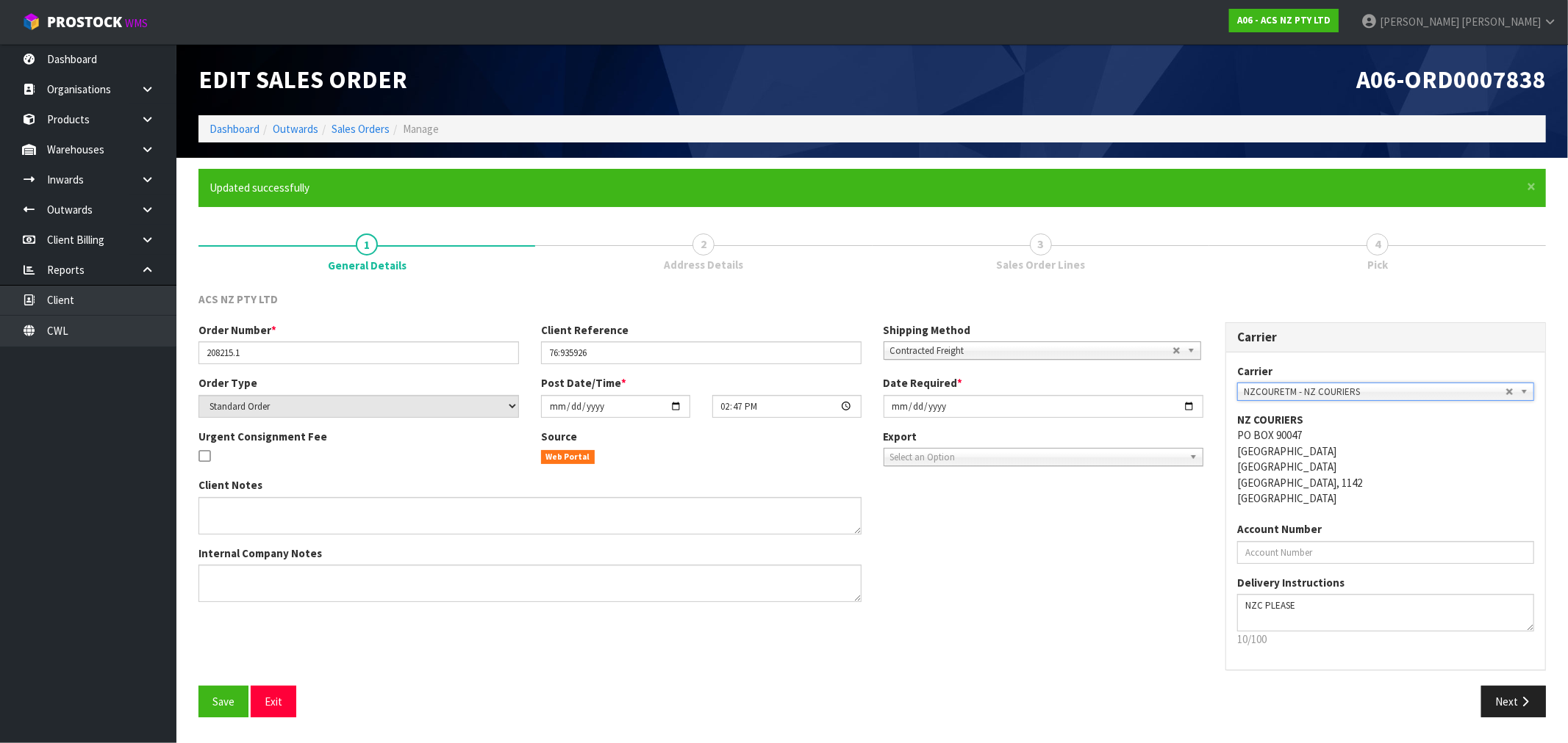
click at [198, 687] on button "Save" at bounding box center [223, 702] width 49 height 32
click at [1531, 706] on icon "button" at bounding box center [1524, 701] width 14 height 11
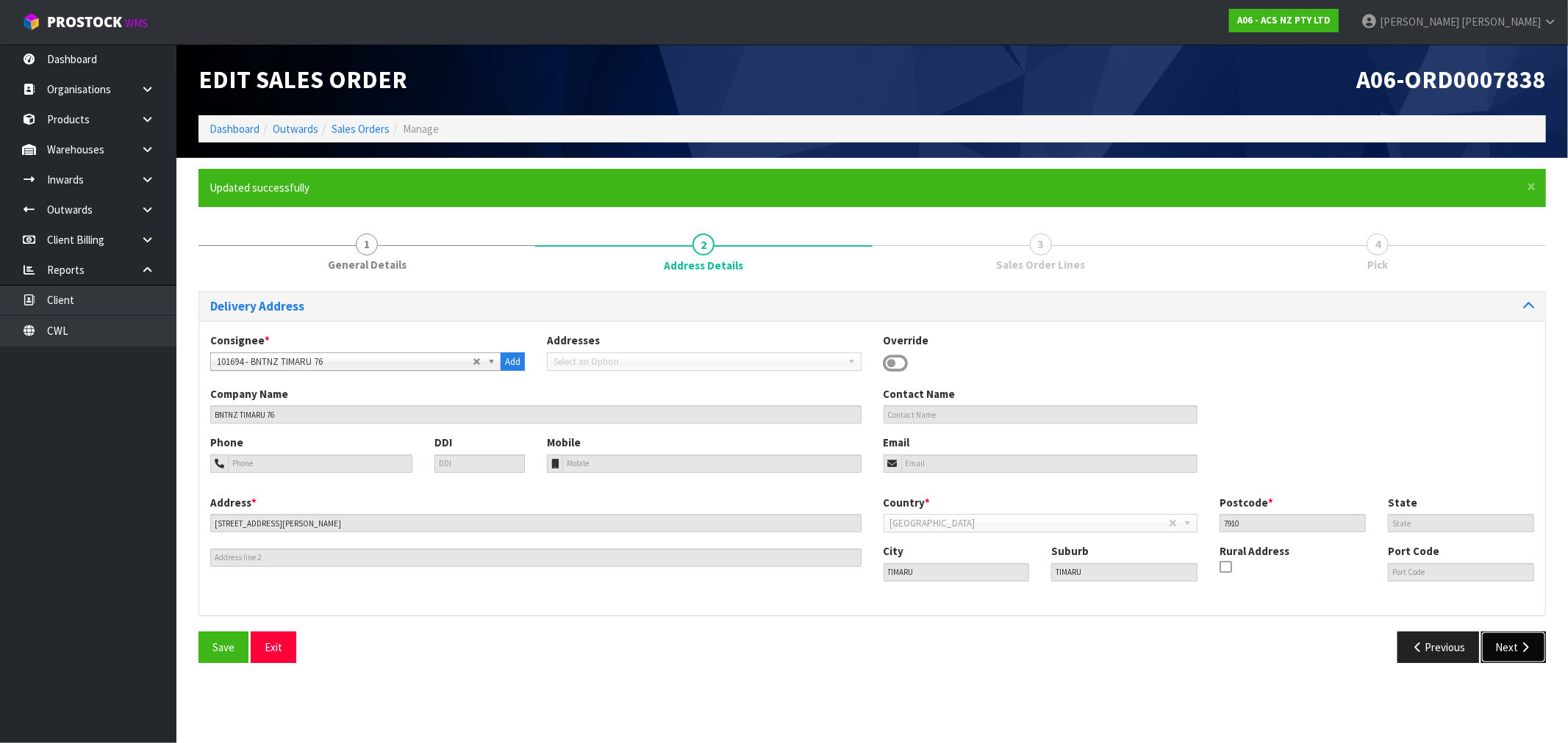
click at [1512, 646] on button "Next" at bounding box center [1513, 648] width 64 height 32
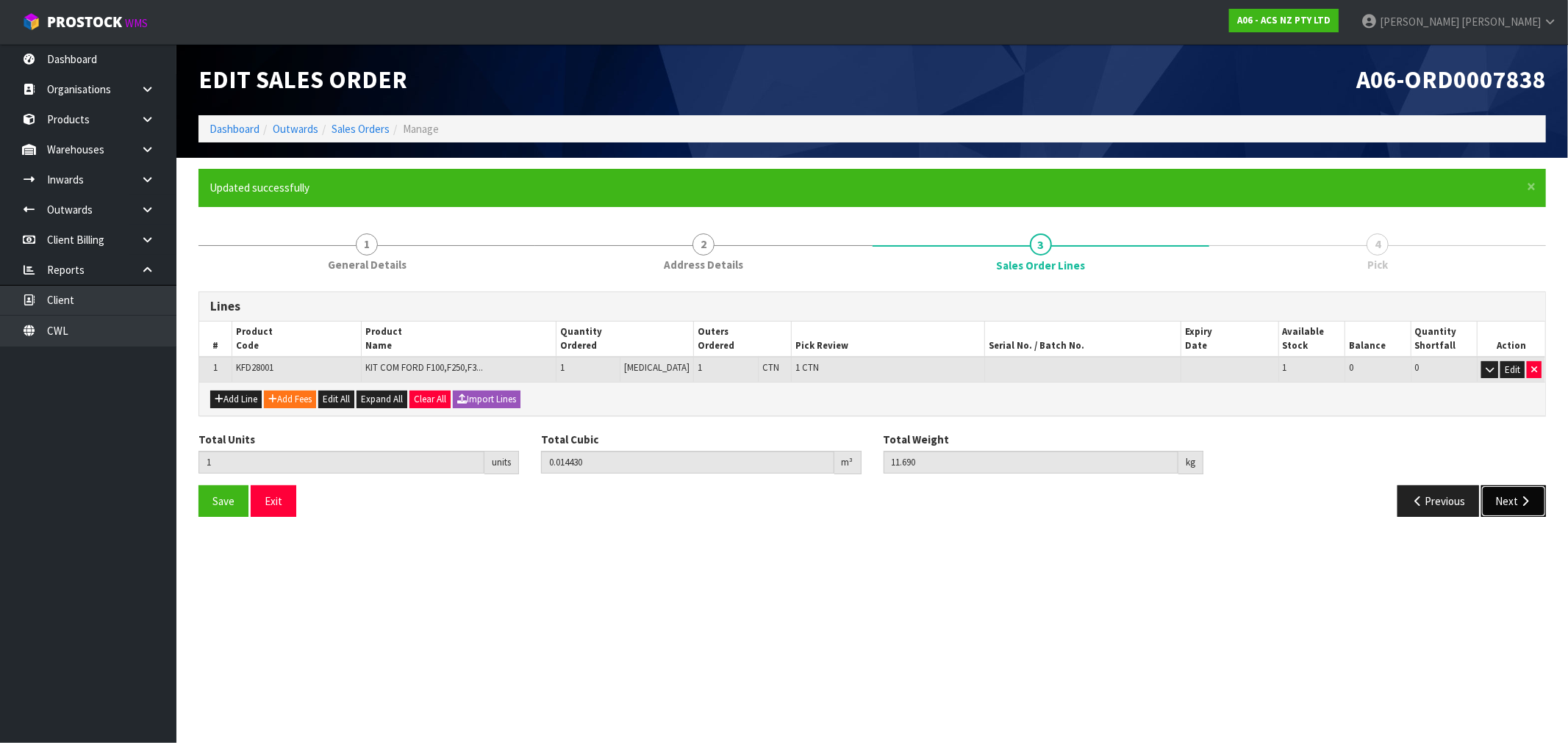
click at [1488, 494] on button "Next" at bounding box center [1513, 502] width 64 height 32
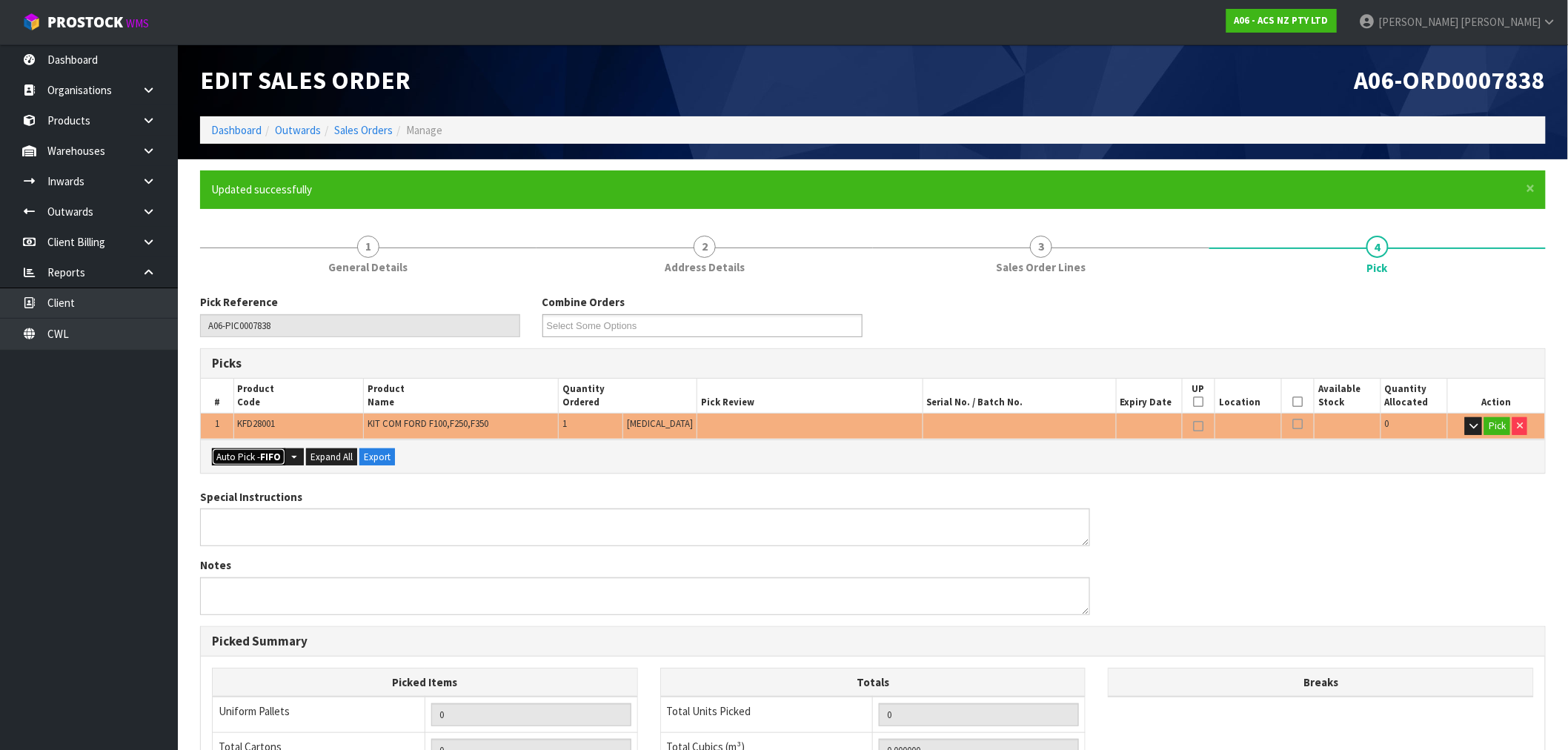
drag, startPoint x: 278, startPoint y: 457, endPoint x: 269, endPoint y: 454, distance: 9.5
click at [276, 456] on strong "FIFO" at bounding box center [270, 456] width 21 height 13
type input "1"
type input "0.014430"
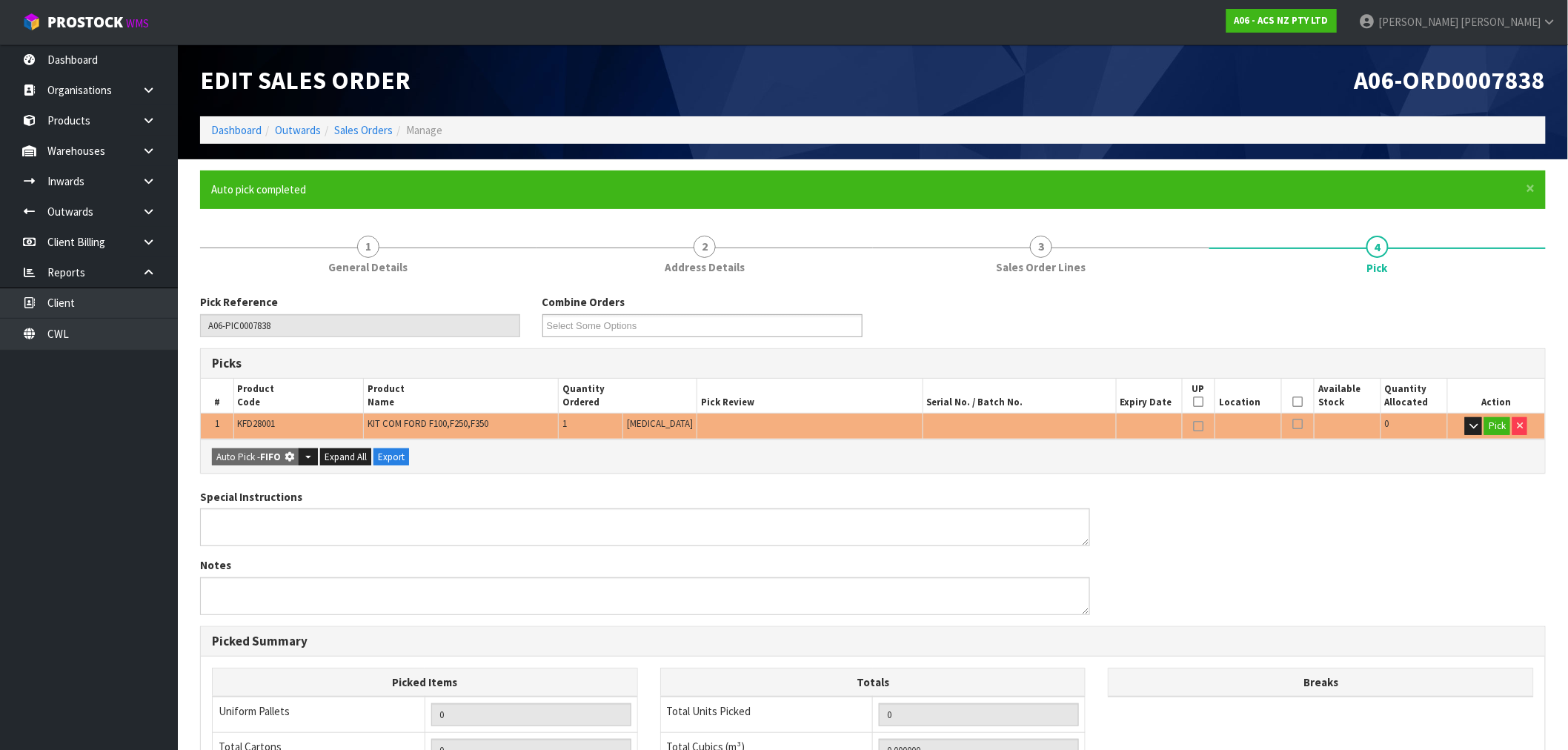
type input "11.690"
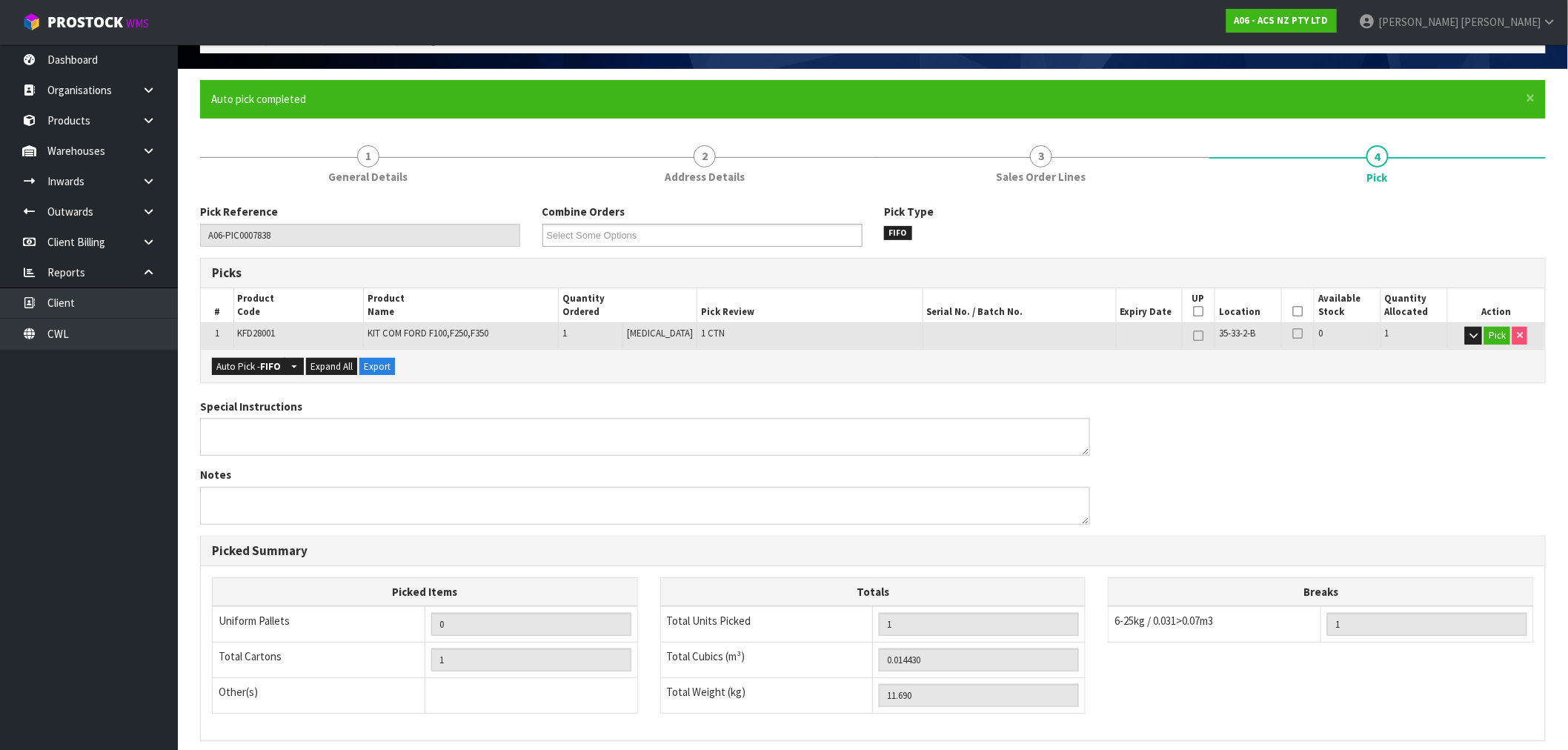
scroll to position [285, 0]
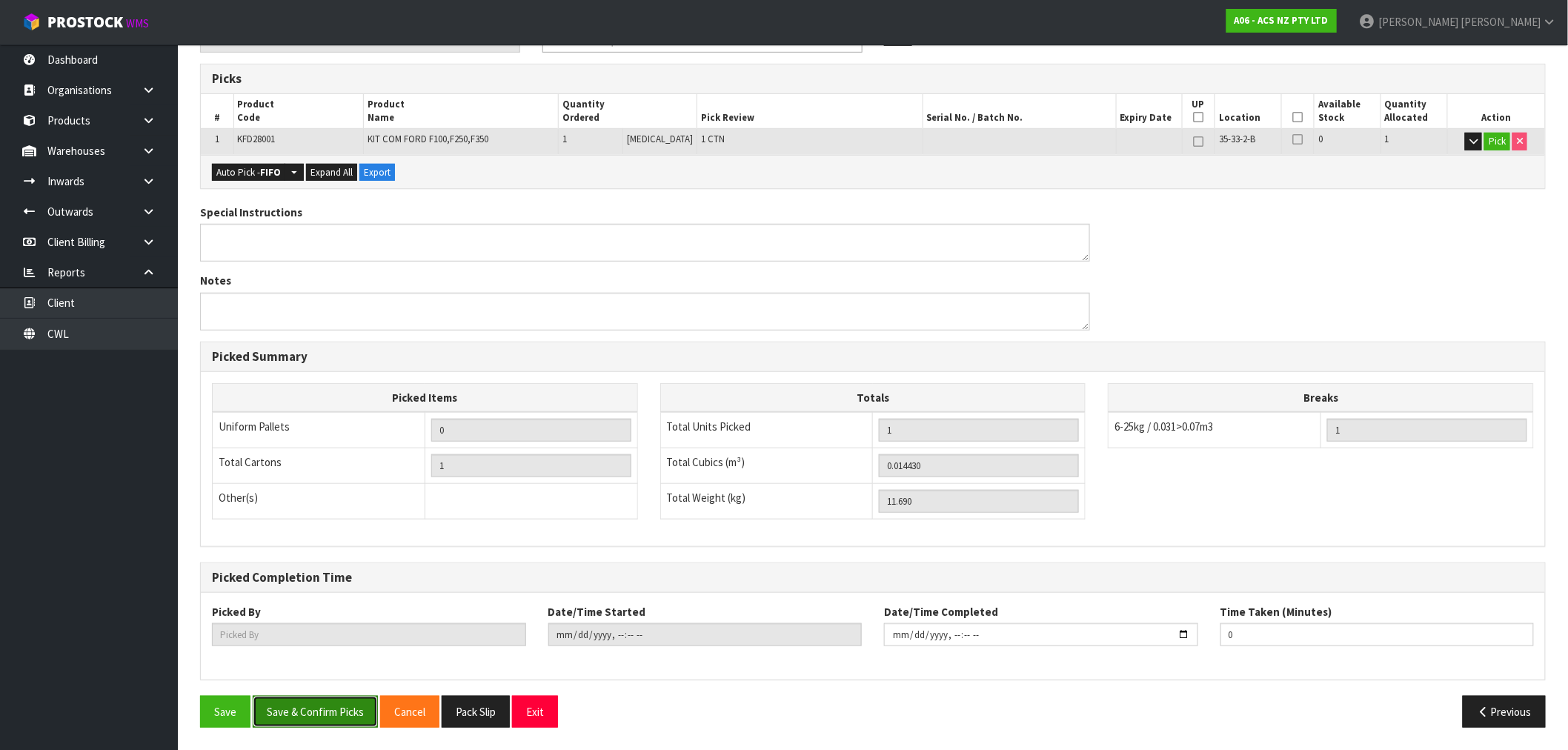
click at [315, 712] on button "Save & Confirm Picks" at bounding box center [314, 712] width 125 height 32
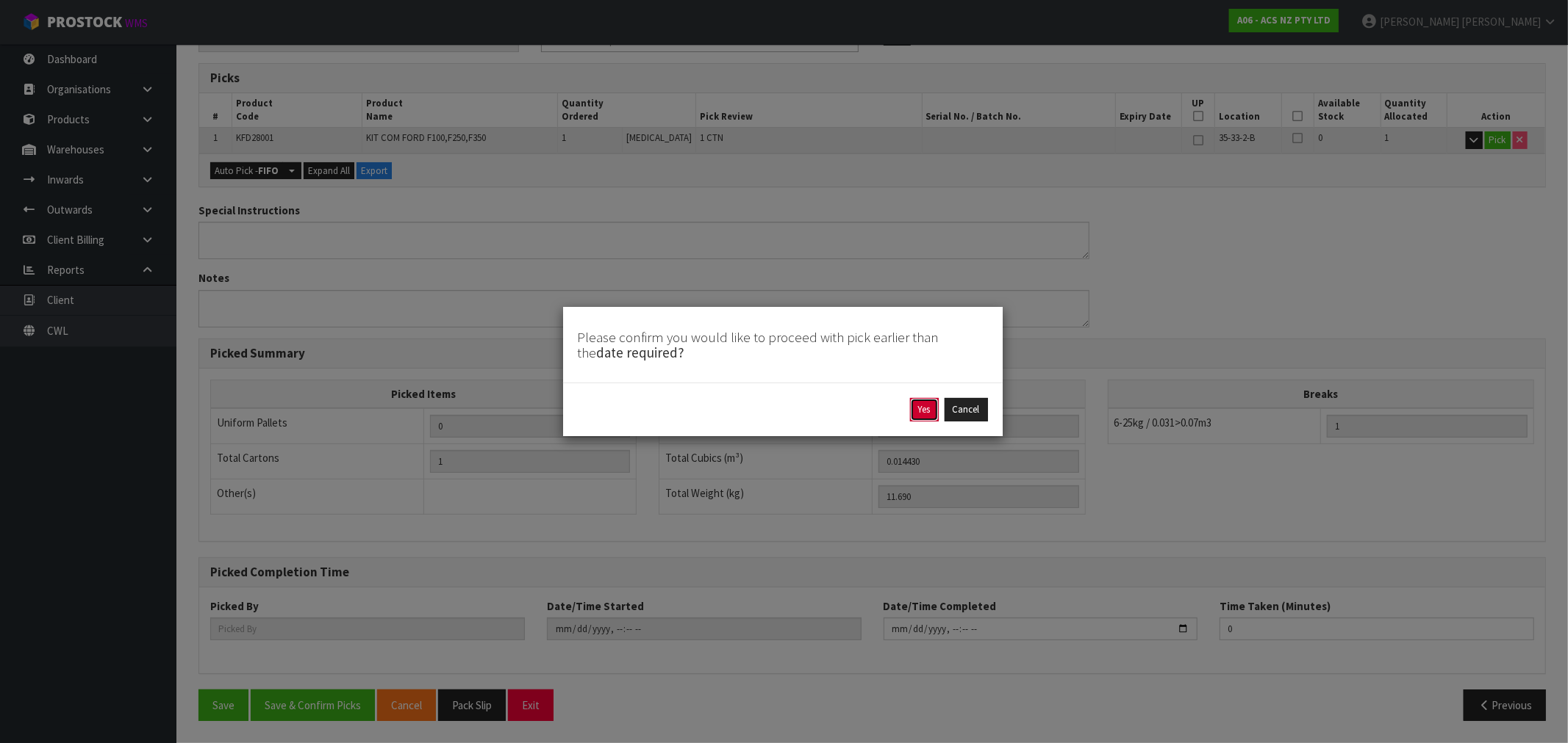
click at [915, 418] on button "Yes" at bounding box center [924, 410] width 29 height 24
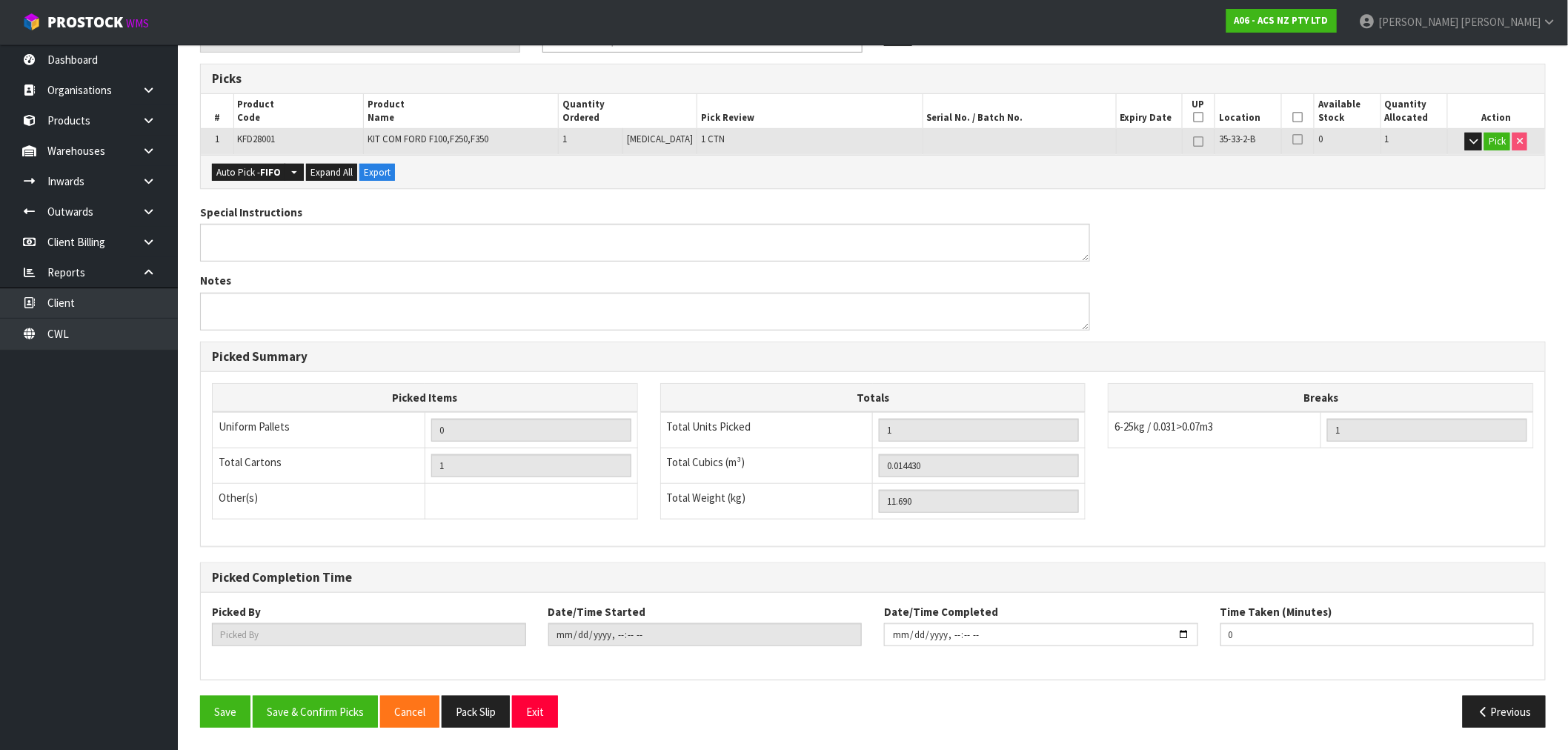
scroll to position [0, 0]
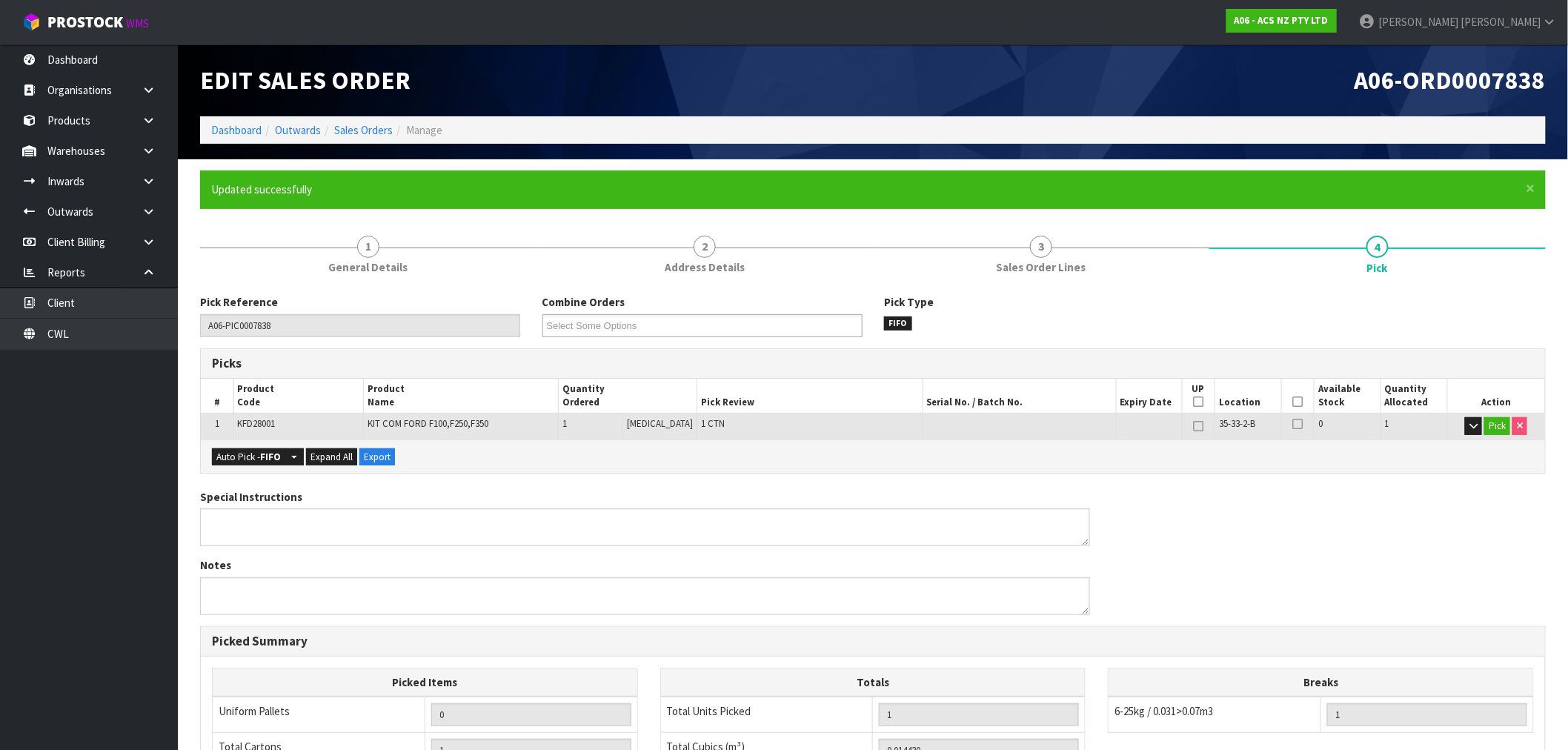
type input "[PERSON_NAME]"
type input "2025-08-18T15:14:14"
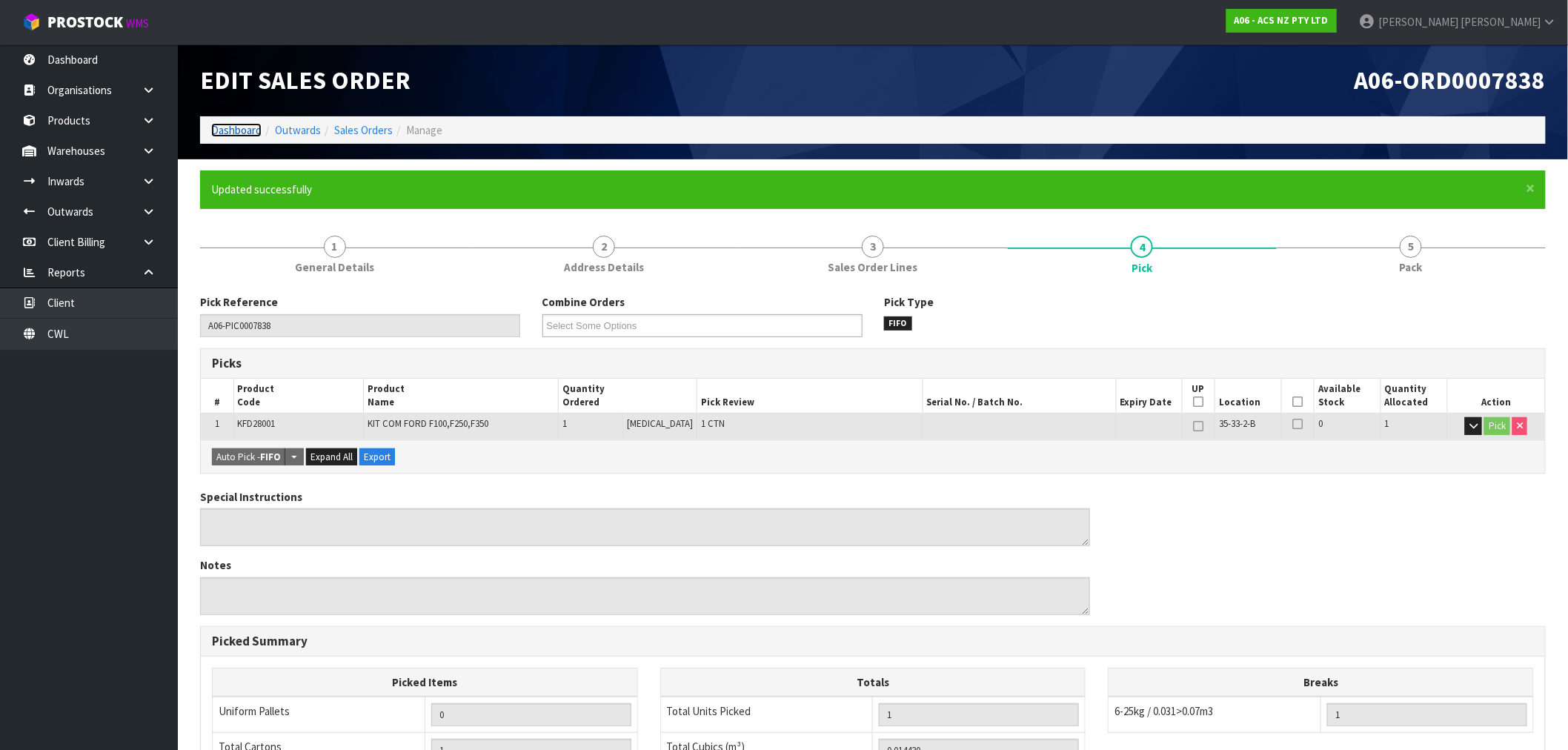
click at [214, 137] on link "Dashboard" at bounding box center [237, 130] width 50 height 14
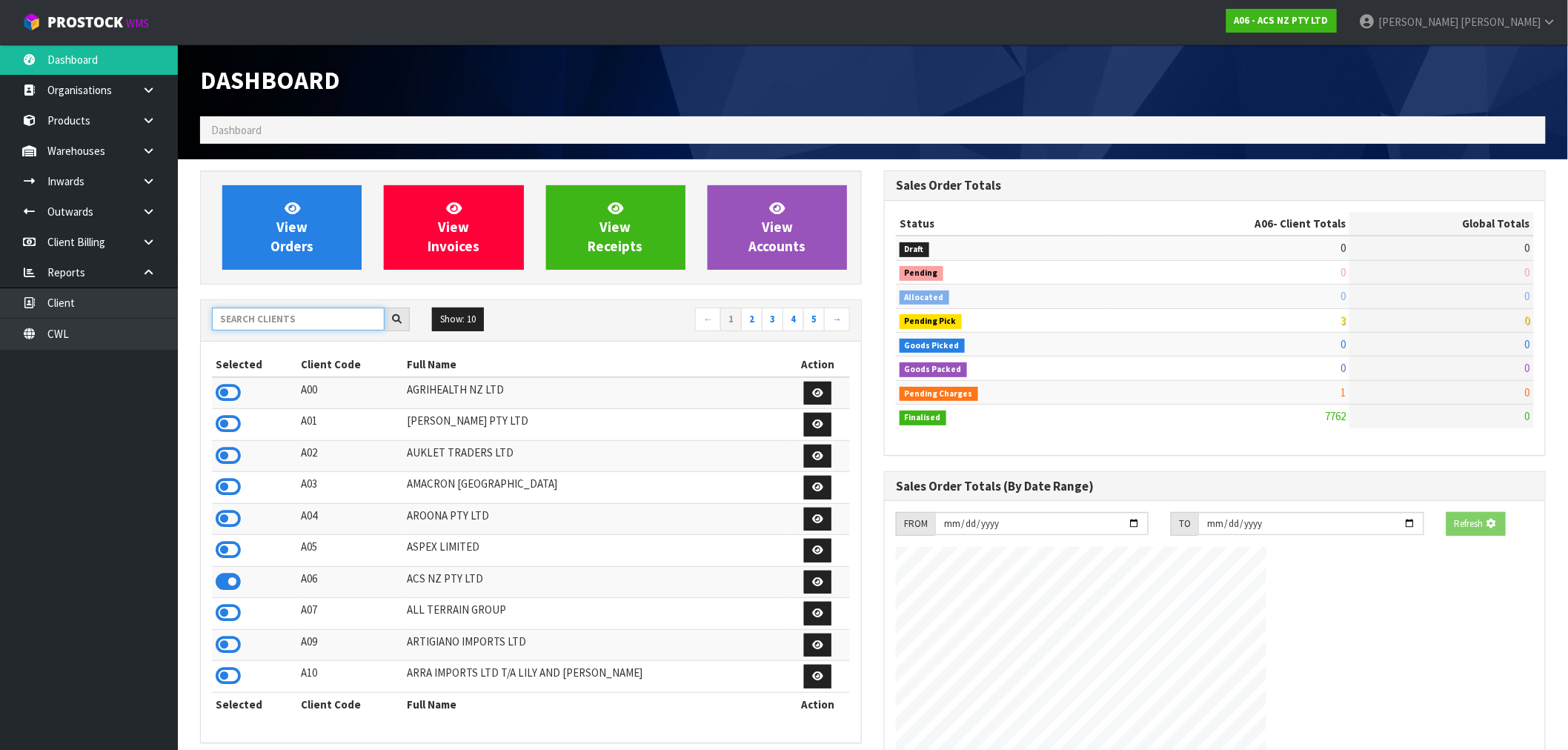
click at [265, 321] on input "text" at bounding box center [297, 319] width 173 height 23
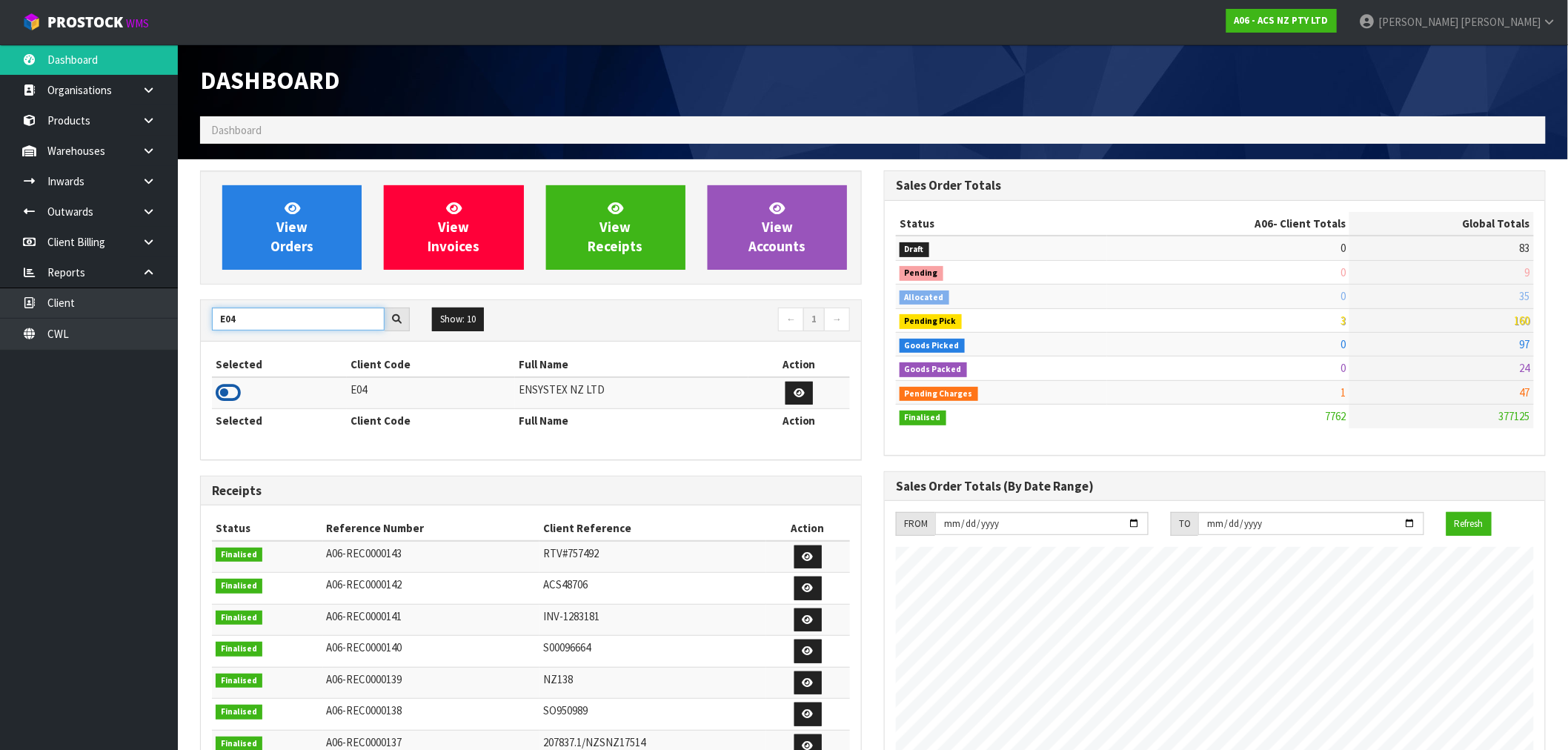
type input "E04"
click at [235, 395] on icon at bounding box center [228, 392] width 25 height 22
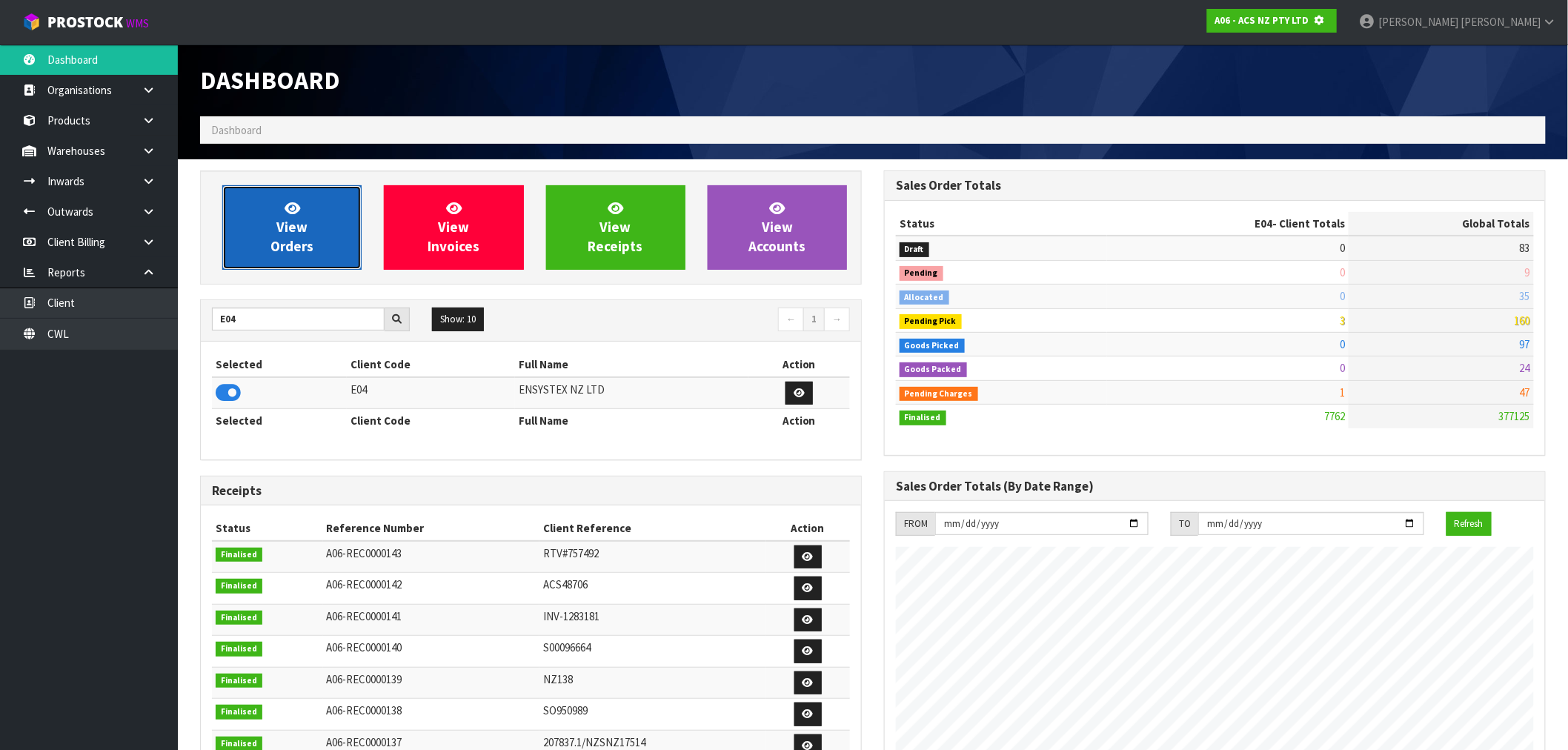
scroll to position [740625, 740435]
click at [285, 203] on icon at bounding box center [292, 208] width 16 height 14
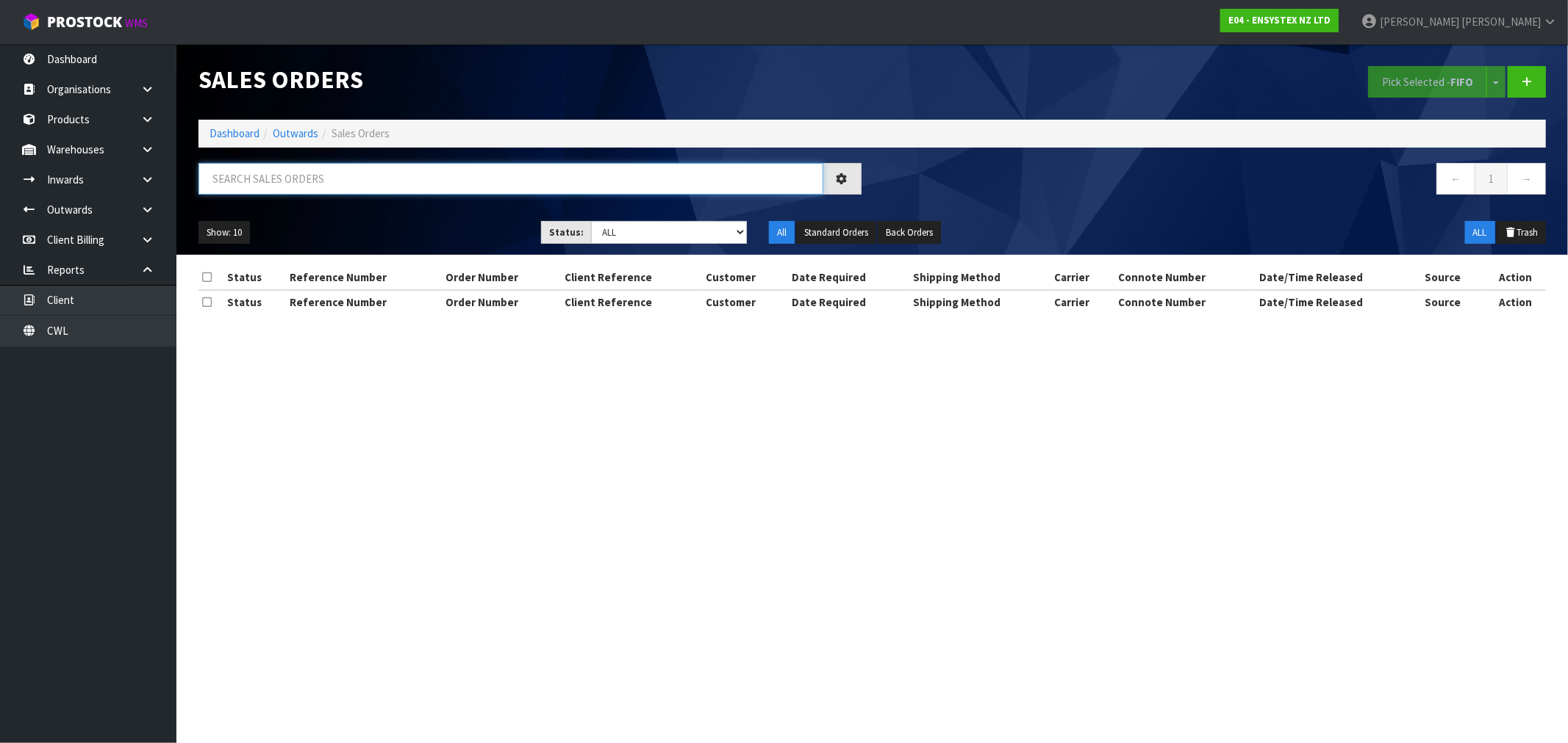
click at [307, 170] on input "text" at bounding box center [510, 179] width 625 height 32
paste input "00794210379955938618"
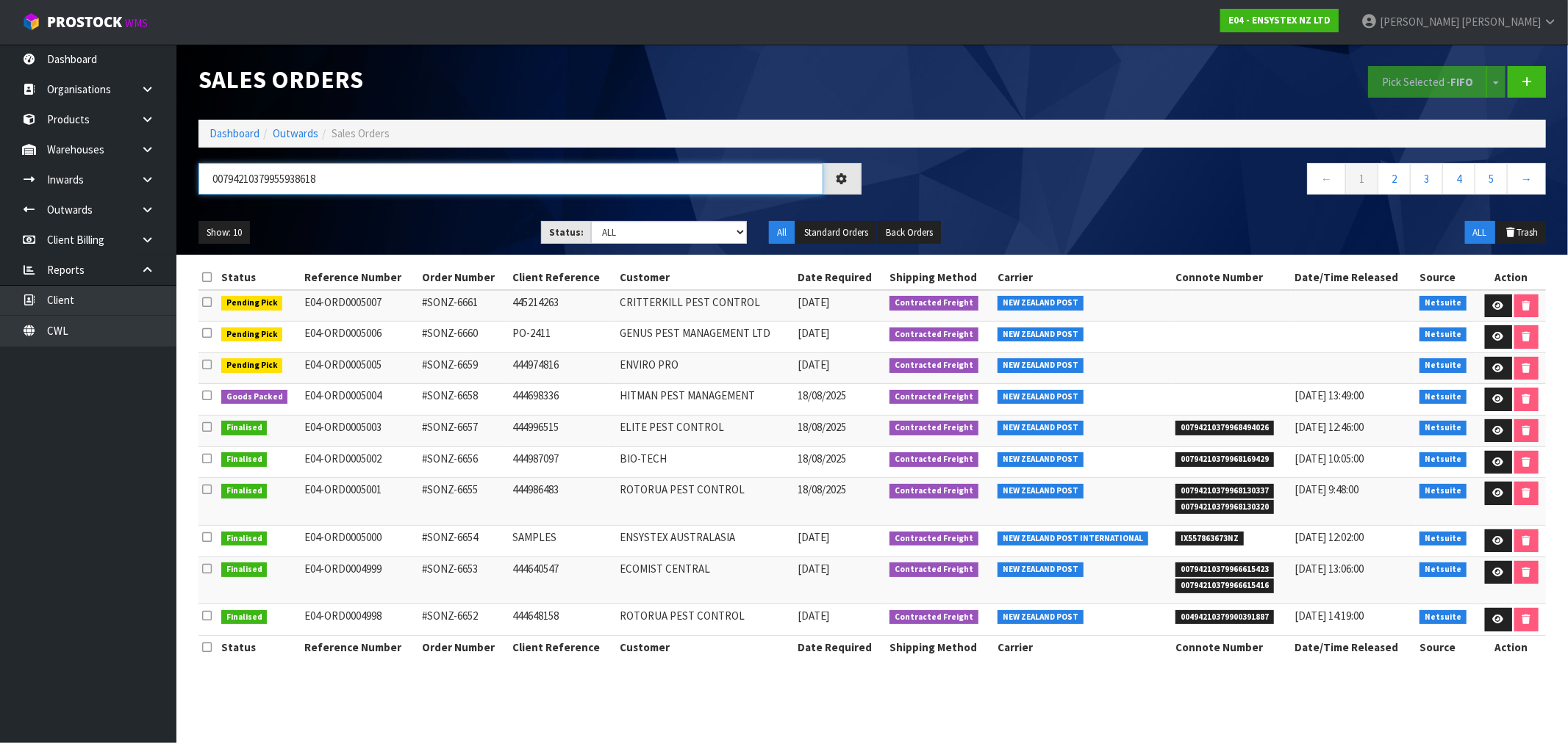
type input "00794210379955938618"
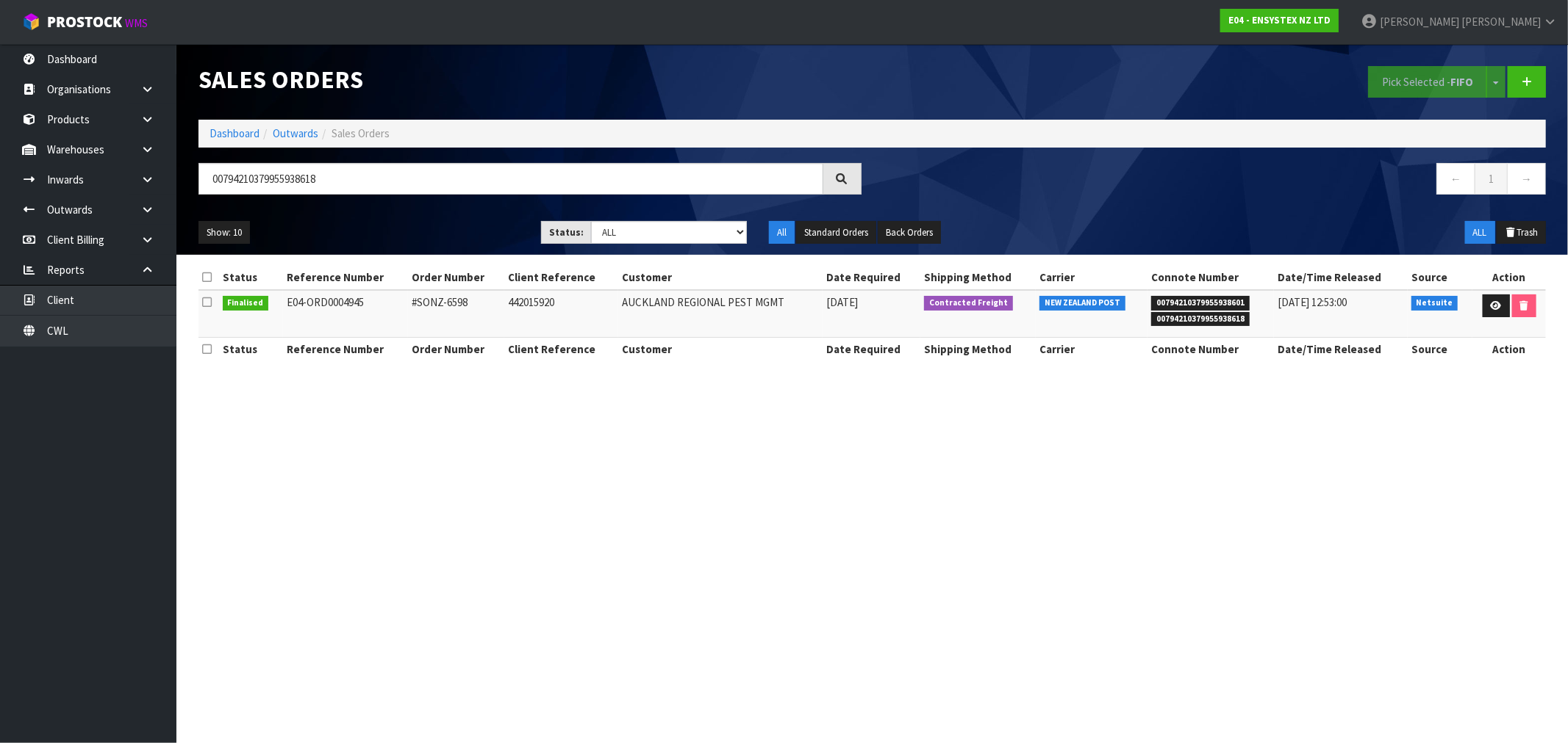
click at [367, 298] on td "E04-ORD0004945" at bounding box center [345, 314] width 126 height 47
click at [342, 306] on td "E04-ORD0004945" at bounding box center [345, 314] width 126 height 47
click at [342, 307] on td "E04-ORD0004945" at bounding box center [345, 314] width 126 height 47
copy td "ORD0004945"
click at [114, 331] on link "CWL" at bounding box center [88, 330] width 176 height 30
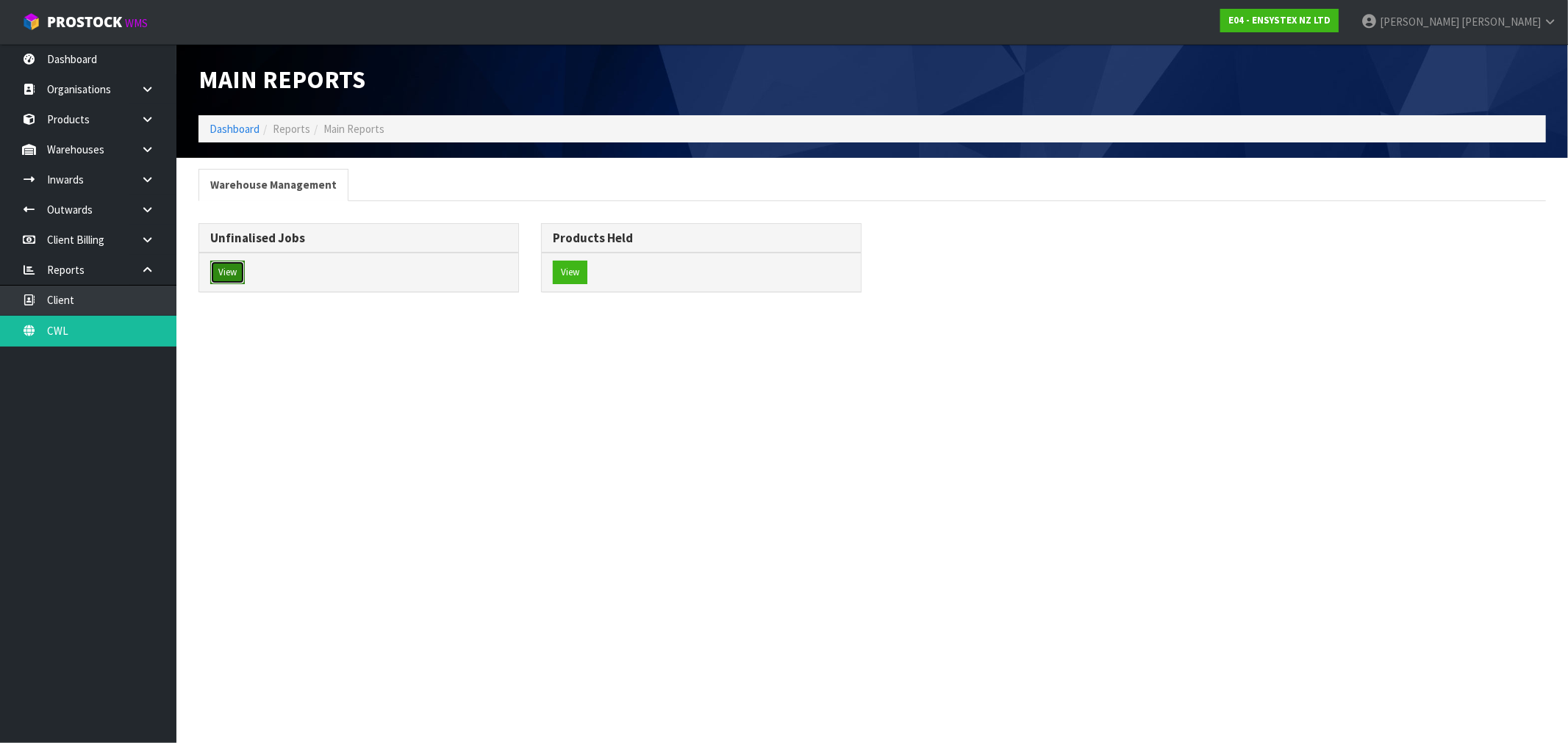
click at [236, 269] on button "View" at bounding box center [227, 273] width 35 height 24
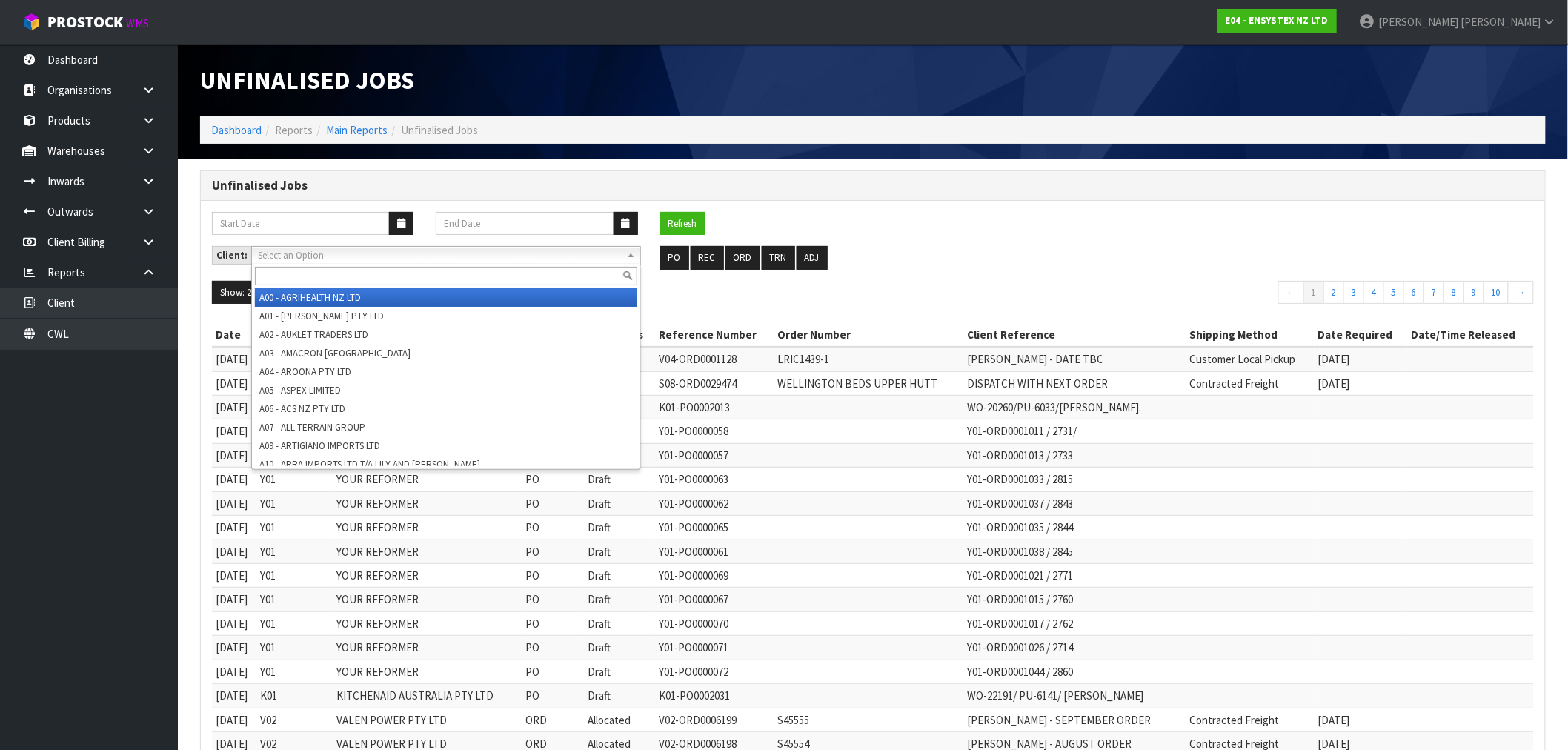
click at [523, 255] on span "Select an Option" at bounding box center [439, 256] width 363 height 18
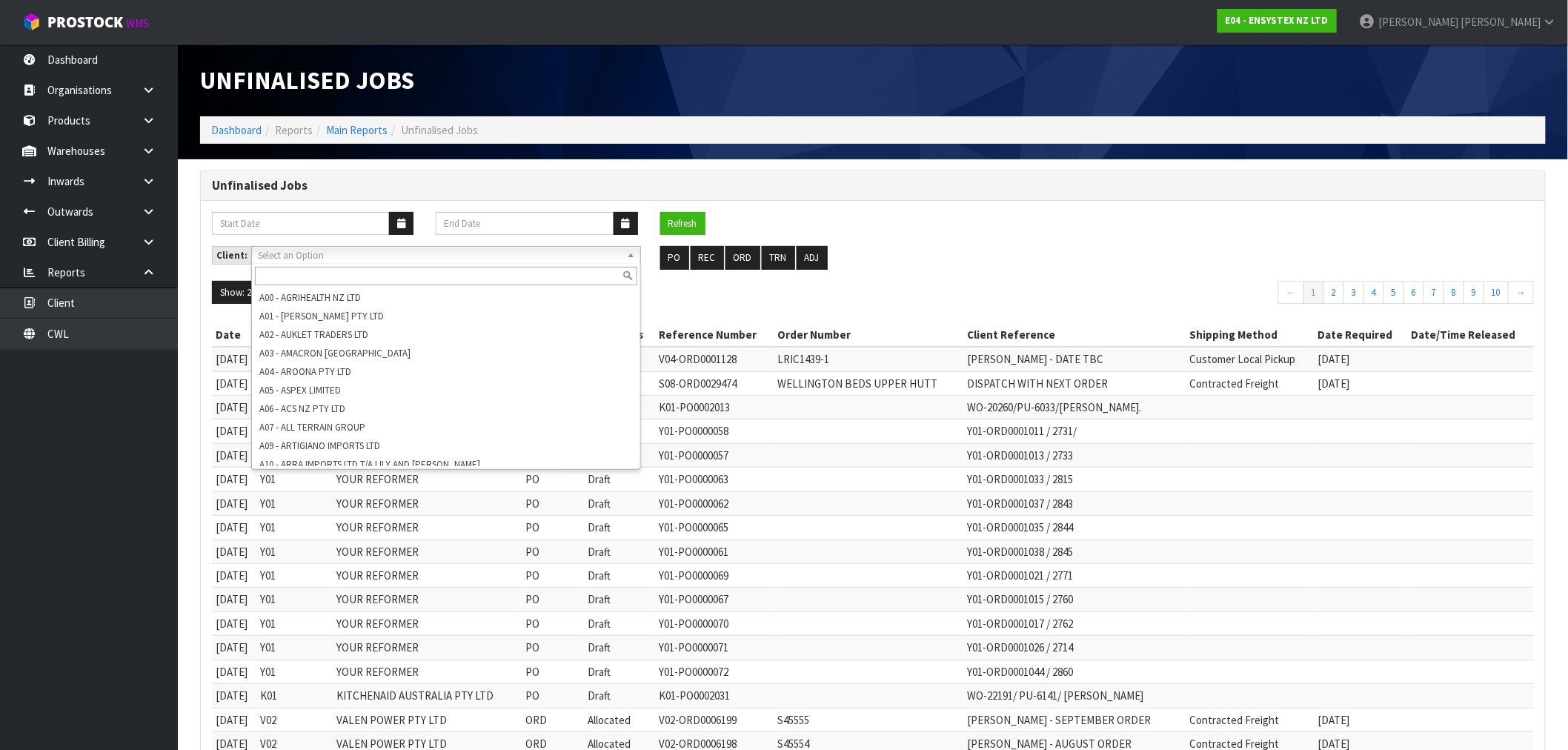
click at [337, 255] on span "Select an Option" at bounding box center [439, 256] width 363 height 18
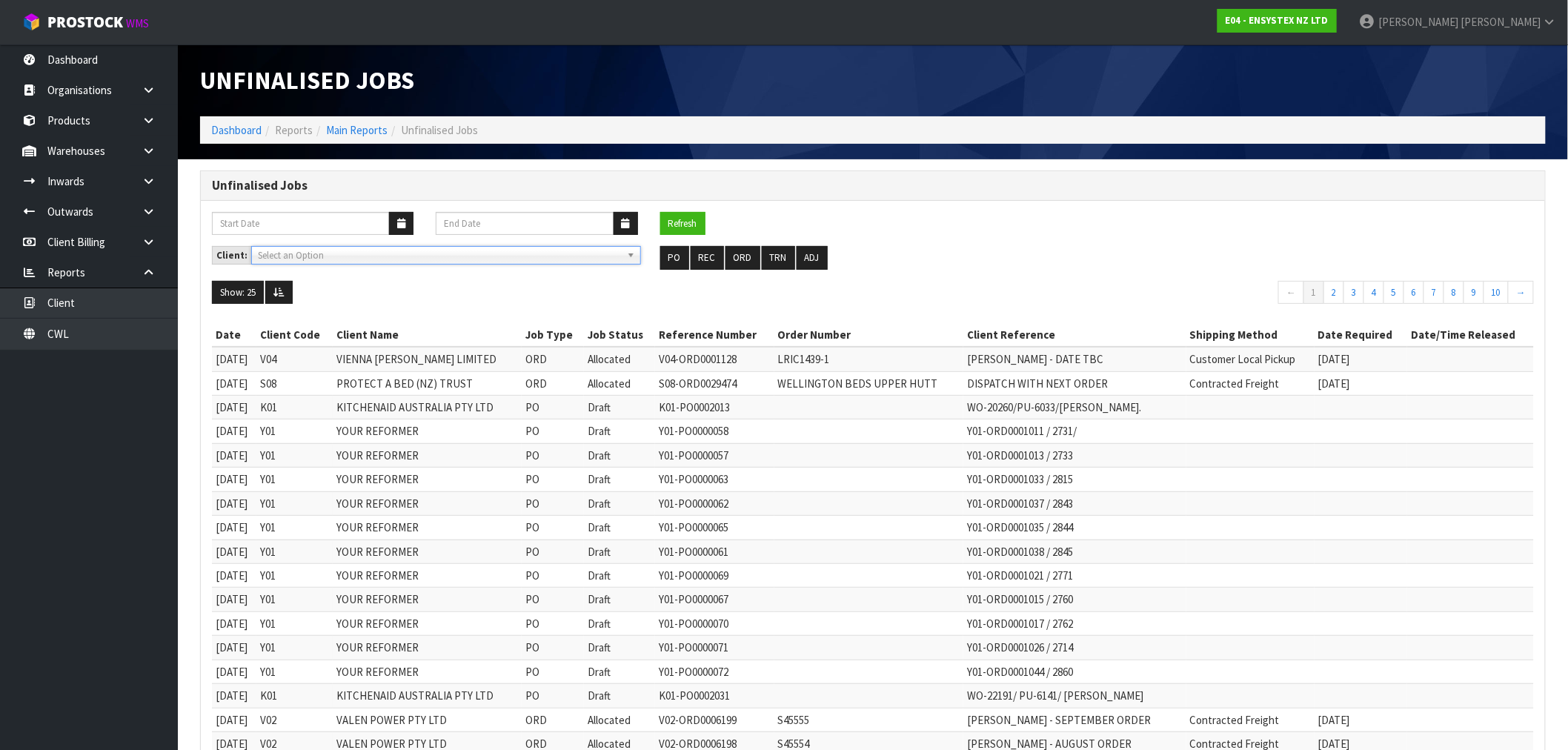
click at [350, 267] on div "Client: A00 - AGRIHEALTH NZ LTD A01 - AGAIN FASTER PTY LTD A02 - AUKLET TRADERS…" at bounding box center [872, 264] width 1344 height 35
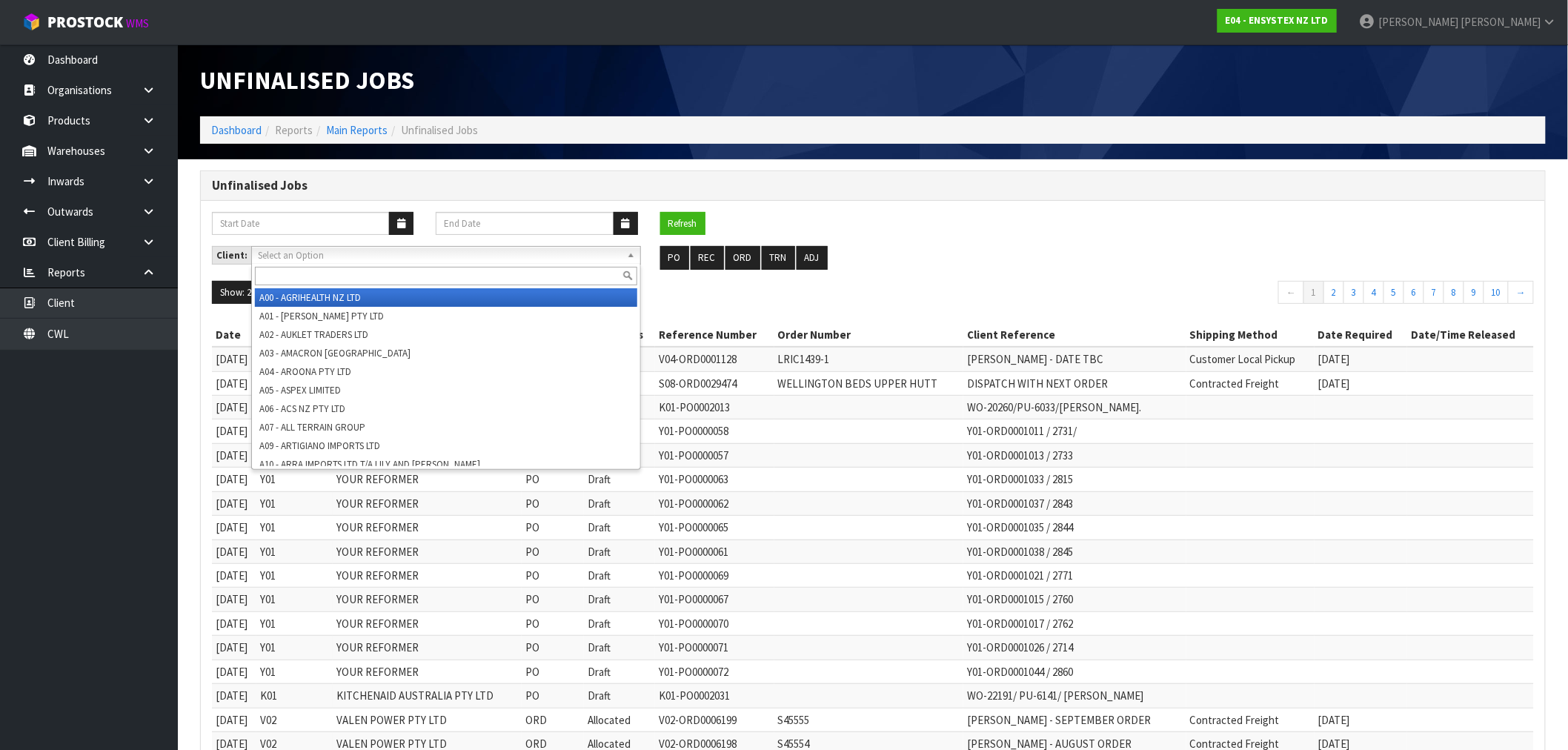
click at [345, 260] on span "Select an Option" at bounding box center [439, 256] width 363 height 18
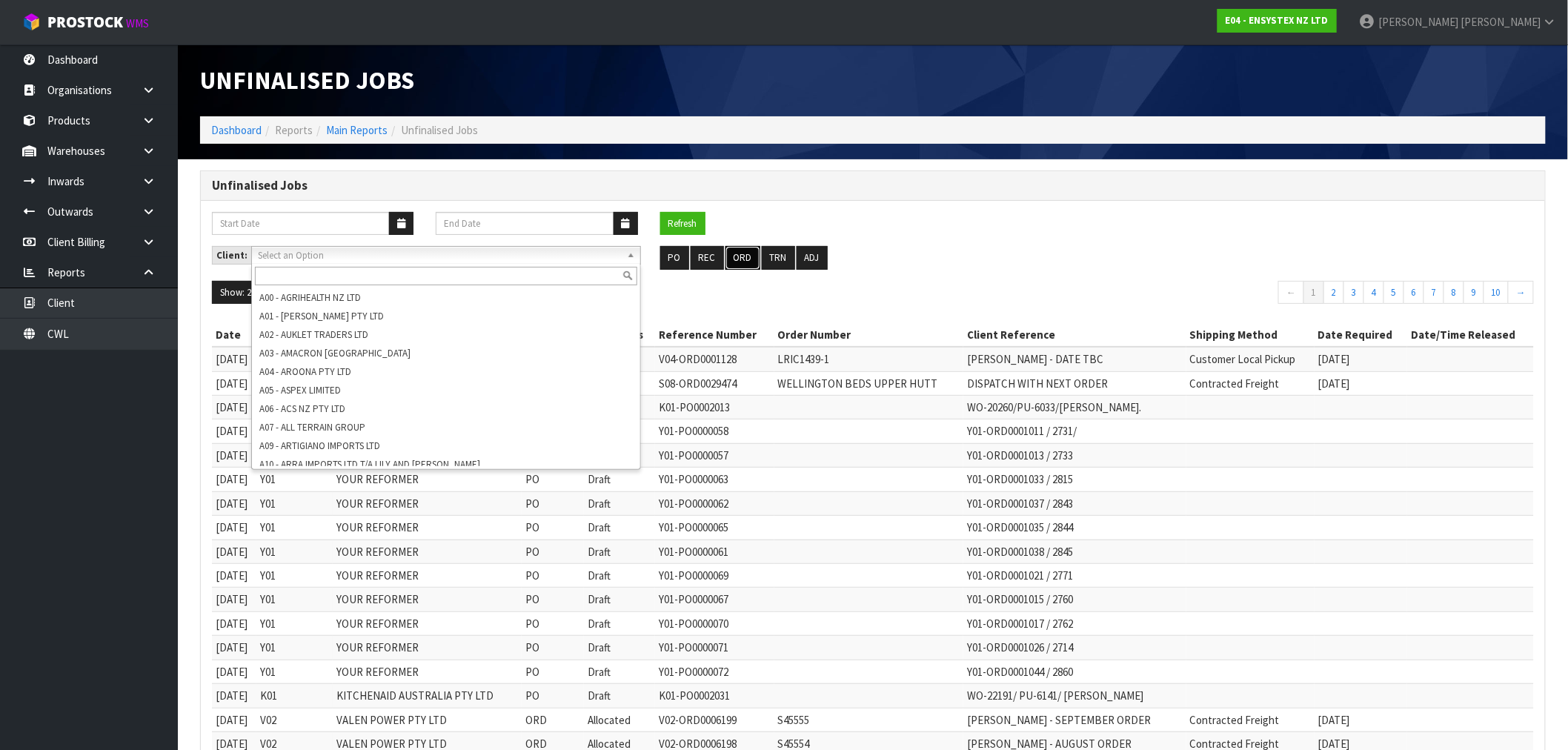
click at [738, 258] on button "ORD" at bounding box center [743, 259] width 35 height 24
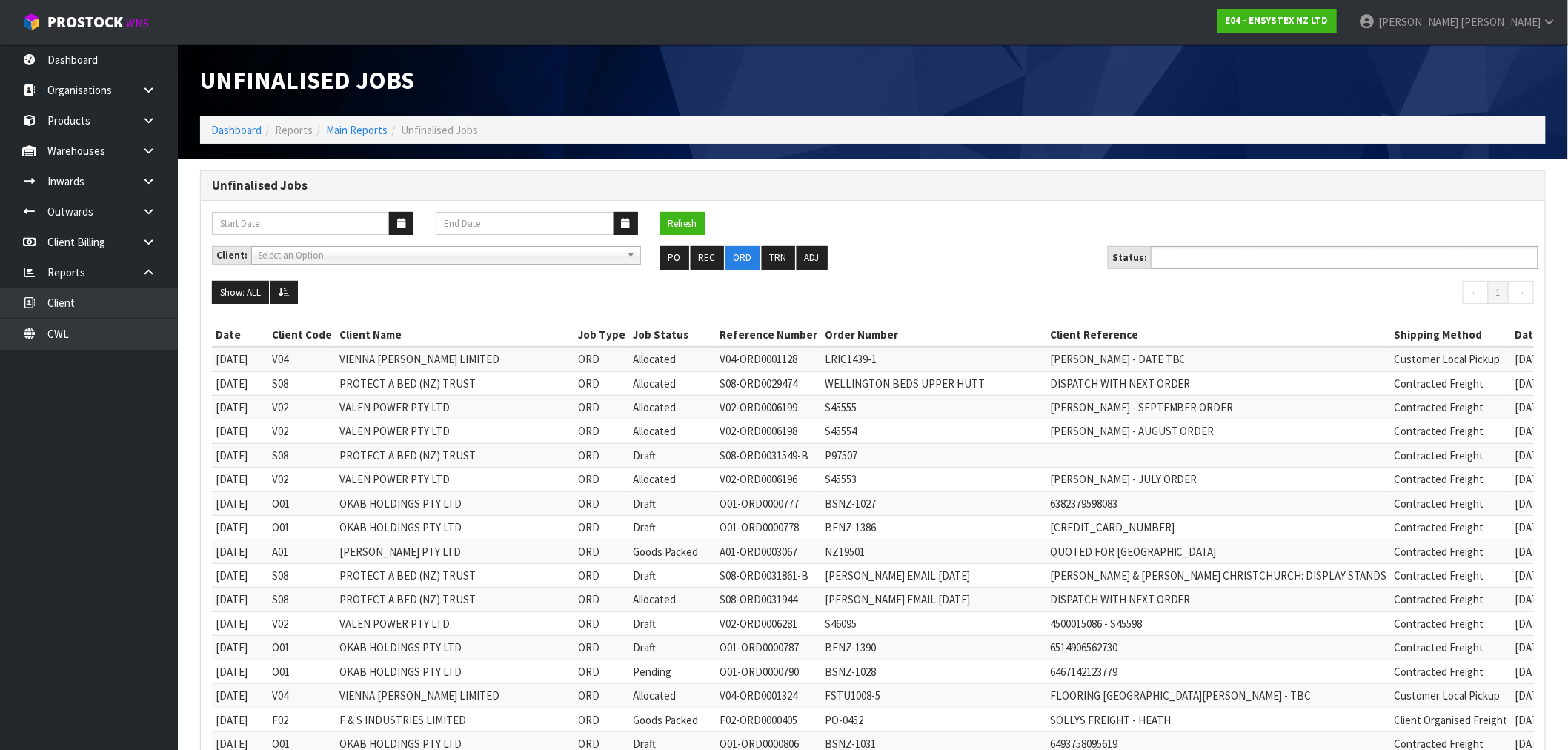
click at [1306, 252] on ul at bounding box center [1344, 258] width 387 height 23
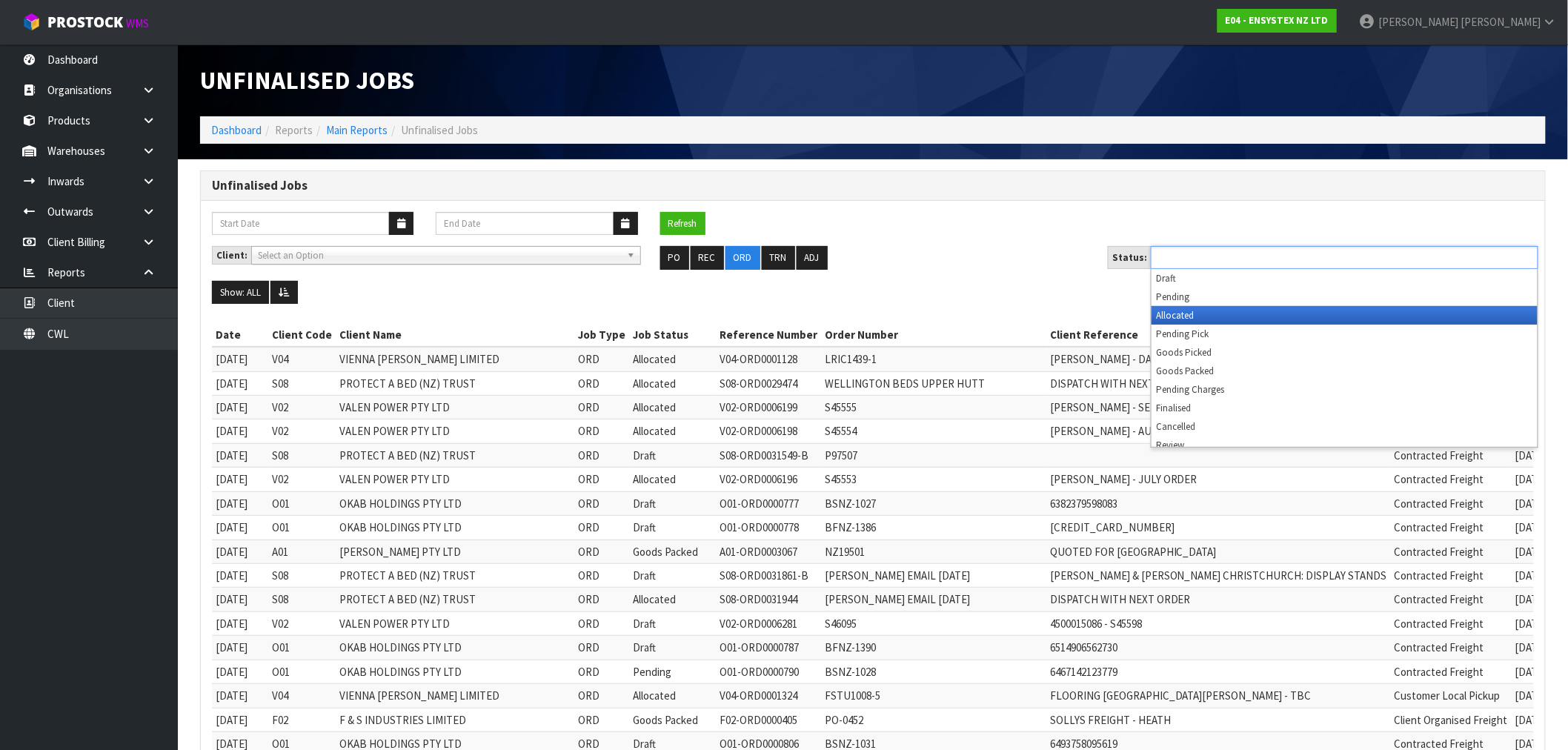
click at [1187, 312] on li "Allocated" at bounding box center [1344, 316] width 386 height 19
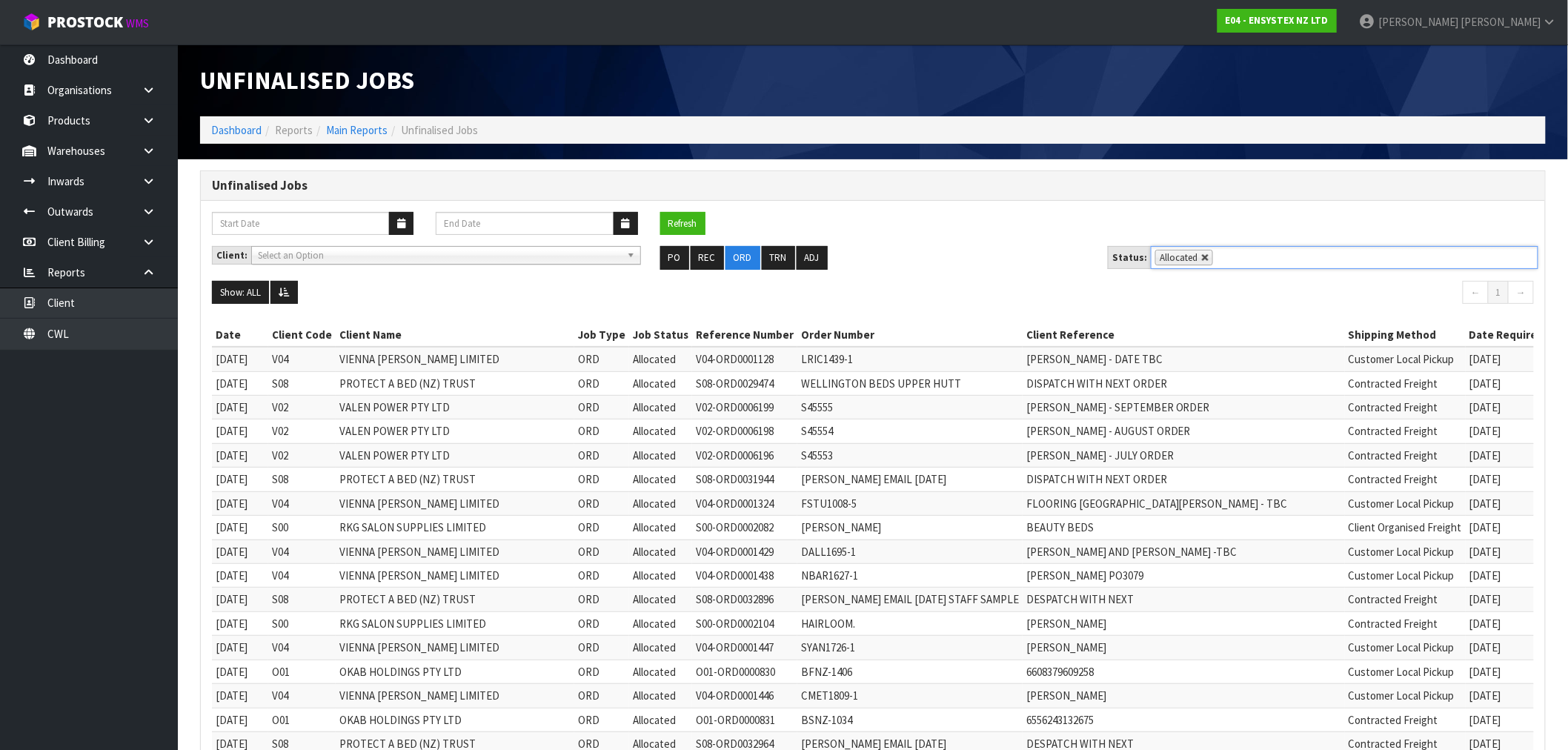
click at [1202, 263] on link at bounding box center [1206, 258] width 9 height 9
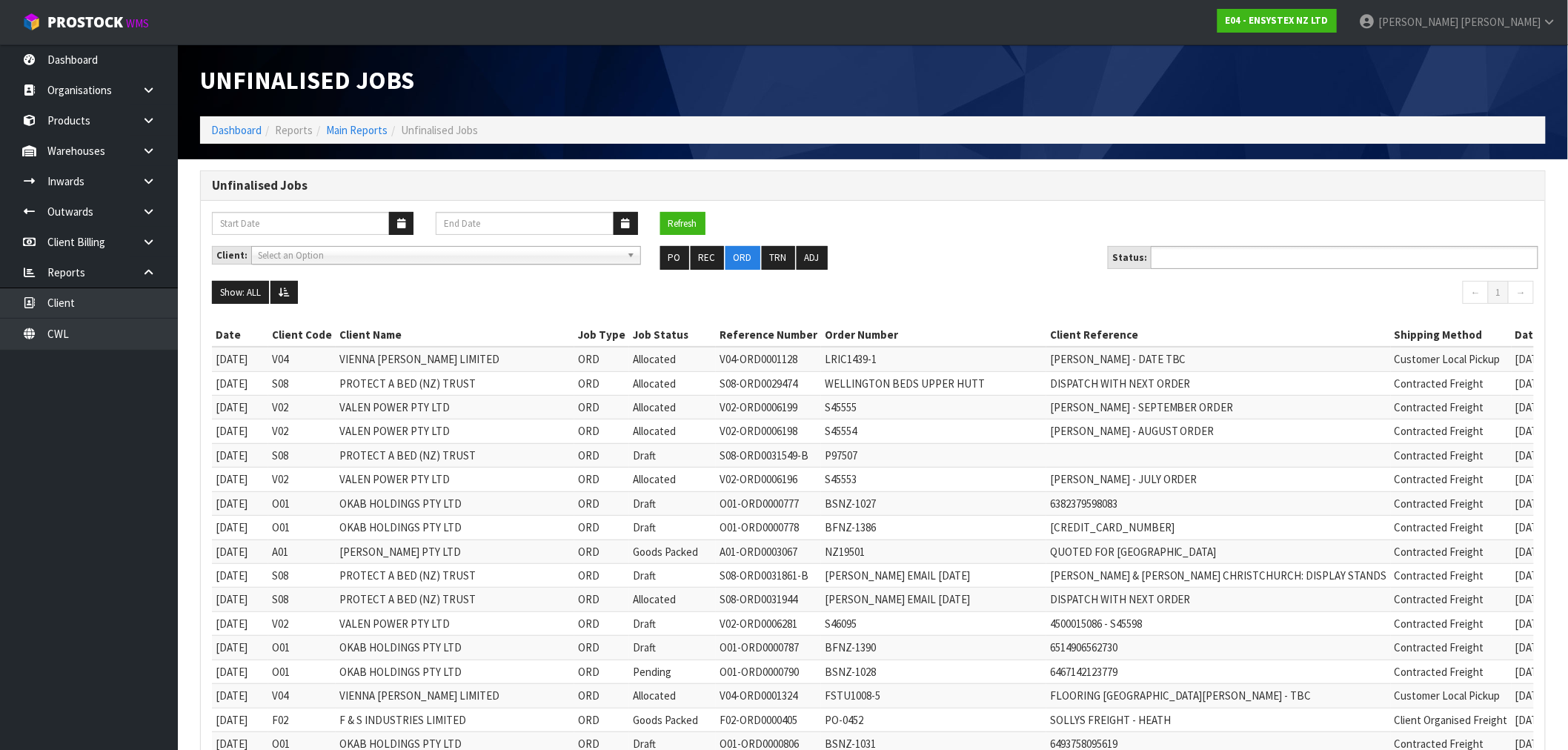
type input "Select Some Options"
